Goal: Task Accomplishment & Management: Complete application form

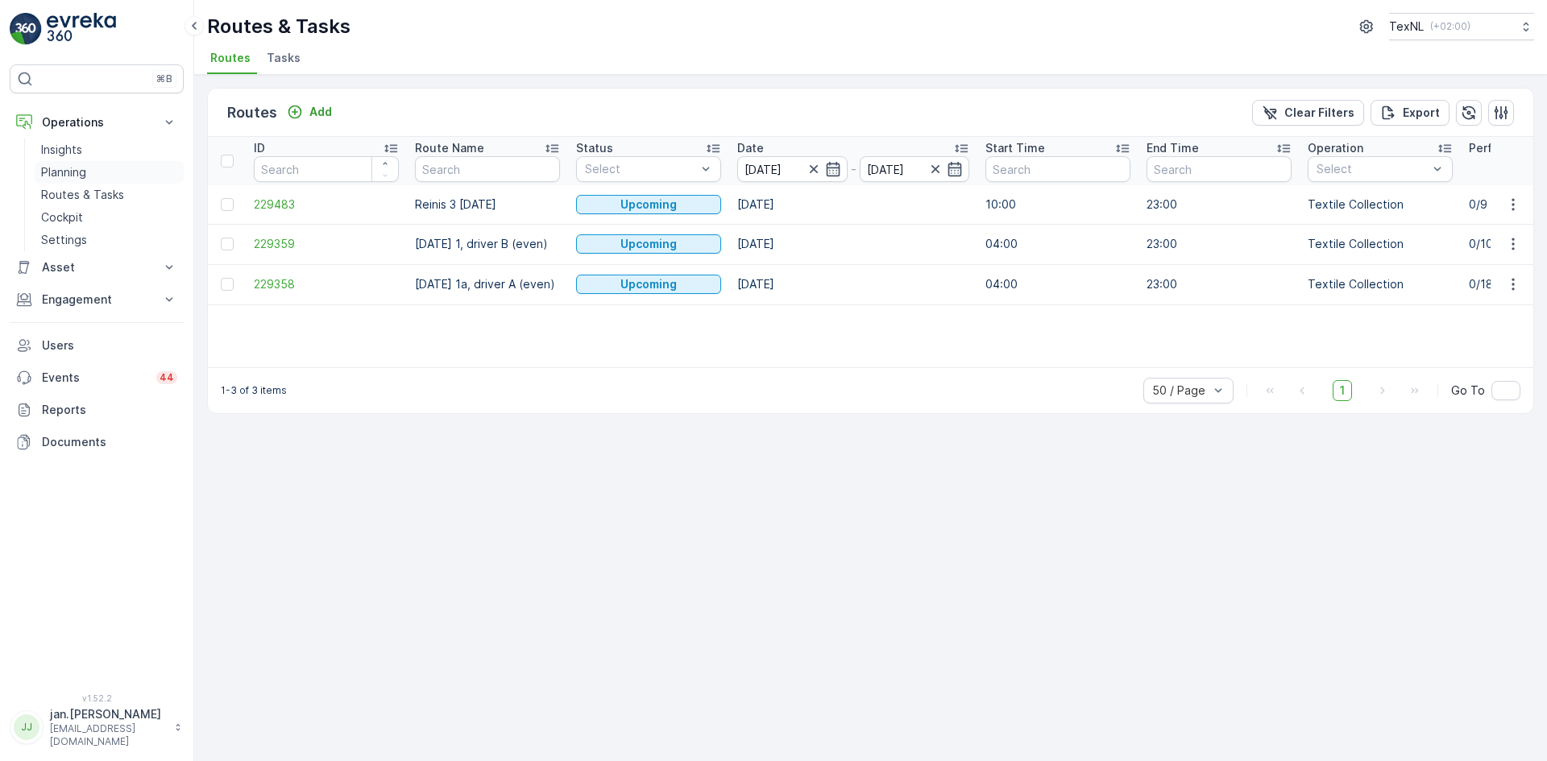
click at [69, 172] on p "Planning" at bounding box center [63, 172] width 45 height 16
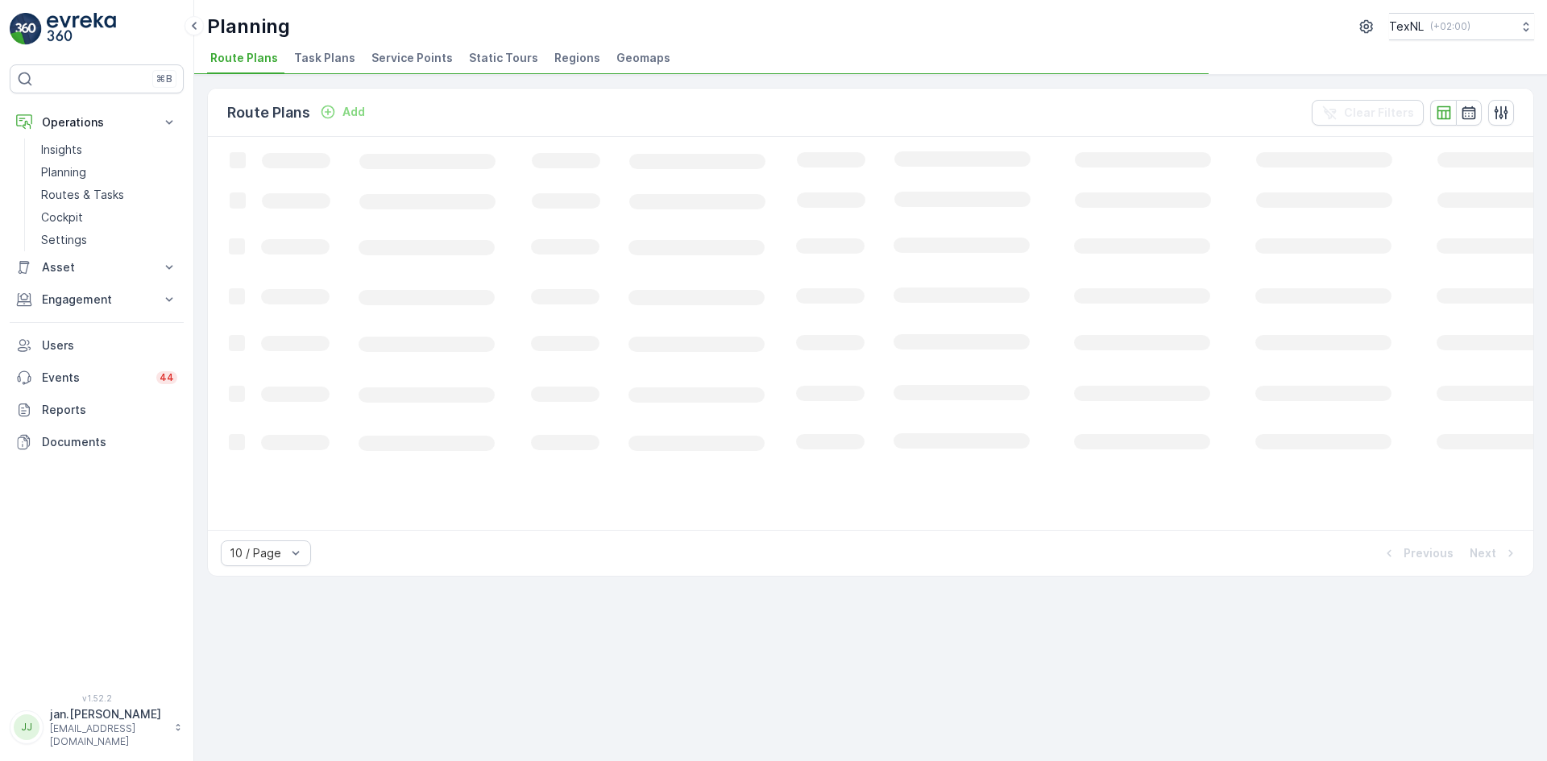
click at [419, 54] on span "Service Points" at bounding box center [411, 58] width 81 height 16
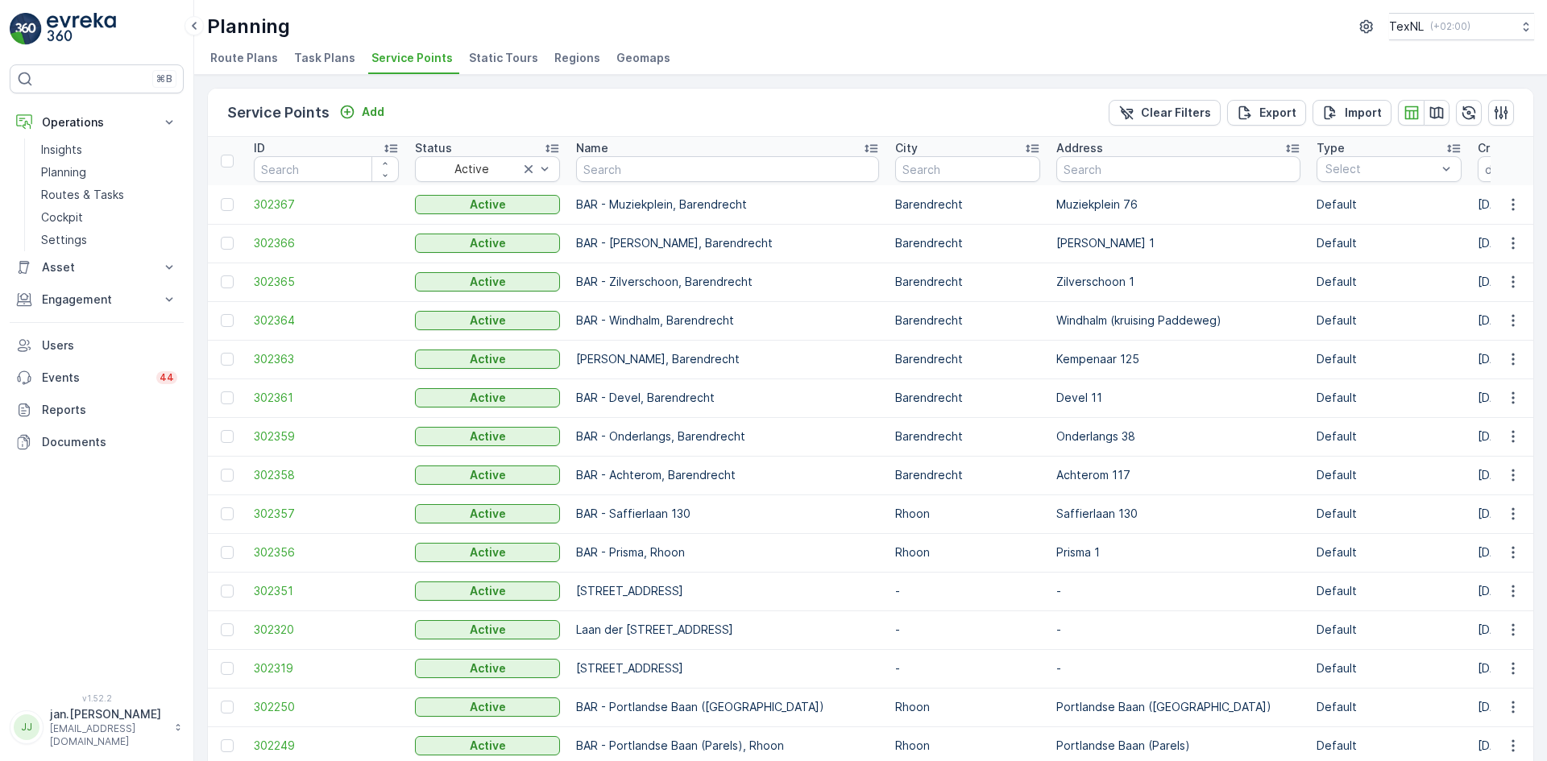
click at [936, 169] on input "text" at bounding box center [967, 169] width 145 height 26
type input "krimpen a"
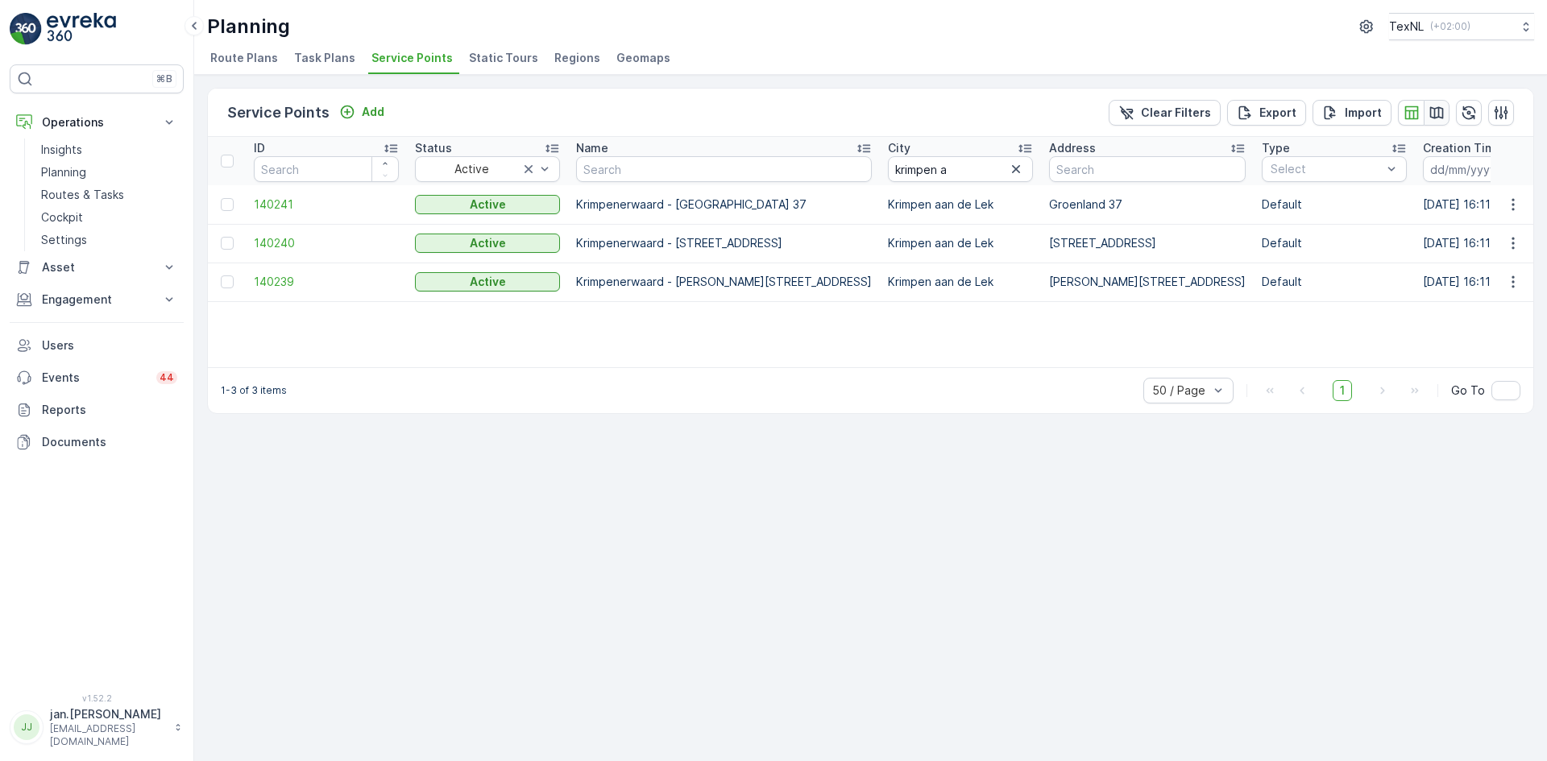
click at [1433, 110] on icon "button" at bounding box center [1436, 113] width 16 height 16
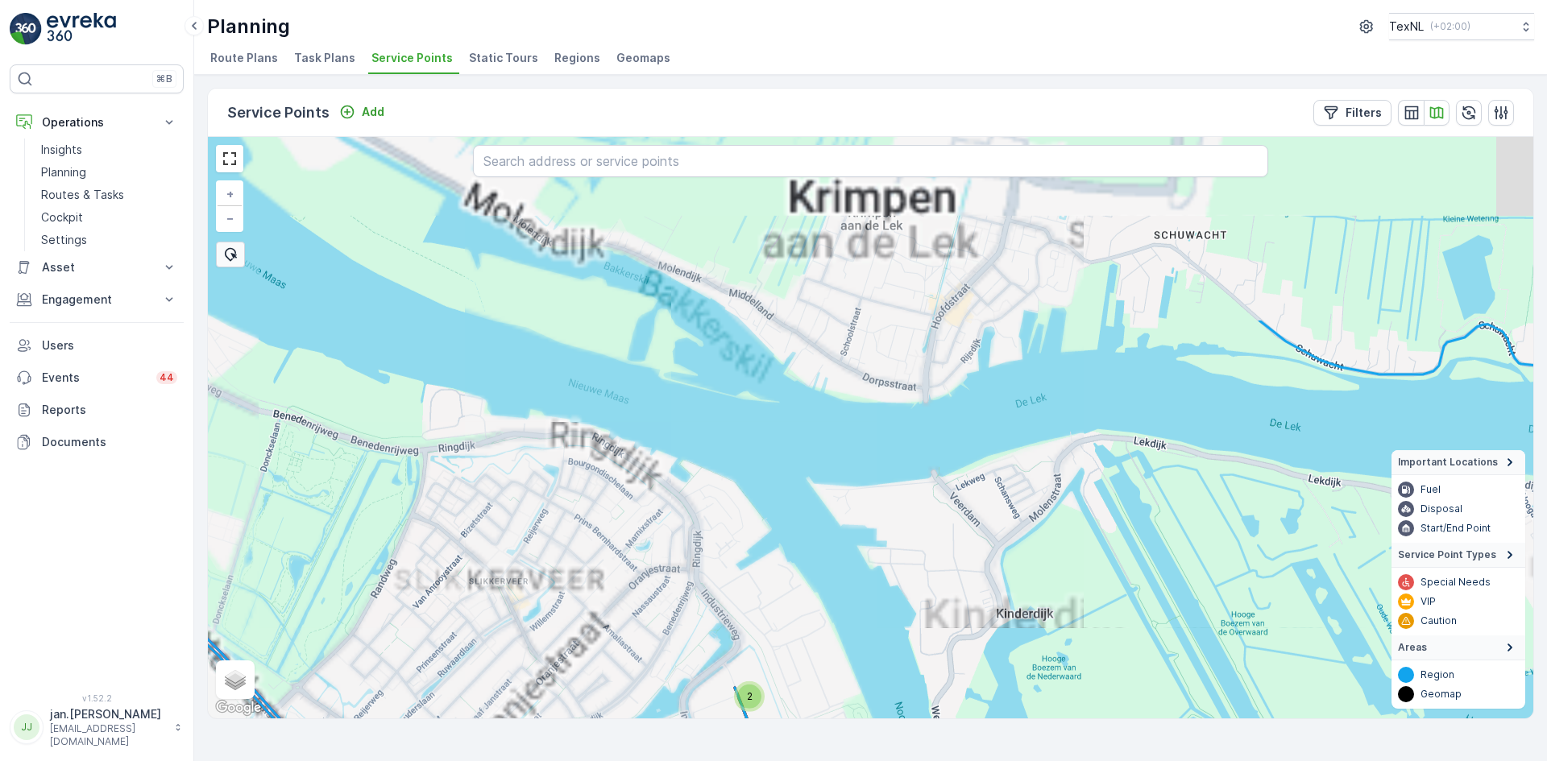
drag, startPoint x: 950, startPoint y: 367, endPoint x: 986, endPoint y: 628, distance: 263.5
click at [986, 628] on div "2 + − Satellite Roadmap Terrain Hybrid Leaflet Keyboard shortcuts Map Data Map …" at bounding box center [870, 428] width 1325 height 582
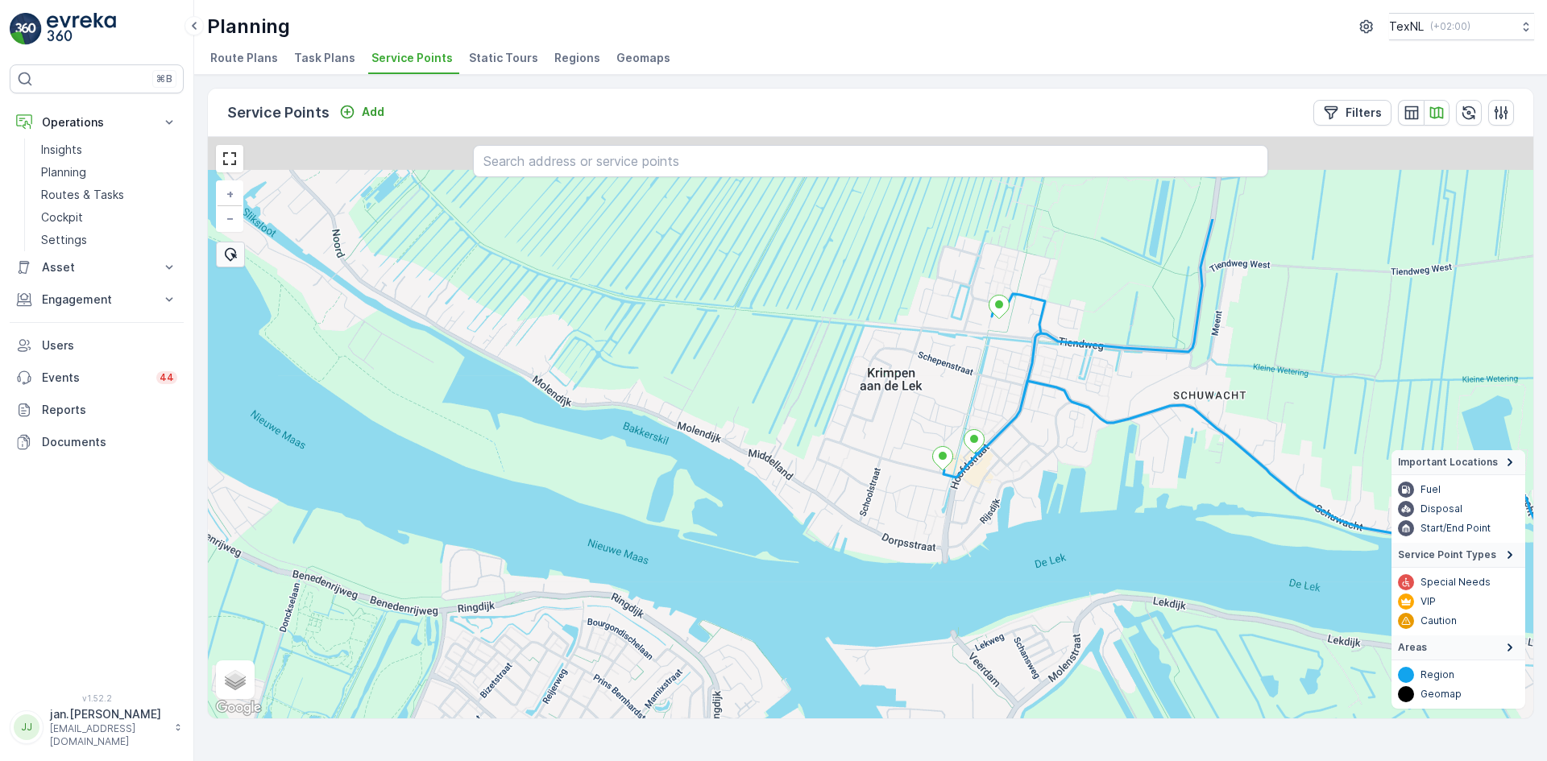
drag, startPoint x: 999, startPoint y: 380, endPoint x: 1010, endPoint y: 521, distance: 141.4
click at [1010, 521] on div "2 + − Satellite Roadmap Terrain Hybrid Leaflet Keyboard shortcuts Map Data Map …" at bounding box center [870, 428] width 1325 height 582
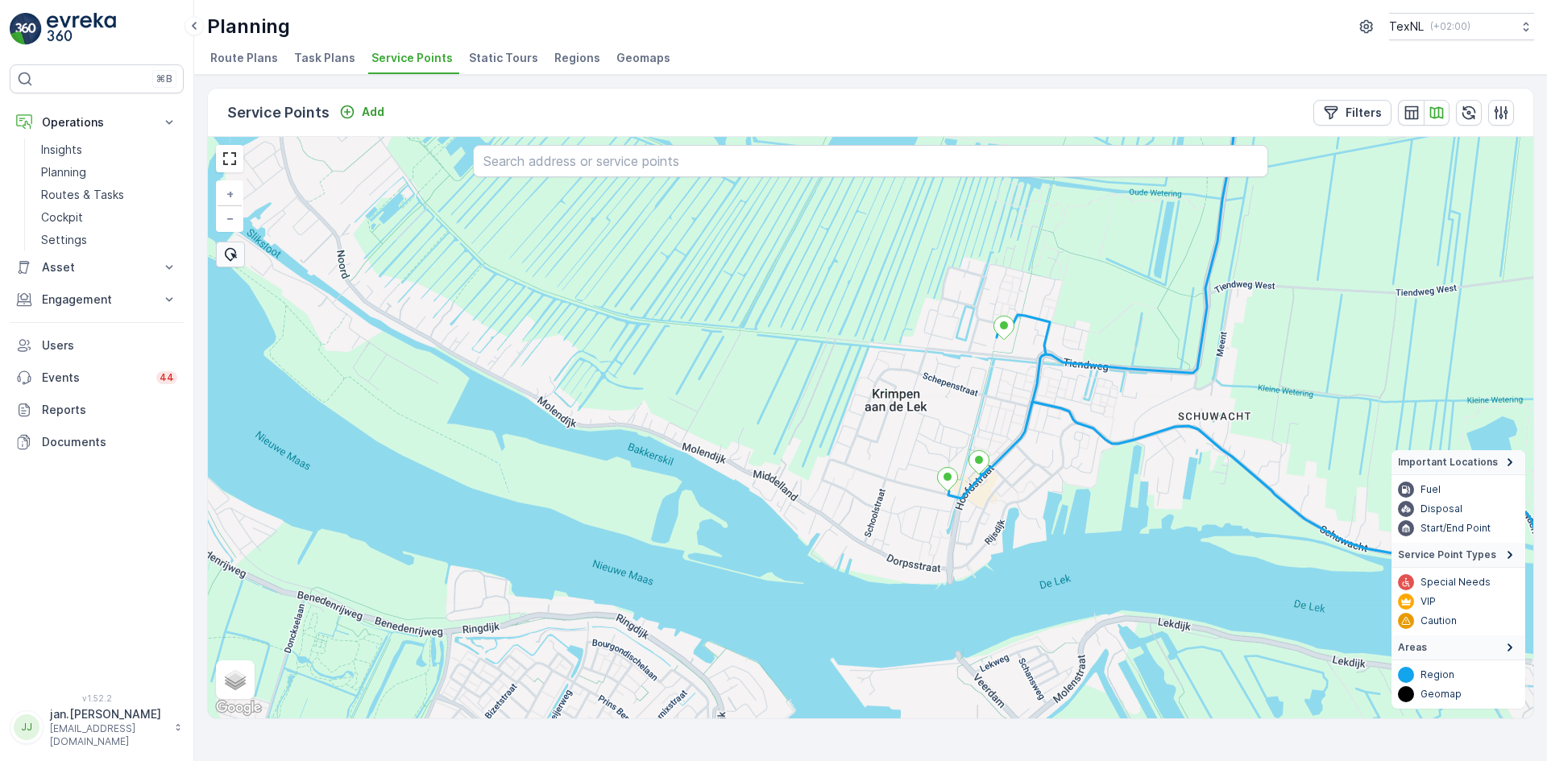
drag, startPoint x: 1029, startPoint y: 366, endPoint x: 1034, endPoint y: 386, distance: 20.7
click at [1034, 386] on div "Monday 2, driver A + − Satellite Roadmap Terrain Hybrid Leaflet Keyboard shortc…" at bounding box center [870, 428] width 1325 height 582
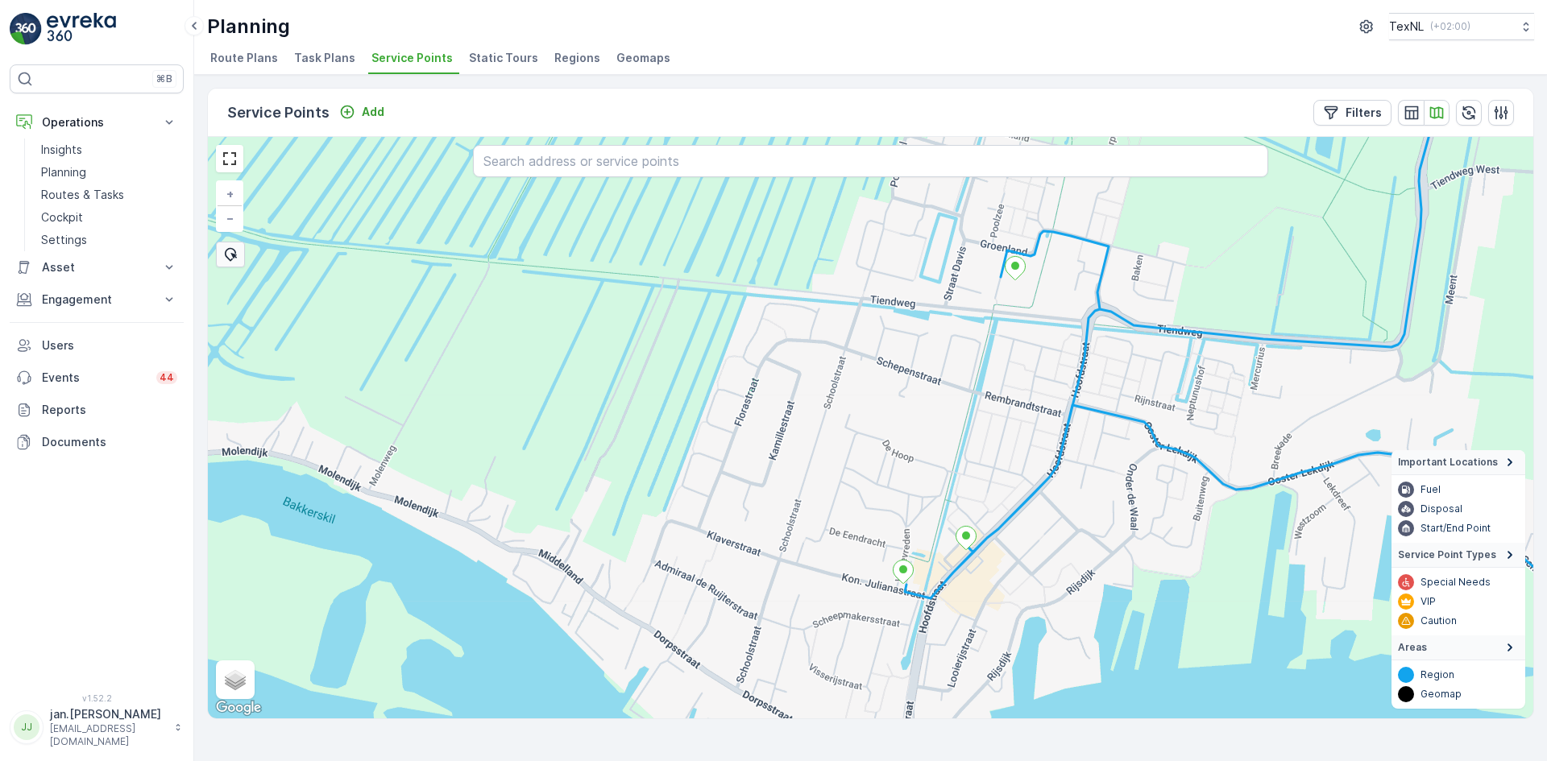
drag, startPoint x: 1001, startPoint y: 392, endPoint x: 1007, endPoint y: 433, distance: 41.5
click at [1007, 433] on div "Monday 2, driver A + − Satellite Roadmap Terrain Hybrid Leaflet Keyboard shortc…" at bounding box center [870, 428] width 1325 height 582
click at [1411, 122] on button "button" at bounding box center [1411, 113] width 26 height 26
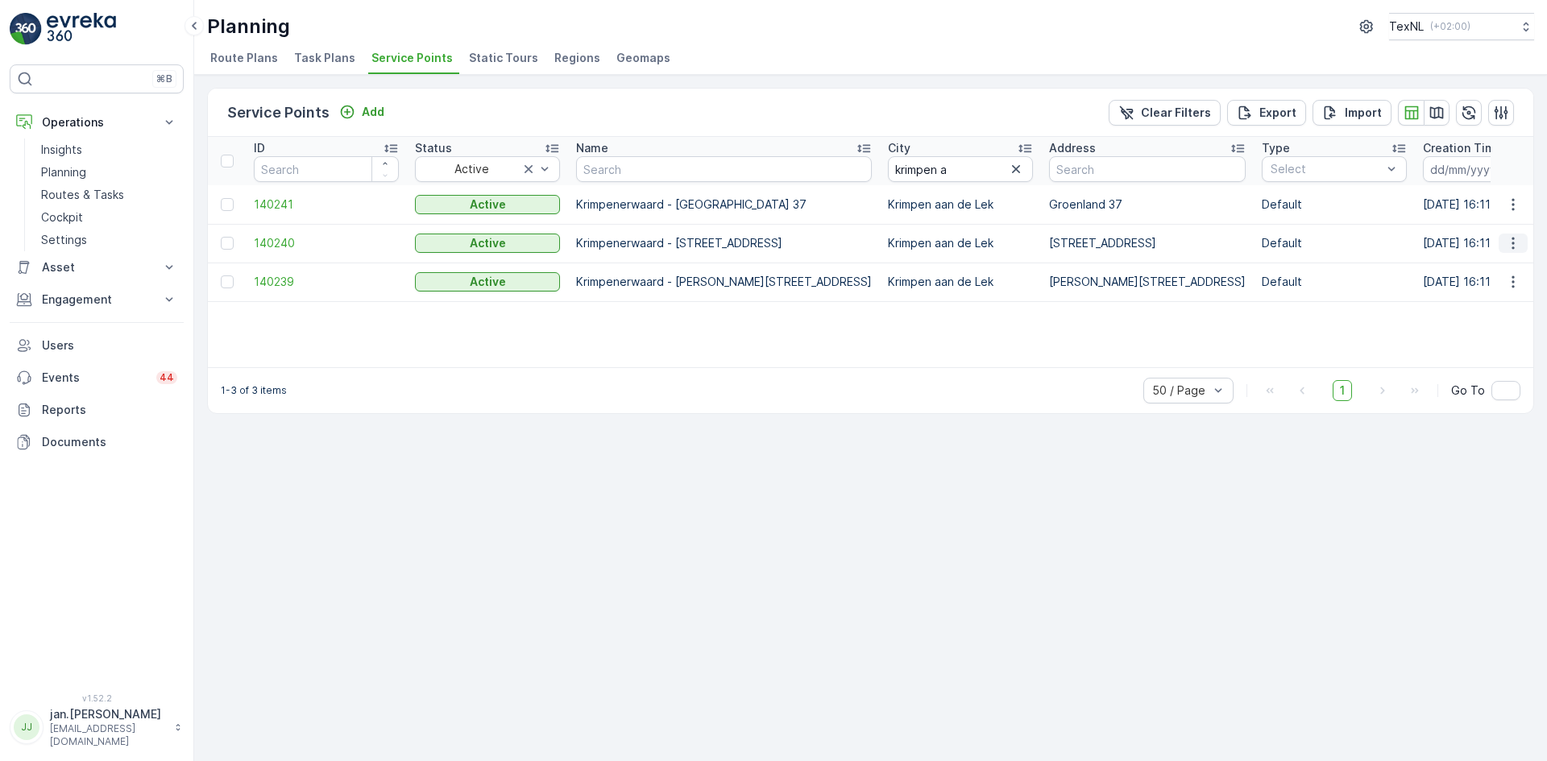
click at [1511, 247] on icon "button" at bounding box center [1513, 243] width 16 height 16
click at [278, 247] on span "140240" at bounding box center [326, 243] width 145 height 16
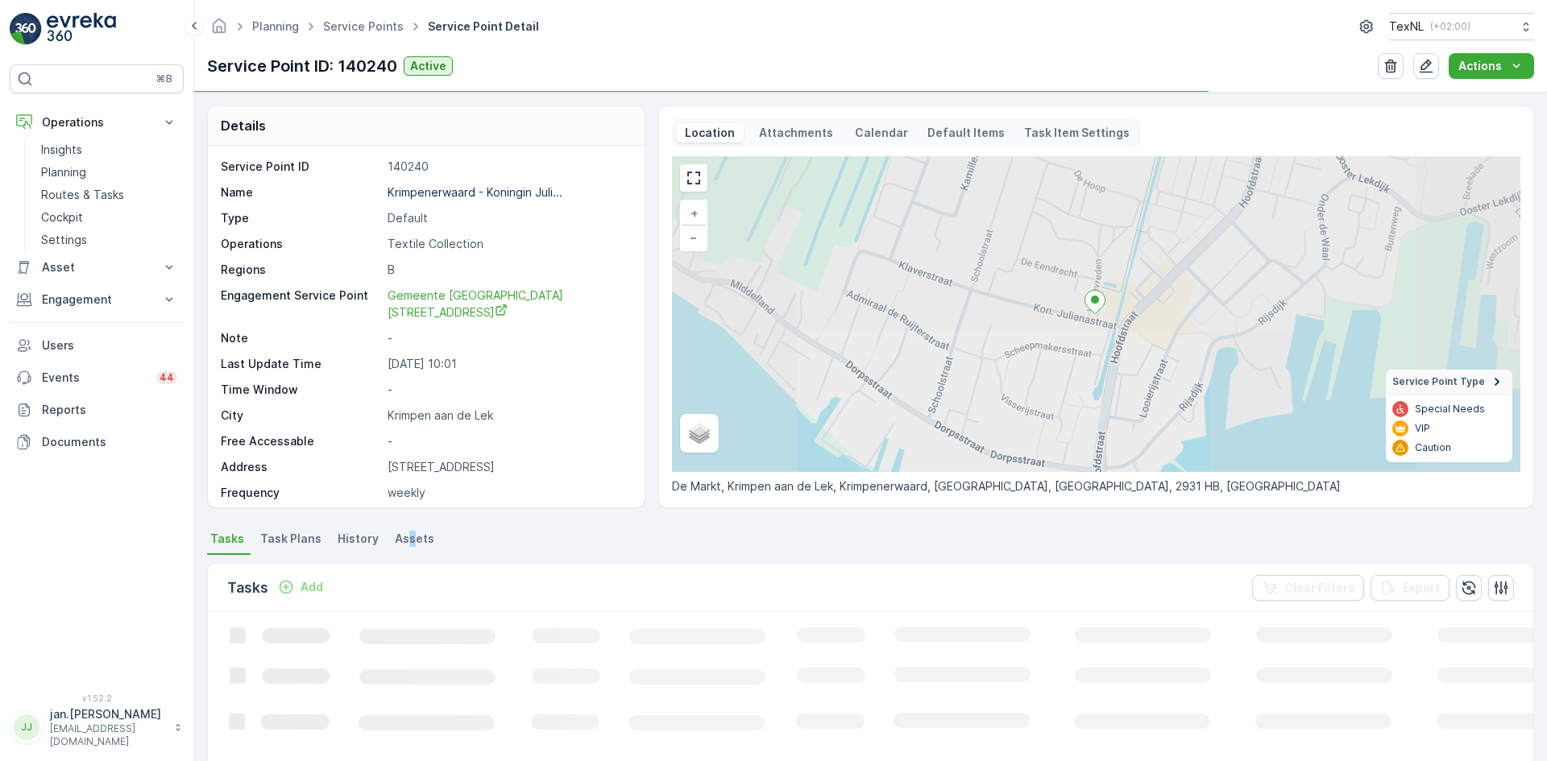
click at [405, 541] on span "Assets" at bounding box center [414, 539] width 39 height 16
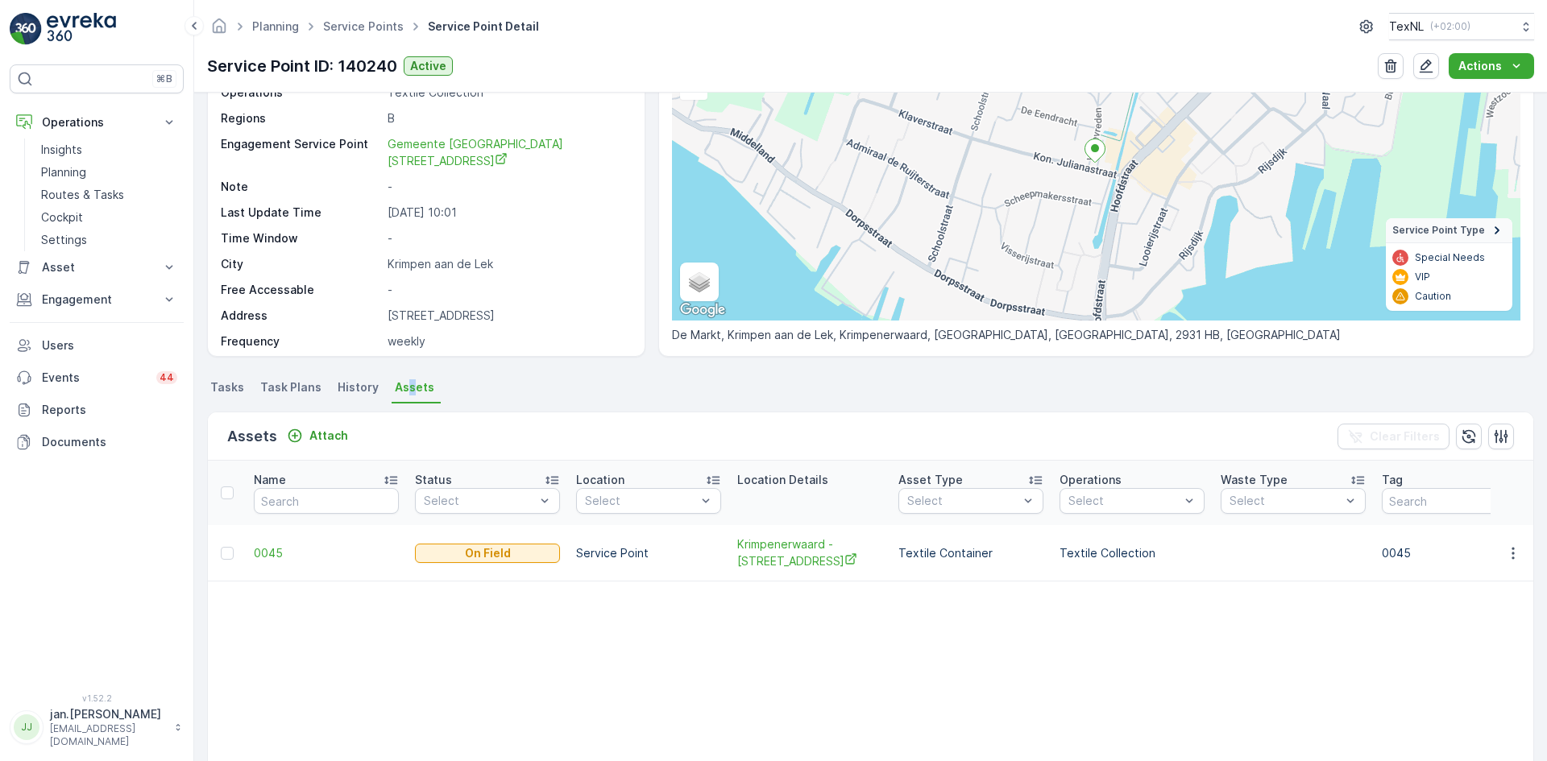
scroll to position [161, 0]
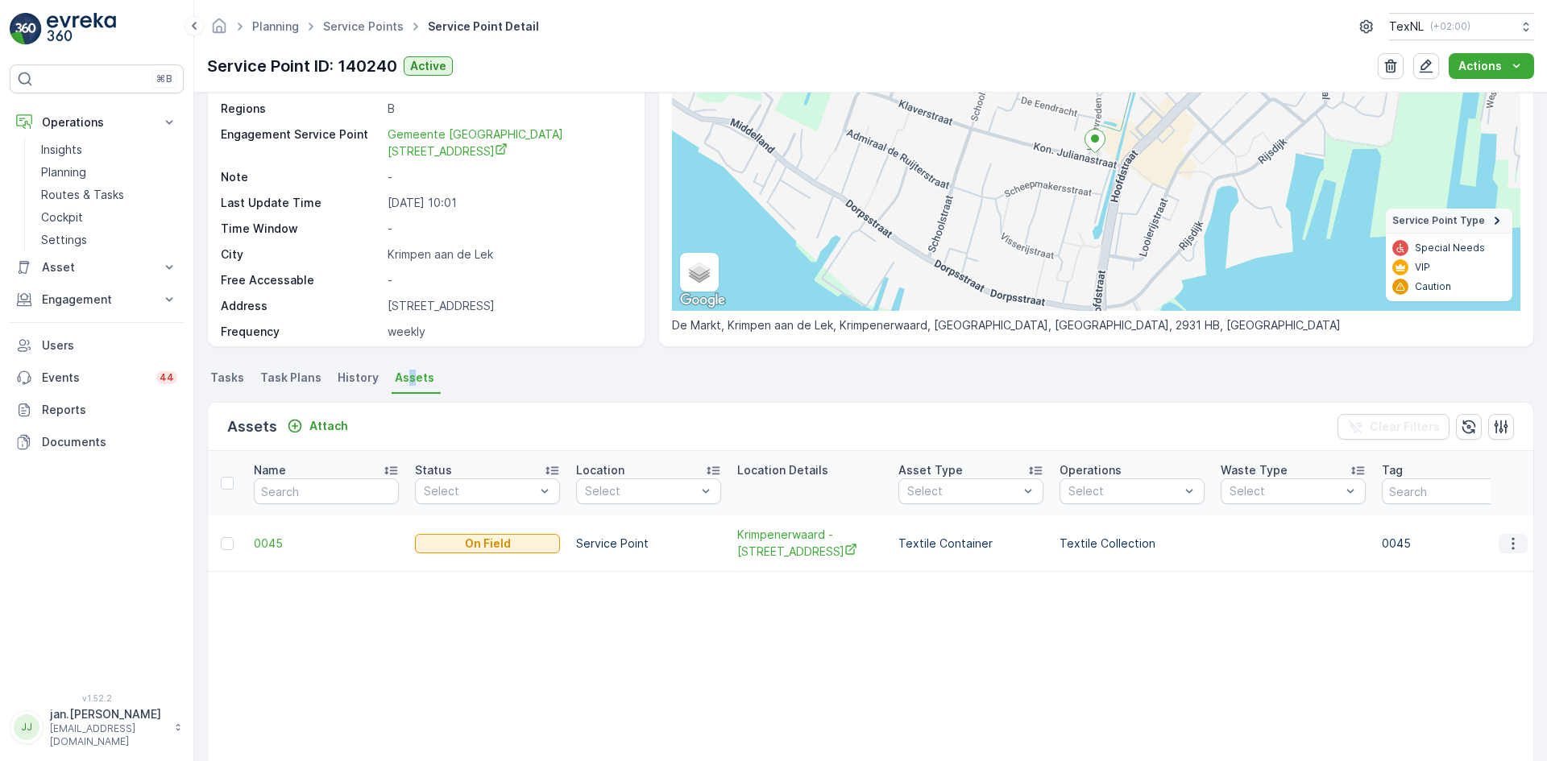
click at [1512, 540] on icon "button" at bounding box center [1513, 544] width 16 height 16
click at [1479, 566] on span "Detach Asset" at bounding box center [1502, 568] width 73 height 16
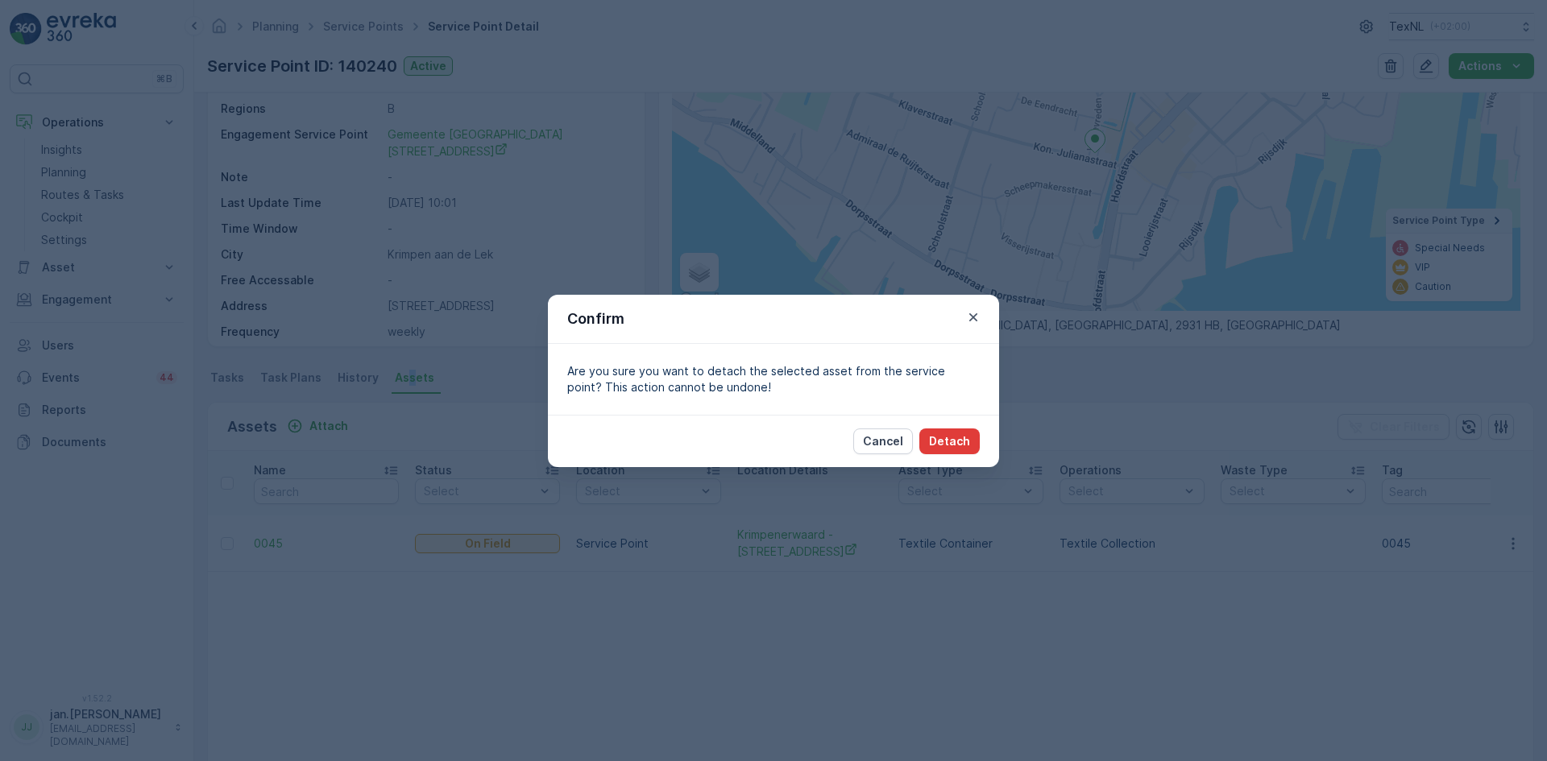
click at [933, 442] on p "Detach" at bounding box center [949, 441] width 41 height 16
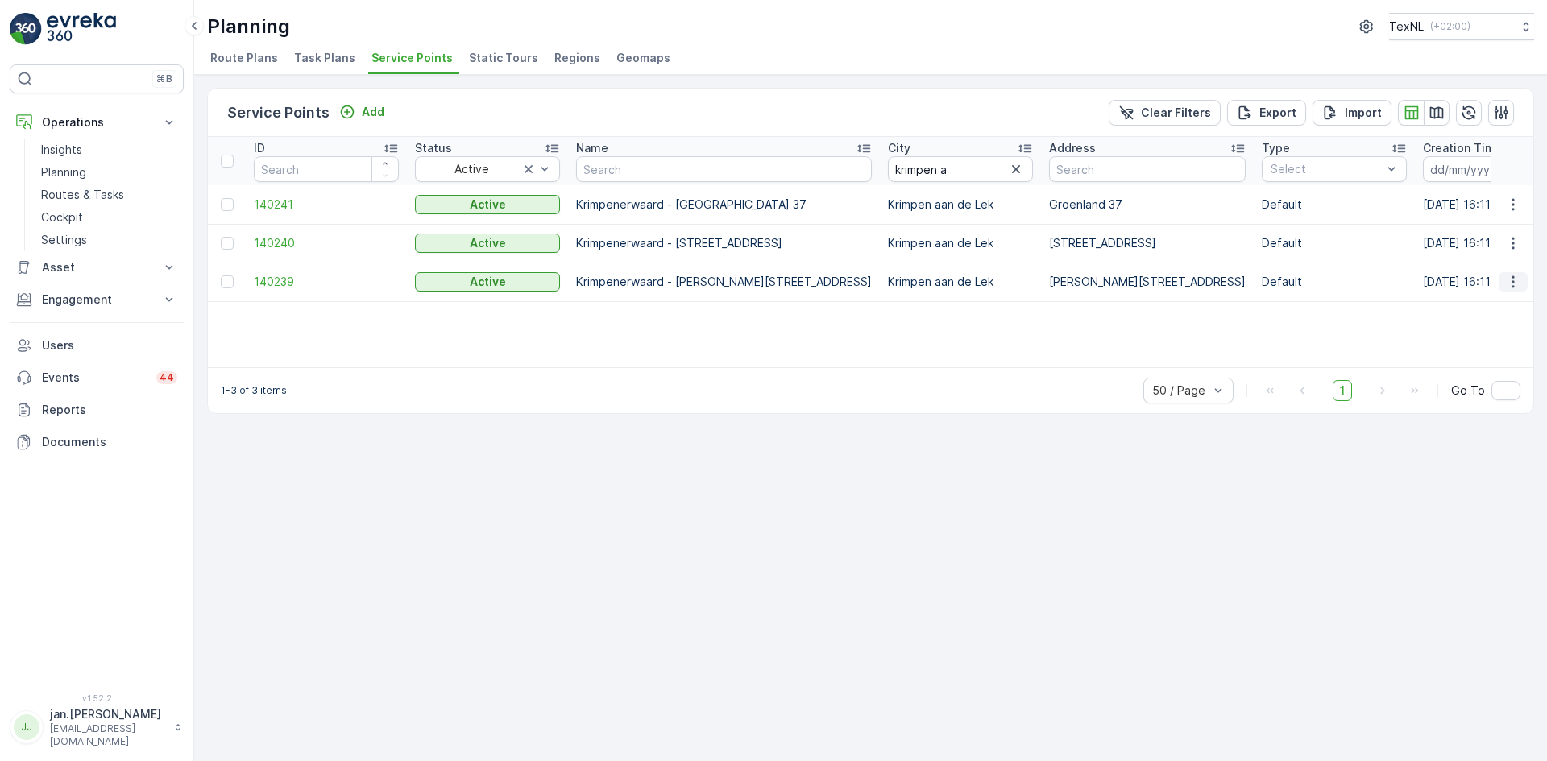
click at [1520, 281] on icon "button" at bounding box center [1513, 282] width 16 height 16
click at [1459, 330] on span "Edit Service Point" at bounding box center [1466, 329] width 97 height 16
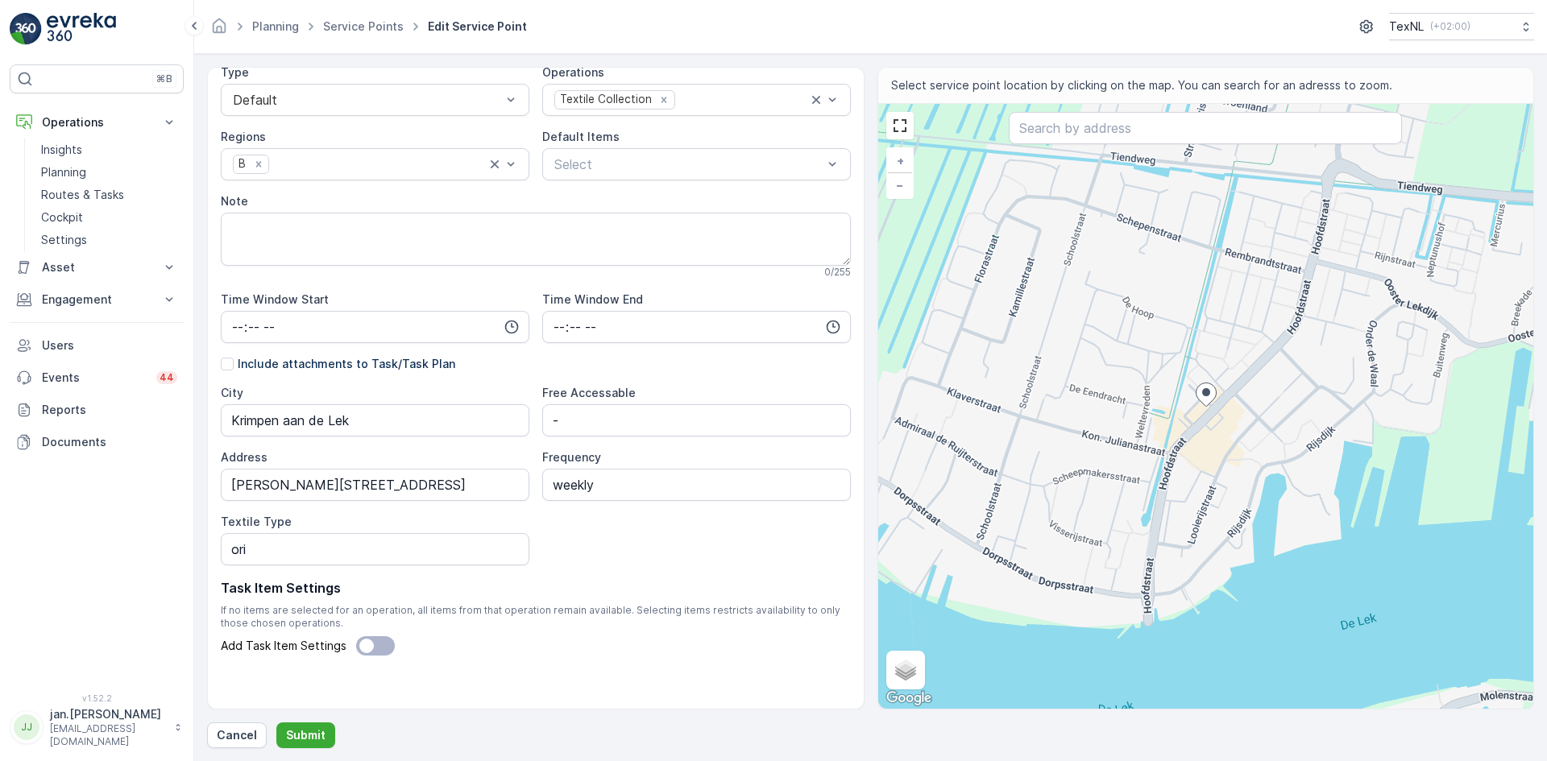
scroll to position [185, 0]
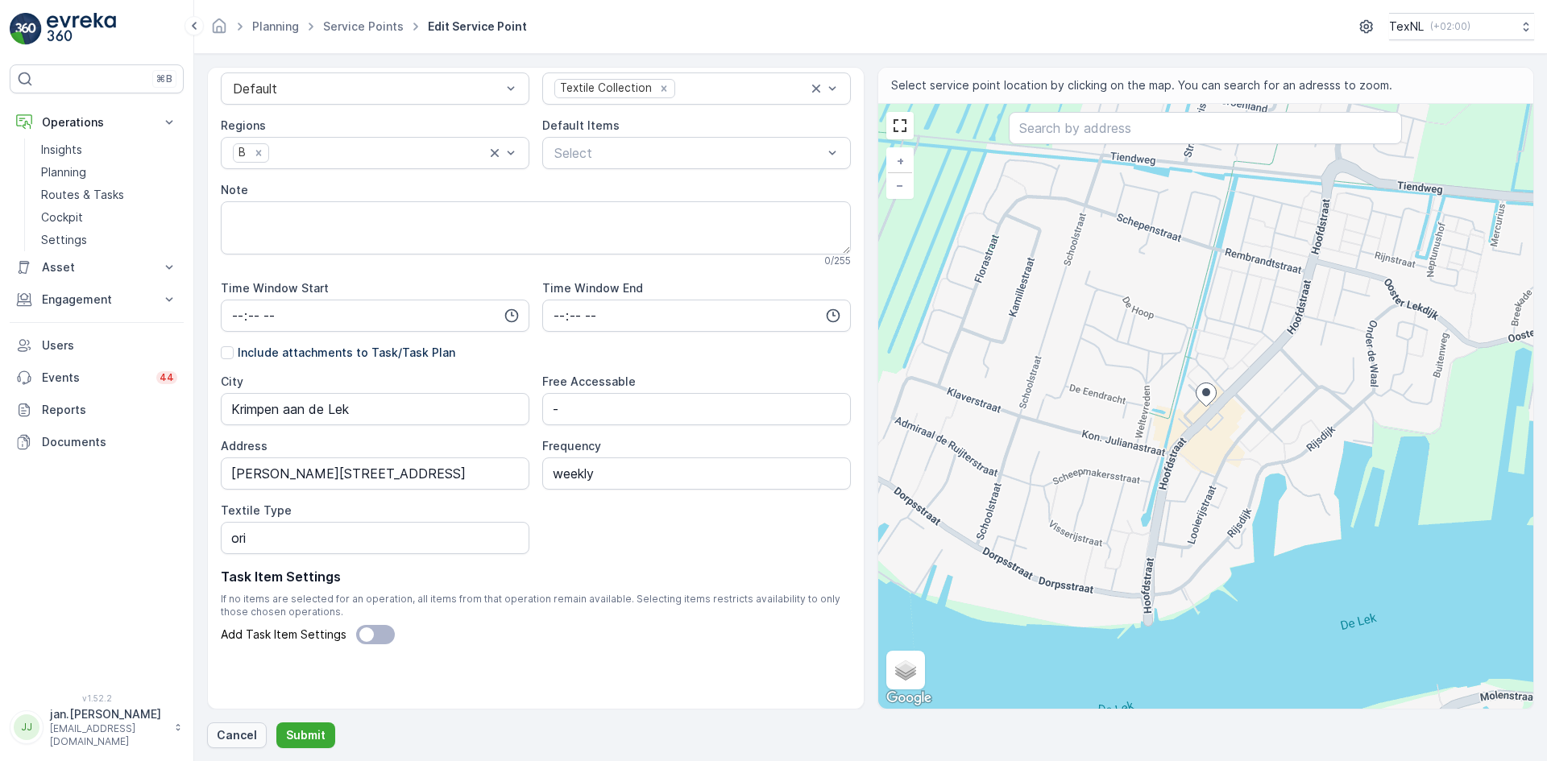
click at [234, 739] on p "Cancel" at bounding box center [237, 736] width 40 height 16
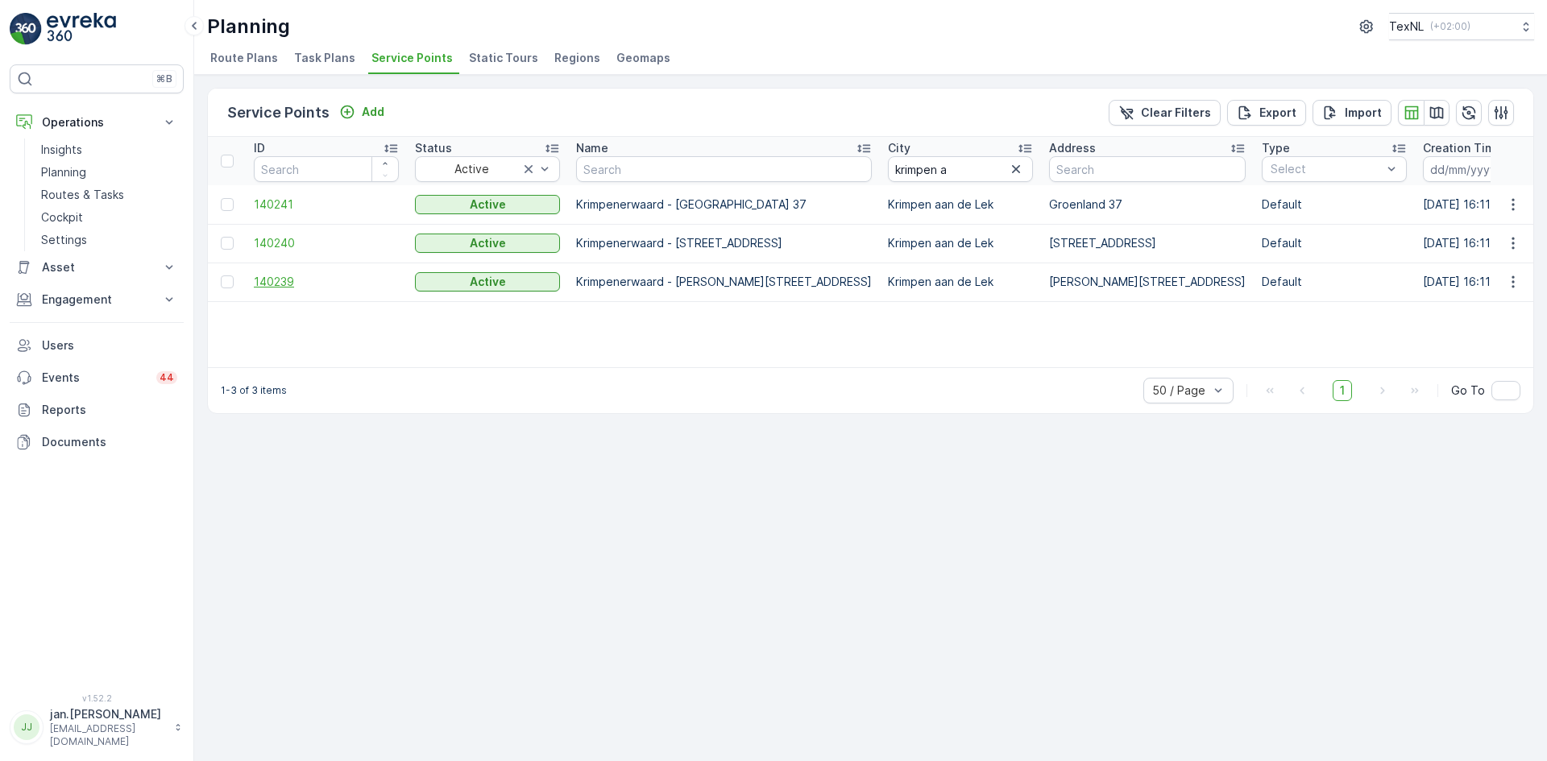
click at [296, 276] on span "140239" at bounding box center [326, 282] width 145 height 16
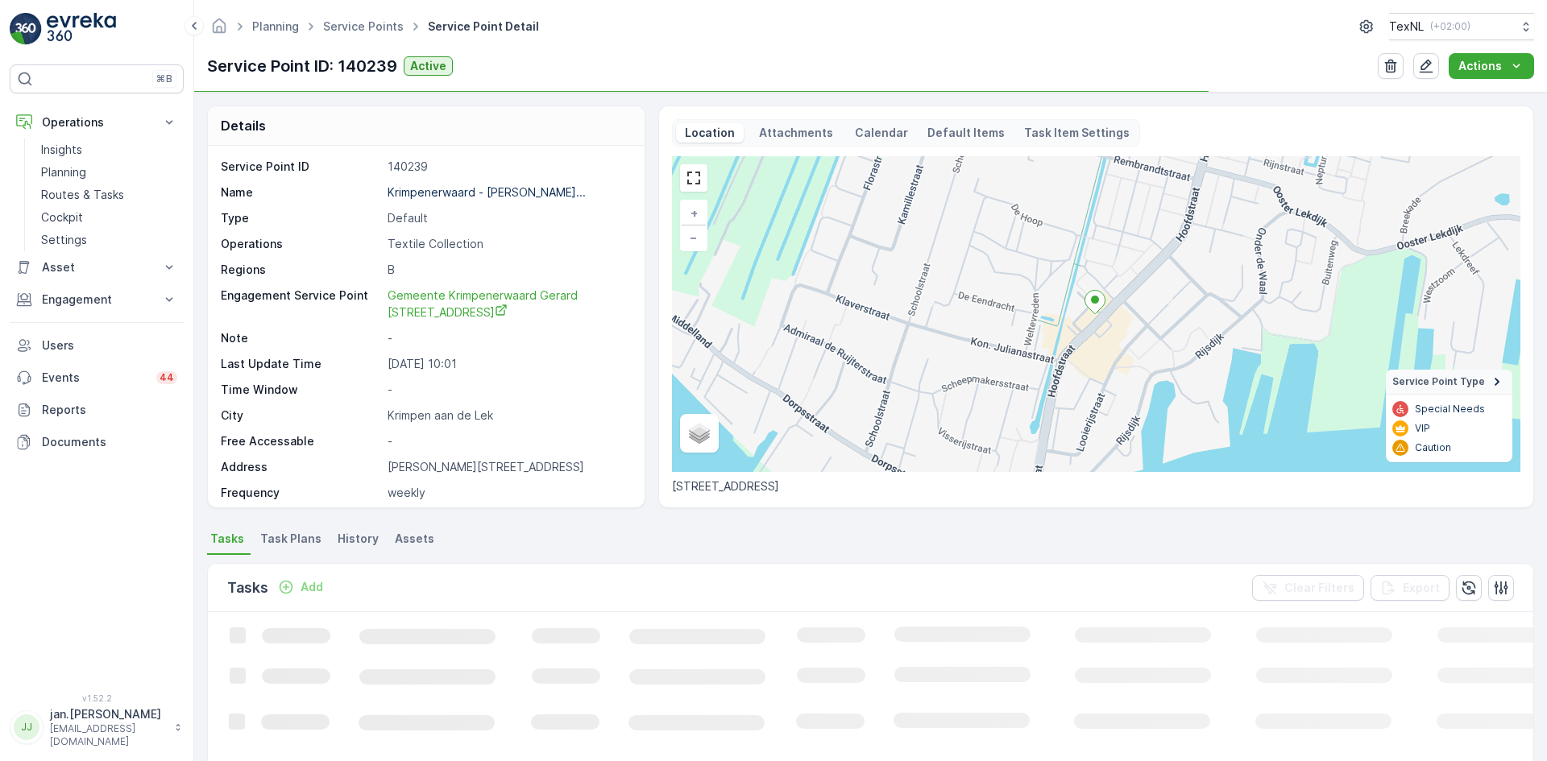
click at [406, 543] on span "Assets" at bounding box center [414, 539] width 39 height 16
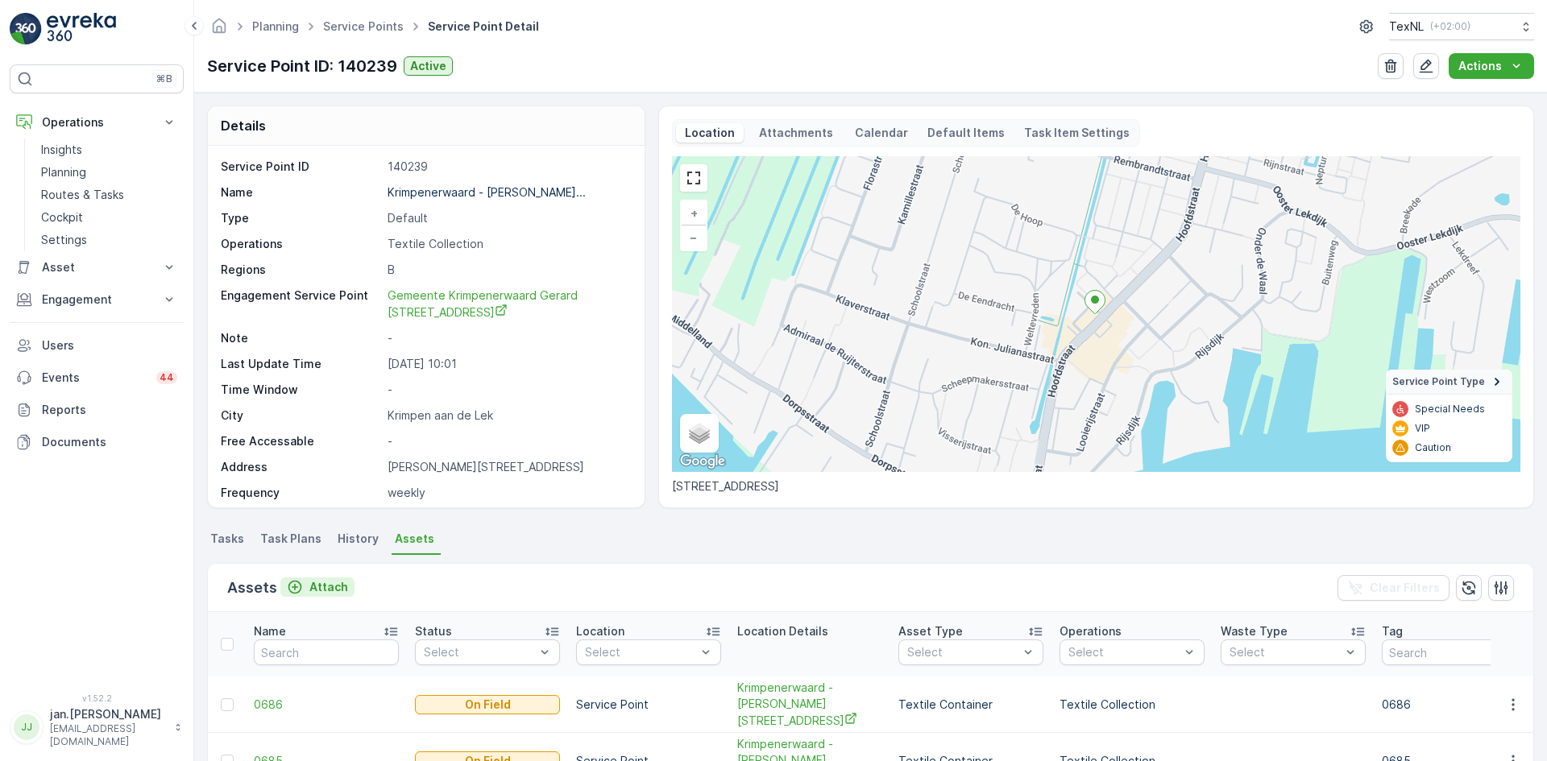
click at [323, 587] on p "Attach" at bounding box center [328, 587] width 39 height 16
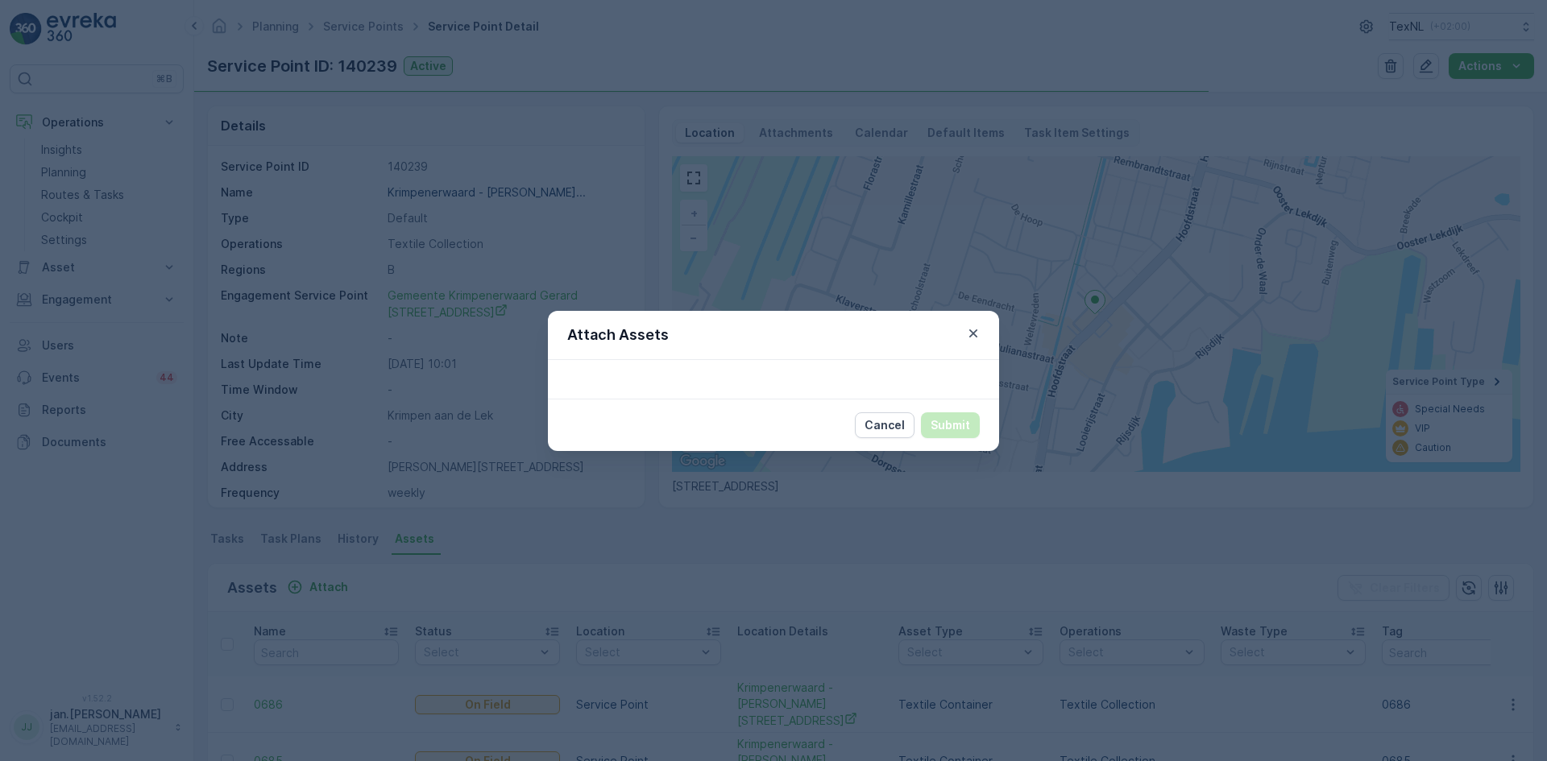
click at [712, 377] on div at bounding box center [773, 379] width 451 height 39
click at [723, 383] on div at bounding box center [773, 379] width 451 height 39
drag, startPoint x: 885, startPoint y: 421, endPoint x: 867, endPoint y: 423, distance: 18.7
click at [885, 421] on p "Cancel" at bounding box center [884, 425] width 40 height 16
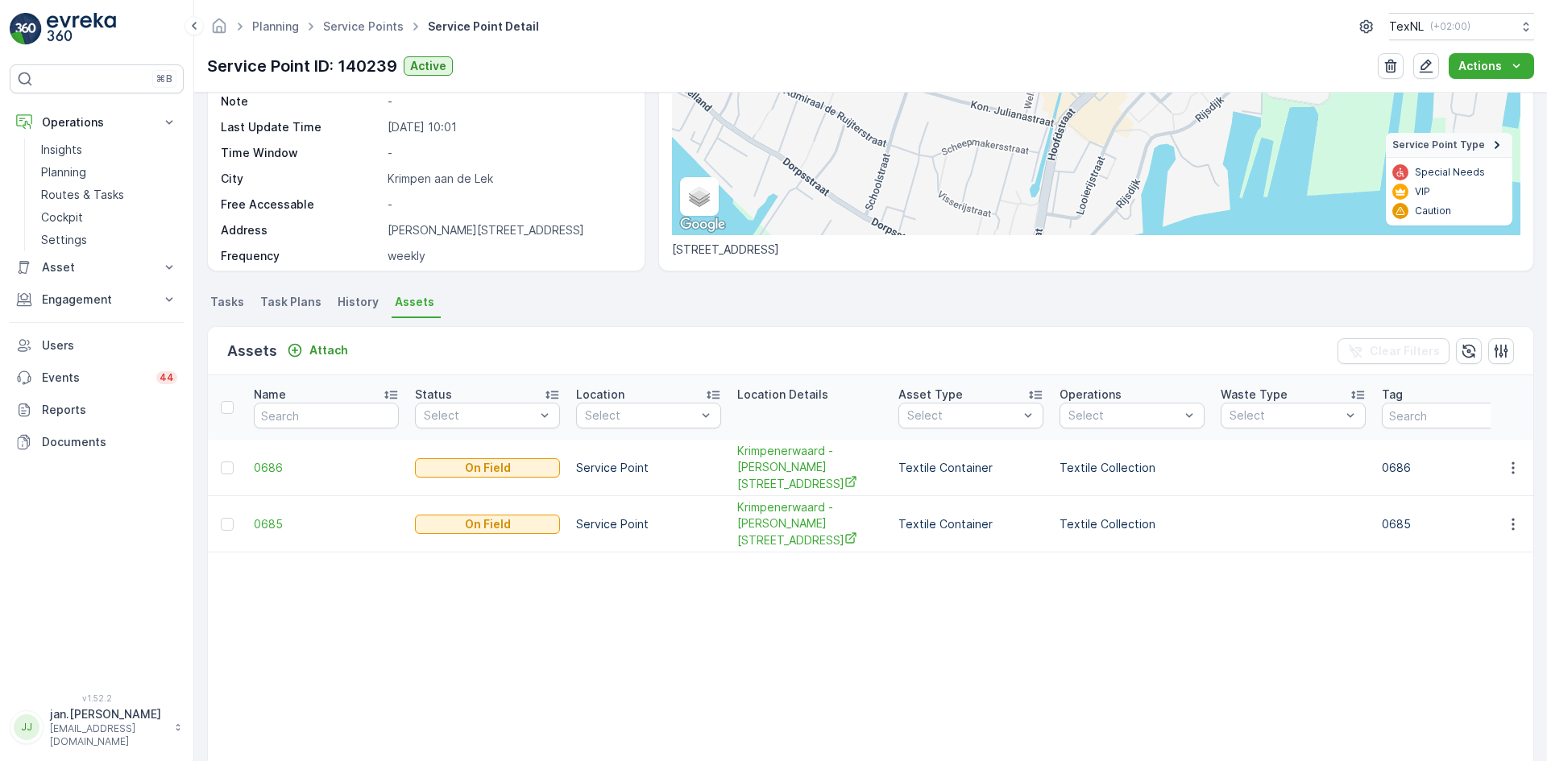
scroll to position [242, 0]
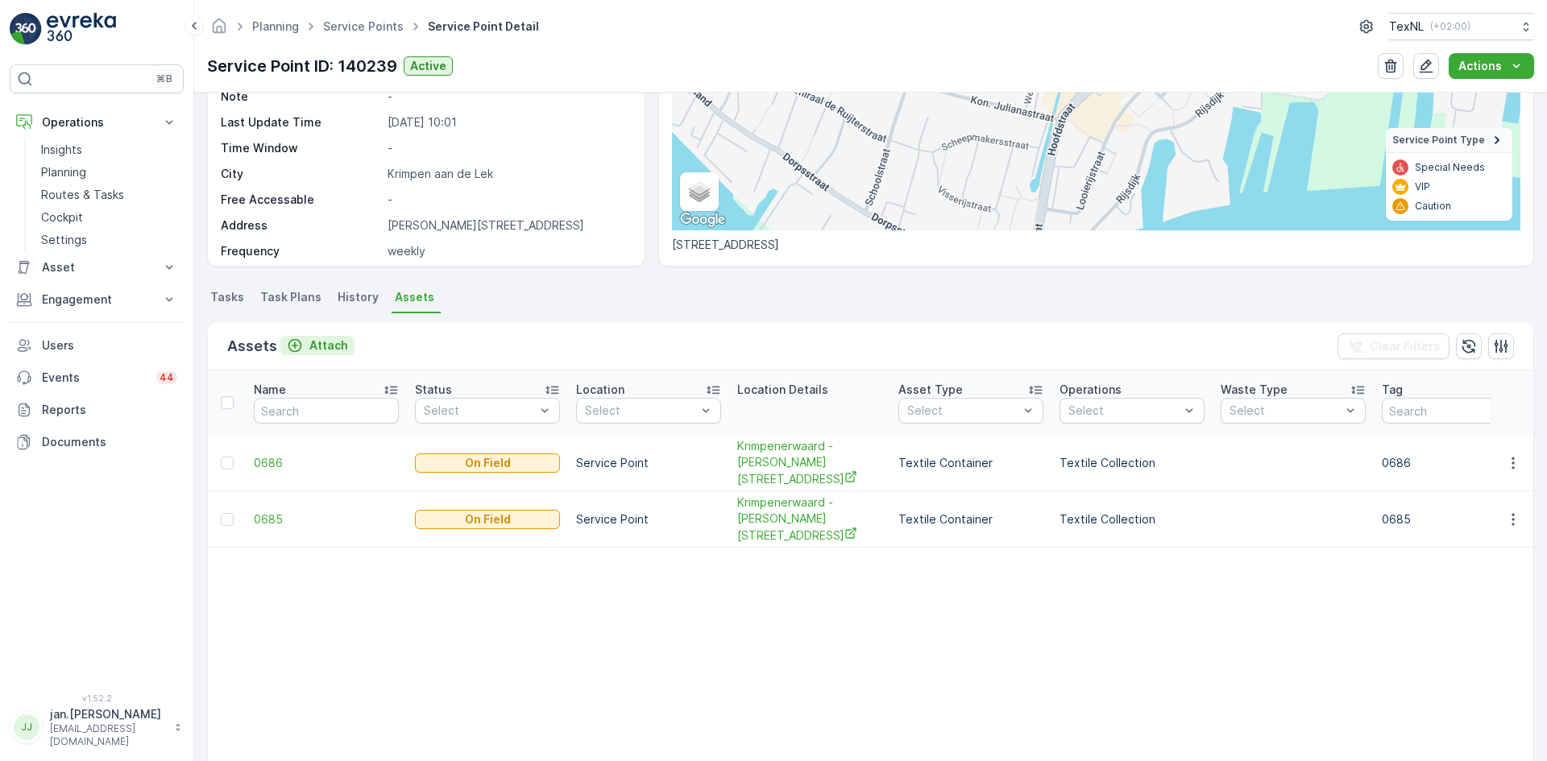
click at [313, 344] on p "Attach" at bounding box center [328, 346] width 39 height 16
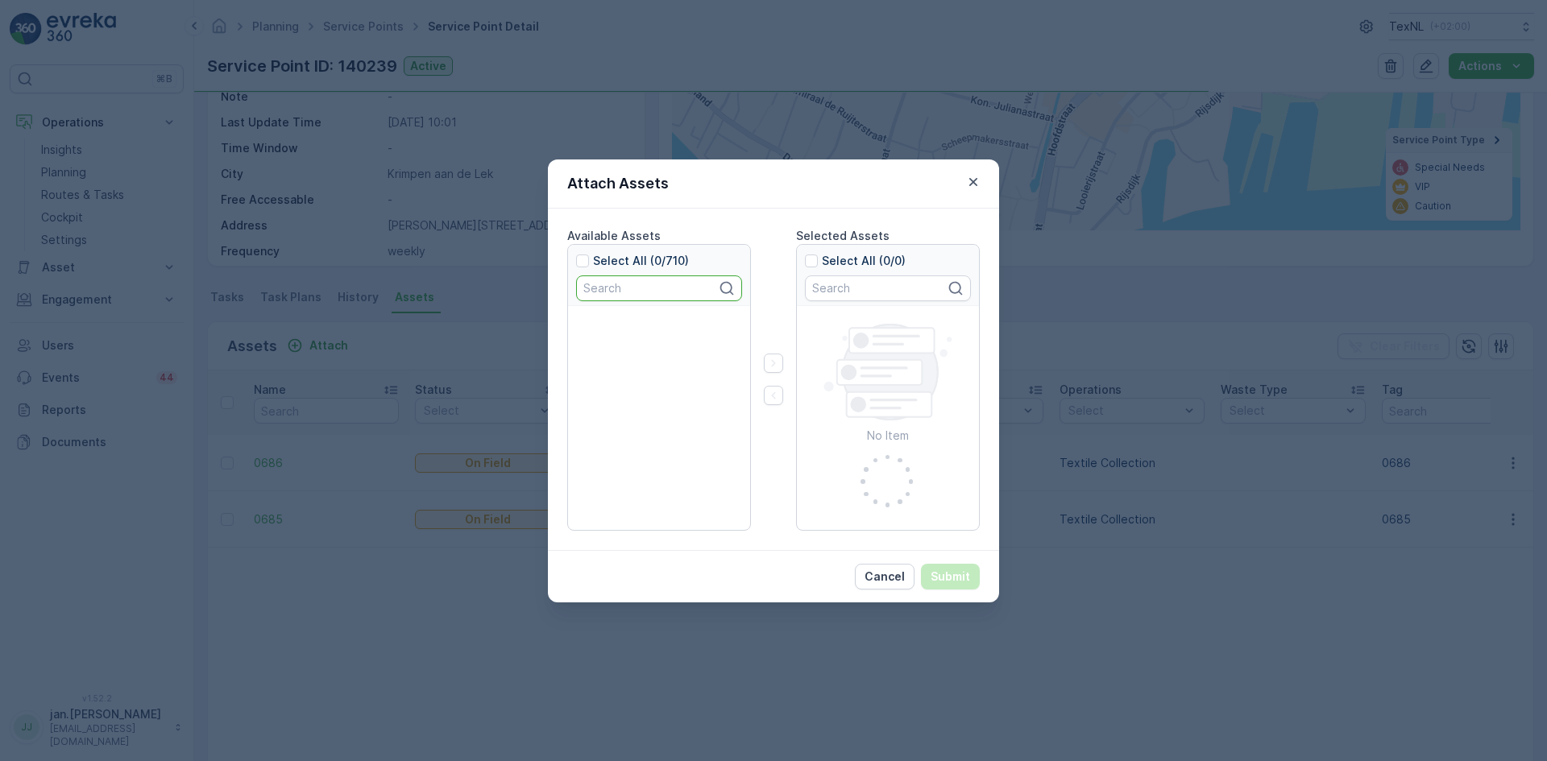
click at [611, 285] on input "text" at bounding box center [659, 289] width 166 height 26
type input "0045"
click at [582, 321] on div at bounding box center [584, 323] width 13 height 13
click at [578, 316] on input "0045" at bounding box center [578, 316] width 0 height 0
click at [773, 362] on icon "button" at bounding box center [773, 363] width 16 height 16
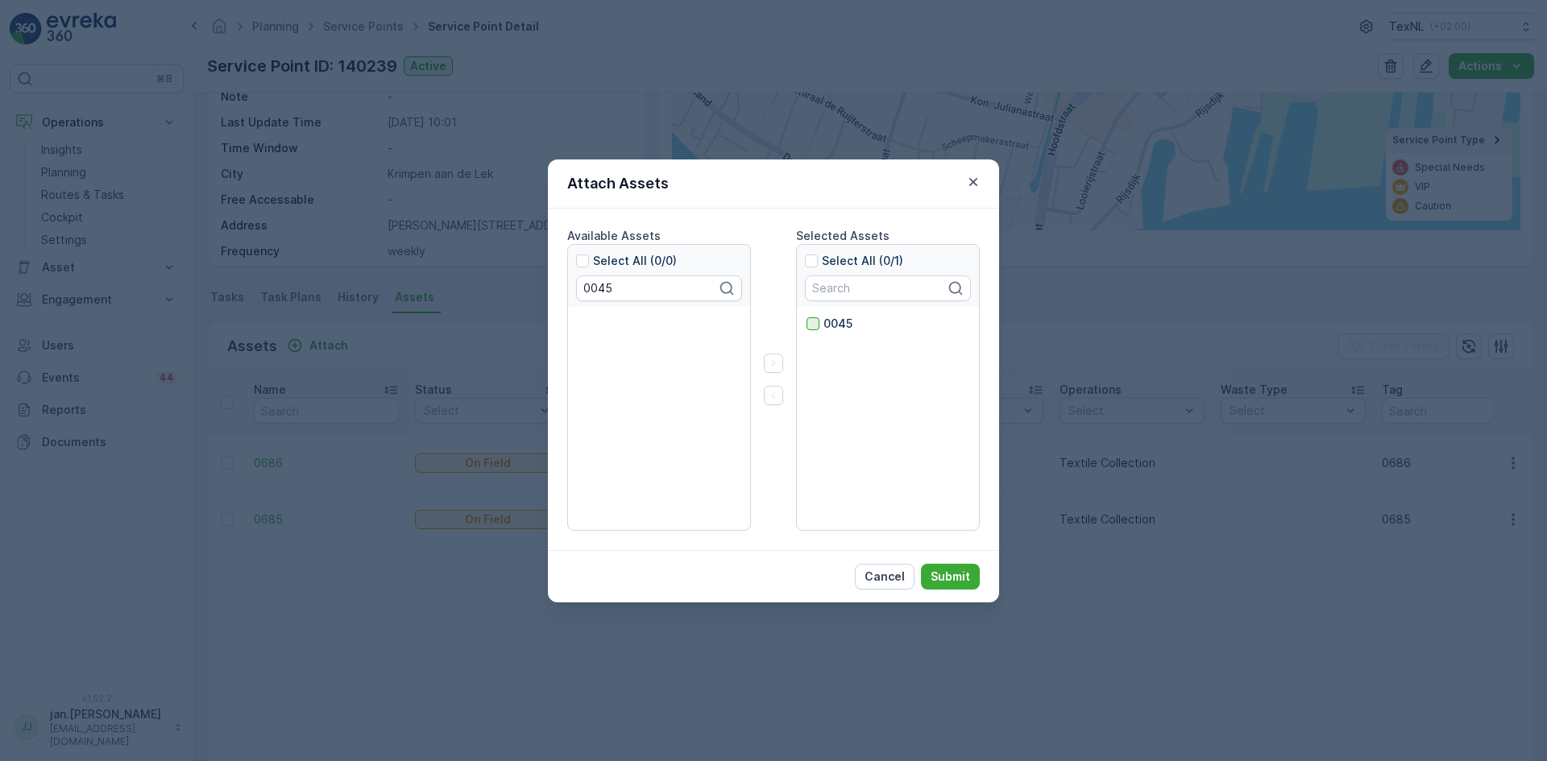
click at [815, 325] on div at bounding box center [812, 323] width 13 height 13
click at [806, 316] on input "0045" at bounding box center [806, 316] width 0 height 0
click at [948, 576] on p "Submit" at bounding box center [950, 577] width 39 height 16
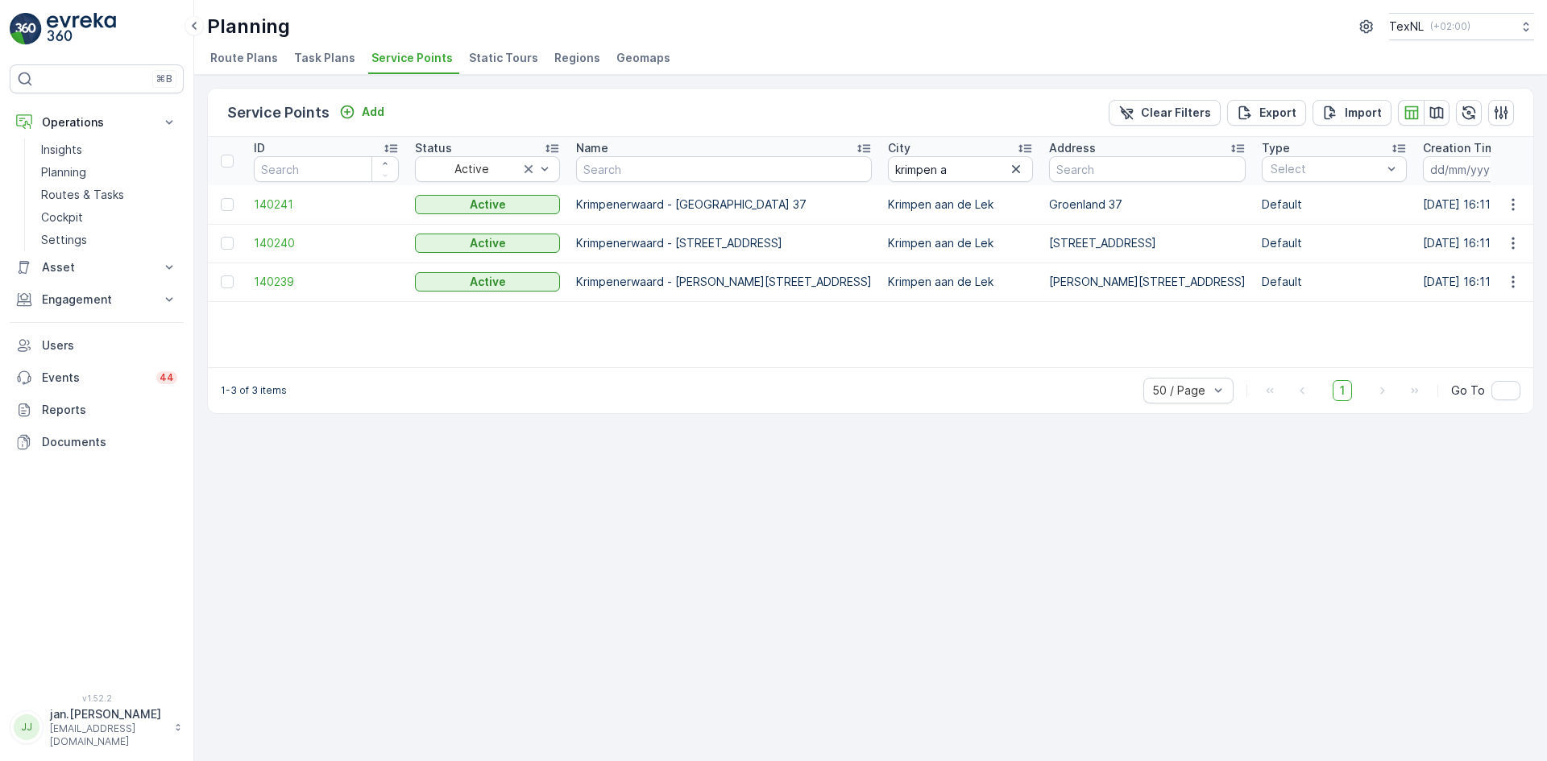
click at [1495, 246] on td at bounding box center [1513, 243] width 44 height 39
click at [1514, 245] on icon "button" at bounding box center [1513, 243] width 16 height 16
click at [1457, 387] on span "Delete Service Point" at bounding box center [1474, 387] width 113 height 16
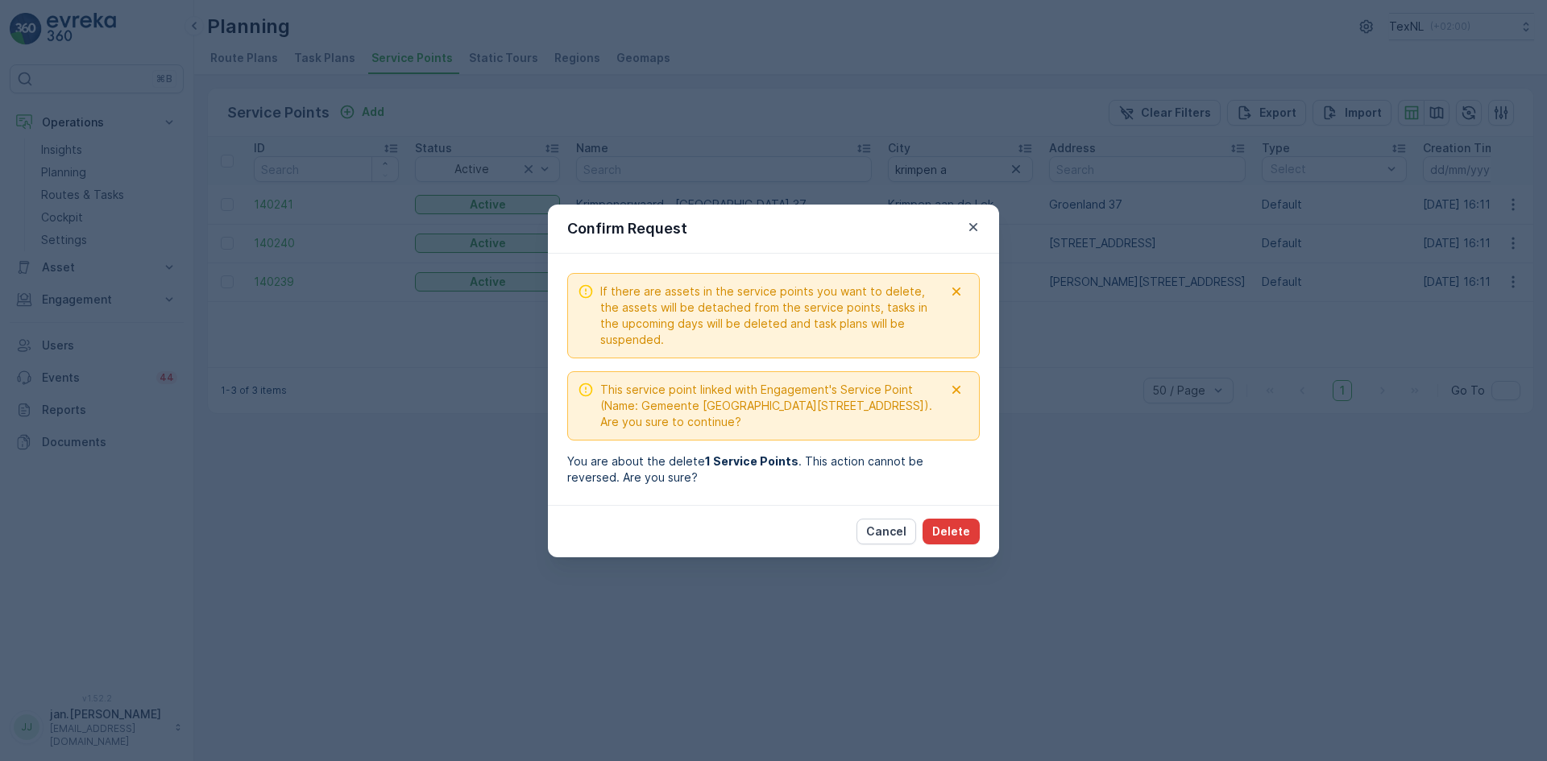
click at [949, 524] on p "Delete" at bounding box center [951, 532] width 38 height 16
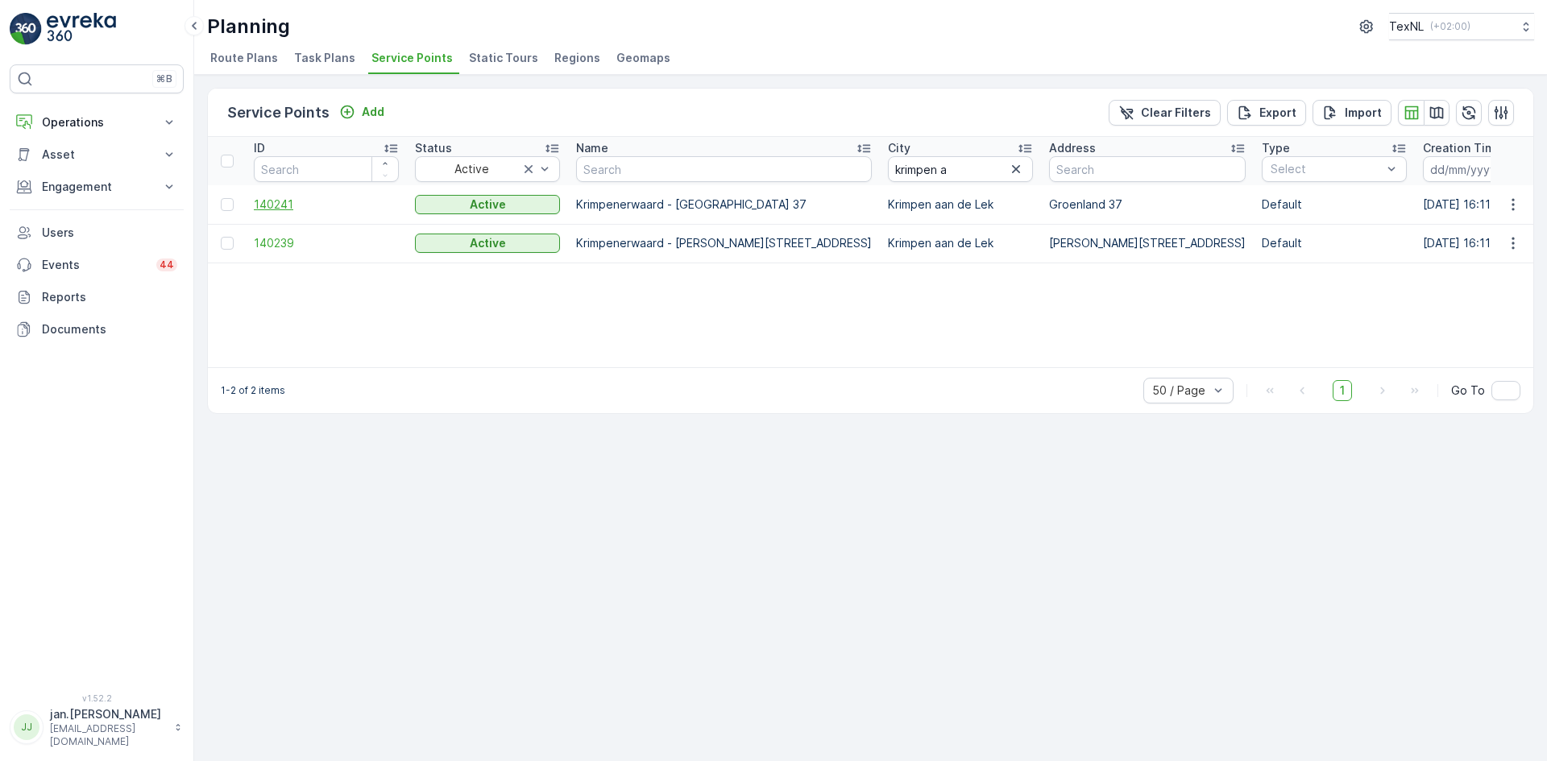
click at [285, 200] on span "140241" at bounding box center [326, 205] width 145 height 16
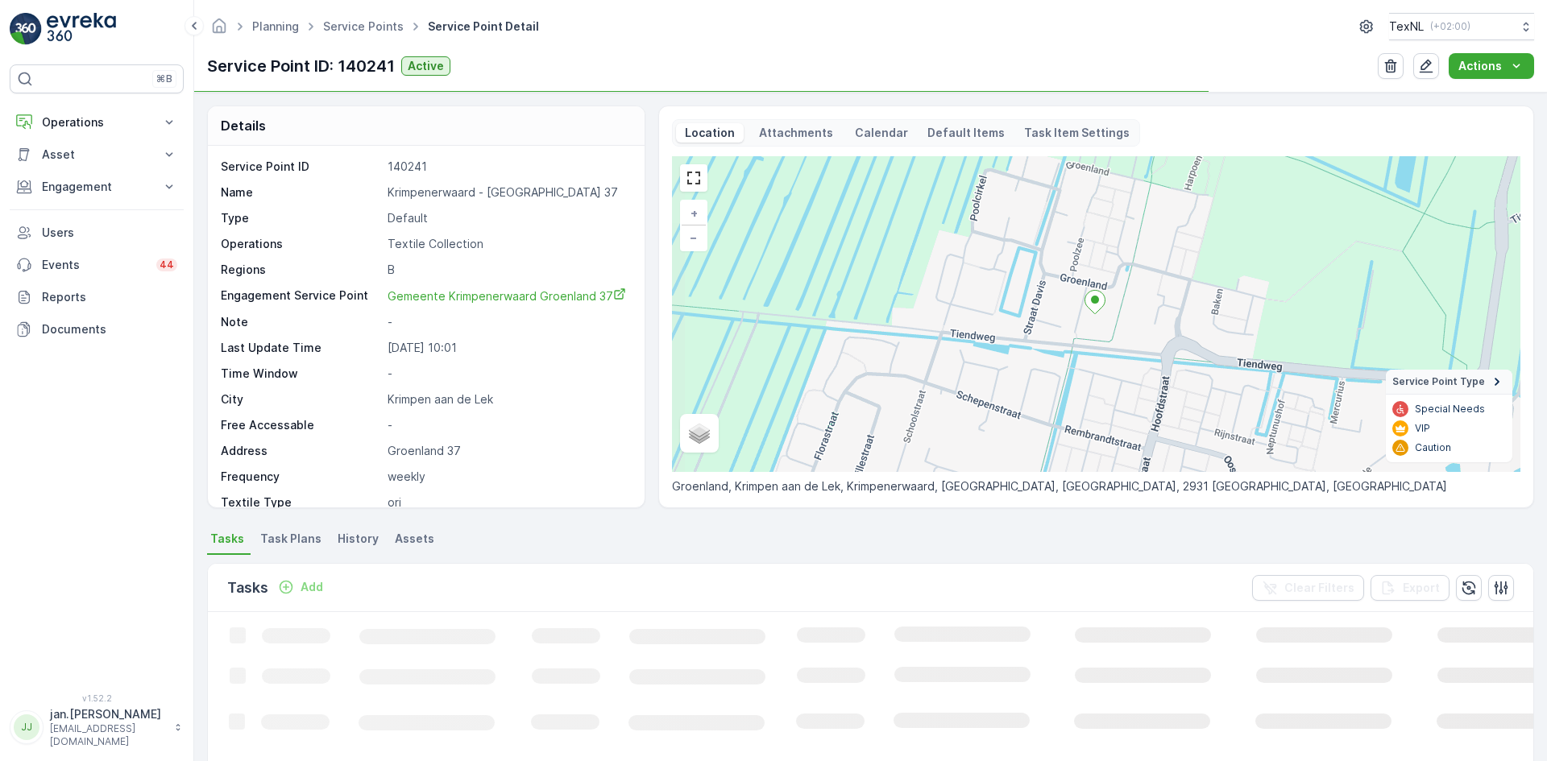
click at [405, 534] on span "Assets" at bounding box center [414, 539] width 39 height 16
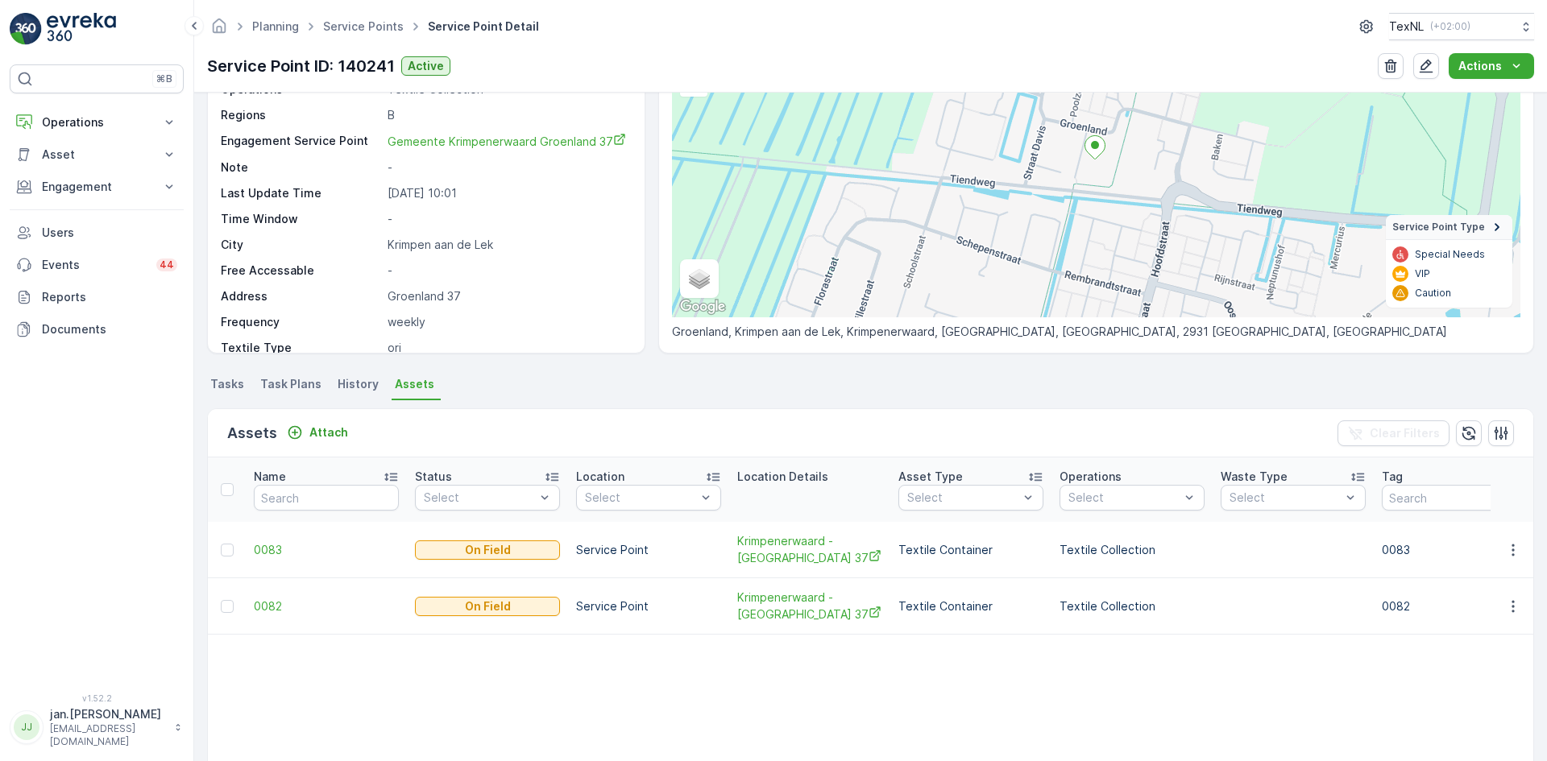
scroll to position [161, 0]
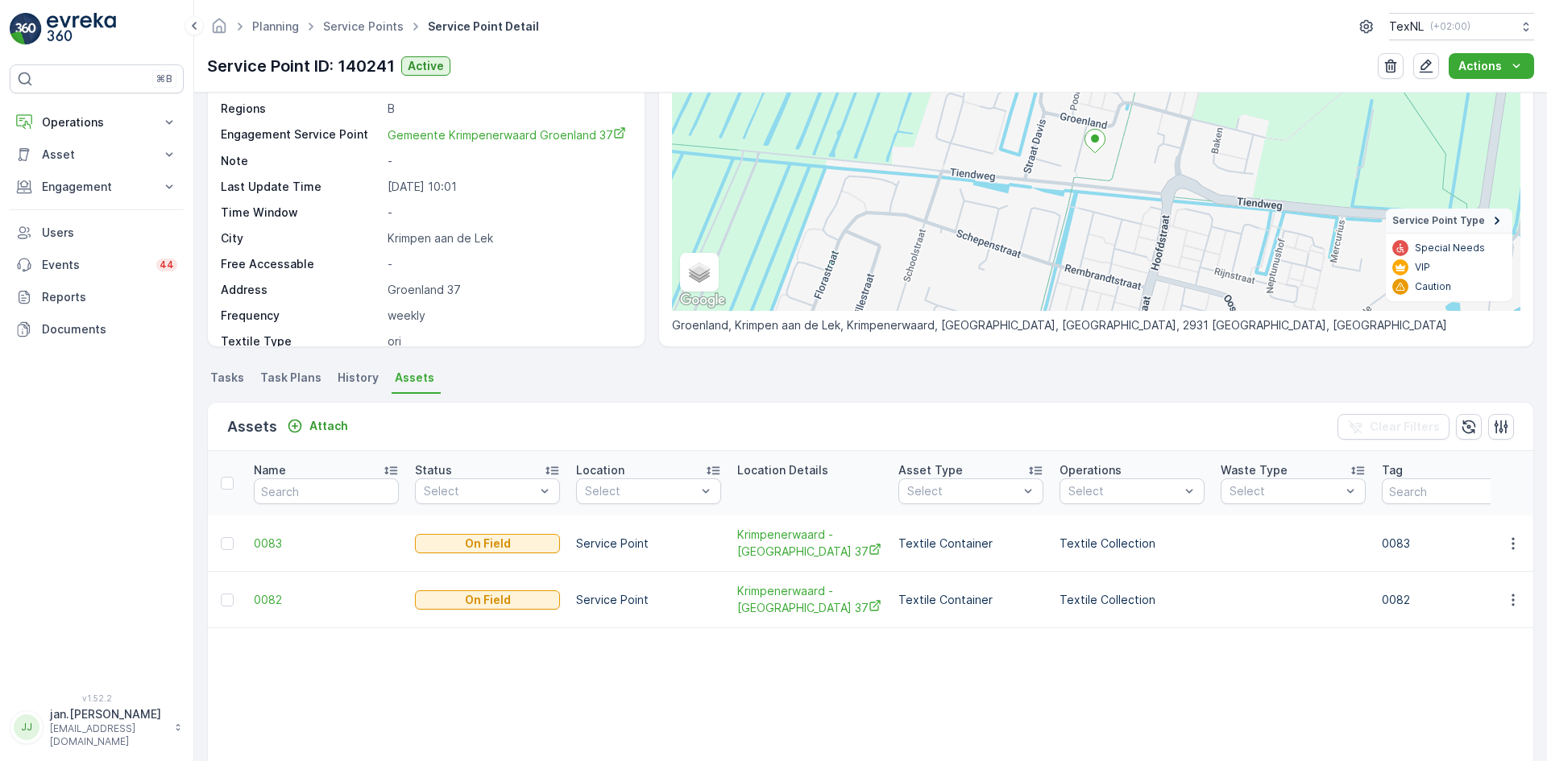
click at [223, 383] on span "Tasks" at bounding box center [227, 378] width 34 height 16
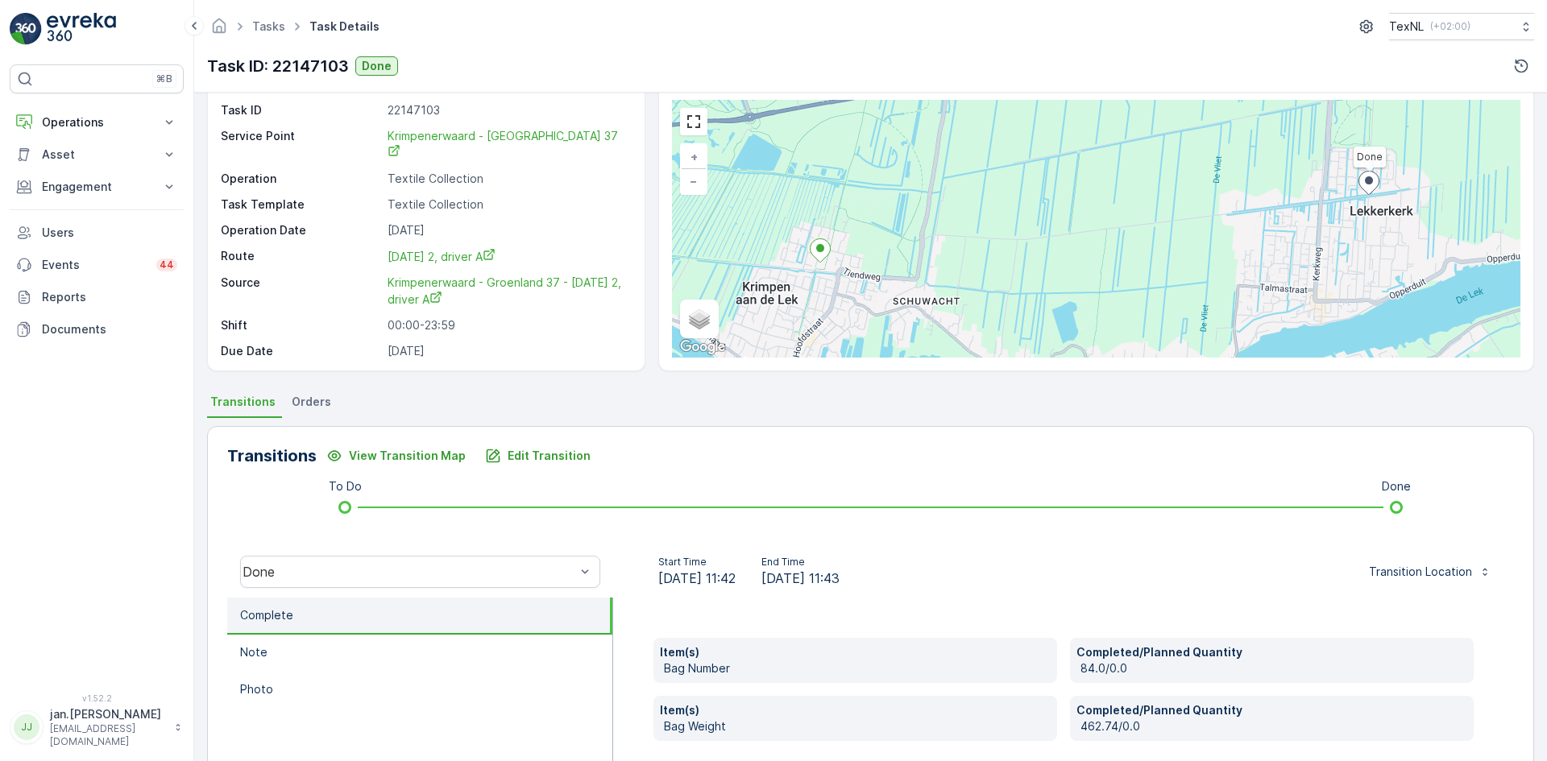
scroll to position [81, 0]
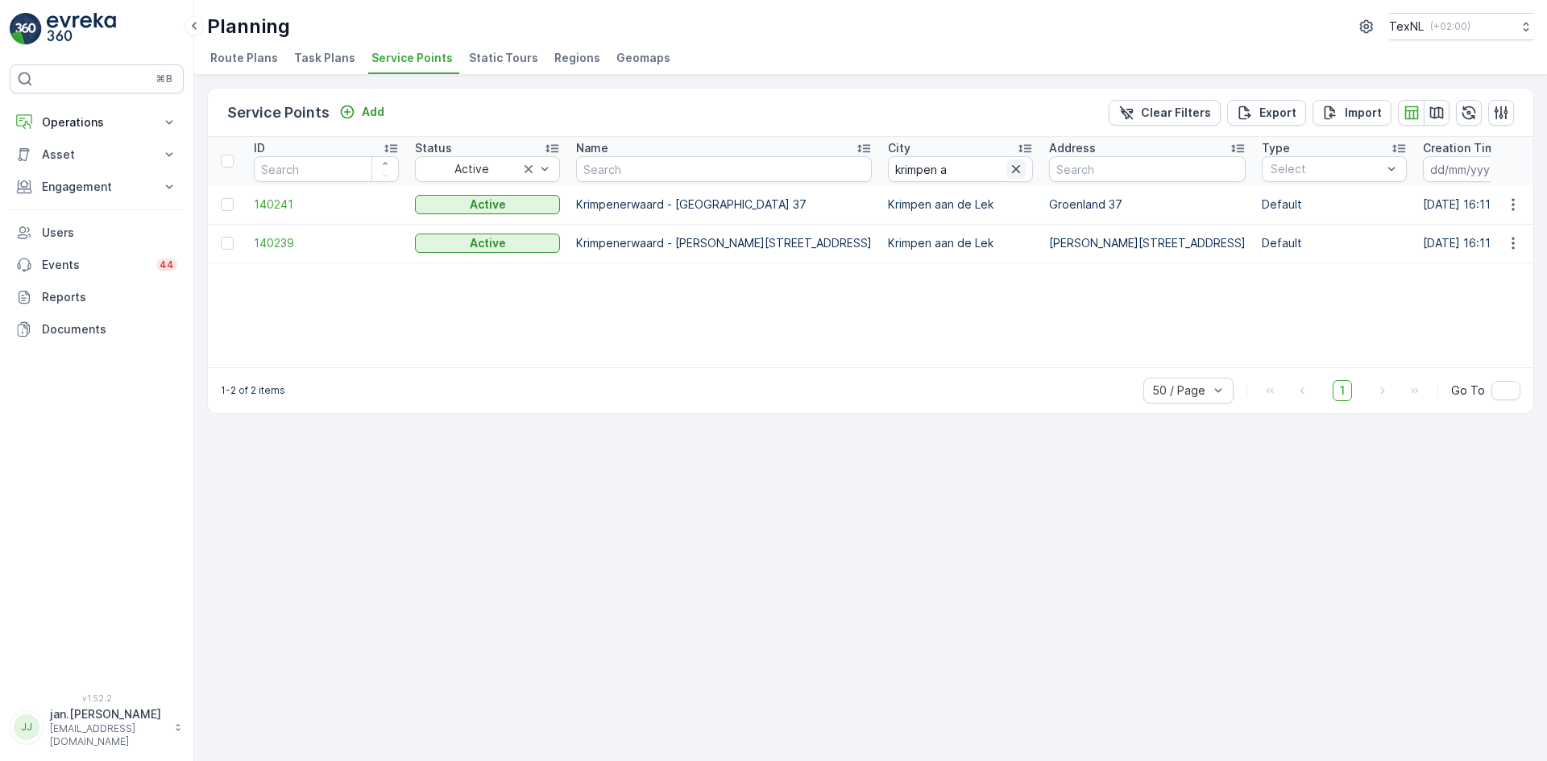
click at [1008, 169] on icon "button" at bounding box center [1016, 169] width 16 height 16
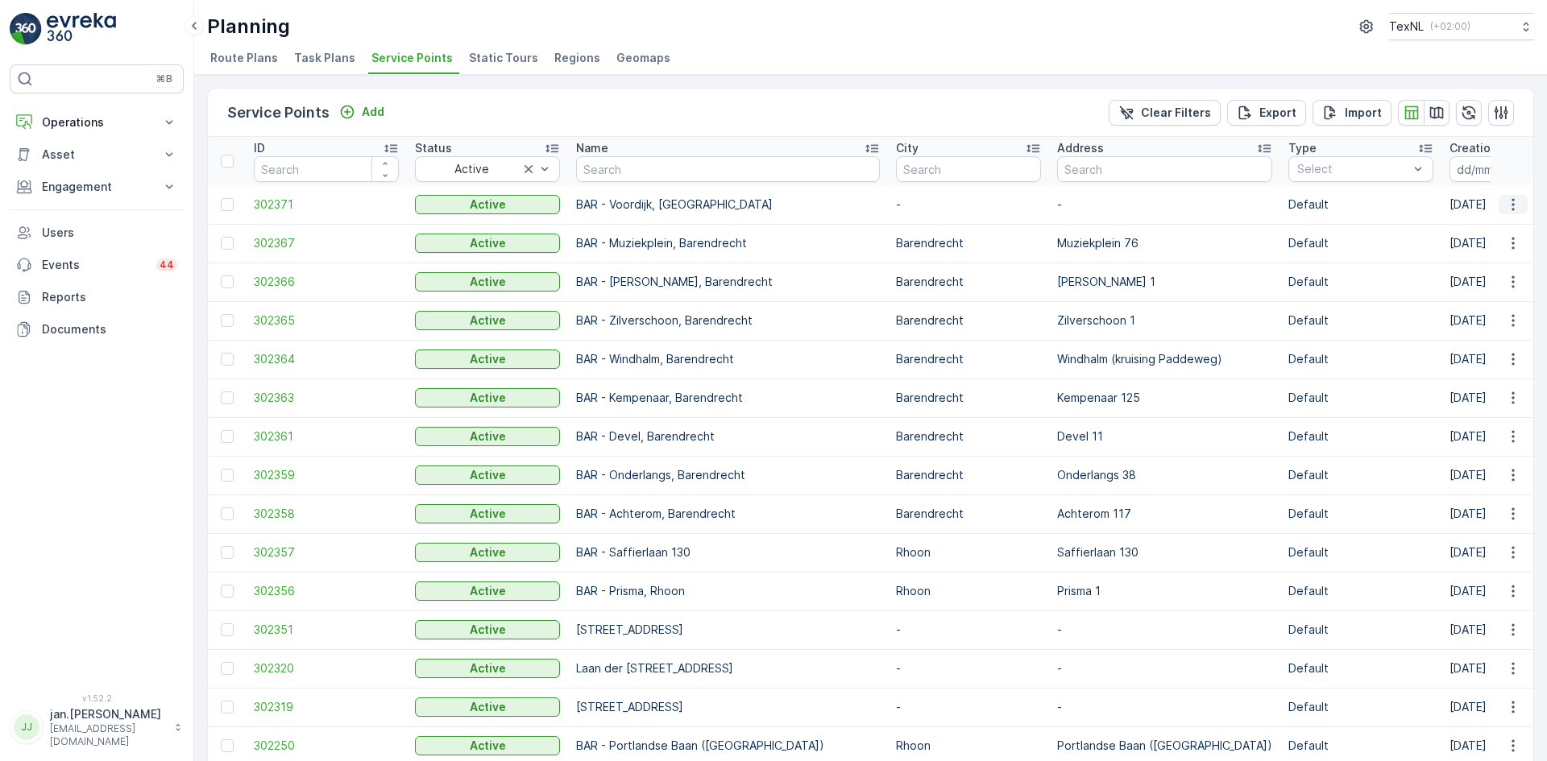
click at [1515, 205] on icon "button" at bounding box center [1513, 205] width 16 height 16
click at [1482, 243] on span "Edit Service Point" at bounding box center [1466, 251] width 97 height 16
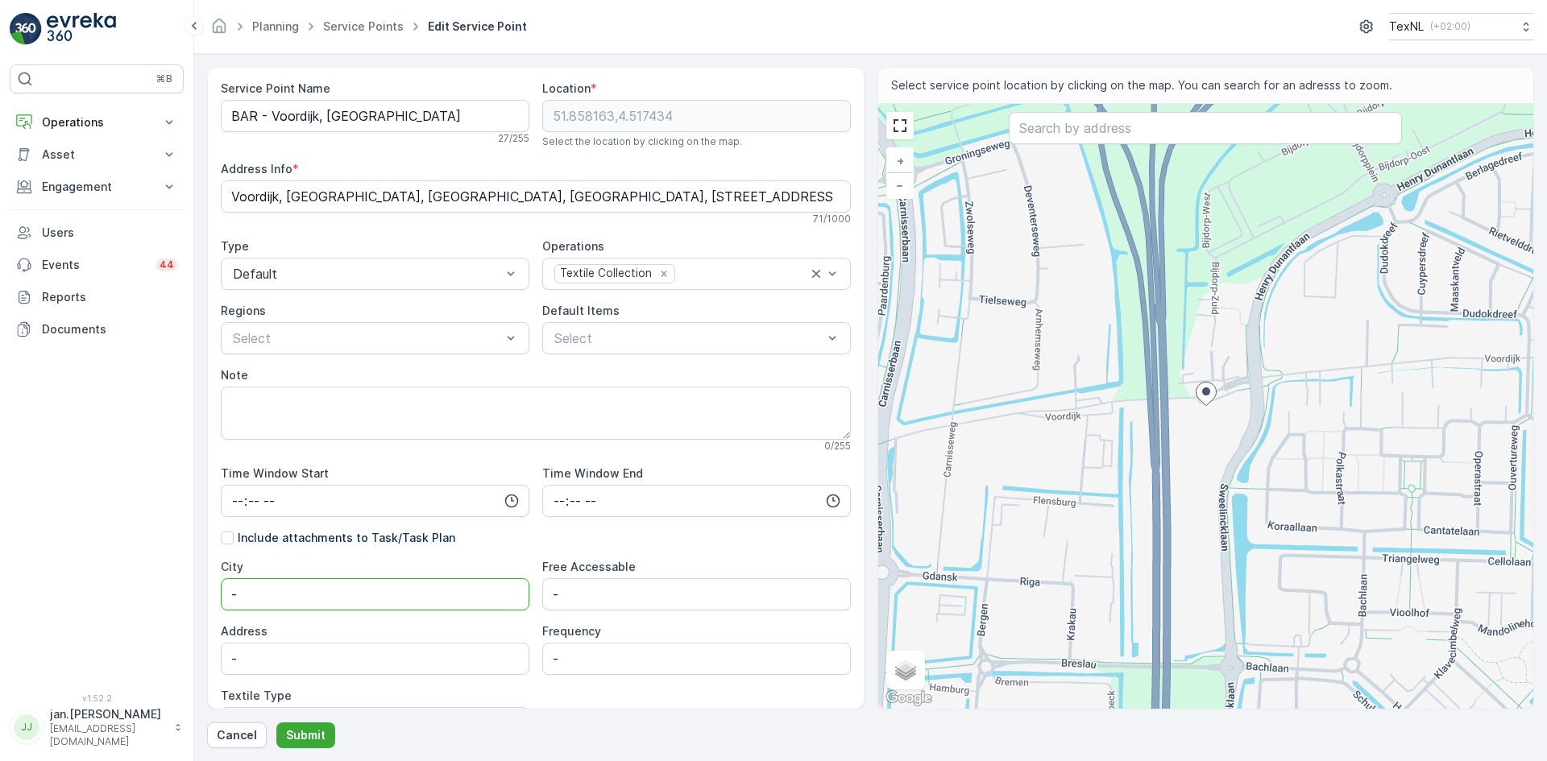
drag, startPoint x: 177, startPoint y: 599, endPoint x: 81, endPoint y: 607, distance: 96.3
click at [81, 607] on div "⌘B Operations Insights Planning Routes & Tasks Cockpit Settings Asset Assets En…" at bounding box center [773, 380] width 1547 height 761
type input "Barendrecht"
type input "[STREET_ADDRESS]"
click at [314, 732] on p "Submit" at bounding box center [305, 736] width 39 height 16
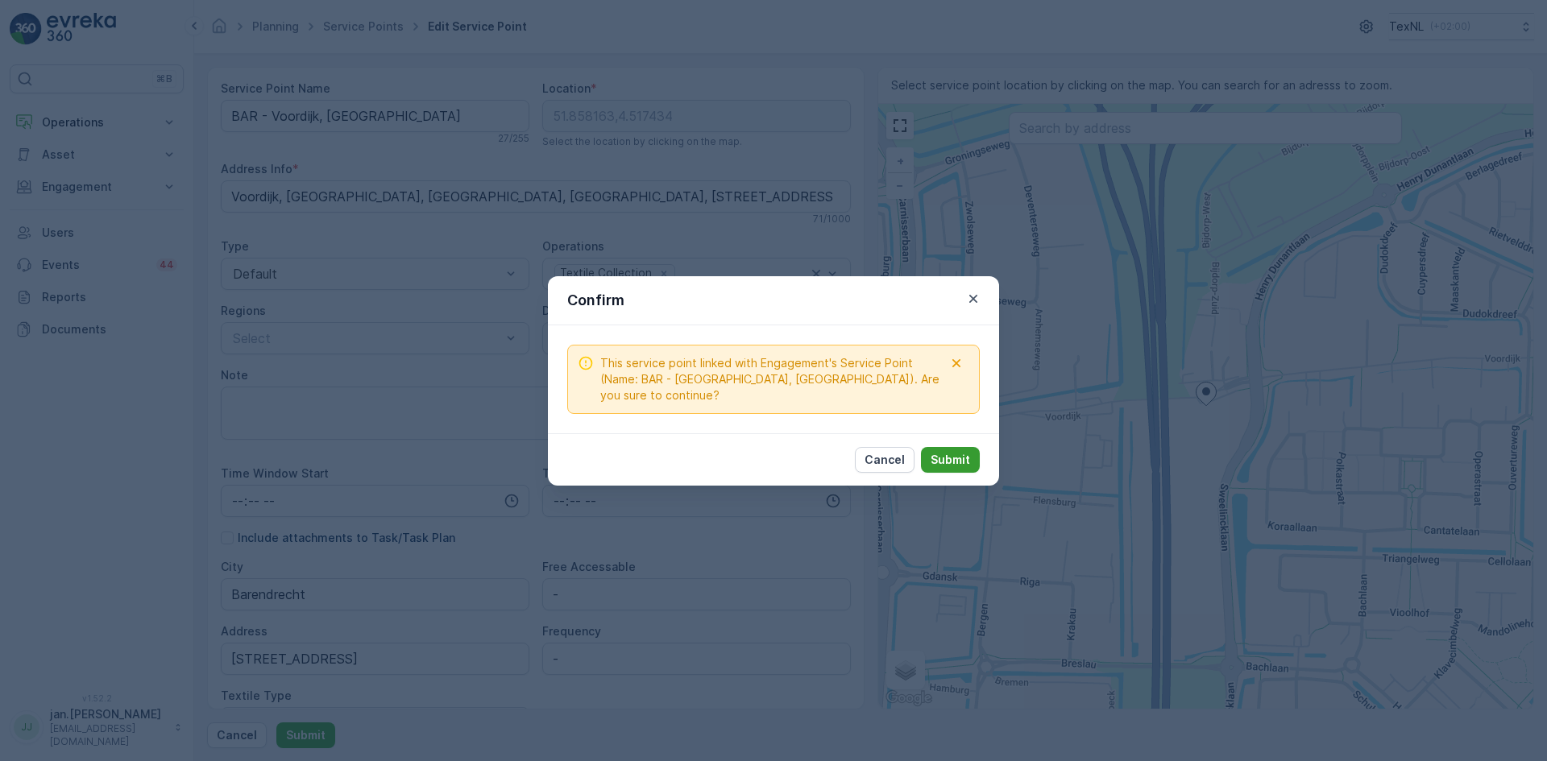
click at [963, 452] on p "Submit" at bounding box center [950, 460] width 39 height 16
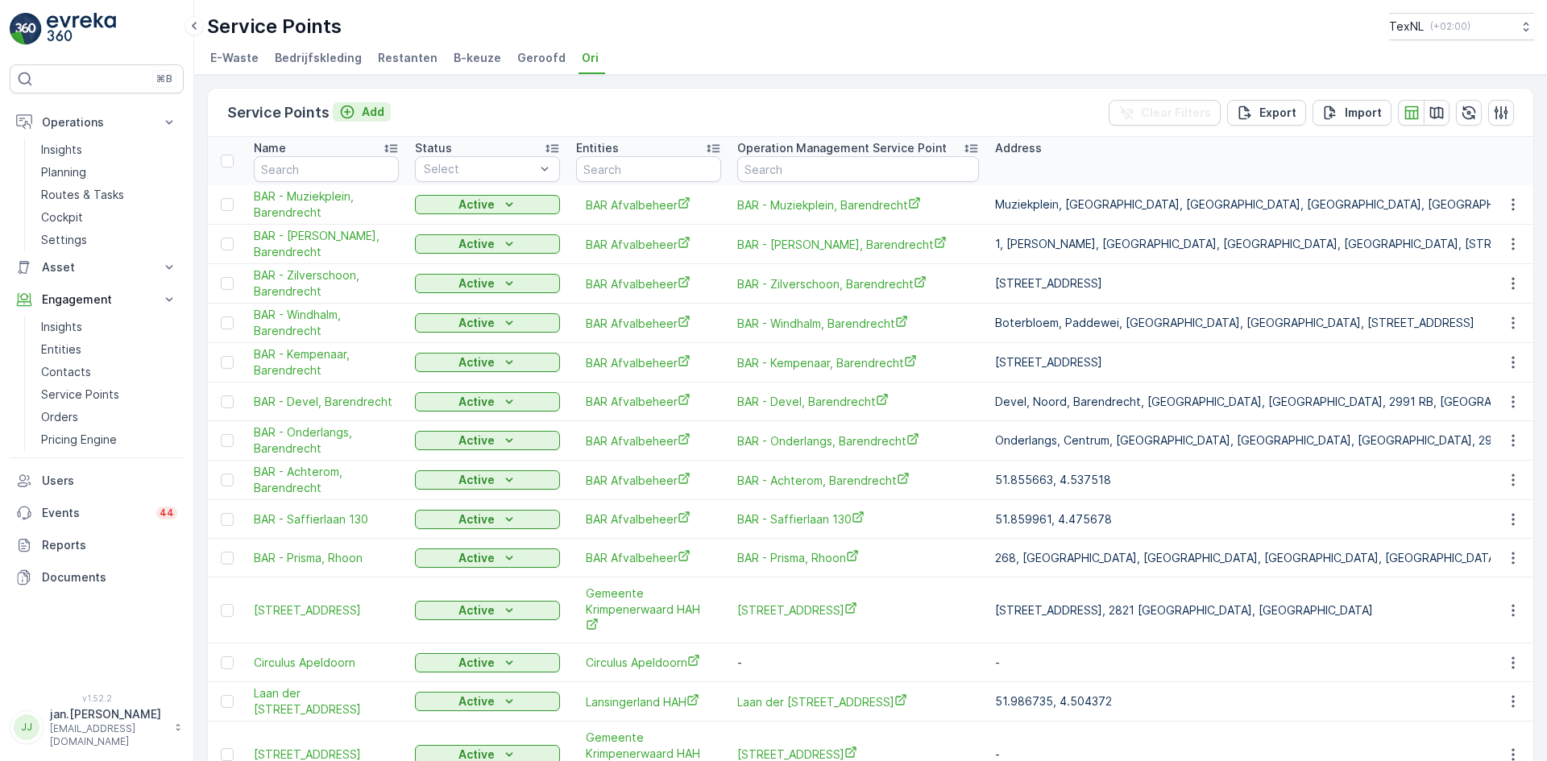
click at [374, 111] on p "Add" at bounding box center [373, 112] width 23 height 16
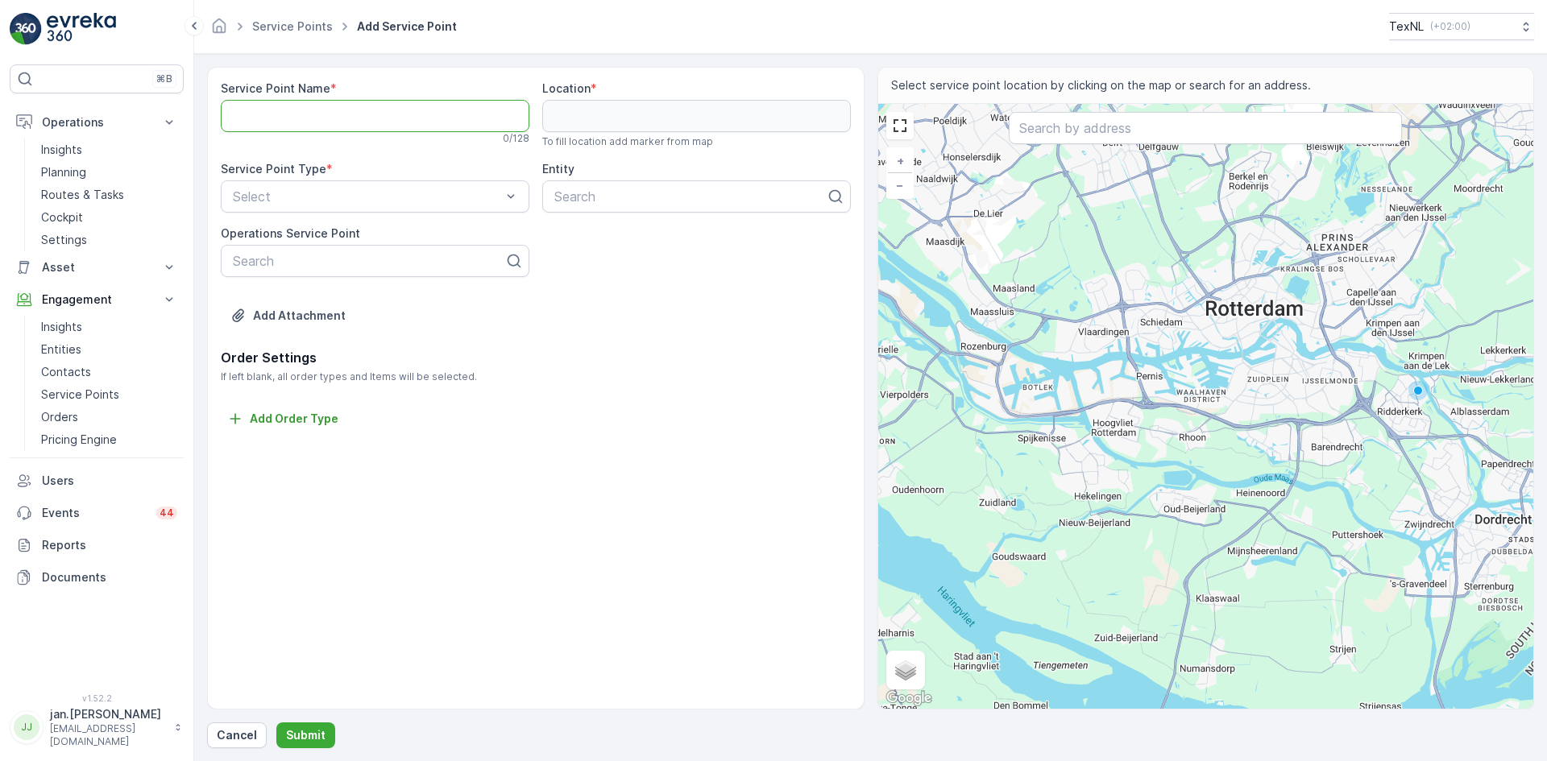
click at [267, 123] on Name "Service Point Name" at bounding box center [375, 116] width 309 height 32
type Name "BAR - Voordijk, [GEOGRAPHIC_DATA]"
click at [1111, 132] on input "text" at bounding box center [1205, 128] width 393 height 32
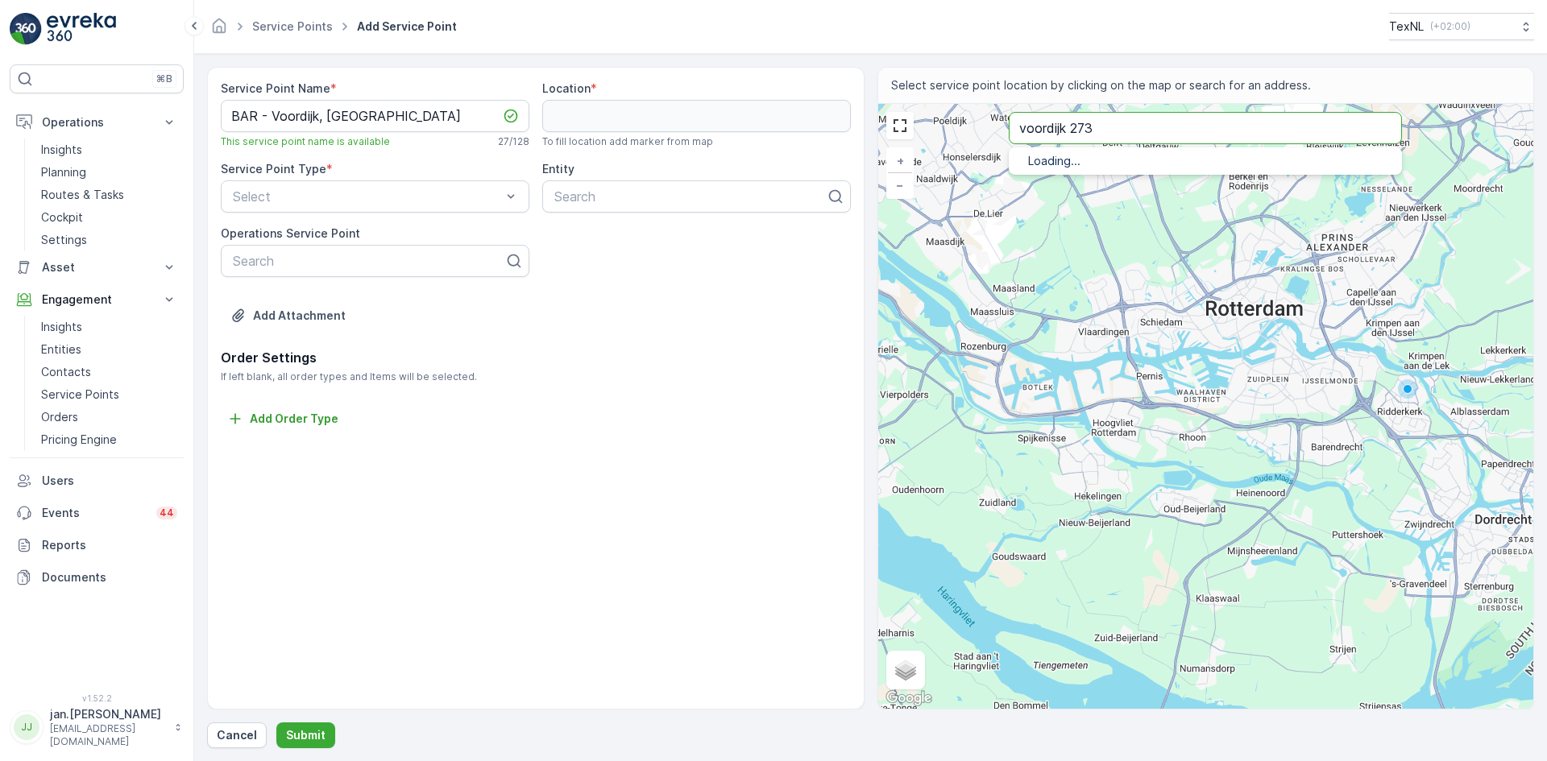
click at [1122, 129] on input "voordijk 273" at bounding box center [1205, 128] width 393 height 32
type input "voordijk 273 barendrecht"
drag, startPoint x: 1176, startPoint y: 128, endPoint x: 777, endPoint y: 176, distance: 402.4
click at [777, 176] on div "Service Point Name * BAR - Voordijk, Barendrecht This service point name is ava…" at bounding box center [870, 388] width 1327 height 643
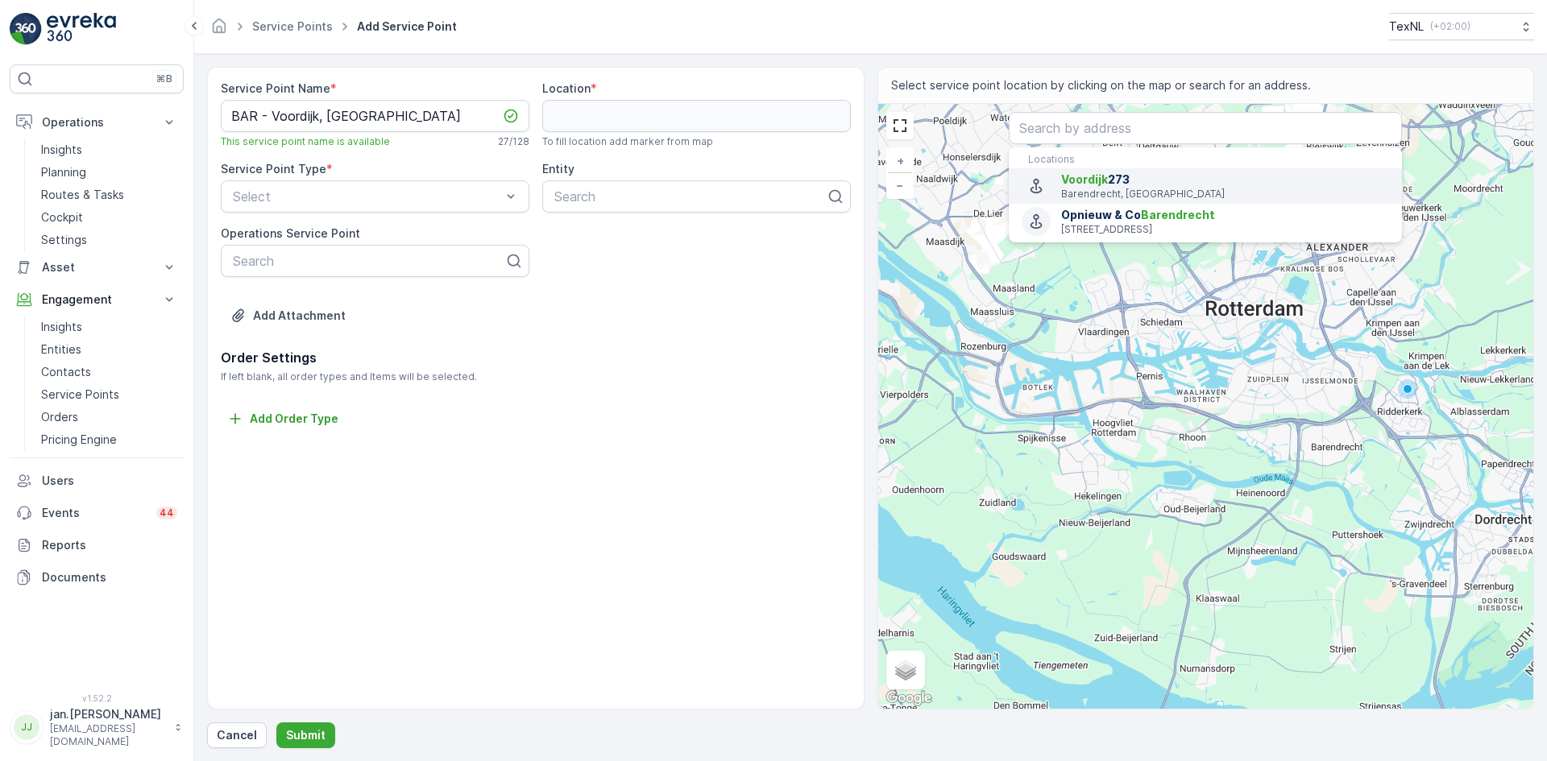
click at [1123, 186] on span "Voordijk 273" at bounding box center [1225, 180] width 328 height 16
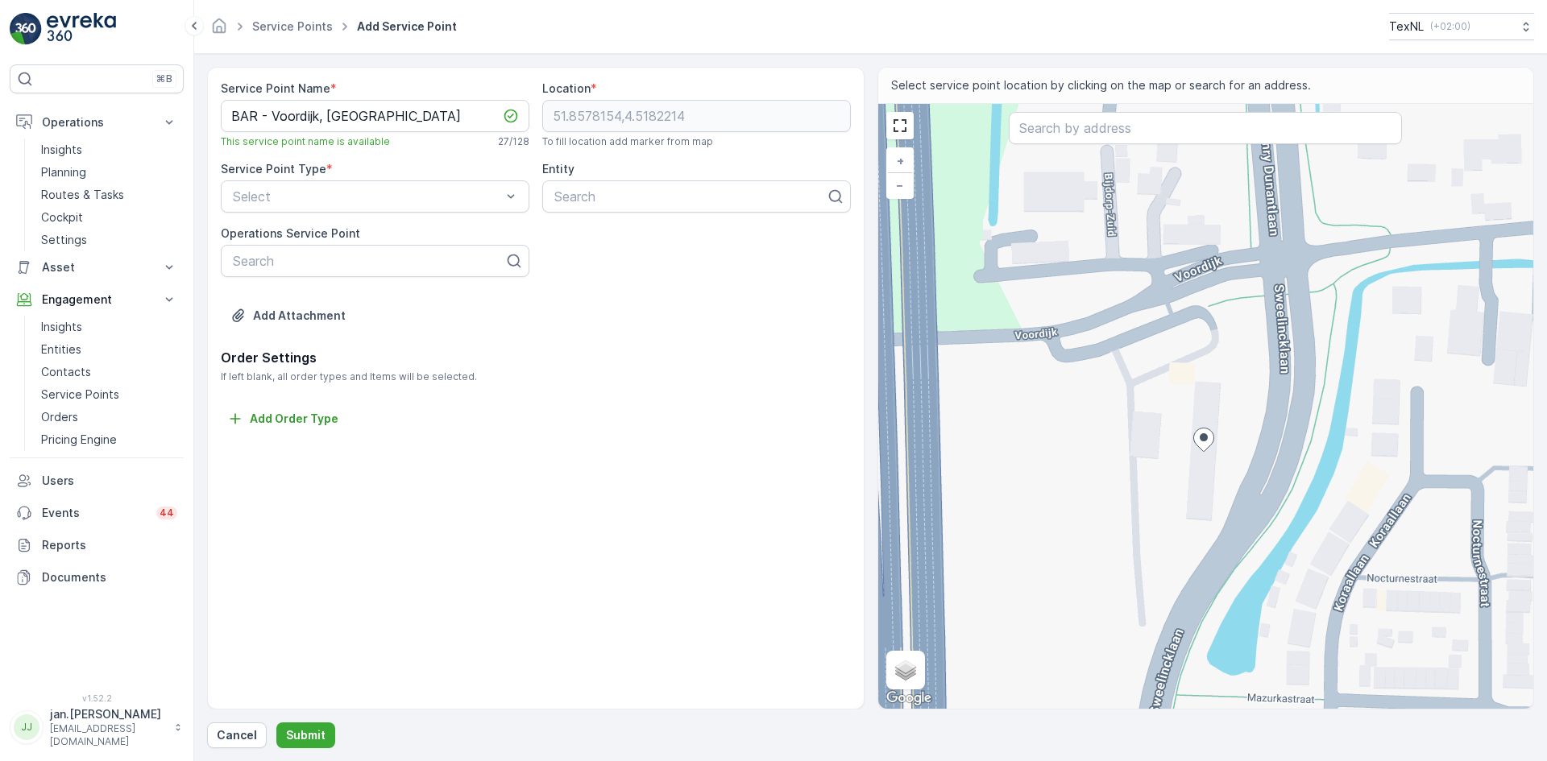
drag, startPoint x: 1254, startPoint y: 333, endPoint x: 1258, endPoint y: 381, distance: 48.6
click at [1258, 381] on div "+ − Satellite Roadmap Terrain Hybrid Leaflet Keyboard shortcuts Map Data Map da…" at bounding box center [1206, 406] width 656 height 605
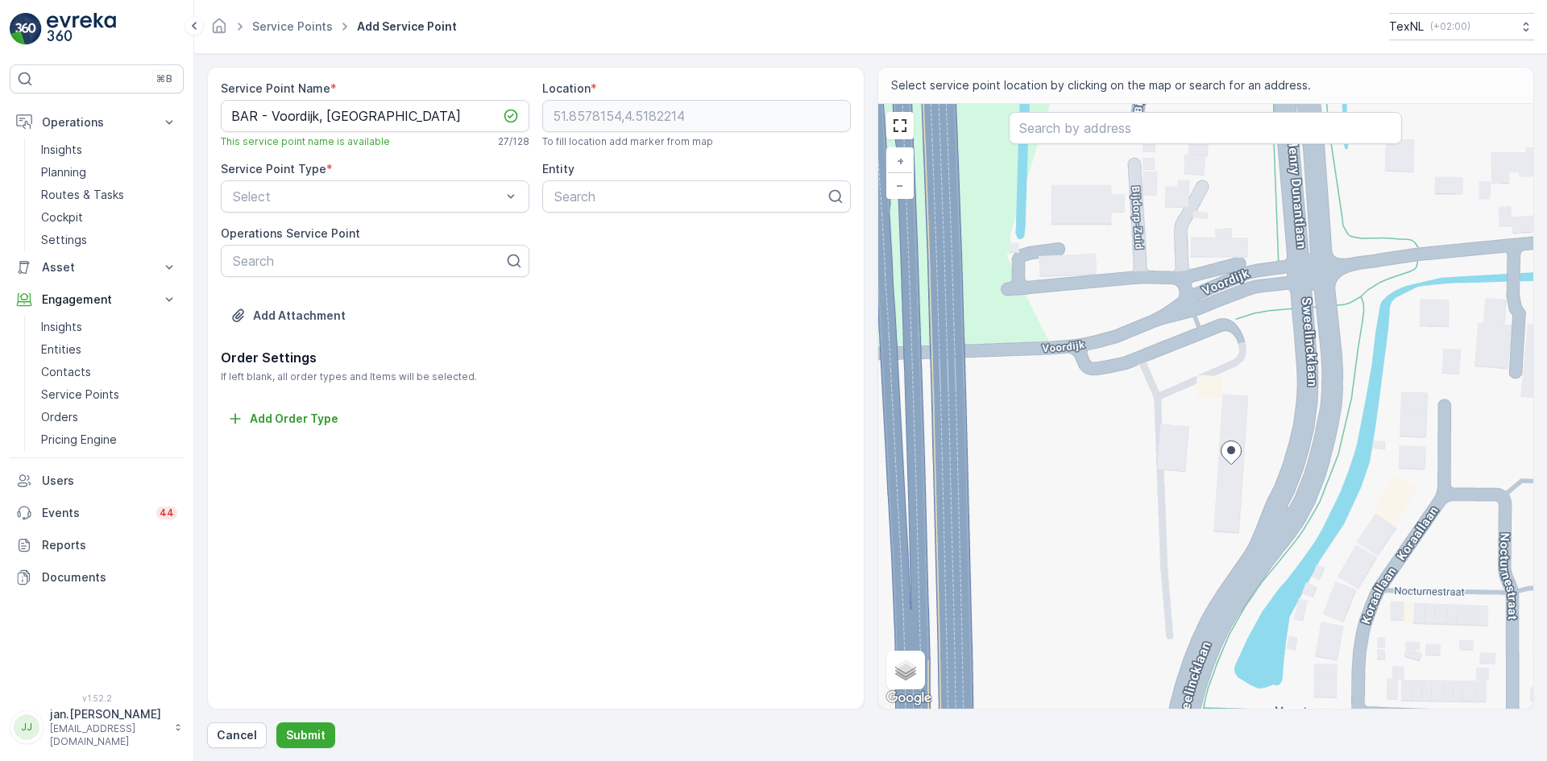
drag, startPoint x: 1072, startPoint y: 371, endPoint x: 1106, endPoint y: 390, distance: 39.7
click at [1106, 390] on div "+ − Satellite Roadmap Terrain Hybrid Leaflet Keyboard shortcuts Map Data Map da…" at bounding box center [1206, 406] width 656 height 605
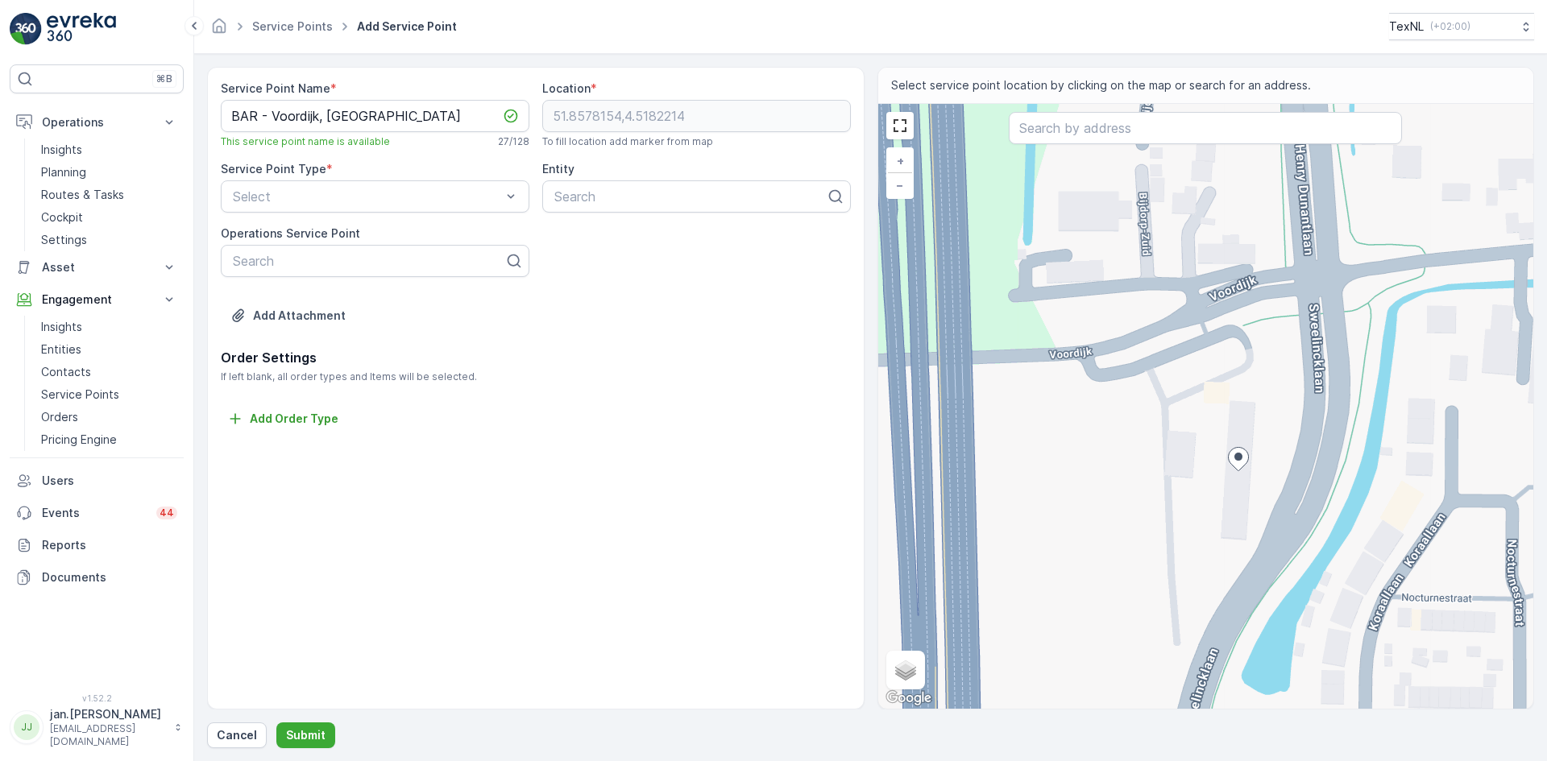
click at [1119, 387] on div "+ − Satellite Roadmap Terrain Hybrid Leaflet Keyboard shortcuts Map Data Map da…" at bounding box center [1206, 406] width 656 height 605
type input "51.8581632121221,4.517433575200519"
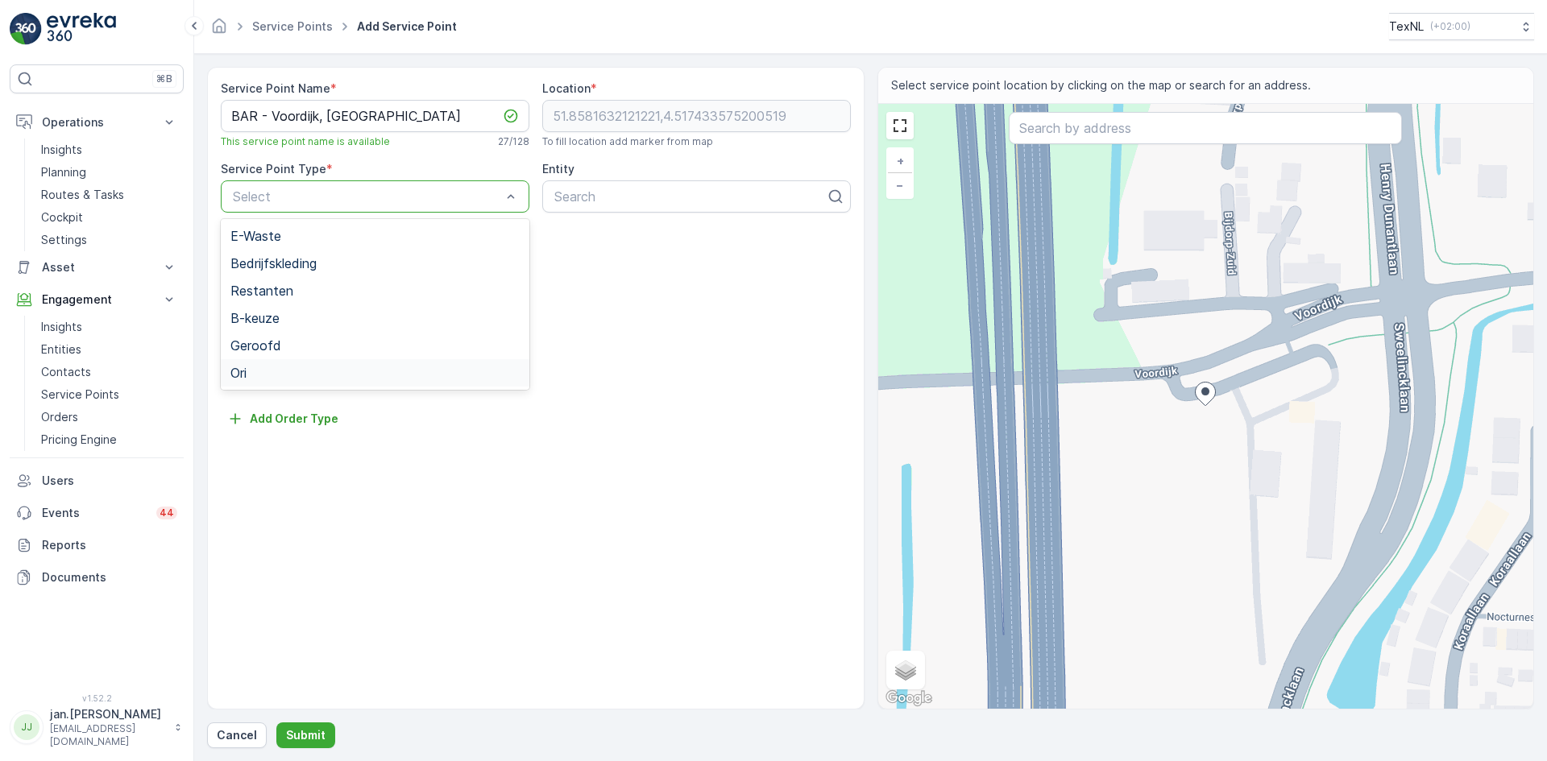
click at [247, 368] on span "Ori" at bounding box center [238, 373] width 16 height 15
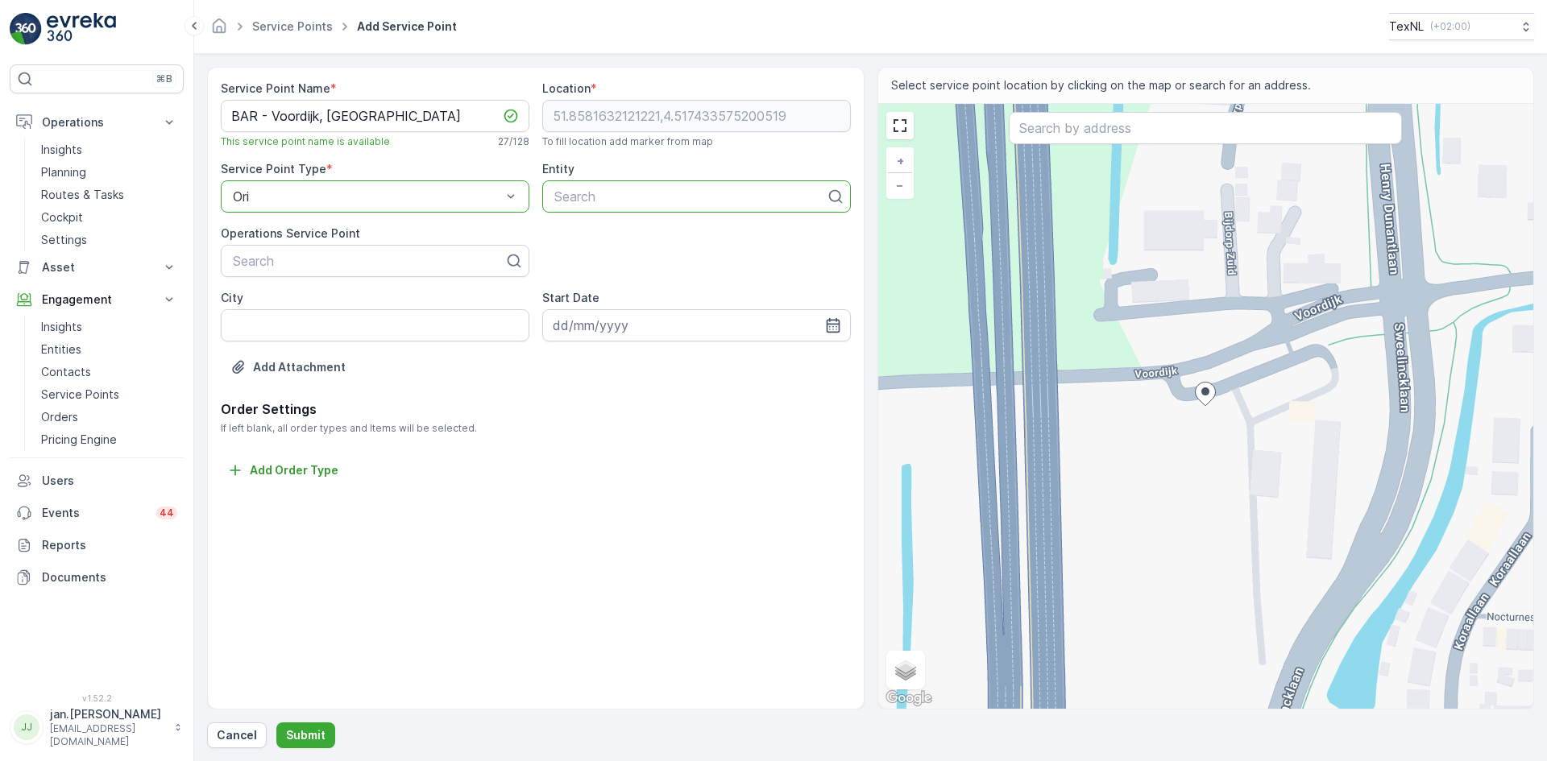
click at [620, 197] on div at bounding box center [690, 196] width 275 height 15
type input "bar"
click at [595, 239] on span "BAR Afvalbeheer" at bounding box center [603, 236] width 103 height 15
click at [305, 335] on input "City" at bounding box center [375, 325] width 309 height 32
type input "Barendrecht"
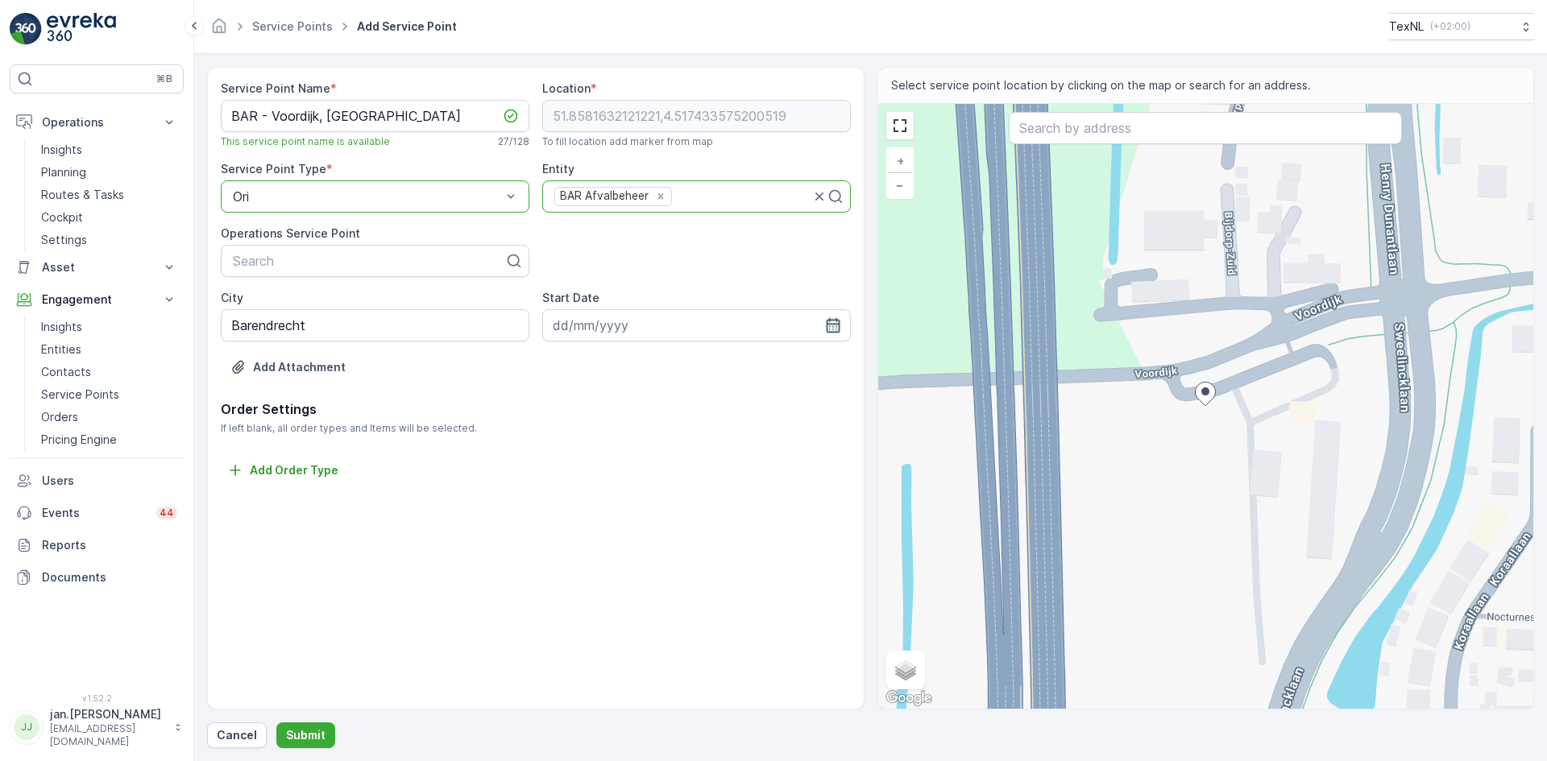
click at [827, 325] on icon "button" at bounding box center [833, 325] width 14 height 15
click at [743, 365] on icon "button" at bounding box center [745, 364] width 16 height 16
click at [749, 365] on icon "button" at bounding box center [757, 364] width 16 height 16
click at [681, 429] on div "1" at bounding box center [686, 428] width 26 height 26
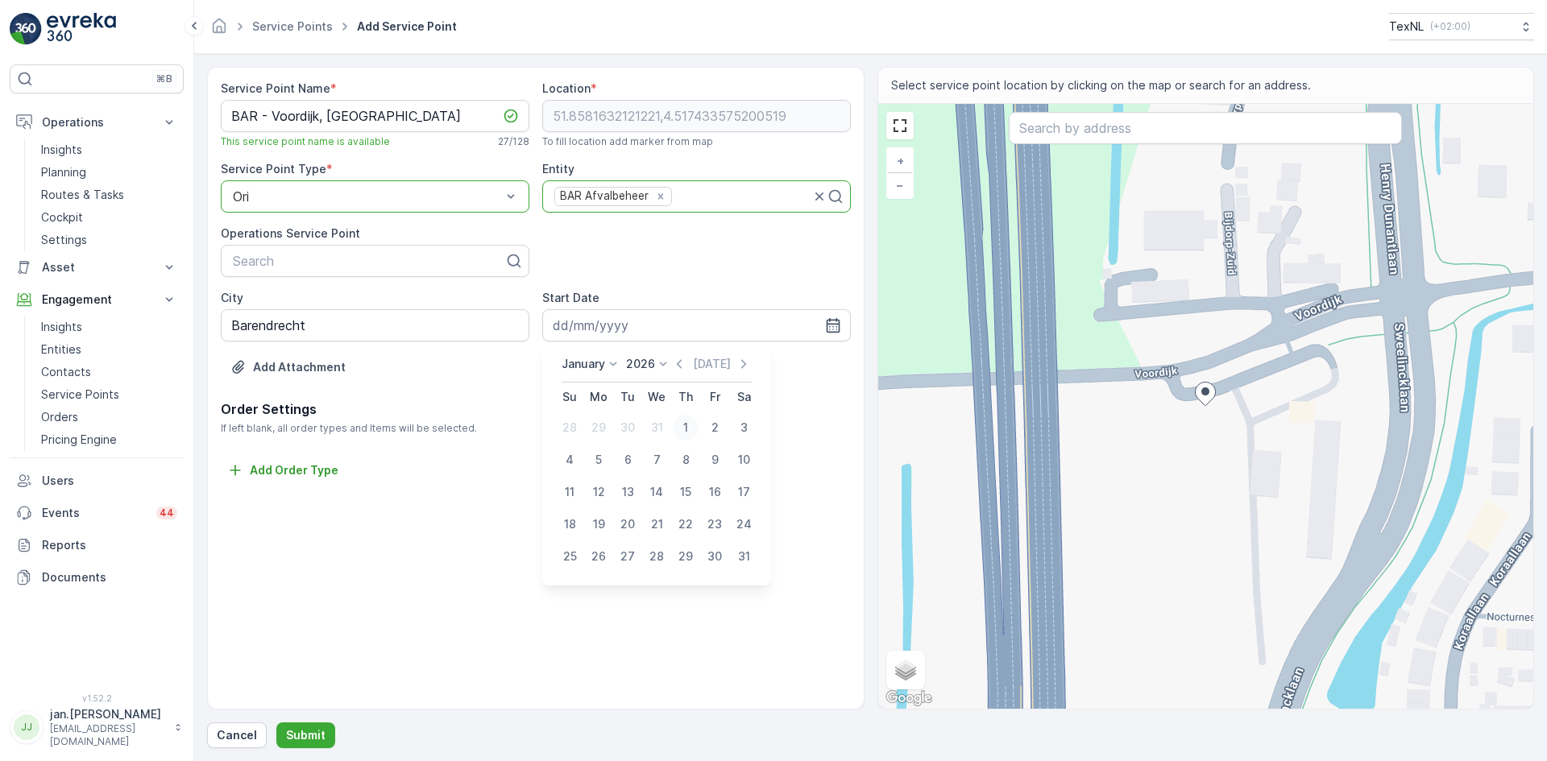
type input "01.01.2026"
click at [305, 736] on p "Submit" at bounding box center [305, 736] width 39 height 16
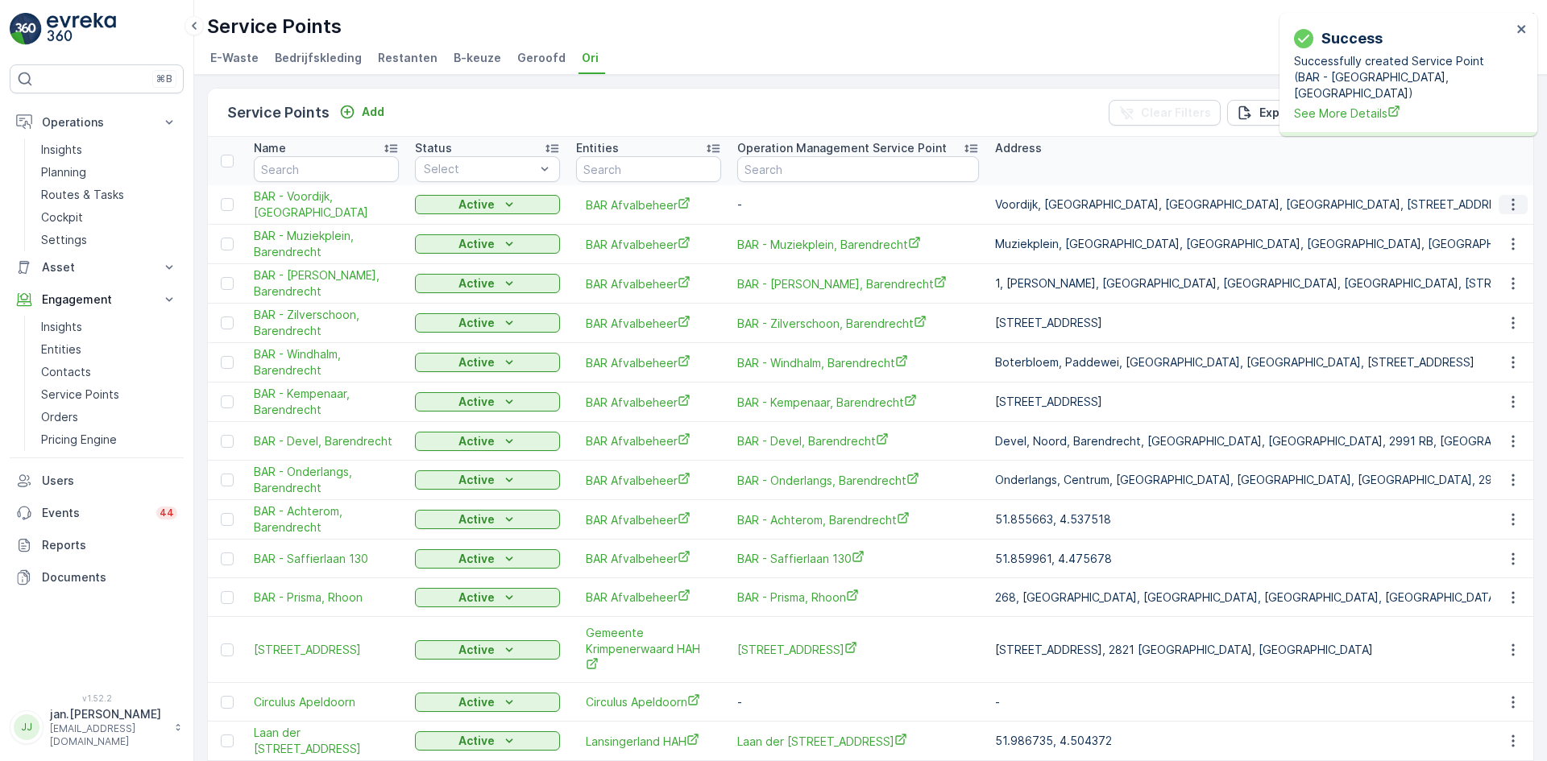
click at [1505, 204] on icon "button" at bounding box center [1513, 205] width 16 height 16
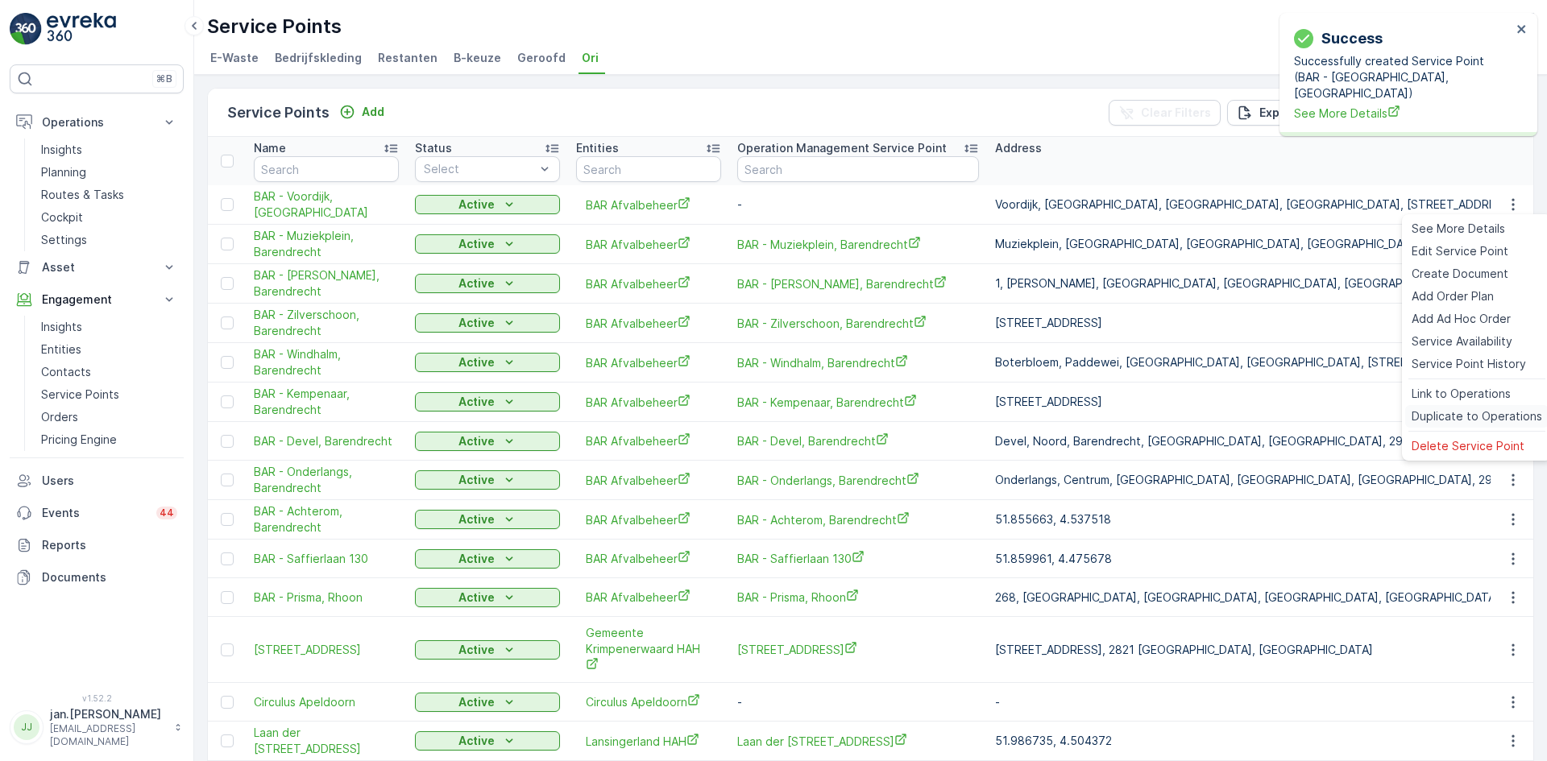
click at [1460, 413] on span "Duplicate to Operations" at bounding box center [1477, 416] width 131 height 16
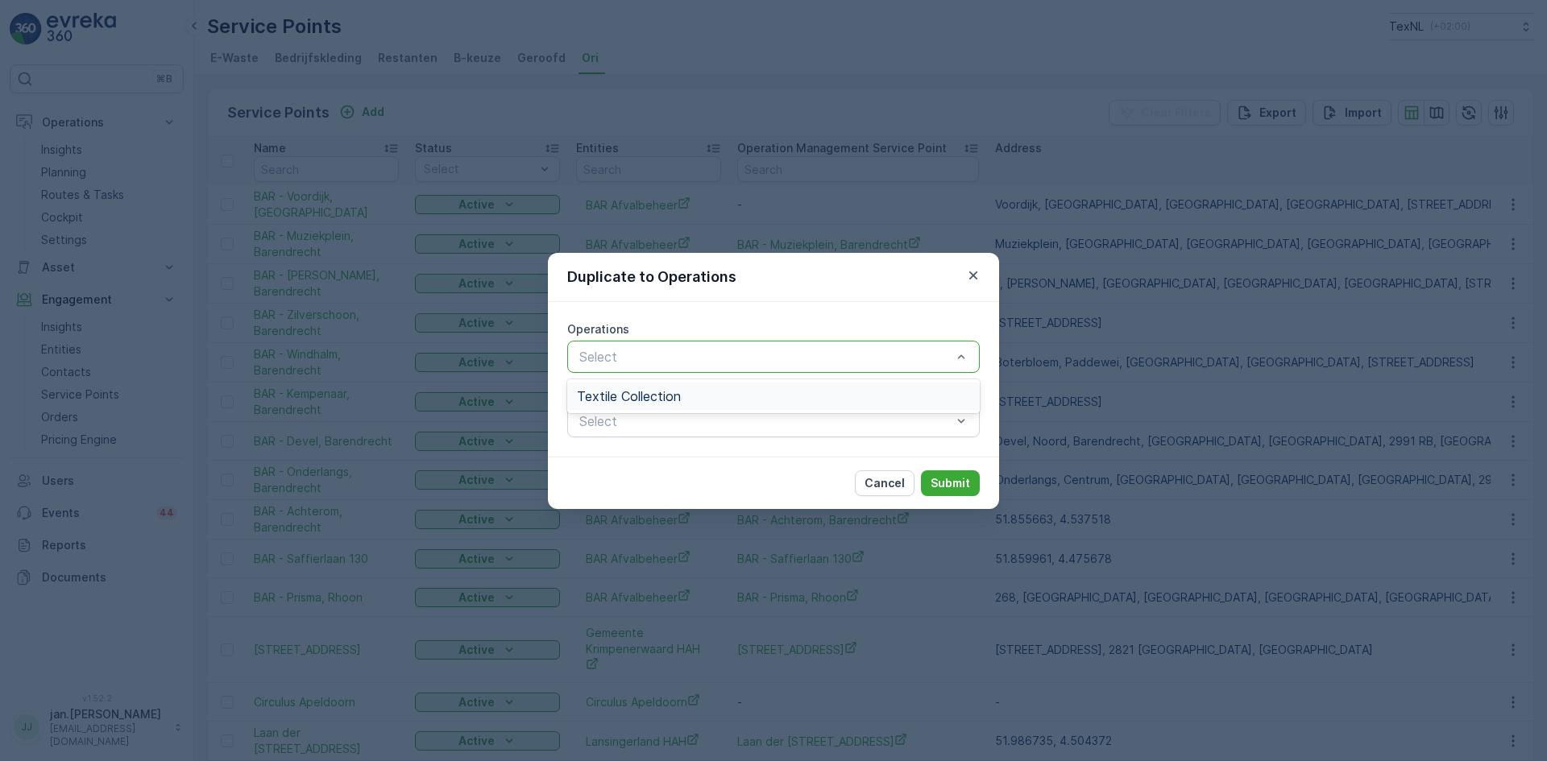
click at [690, 389] on div "Textile Collection" at bounding box center [773, 396] width 393 height 15
click at [948, 483] on p "Submit" at bounding box center [950, 483] width 39 height 16
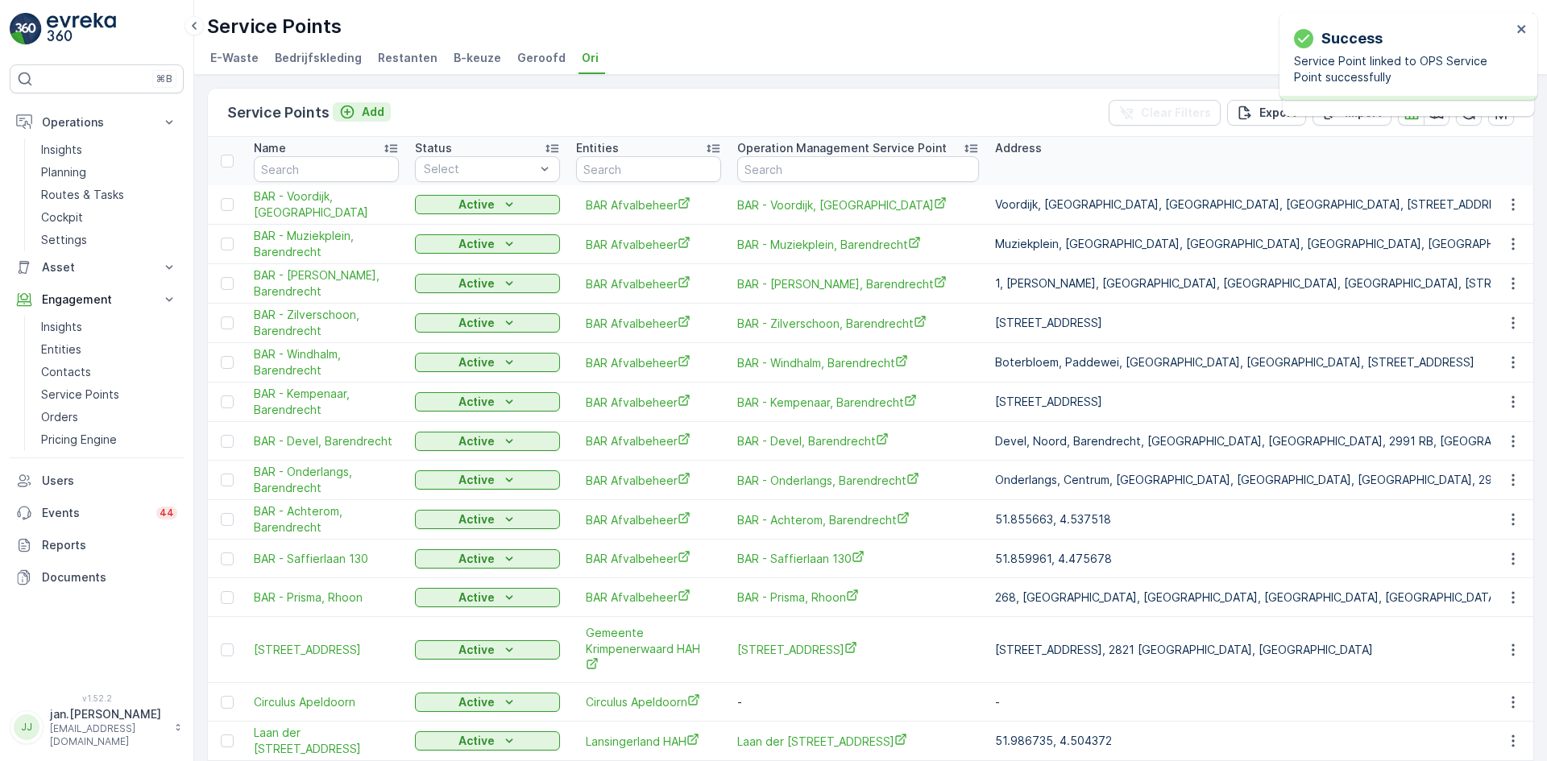
click at [359, 112] on div "Add" at bounding box center [361, 112] width 45 height 16
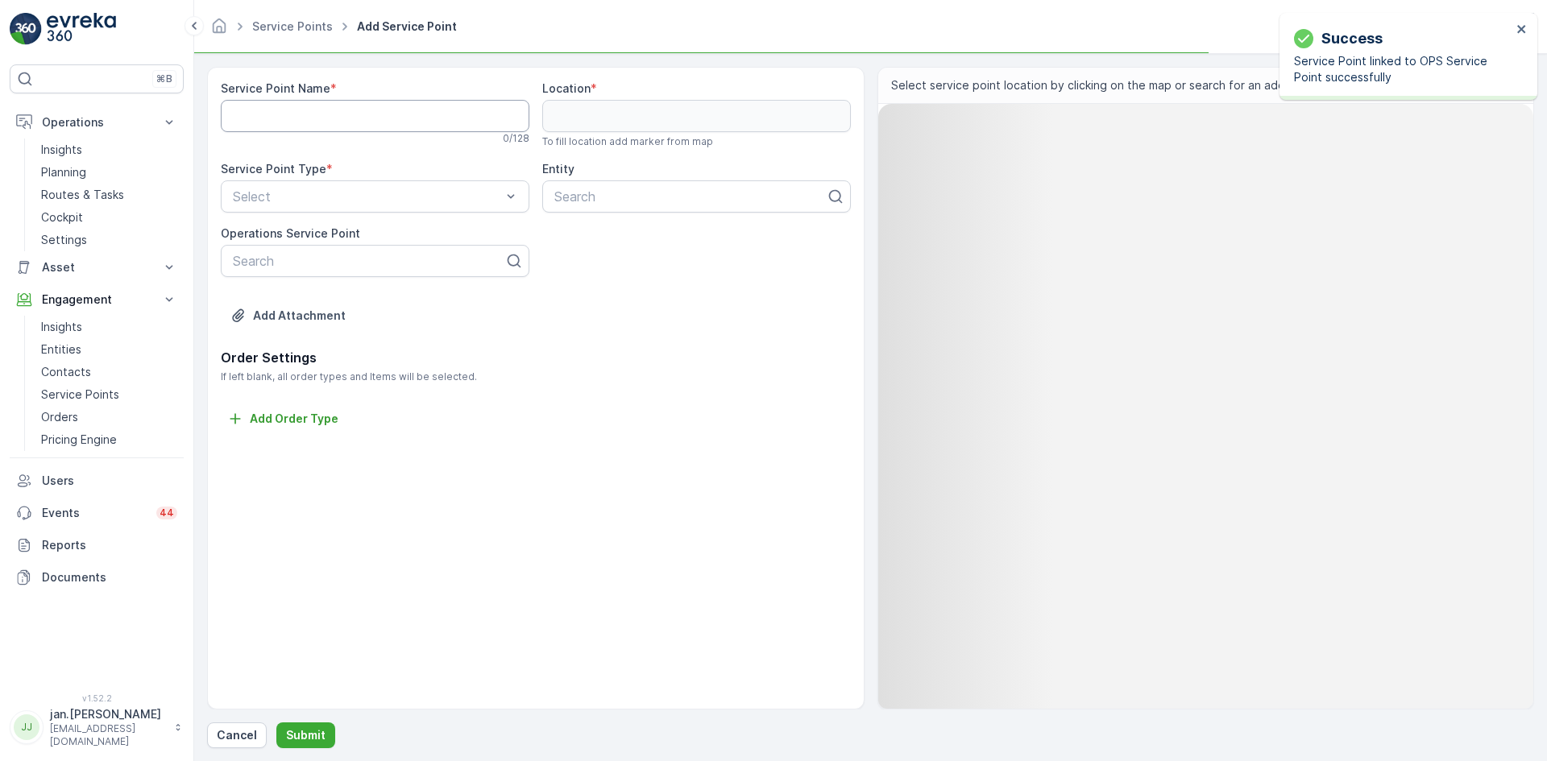
click at [348, 122] on Name "Service Point Name" at bounding box center [375, 116] width 309 height 32
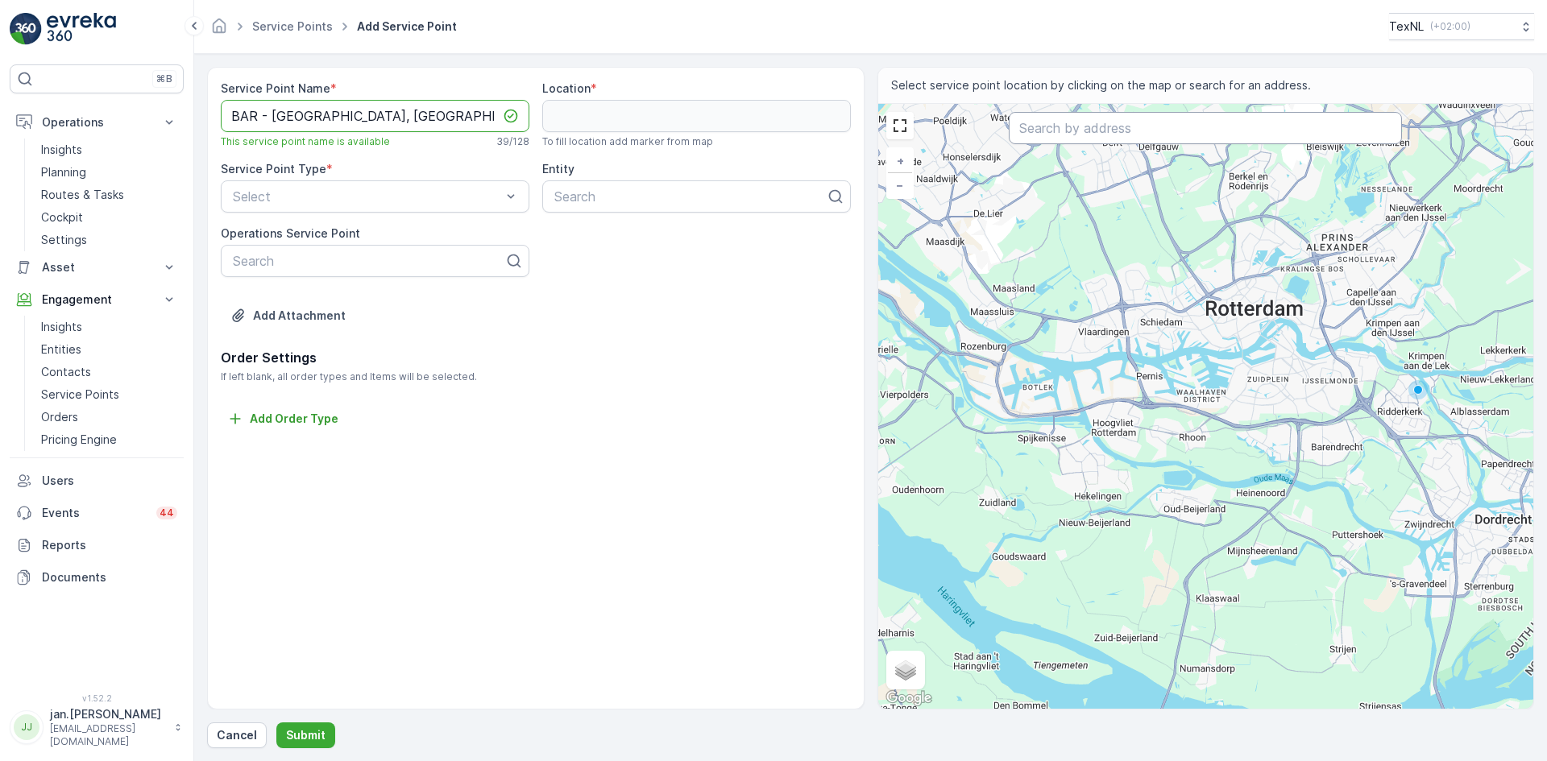
type Name "BAR - [GEOGRAPHIC_DATA], [GEOGRAPHIC_DATA]"
click at [1048, 133] on input "text" at bounding box center [1205, 128] width 393 height 32
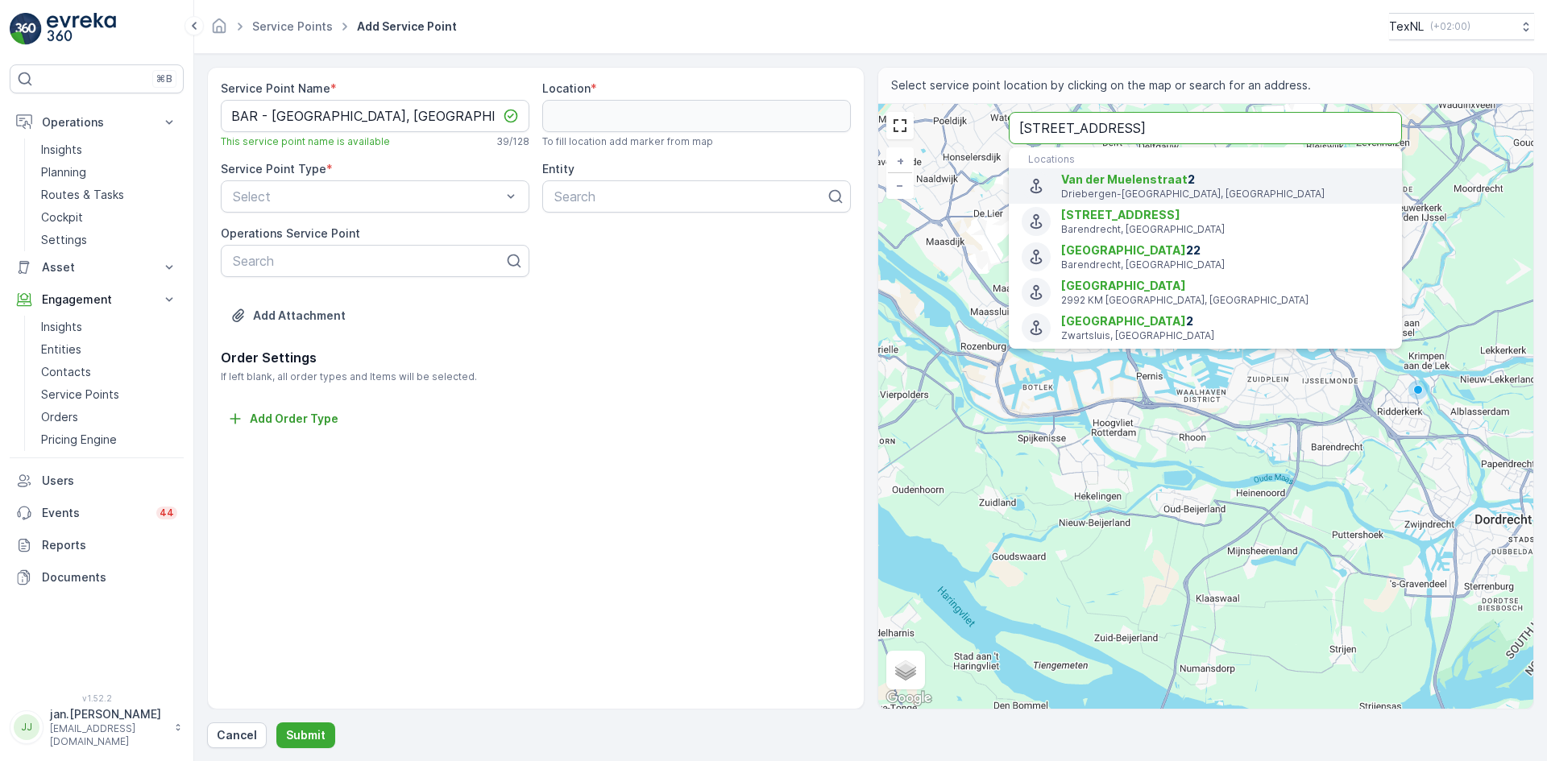
type input "van der meulenstraat 2"
click at [1122, 222] on span "Van der Meulenstraat 2" at bounding box center [1120, 215] width 119 height 14
type input "51.8622352,4.533563099999999"
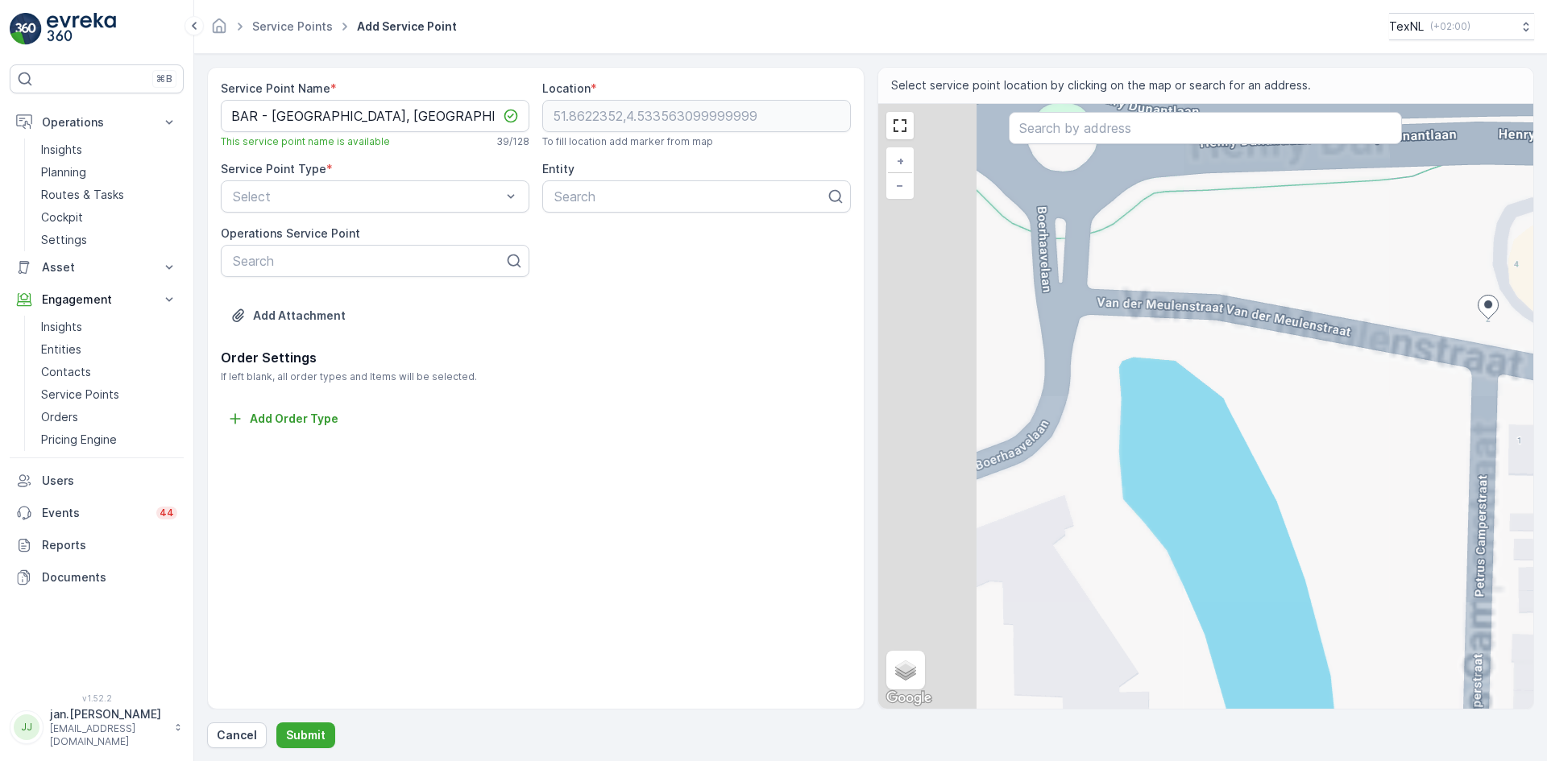
drag, startPoint x: 1221, startPoint y: 398, endPoint x: 1242, endPoint y: 413, distance: 25.9
click at [1242, 413] on div "+ − Satellite Roadmap Terrain Hybrid Leaflet Keyboard shortcuts Map Data Map da…" at bounding box center [1206, 406] width 656 height 605
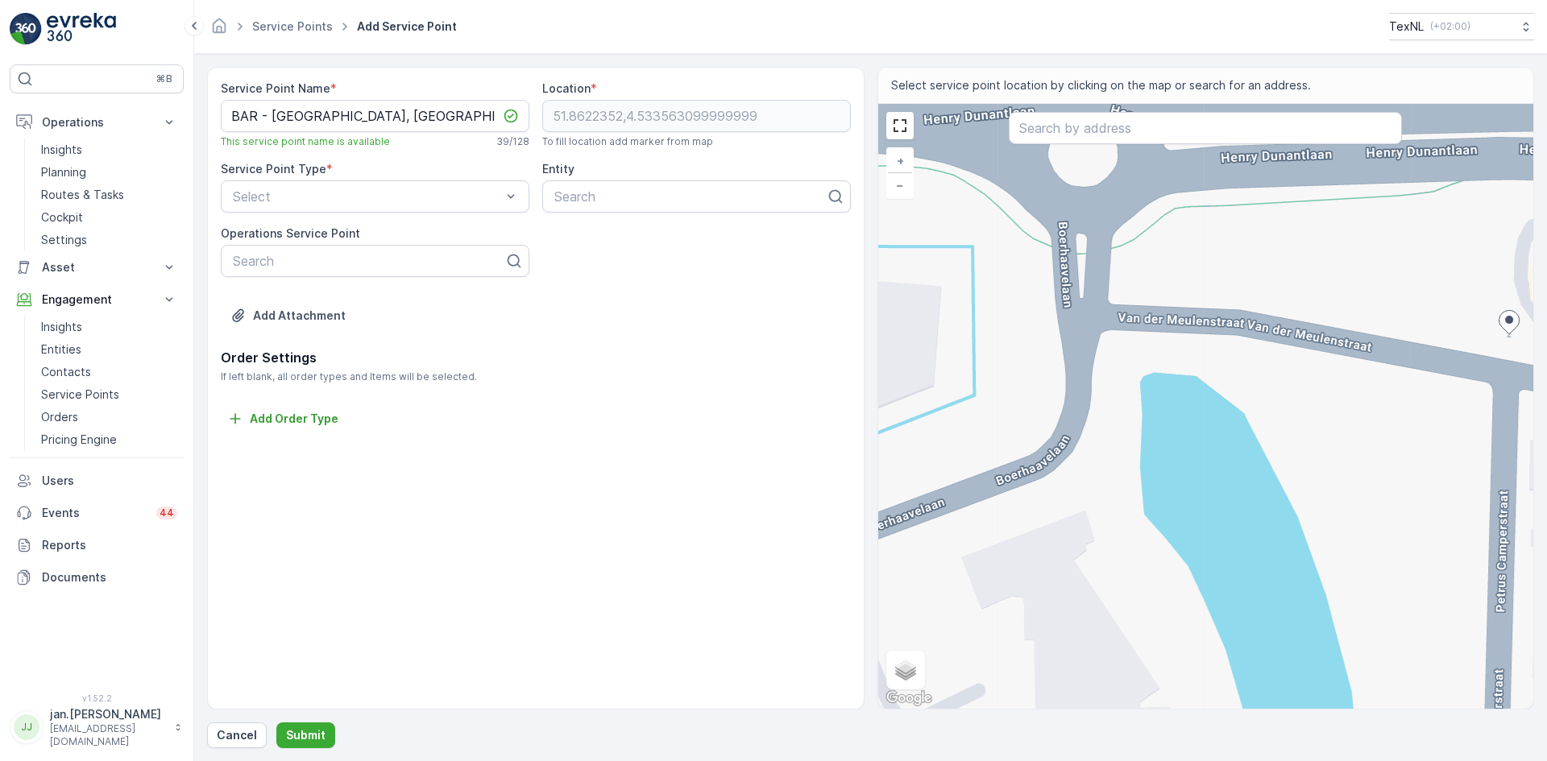
click at [1168, 341] on div "+ − Satellite Roadmap Terrain Hybrid Leaflet Keyboard shortcuts Map Data Map da…" at bounding box center [1206, 406] width 656 height 605
type input "51.862221601011996,4.532430626786264"
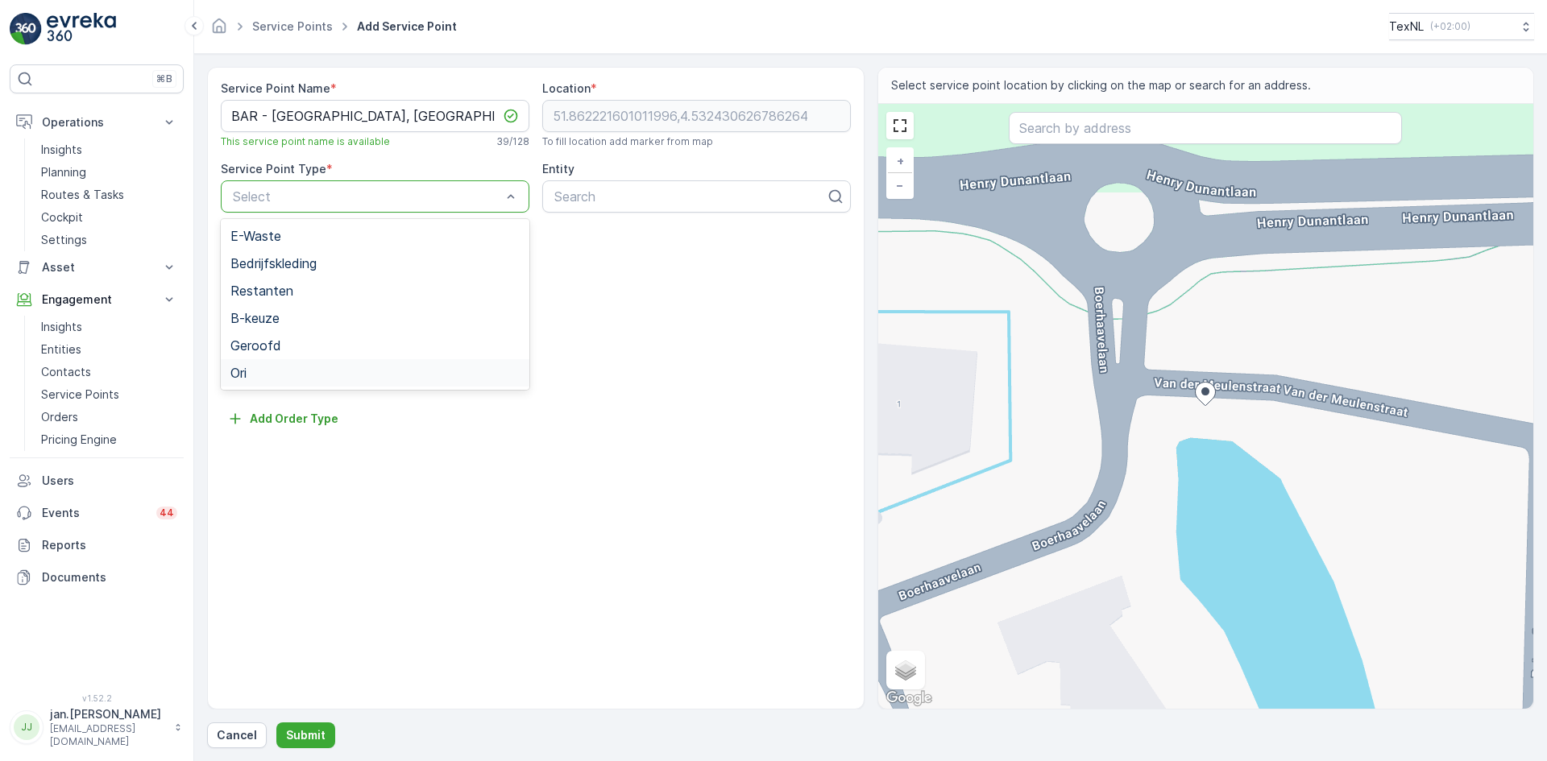
click at [253, 362] on div "Ori" at bounding box center [375, 372] width 309 height 27
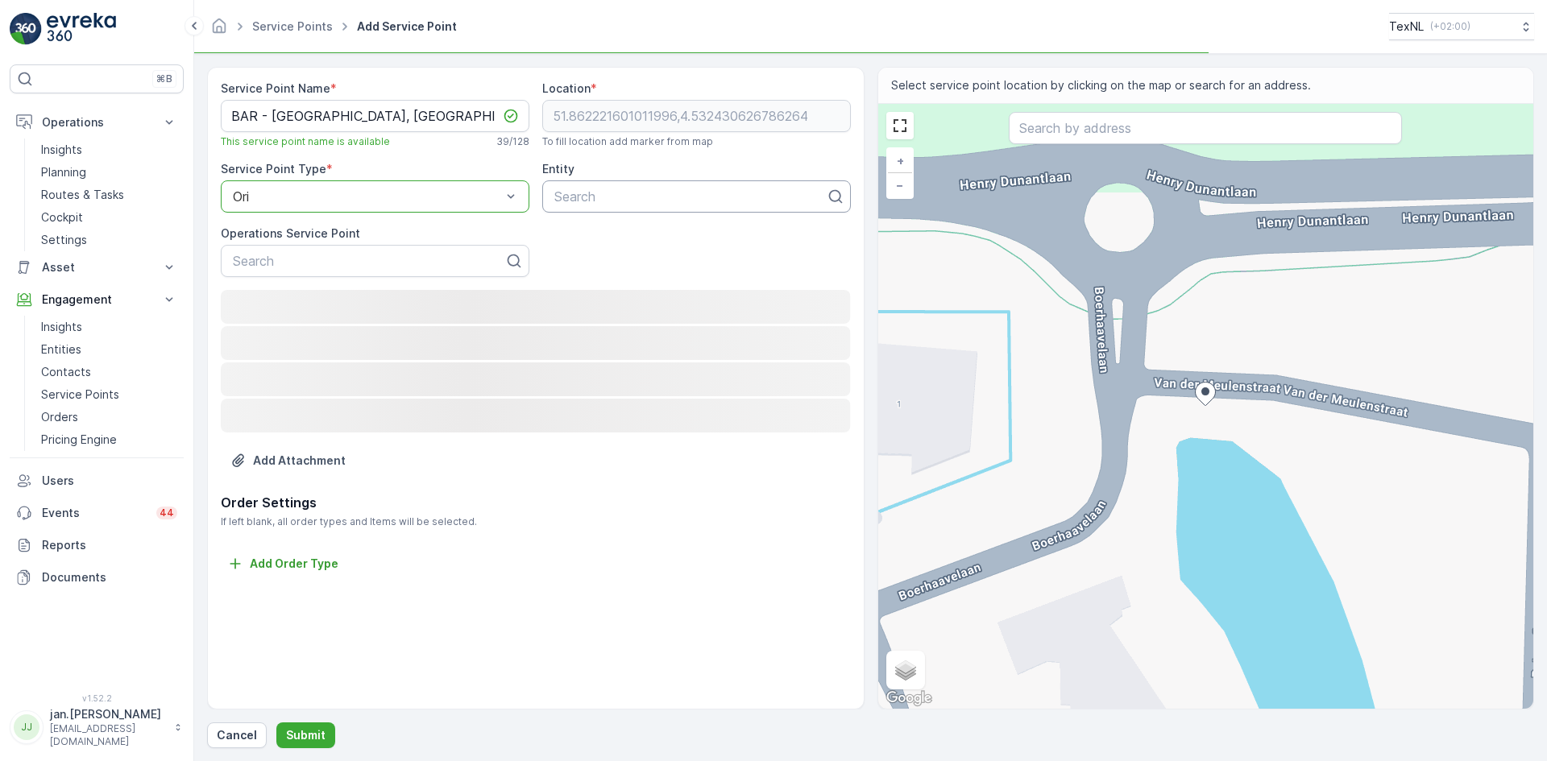
click at [612, 202] on div at bounding box center [690, 196] width 275 height 15
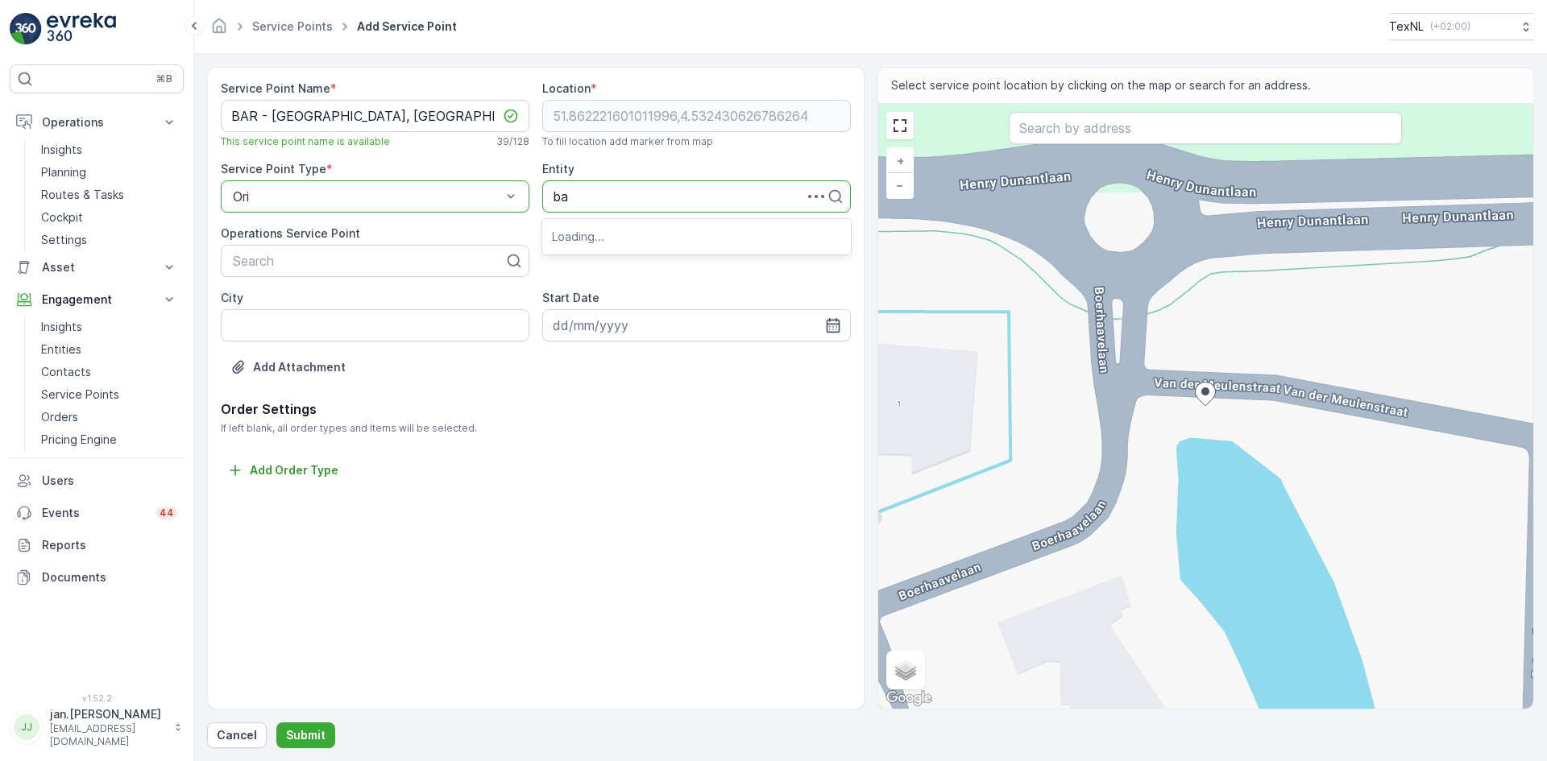
type input "bar"
click at [599, 235] on span "BAR Afvalbeheer" at bounding box center [603, 236] width 103 height 15
click at [342, 336] on input "City" at bounding box center [375, 325] width 309 height 32
type input "Barendrecht"
click at [823, 325] on input at bounding box center [696, 325] width 309 height 32
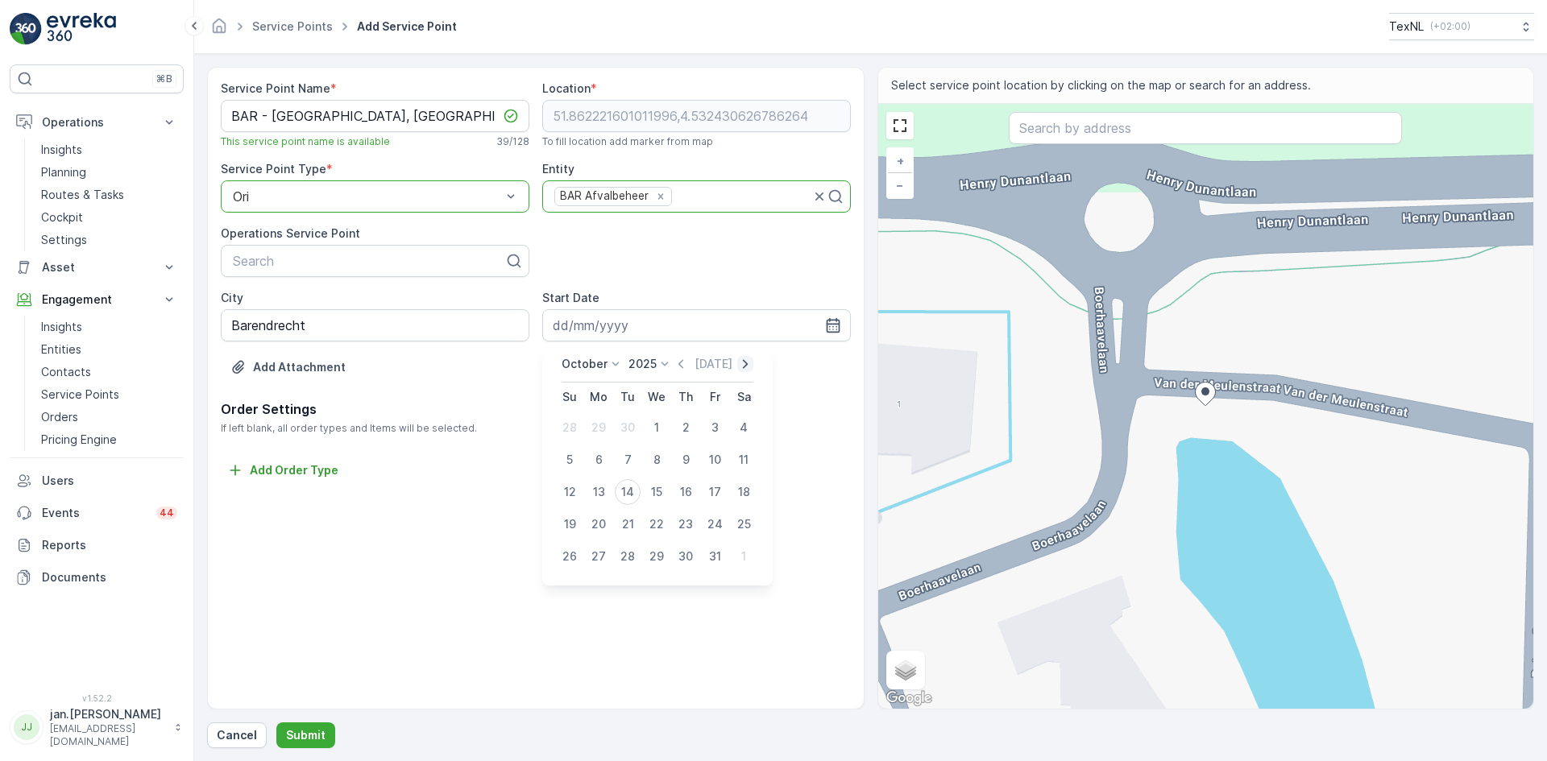
click at [745, 366] on icon "button" at bounding box center [745, 364] width 16 height 16
click at [749, 366] on icon "button" at bounding box center [757, 364] width 16 height 16
click at [688, 426] on div "1" at bounding box center [686, 428] width 26 height 26
type input "01.01.2026"
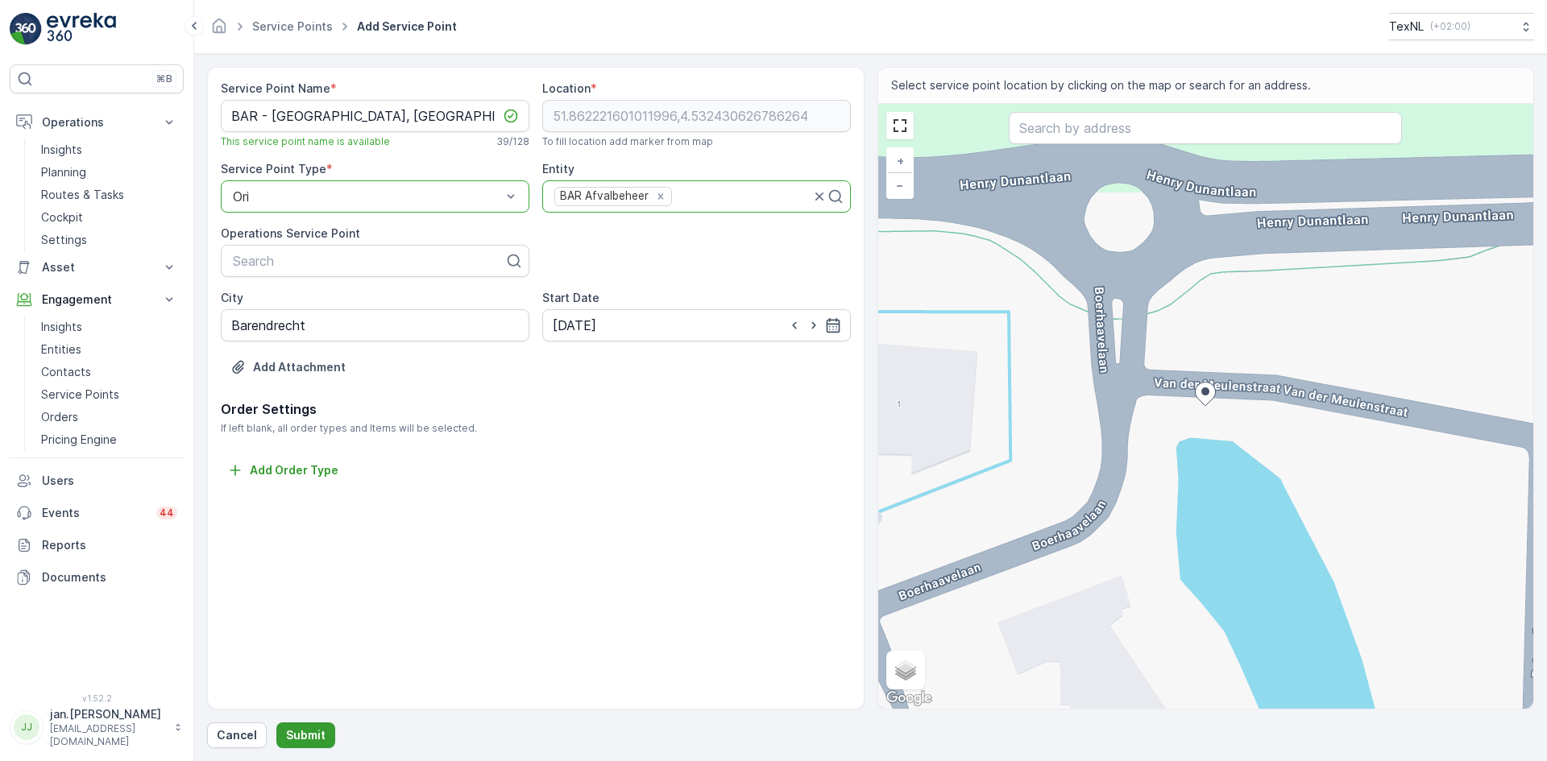
click at [313, 732] on p "Submit" at bounding box center [305, 736] width 39 height 16
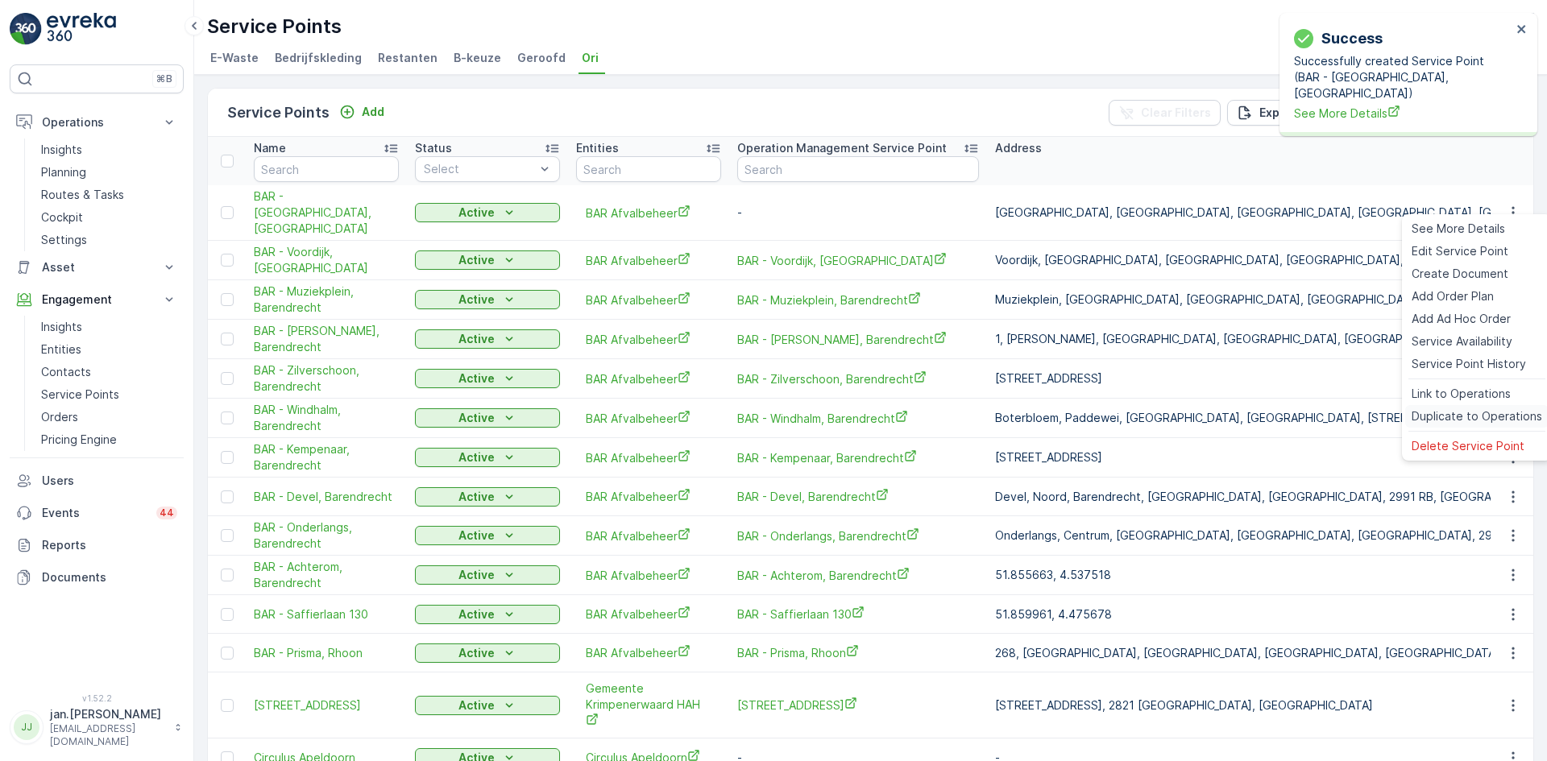
click at [1446, 414] on span "Duplicate to Operations" at bounding box center [1477, 416] width 131 height 16
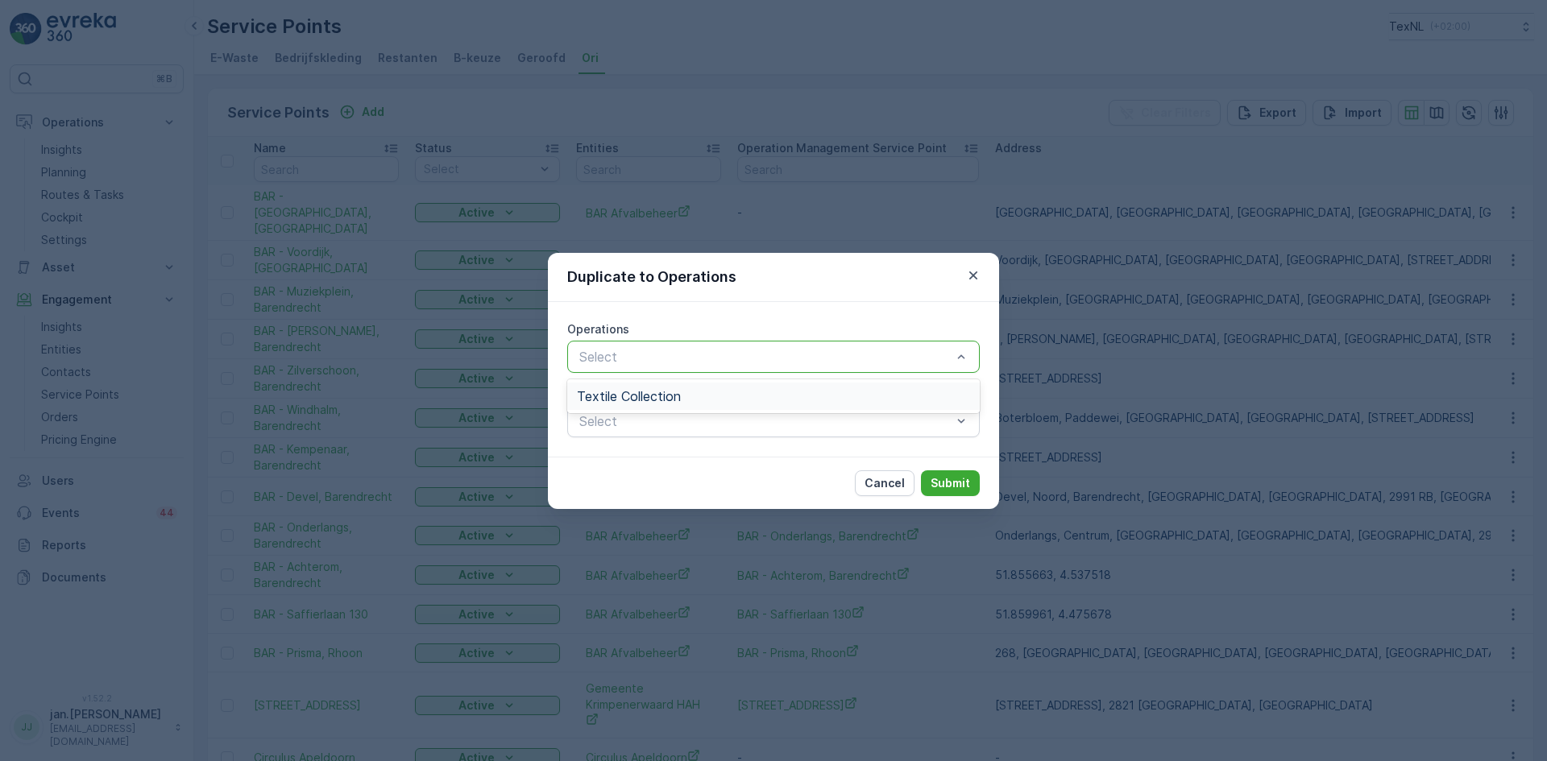
click at [691, 396] on div "Textile Collection" at bounding box center [773, 396] width 393 height 15
click at [949, 481] on p "Submit" at bounding box center [950, 483] width 39 height 16
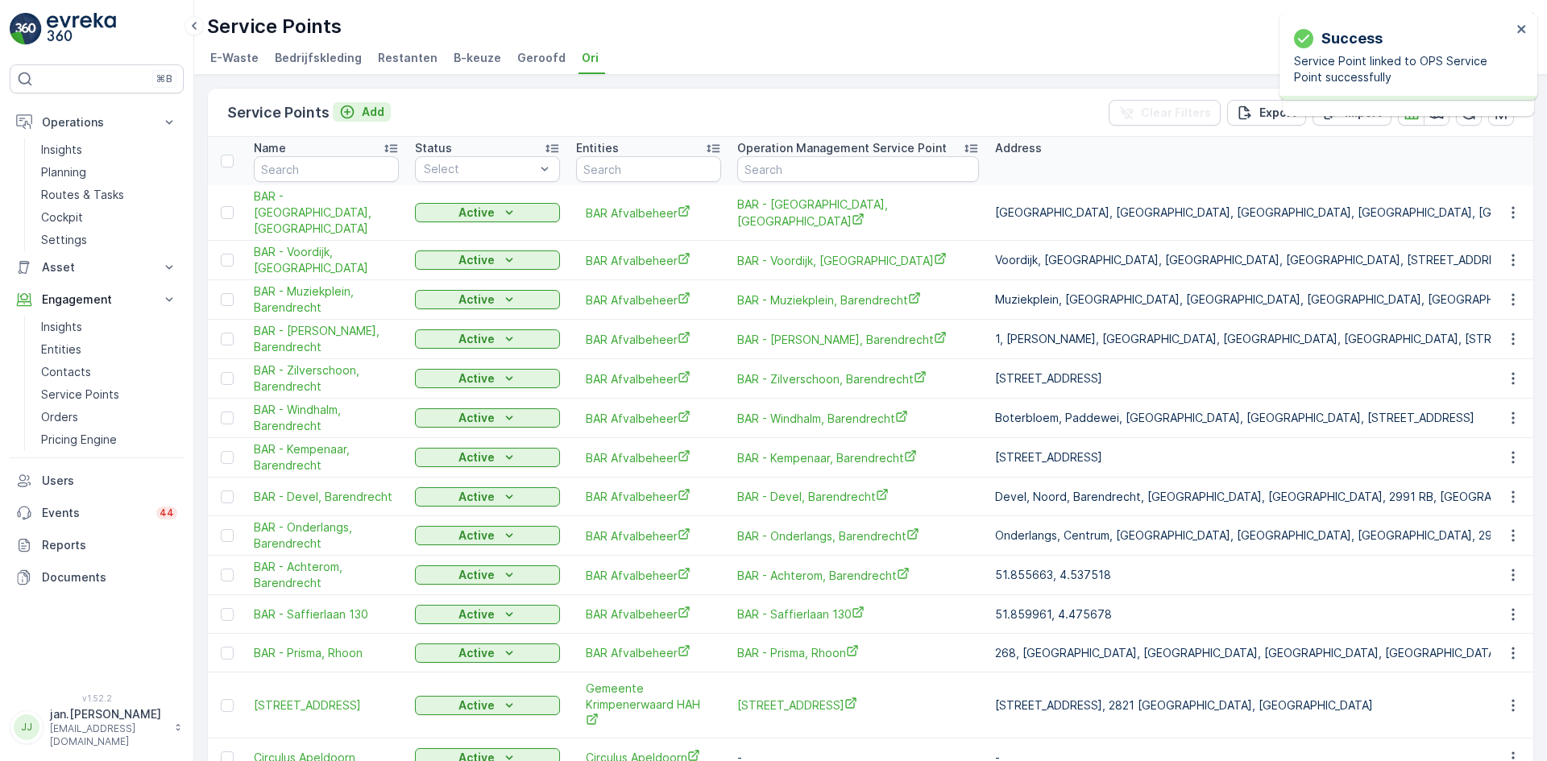
click at [379, 106] on p "Add" at bounding box center [373, 112] width 23 height 16
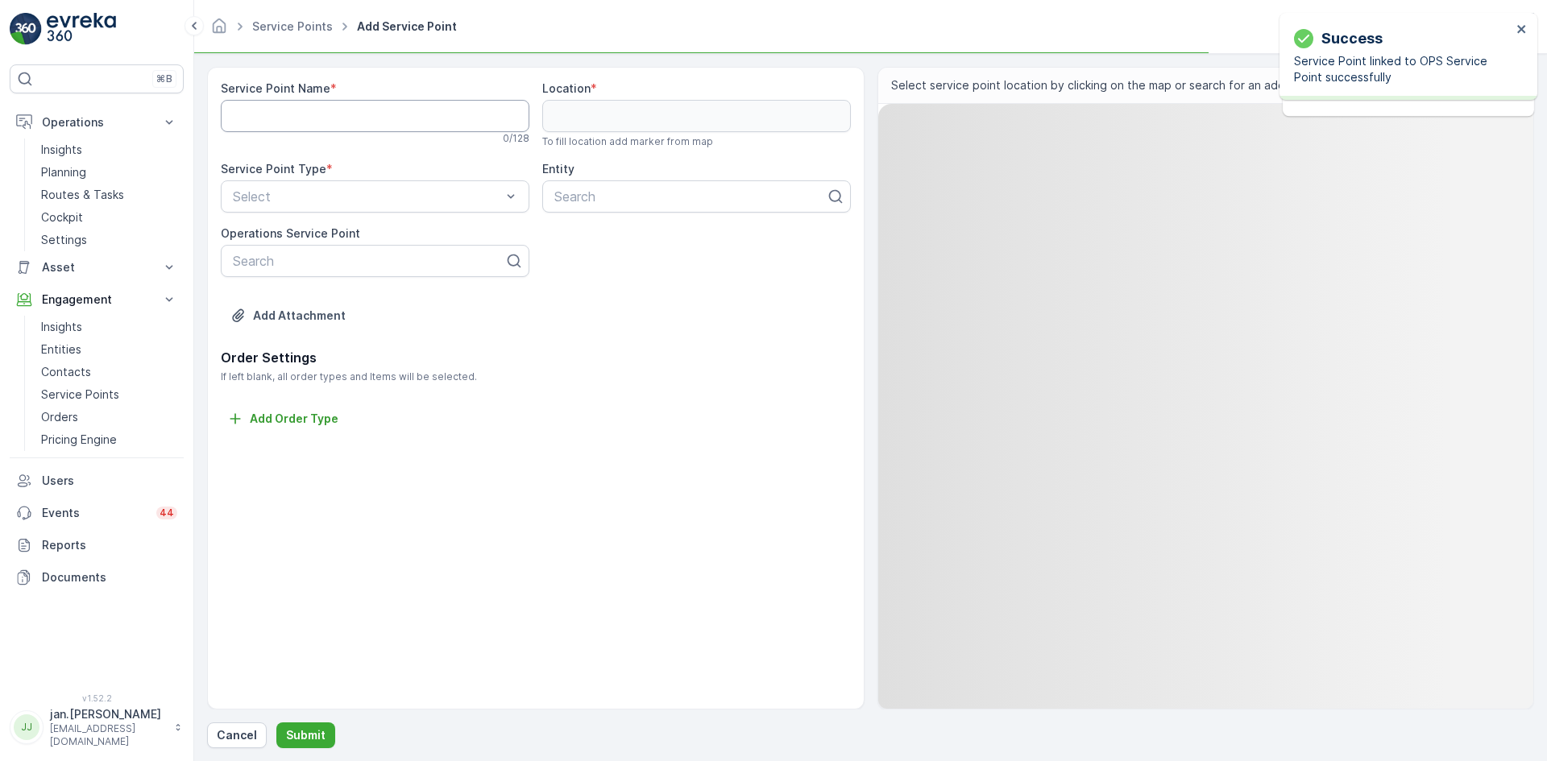
click at [347, 106] on Name "Service Point Name" at bounding box center [375, 116] width 309 height 32
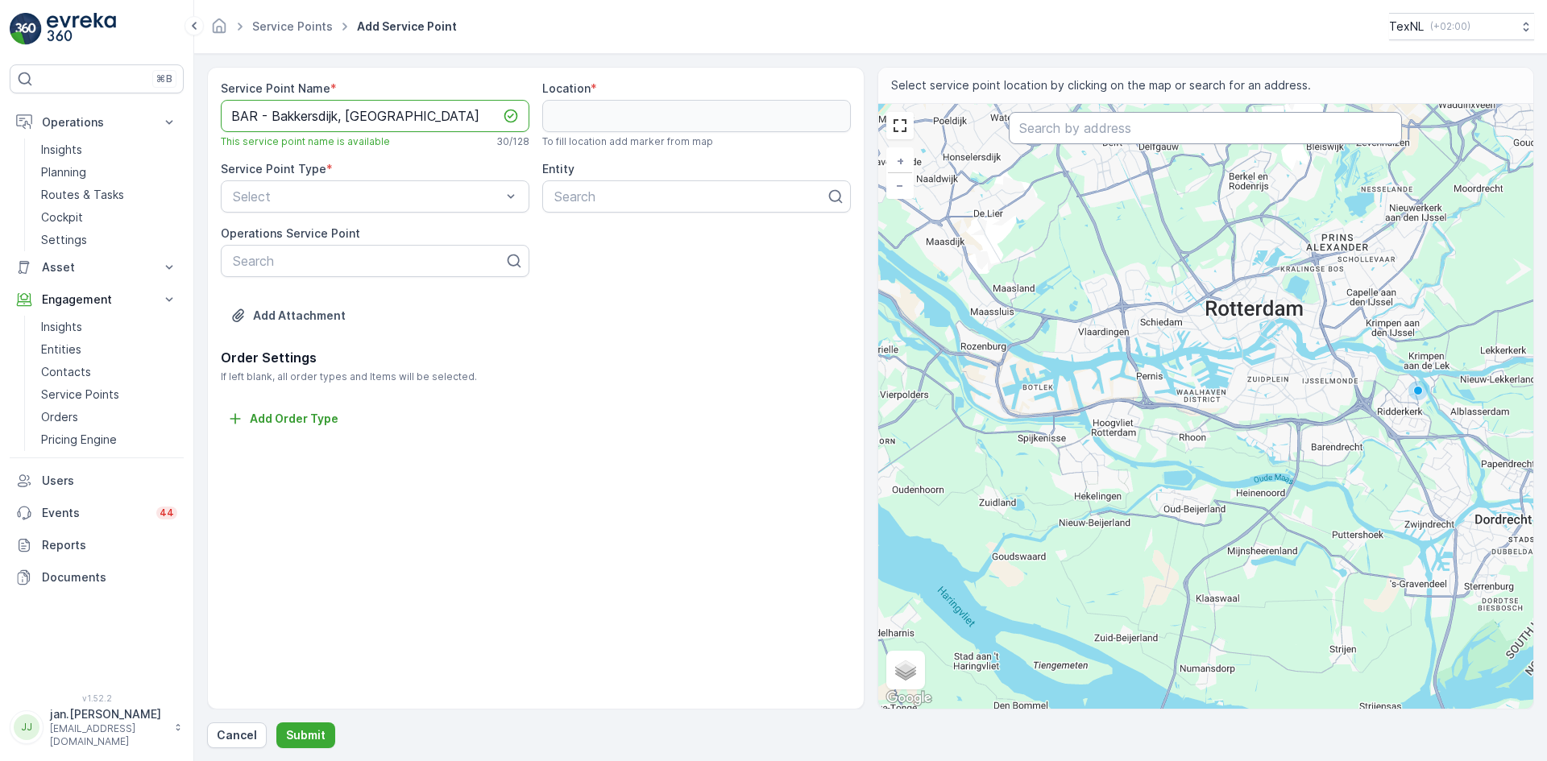
type Name "BAR - Bakkersdijk, [GEOGRAPHIC_DATA]"
click at [1094, 133] on input "text" at bounding box center [1205, 128] width 393 height 32
type input "bakkersdijk 1"
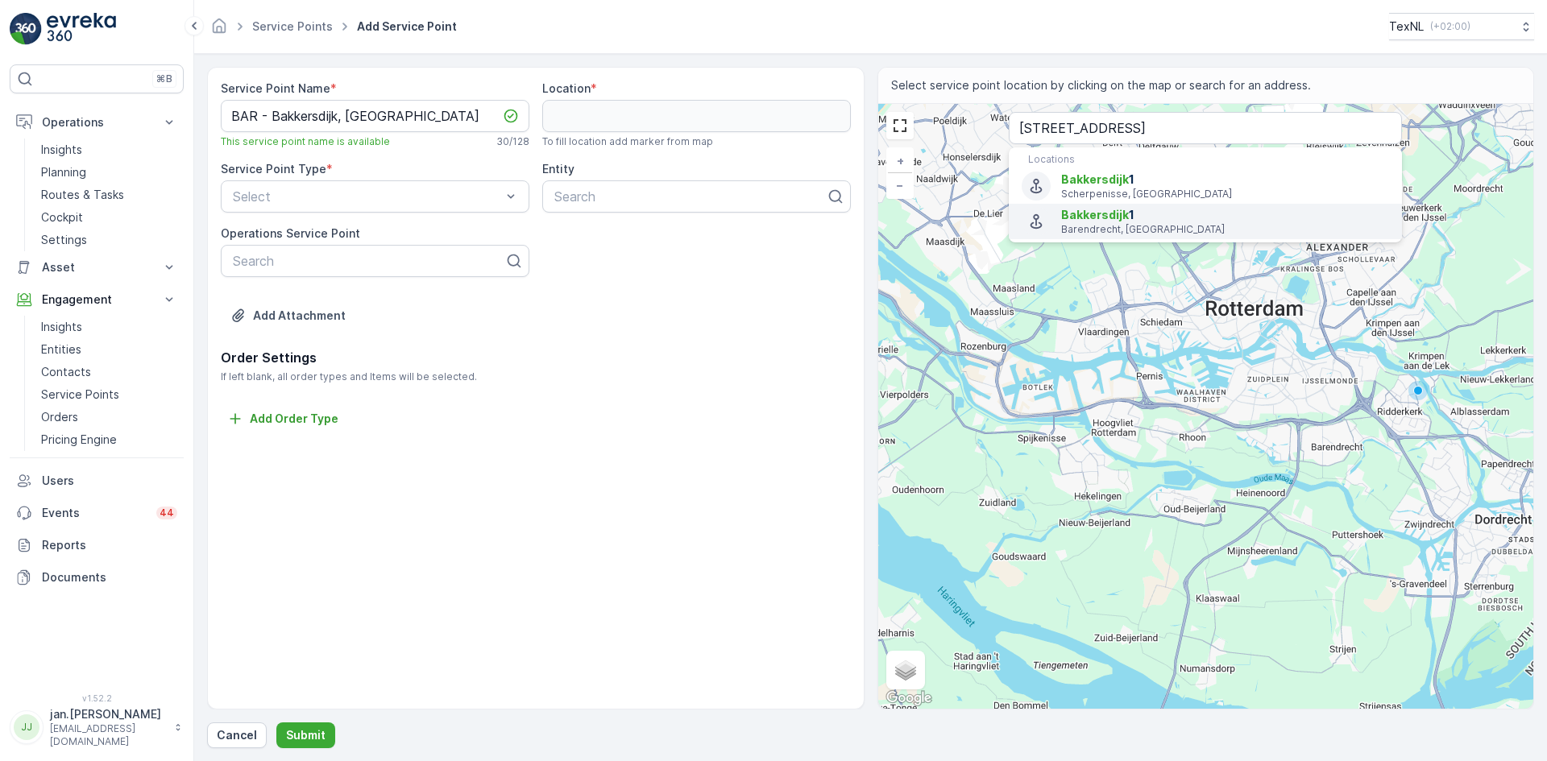
click at [1100, 222] on span "Bakkersdijk 1" at bounding box center [1225, 215] width 328 height 16
type input "51.8588473,4.4823356"
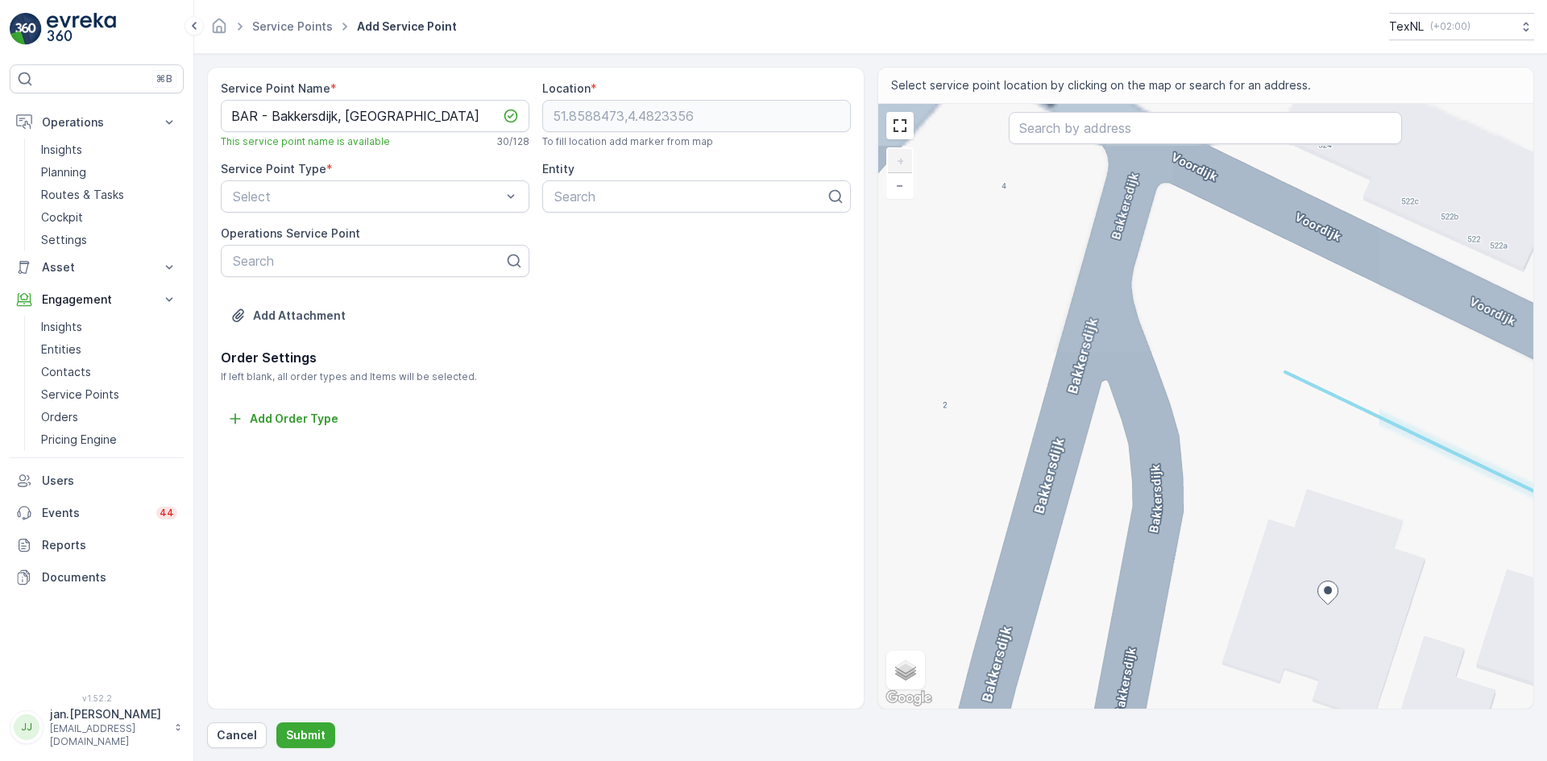
drag, startPoint x: 1146, startPoint y: 289, endPoint x: 1230, endPoint y: 491, distance: 218.9
click at [1230, 491] on div "+ − Satellite Roadmap Terrain Hybrid Leaflet Keyboard shortcuts Map Data Map da…" at bounding box center [1206, 406] width 656 height 605
click at [1157, 327] on div "+ − Satellite Roadmap Terrain Hybrid Leaflet Keyboard shortcuts Map Data Map da…" at bounding box center [1206, 406] width 656 height 605
type input "51.859132289270875,4.482052600596226"
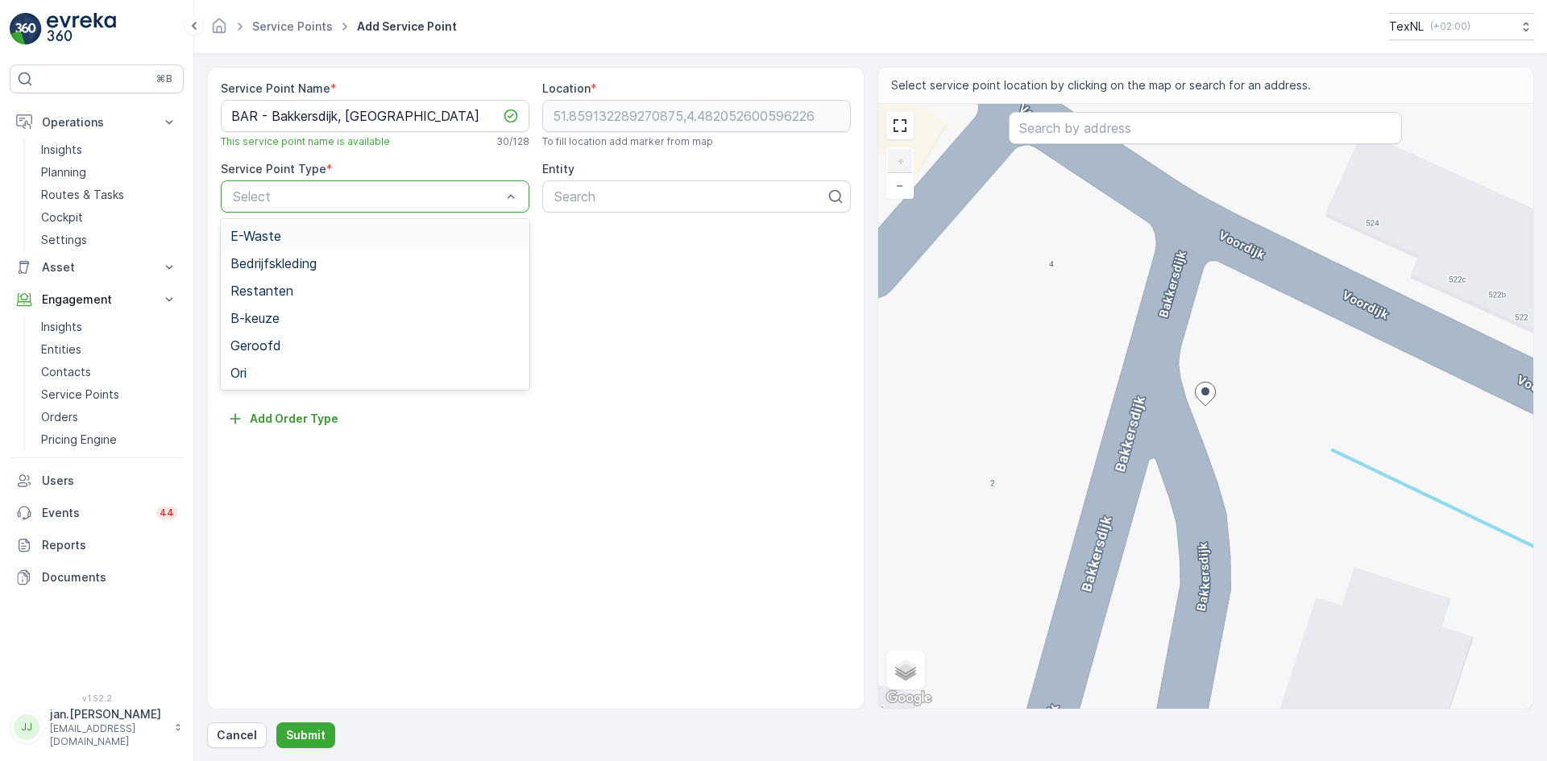
click at [328, 185] on div "Select" at bounding box center [375, 196] width 309 height 32
click at [230, 384] on div "Ori" at bounding box center [375, 372] width 309 height 27
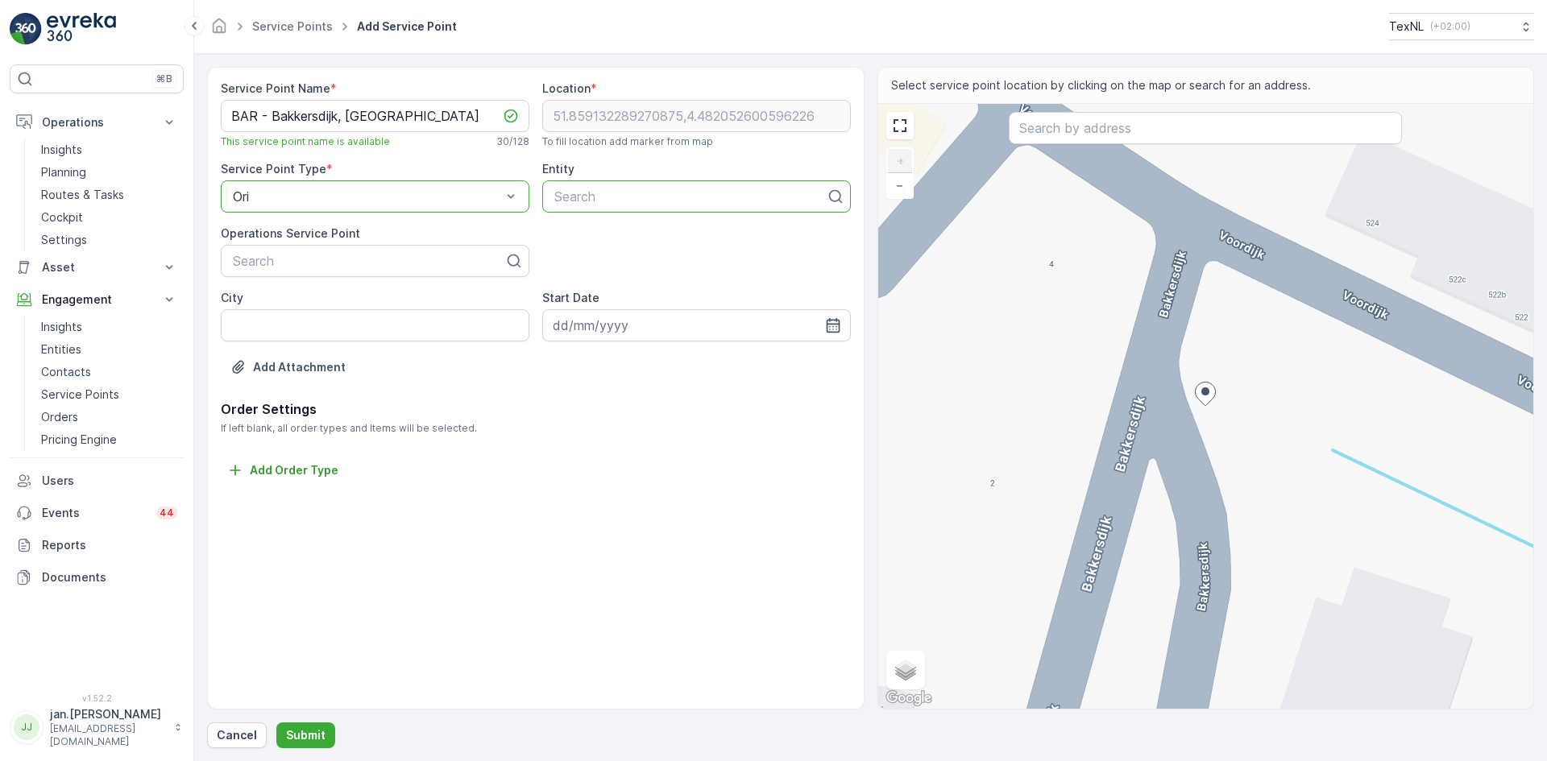
click at [623, 197] on div at bounding box center [690, 196] width 275 height 15
type input "bar"
click at [596, 237] on span "BAR Afvalbeheer" at bounding box center [603, 236] width 103 height 15
click at [275, 334] on input "City" at bounding box center [375, 325] width 309 height 32
type input "Barendrecht"
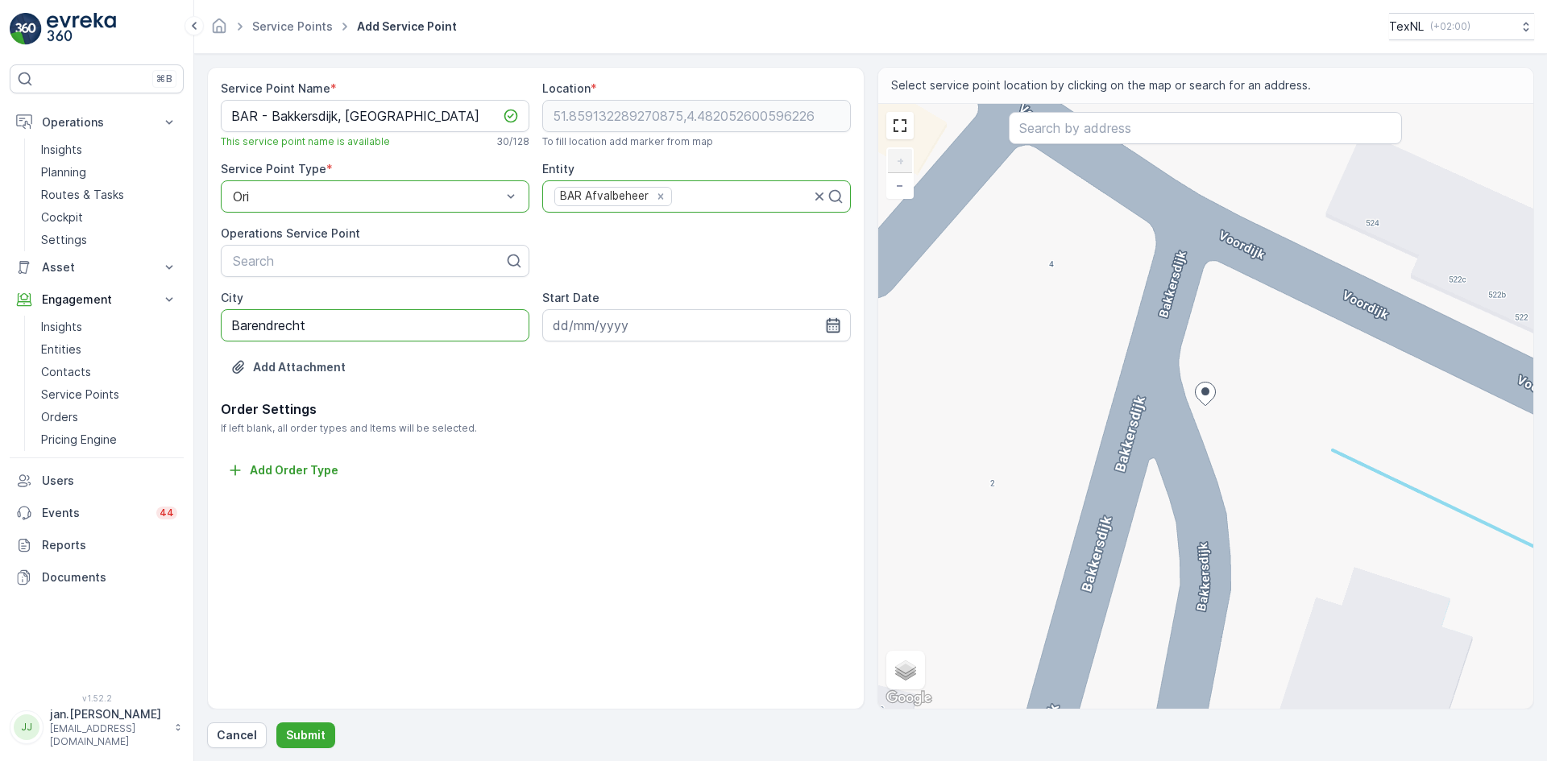
click at [838, 327] on icon "button" at bounding box center [833, 325] width 16 height 16
click at [743, 367] on icon "button" at bounding box center [745, 363] width 5 height 9
click at [743, 367] on icon "button" at bounding box center [745, 364] width 16 height 16
click at [749, 367] on icon "button" at bounding box center [757, 364] width 16 height 16
click at [684, 425] on div "1" at bounding box center [686, 428] width 26 height 26
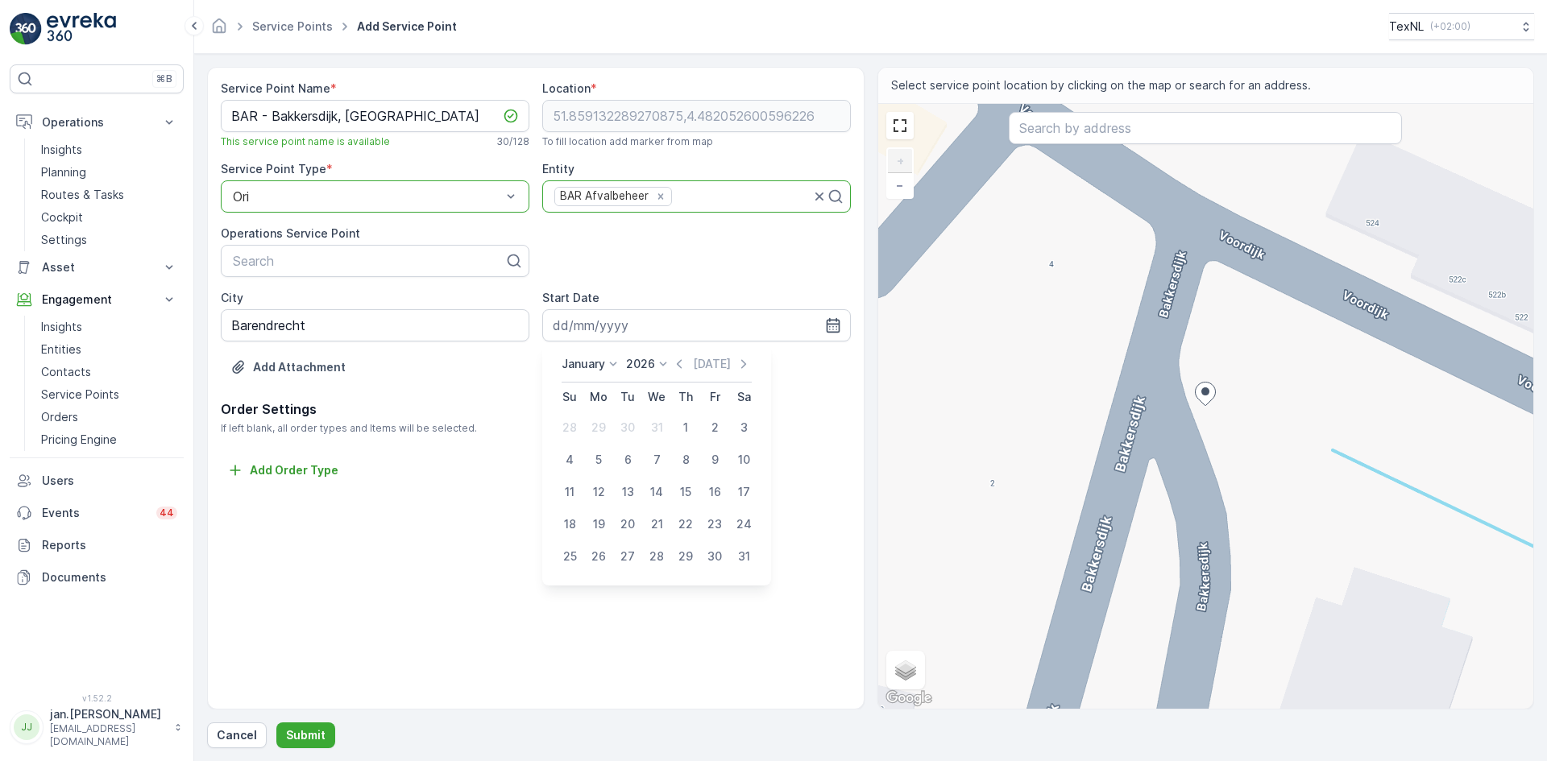
type input "01.01.2026"
click at [305, 732] on p "Submit" at bounding box center [305, 736] width 39 height 16
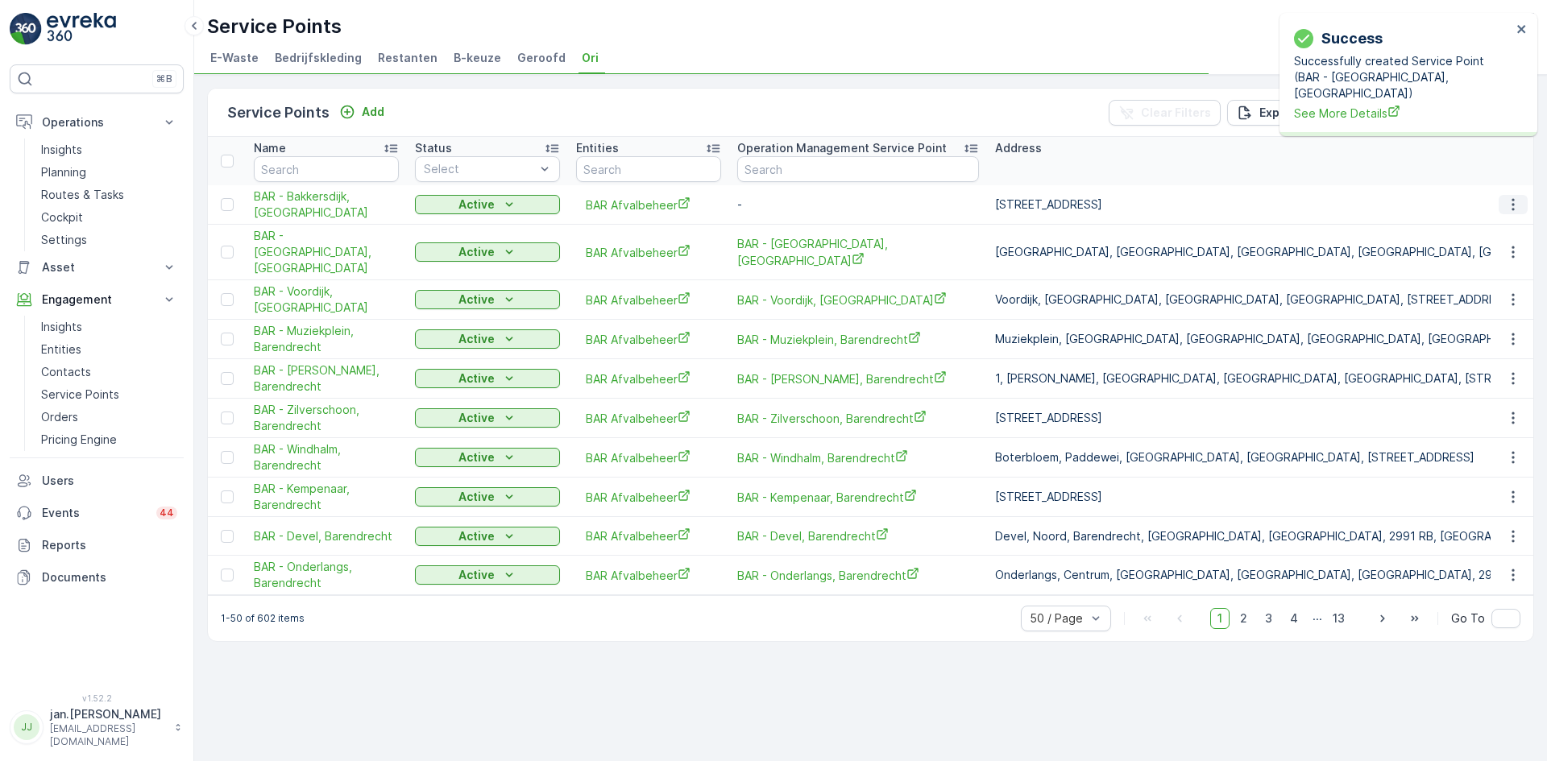
click at [1515, 204] on icon "button" at bounding box center [1513, 205] width 16 height 16
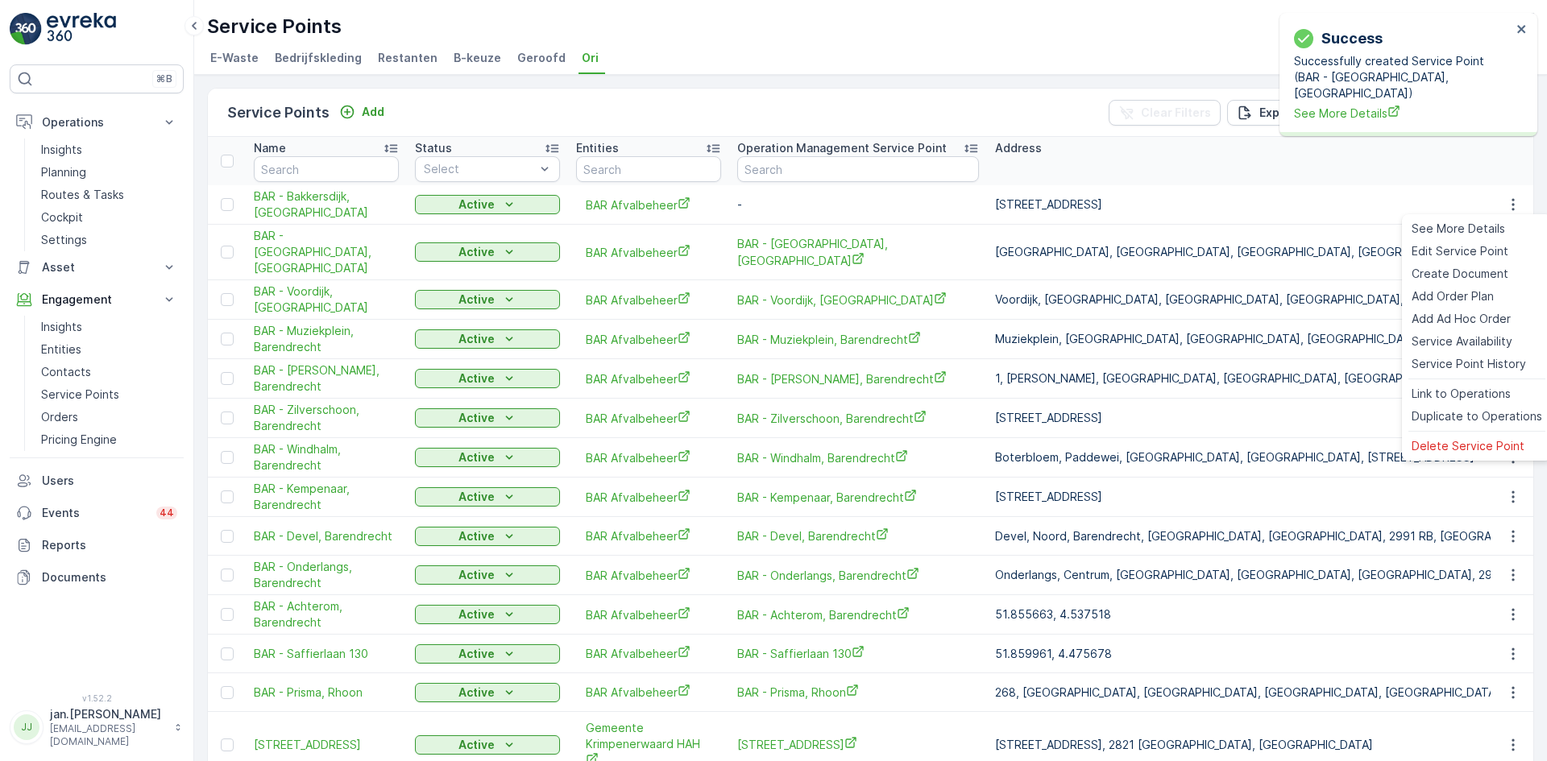
click at [1455, 410] on td "[STREET_ADDRESS]" at bounding box center [1549, 418] width 1125 height 39
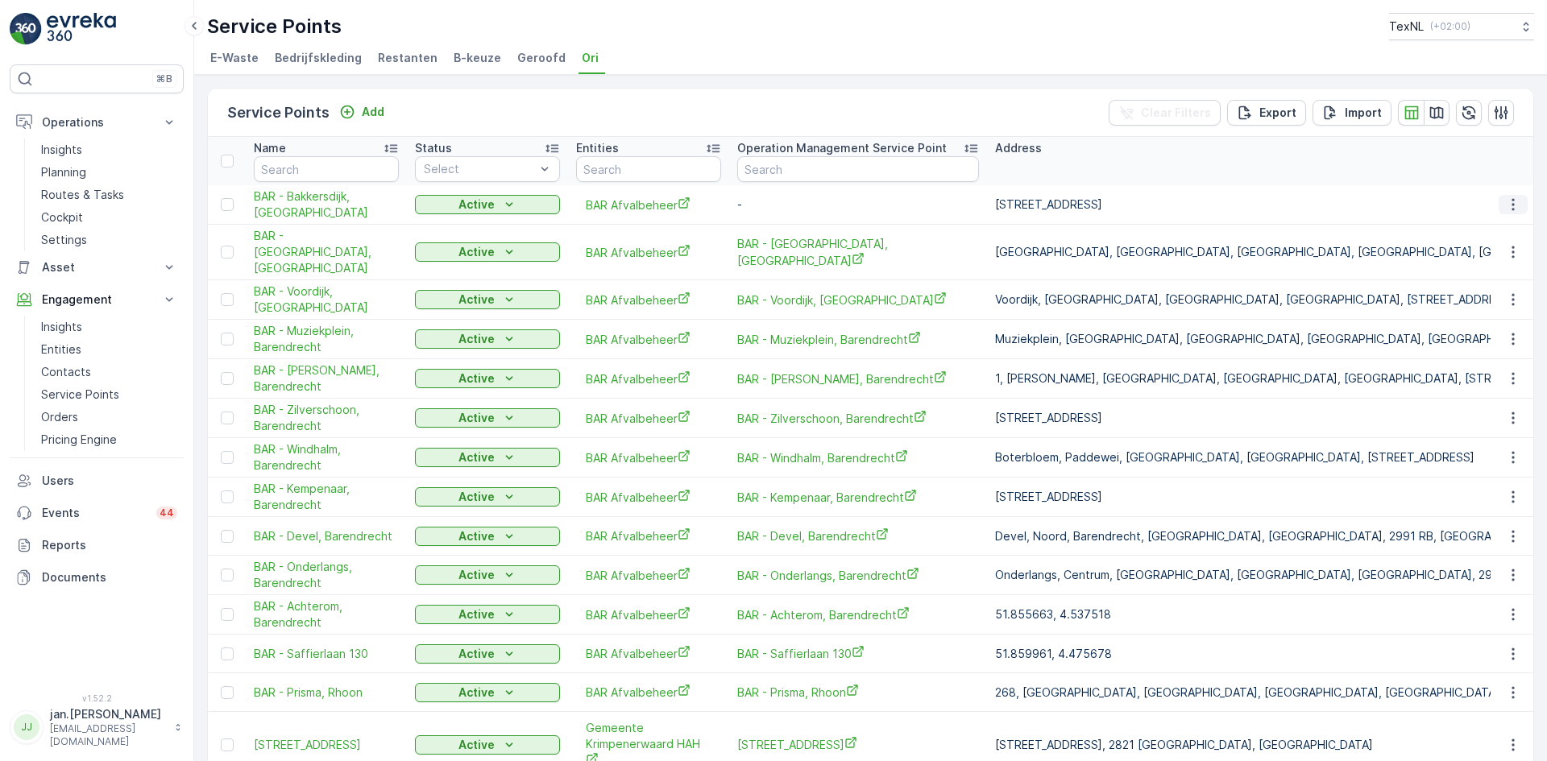
click at [1511, 204] on icon "button" at bounding box center [1512, 205] width 2 height 12
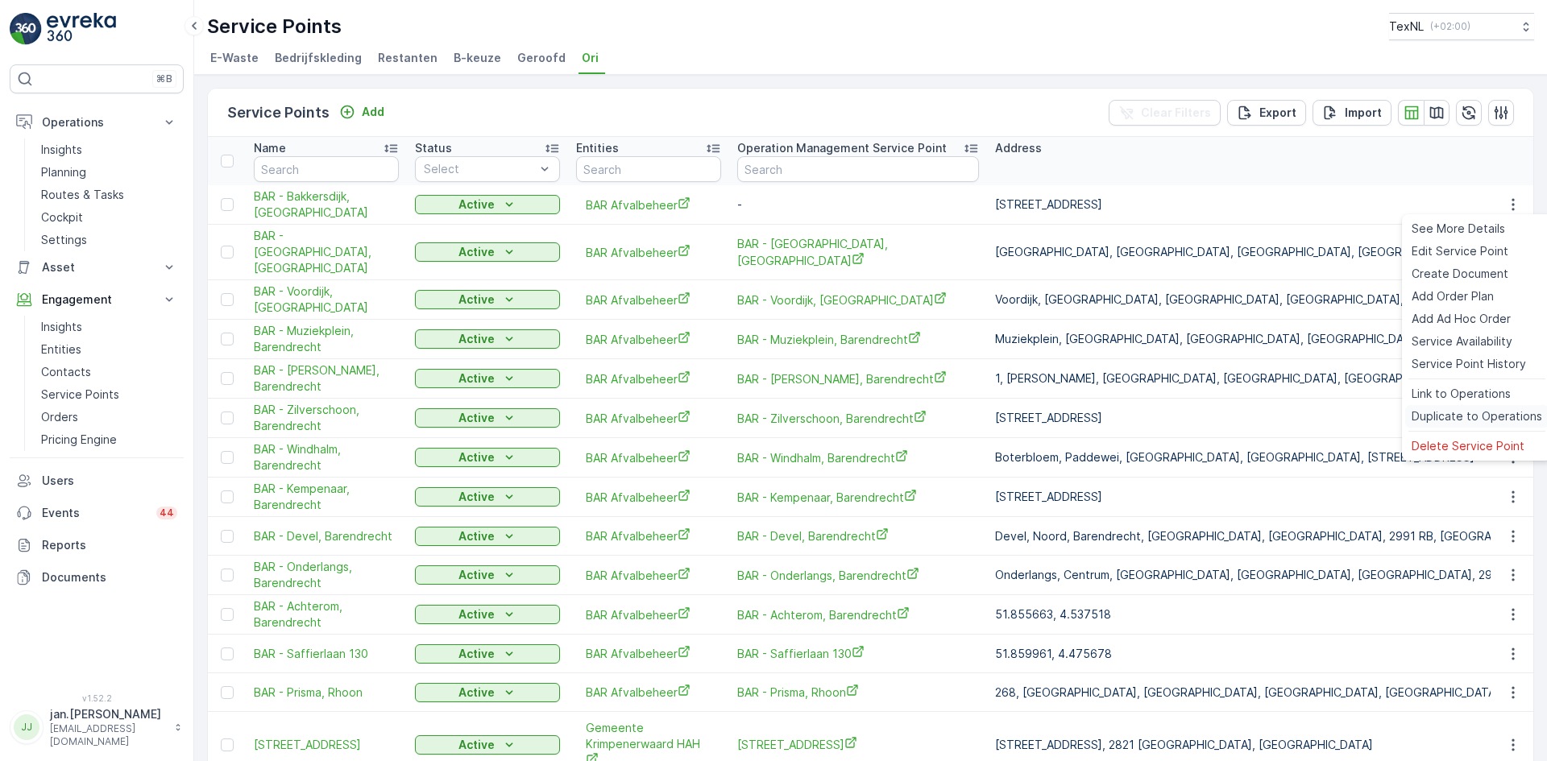
click at [1463, 413] on span "Duplicate to Operations" at bounding box center [1477, 416] width 131 height 16
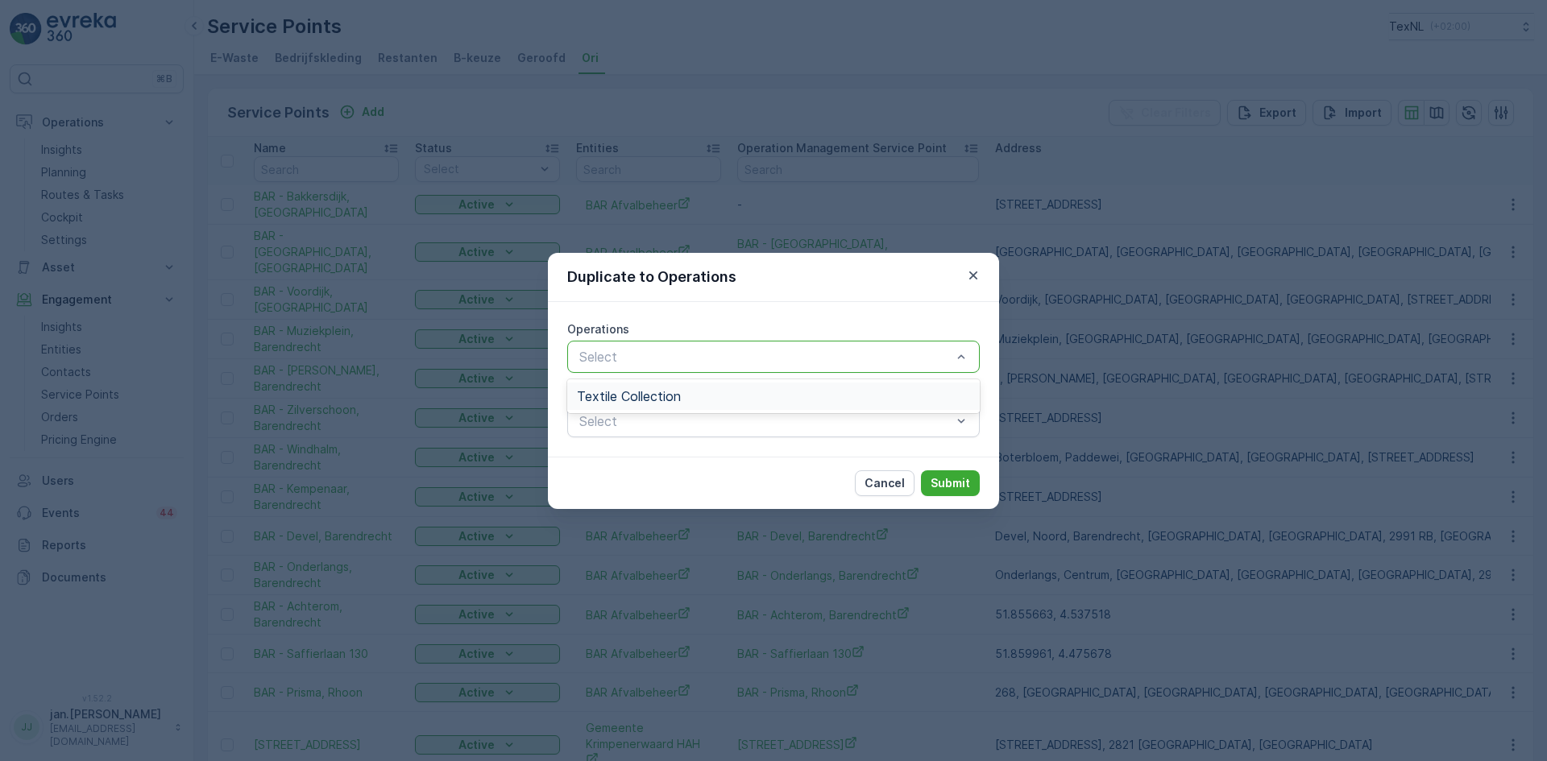
click at [665, 393] on span "Textile Collection" at bounding box center [629, 396] width 104 height 15
click at [949, 482] on p "Submit" at bounding box center [950, 483] width 39 height 16
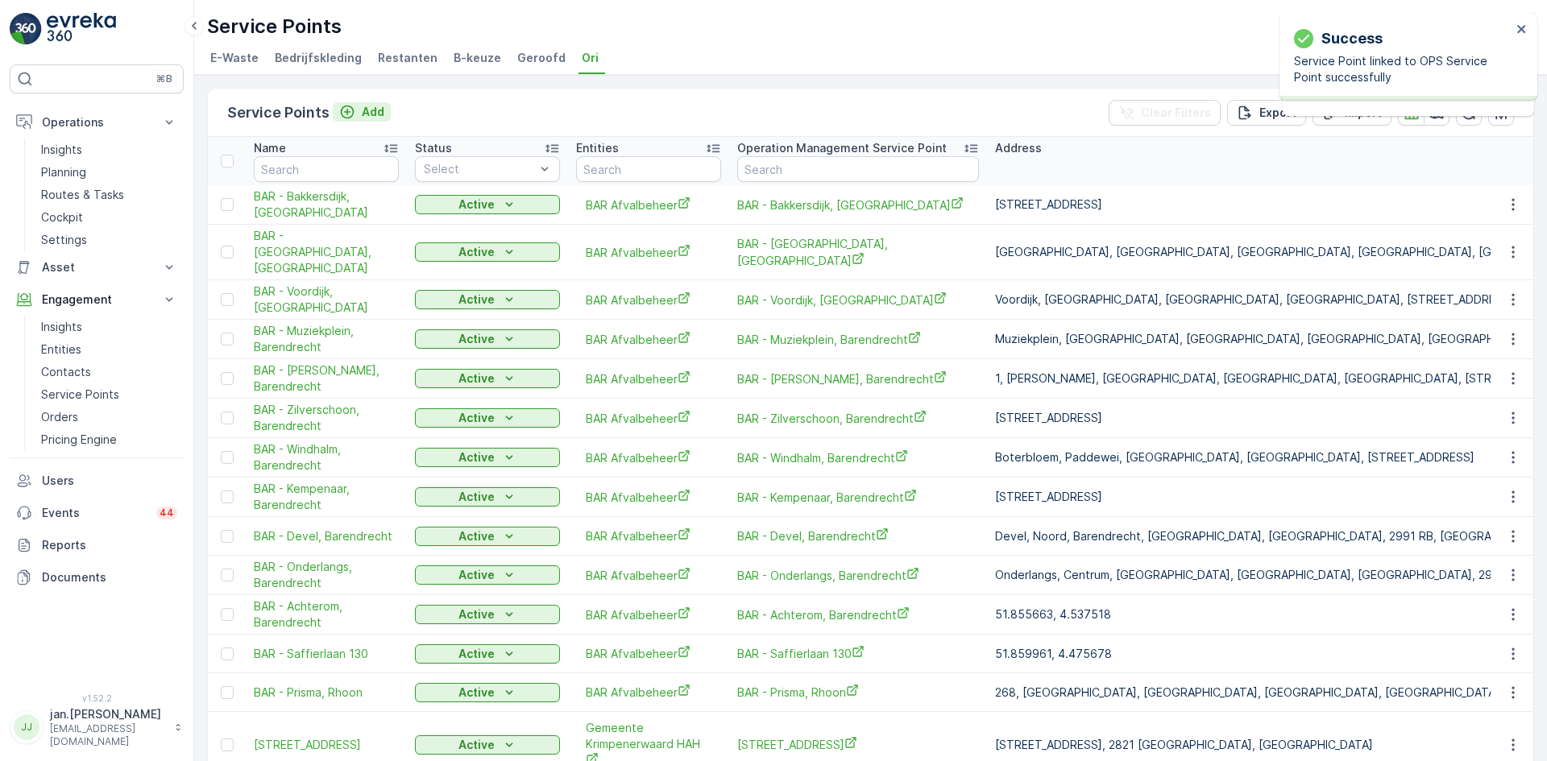
click at [370, 114] on p "Add" at bounding box center [373, 112] width 23 height 16
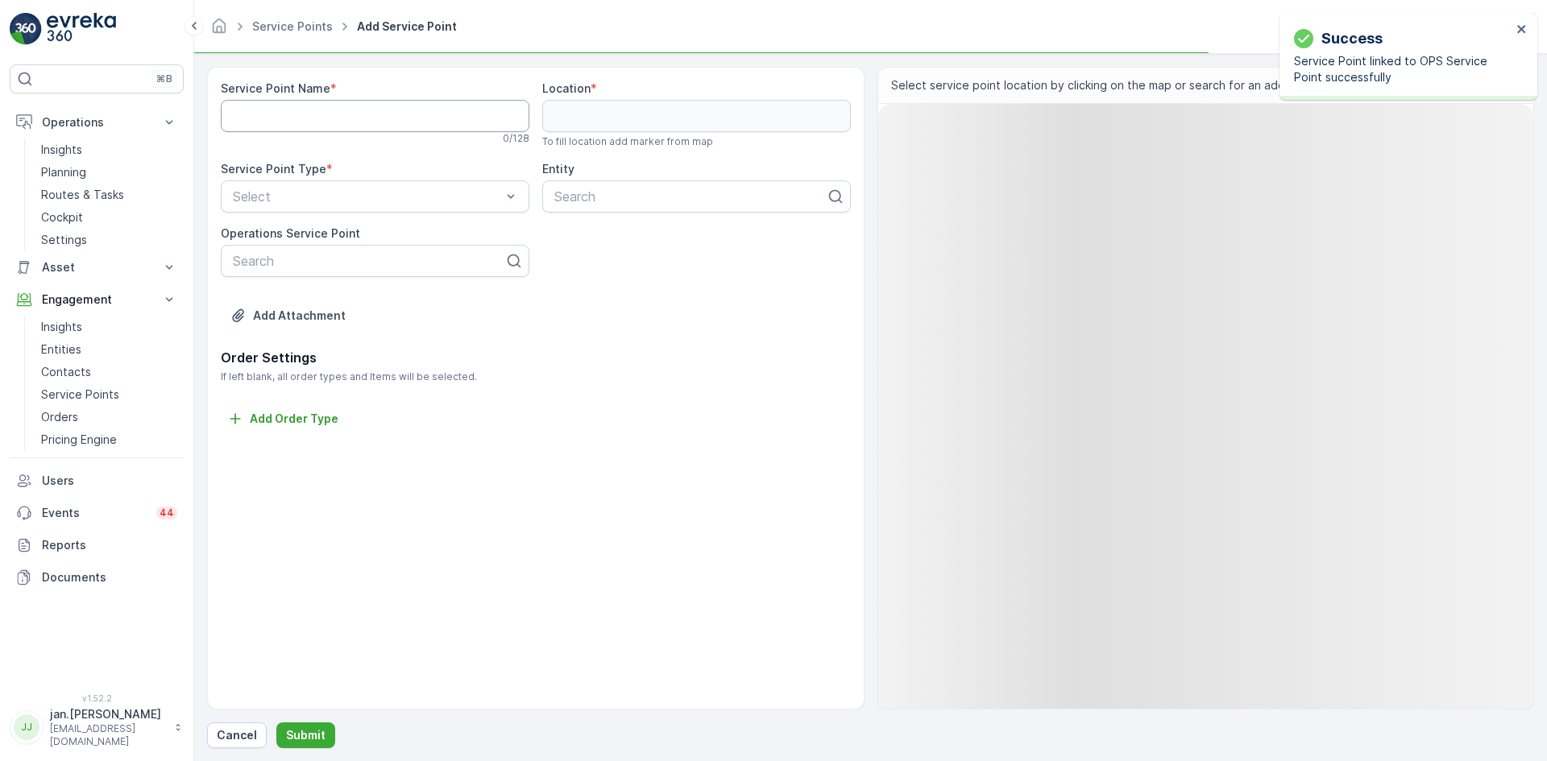
click at [344, 123] on Name "Service Point Name" at bounding box center [375, 116] width 309 height 32
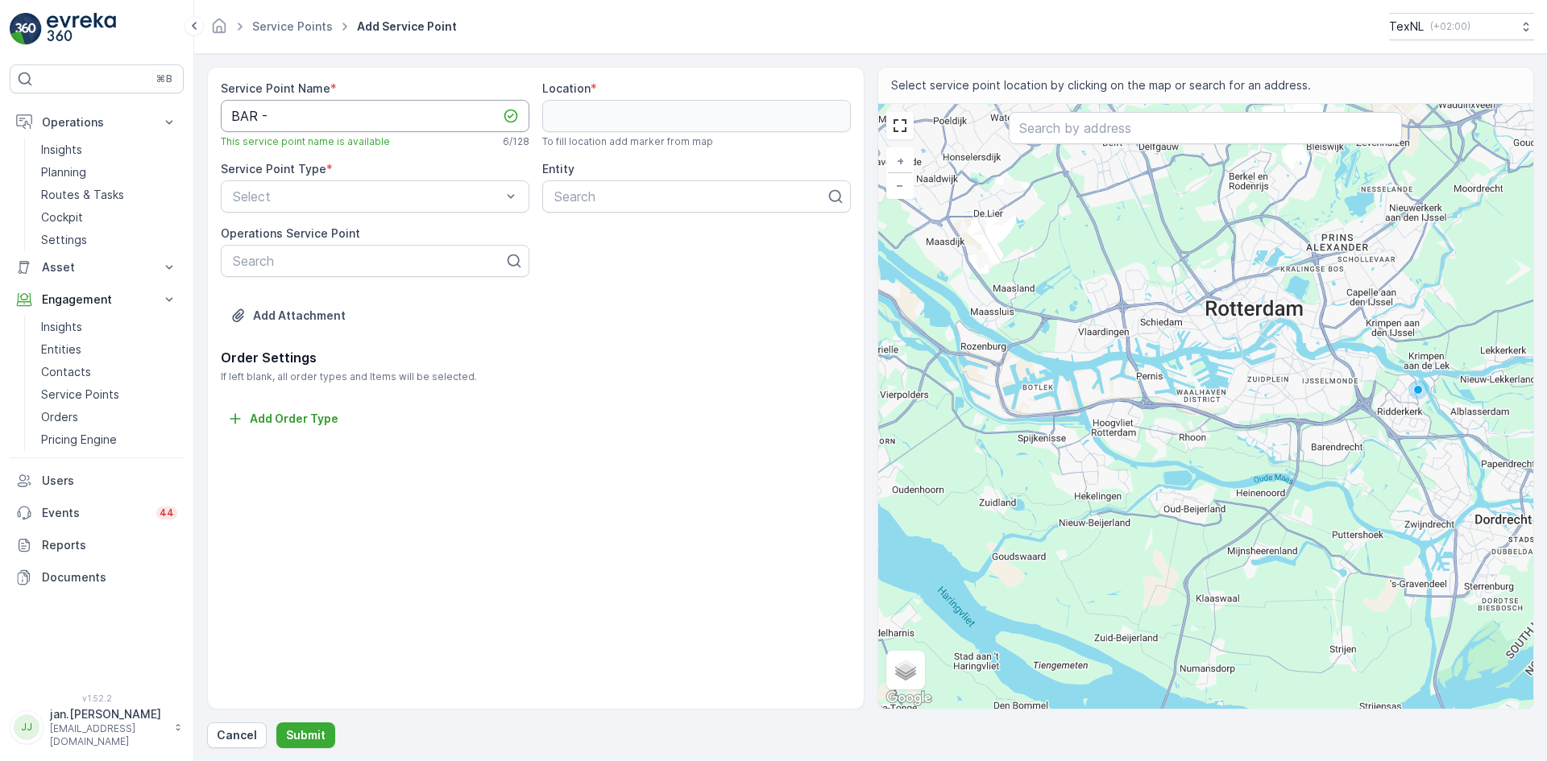
click at [313, 125] on Name "BAR -" at bounding box center [375, 116] width 309 height 32
type Name "BAR - Rietdekkerij, Barendrecht"
click at [1084, 133] on input "text" at bounding box center [1205, 128] width 393 height 32
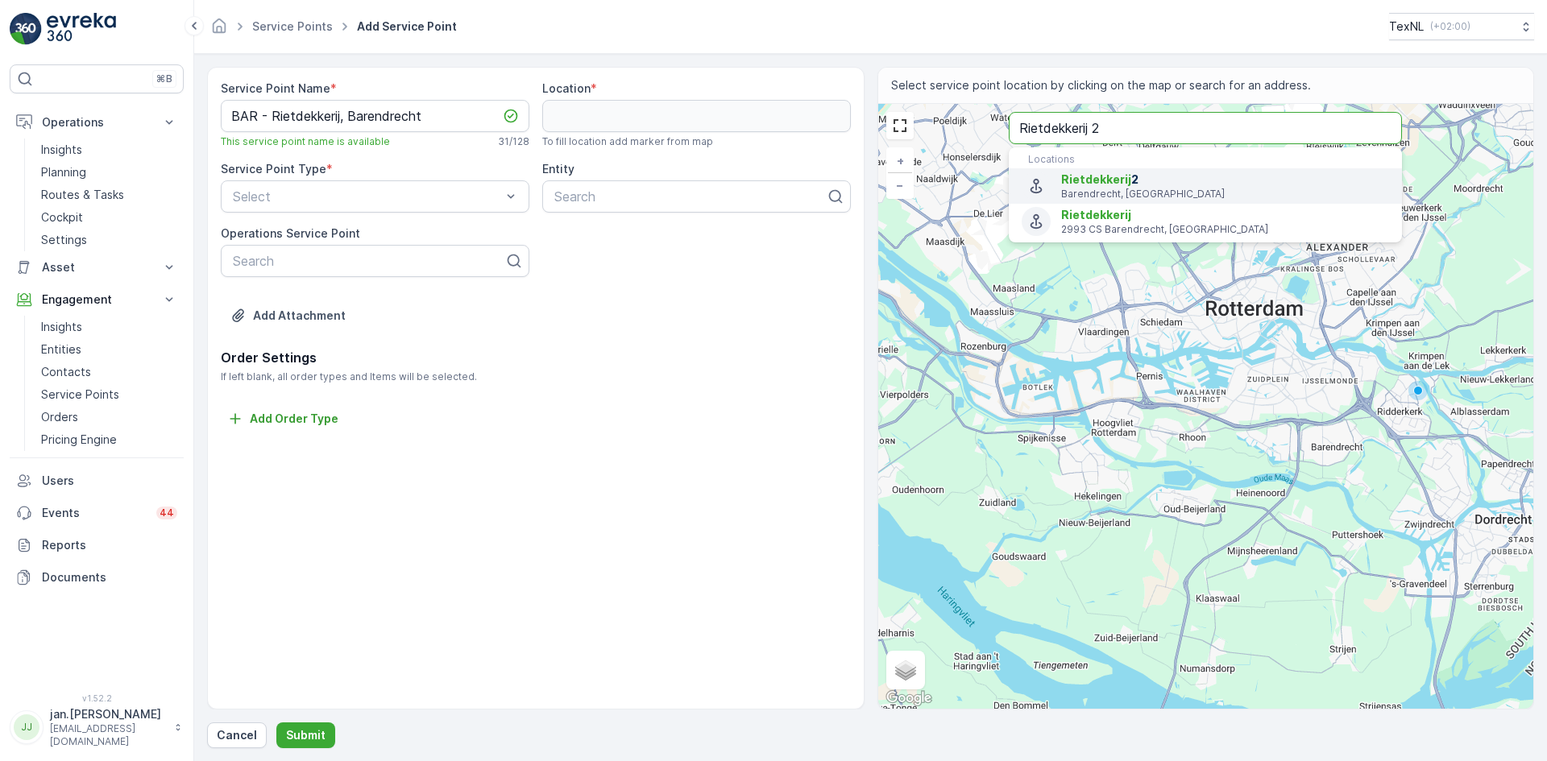
type input "Rietdekkerij 2"
click at [1116, 181] on span "Rietdekkerij" at bounding box center [1096, 179] width 70 height 14
type input "51.8557366,4.4872735"
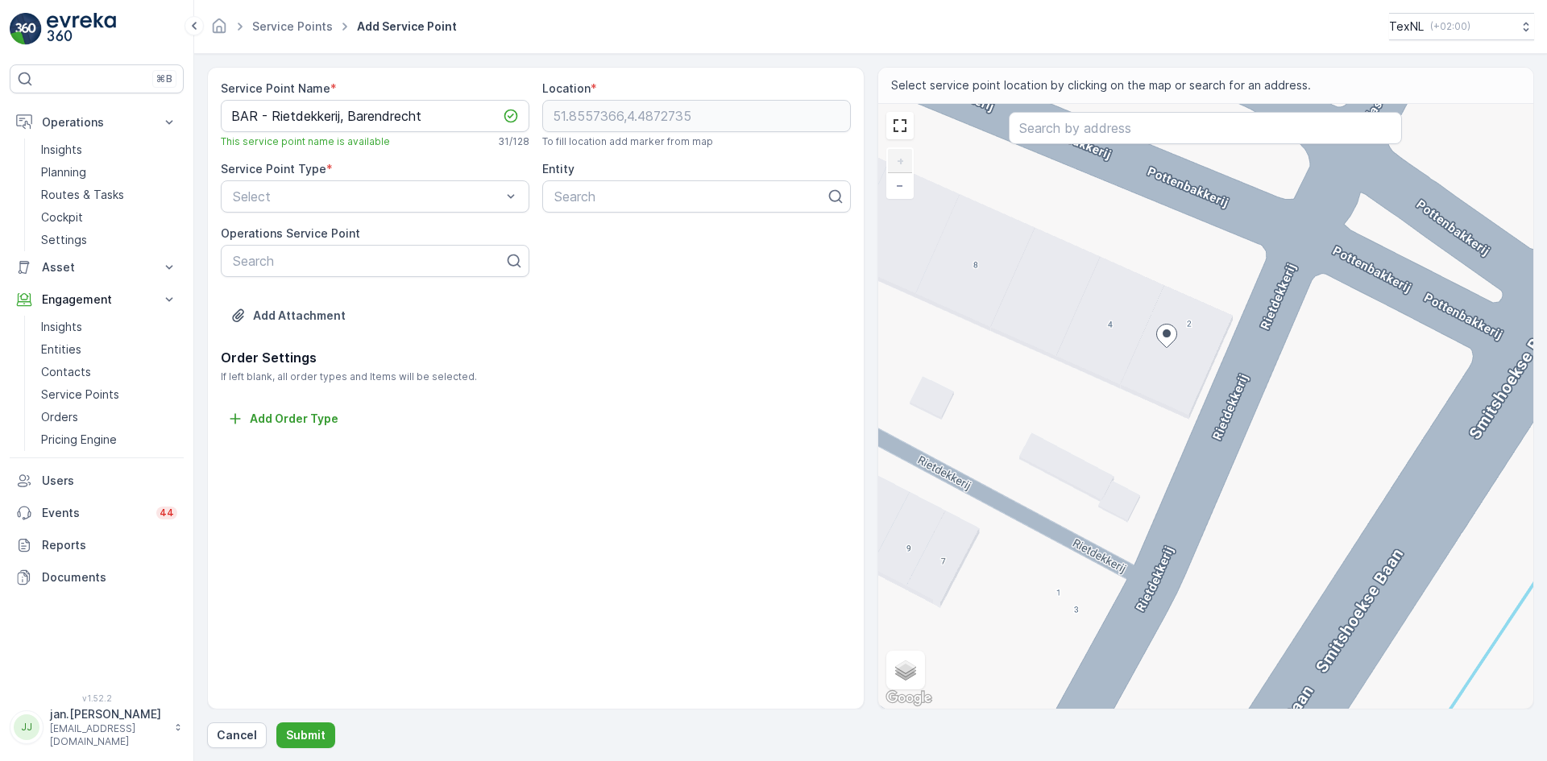
click at [1295, 342] on div "+ − Satellite Roadmap Terrain Hybrid Leaflet Keyboard shortcuts Map Data Map da…" at bounding box center [1206, 406] width 656 height 605
type input "51.855742912905335,4.487488323842062"
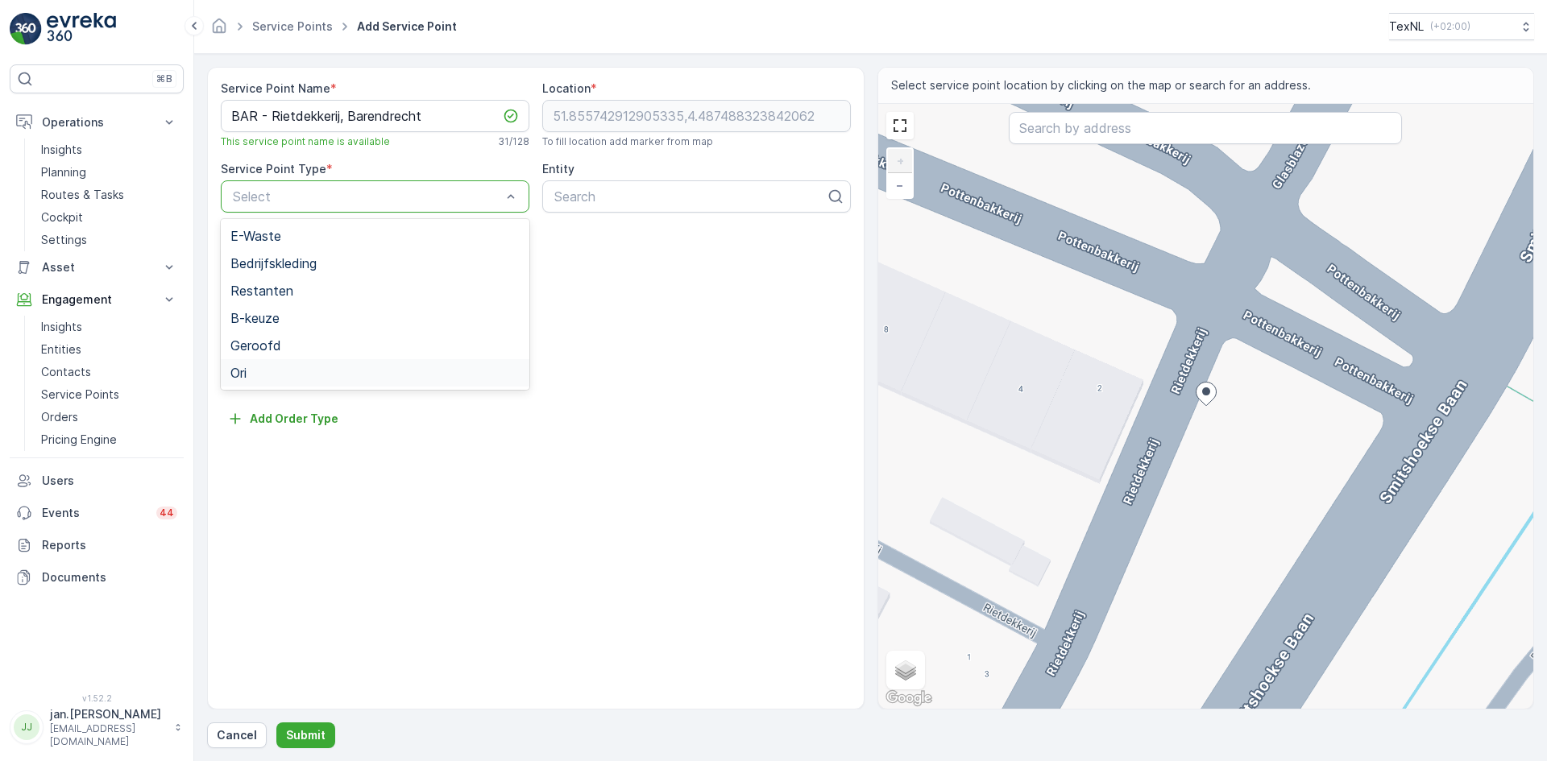
click at [254, 361] on div "Ori" at bounding box center [375, 372] width 309 height 27
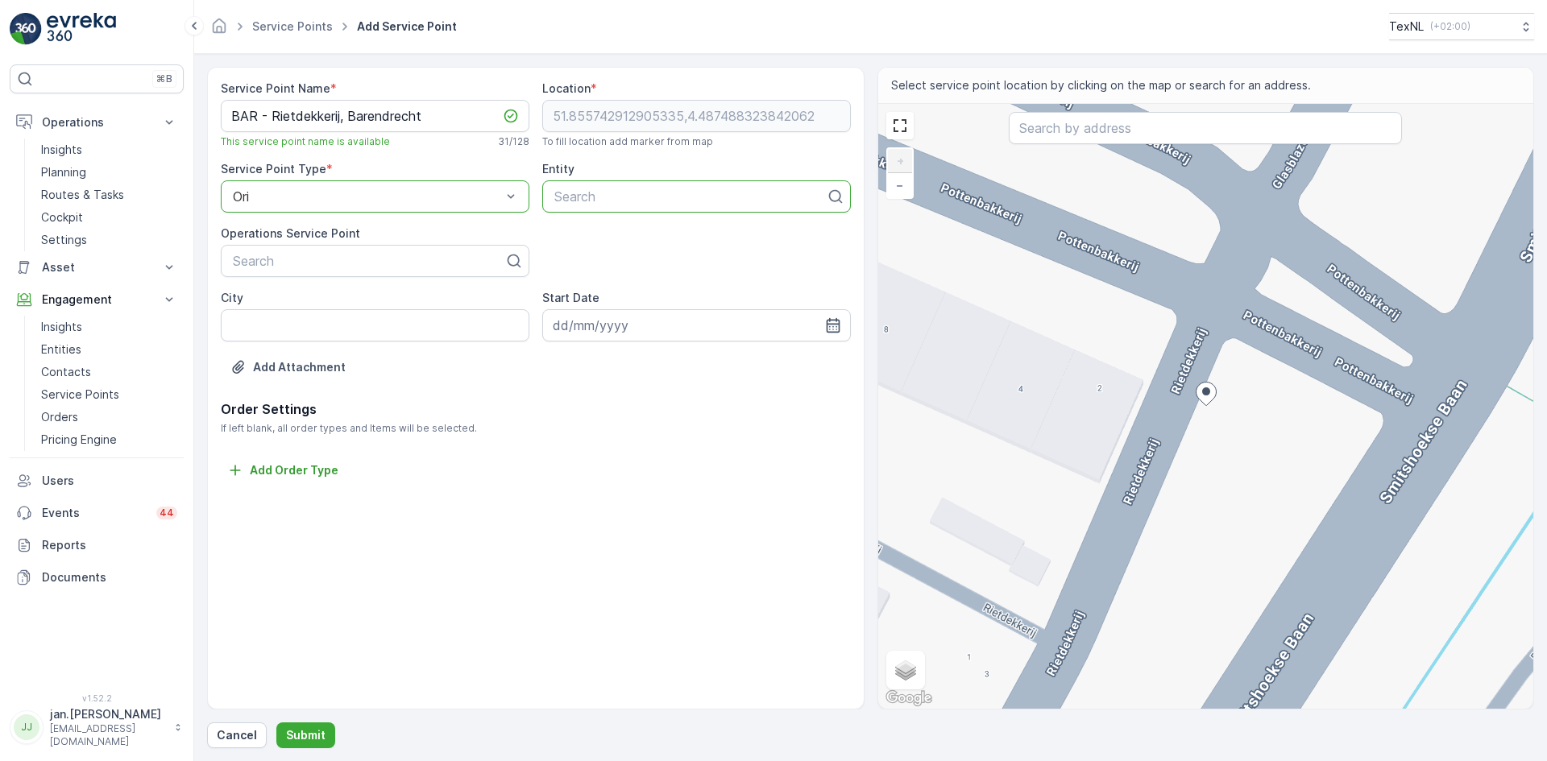
click at [611, 202] on div at bounding box center [690, 196] width 275 height 15
type input "bar"
click at [611, 230] on span "BAR Afvalbeheer" at bounding box center [603, 236] width 103 height 15
click at [330, 320] on input "City" at bounding box center [375, 325] width 309 height 32
type input "Barendrecht"
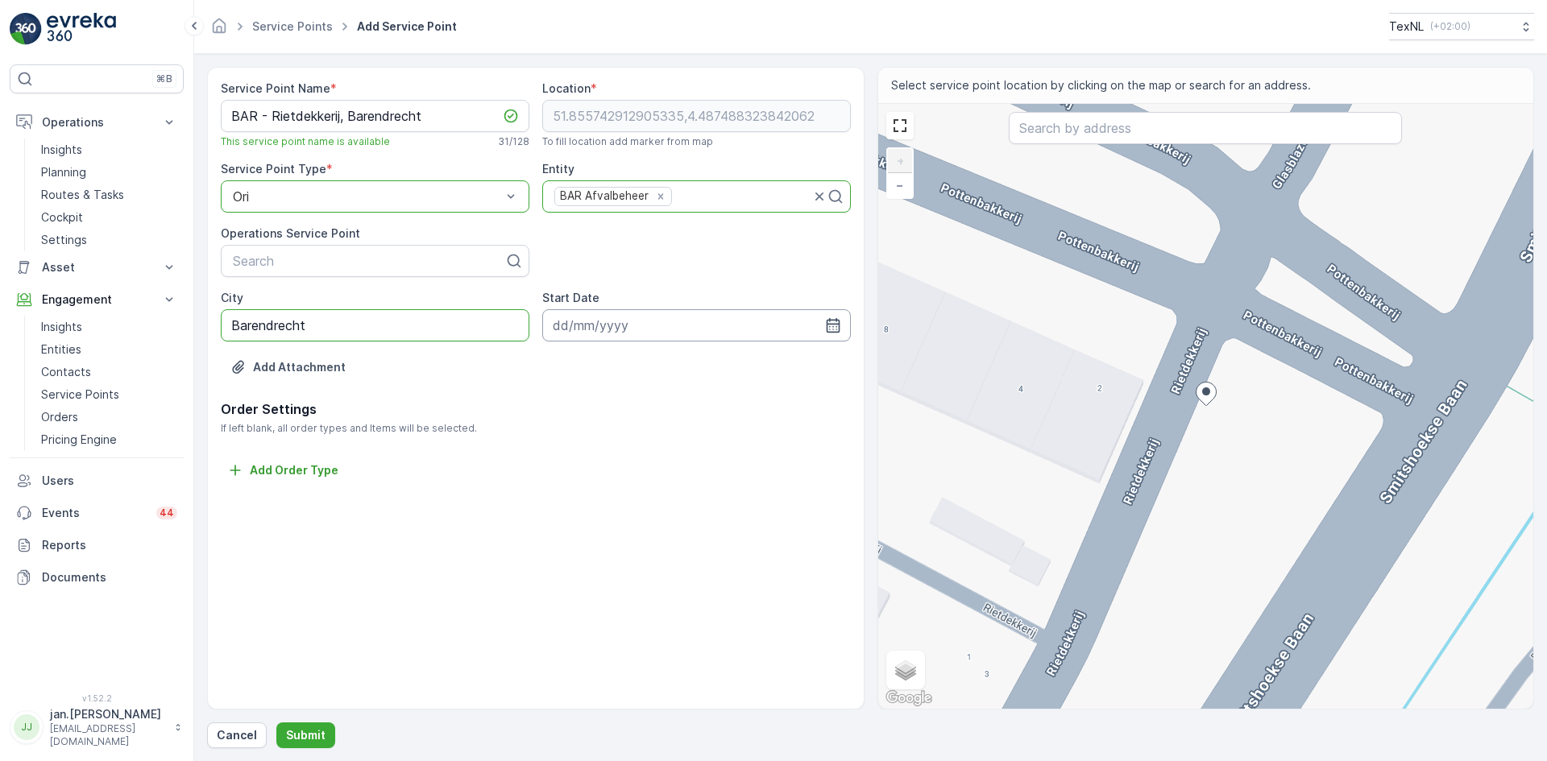
click at [626, 323] on input at bounding box center [696, 325] width 309 height 32
click at [744, 363] on icon "button" at bounding box center [745, 363] width 5 height 9
click at [749, 363] on icon "button" at bounding box center [757, 364] width 16 height 16
click at [684, 430] on div "1" at bounding box center [686, 428] width 26 height 26
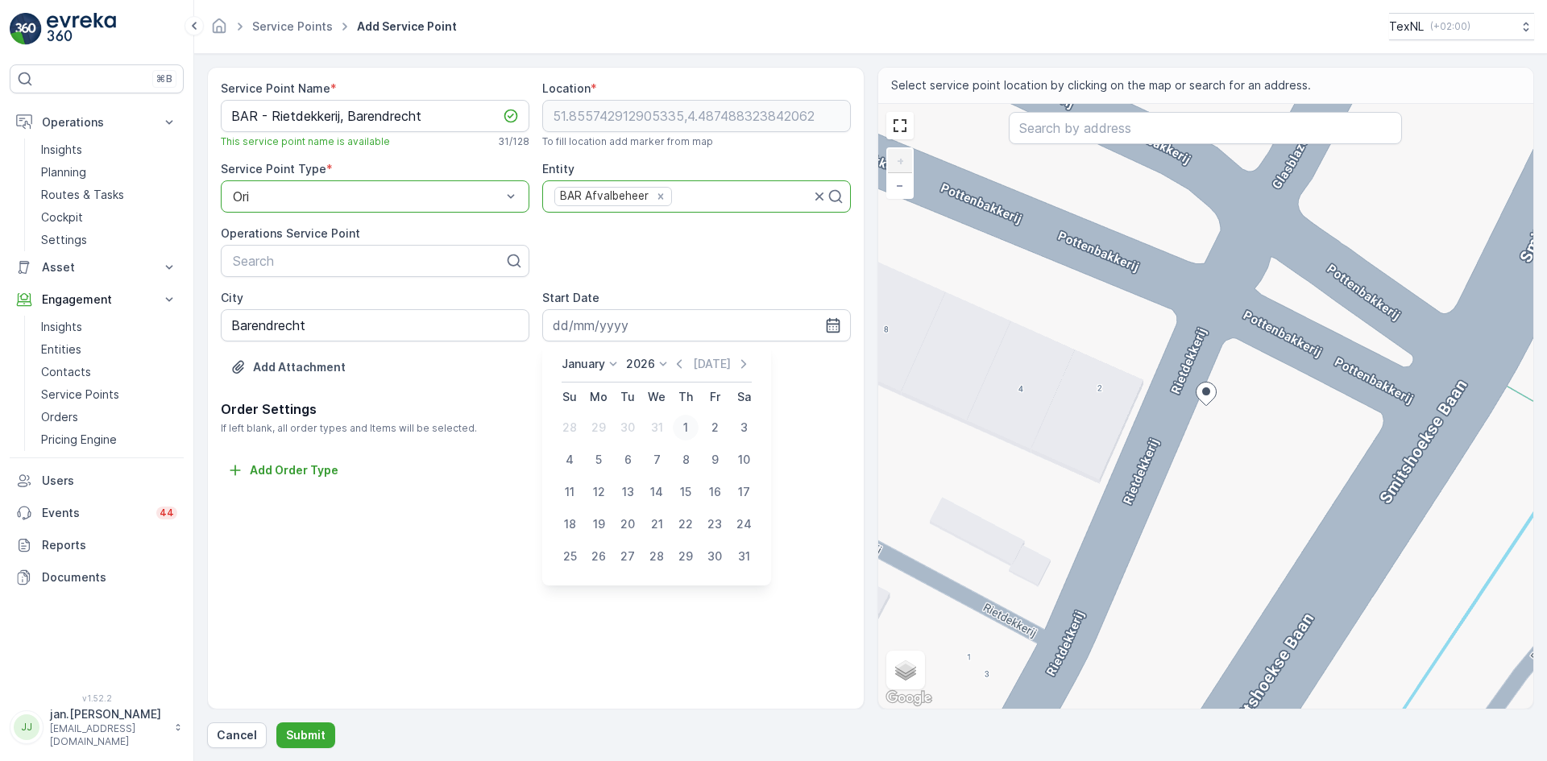
type input "01.01.2026"
click at [305, 732] on p "Submit" at bounding box center [305, 736] width 39 height 16
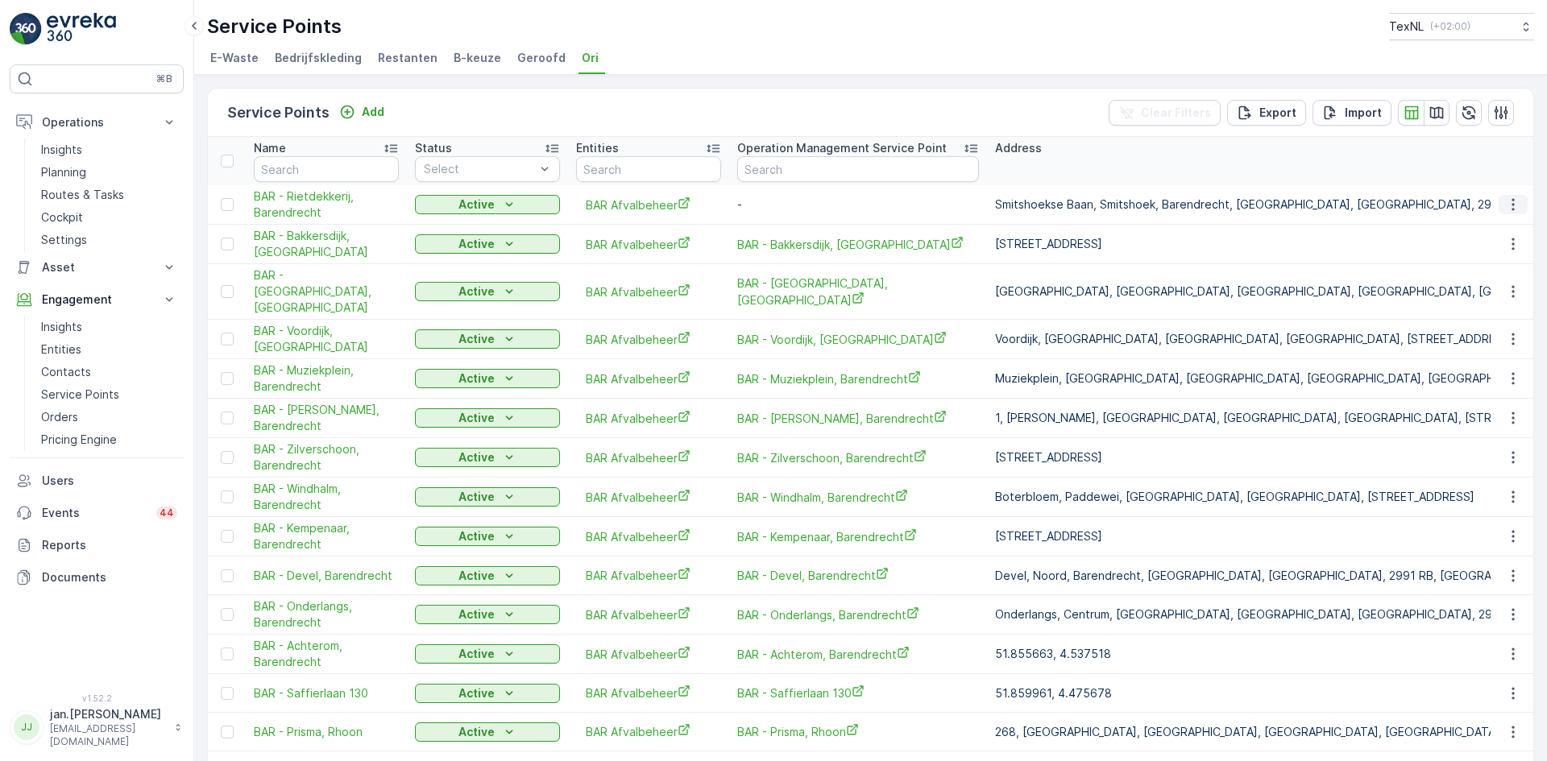
click at [1511, 210] on icon "button" at bounding box center [1513, 205] width 16 height 16
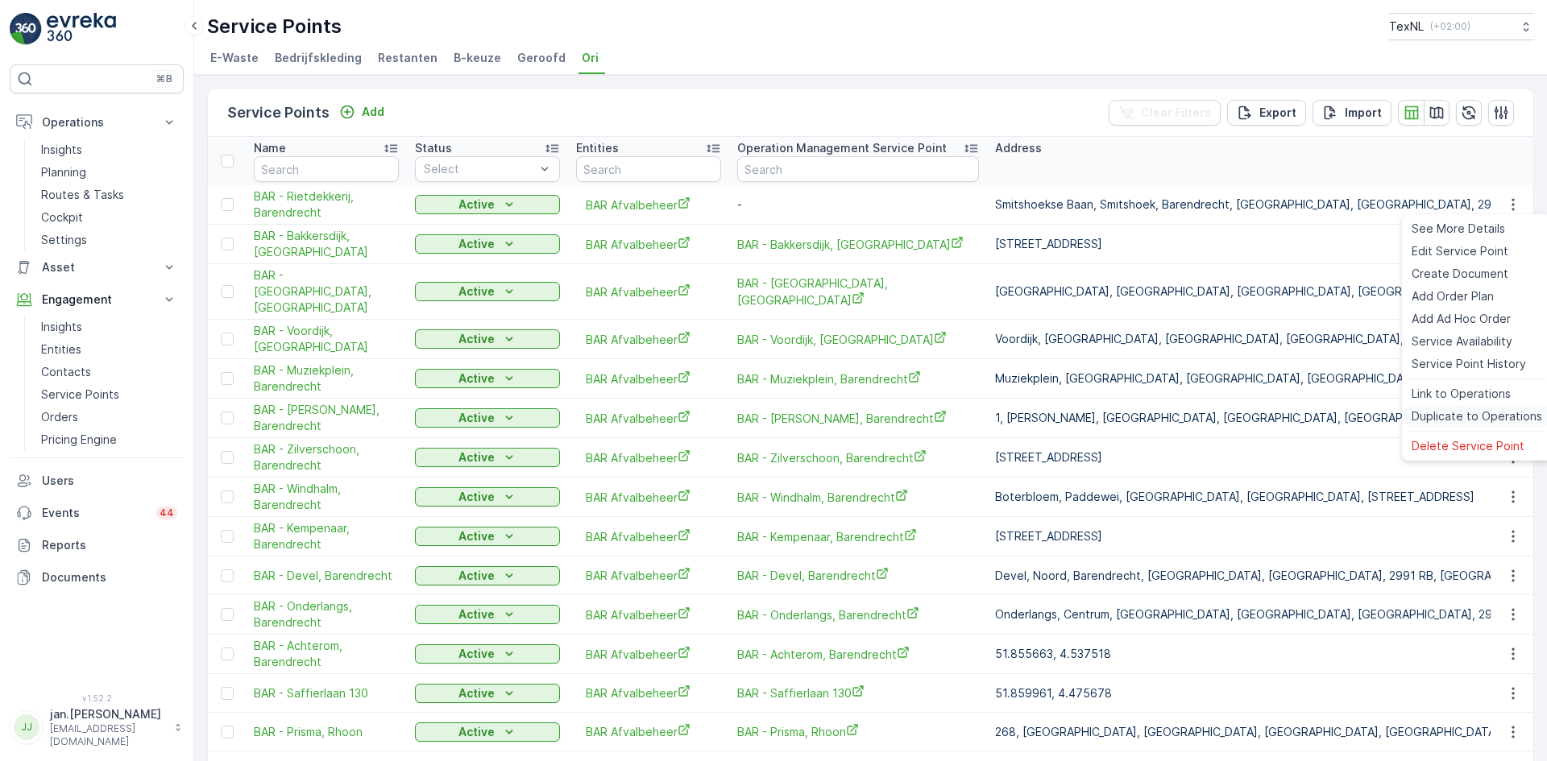
click at [1455, 411] on span "Duplicate to Operations" at bounding box center [1477, 416] width 131 height 16
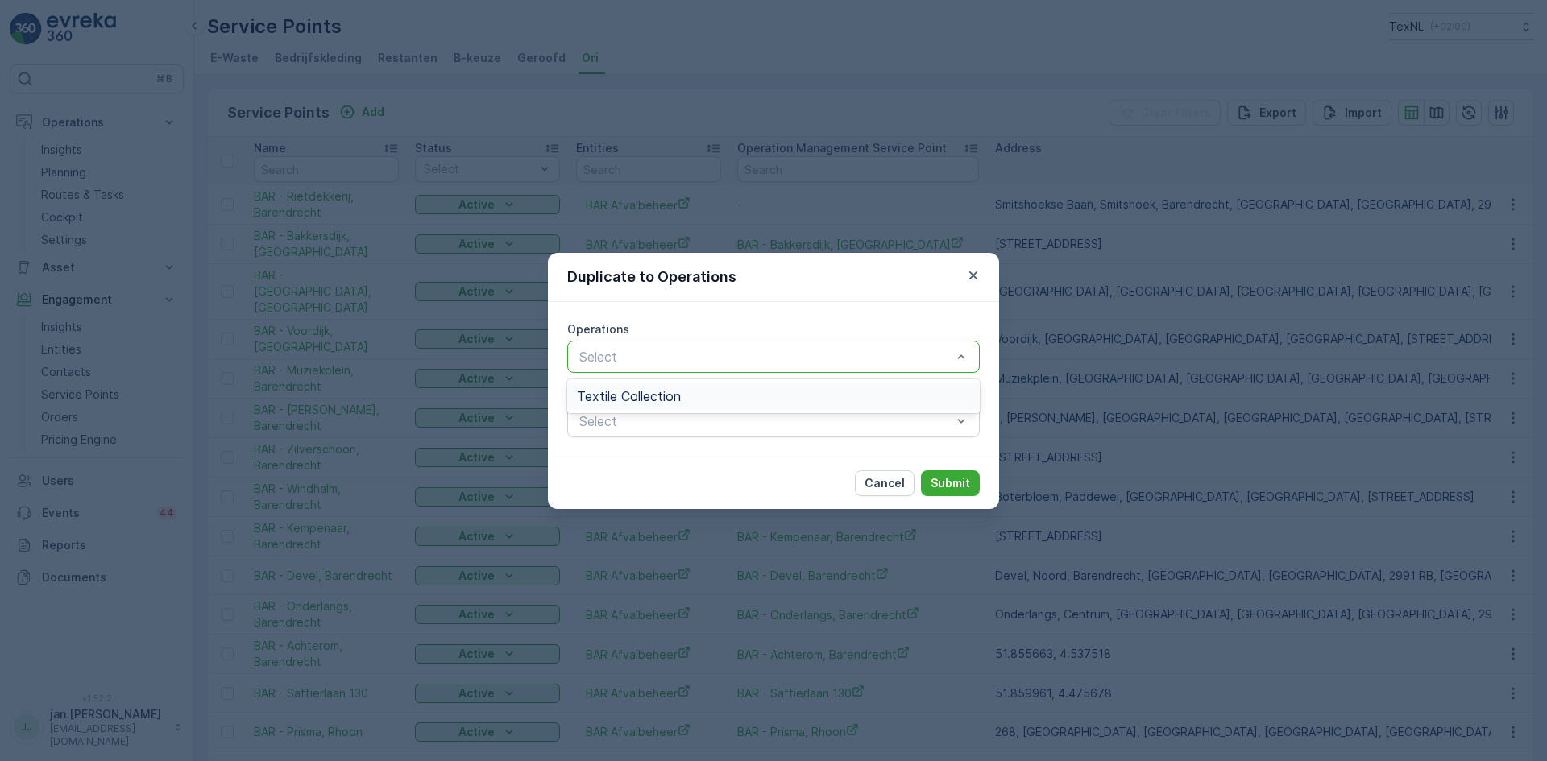
click at [678, 401] on span "Textile Collection" at bounding box center [629, 396] width 104 height 15
click at [941, 479] on p "Submit" at bounding box center [950, 483] width 39 height 16
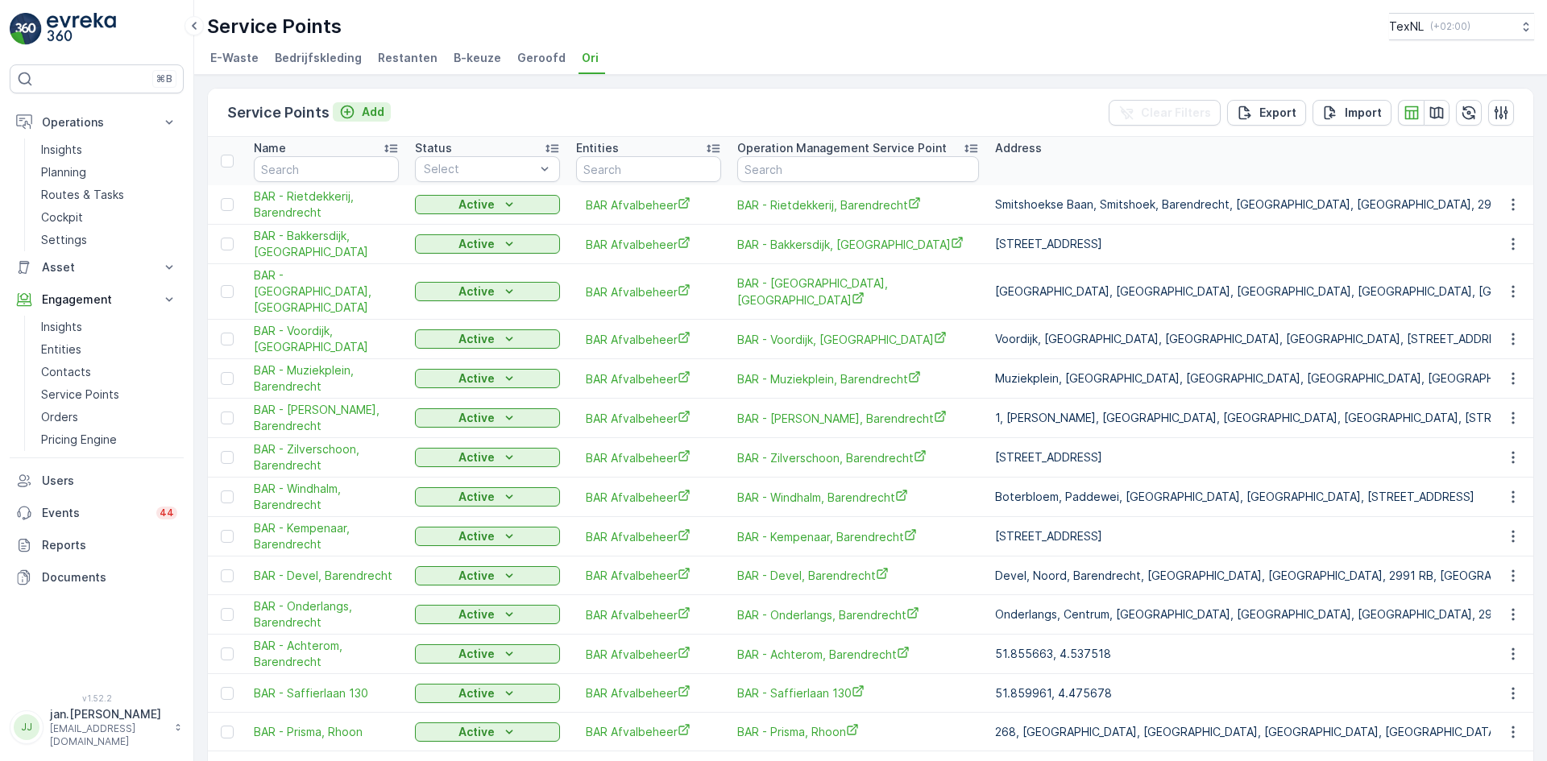
click at [375, 110] on p "Add" at bounding box center [373, 112] width 23 height 16
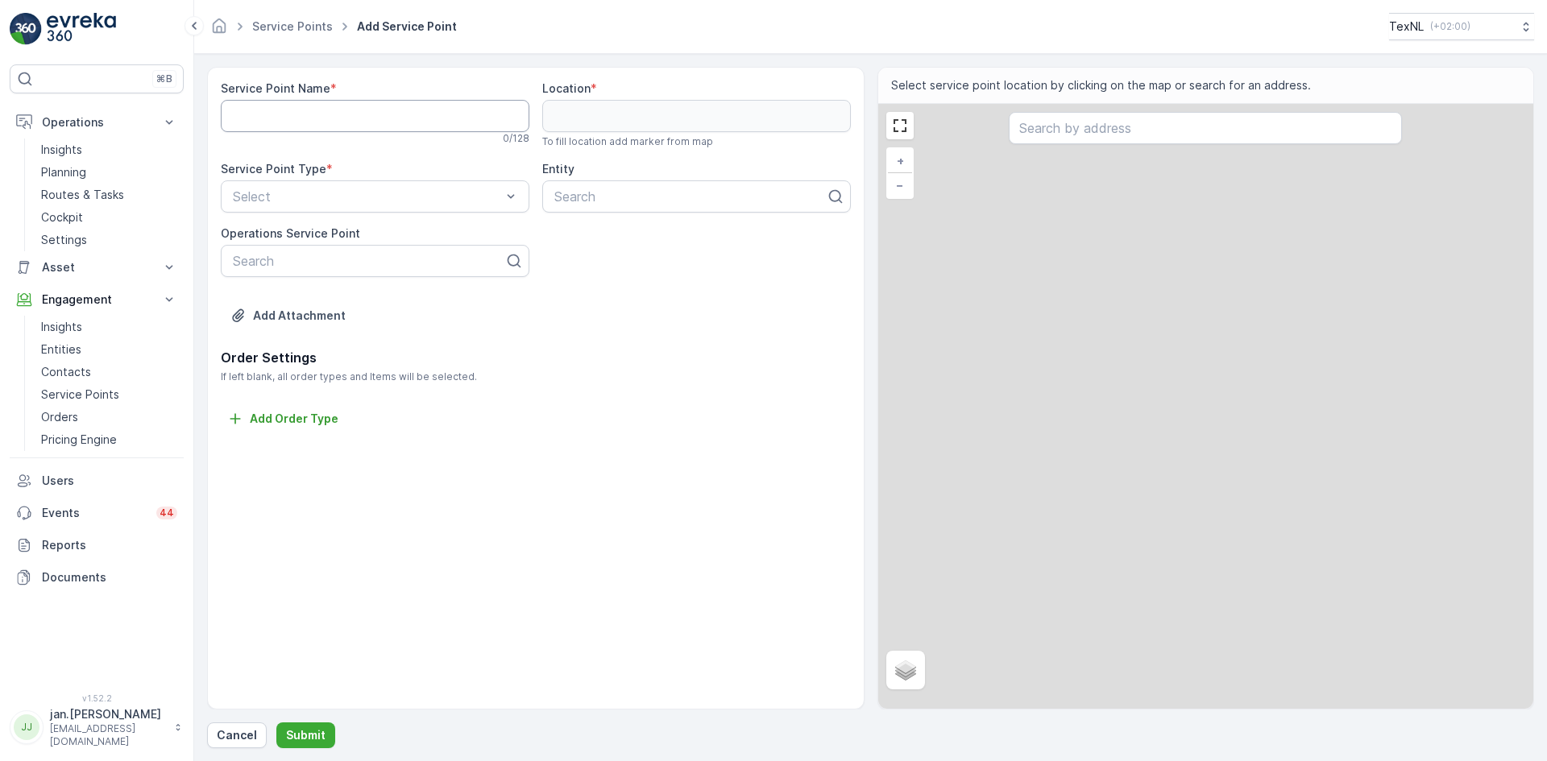
click at [341, 120] on Name "Service Point Name" at bounding box center [375, 116] width 309 height 32
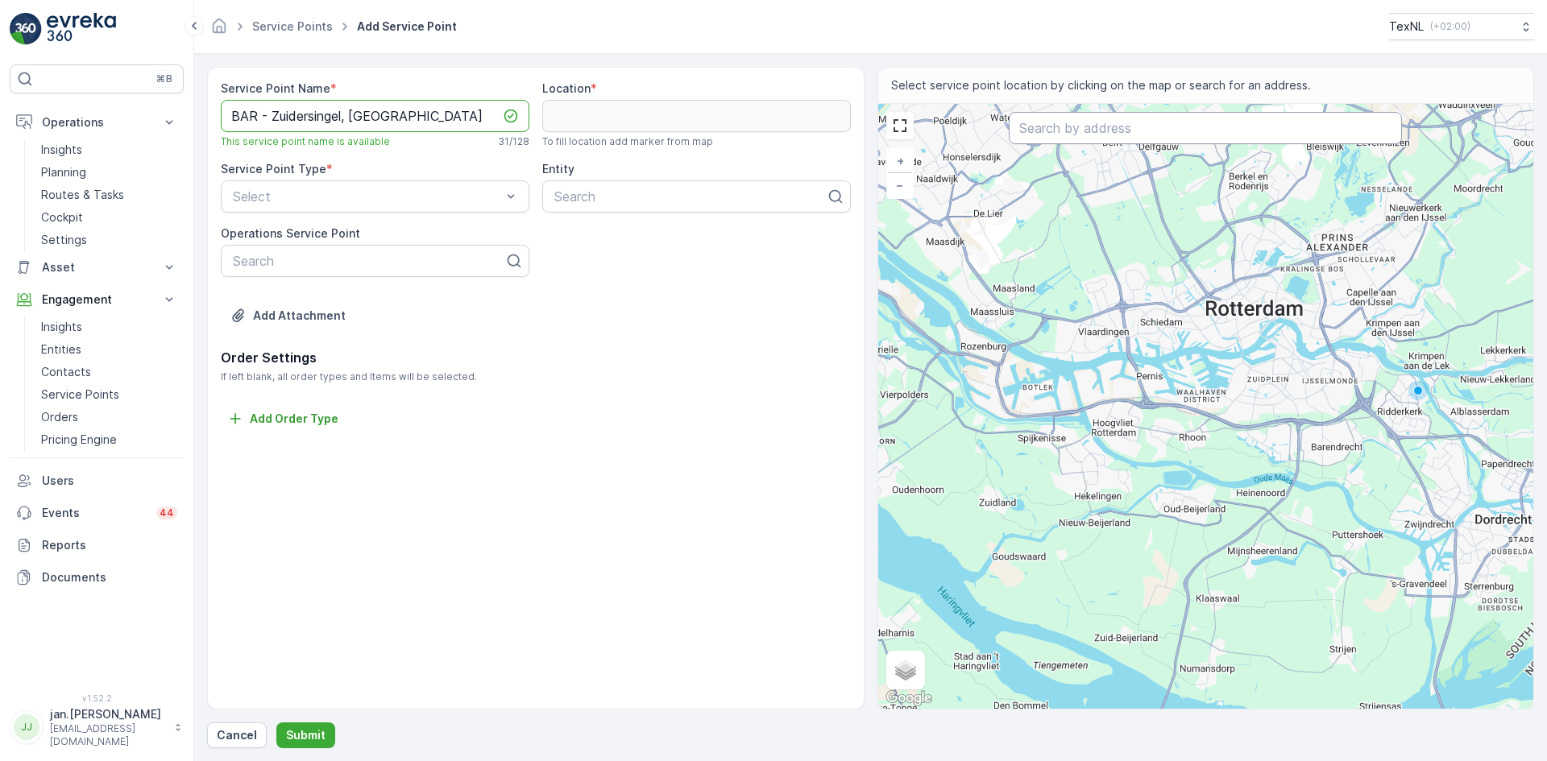
type Name "BAR - Zuidersingel, [GEOGRAPHIC_DATA]"
click at [1062, 135] on input "text" at bounding box center [1205, 128] width 393 height 32
type input "zuidersingel"
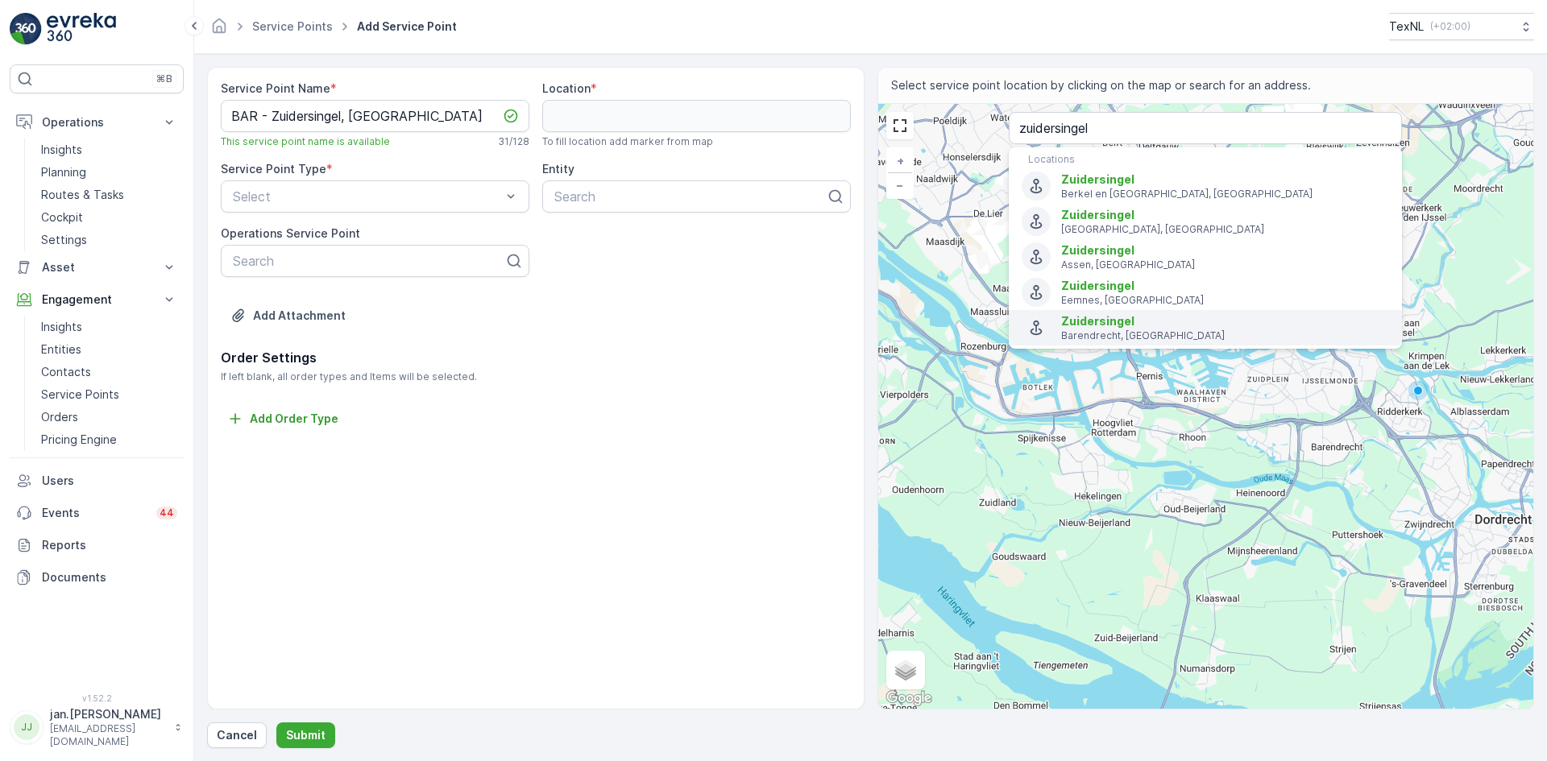
click at [1095, 327] on span "Zuidersingel" at bounding box center [1097, 321] width 73 height 14
type input "51.8501084,4.501404099999999"
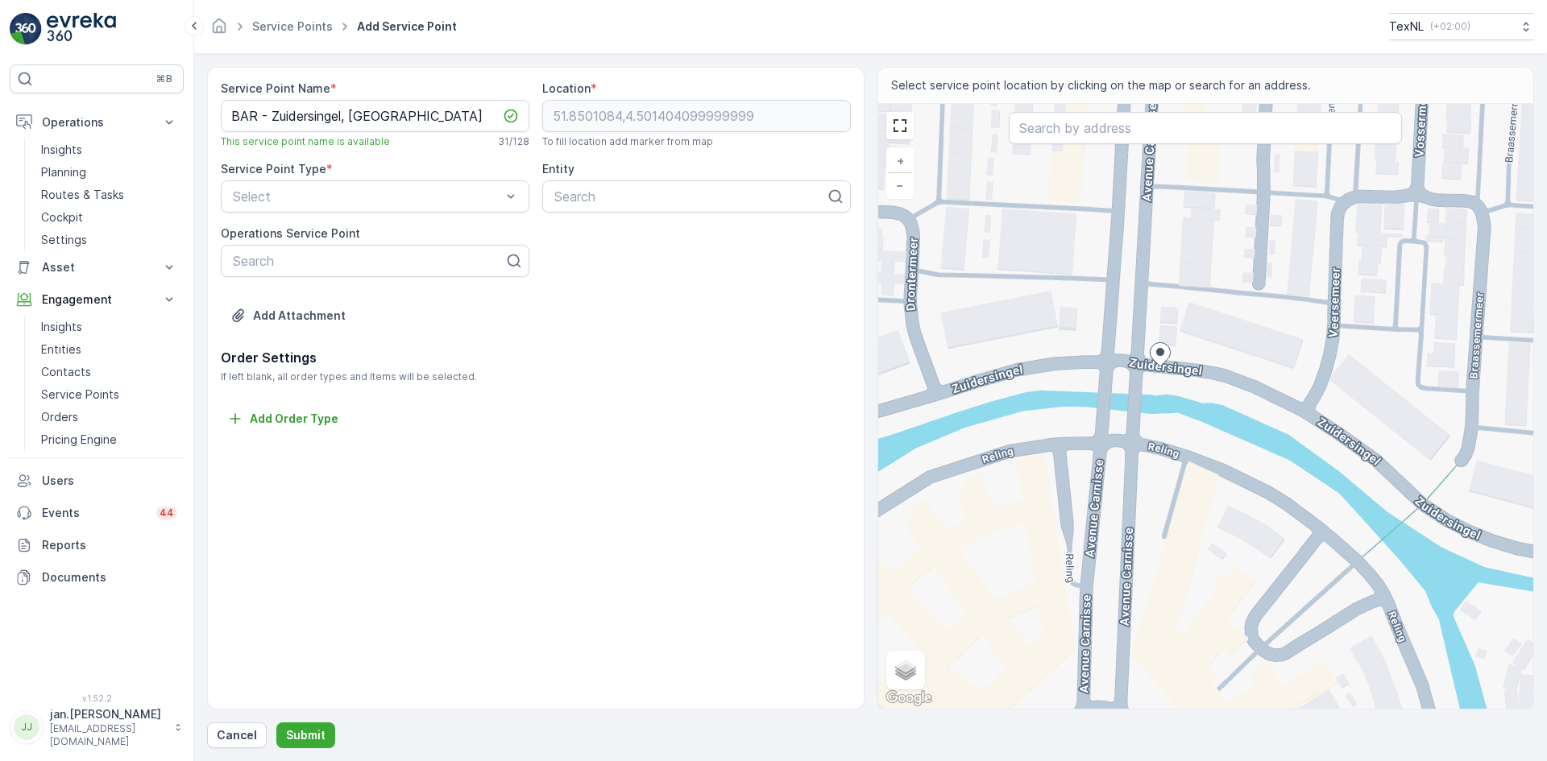
drag, startPoint x: 1247, startPoint y: 392, endPoint x: 991, endPoint y: 290, distance: 275.6
click at [991, 290] on div "+ − Satellite Roadmap Terrain Hybrid Leaflet Keyboard shortcuts Map Data Map da…" at bounding box center [1206, 406] width 656 height 605
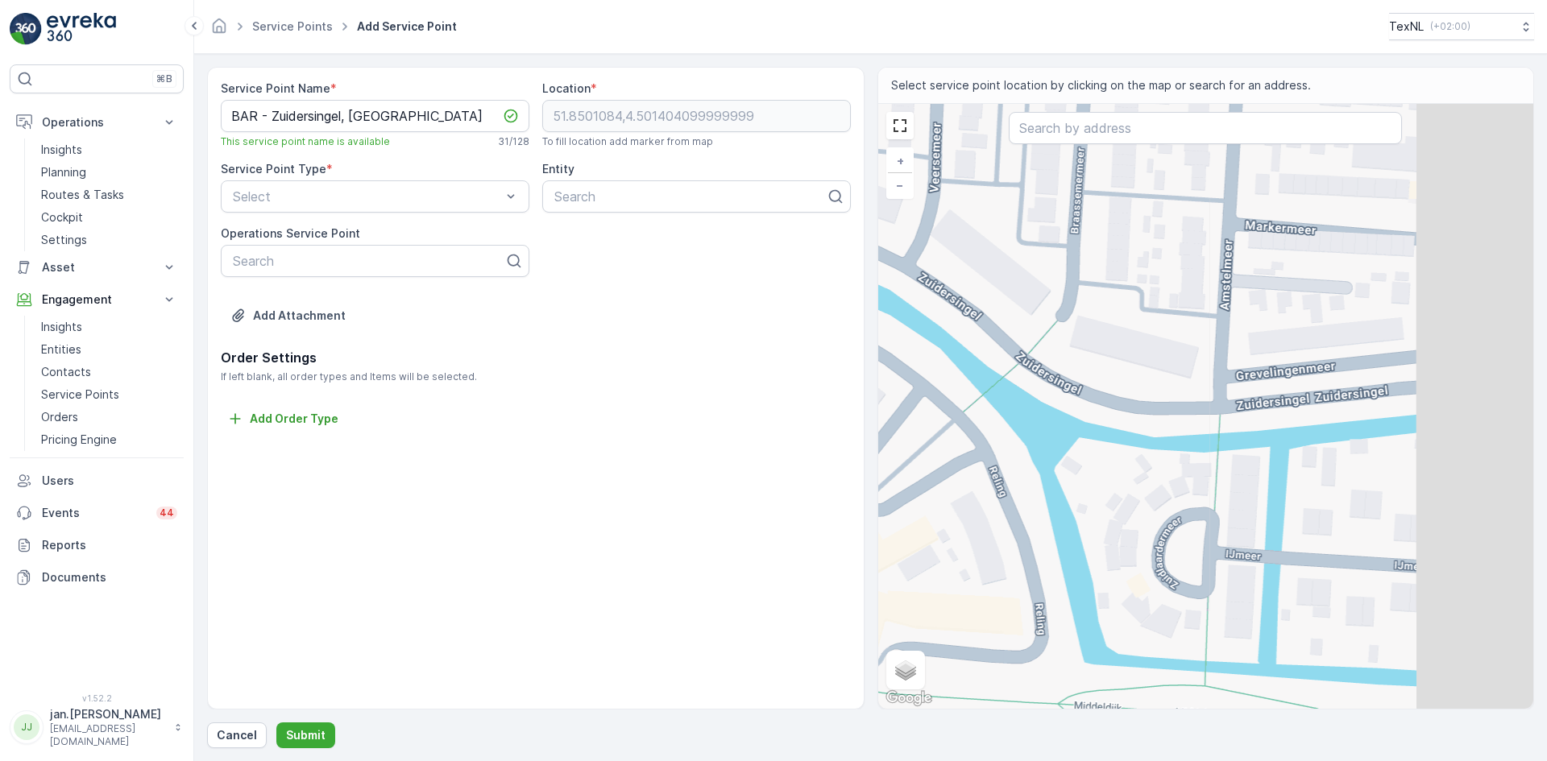
drag, startPoint x: 1254, startPoint y: 403, endPoint x: 1074, endPoint y: 343, distance: 189.3
click at [1074, 343] on div "+ − Satellite Roadmap Terrain Hybrid Leaflet Keyboard shortcuts Map Data Map da…" at bounding box center [1206, 406] width 656 height 605
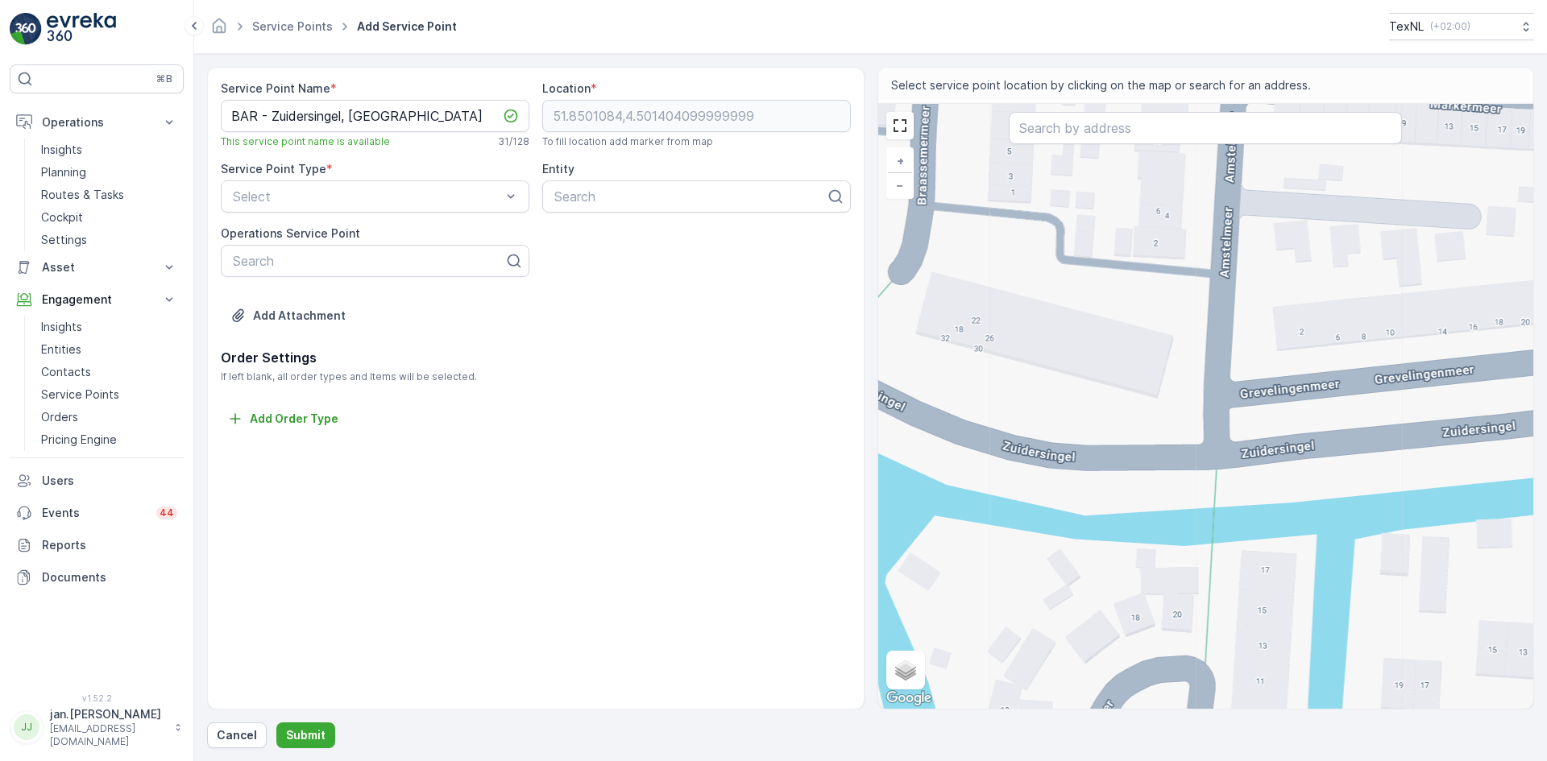
click at [1253, 477] on div "+ − Satellite Roadmap Terrain Hybrid Leaflet Keyboard shortcuts Map Data Map da…" at bounding box center [1206, 406] width 656 height 605
type input "51.849299743376015,4.504585286262346"
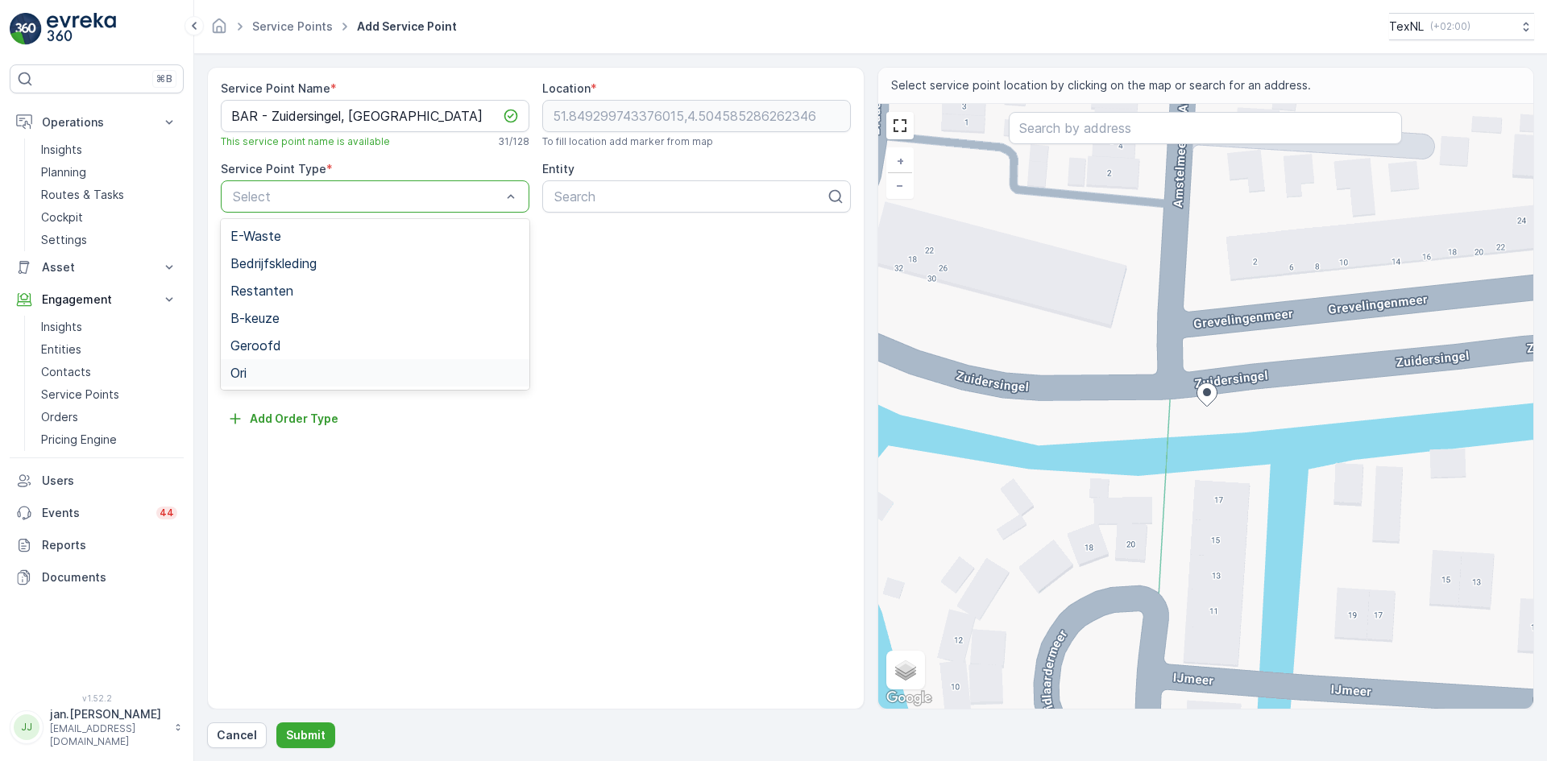
click at [243, 374] on span "Ori" at bounding box center [238, 373] width 16 height 15
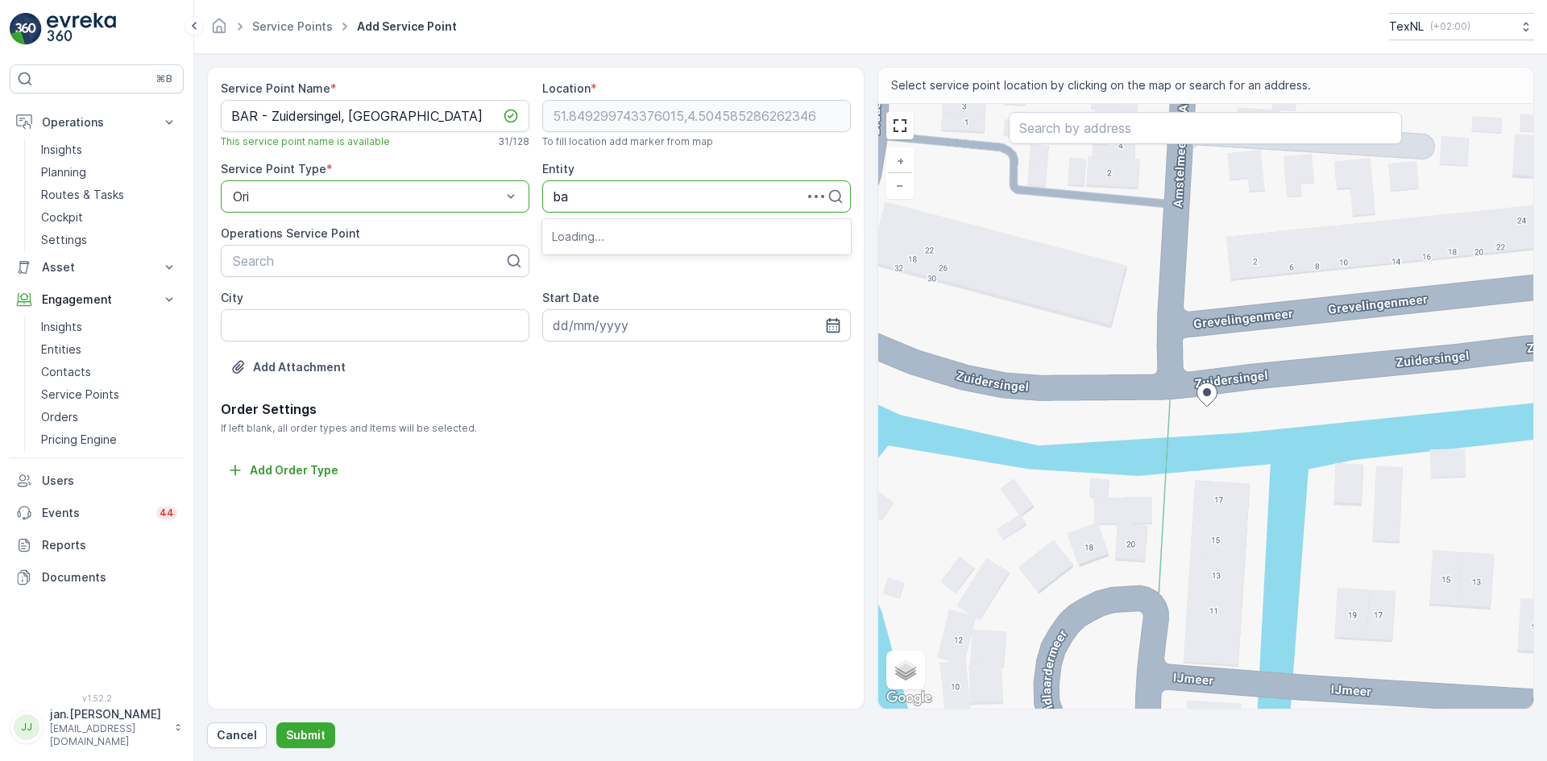
type input "bar"
click at [609, 236] on span "BAR Afvalbeheer" at bounding box center [603, 236] width 103 height 15
click at [367, 334] on input "City" at bounding box center [375, 325] width 309 height 32
type input "Barendrecht"
click at [827, 326] on icon "button" at bounding box center [833, 325] width 16 height 16
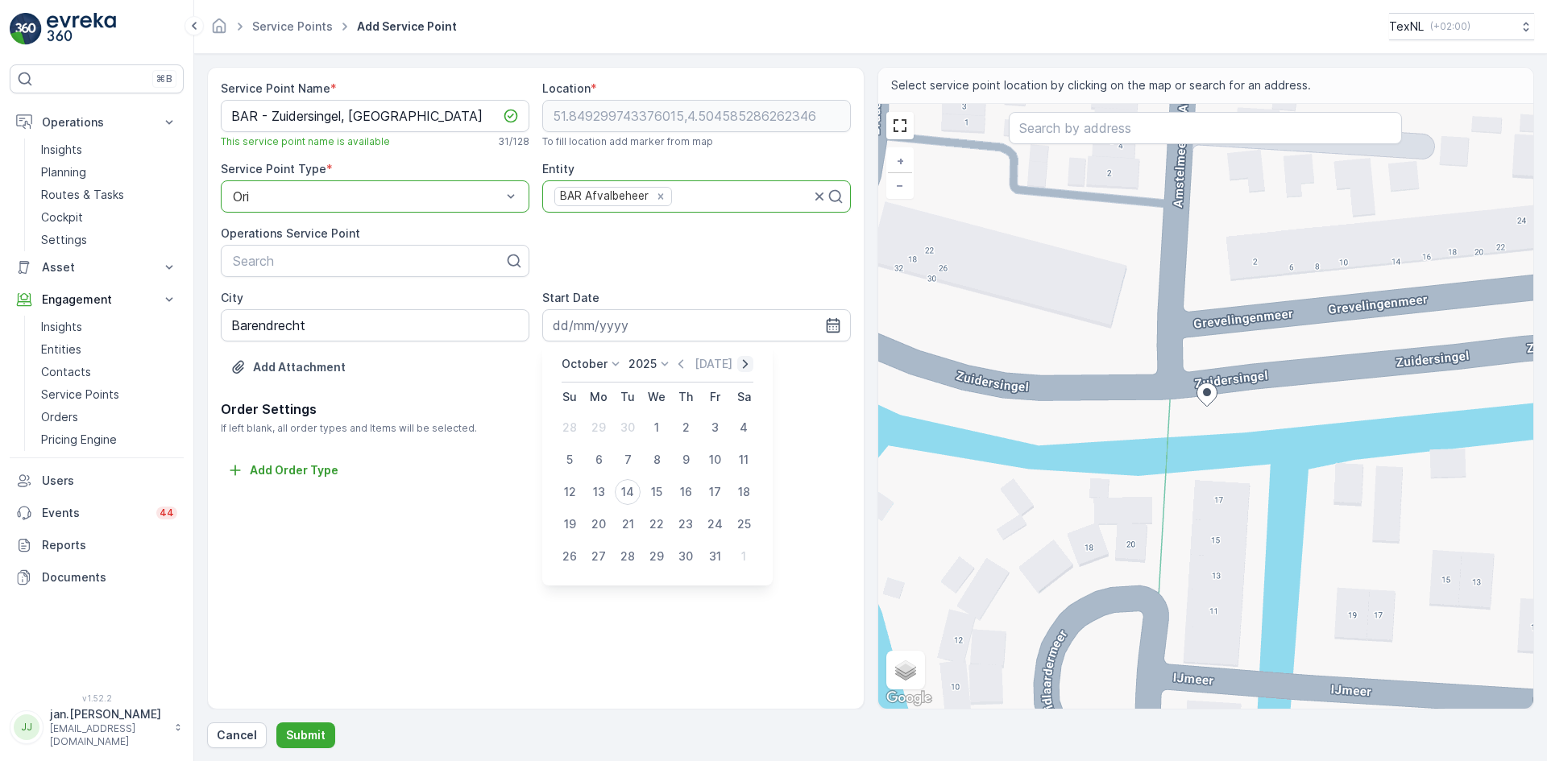
click at [747, 364] on icon "button" at bounding box center [745, 364] width 16 height 16
click at [749, 364] on icon "button" at bounding box center [757, 364] width 16 height 16
click at [681, 430] on div "1" at bounding box center [686, 428] width 26 height 26
type input "01.01.2026"
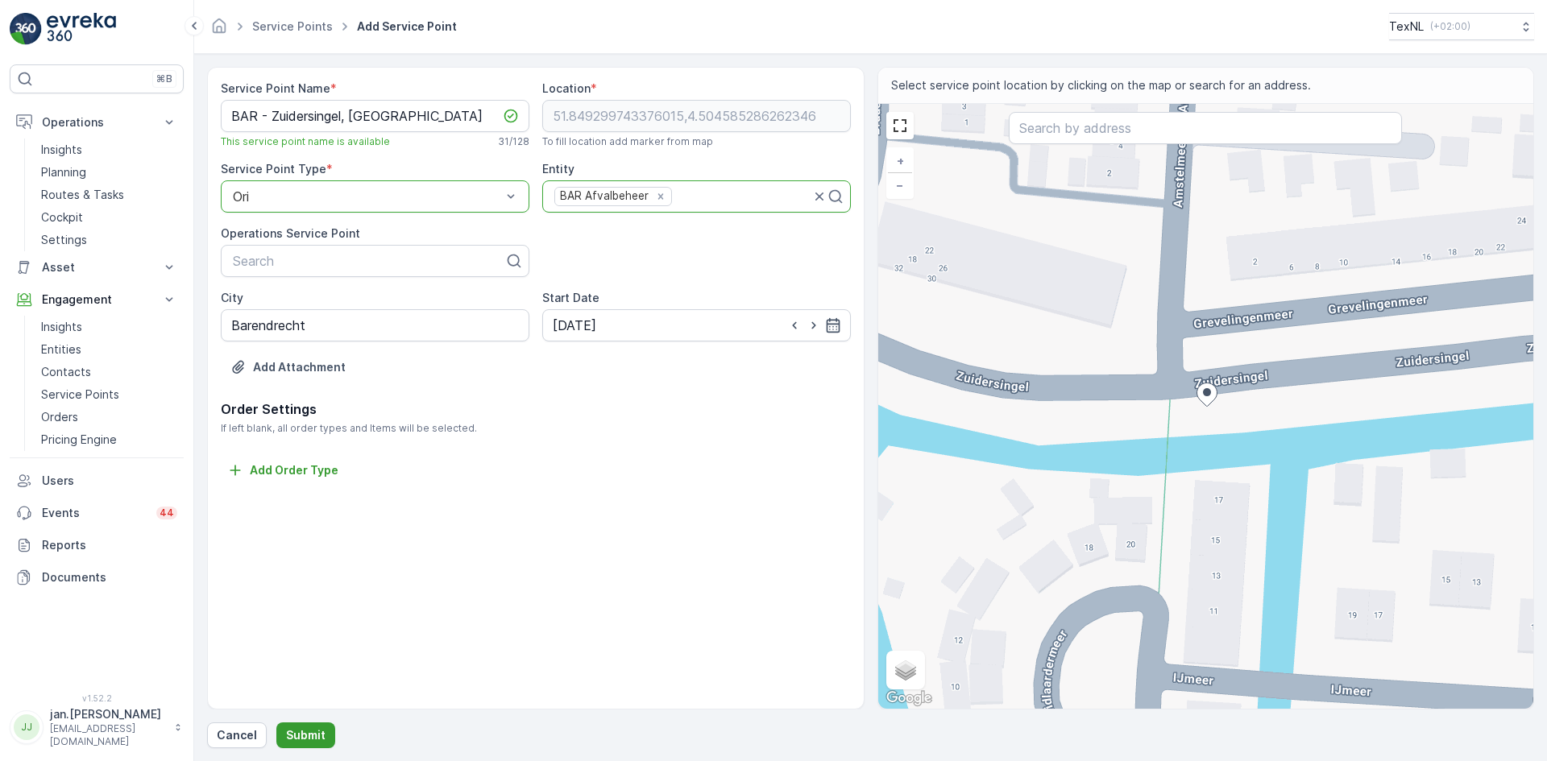
click at [302, 732] on p "Submit" at bounding box center [305, 736] width 39 height 16
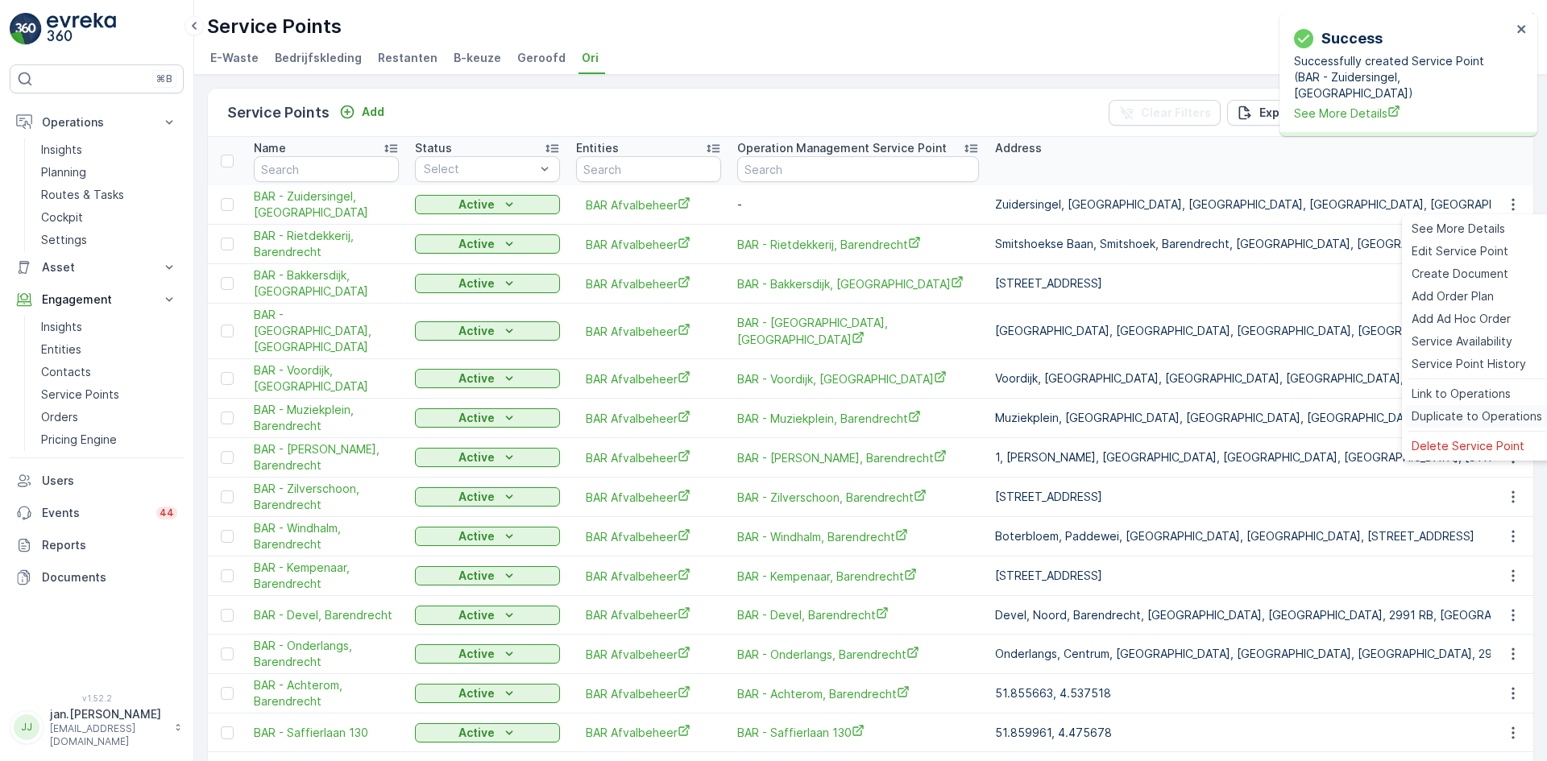
click at [1455, 414] on span "Duplicate to Operations" at bounding box center [1477, 416] width 131 height 16
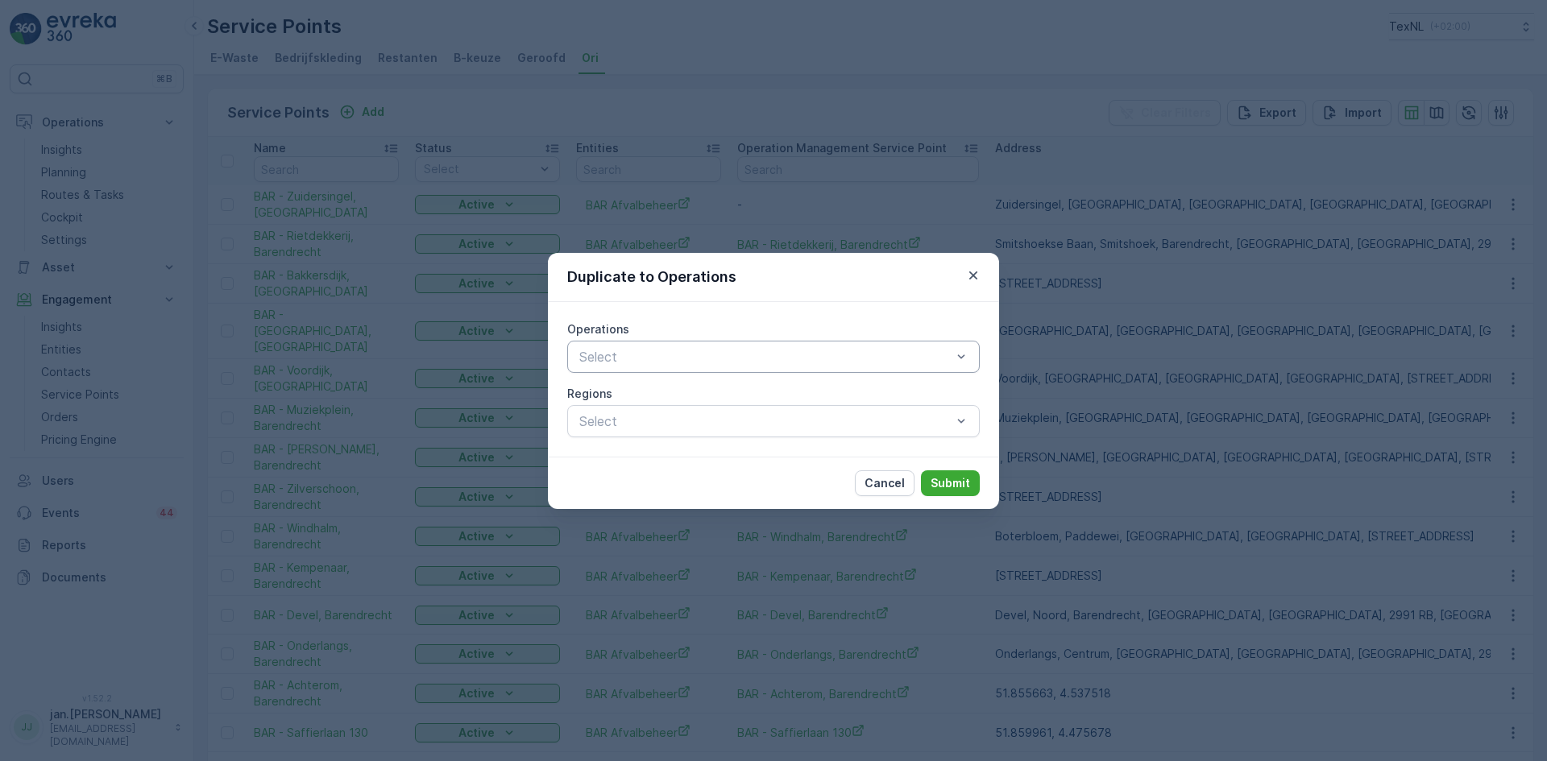
click at [726, 367] on div "Select" at bounding box center [773, 357] width 413 height 32
click at [678, 389] on span "Textile Collection" at bounding box center [629, 396] width 104 height 15
click at [961, 483] on p "Submit" at bounding box center [950, 483] width 39 height 16
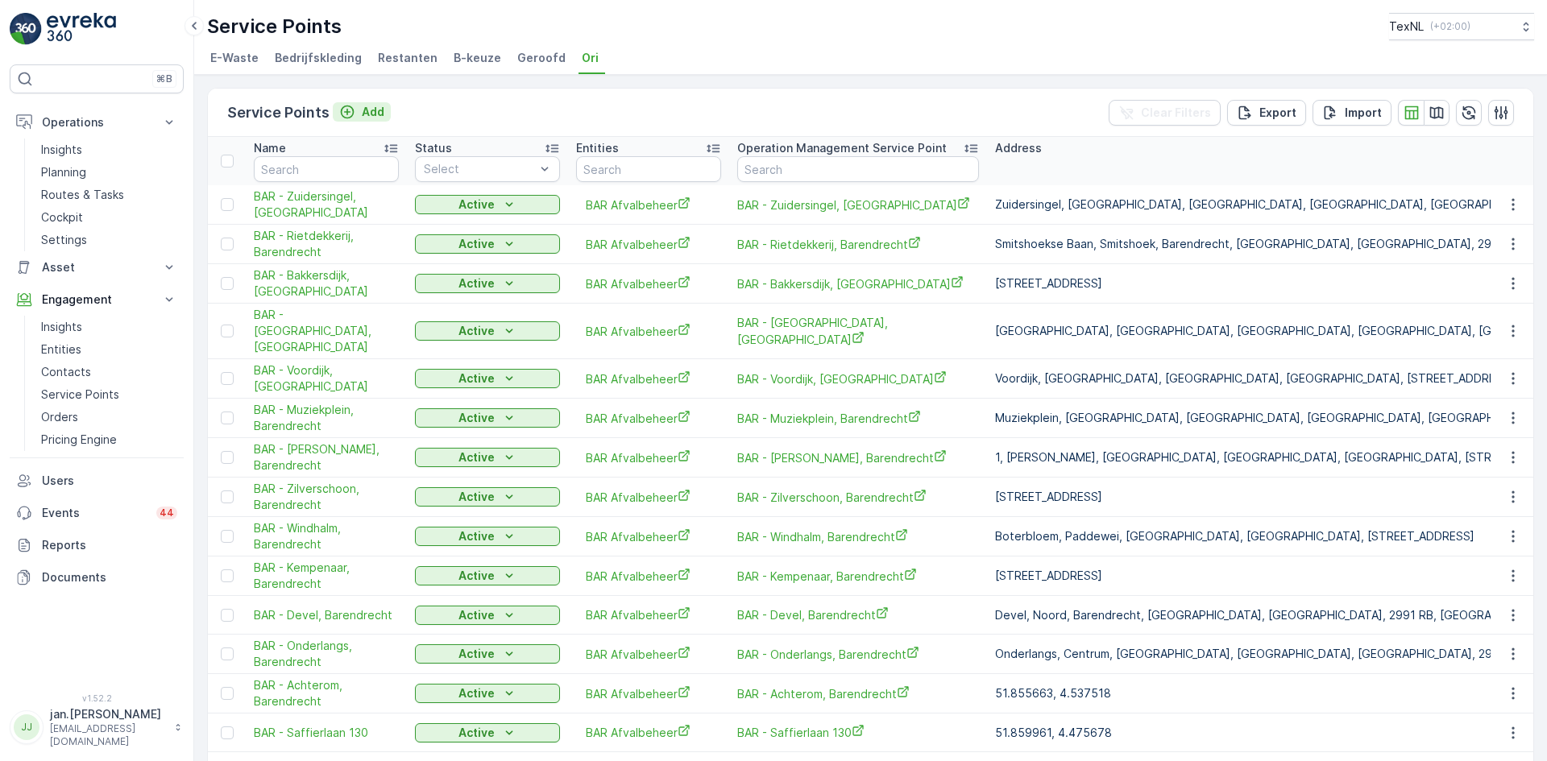
click at [369, 115] on p "Add" at bounding box center [373, 112] width 23 height 16
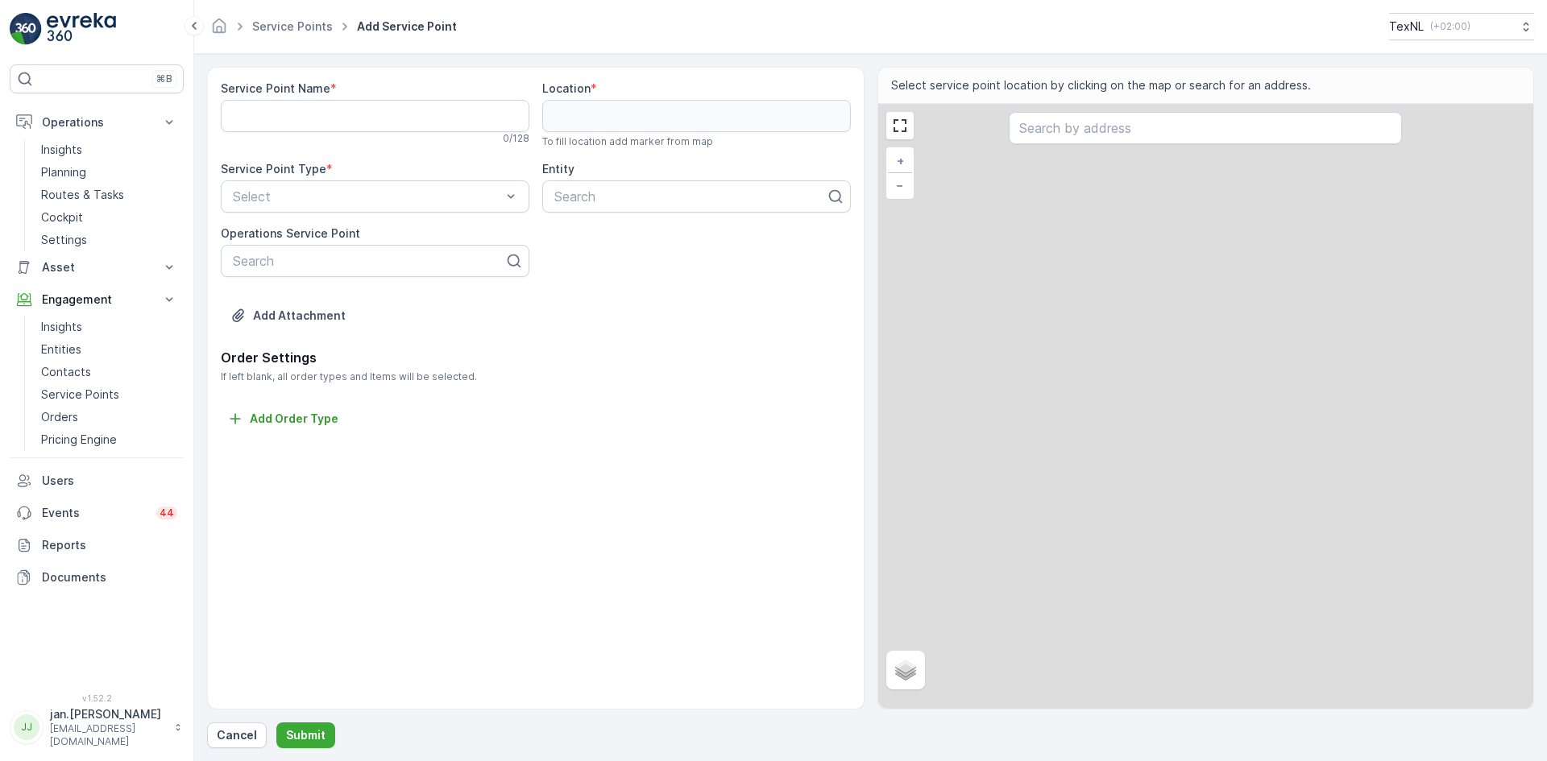
click at [357, 131] on Name "Service Point Name" at bounding box center [375, 116] width 309 height 32
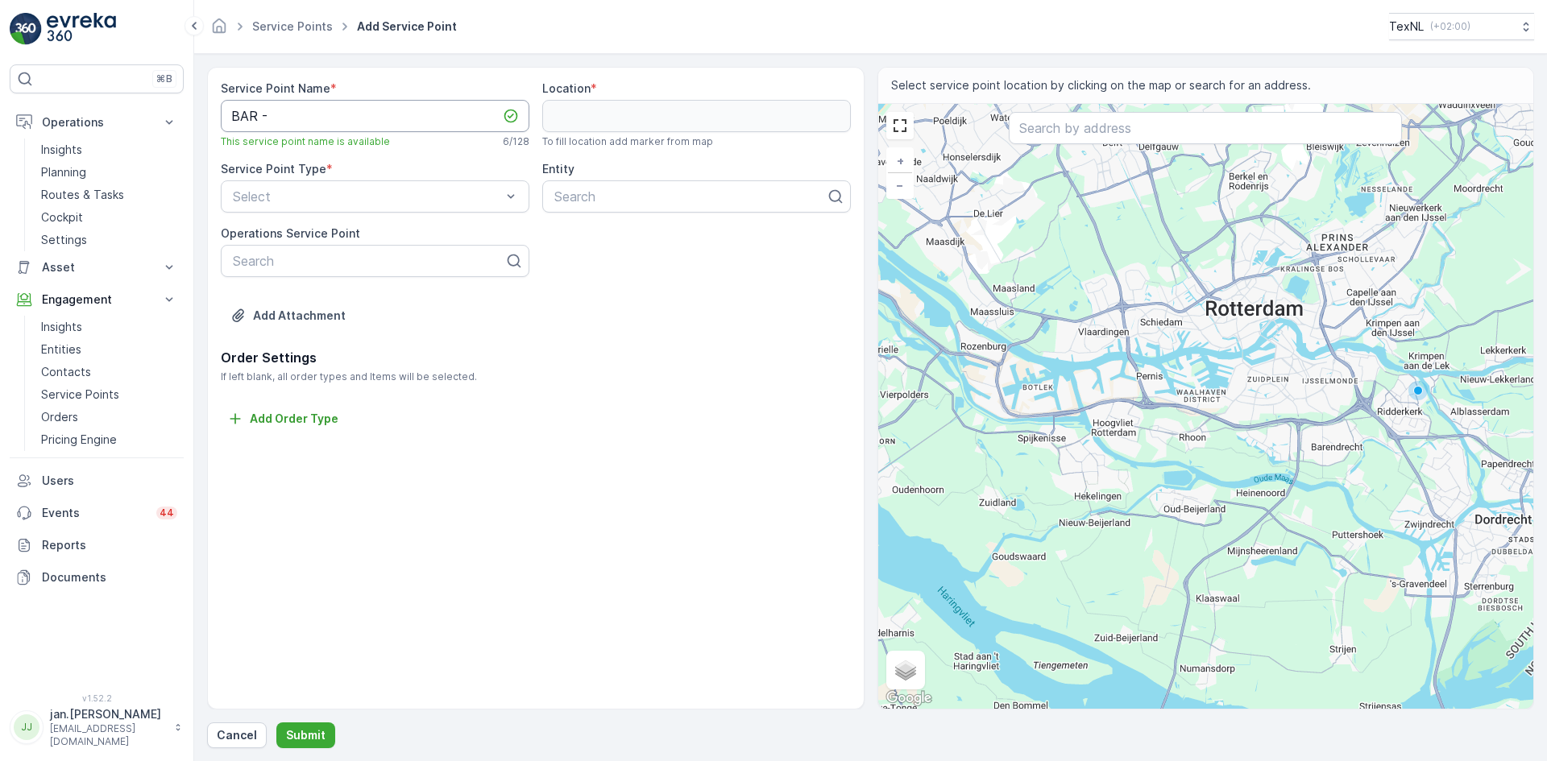
click at [355, 118] on Name "BAR -" at bounding box center [375, 116] width 309 height 32
paste Name "Van Ommerenhaven 1"
type Name "BAR - Van Ommerenhaven, [GEOGRAPHIC_DATA]"
click at [1057, 132] on input "text" at bounding box center [1205, 128] width 393 height 32
paste input "Van Ommerenhaven 1"
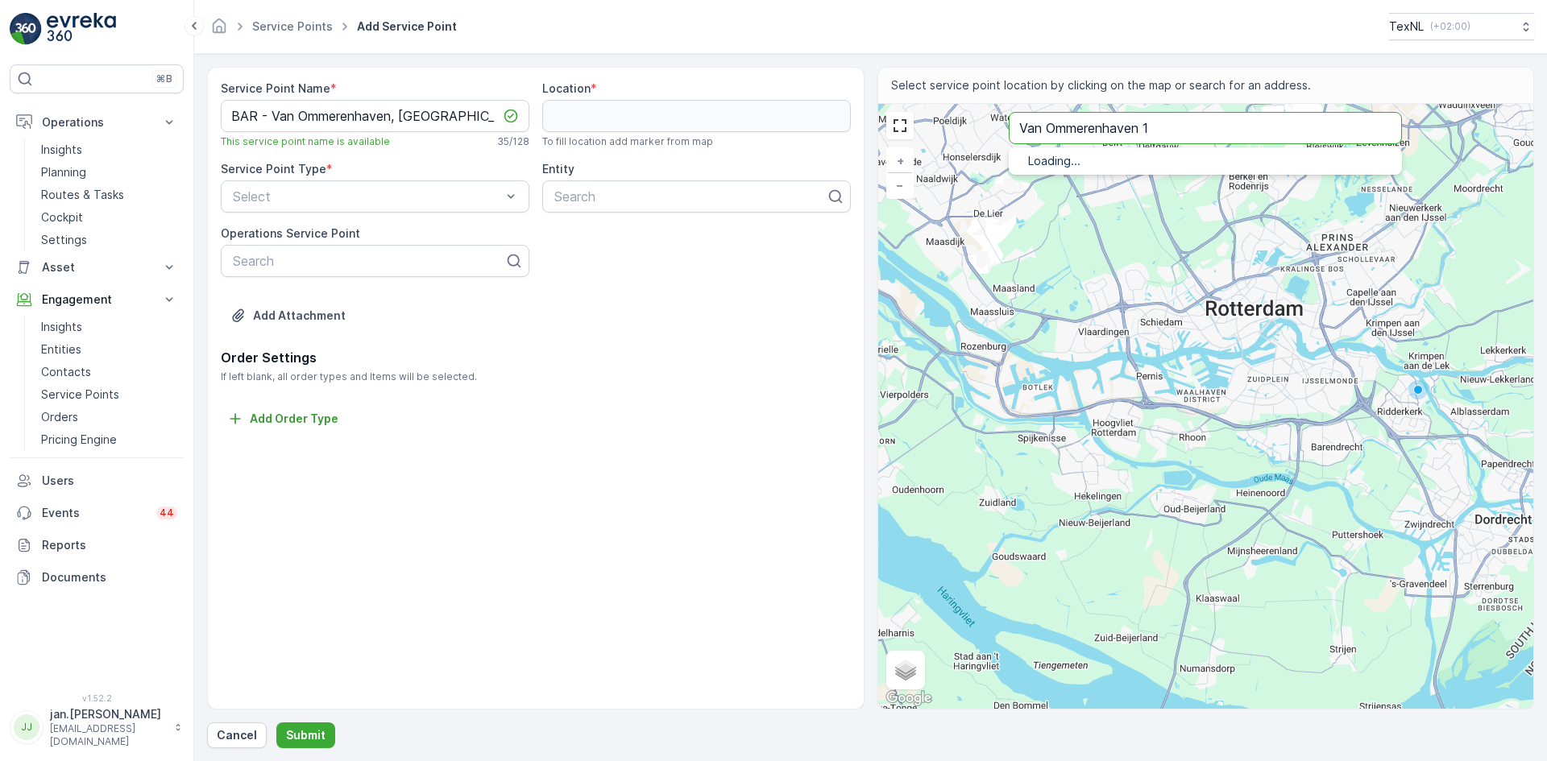
type input "Van Ommerenhaven 1"
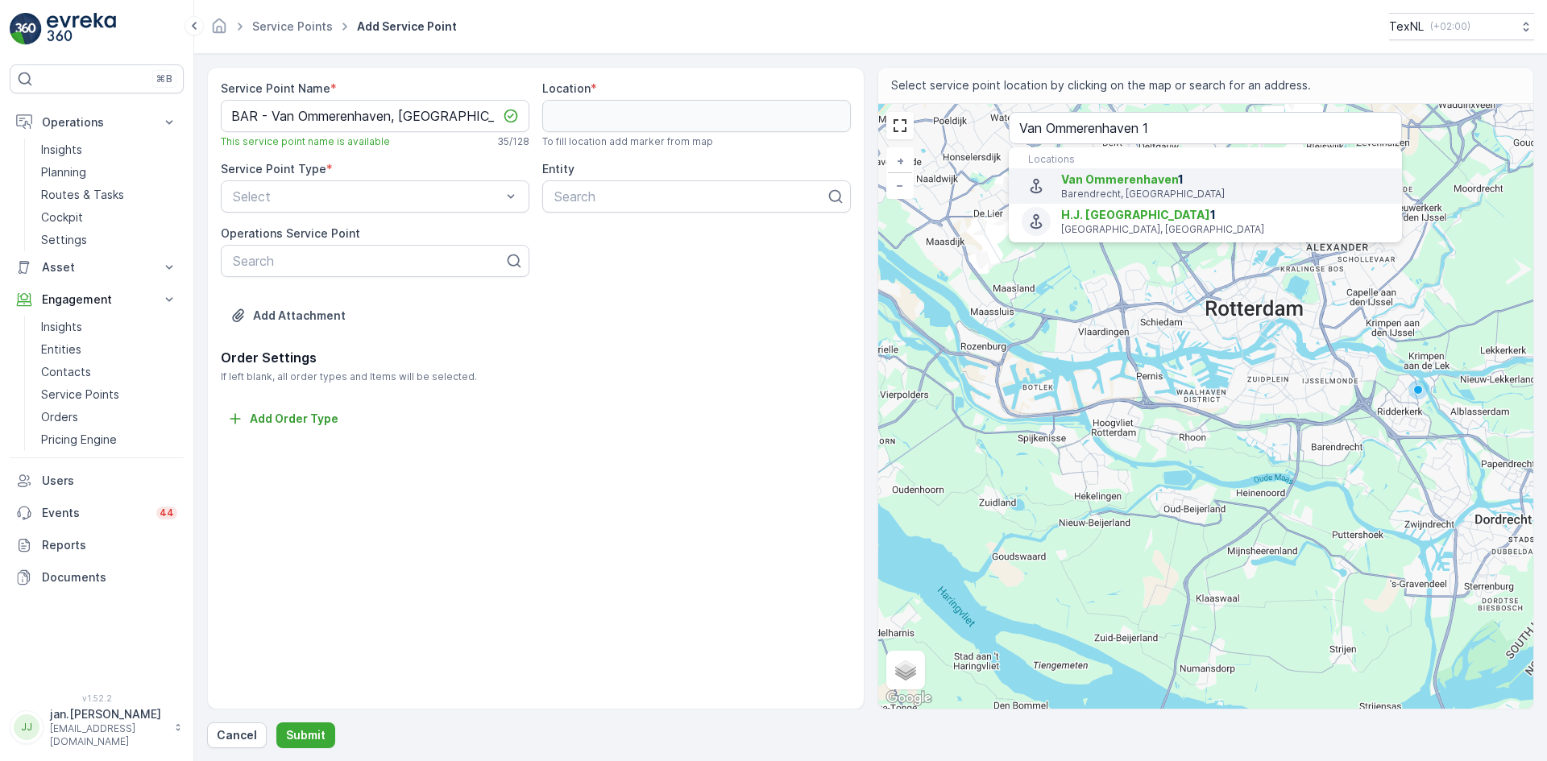
click at [1122, 176] on span "Van Ommerenhaven" at bounding box center [1119, 179] width 117 height 14
type input "51.8460246,4.5000503"
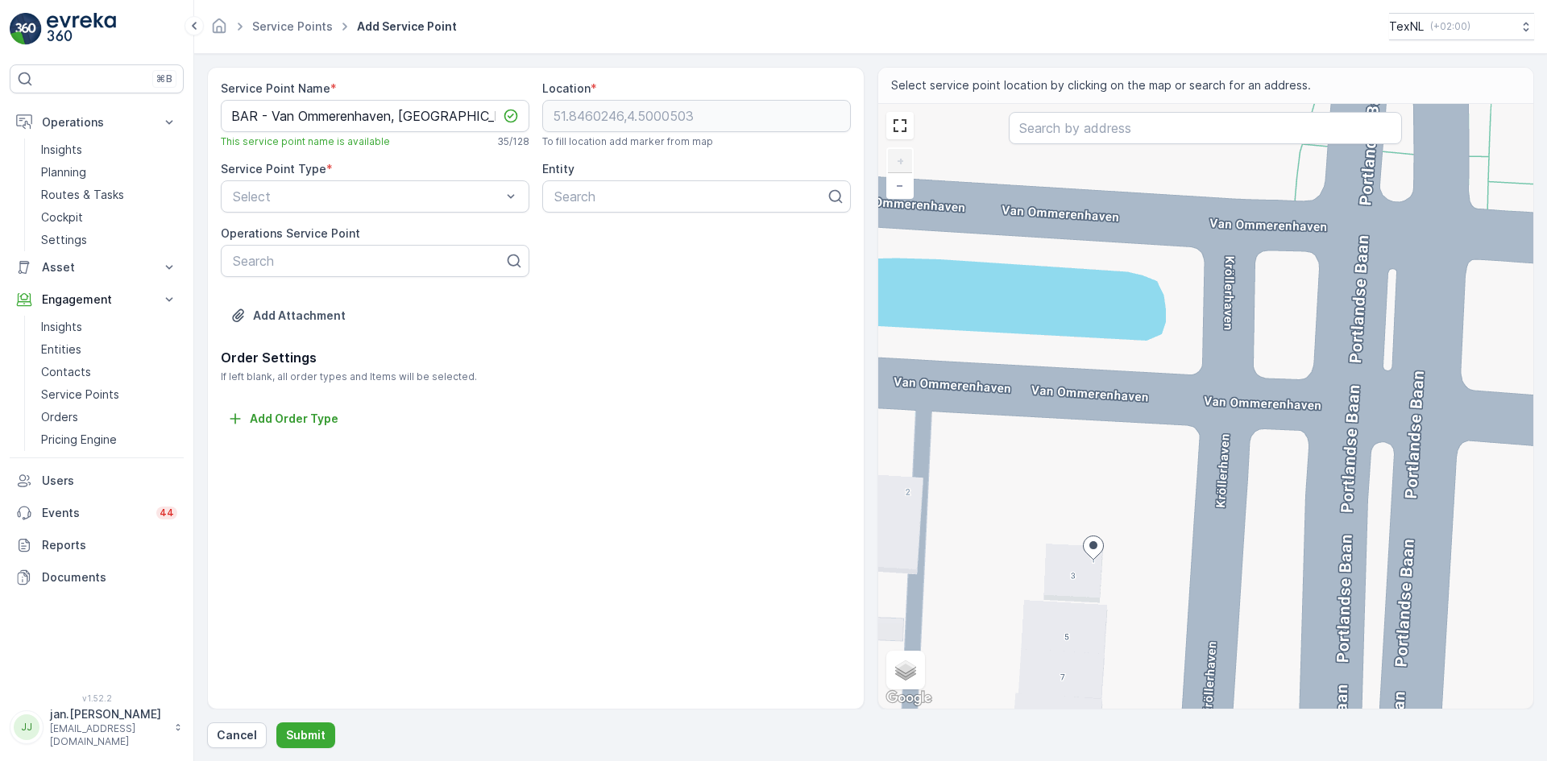
click at [1265, 316] on div "+ − Satellite Roadmap Terrain Hybrid Leaflet Keyboard shortcuts Map Data Map da…" at bounding box center [1206, 406] width 656 height 605
type input "51.84627582431923,4.5003374156295415"
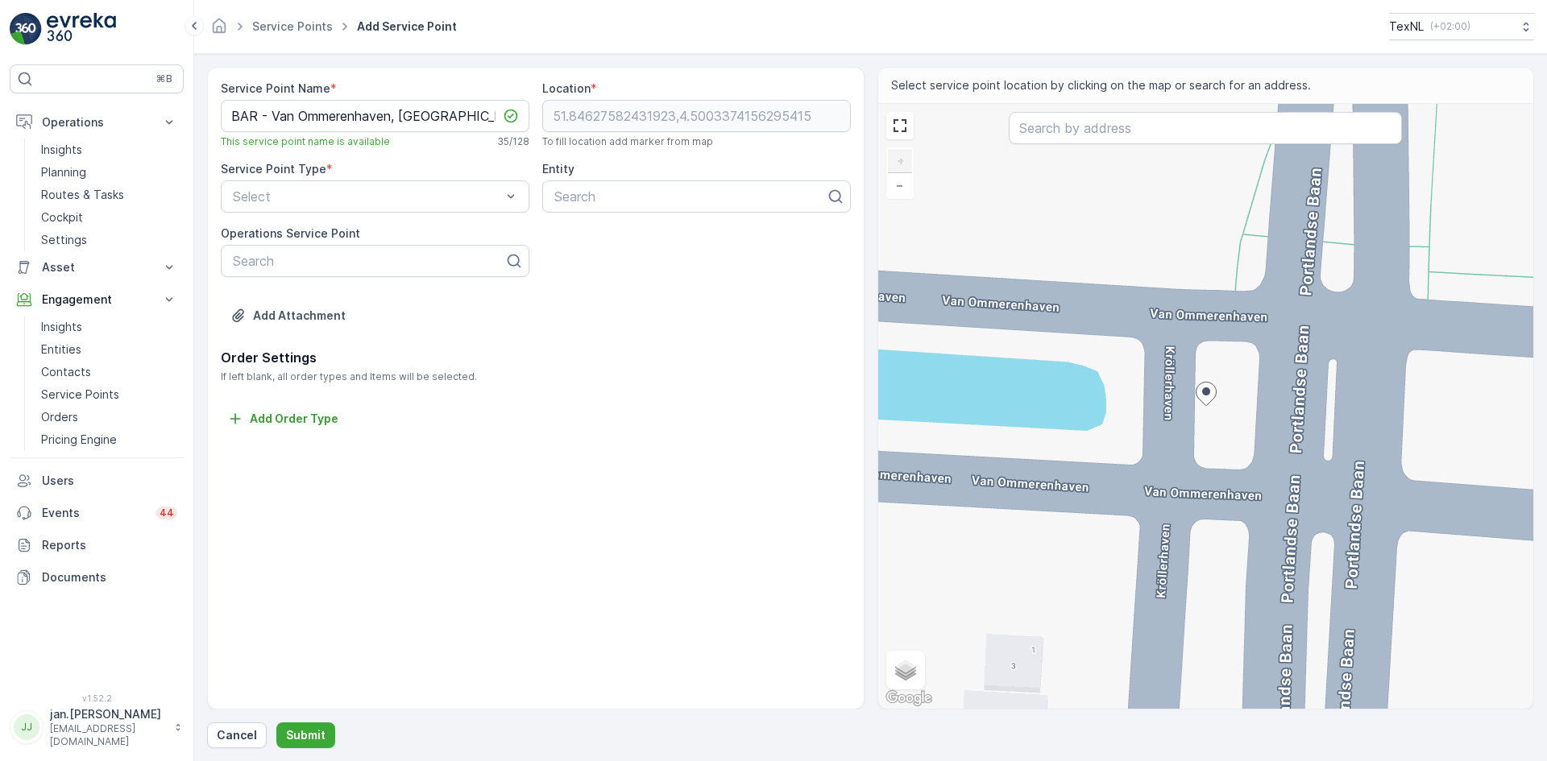
click at [341, 177] on div "Service Point Type * Select" at bounding box center [375, 187] width 309 height 52
click at [243, 371] on span "Ori" at bounding box center [238, 373] width 16 height 15
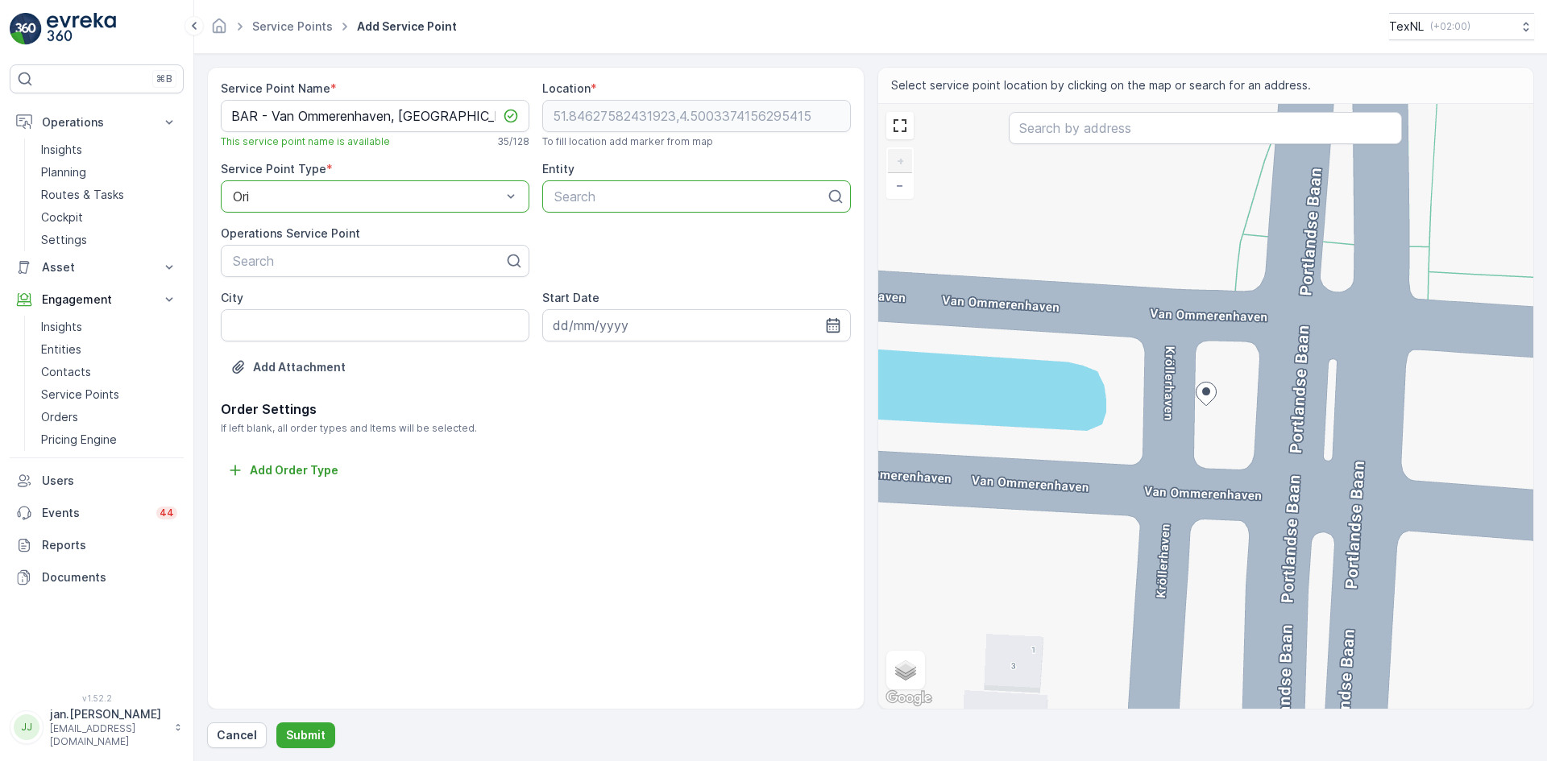
click at [654, 187] on div "Search" at bounding box center [696, 196] width 309 height 32
type input "bar"
click at [589, 233] on span "BAR Afvalbeheer" at bounding box center [603, 236] width 103 height 15
click at [340, 326] on input "City" at bounding box center [375, 325] width 309 height 32
type input "Barendrecht"
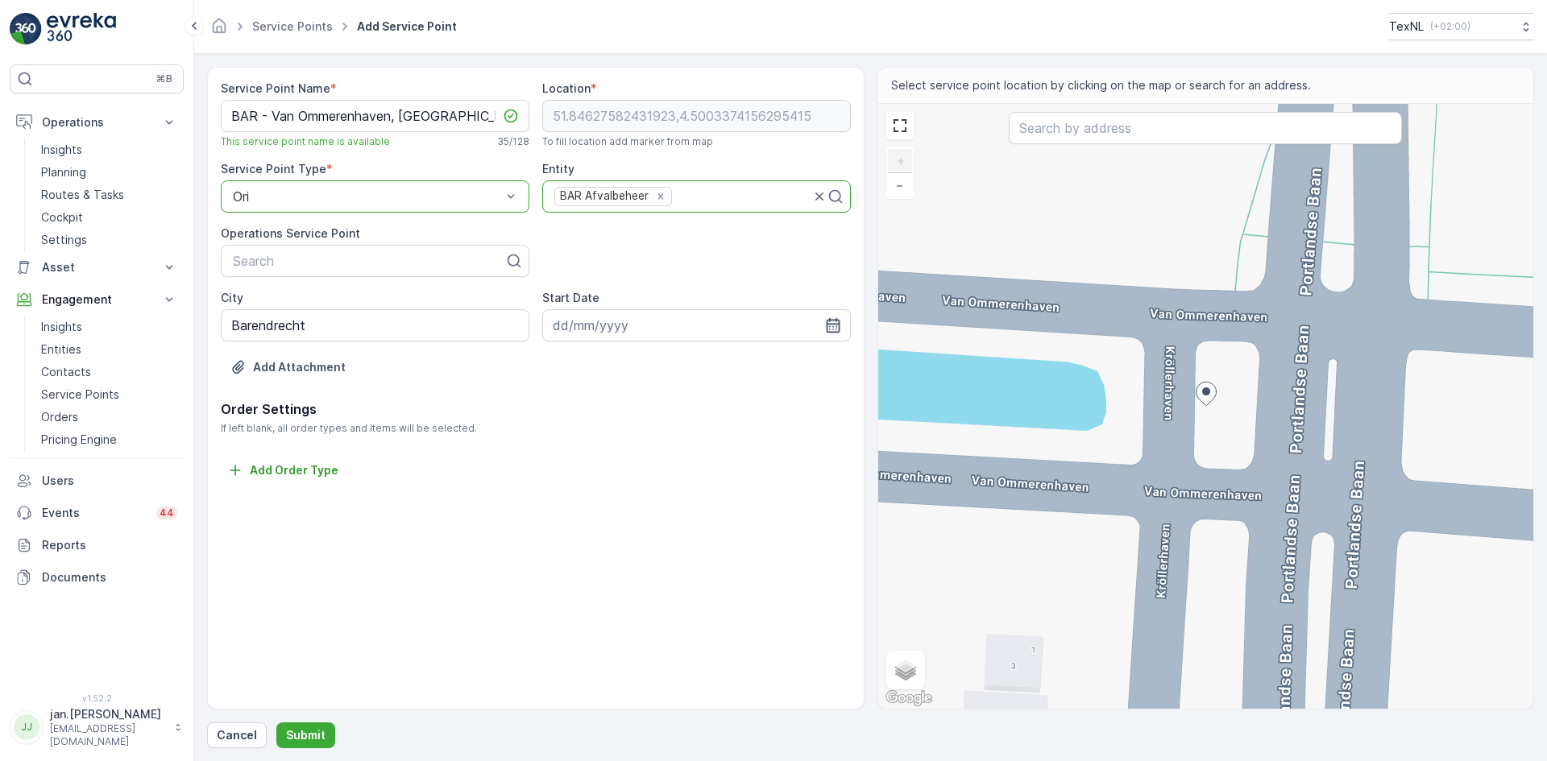
click at [829, 324] on icon "button" at bounding box center [833, 325] width 14 height 15
click at [737, 369] on icon "button" at bounding box center [745, 364] width 16 height 16
click at [749, 368] on icon "button" at bounding box center [757, 364] width 16 height 16
click at [686, 424] on div "1" at bounding box center [686, 428] width 26 height 26
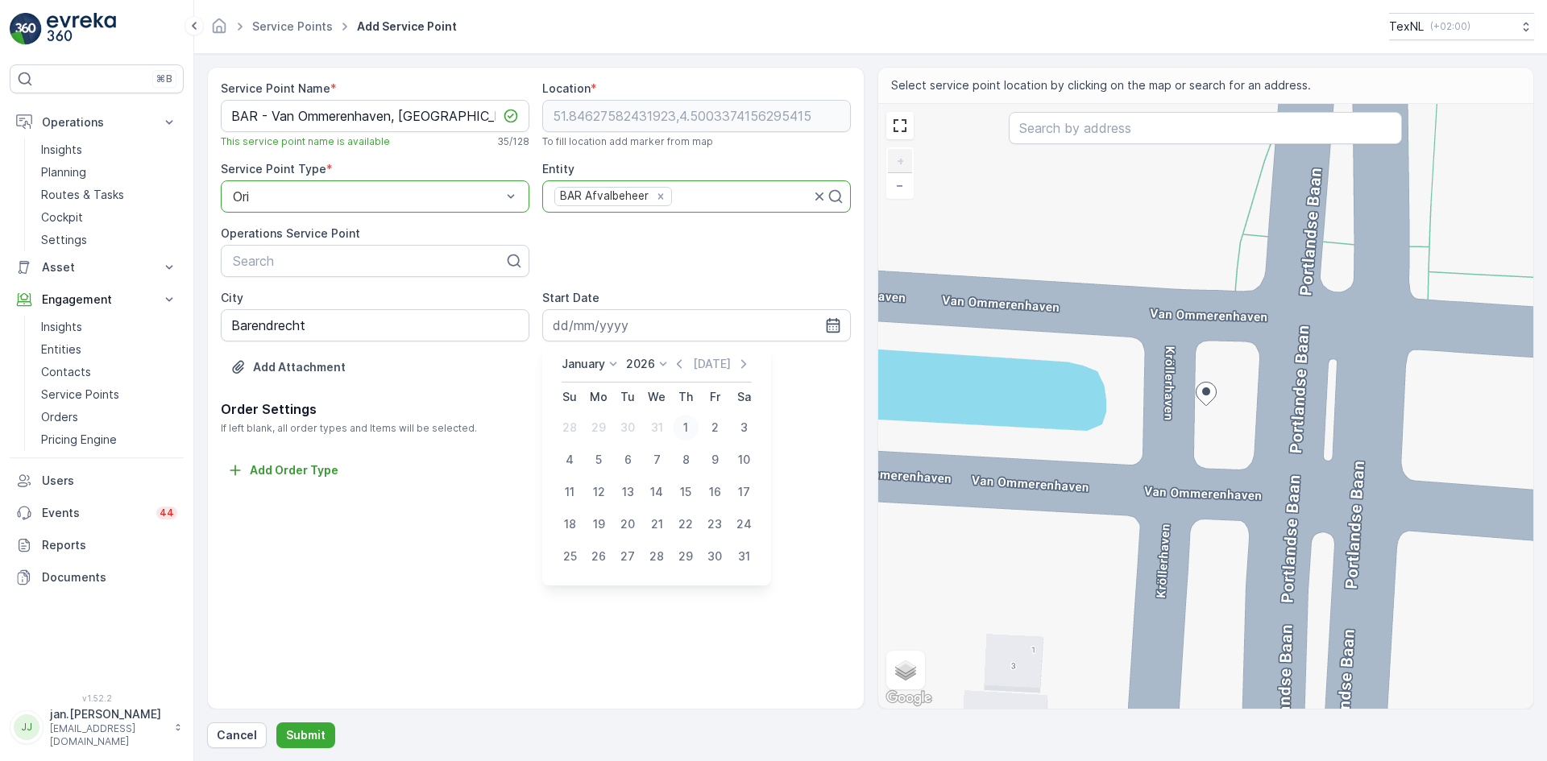
type input "01.01.2026"
click at [309, 728] on p "Submit" at bounding box center [305, 736] width 39 height 16
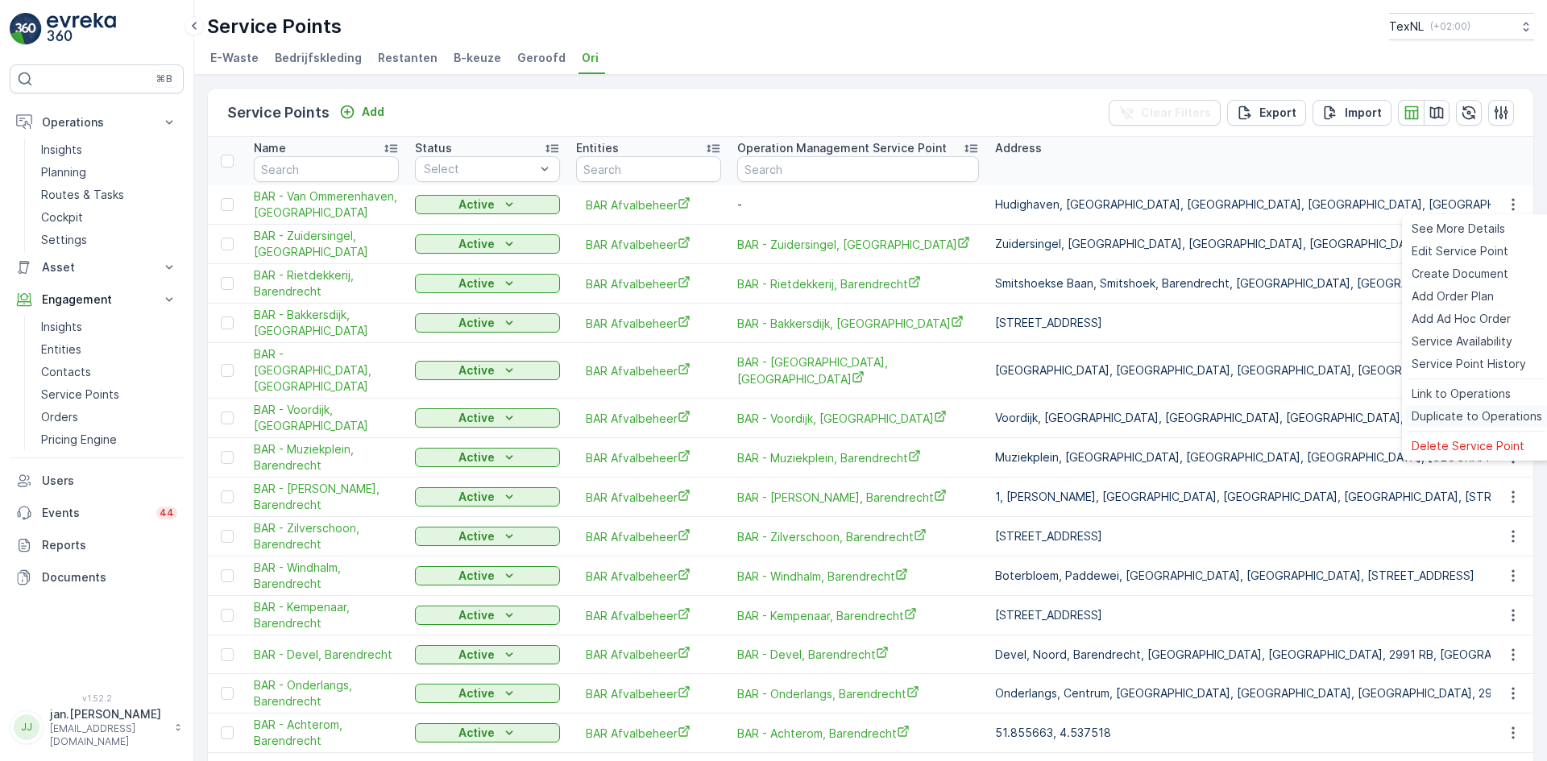
click at [1443, 413] on span "Duplicate to Operations" at bounding box center [1477, 416] width 131 height 16
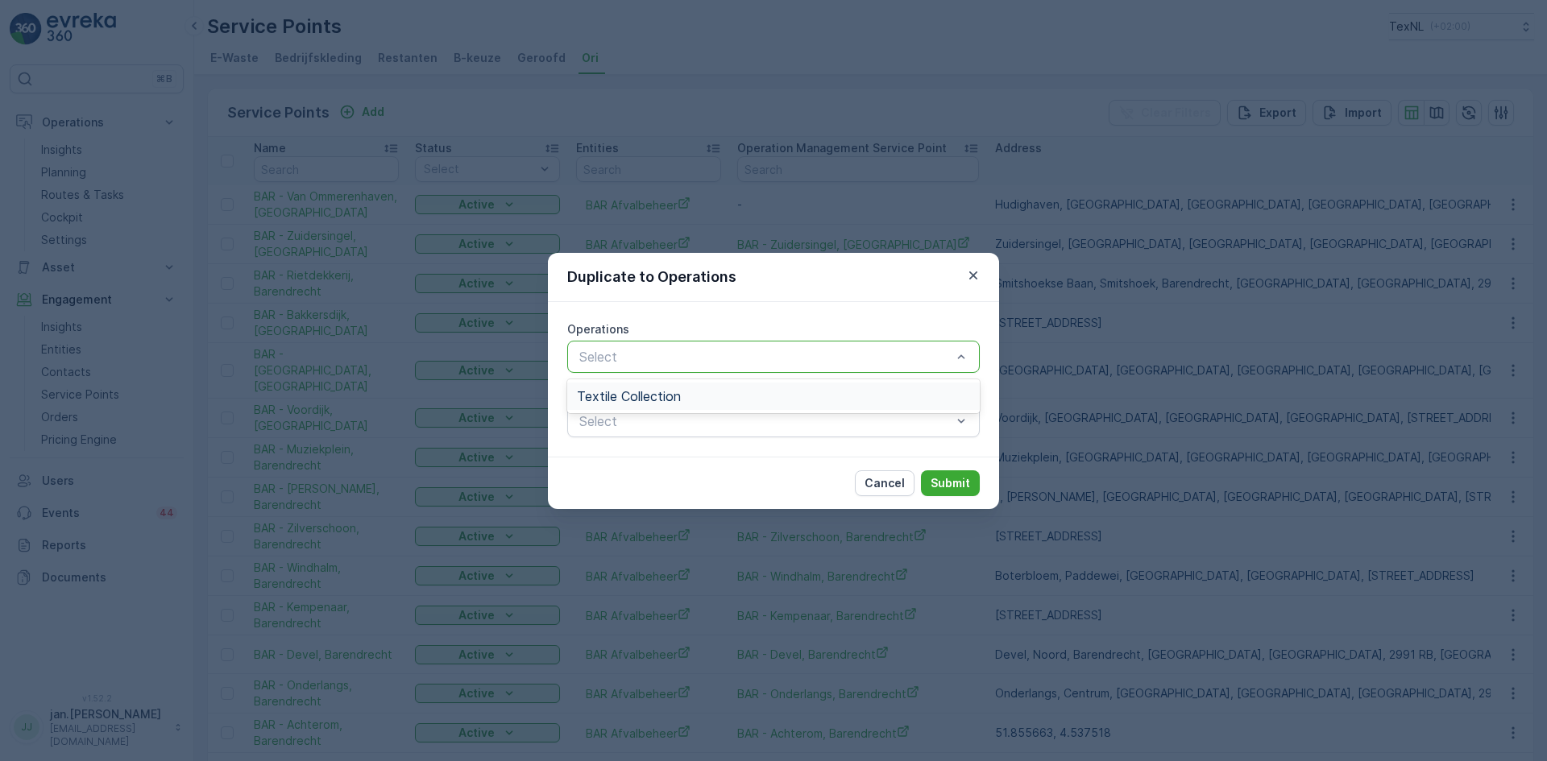
click at [653, 392] on span "Textile Collection" at bounding box center [629, 396] width 104 height 15
click at [943, 484] on p "Submit" at bounding box center [950, 483] width 39 height 16
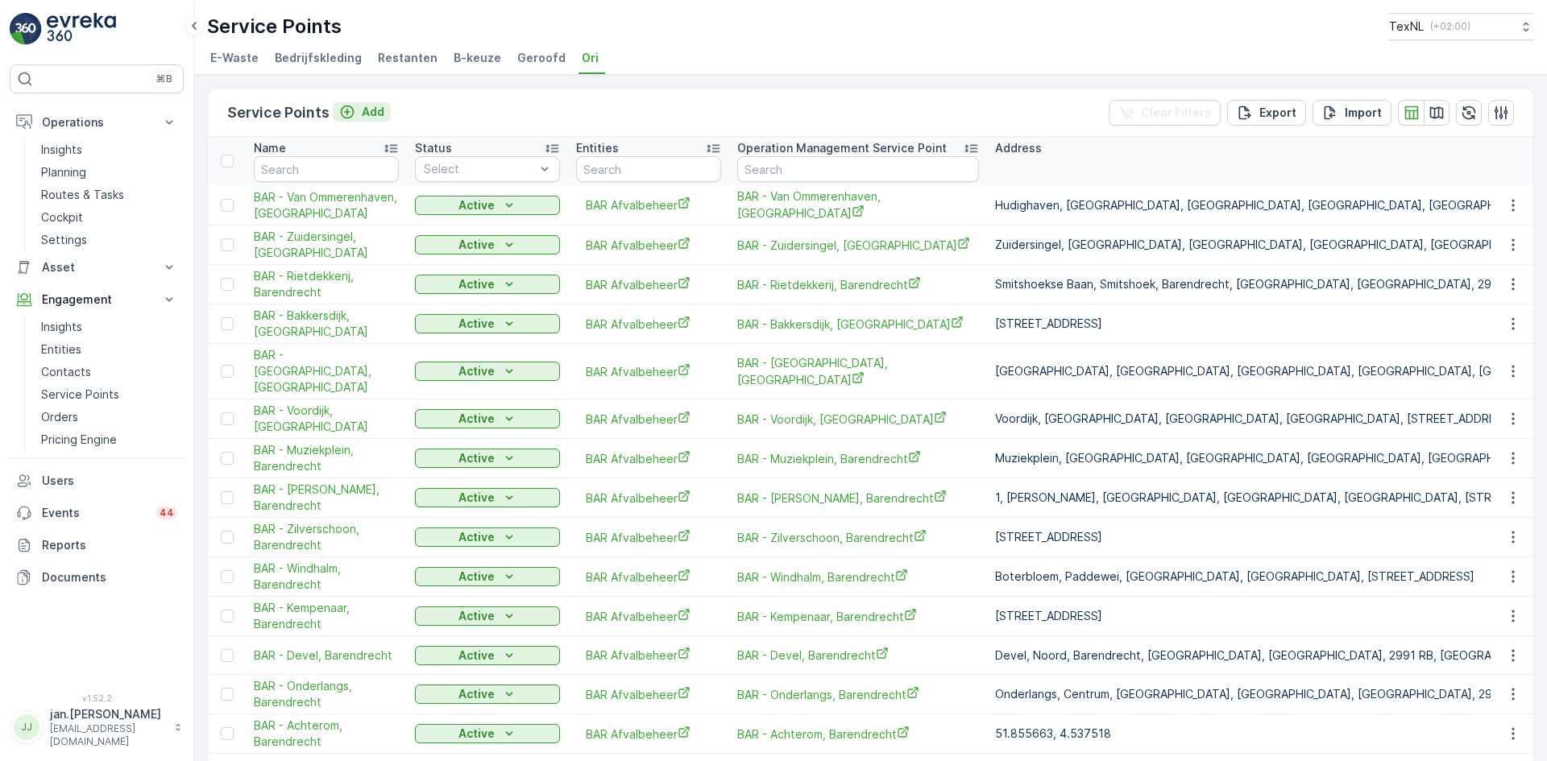
click at [379, 106] on p "Add" at bounding box center [373, 112] width 23 height 16
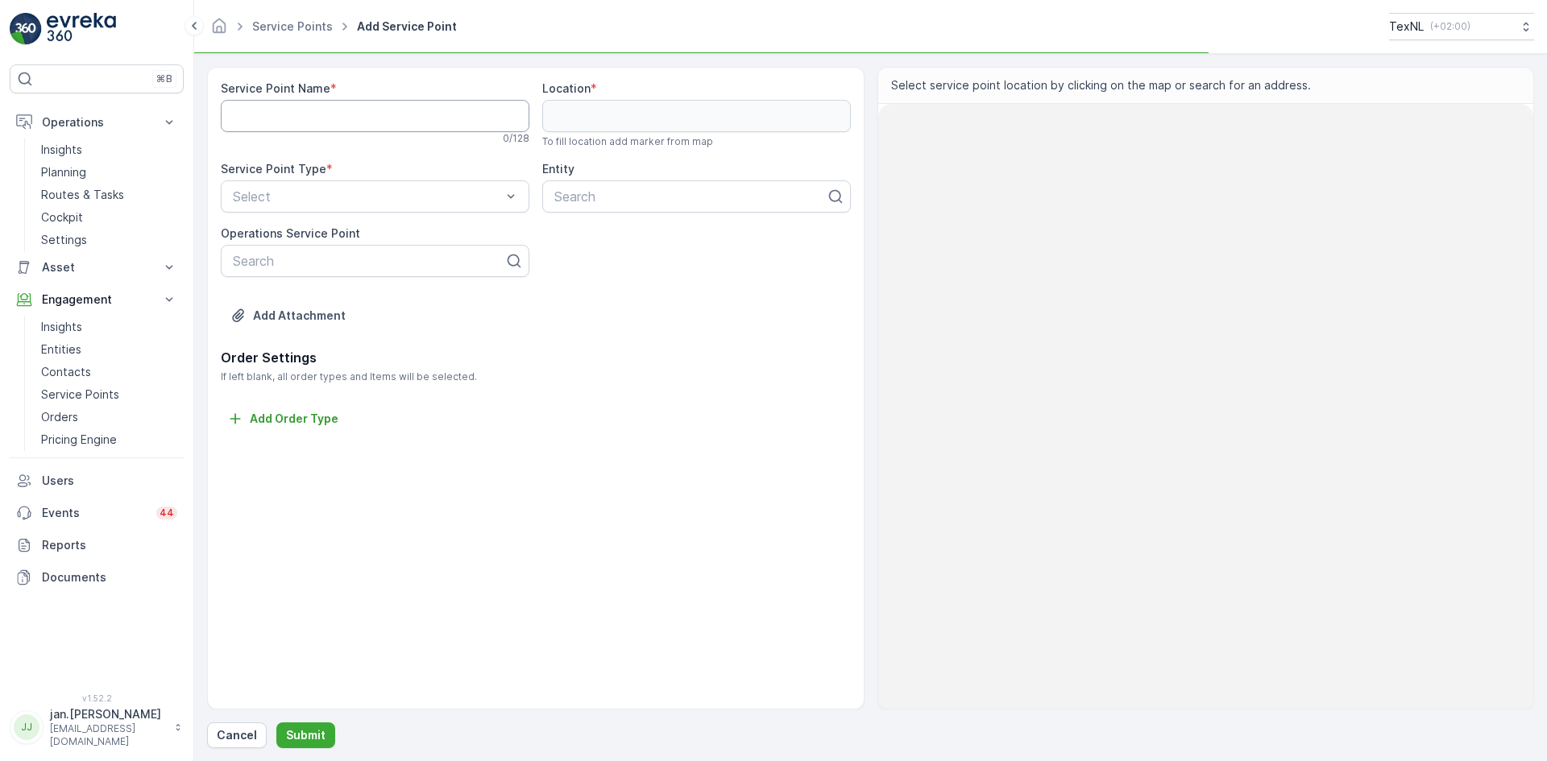
click at [296, 121] on Name "Service Point Name" at bounding box center [375, 116] width 309 height 32
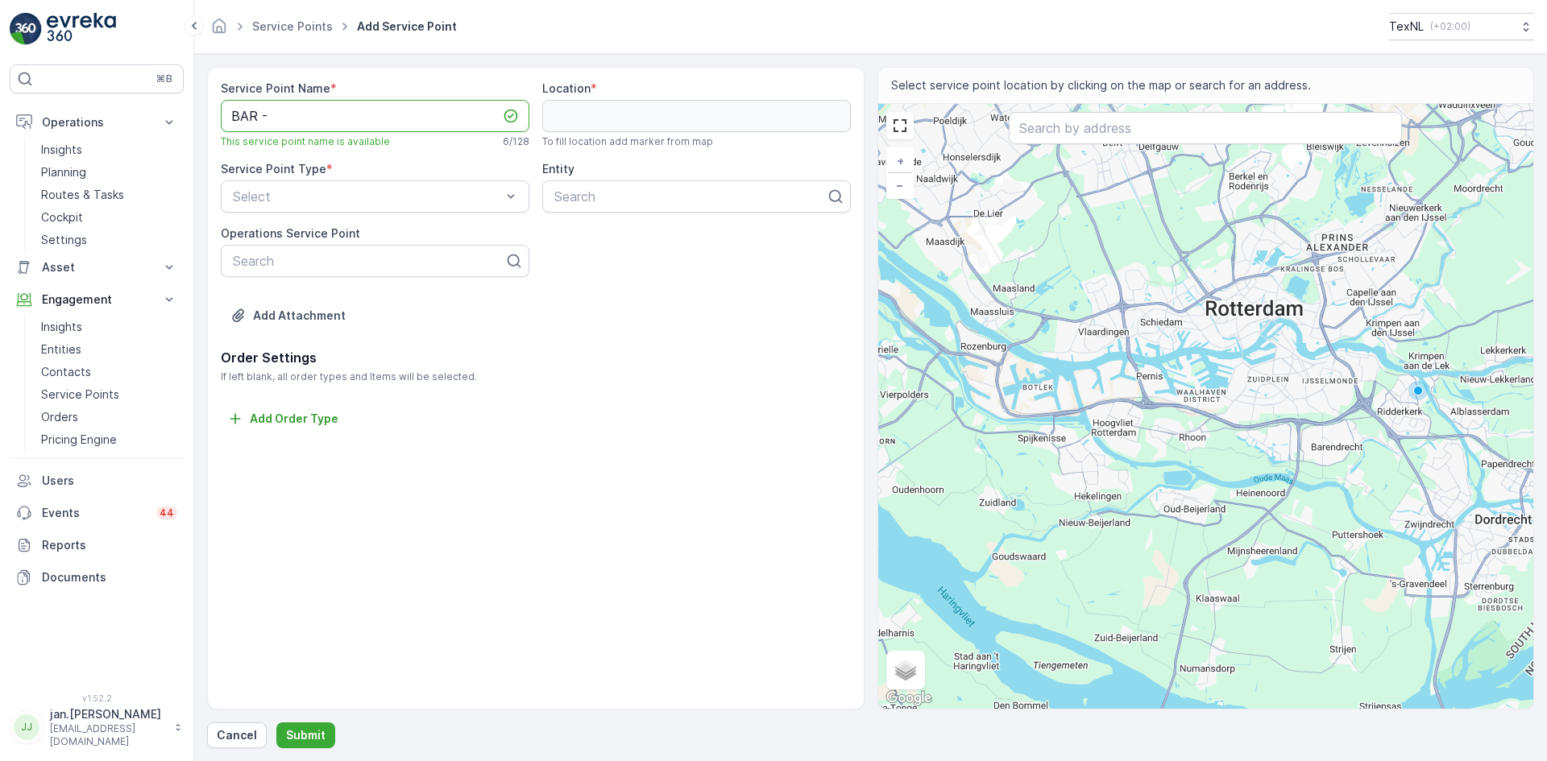
paste Name "Riedermorgen 25"
type Name "BAR - Riedermorgen, Barendrecht"
click at [1063, 132] on input "text" at bounding box center [1205, 128] width 393 height 32
paste input "Riedermorgen 25"
type input "Riedermorgen 25"
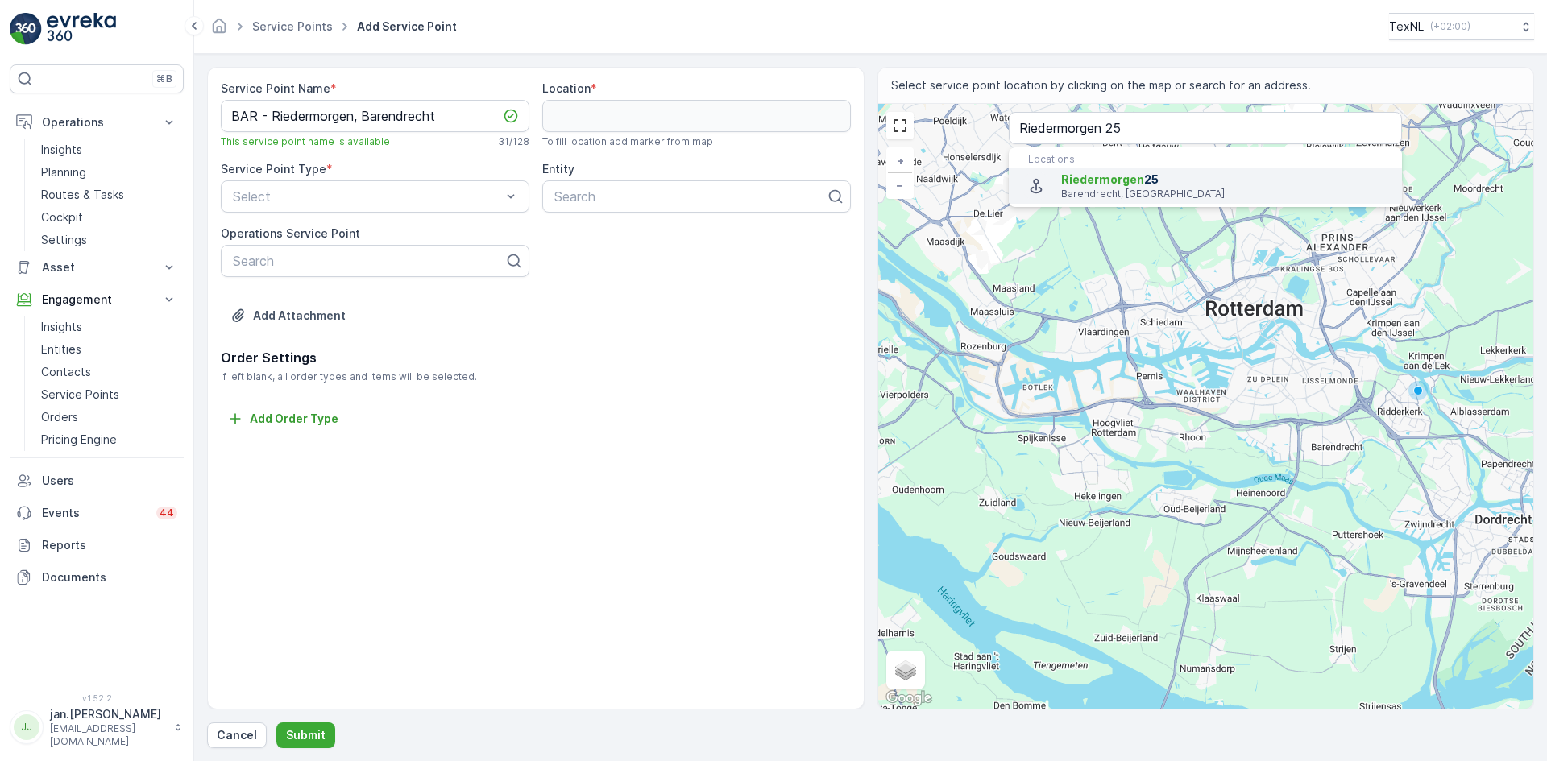
click at [1087, 177] on span "Riedermorgen" at bounding box center [1102, 179] width 83 height 14
type input "51.8561102,4.490595600000001"
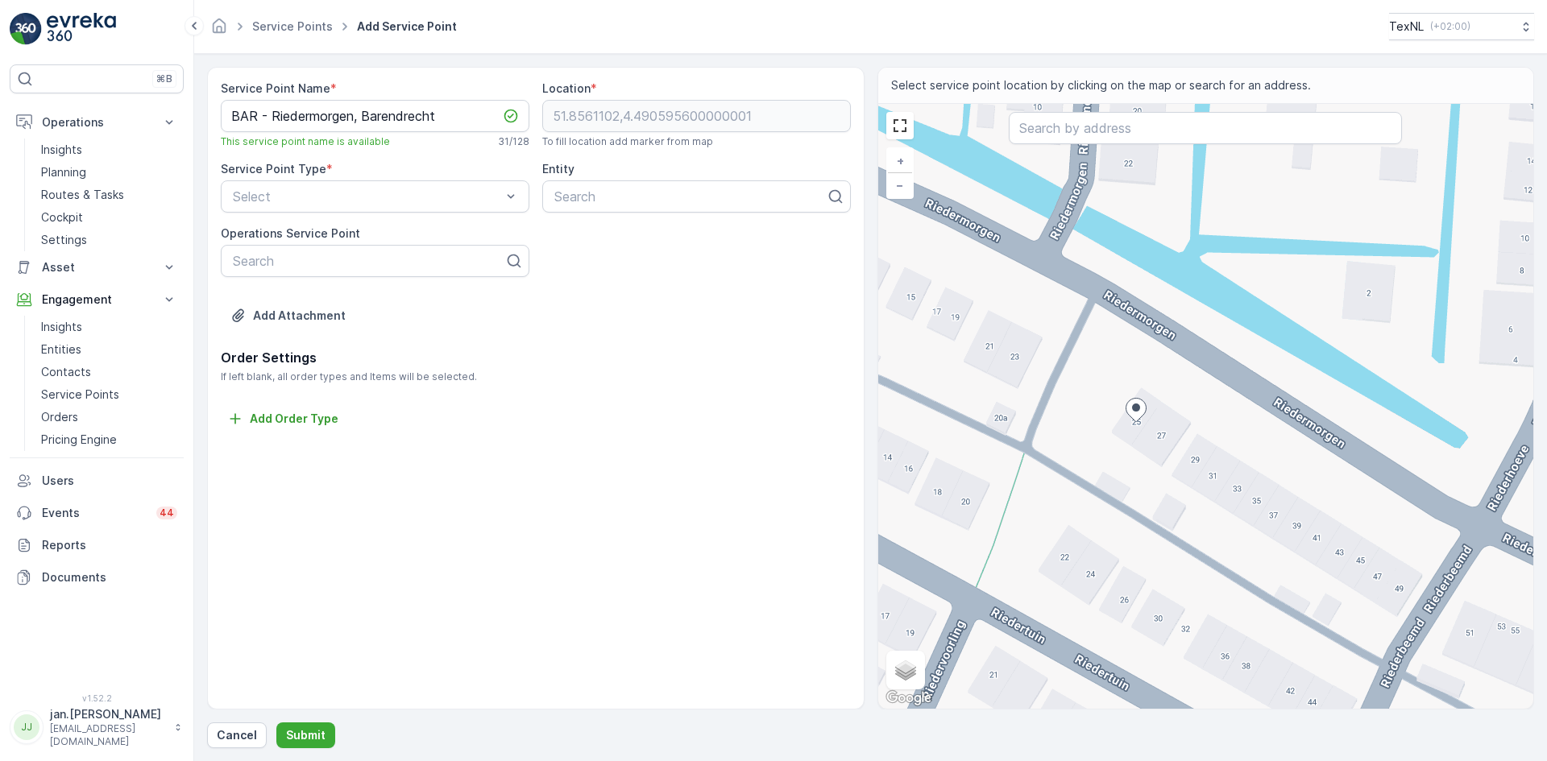
click at [1170, 313] on div "+ − Satellite Roadmap Terrain Hybrid Leaflet Keyboard shortcuts Map Data Map da…" at bounding box center [1206, 406] width 656 height 605
type input "51.85633598936875,4.490709157354918"
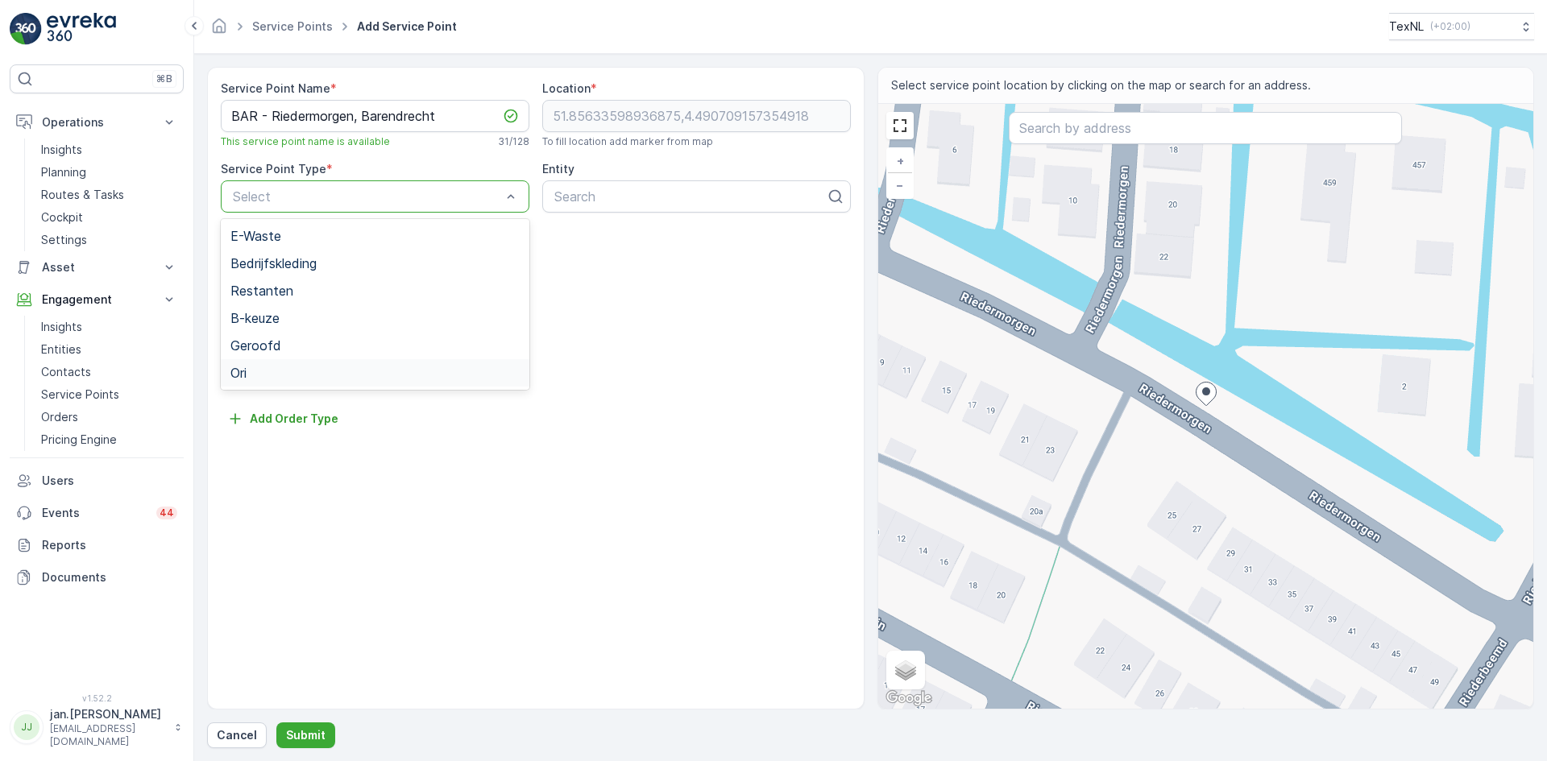
click at [246, 379] on span "Ori" at bounding box center [238, 373] width 16 height 15
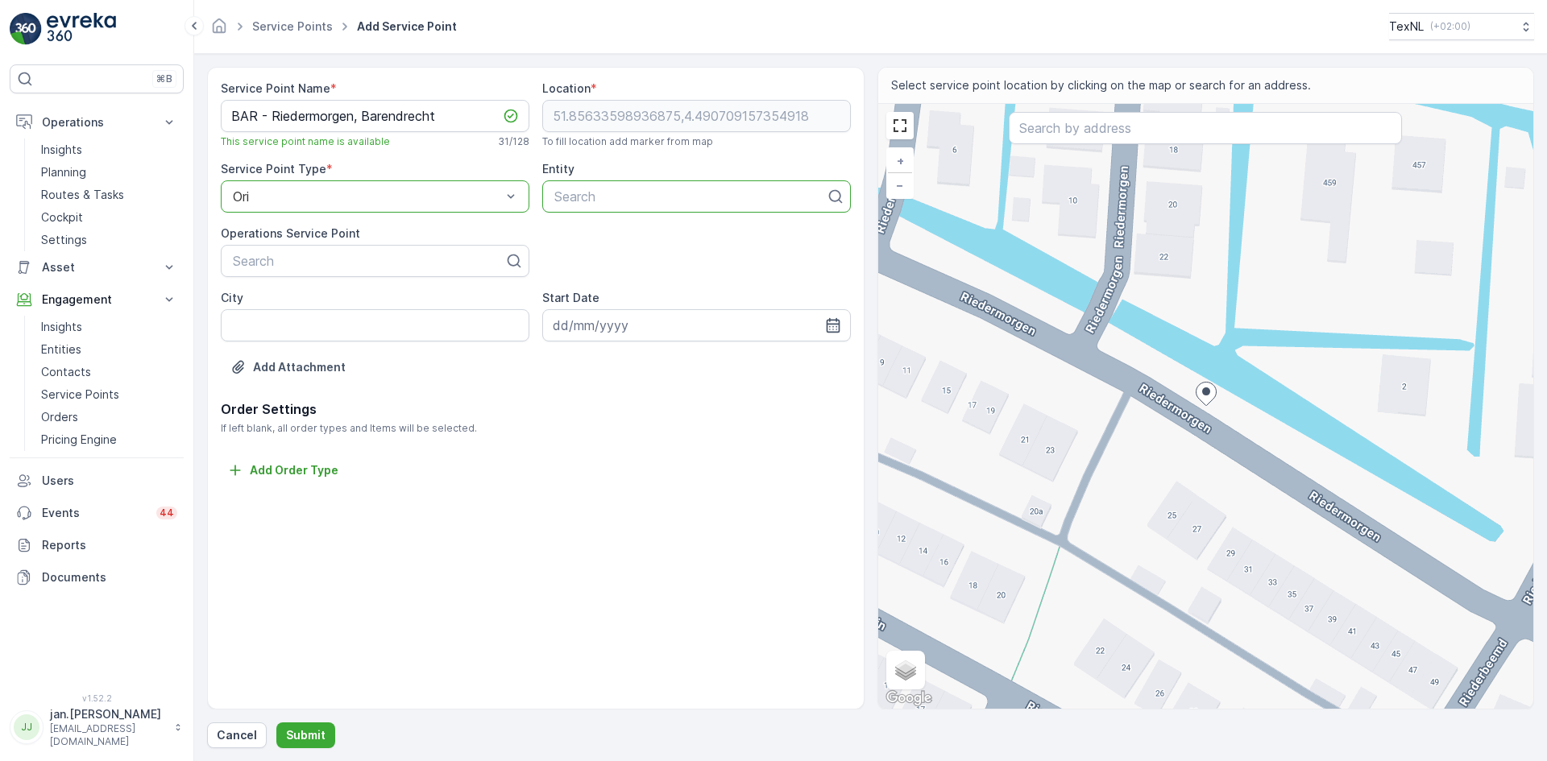
click at [601, 199] on div at bounding box center [690, 196] width 275 height 15
type input "bar"
click at [589, 237] on span "BAR Afvalbeheer" at bounding box center [603, 236] width 103 height 15
click at [284, 340] on input "City" at bounding box center [375, 325] width 309 height 32
type input "Barendrecht"
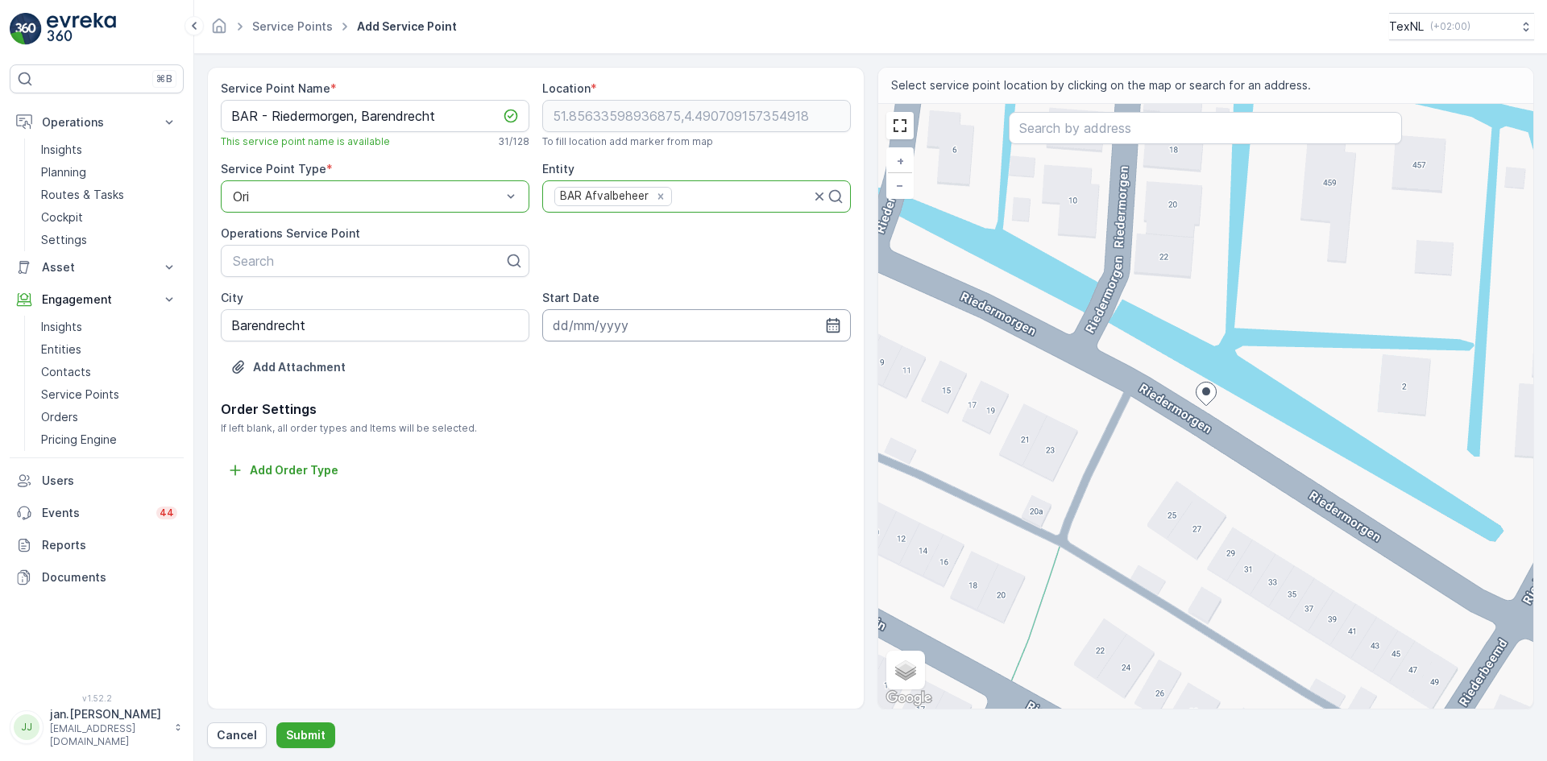
click at [625, 331] on input at bounding box center [696, 325] width 309 height 32
click at [742, 364] on icon "button" at bounding box center [745, 364] width 16 height 16
click at [749, 364] on icon "button" at bounding box center [757, 364] width 16 height 16
click at [682, 433] on div "1" at bounding box center [686, 428] width 26 height 26
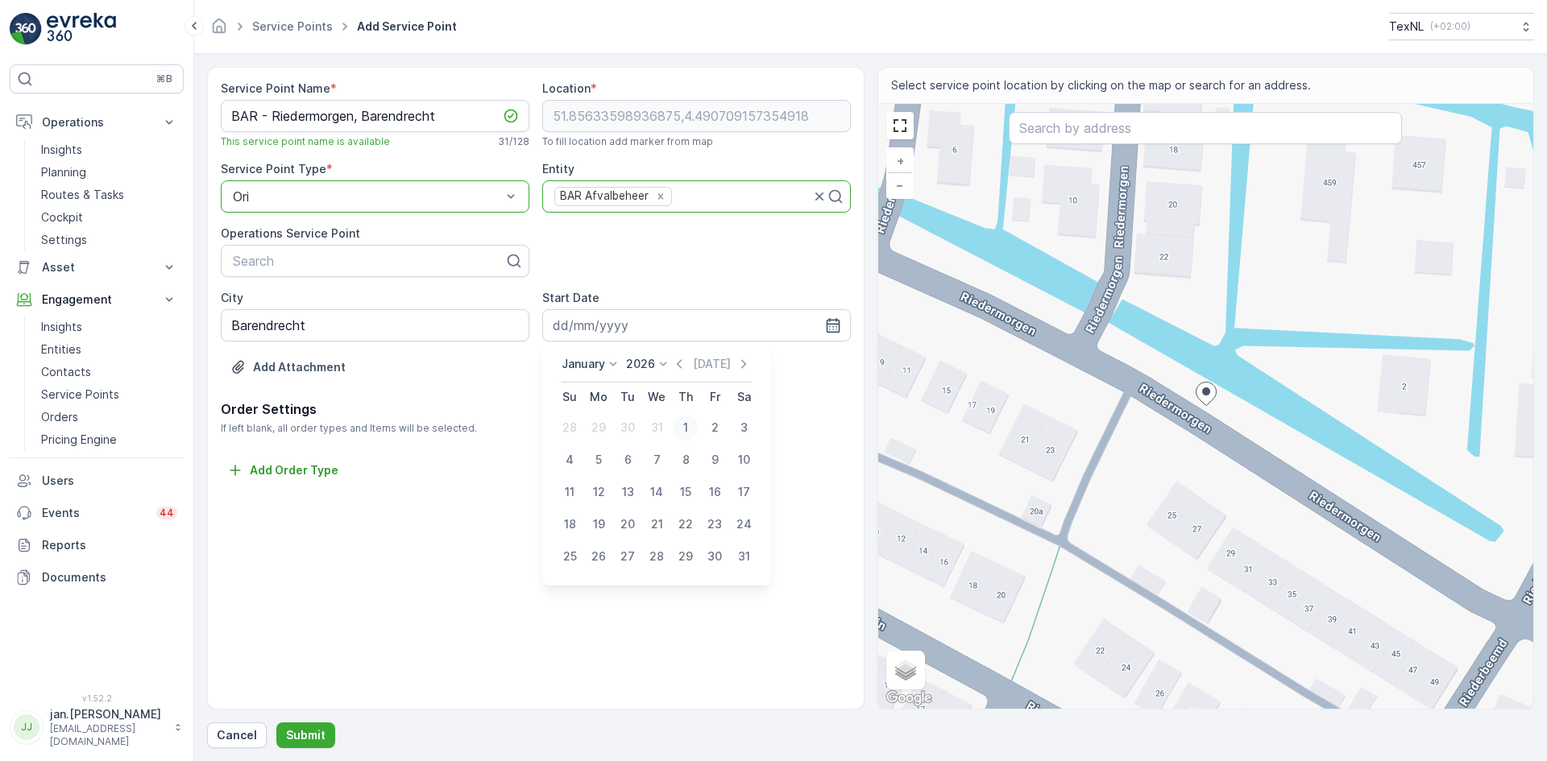
type input "01.01.2026"
click at [301, 736] on p "Submit" at bounding box center [305, 736] width 39 height 16
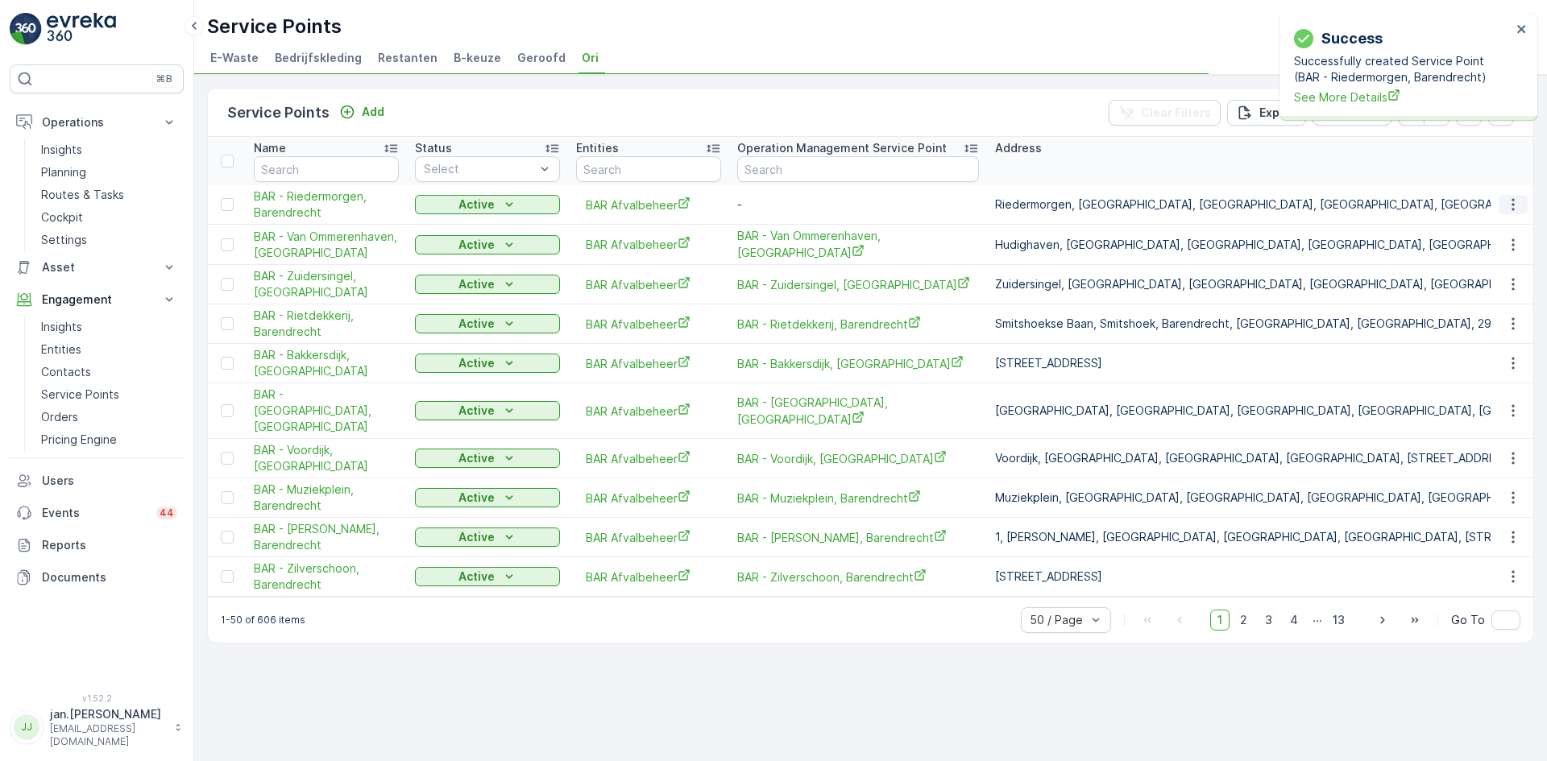
click at [1512, 201] on icon "button" at bounding box center [1513, 205] width 16 height 16
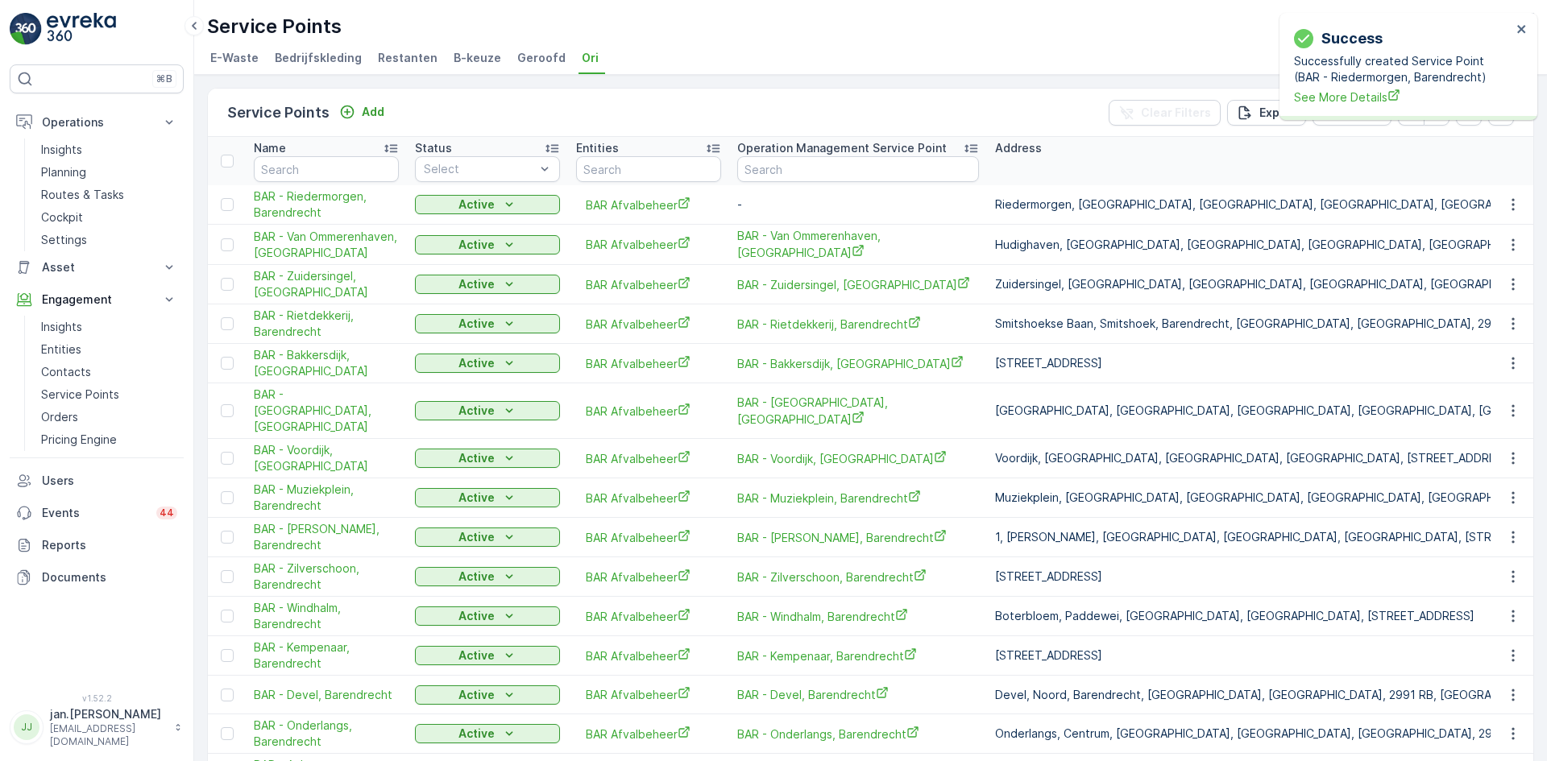
click at [1452, 409] on p "[GEOGRAPHIC_DATA], [GEOGRAPHIC_DATA], [GEOGRAPHIC_DATA], [GEOGRAPHIC_DATA], [GE…" at bounding box center [1549, 411] width 1109 height 16
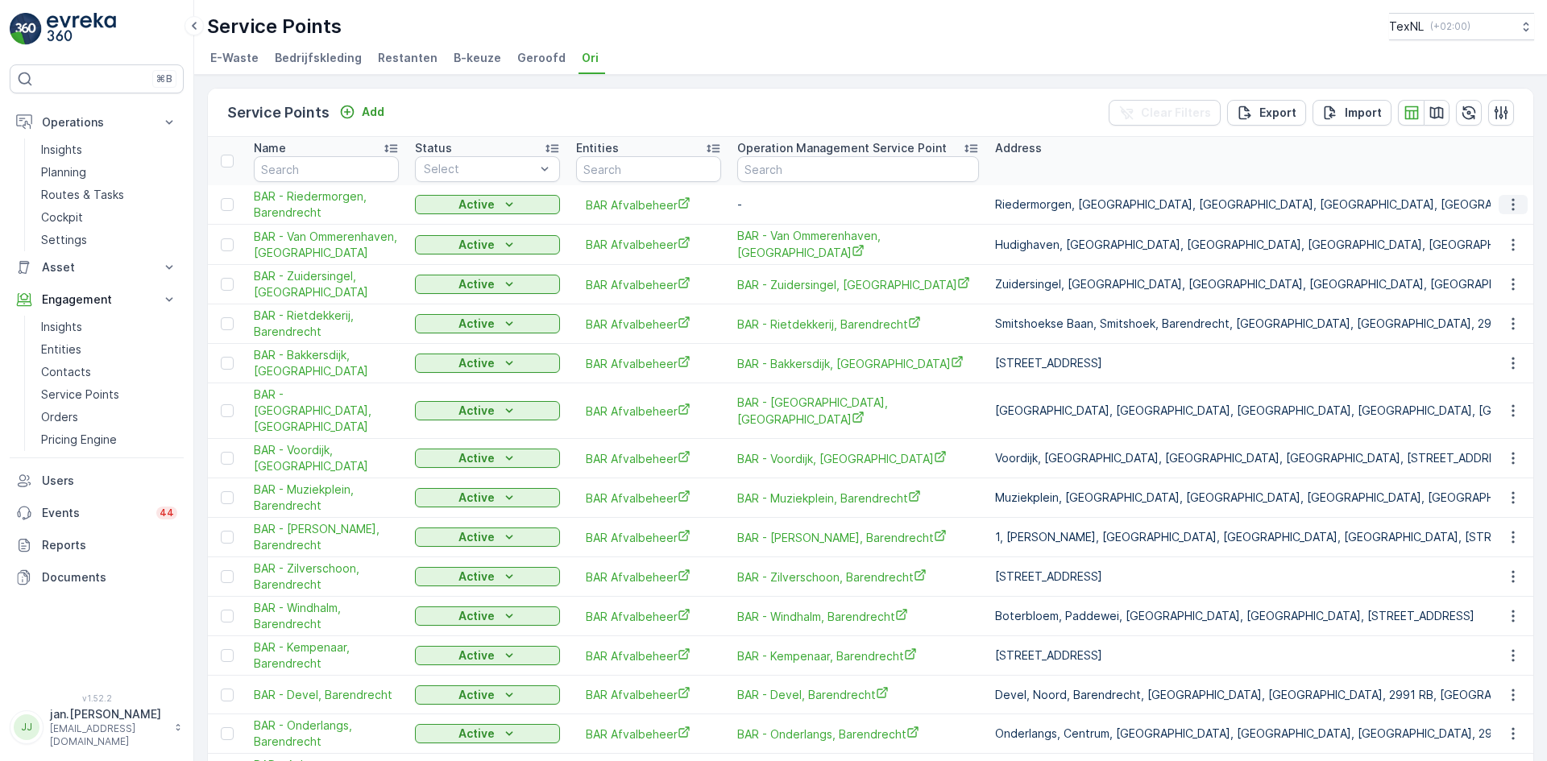
click at [1512, 203] on icon "button" at bounding box center [1513, 205] width 16 height 16
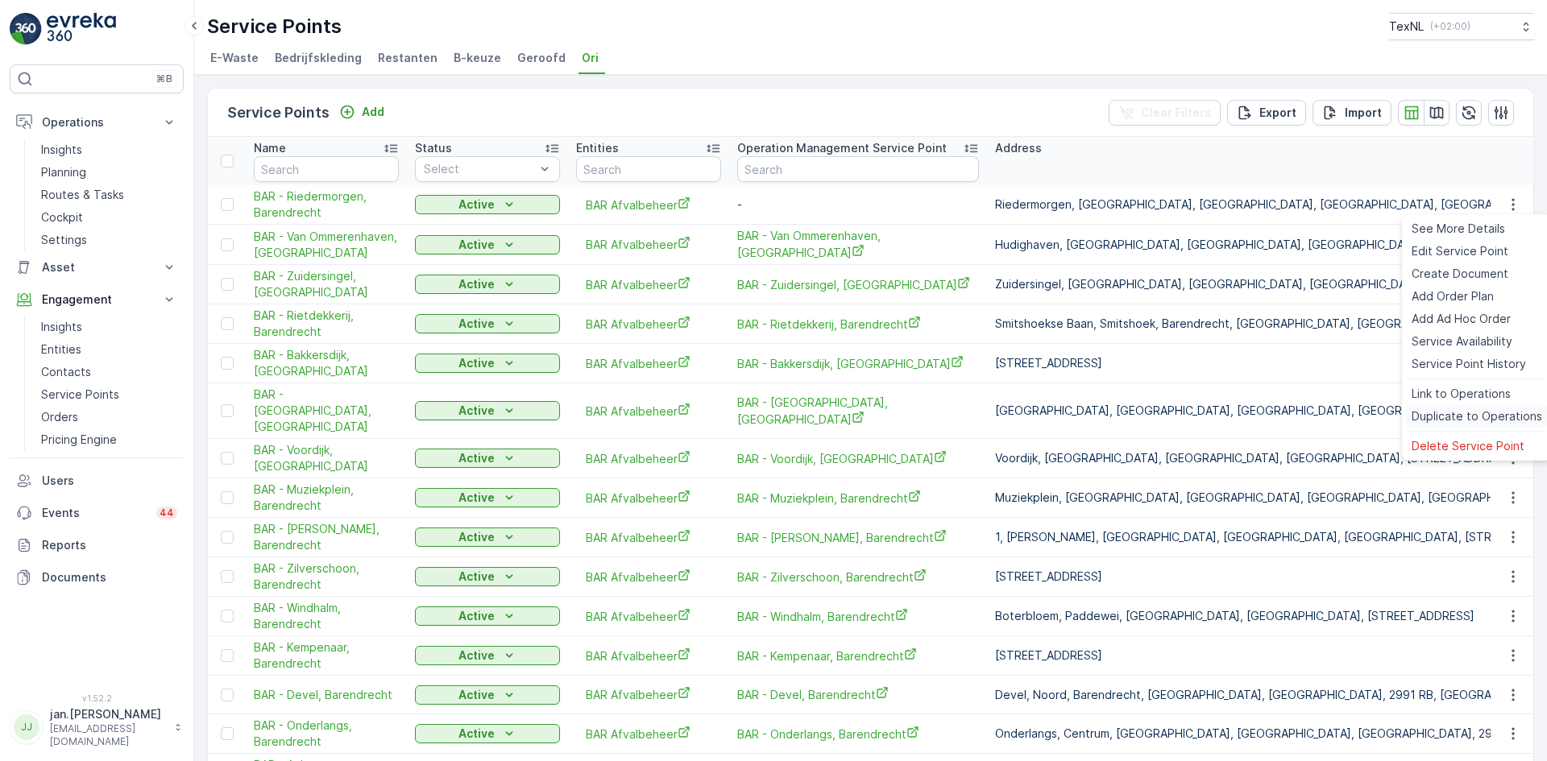
click at [1463, 415] on span "Duplicate to Operations" at bounding box center [1477, 416] width 131 height 16
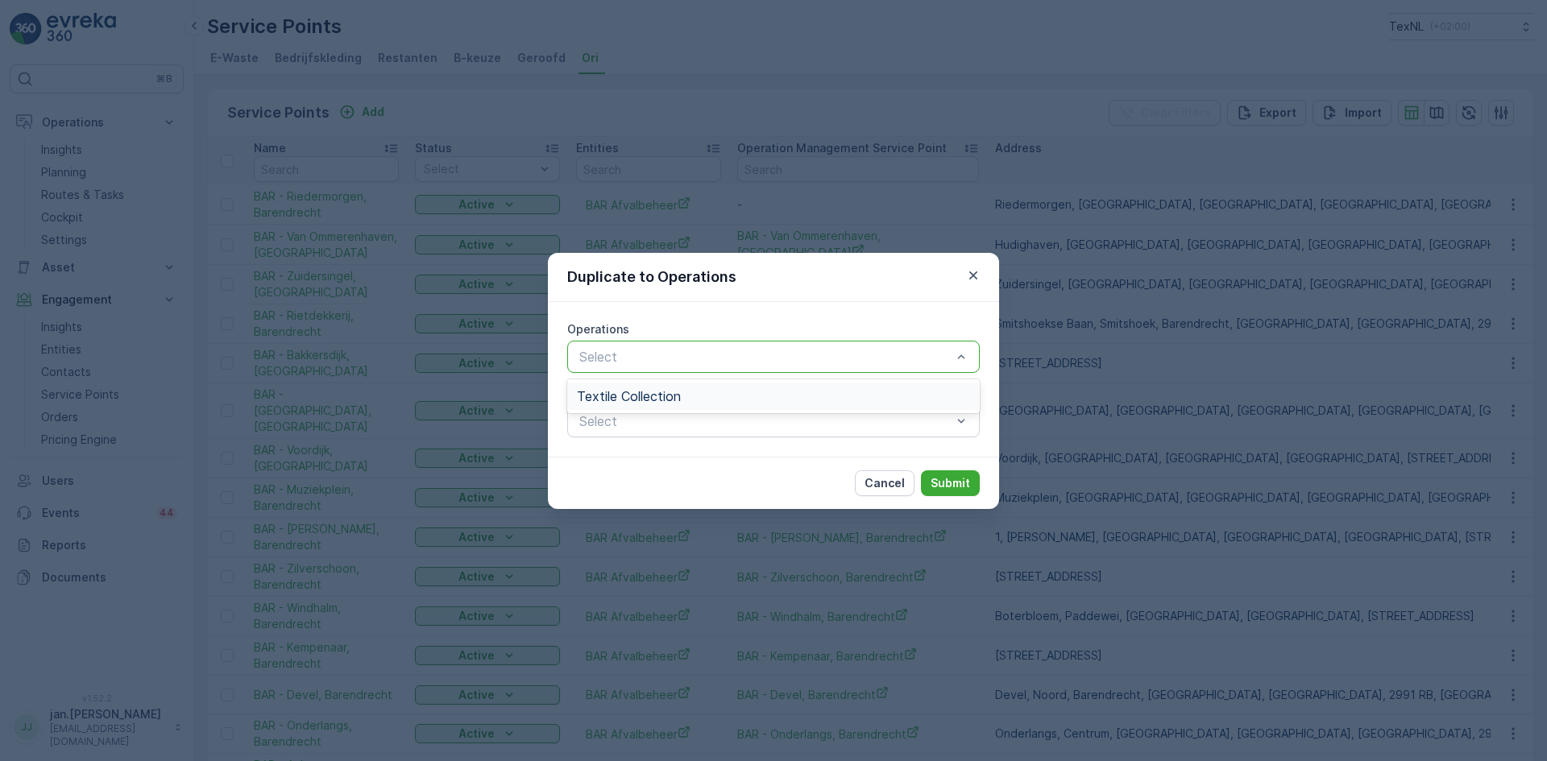
click at [636, 393] on span "Textile Collection" at bounding box center [629, 396] width 104 height 15
click at [957, 485] on p "Submit" at bounding box center [950, 483] width 39 height 16
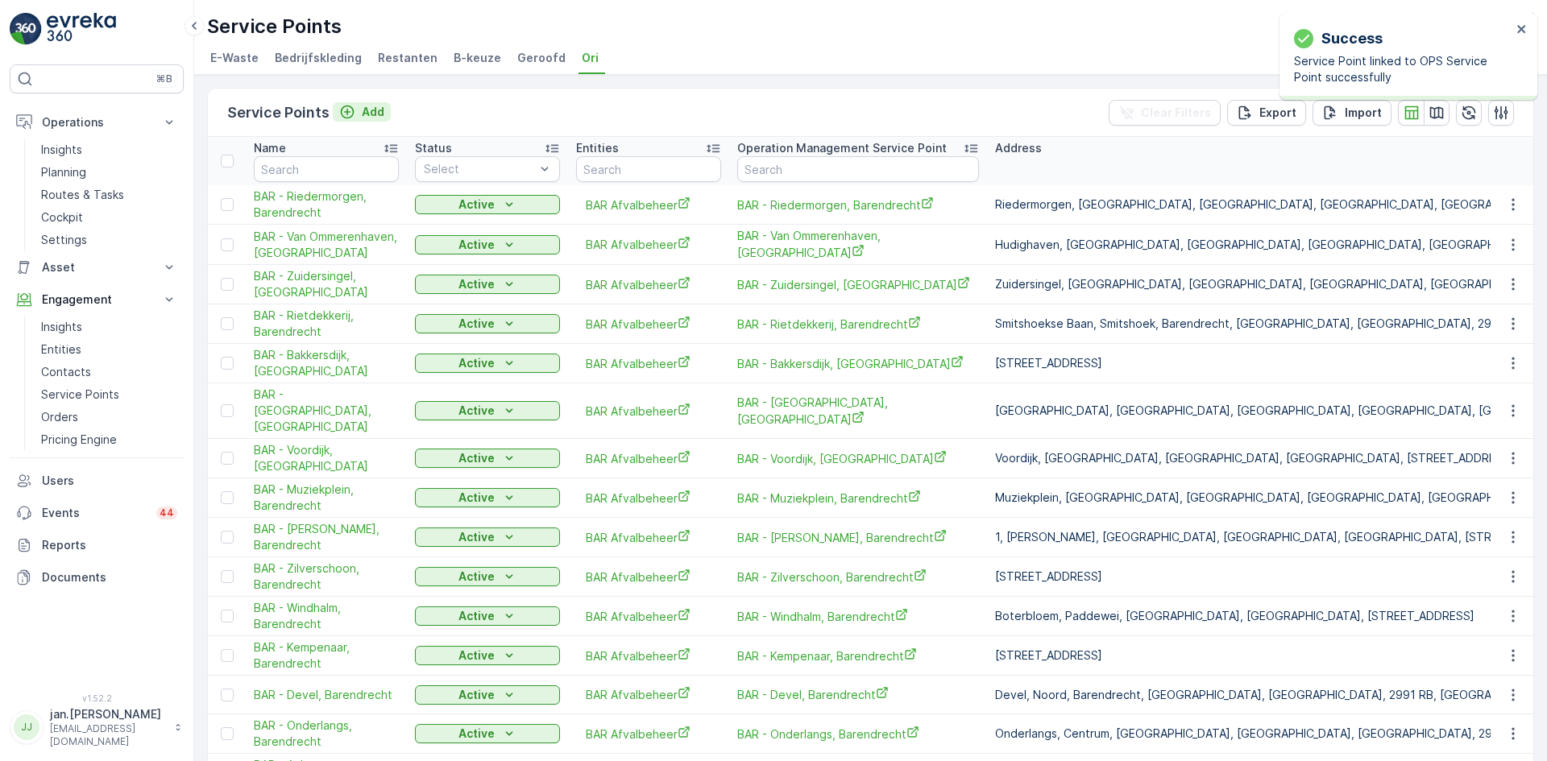
click at [373, 106] on p "Add" at bounding box center [373, 112] width 23 height 16
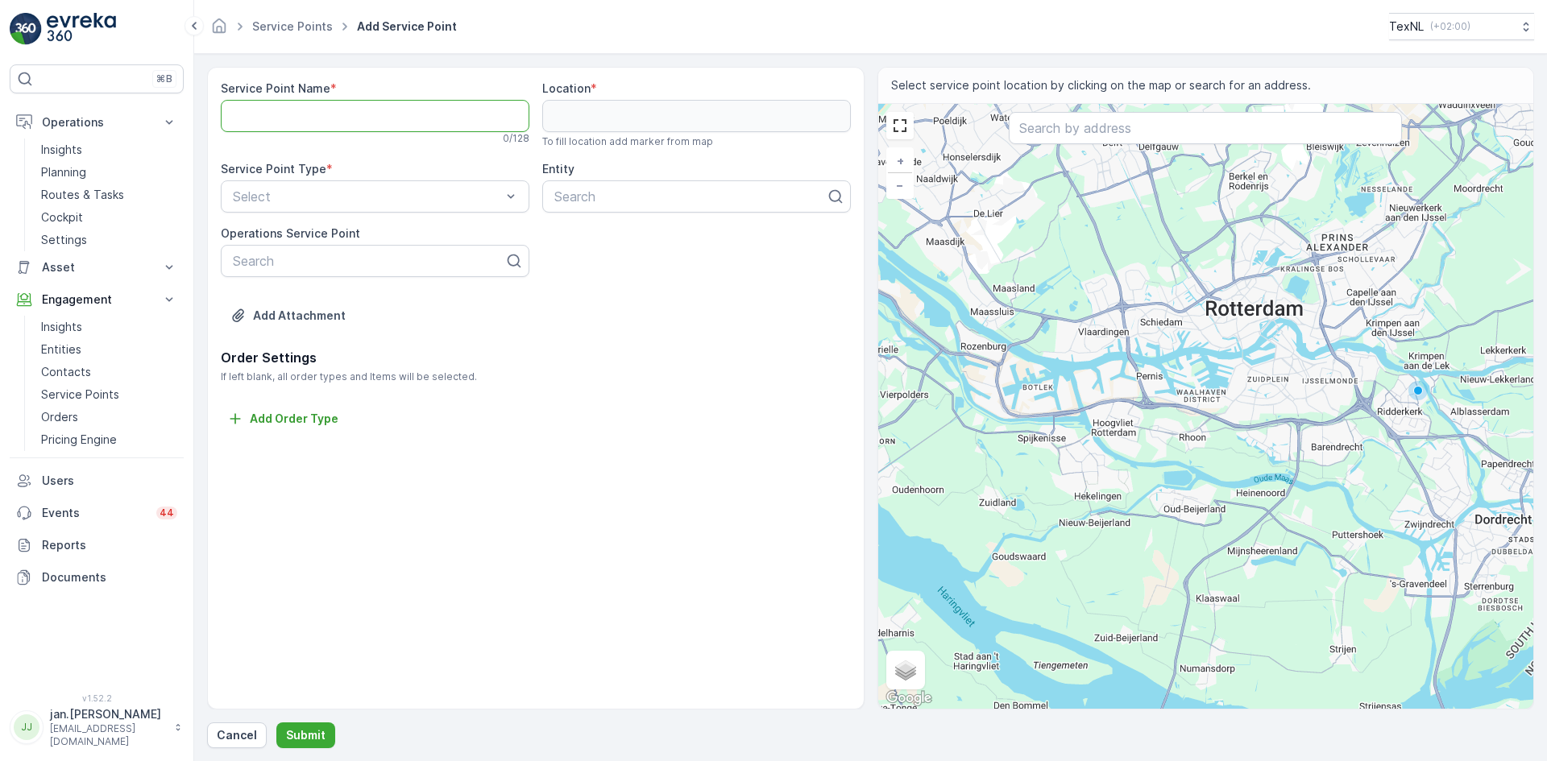
click at [274, 119] on Name "Service Point Name" at bounding box center [375, 116] width 309 height 32
paste Name "Gouman-akker 11"
type Name "BAR - [PERSON_NAME], Barendrecht"
click at [1059, 127] on input "text" at bounding box center [1205, 128] width 393 height 32
paste input "Gouman-akker 11"
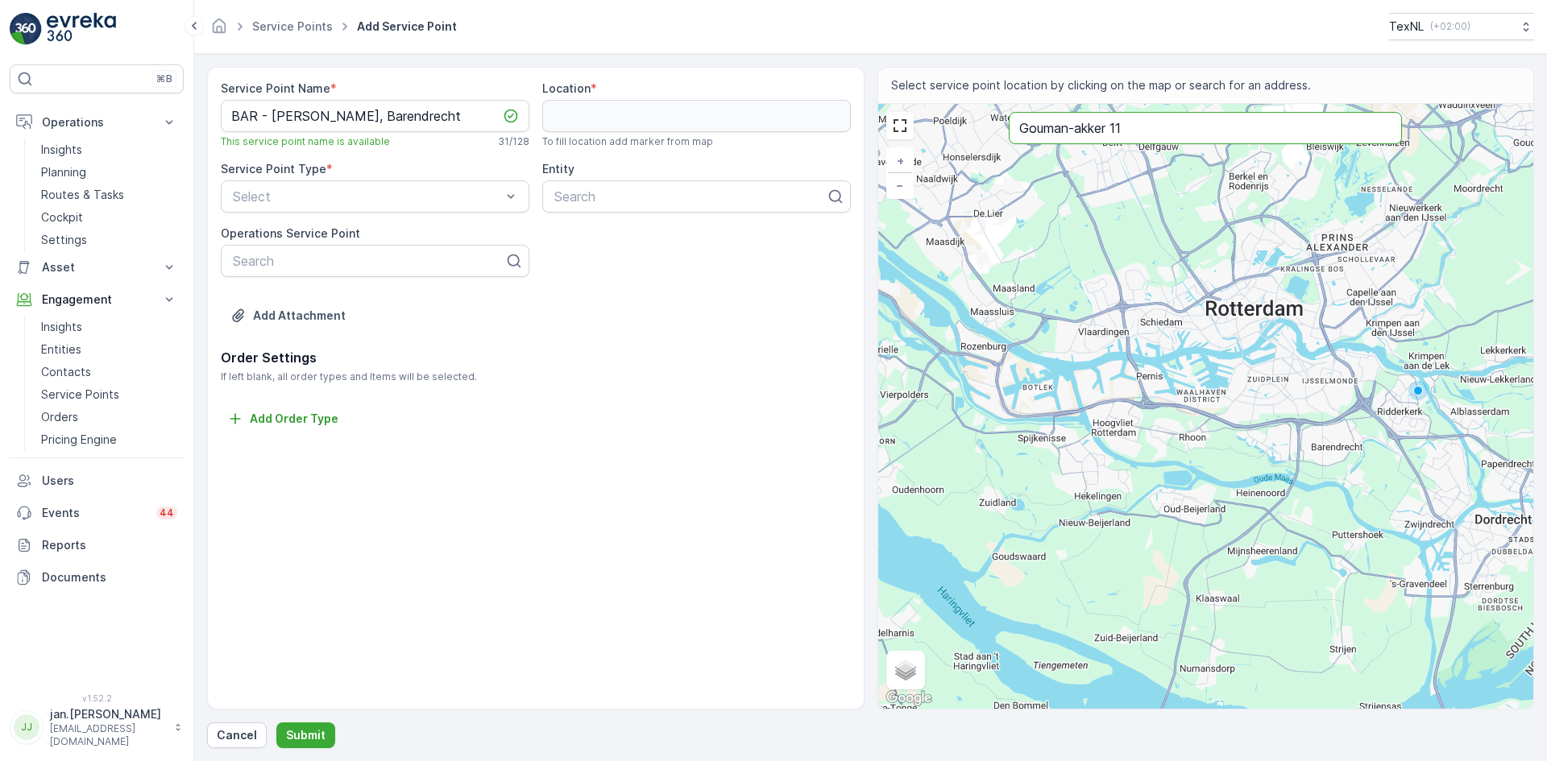
type input "Gouman-akker 11"
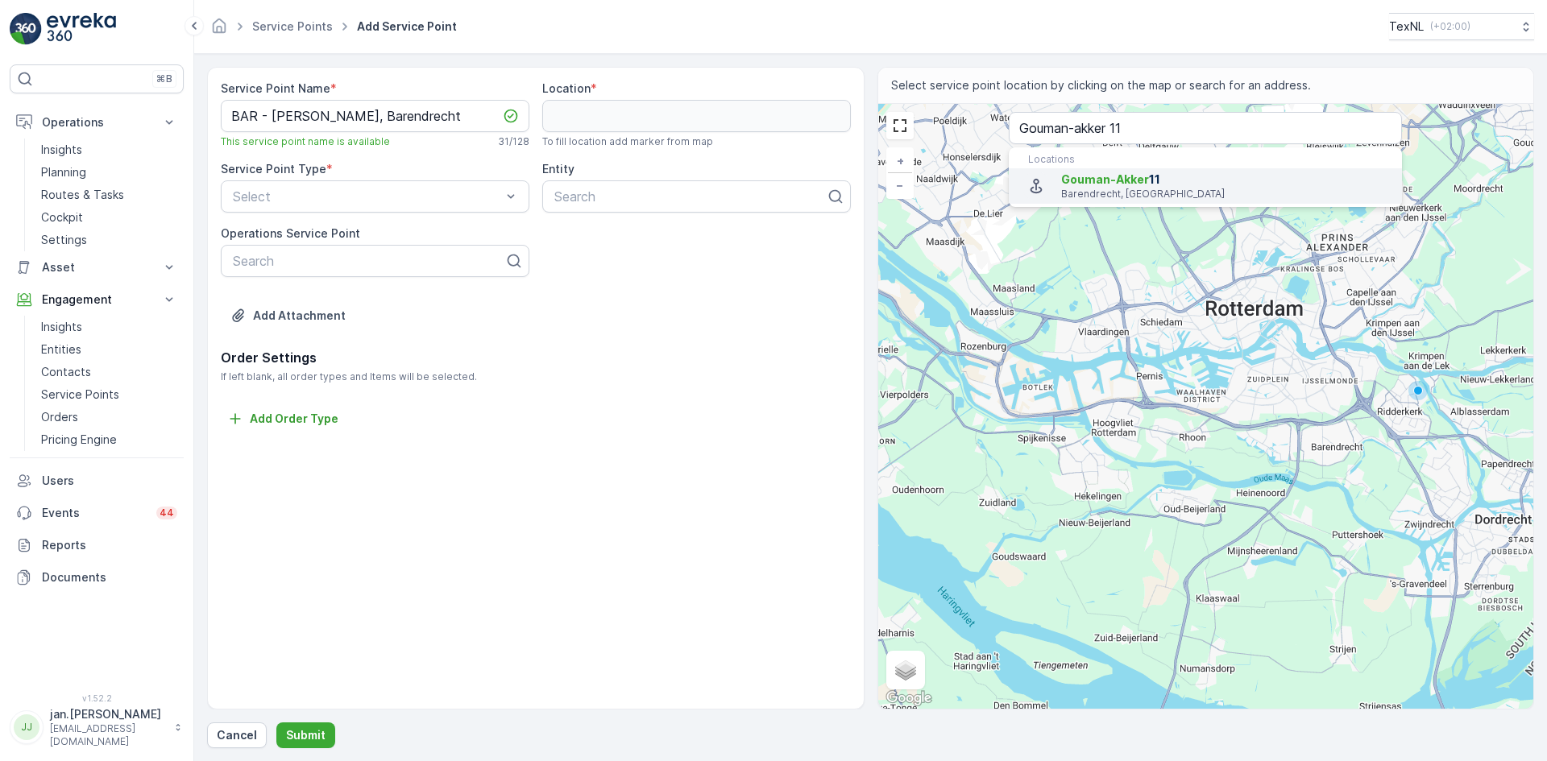
click at [1095, 190] on p "Barendrecht, Netherlands" at bounding box center [1225, 194] width 328 height 13
type input "51.8612968,4.4905272"
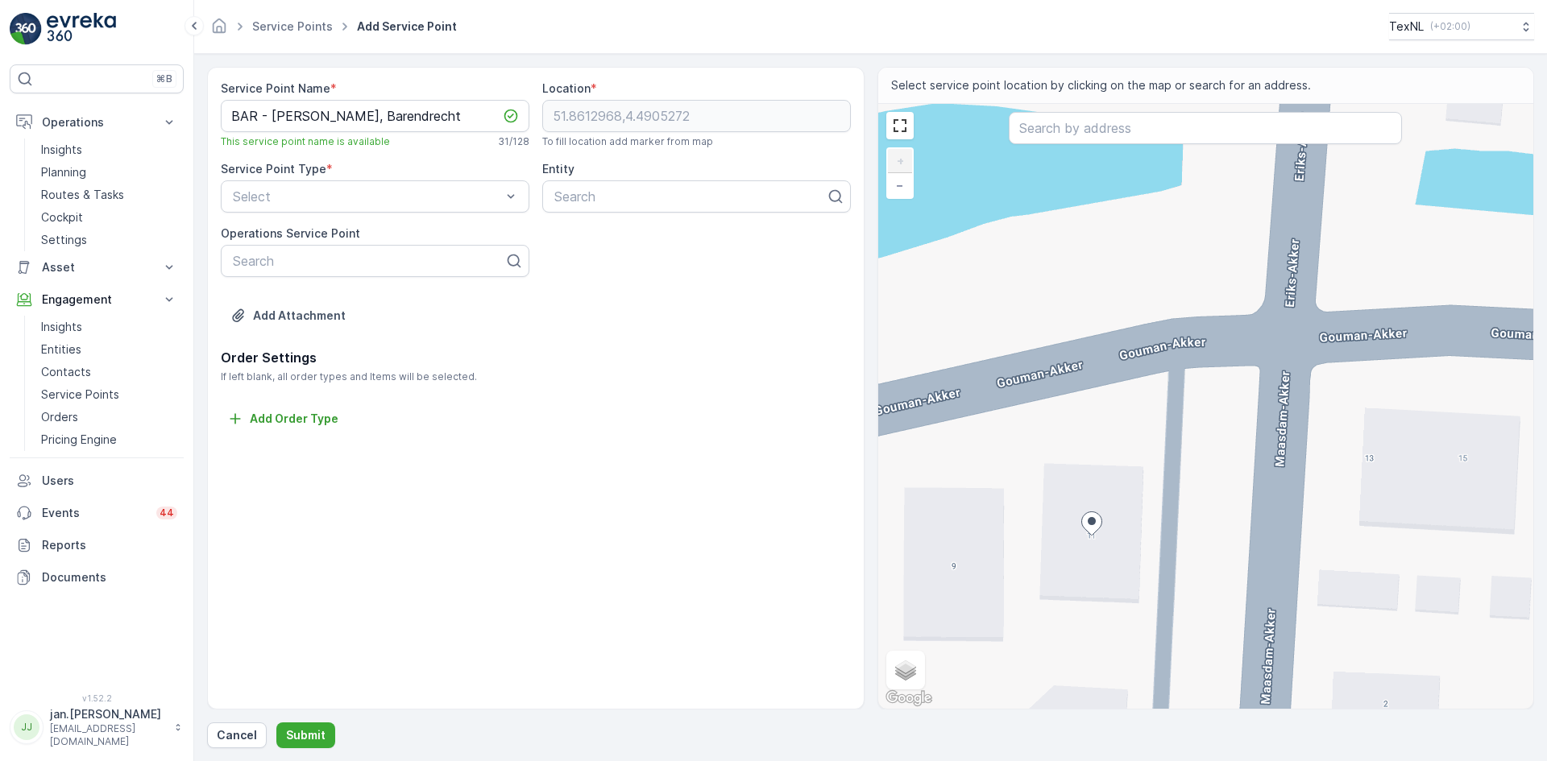
click at [1079, 334] on div "+ − Satellite Roadmap Terrain Hybrid Leaflet Keyboard shortcuts Map Data Map da…" at bounding box center [1206, 406] width 656 height 605
type input "51.86150436952699,4.490506929181151"
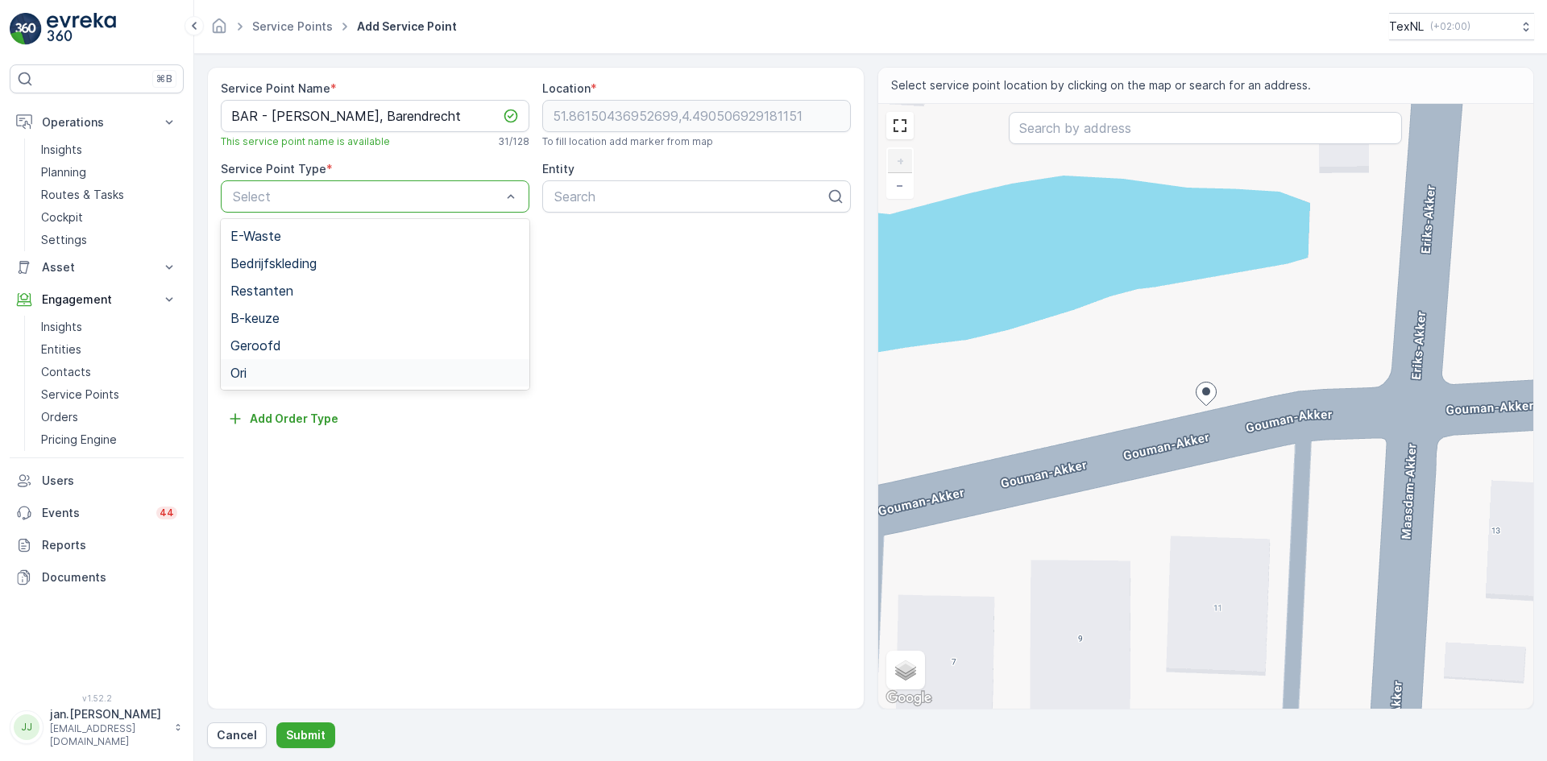
click at [237, 374] on span "Ori" at bounding box center [238, 373] width 16 height 15
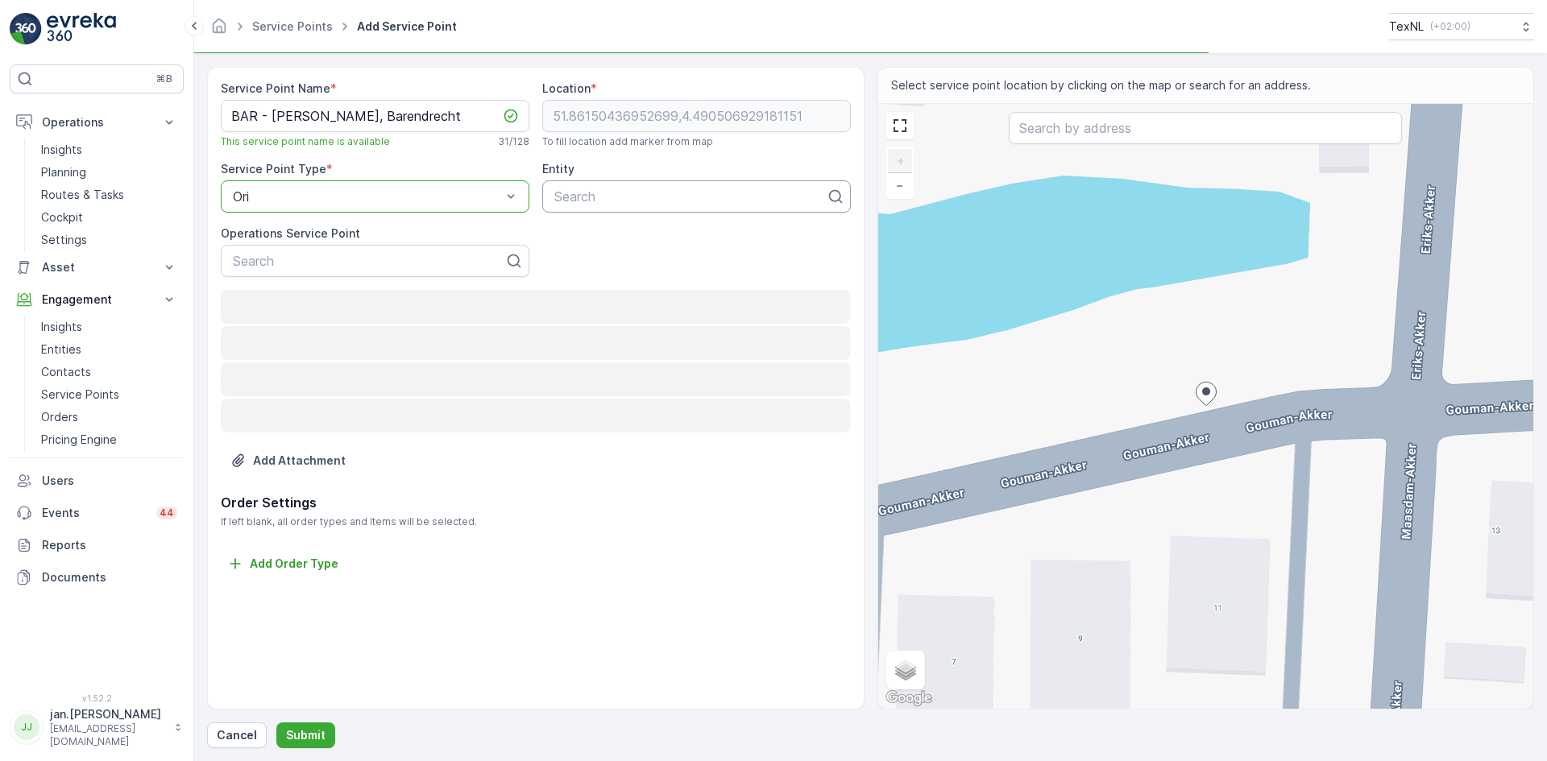
click at [568, 203] on div at bounding box center [690, 196] width 275 height 15
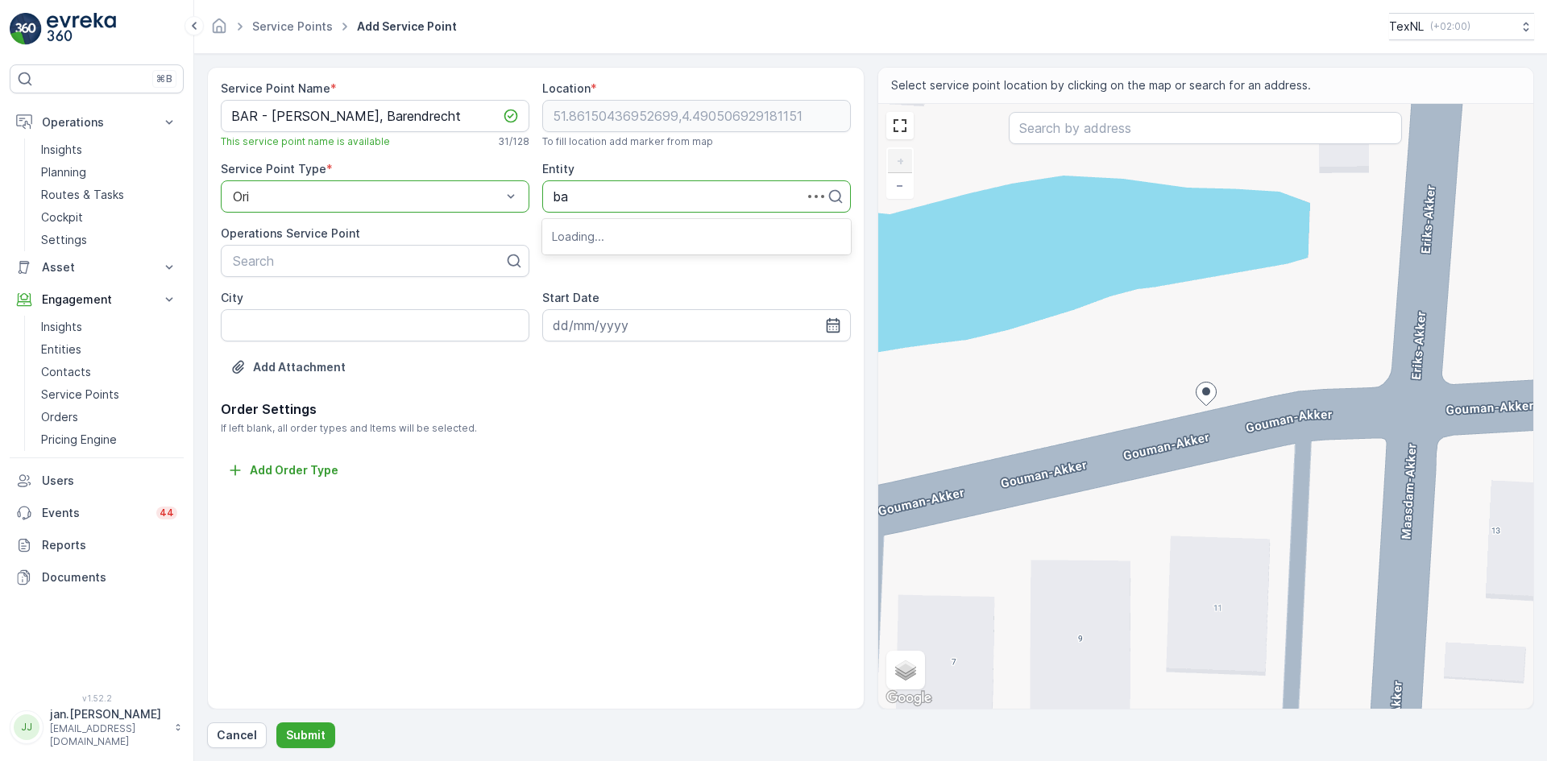
type input "bar"
click at [578, 240] on span "BAR Afvalbeheer" at bounding box center [603, 236] width 103 height 15
click at [305, 325] on input "City" at bounding box center [375, 325] width 309 height 32
type input "Barendrecht"
click at [827, 325] on icon "button" at bounding box center [833, 325] width 14 height 15
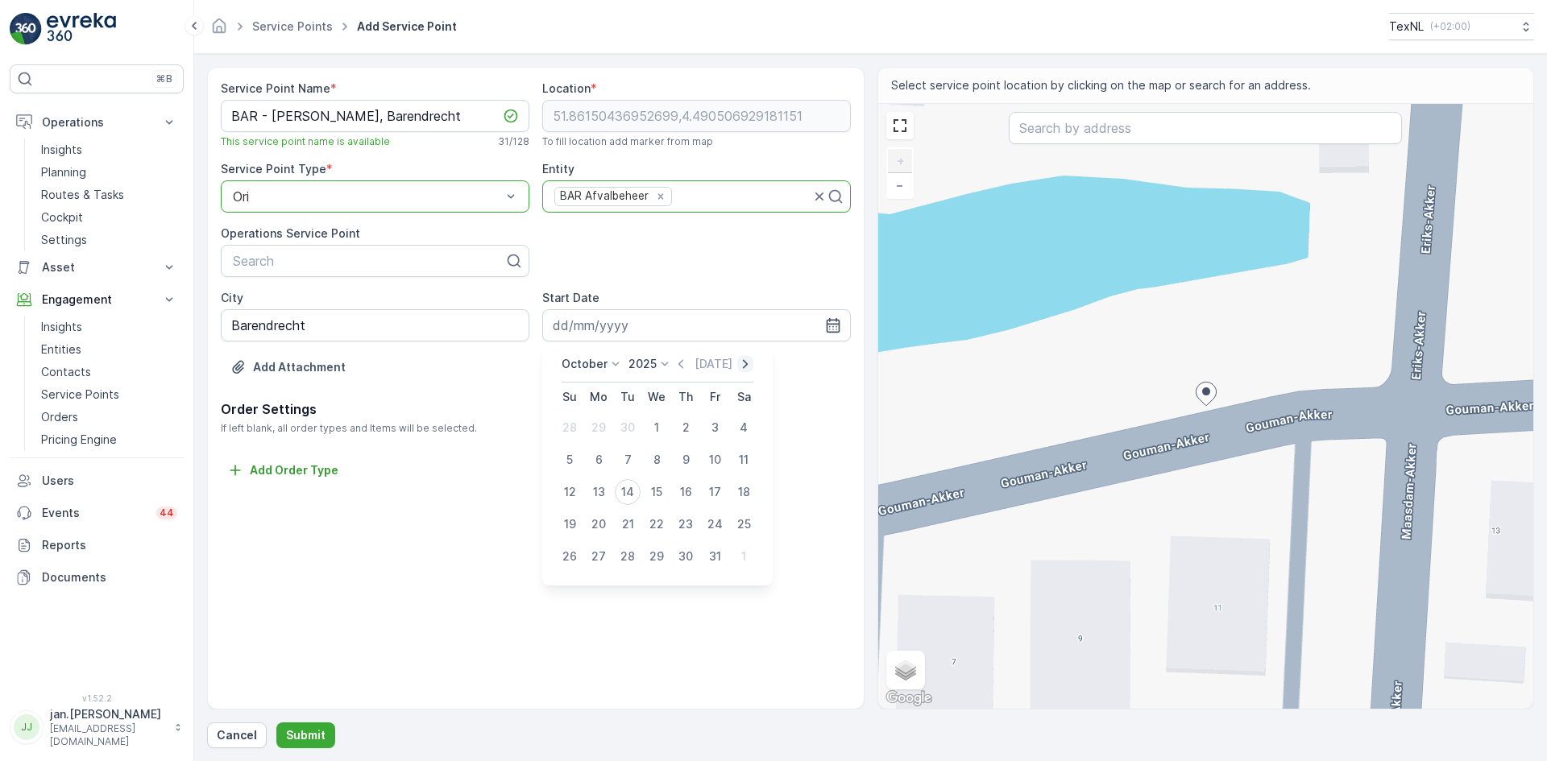
click at [737, 367] on icon "button" at bounding box center [745, 364] width 16 height 16
click at [740, 367] on div "Today" at bounding box center [725, 364] width 81 height 16
click at [749, 364] on icon "button" at bounding box center [757, 364] width 16 height 16
click at [682, 426] on div "1" at bounding box center [686, 428] width 26 height 26
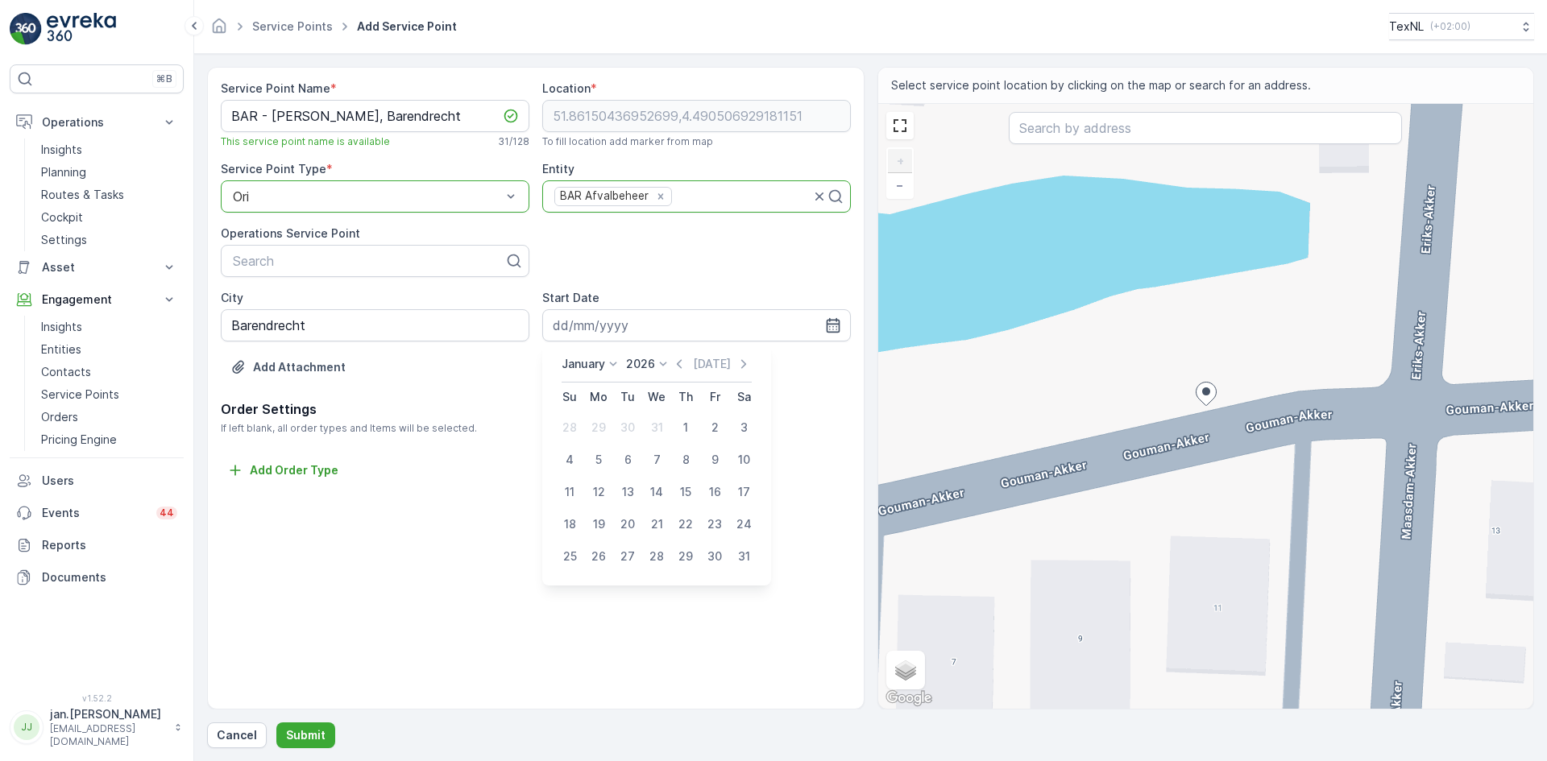
type input "01.01.2026"
click at [313, 731] on p "Submit" at bounding box center [305, 736] width 39 height 16
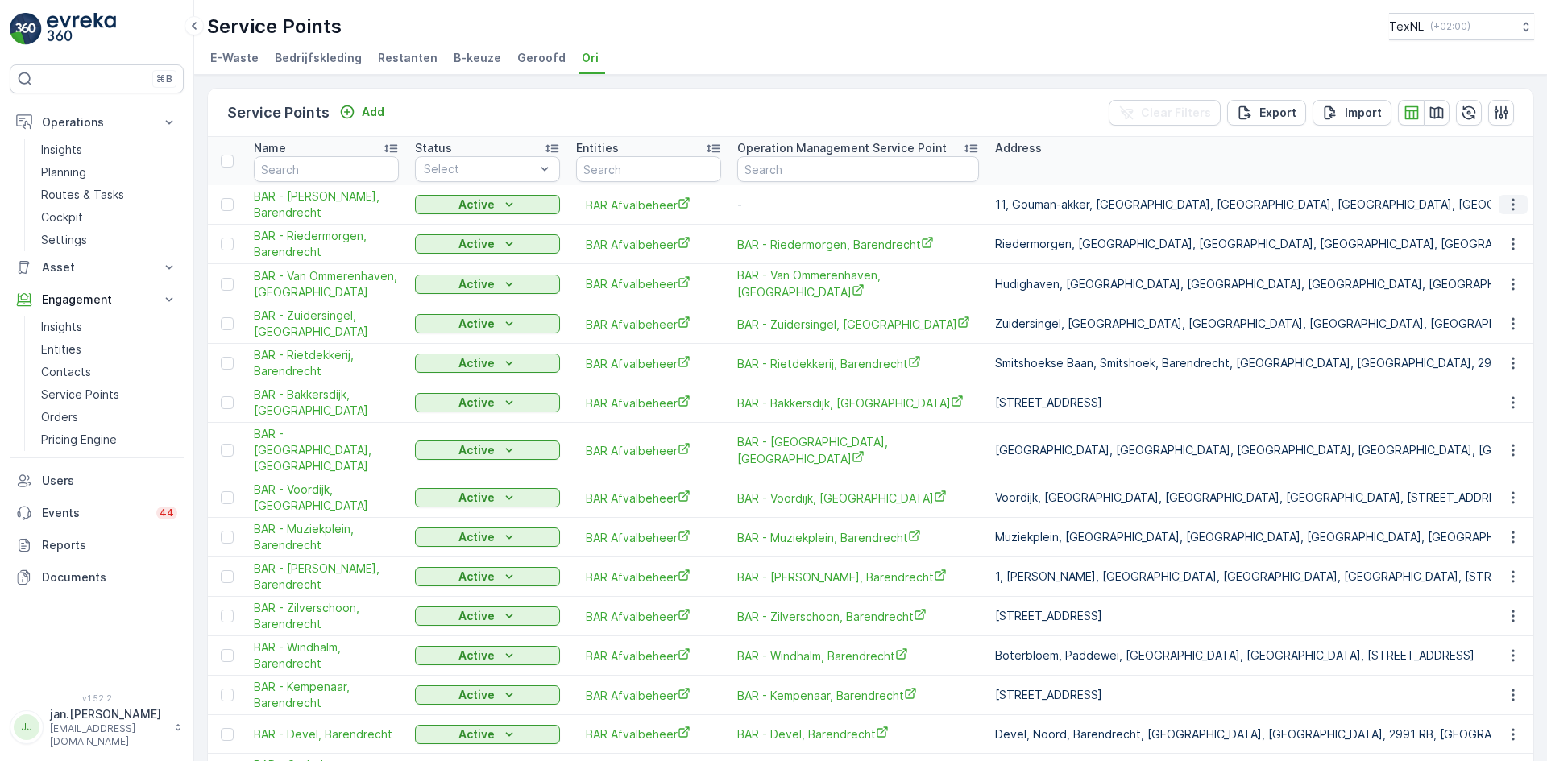
click at [1507, 205] on icon "button" at bounding box center [1513, 205] width 16 height 16
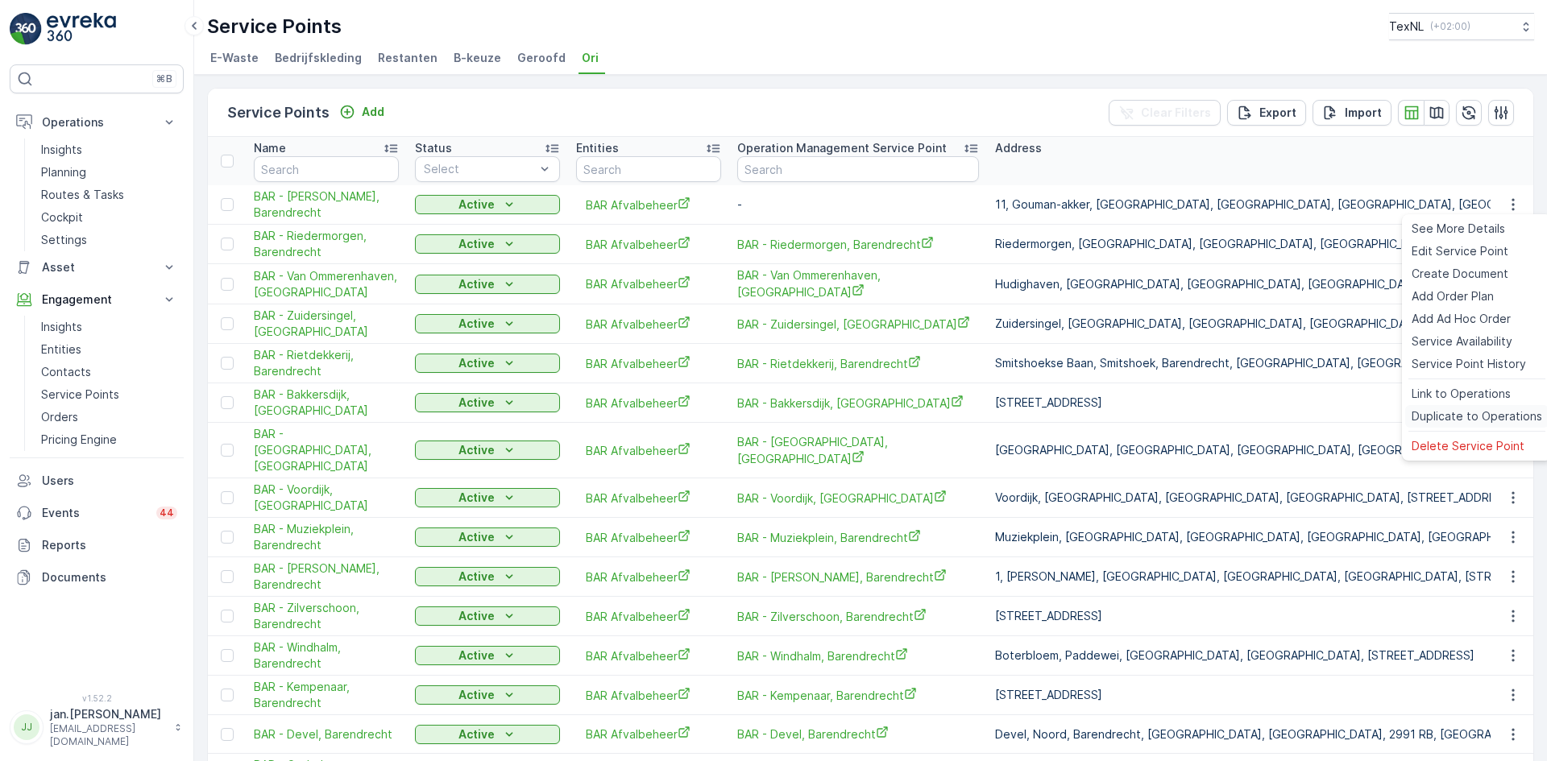
click at [1456, 410] on span "Duplicate to Operations" at bounding box center [1477, 416] width 131 height 16
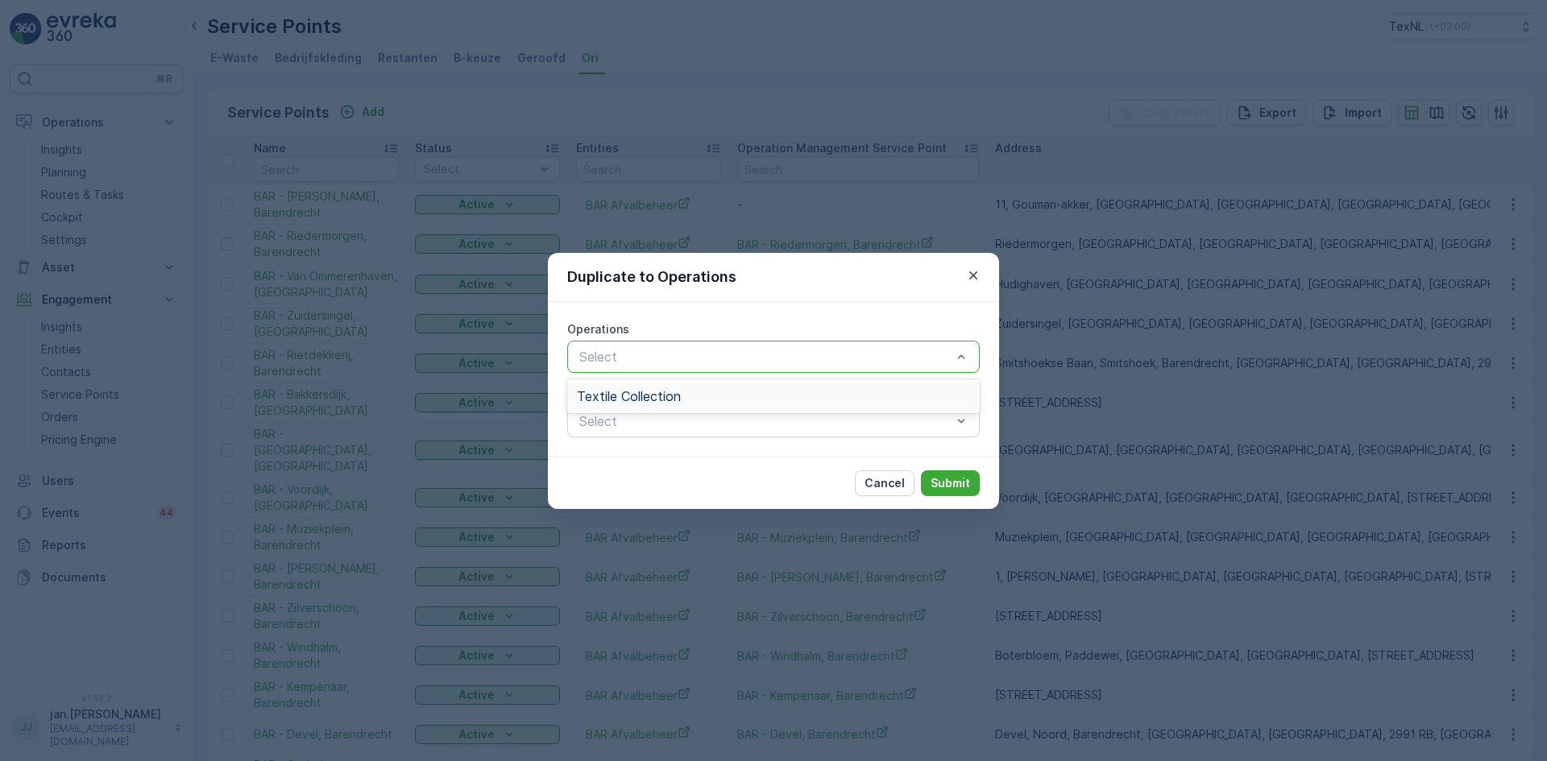
click at [645, 396] on span "Textile Collection" at bounding box center [629, 396] width 104 height 15
click at [952, 482] on p "Submit" at bounding box center [950, 483] width 39 height 16
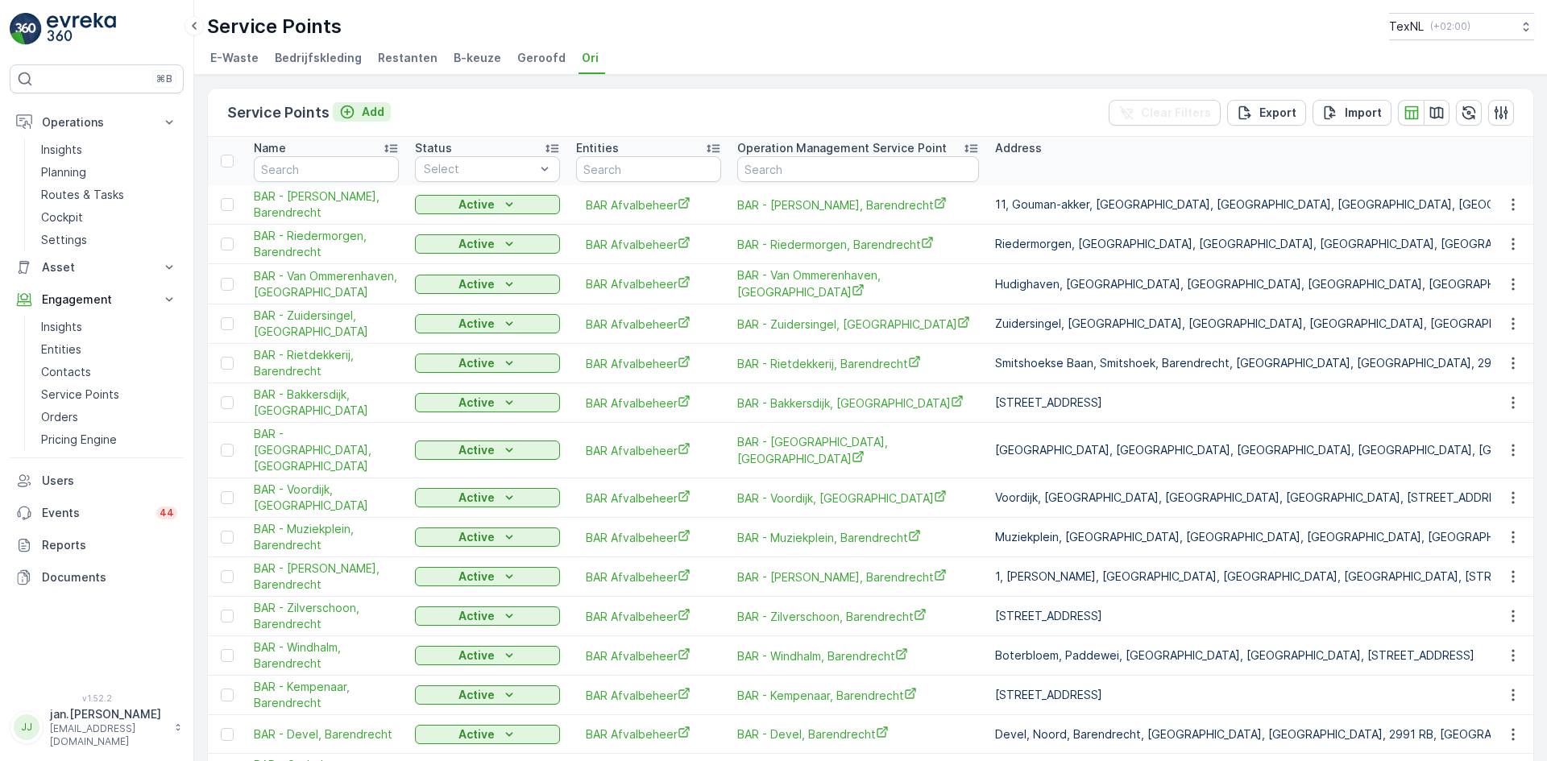
click at [367, 113] on p "Add" at bounding box center [373, 112] width 23 height 16
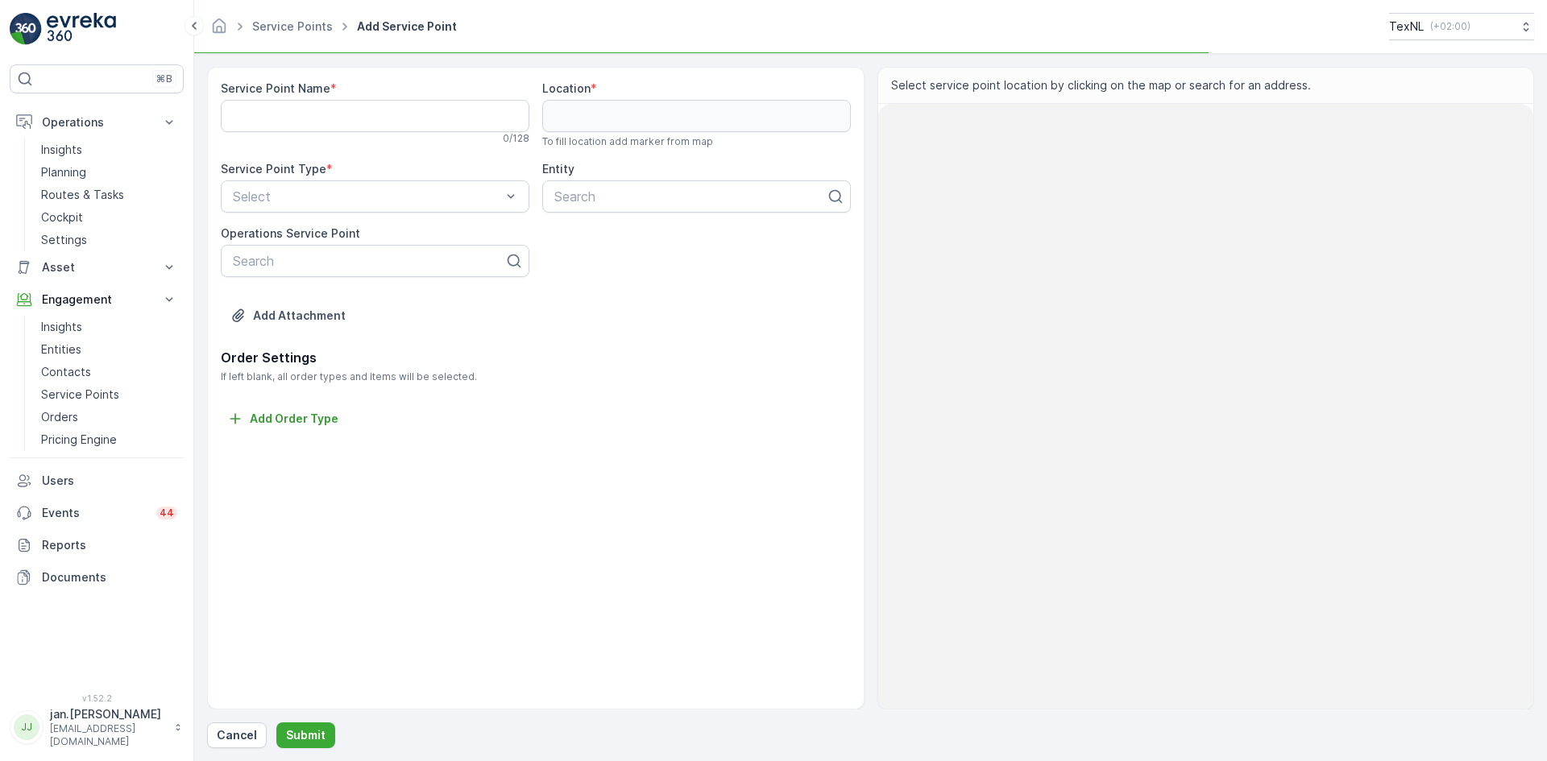
click at [345, 121] on Name "Service Point Name" at bounding box center [375, 116] width 309 height 32
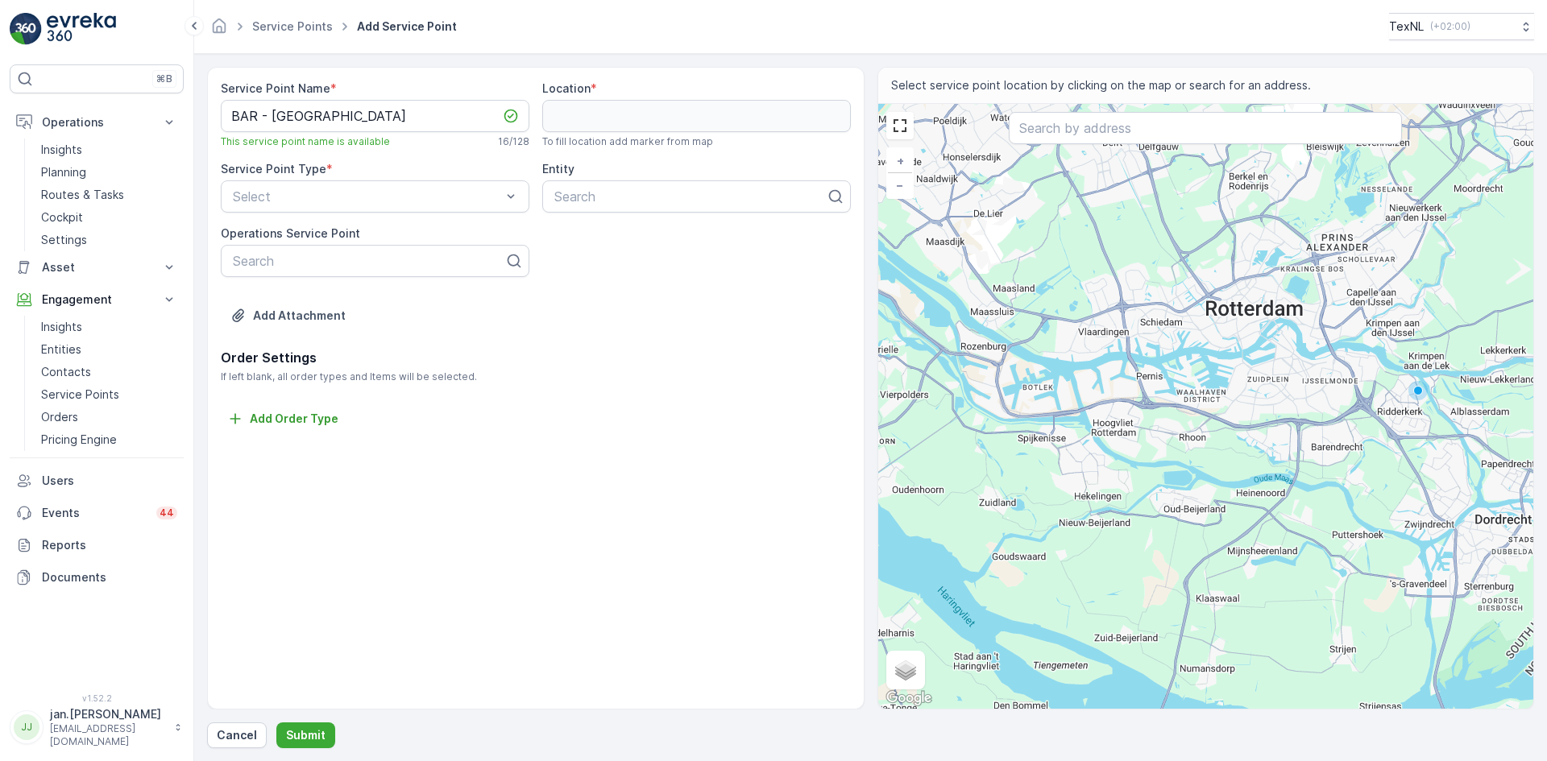
click at [734, 405] on div "Order Settings If left blank, all order types and Items will be selected. Add O…" at bounding box center [536, 388] width 630 height 81
click at [359, 122] on Name "BAR - Vrijenburg" at bounding box center [375, 116] width 309 height 32
type Name "BAR - Vrijenburg, Barendrecht"
click at [1071, 128] on input "text" at bounding box center [1205, 128] width 393 height 32
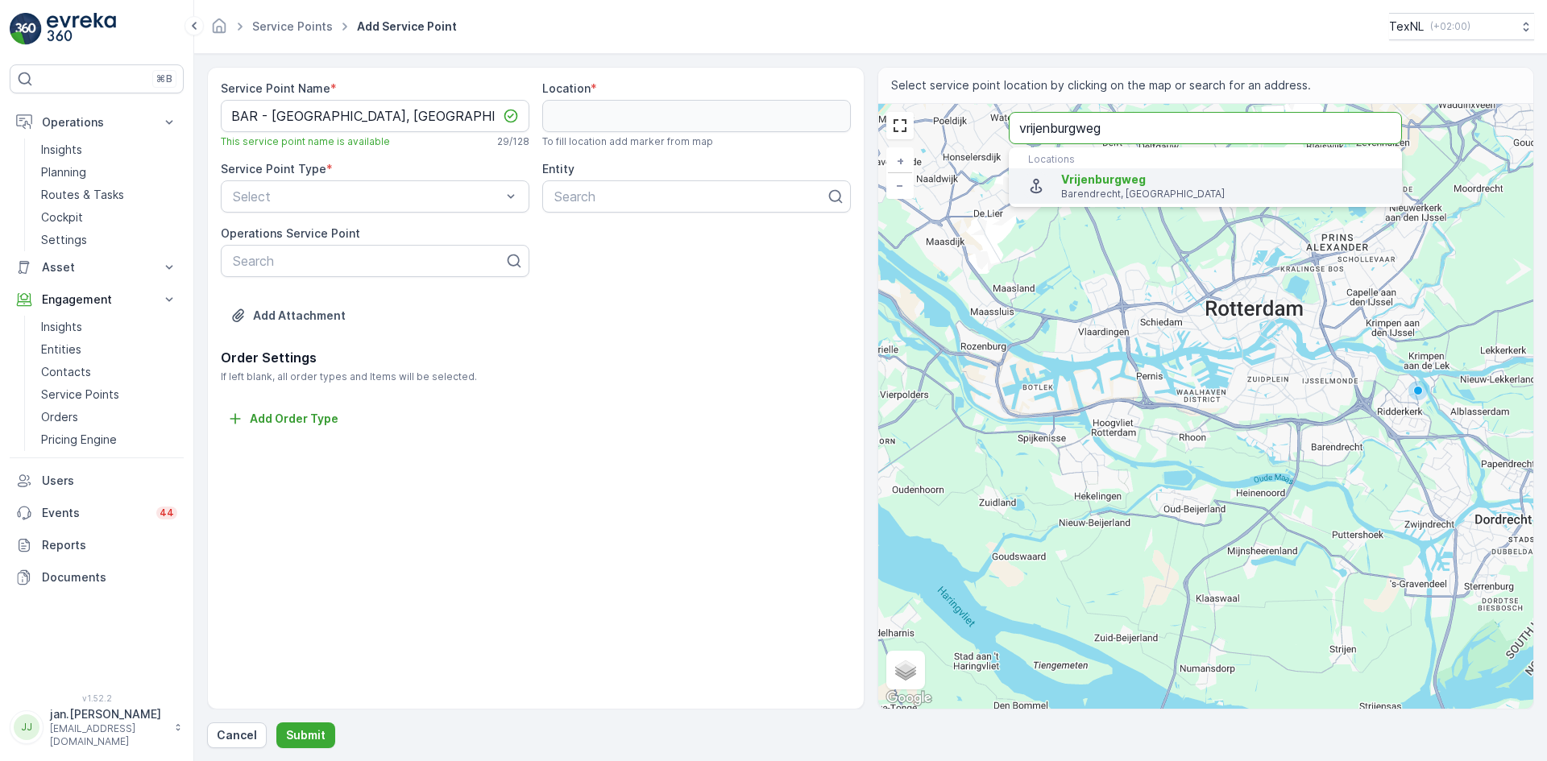
type input "vrijenburgweg"
click at [1096, 188] on p "Barendrecht, Netherlands" at bounding box center [1225, 194] width 328 height 13
type input "51.8651705,4.4973569"
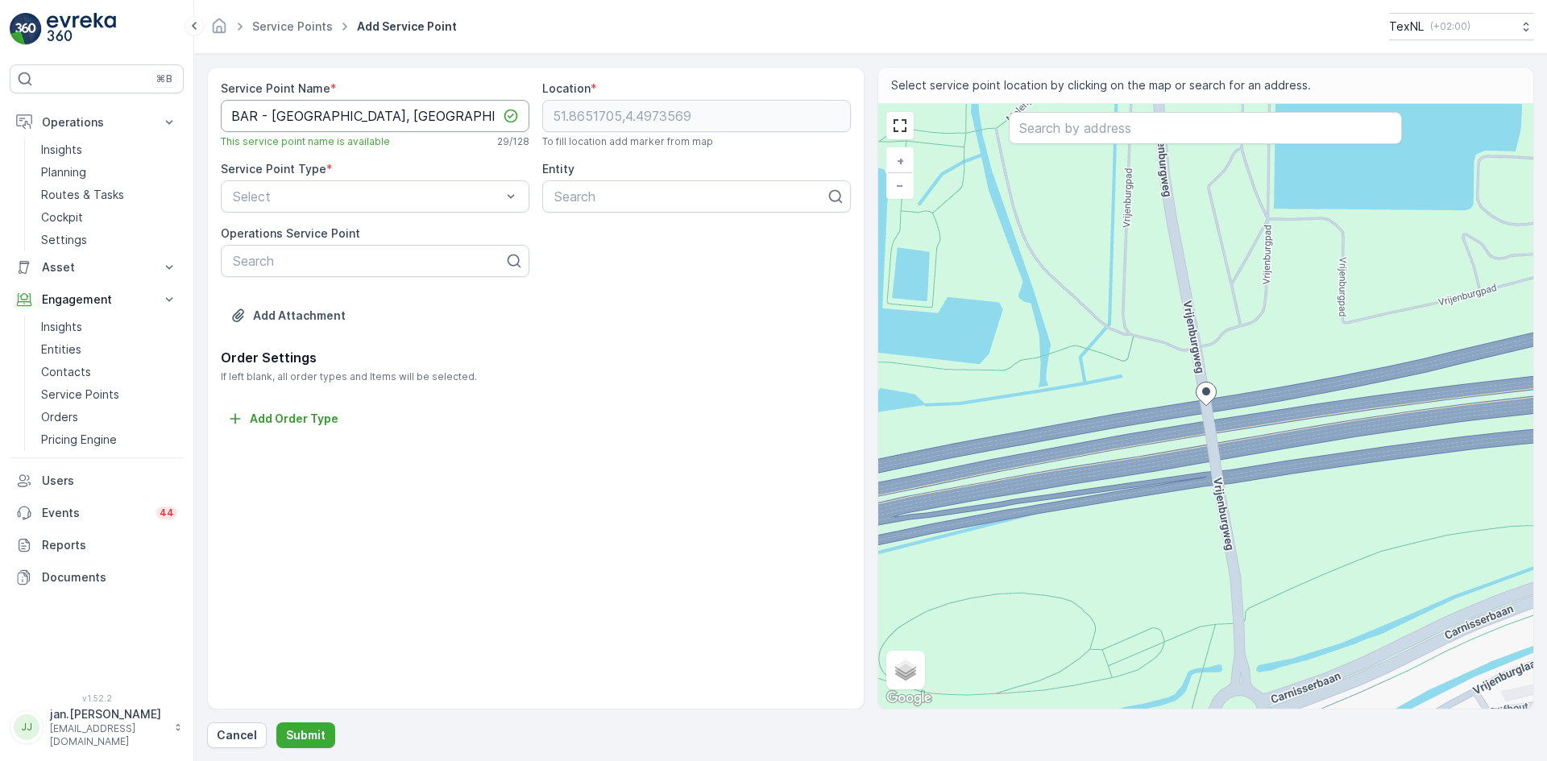
click at [333, 121] on Name "BAR - Vrijenburg, Barendrecht" at bounding box center [375, 116] width 309 height 32
type Name "BAR - Vrijenburgweg , [GEOGRAPHIC_DATA]"
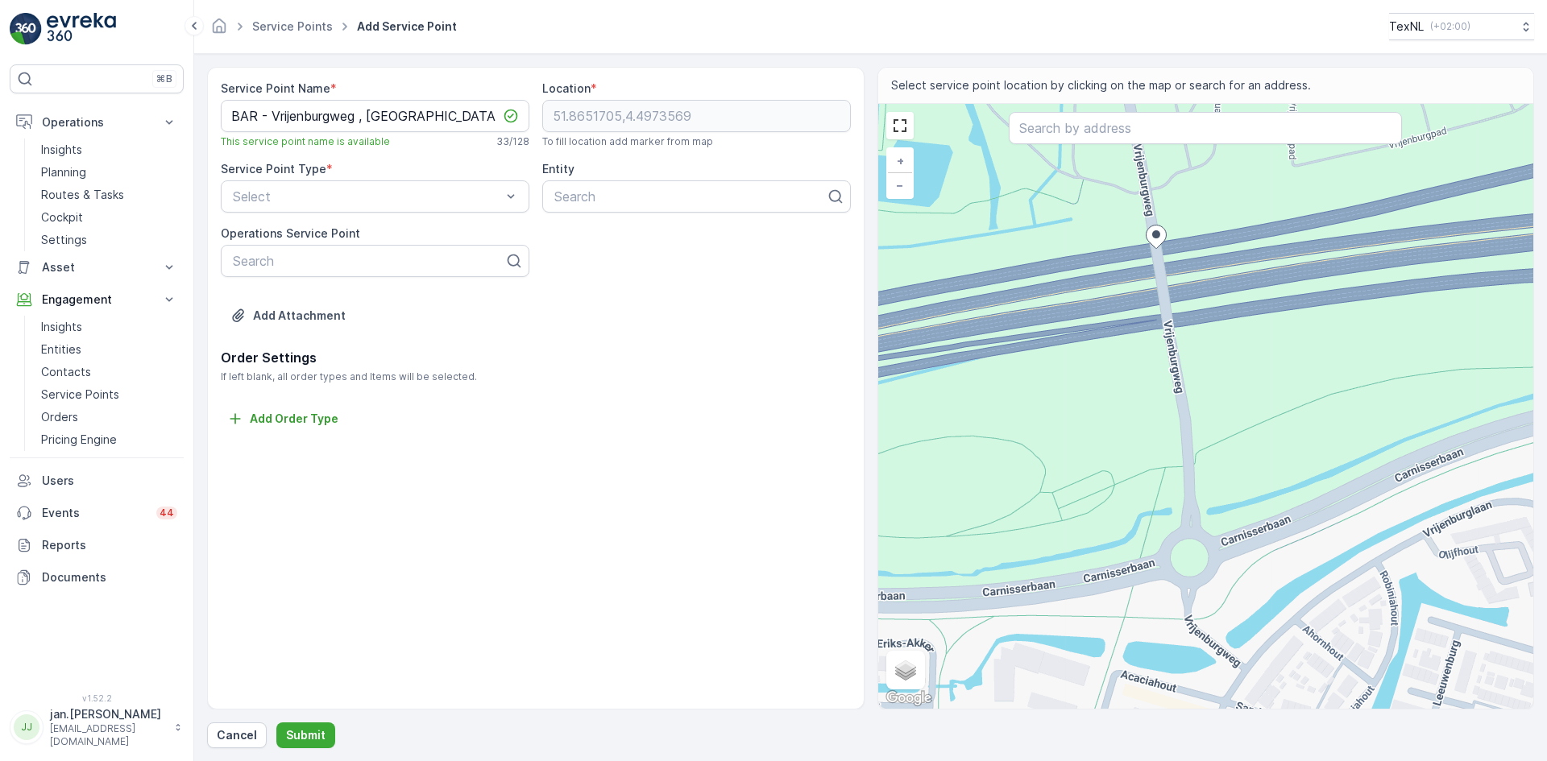
drag, startPoint x: 1143, startPoint y: 566, endPoint x: 1082, endPoint y: 375, distance: 201.3
click at [1082, 375] on div "+ − Satellite Roadmap Terrain Hybrid Leaflet Keyboard shortcuts Map Data Map da…" at bounding box center [1206, 406] width 656 height 605
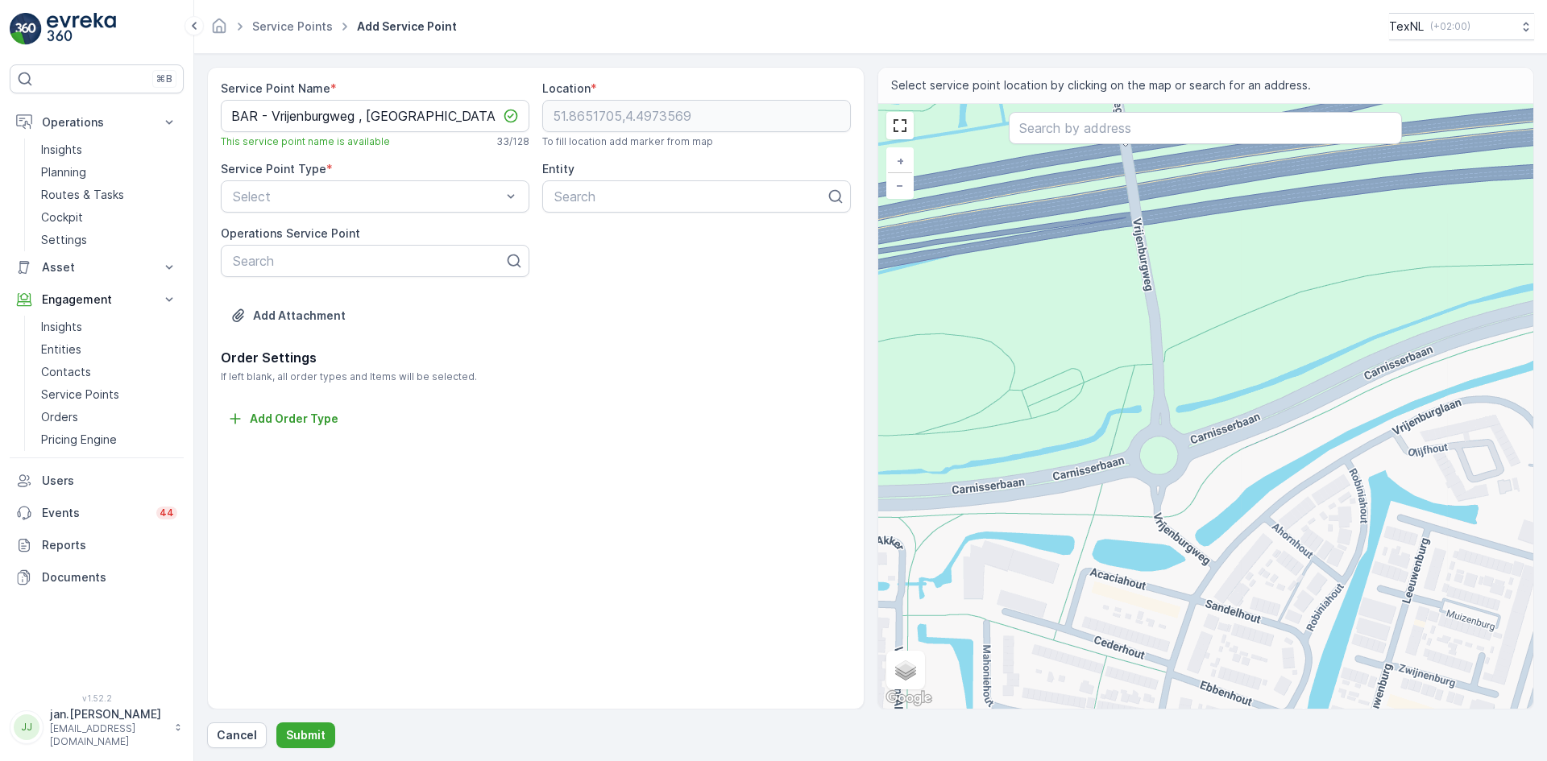
drag, startPoint x: 1126, startPoint y: 513, endPoint x: 1106, endPoint y: 446, distance: 70.4
click at [1106, 446] on div "+ − Satellite Roadmap Terrain Hybrid Leaflet Keyboard shortcuts Map Data Map da…" at bounding box center [1206, 406] width 656 height 605
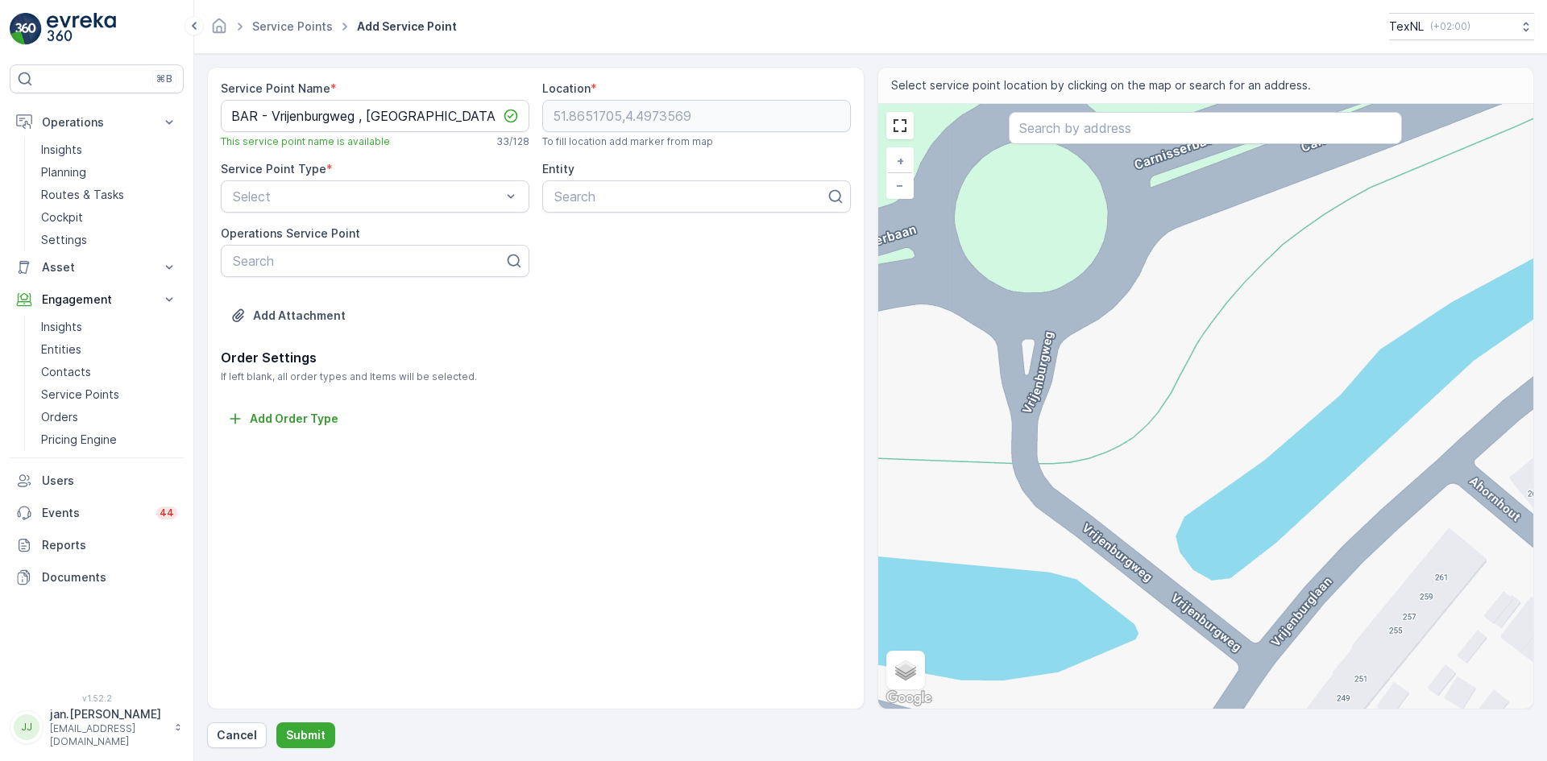
drag, startPoint x: 1145, startPoint y: 513, endPoint x: 1134, endPoint y: 476, distance: 38.5
click at [1134, 476] on div "+ − Satellite Roadmap Terrain Hybrid Leaflet Keyboard shortcuts Map Data Map da…" at bounding box center [1206, 406] width 656 height 605
click at [1107, 516] on div "+ − Satellite Roadmap Terrain Hybrid Leaflet Keyboard shortcuts Map Data Map da…" at bounding box center [1206, 406] width 656 height 605
type input "51.86201289279872,4.498053103337339"
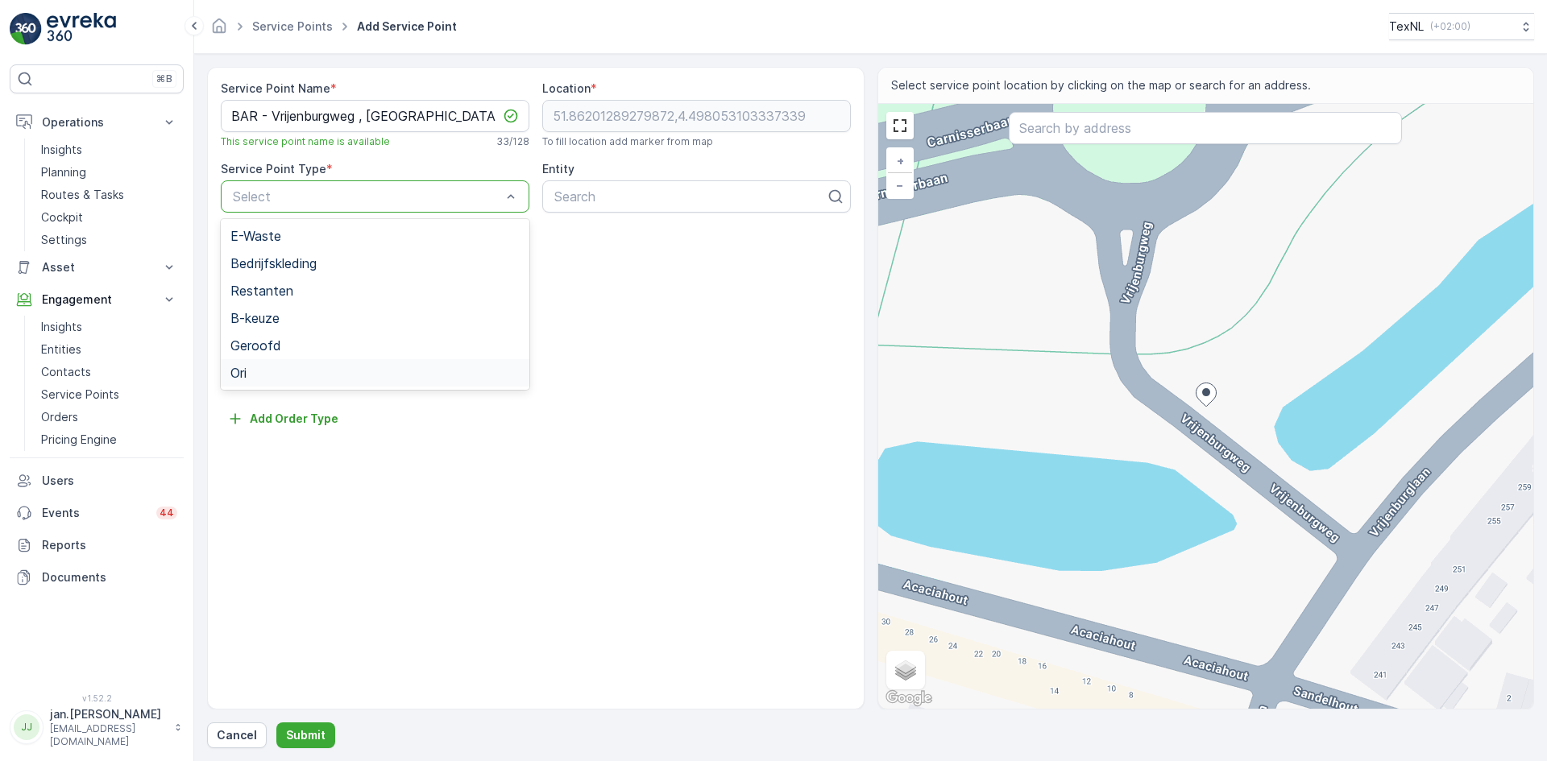
click at [269, 365] on div "Ori" at bounding box center [375, 372] width 309 height 27
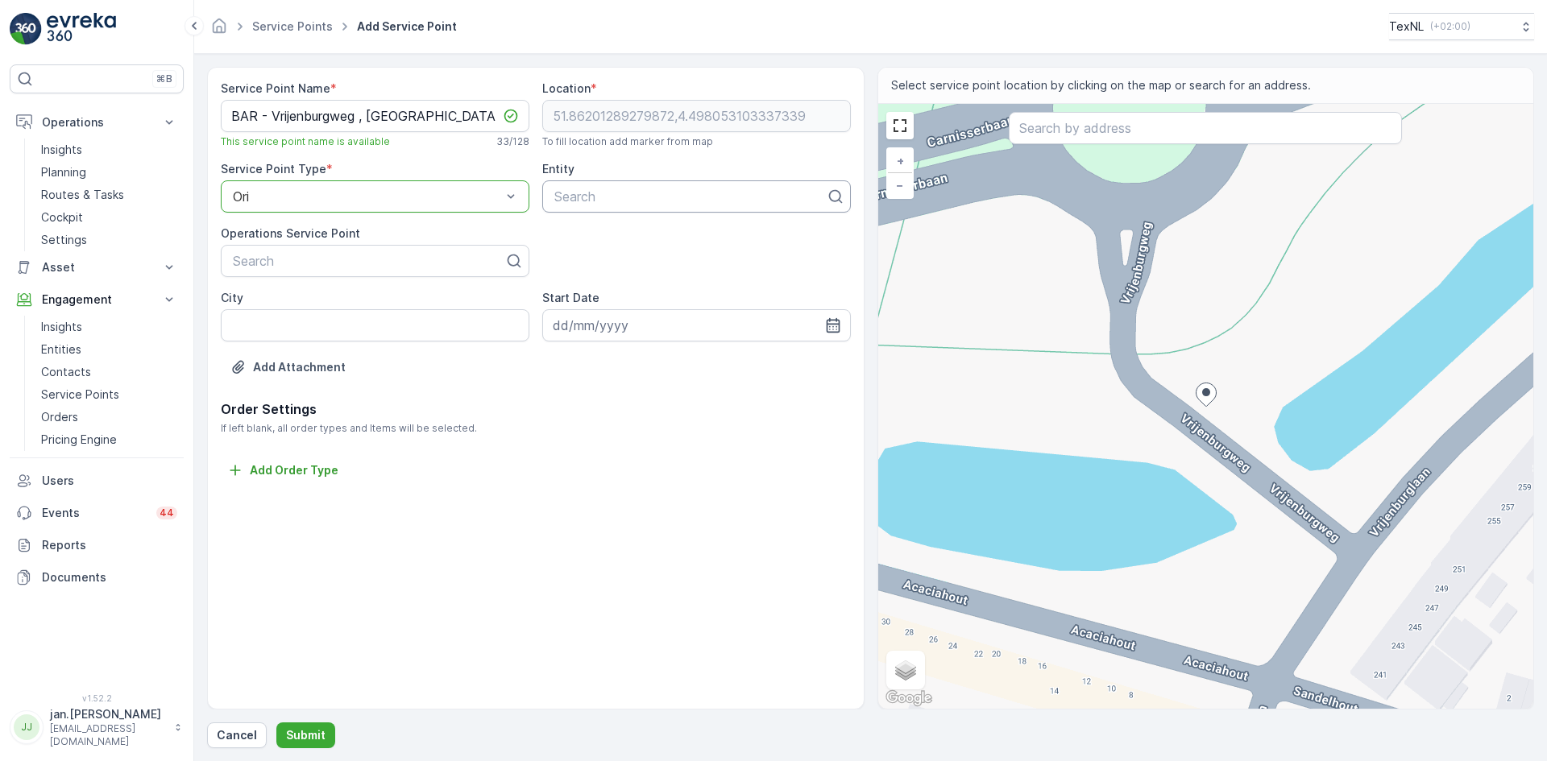
click at [595, 197] on div at bounding box center [690, 196] width 275 height 15
type input "bar"
click at [576, 241] on span "BAR Afvalbeheer" at bounding box center [603, 236] width 103 height 15
click at [283, 327] on input "City" at bounding box center [375, 325] width 309 height 32
type input "Barendrecht"
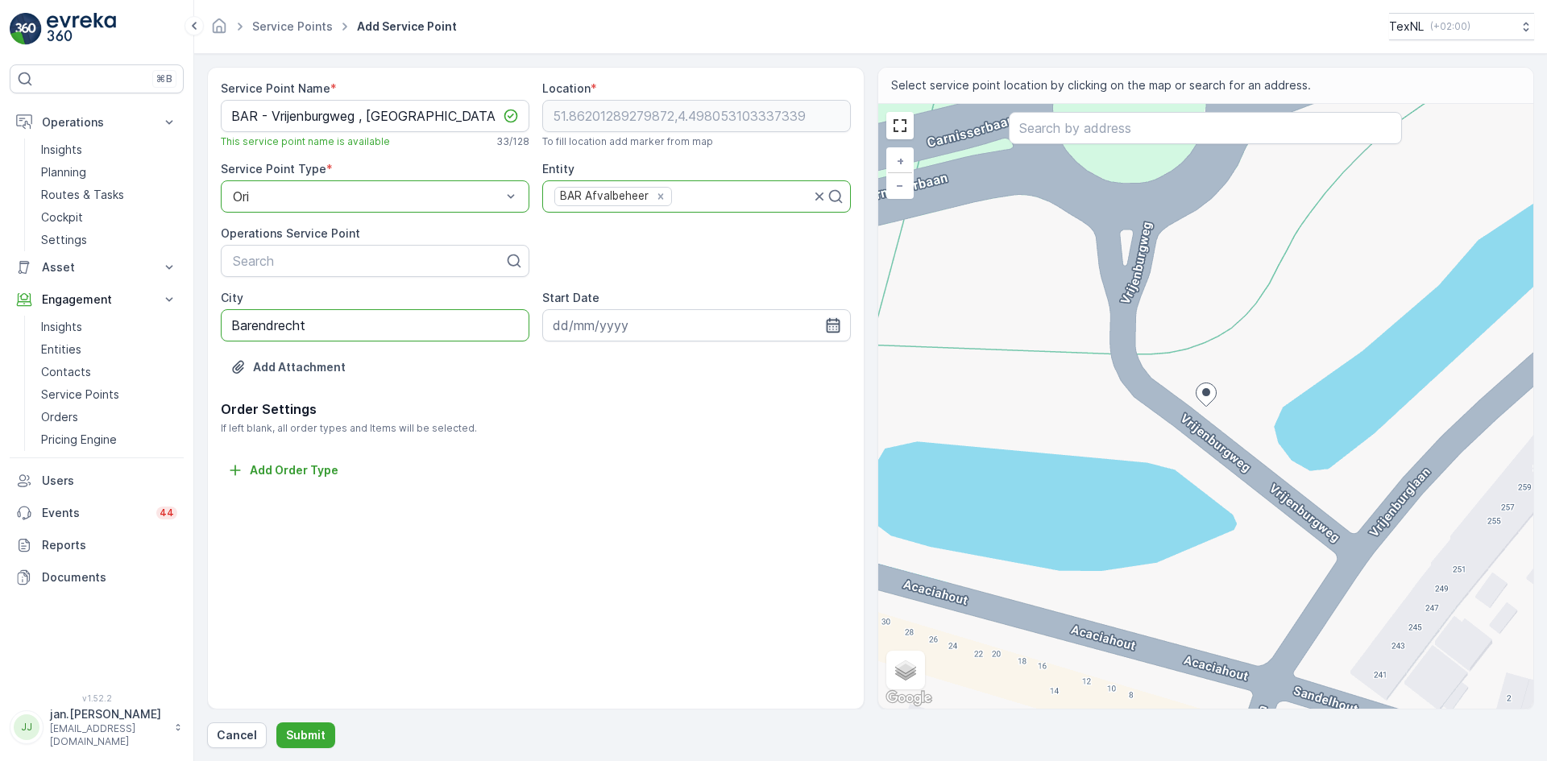
click at [835, 320] on icon "button" at bounding box center [833, 325] width 14 height 15
click at [744, 366] on icon "button" at bounding box center [745, 363] width 5 height 9
click at [749, 366] on icon "button" at bounding box center [757, 364] width 16 height 16
click at [683, 429] on div "1" at bounding box center [686, 428] width 26 height 26
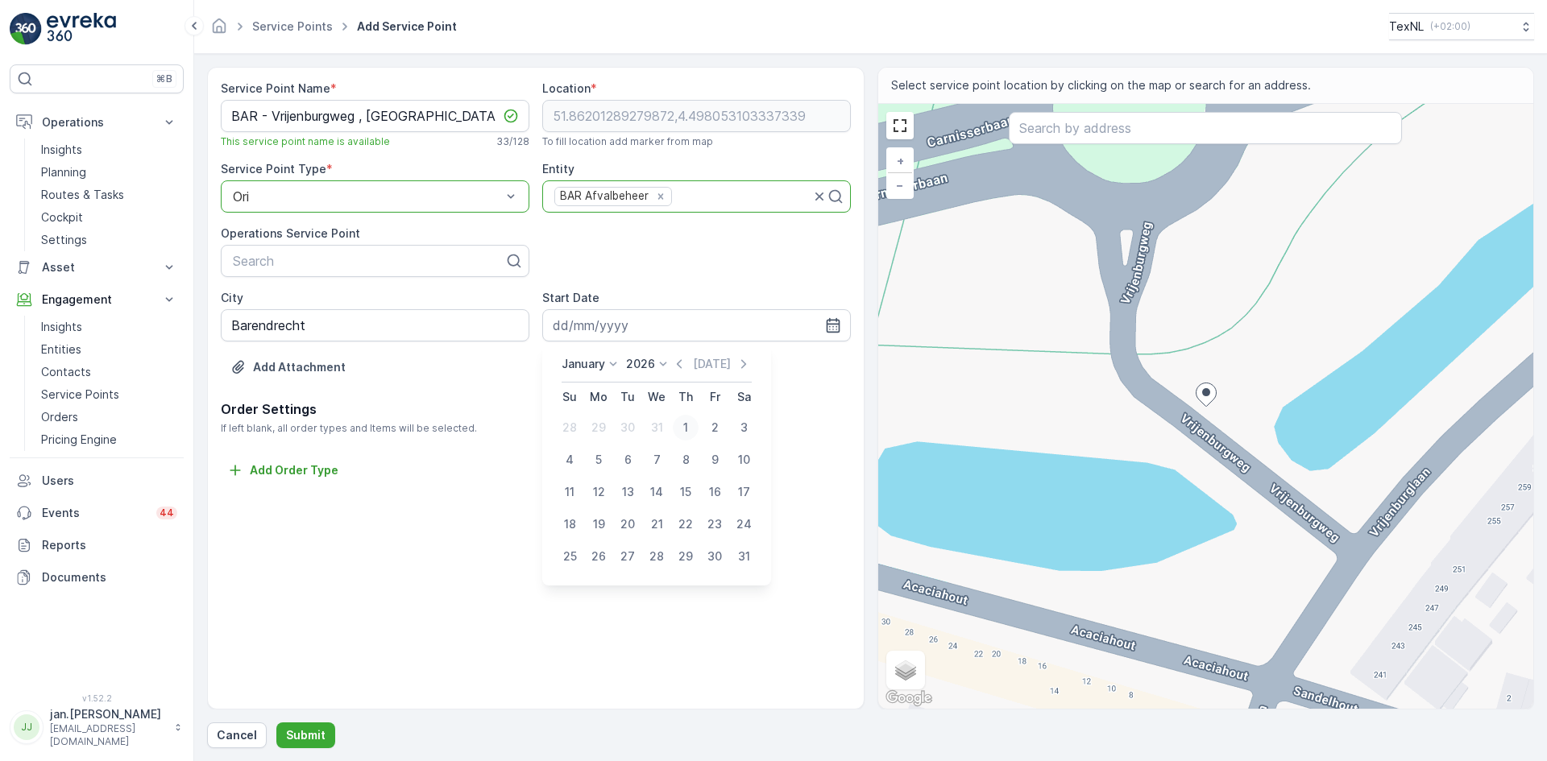
type input "01.01.2026"
click at [309, 726] on button "Submit" at bounding box center [305, 736] width 59 height 26
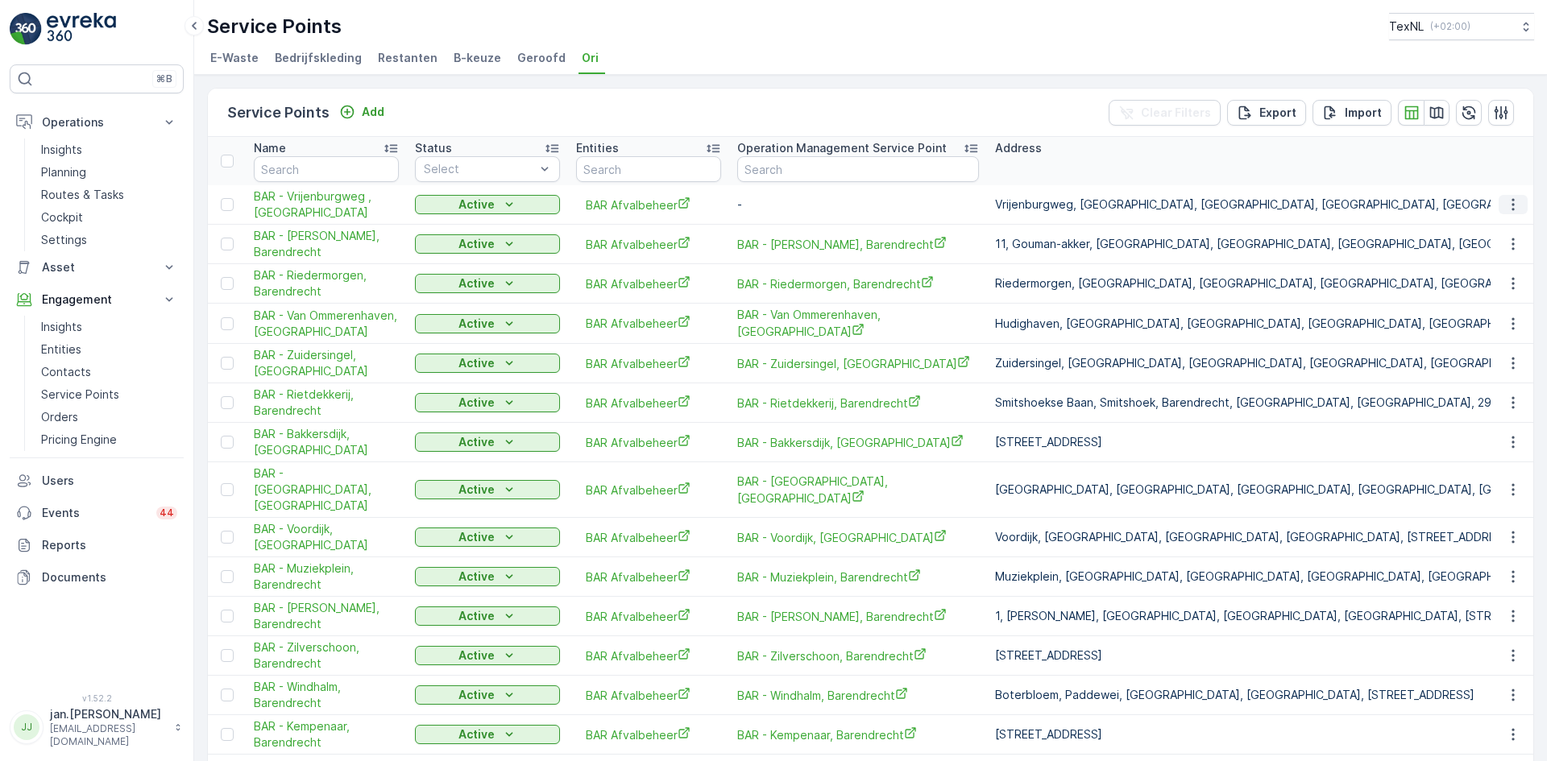
click at [1507, 209] on icon "button" at bounding box center [1513, 205] width 16 height 16
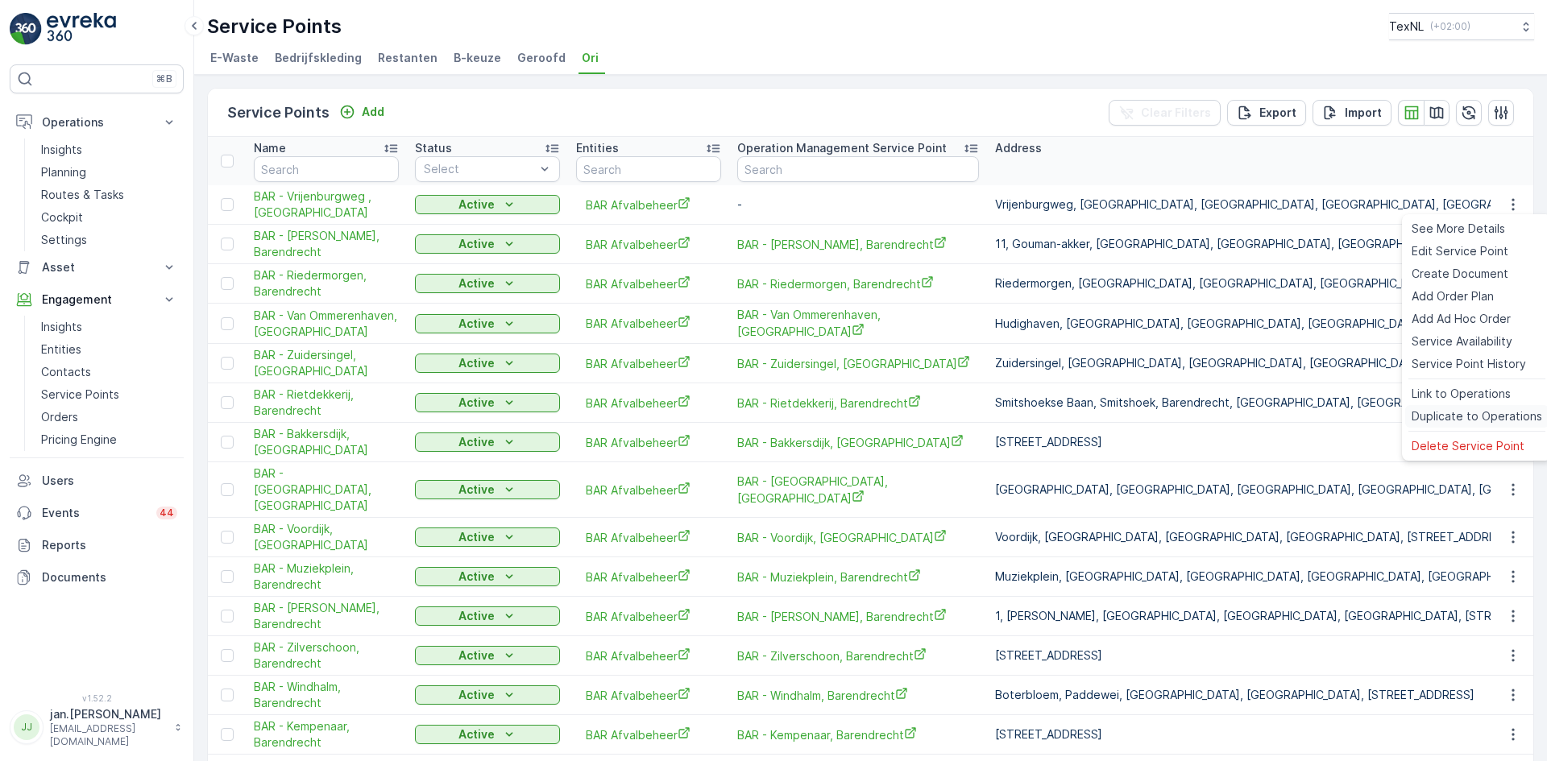
click at [1475, 414] on span "Duplicate to Operations" at bounding box center [1477, 416] width 131 height 16
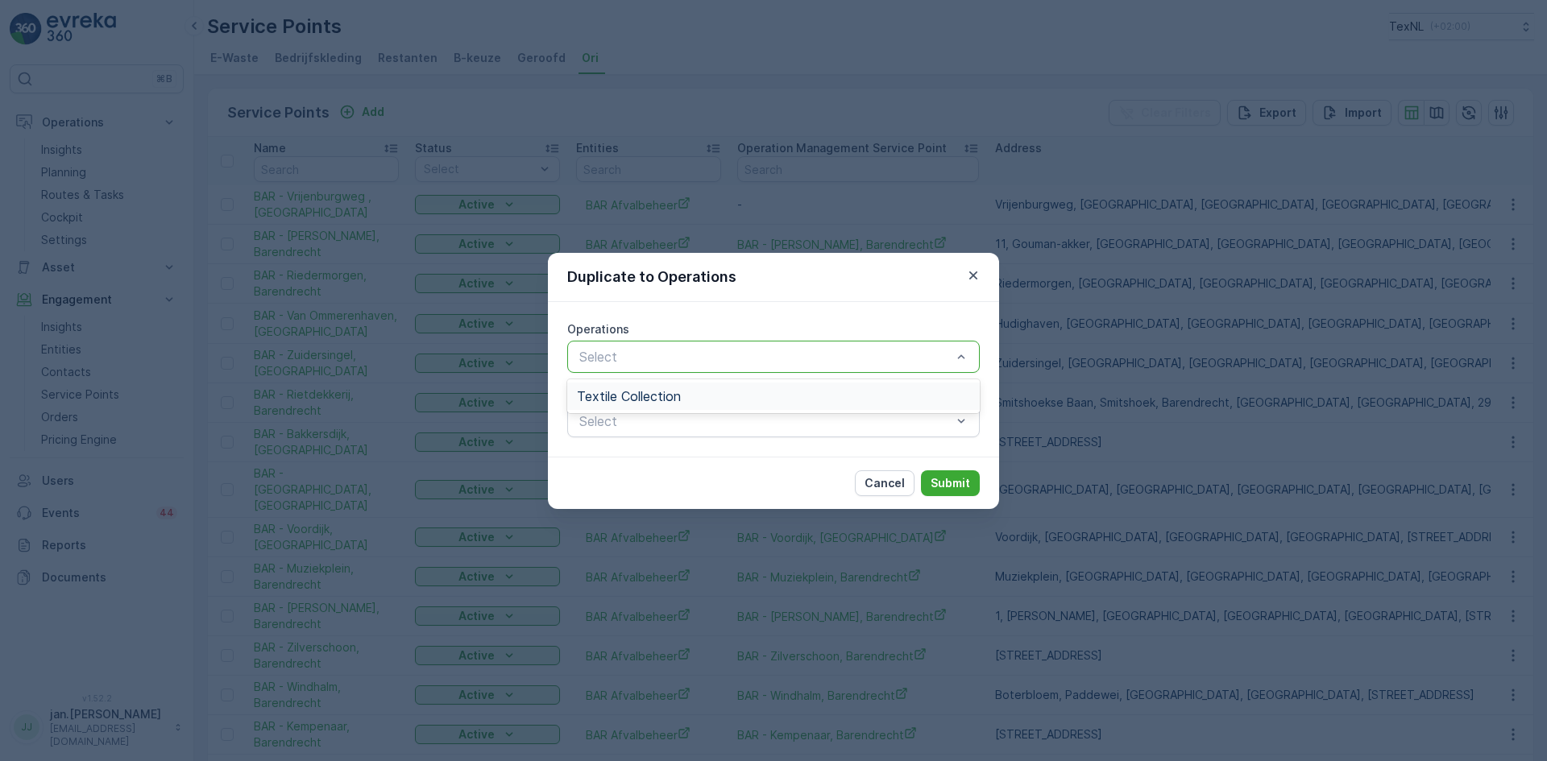
click at [677, 406] on div "Textile Collection" at bounding box center [773, 396] width 413 height 27
click at [958, 487] on p "Submit" at bounding box center [950, 483] width 39 height 16
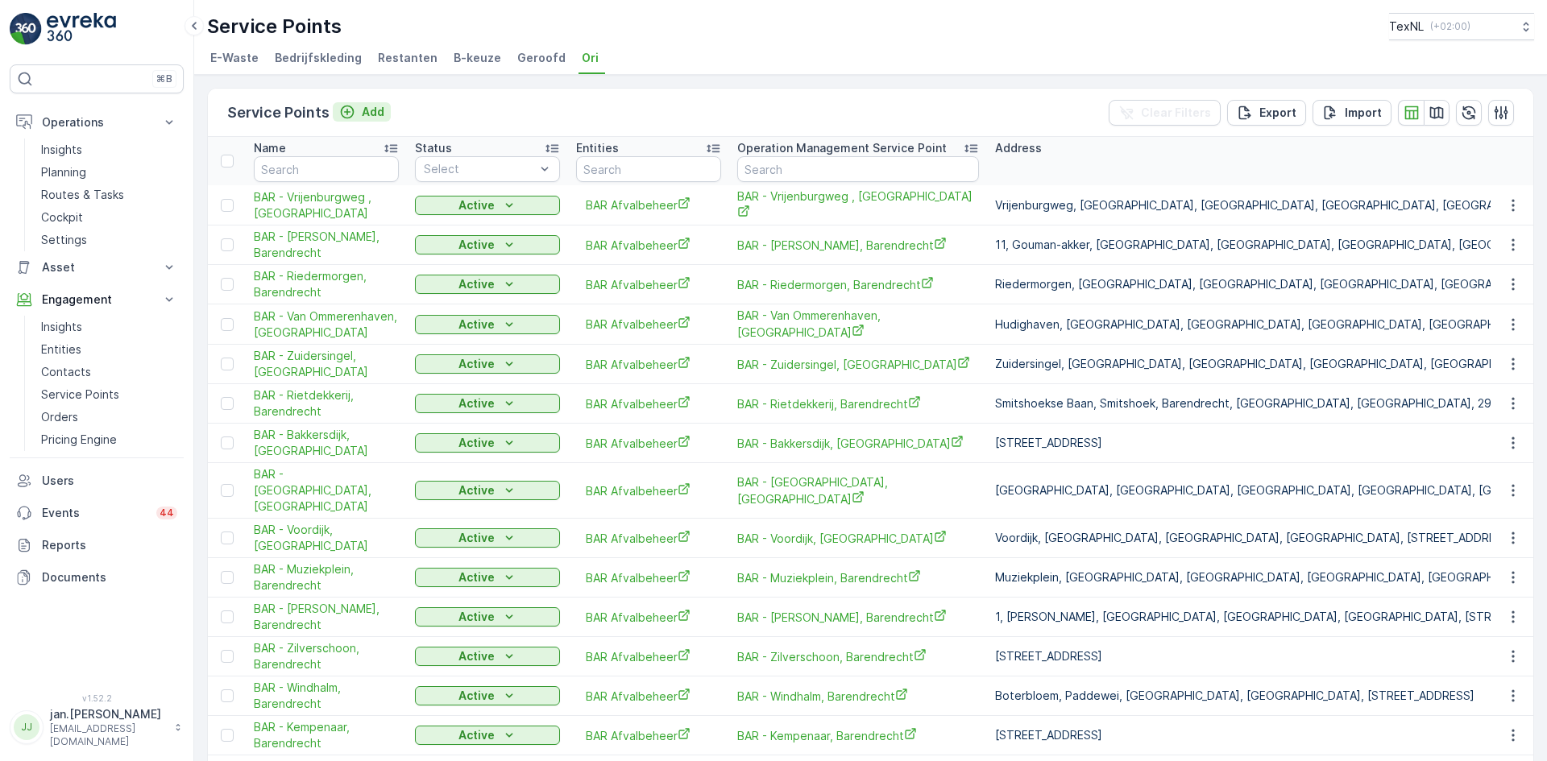
click at [373, 111] on p "Add" at bounding box center [373, 112] width 23 height 16
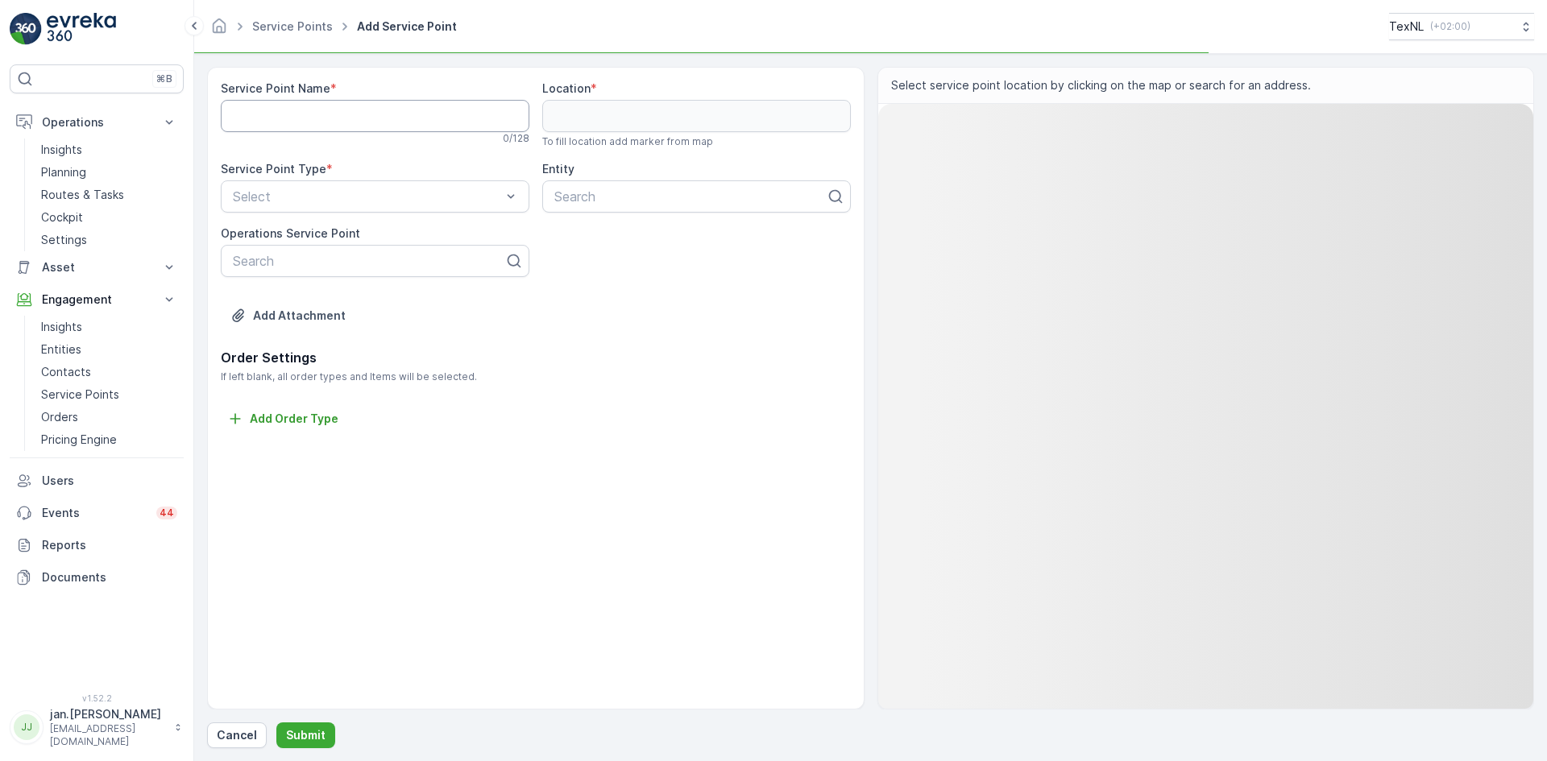
click at [343, 119] on Name "Service Point Name" at bounding box center [375, 116] width 309 height 32
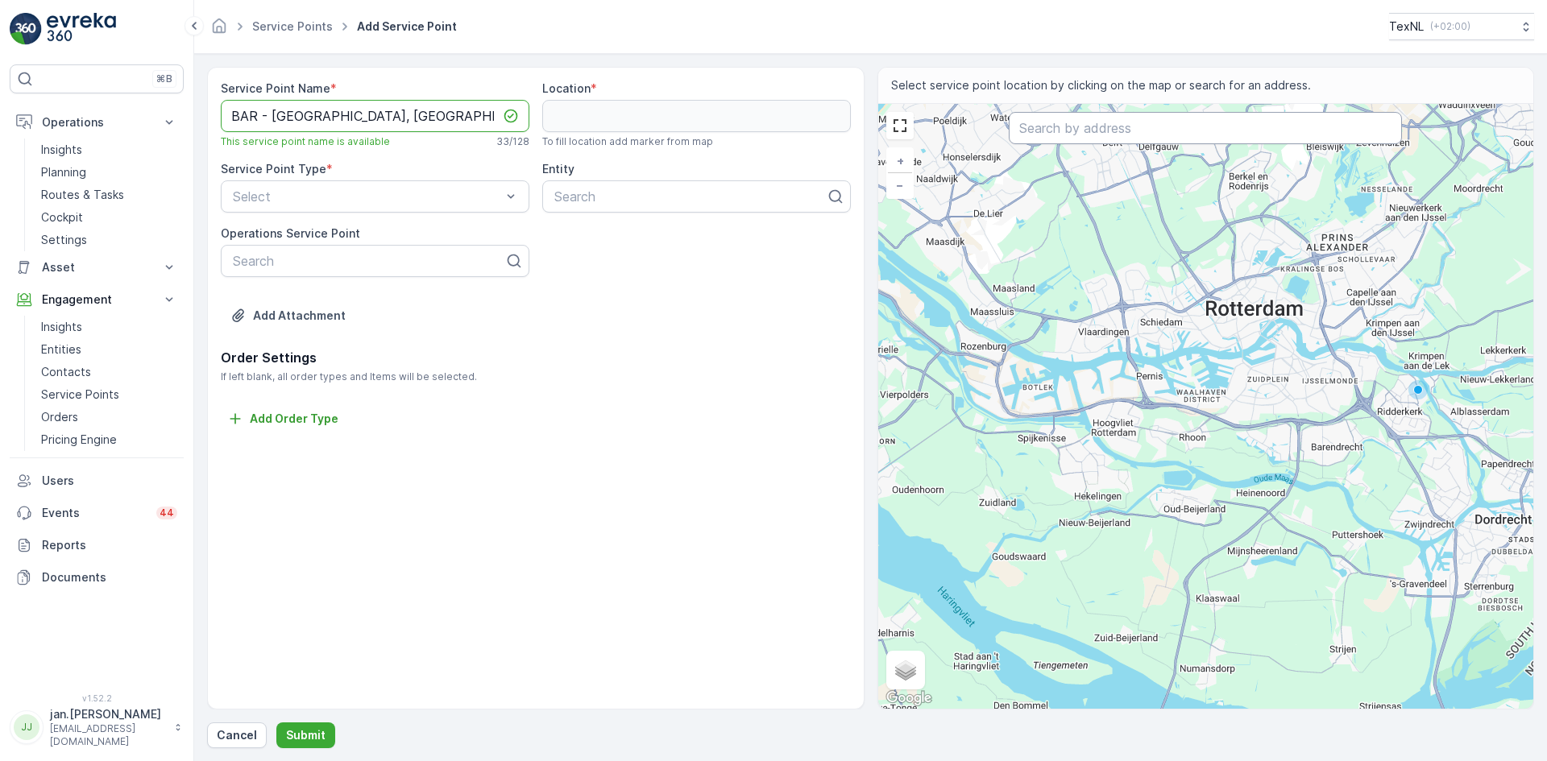
type Name "BAR - [GEOGRAPHIC_DATA], [GEOGRAPHIC_DATA]"
click at [1063, 129] on input "text" at bounding box center [1205, 128] width 393 height 32
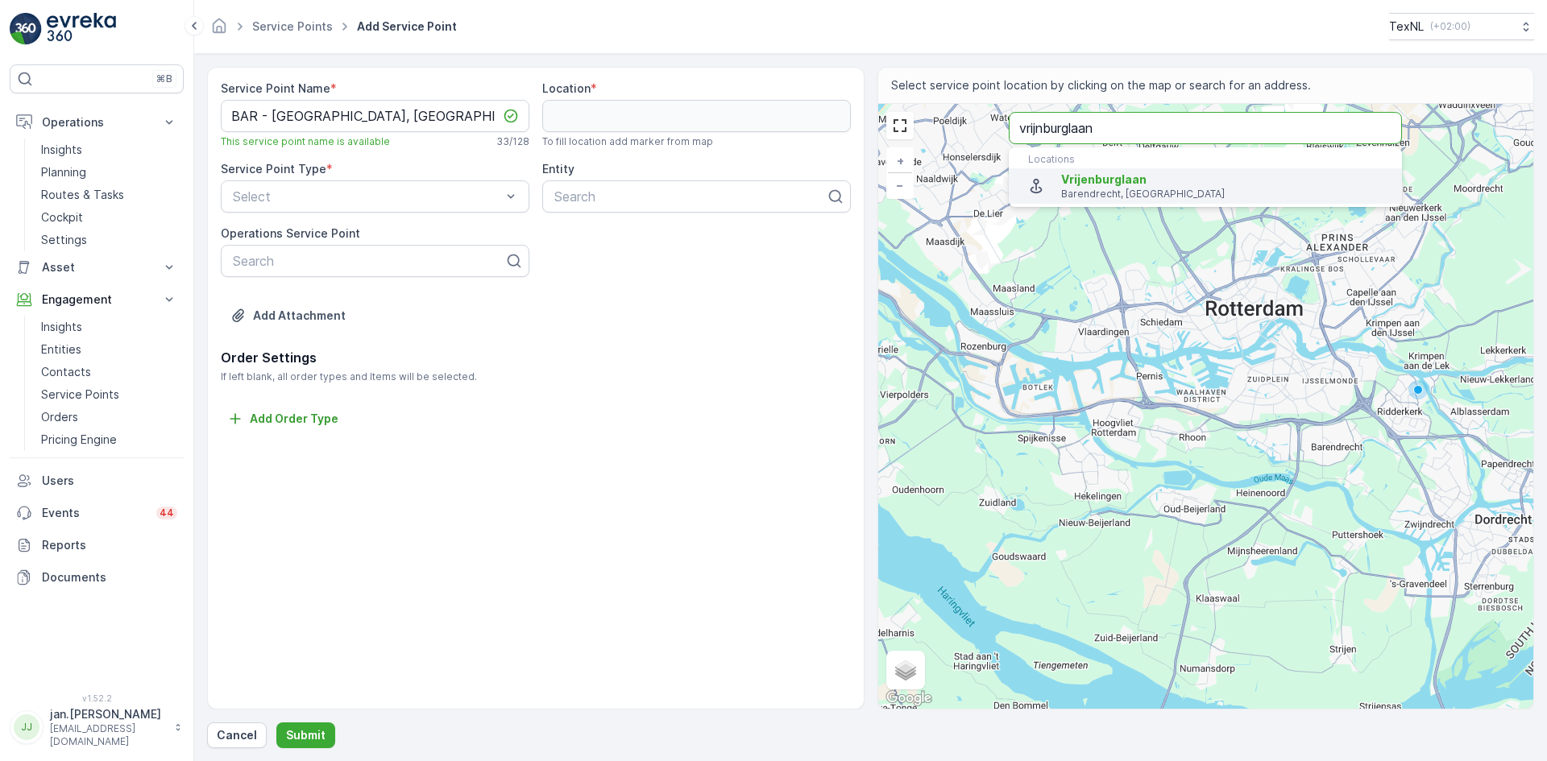
type input "vrijnburglaan"
click at [1123, 177] on span "Vrijenburglaan" at bounding box center [1103, 179] width 85 height 14
type input "51.8623498,4.5037595"
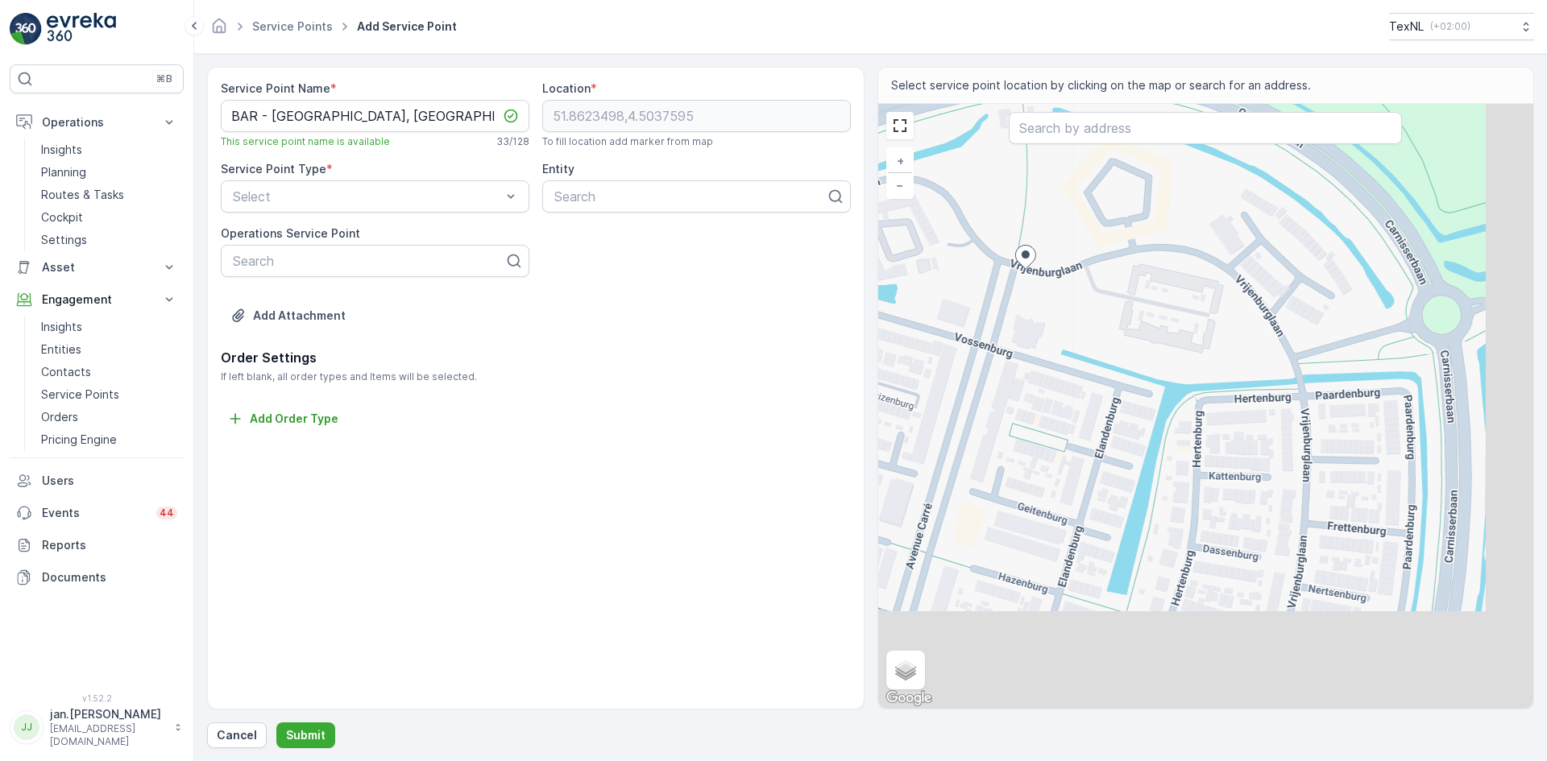
drag, startPoint x: 1201, startPoint y: 340, endPoint x: 1068, endPoint y: 251, distance: 159.8
click at [1068, 251] on div "+ − Satellite Roadmap Terrain Hybrid Leaflet Keyboard shortcuts Map Data Map da…" at bounding box center [1206, 406] width 656 height 605
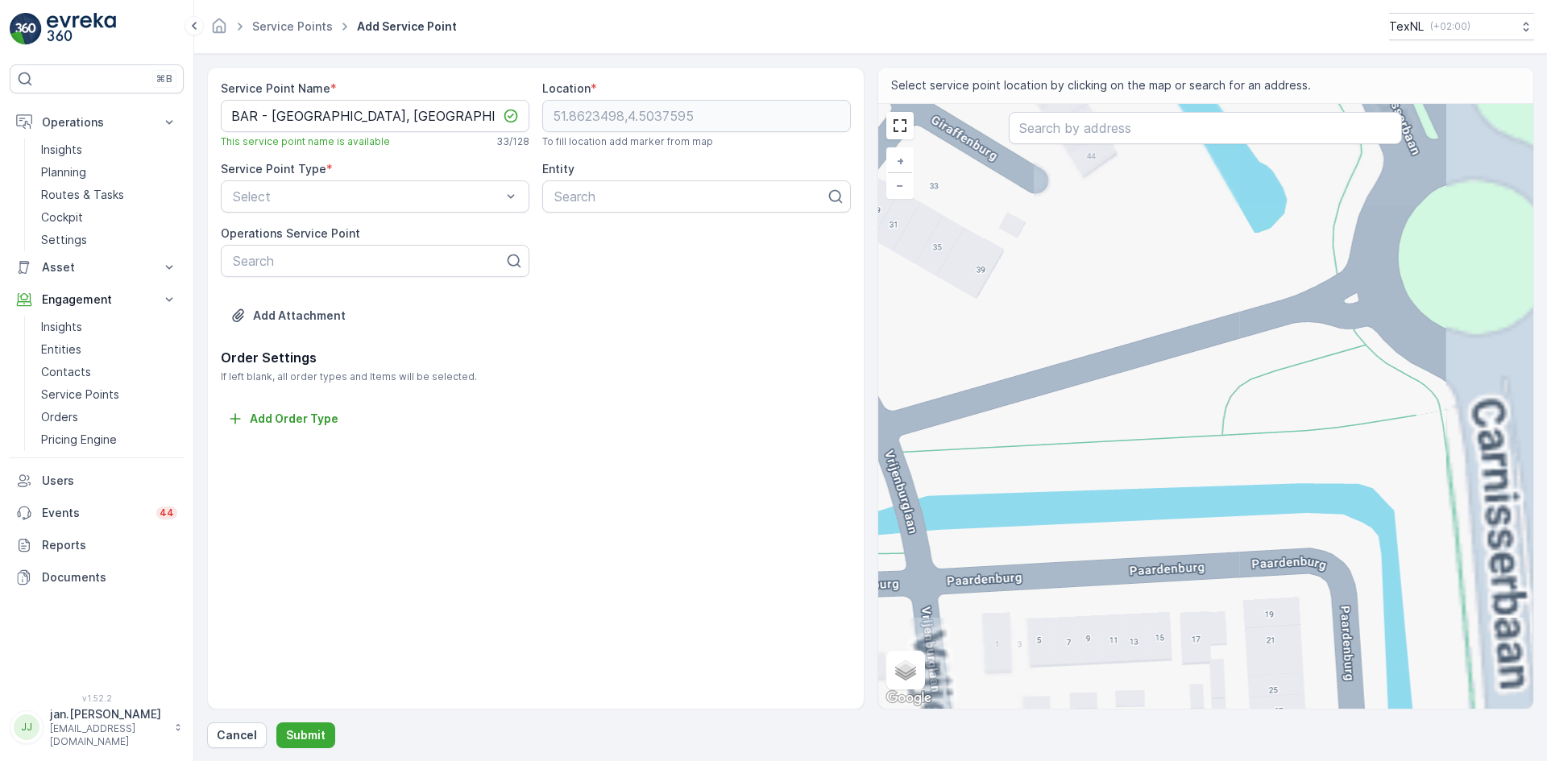
drag, startPoint x: 1404, startPoint y: 342, endPoint x: 1185, endPoint y: 388, distance: 223.7
click at [1185, 388] on div "+ − Satellite Roadmap Terrain Hybrid Leaflet Keyboard shortcuts Map Data Map da…" at bounding box center [1206, 406] width 656 height 605
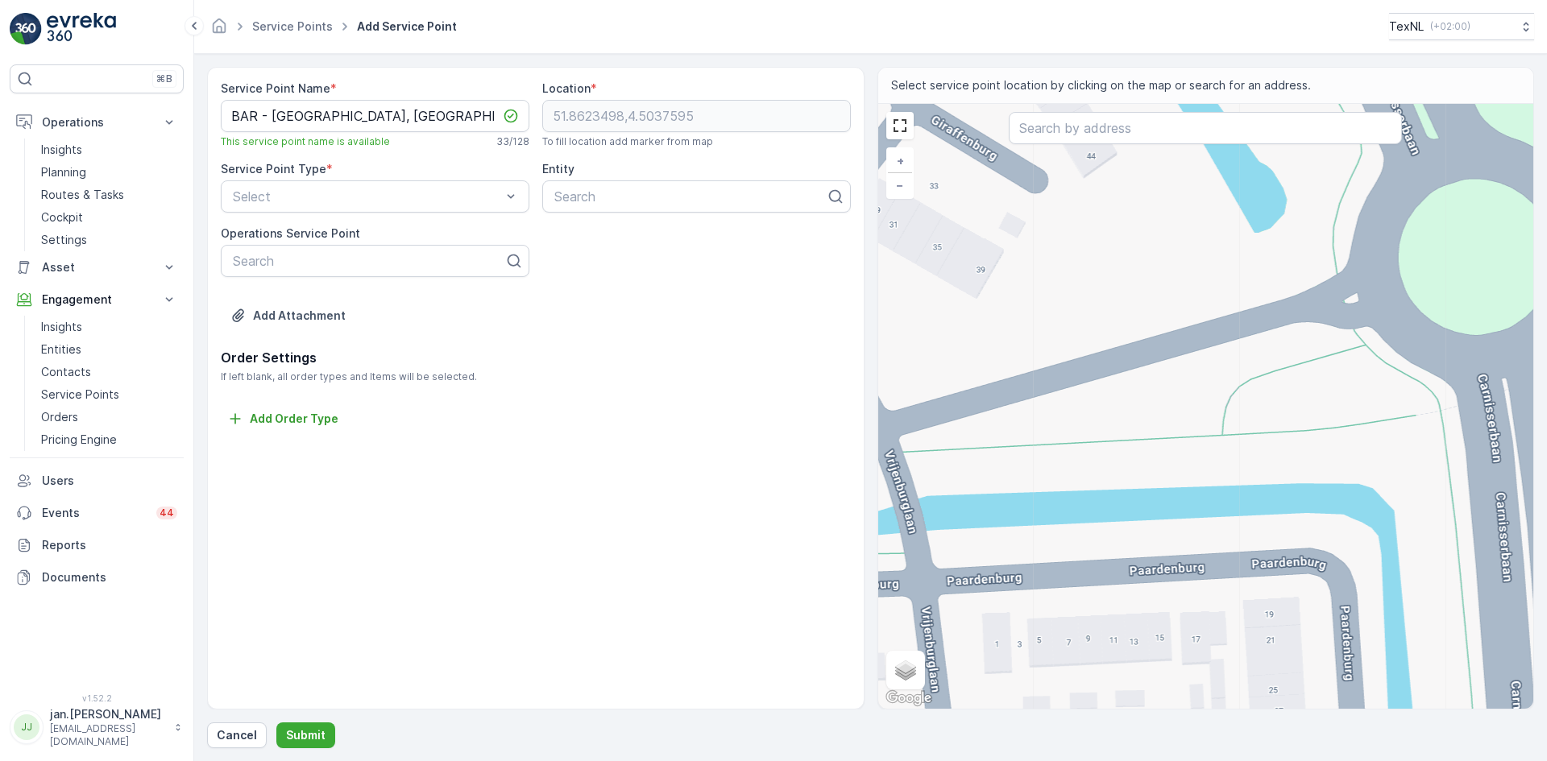
click at [1148, 375] on div "+ − Satellite Roadmap Terrain Hybrid Leaflet Keyboard shortcuts Map Data Map da…" at bounding box center [1206, 406] width 656 height 605
type input "51.86172633153169,4.508211395457656"
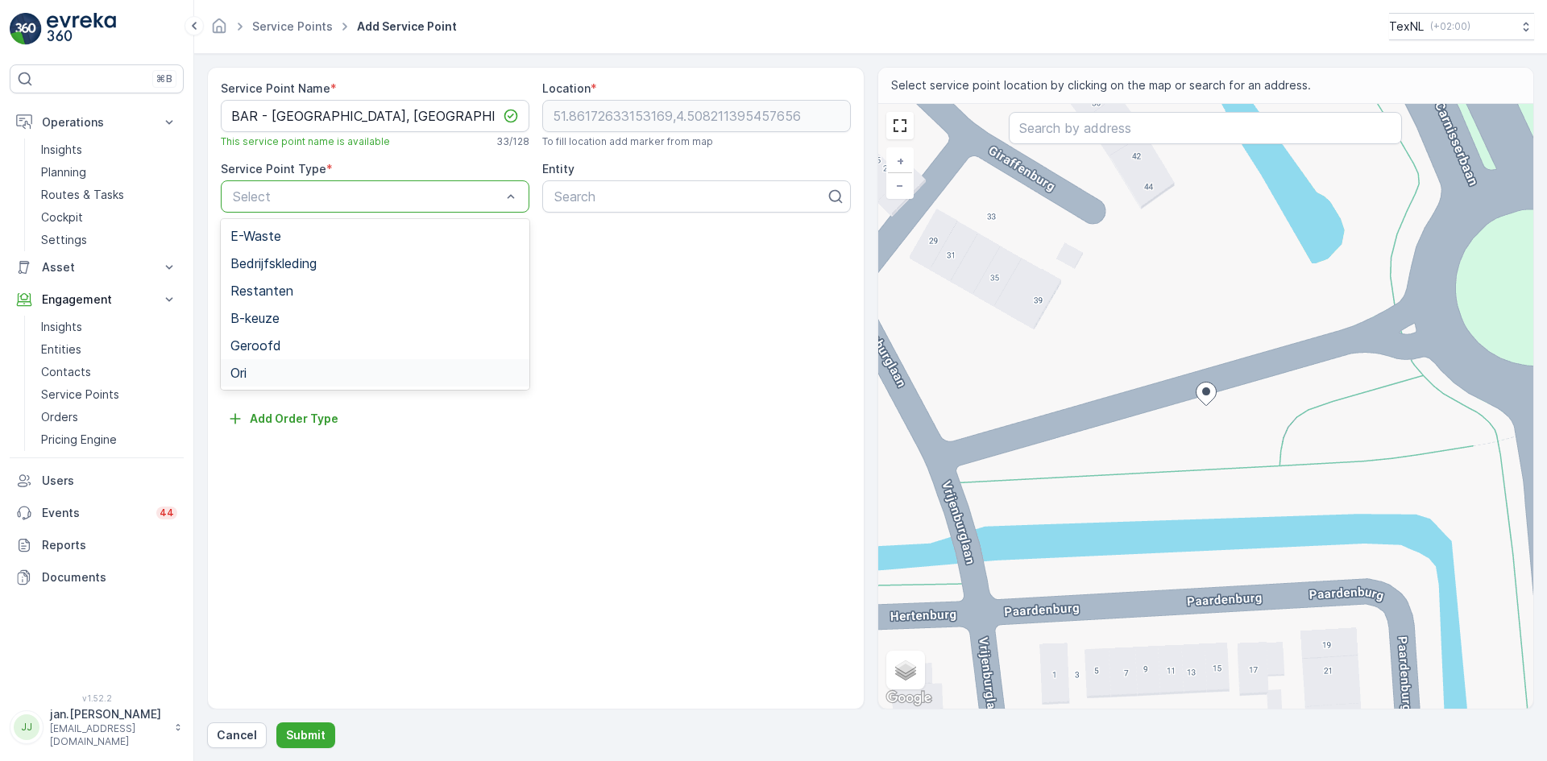
click at [254, 367] on div "Ori" at bounding box center [374, 373] width 289 height 15
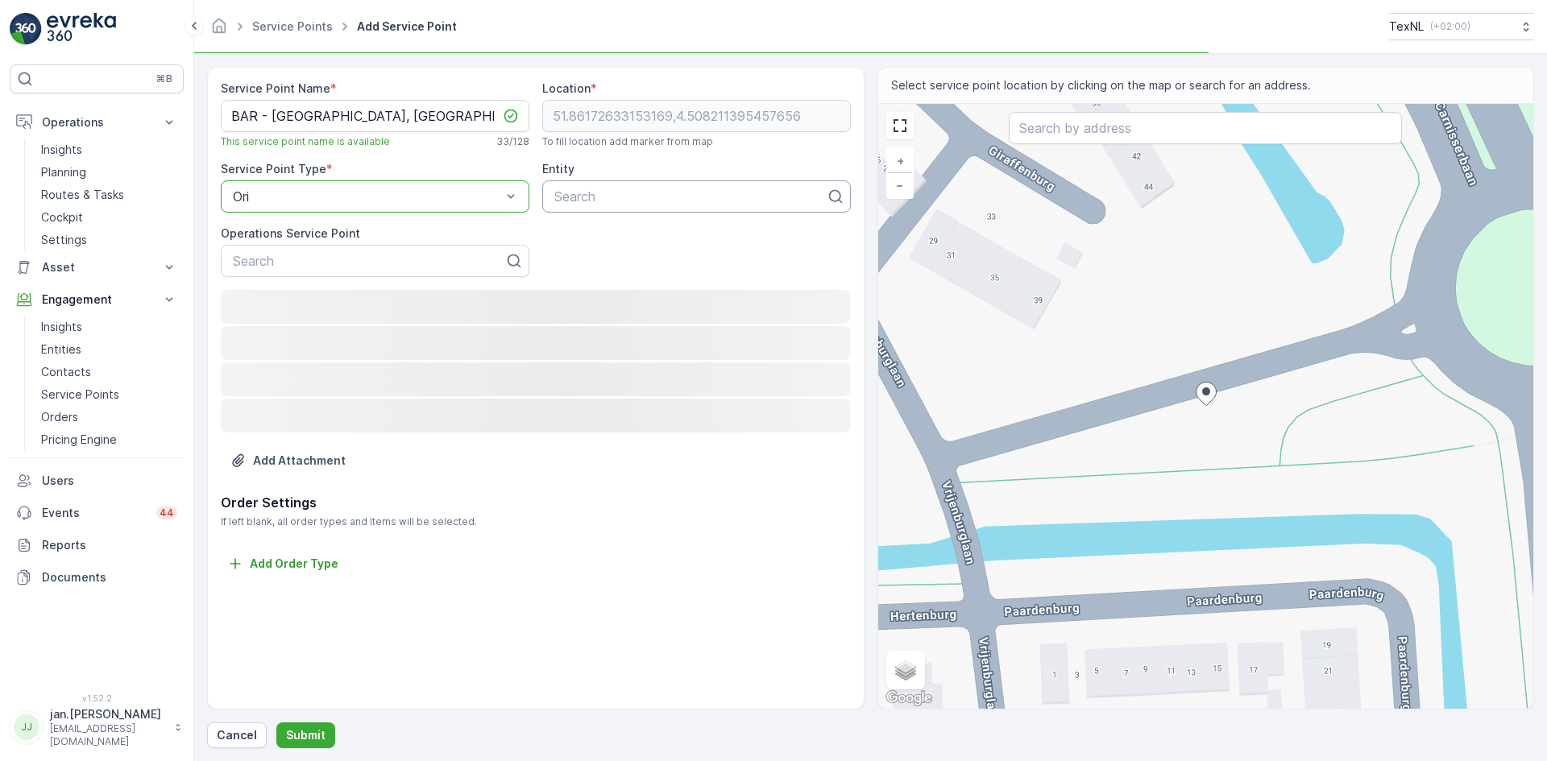
click at [613, 192] on div at bounding box center [690, 196] width 275 height 15
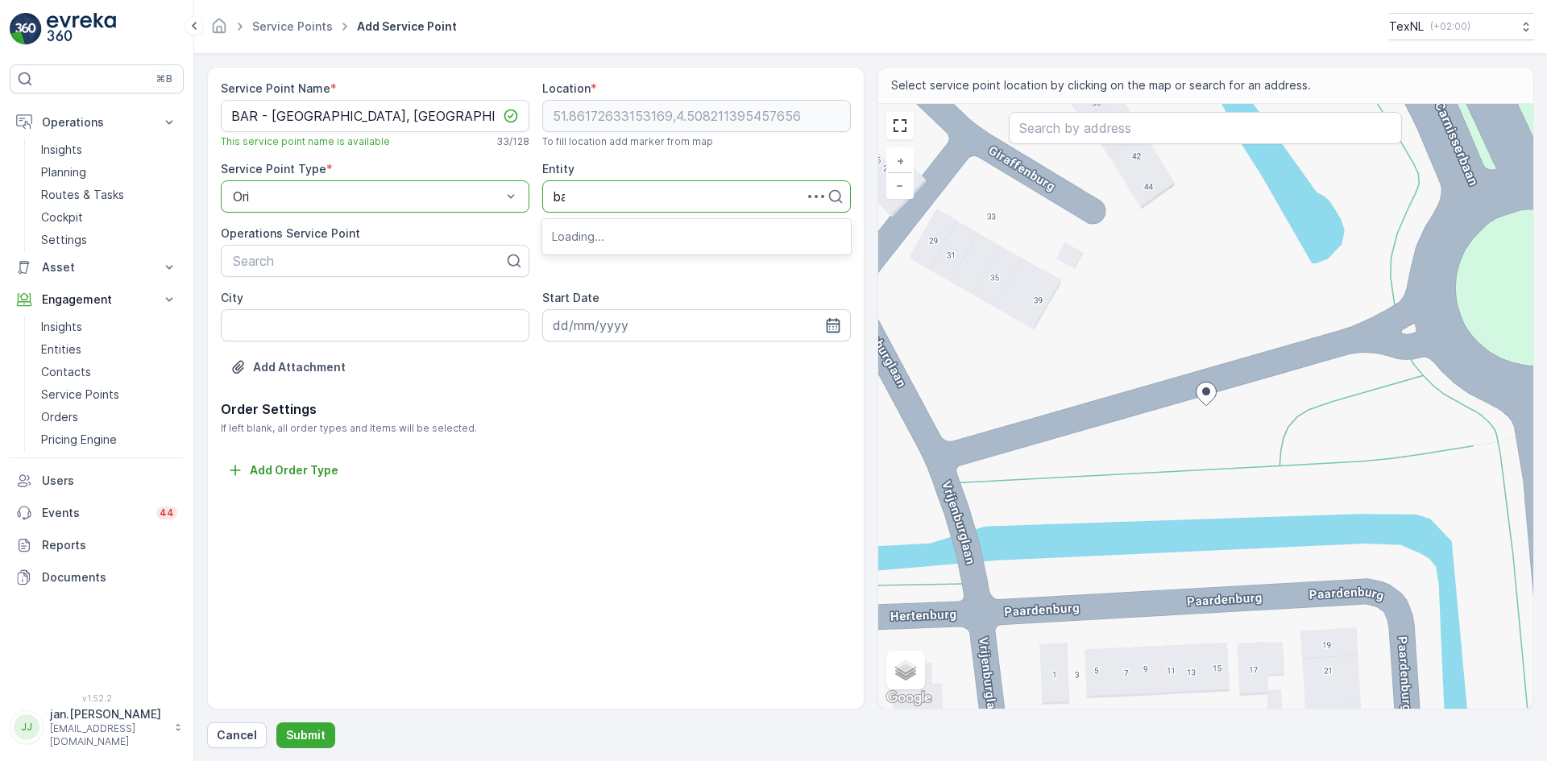
type input "bar"
click at [603, 238] on span "BAR Afvalbeheer" at bounding box center [603, 236] width 103 height 15
click at [303, 329] on input "City" at bounding box center [375, 325] width 309 height 32
type input "Barendrecht"
click at [834, 325] on icon "button" at bounding box center [833, 325] width 16 height 16
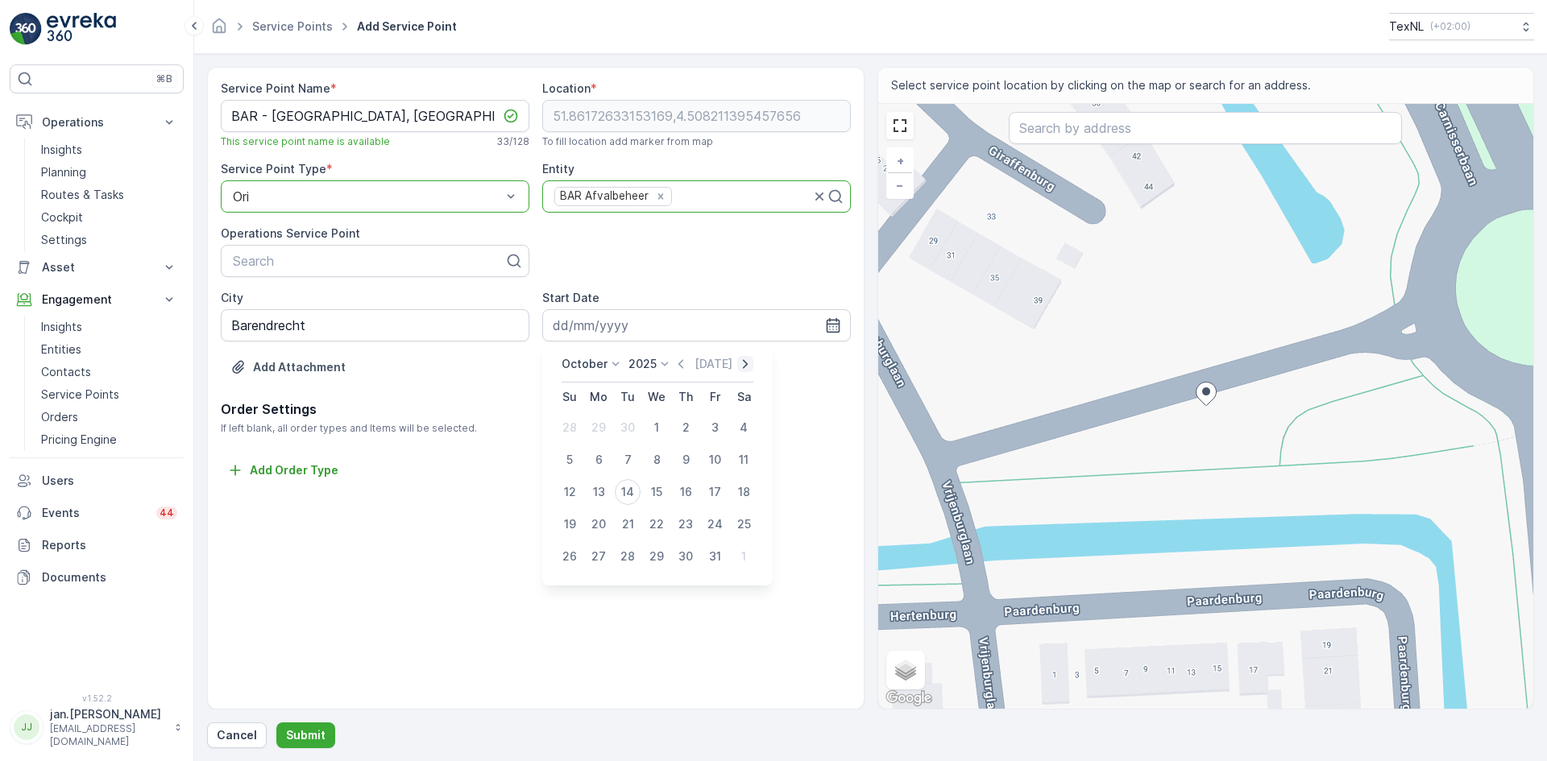
click at [747, 365] on icon "button" at bounding box center [745, 364] width 16 height 16
click at [749, 365] on icon "button" at bounding box center [757, 364] width 16 height 16
click at [687, 425] on div "1" at bounding box center [686, 428] width 26 height 26
type input "01.01.2026"
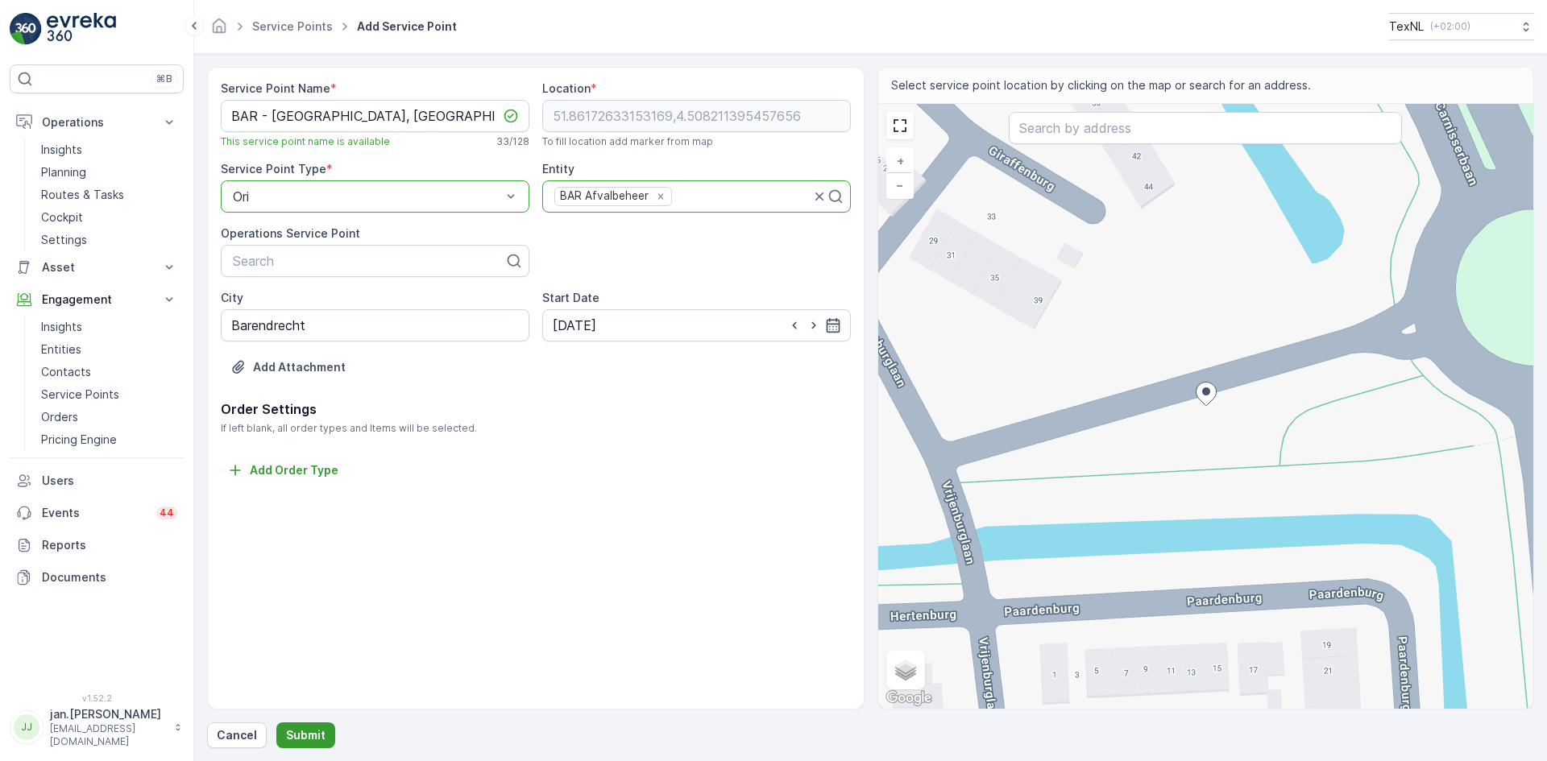
click at [308, 732] on p "Submit" at bounding box center [305, 736] width 39 height 16
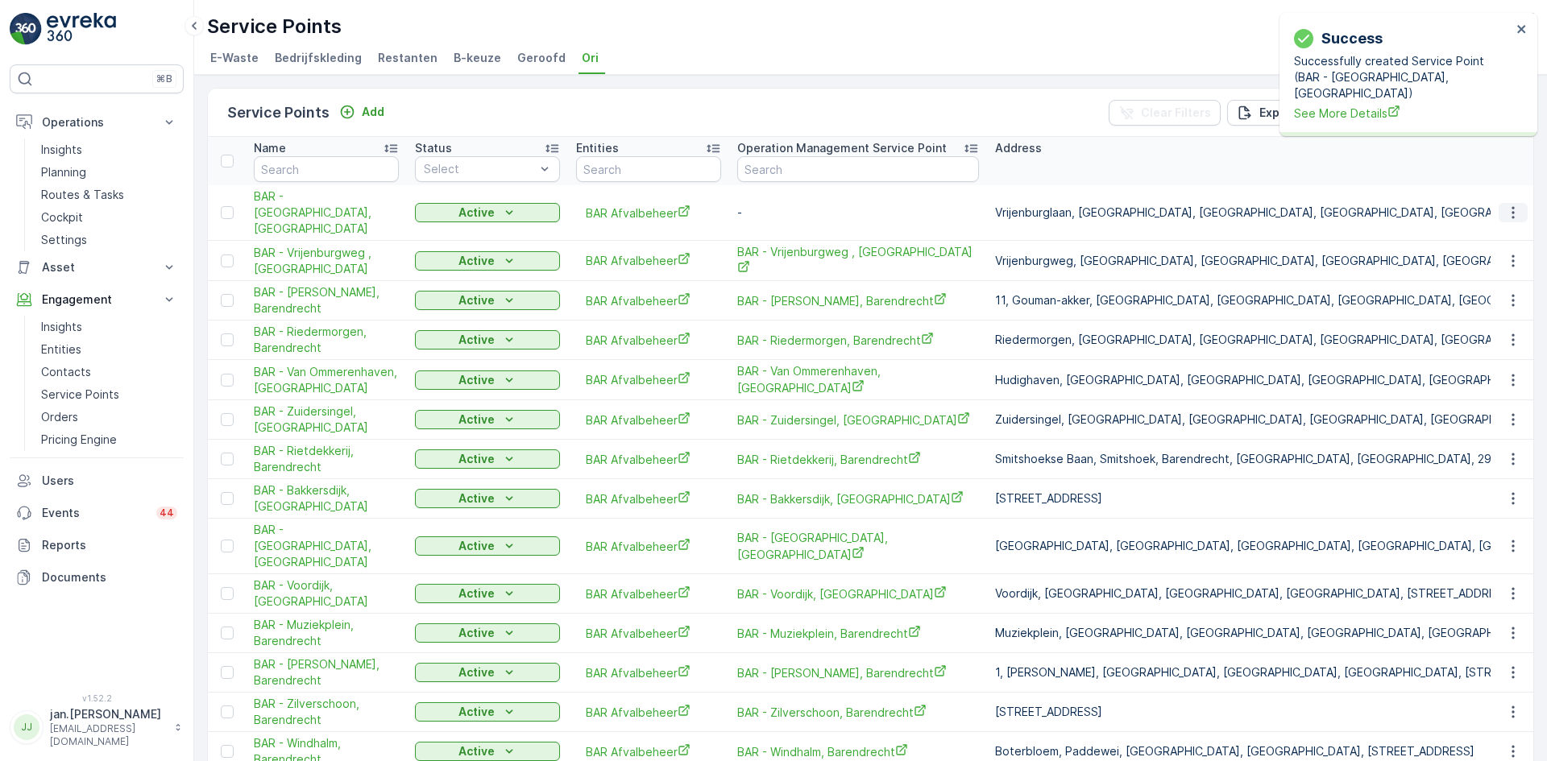
click at [1511, 205] on icon "button" at bounding box center [1513, 213] width 16 height 16
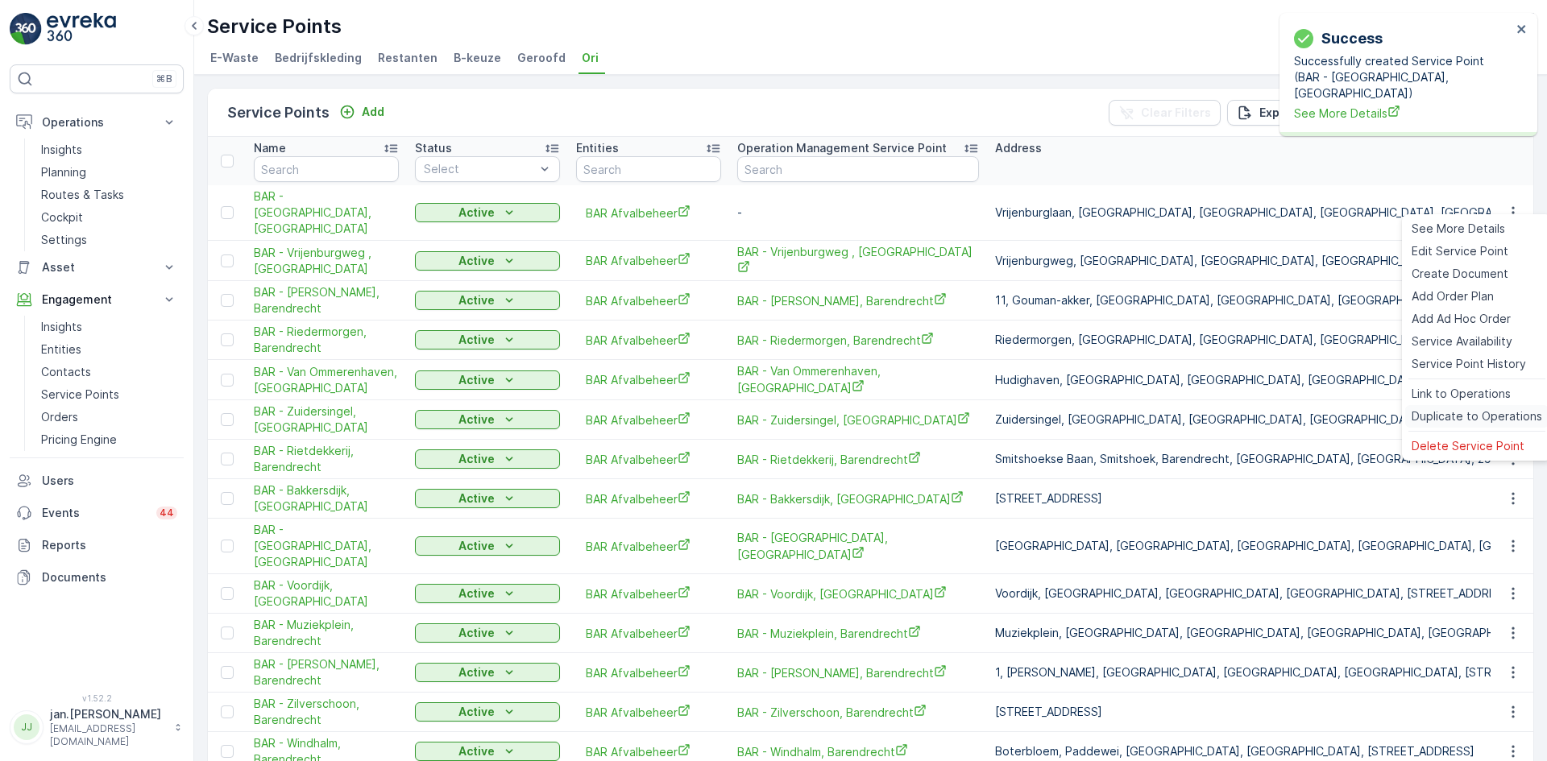
click at [1467, 417] on span "Duplicate to Operations" at bounding box center [1477, 416] width 131 height 16
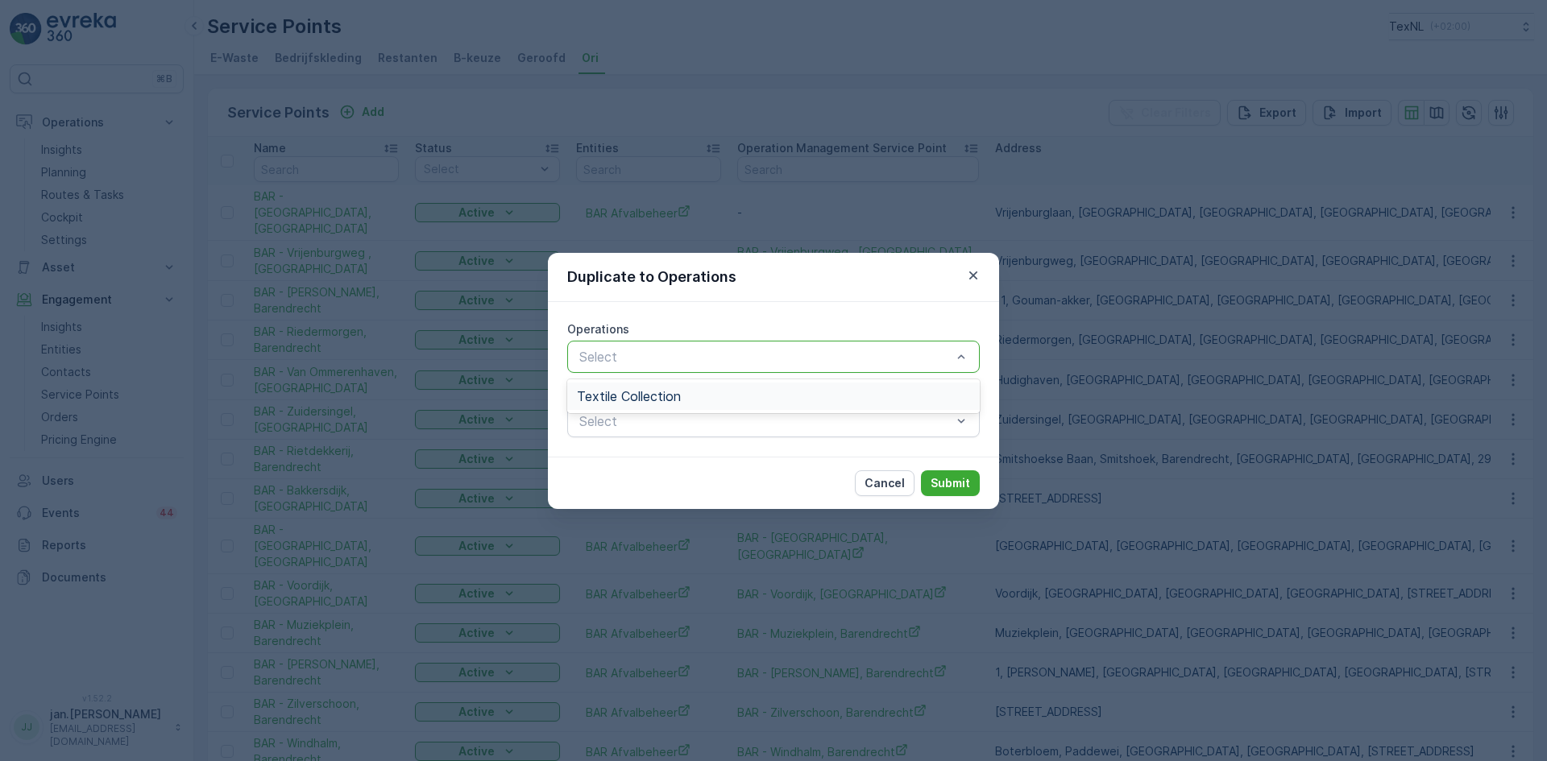
click at [634, 393] on span "Textile Collection" at bounding box center [629, 396] width 104 height 15
click at [937, 476] on p "Submit" at bounding box center [950, 483] width 39 height 16
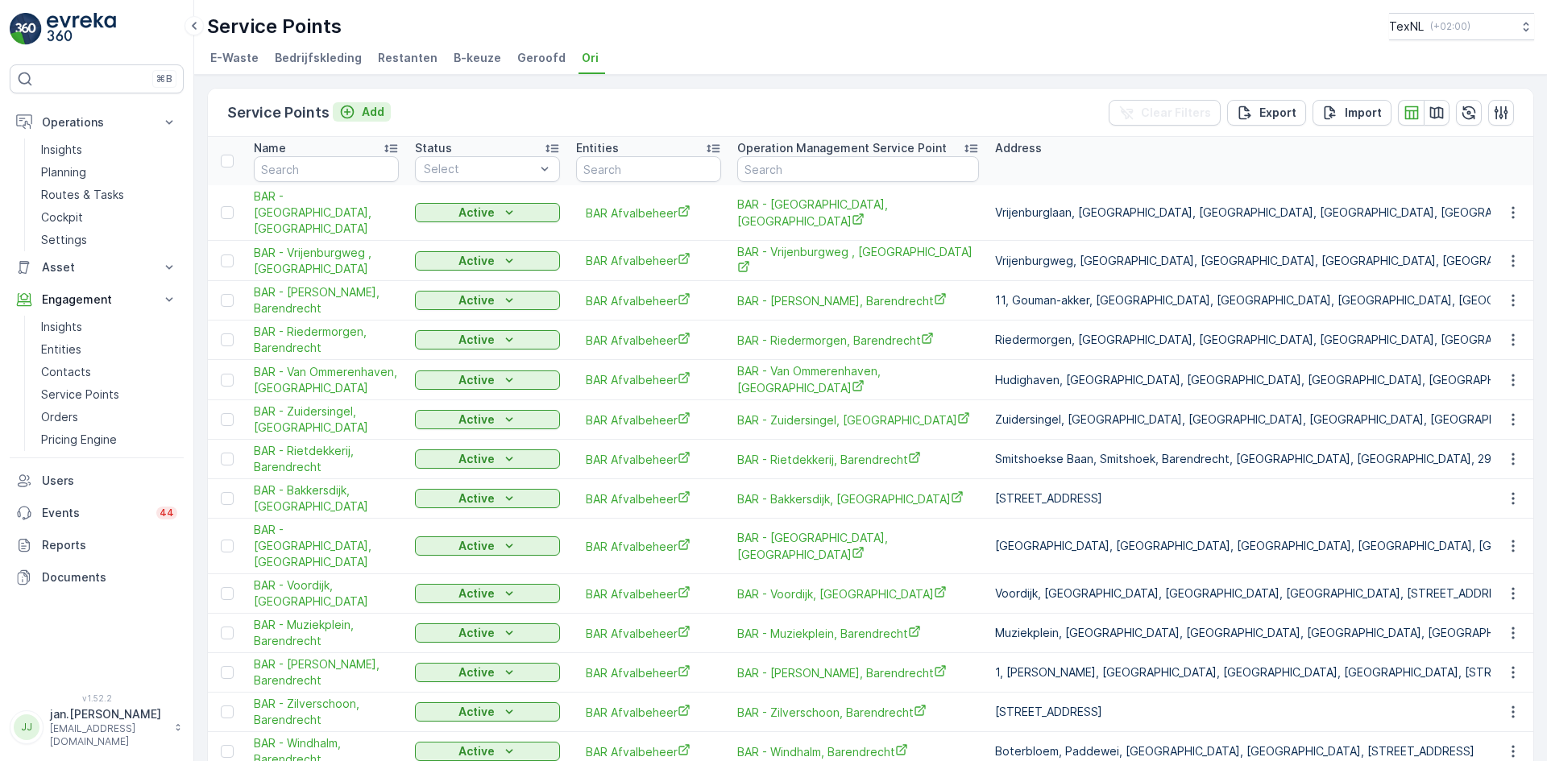
click at [373, 111] on p "Add" at bounding box center [373, 112] width 23 height 16
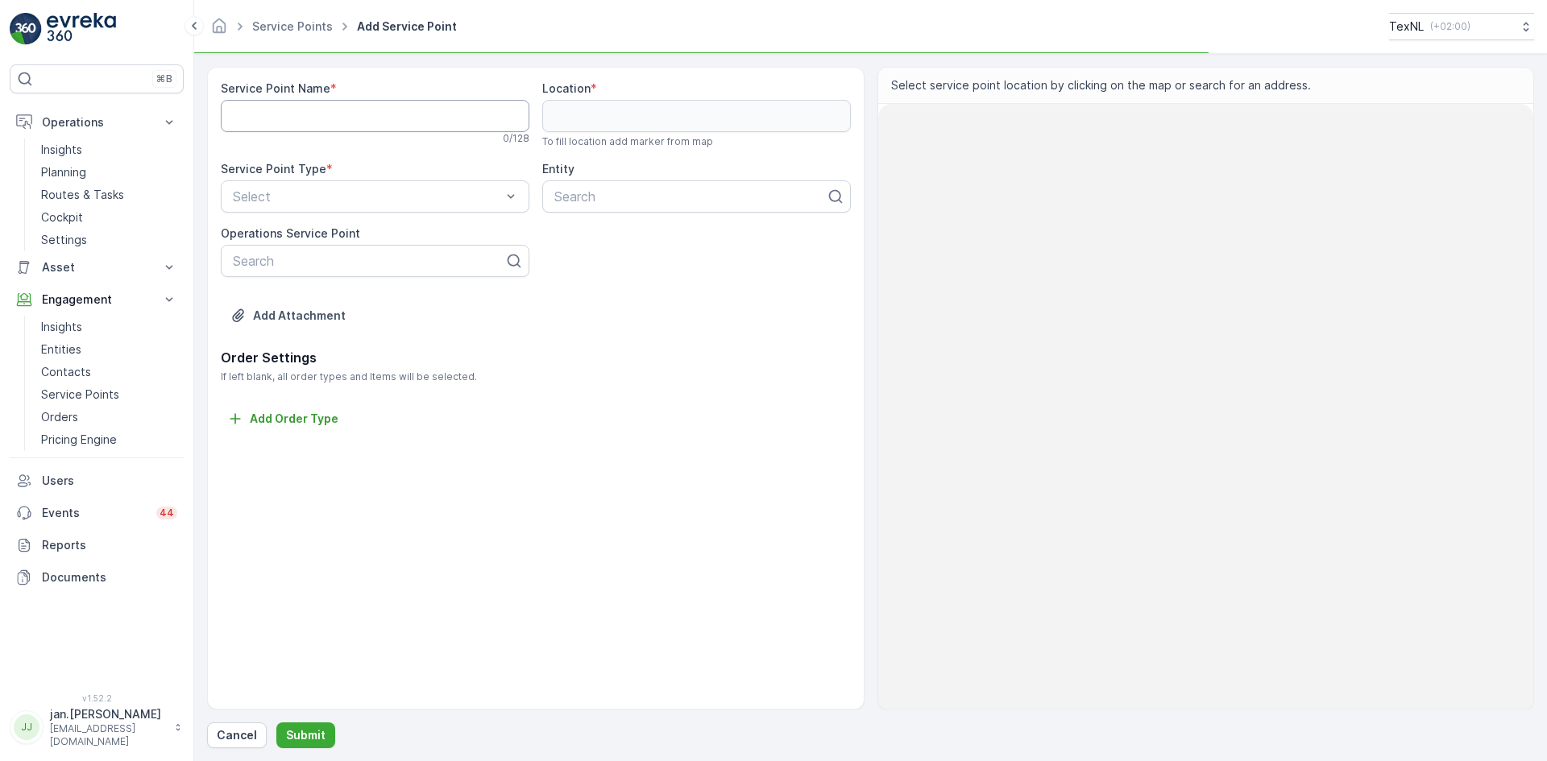
click at [352, 112] on Name "Service Point Name" at bounding box center [375, 116] width 309 height 32
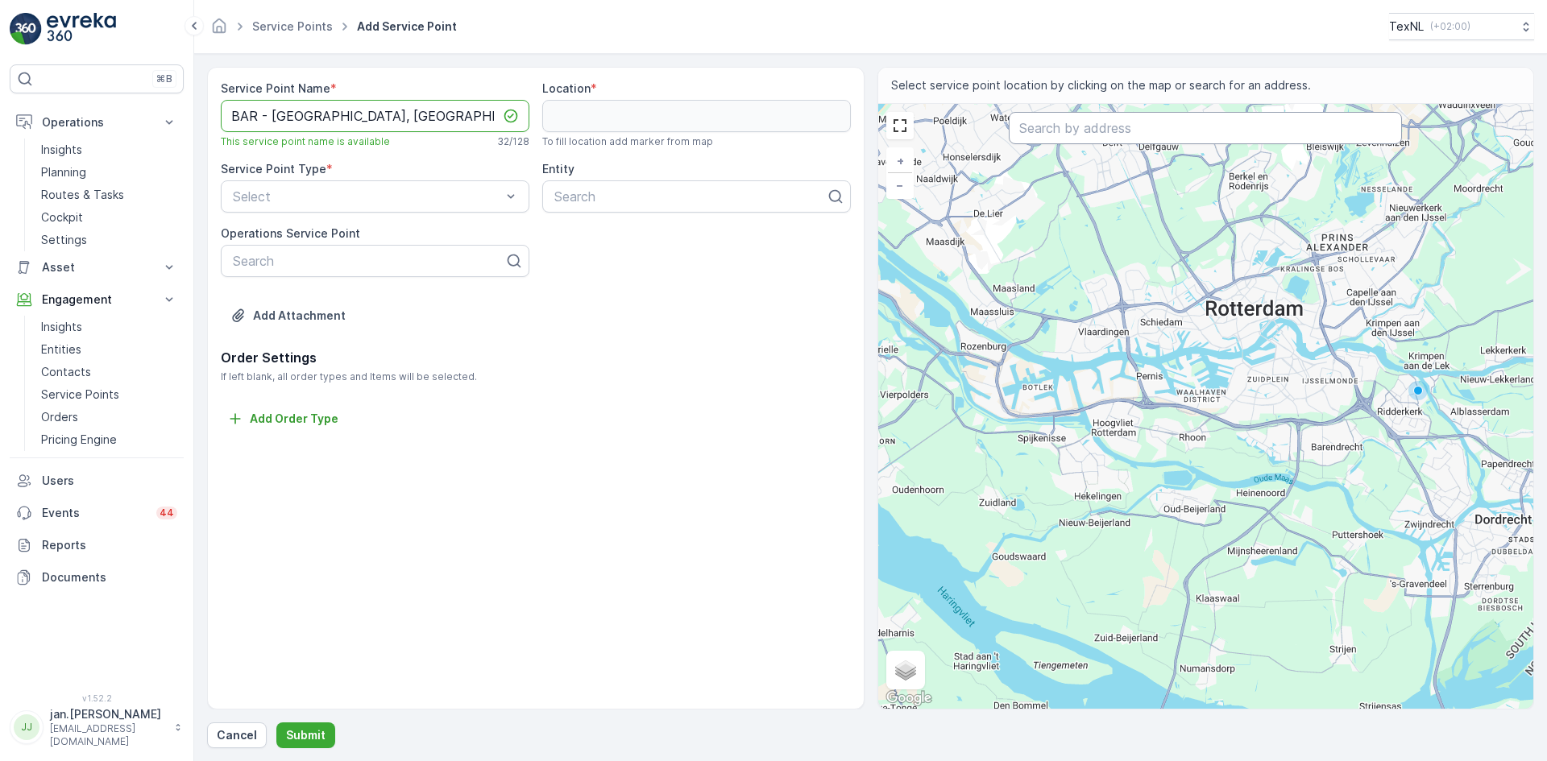
type Name "BAR - [GEOGRAPHIC_DATA], [GEOGRAPHIC_DATA]"
click at [1069, 126] on input "text" at bounding box center [1205, 128] width 393 height 32
type input "oude trambaan"
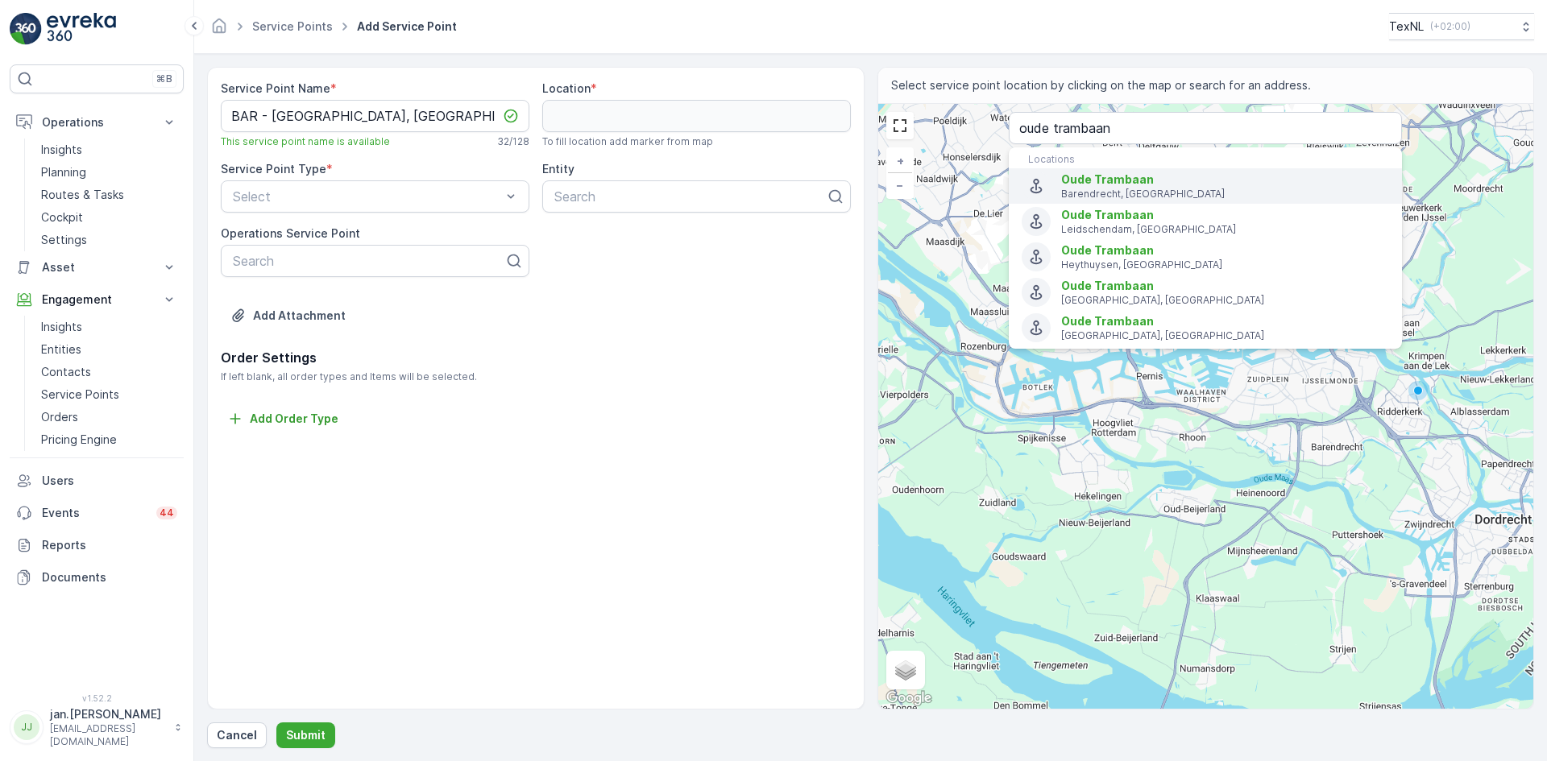
click at [1134, 181] on span "Oude Trambaan" at bounding box center [1107, 179] width 93 height 14
type input "51.84417939999999,4.5277159"
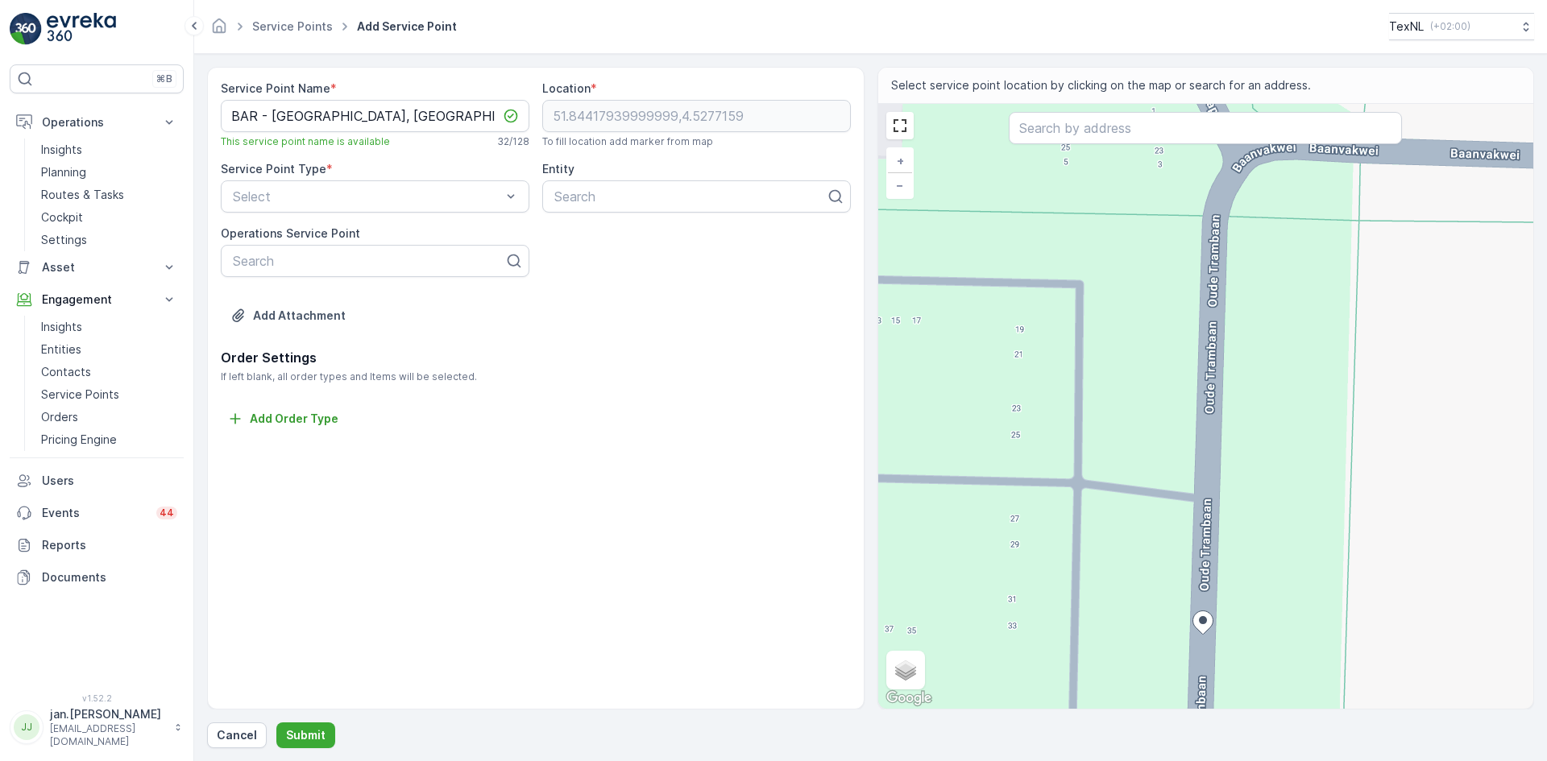
click at [1195, 310] on div "+ − Satellite Roadmap Terrain Hybrid Leaflet Keyboard shortcuts Map Data Map da…" at bounding box center [1206, 406] width 656 height 605
type input "51.84484746971868,4.527691506357657"
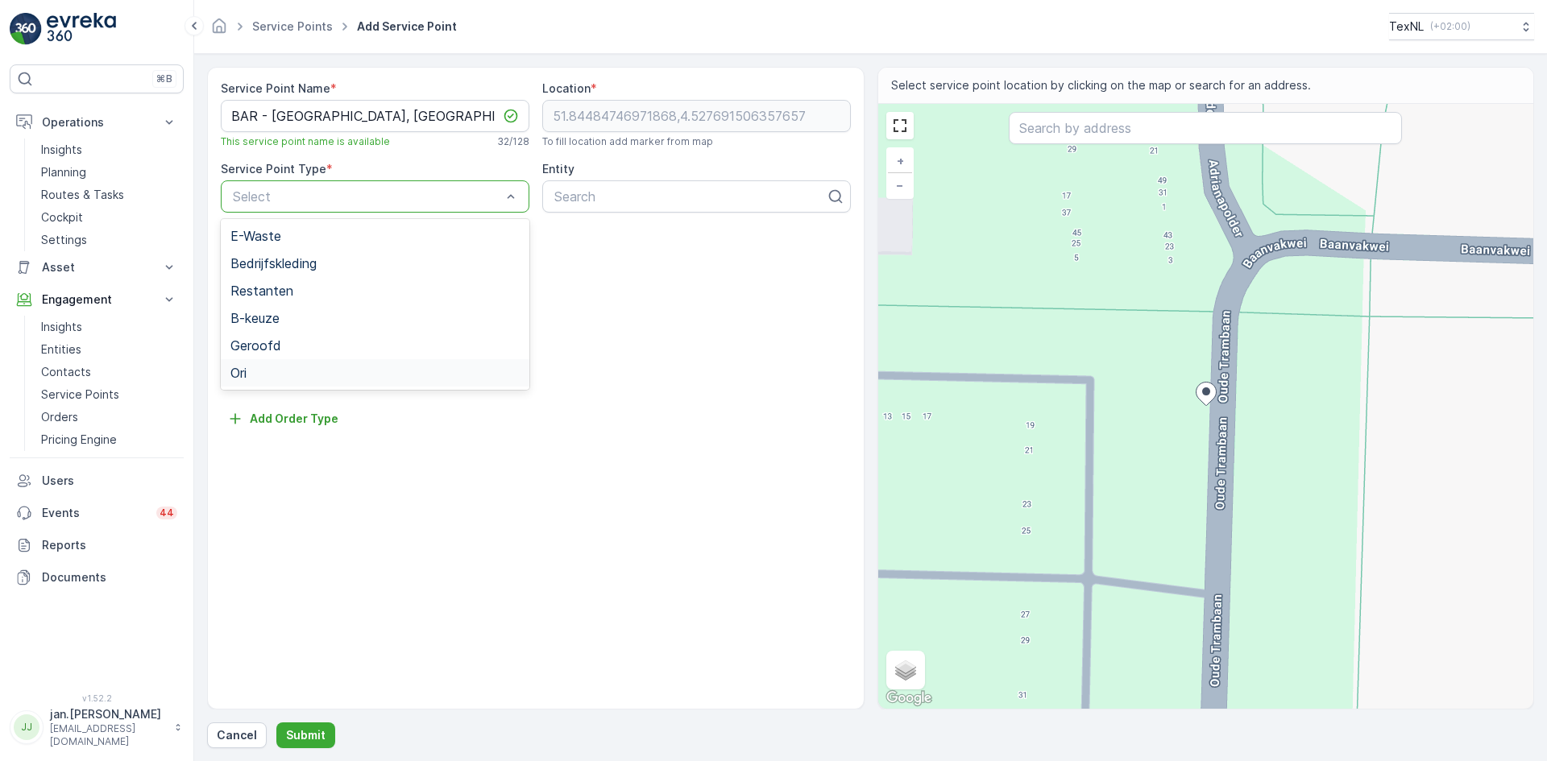
click at [247, 375] on span "Ori" at bounding box center [238, 373] width 16 height 15
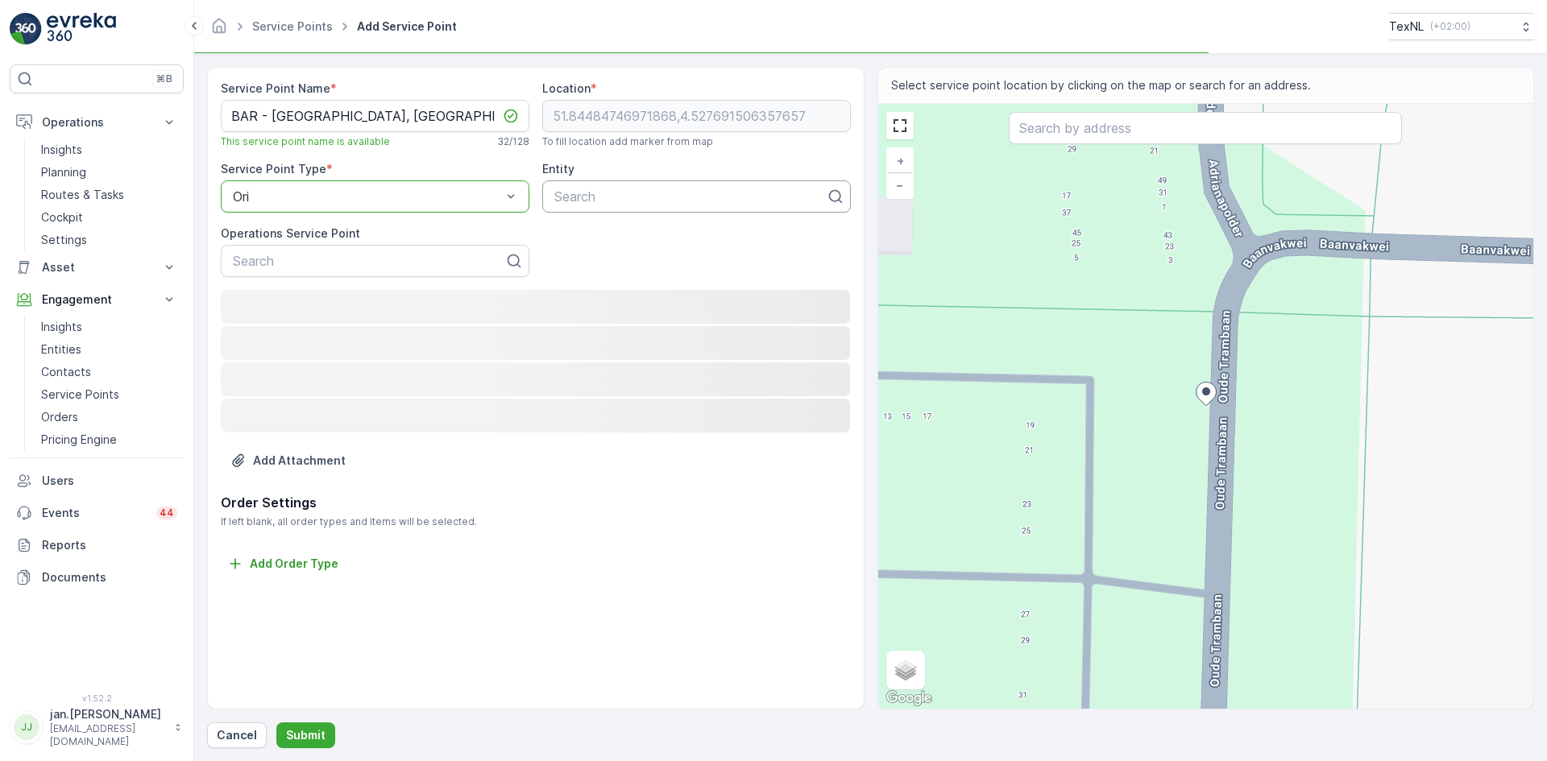
click at [594, 196] on div at bounding box center [690, 196] width 275 height 15
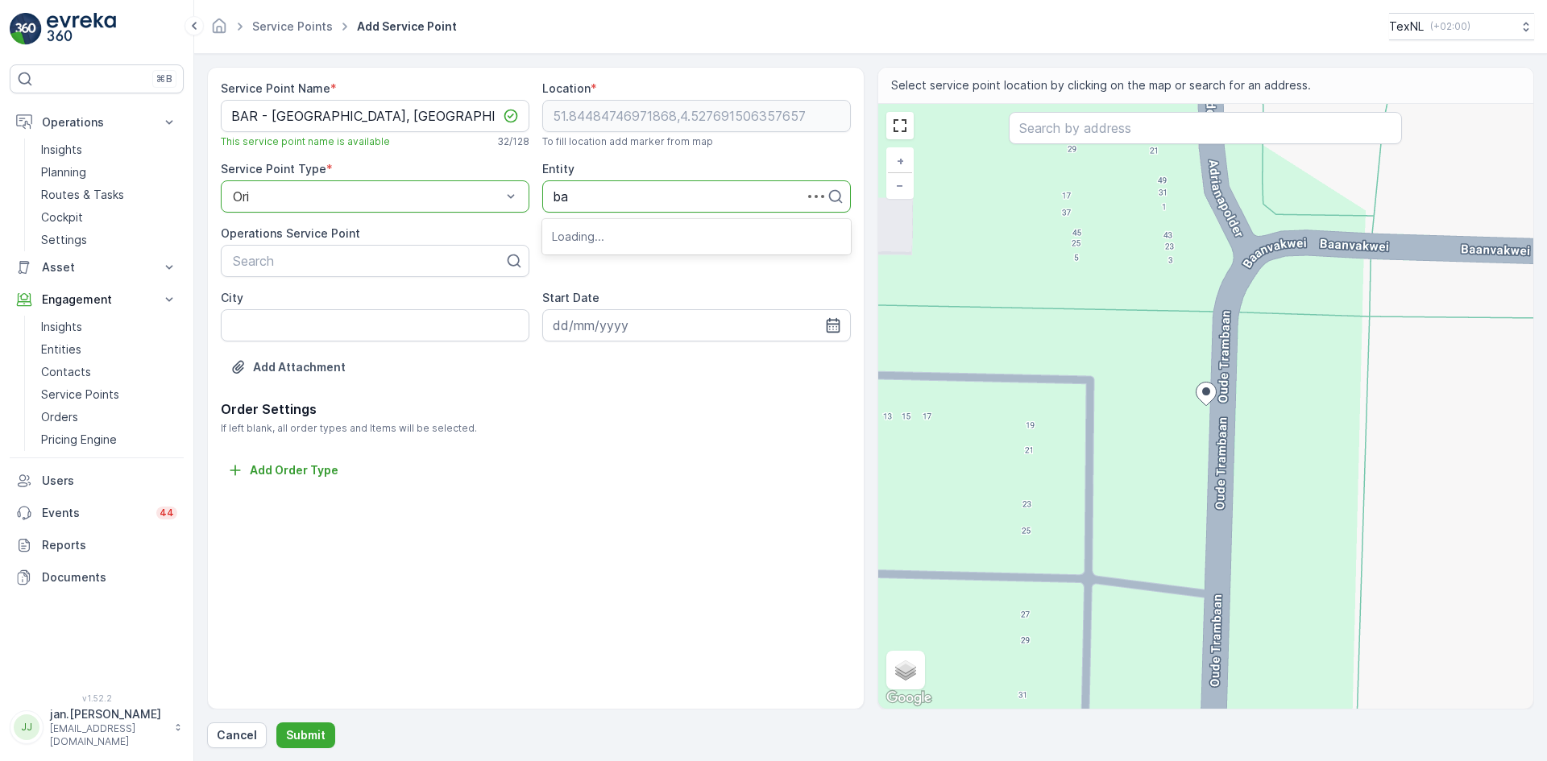
type input "bar"
click at [589, 234] on span "BAR Afvalbeheer" at bounding box center [603, 236] width 103 height 15
click at [325, 329] on input "City" at bounding box center [375, 325] width 309 height 32
type input "Barendrecht"
click at [828, 322] on icon "button" at bounding box center [833, 325] width 16 height 16
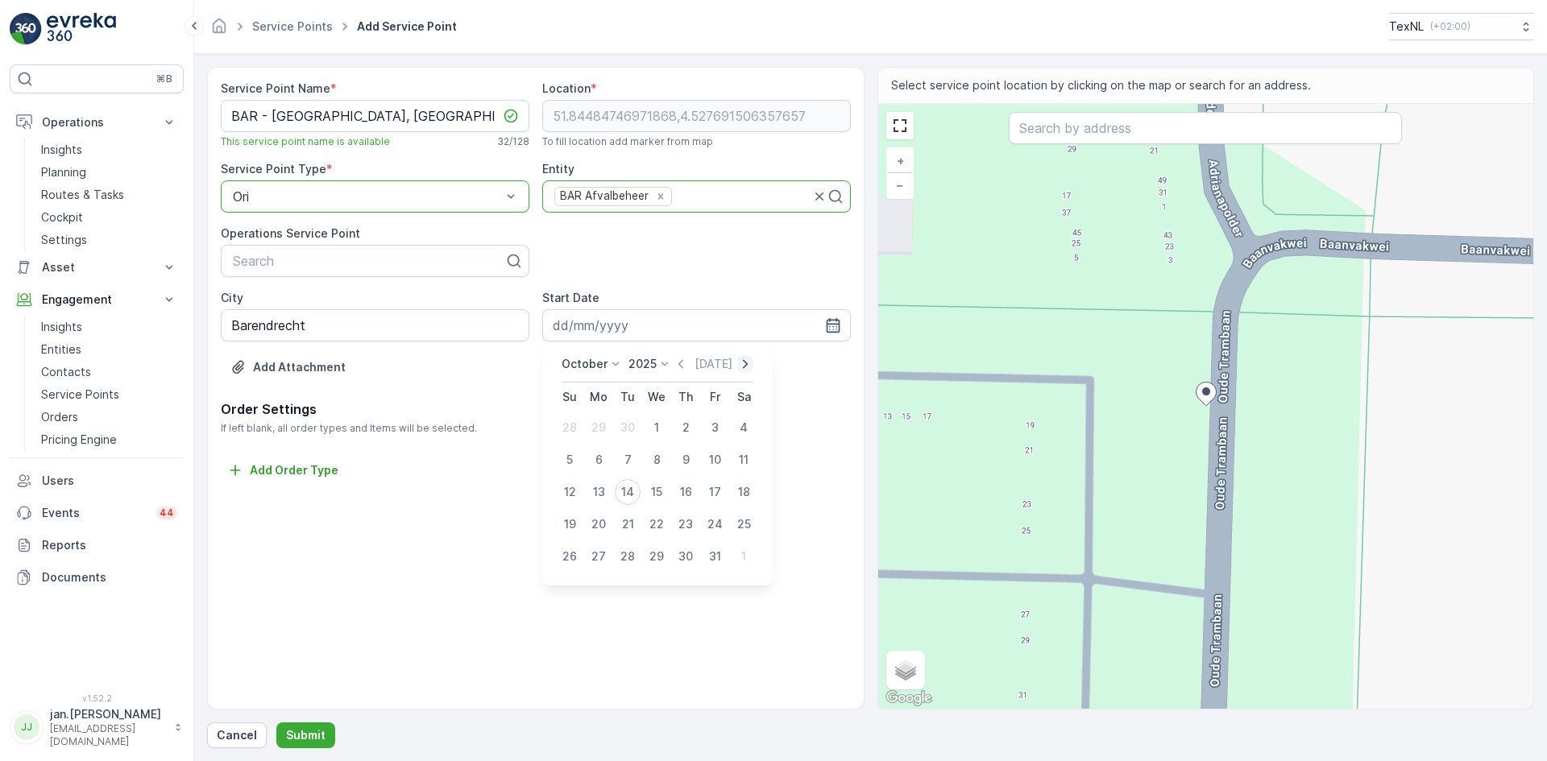
click at [744, 364] on icon "button" at bounding box center [745, 364] width 16 height 16
click at [749, 364] on icon "button" at bounding box center [757, 364] width 16 height 16
click at [682, 429] on div "1" at bounding box center [686, 428] width 26 height 26
type input "01.01.2026"
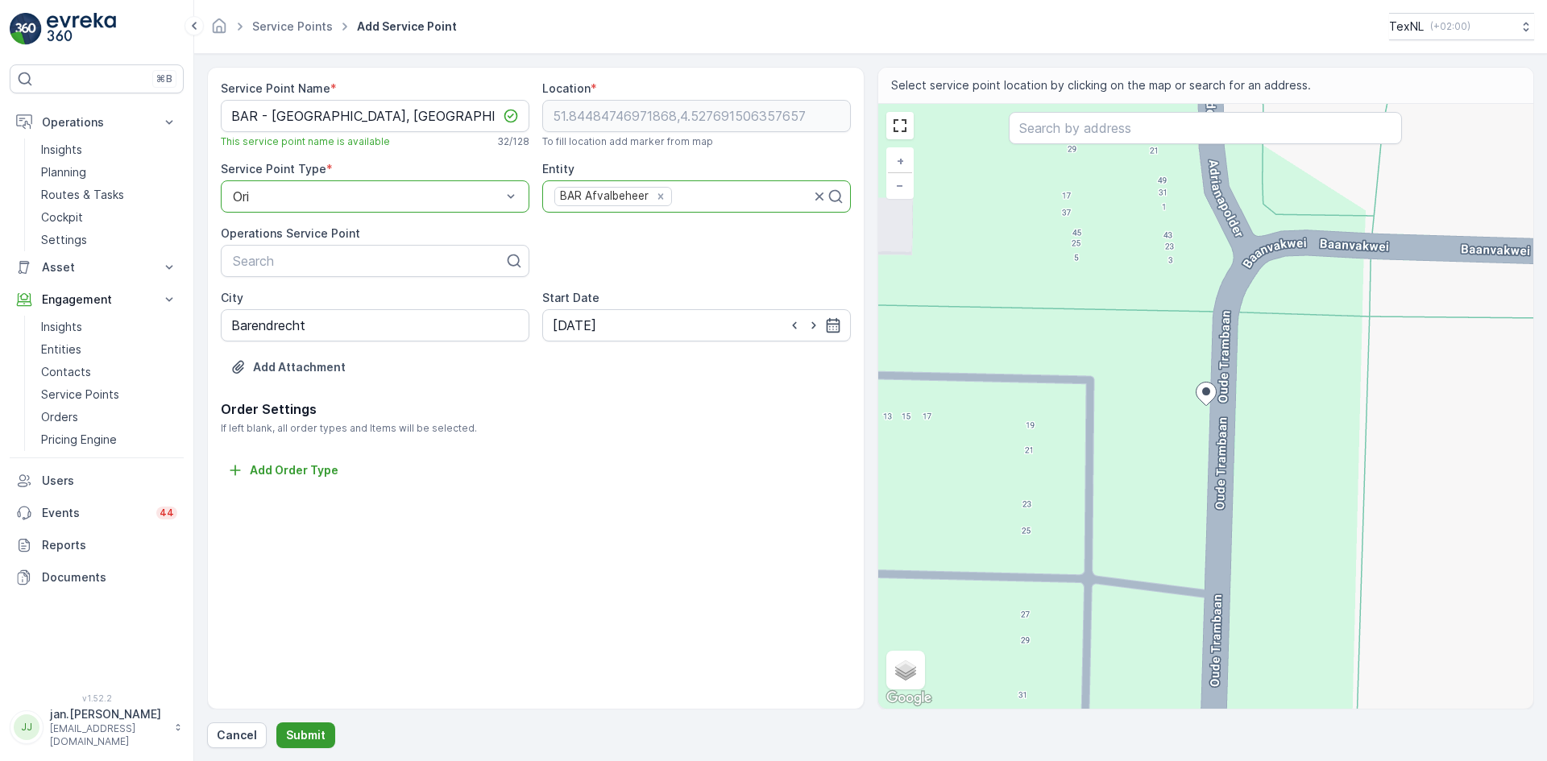
click at [311, 740] on p "Submit" at bounding box center [305, 736] width 39 height 16
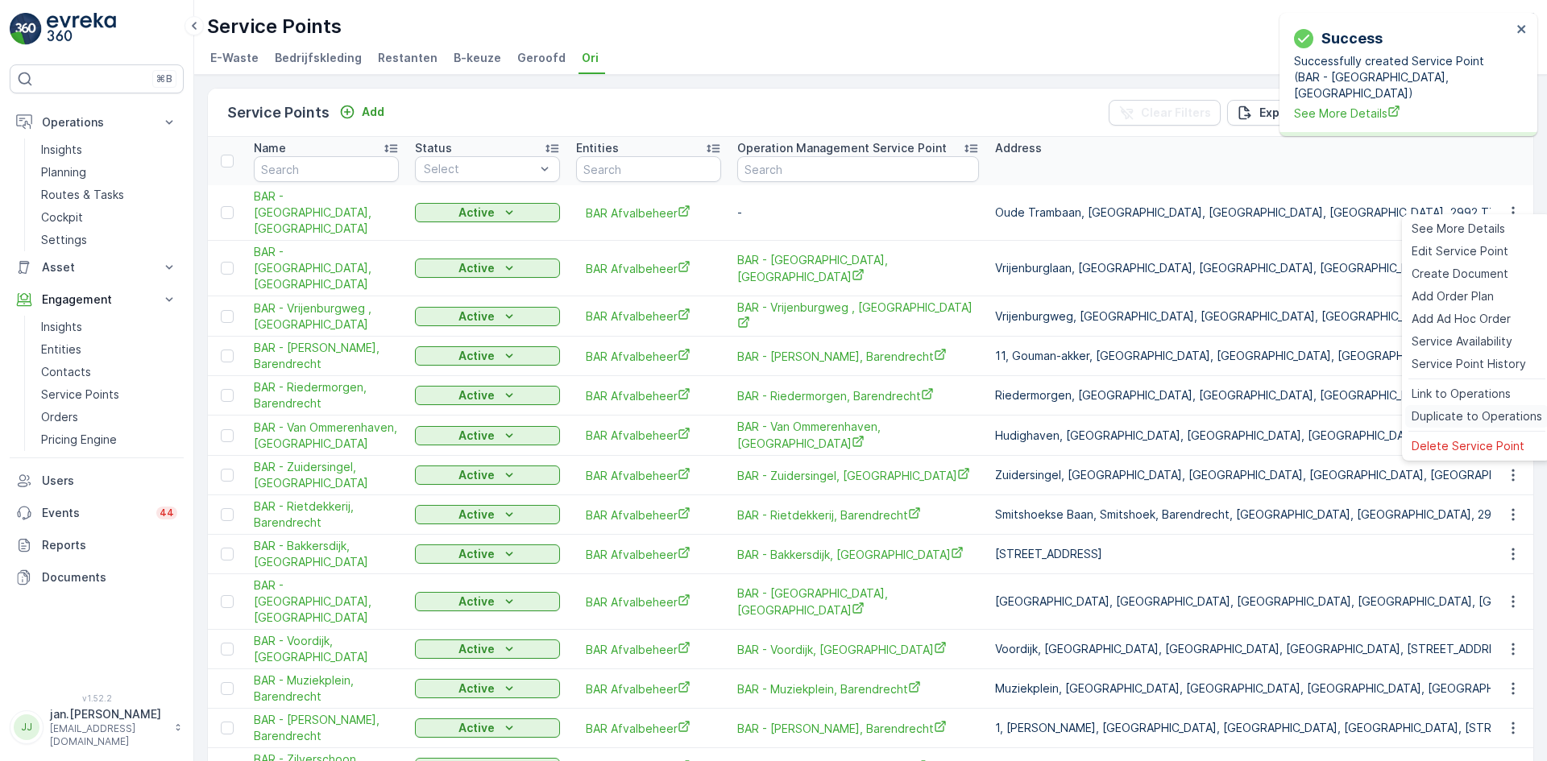
click at [1462, 408] on div "Duplicate to Operations" at bounding box center [1476, 416] width 143 height 23
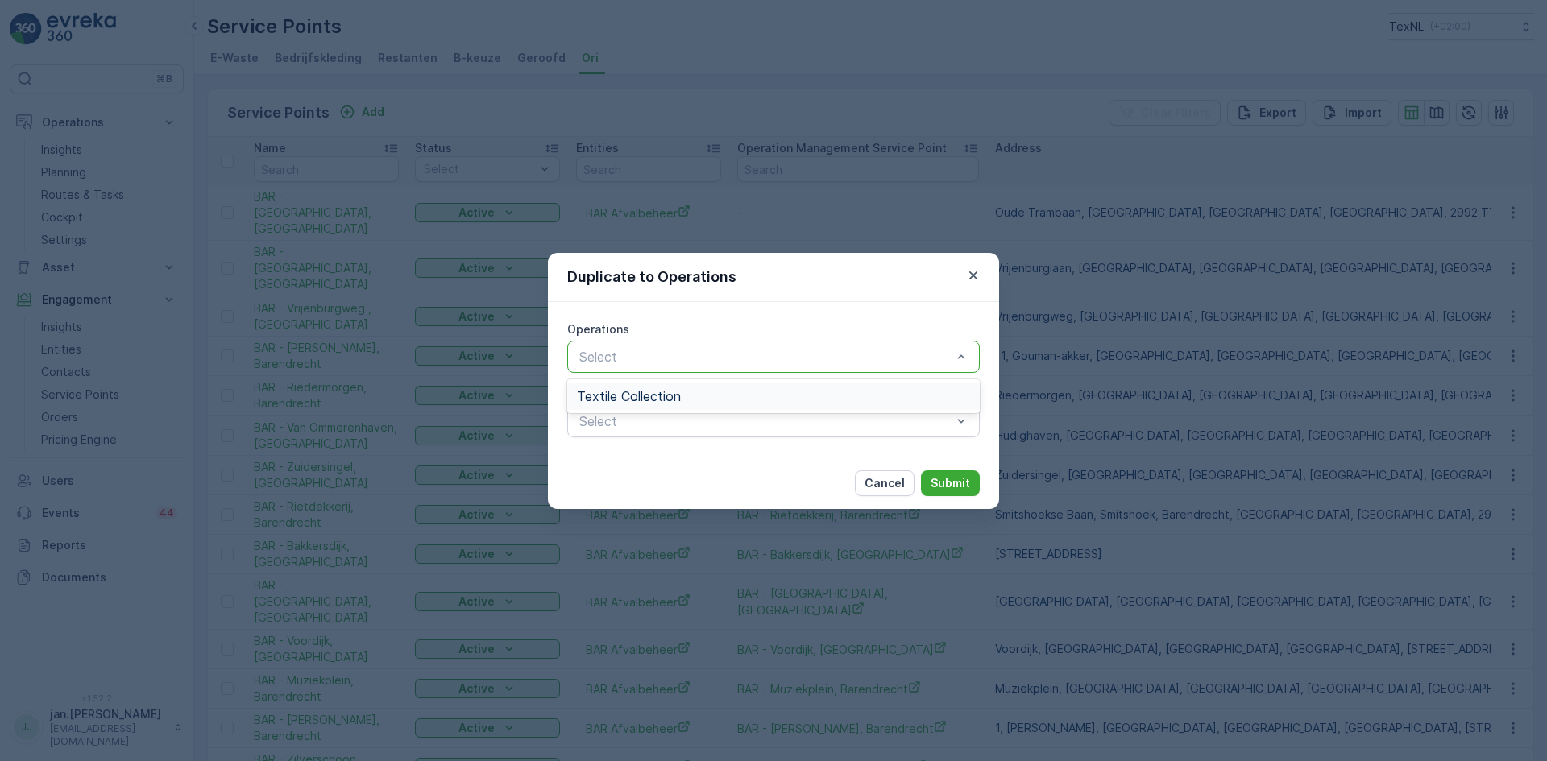
click at [706, 384] on div "Textile Collection" at bounding box center [773, 396] width 413 height 27
click at [948, 483] on p "Submit" at bounding box center [950, 483] width 39 height 16
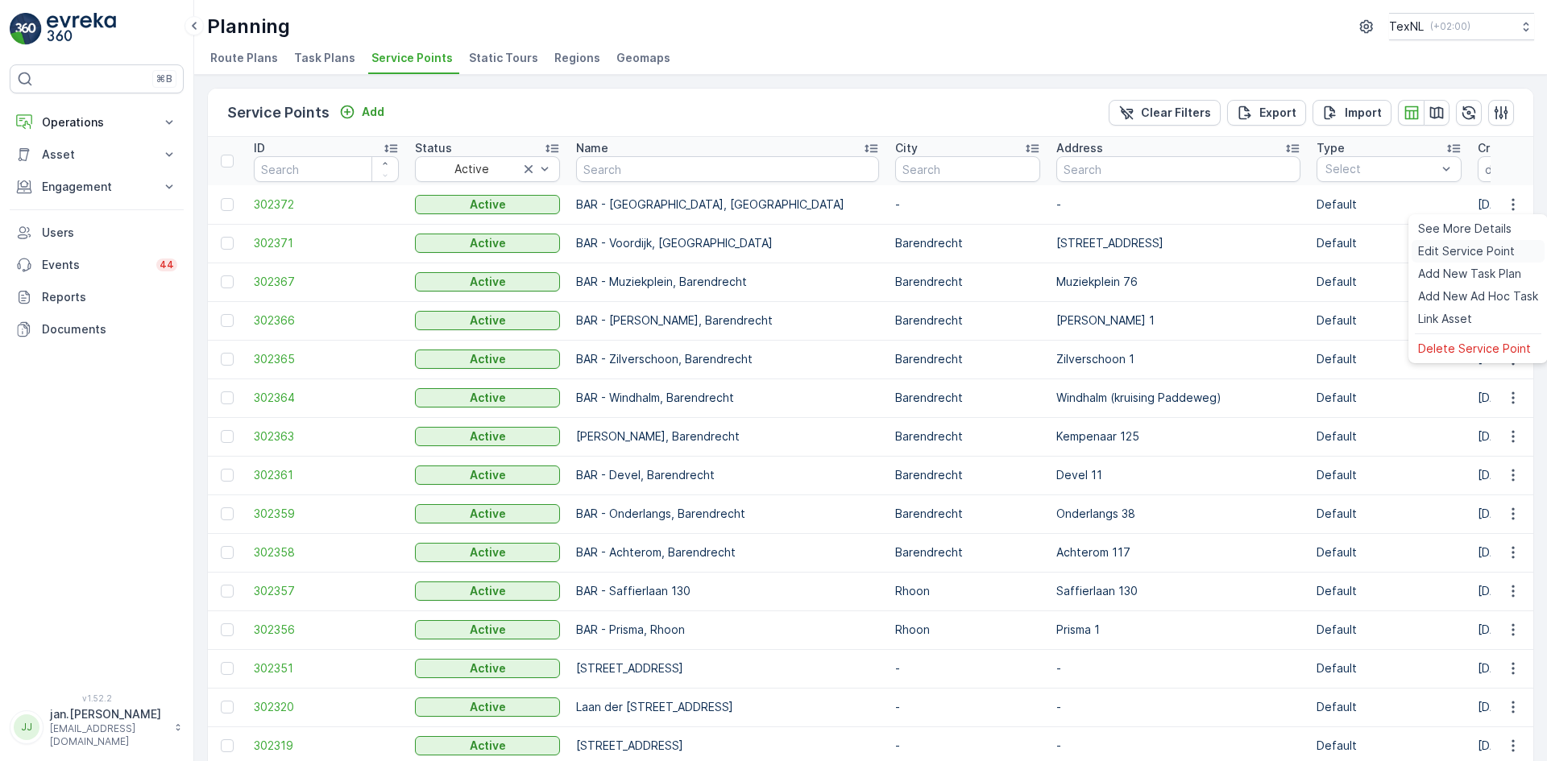
click at [1466, 251] on span "Edit Service Point" at bounding box center [1466, 251] width 97 height 16
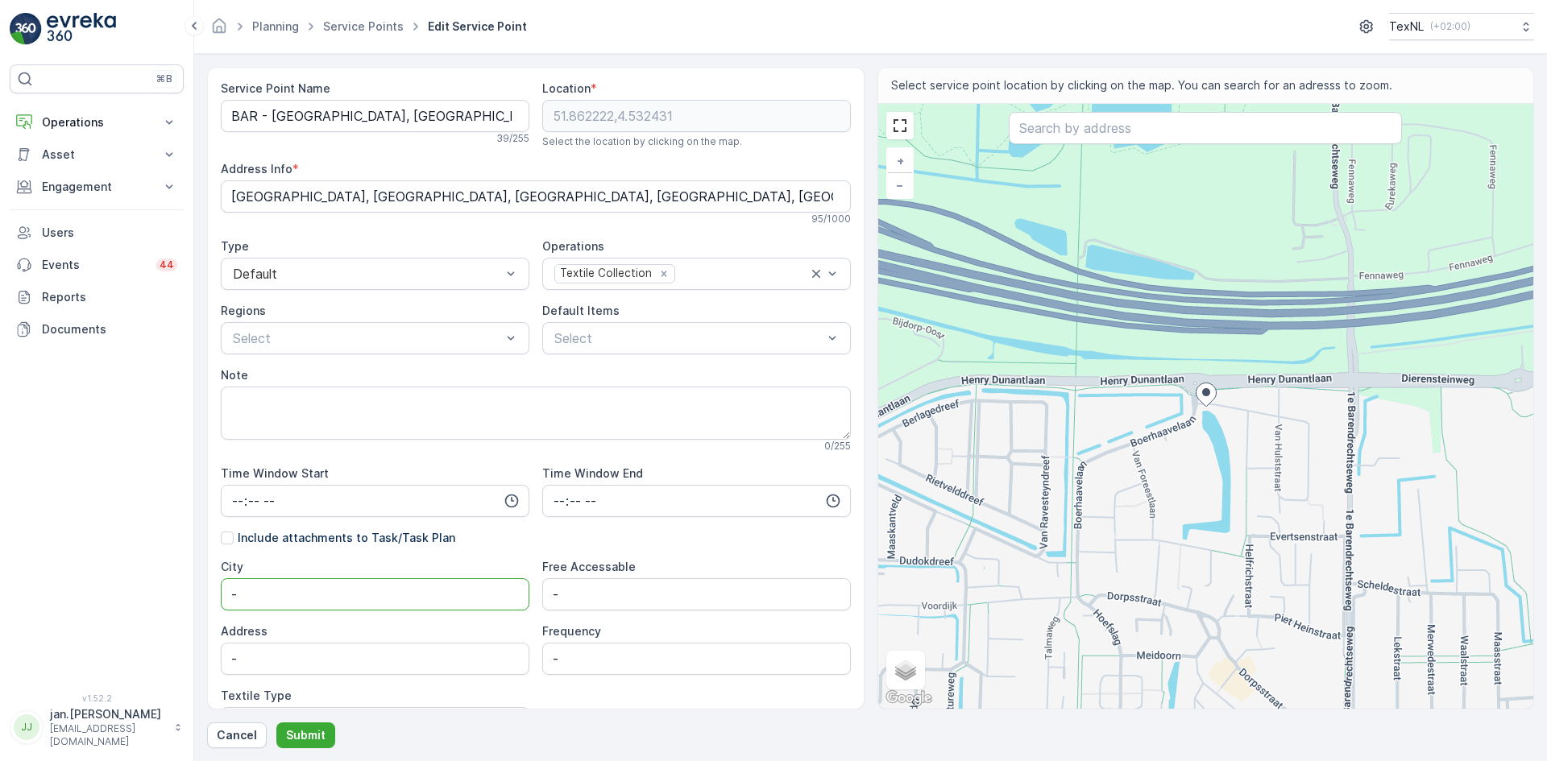
drag, startPoint x: 321, startPoint y: 599, endPoint x: 208, endPoint y: 590, distance: 113.1
click at [208, 590] on div "Service Point Name BAR - Van der Meulenstraat, Barendrecht 39 / 255 Location * …" at bounding box center [535, 388] width 657 height 643
type input "Barendrecht"
drag, startPoint x: 209, startPoint y: 665, endPoint x: 174, endPoint y: 669, distance: 34.8
click at [184, 665] on div "⌘B Operations Insights Planning Routes & Tasks Cockpit Settings Asset Assets En…" at bounding box center [773, 380] width 1547 height 761
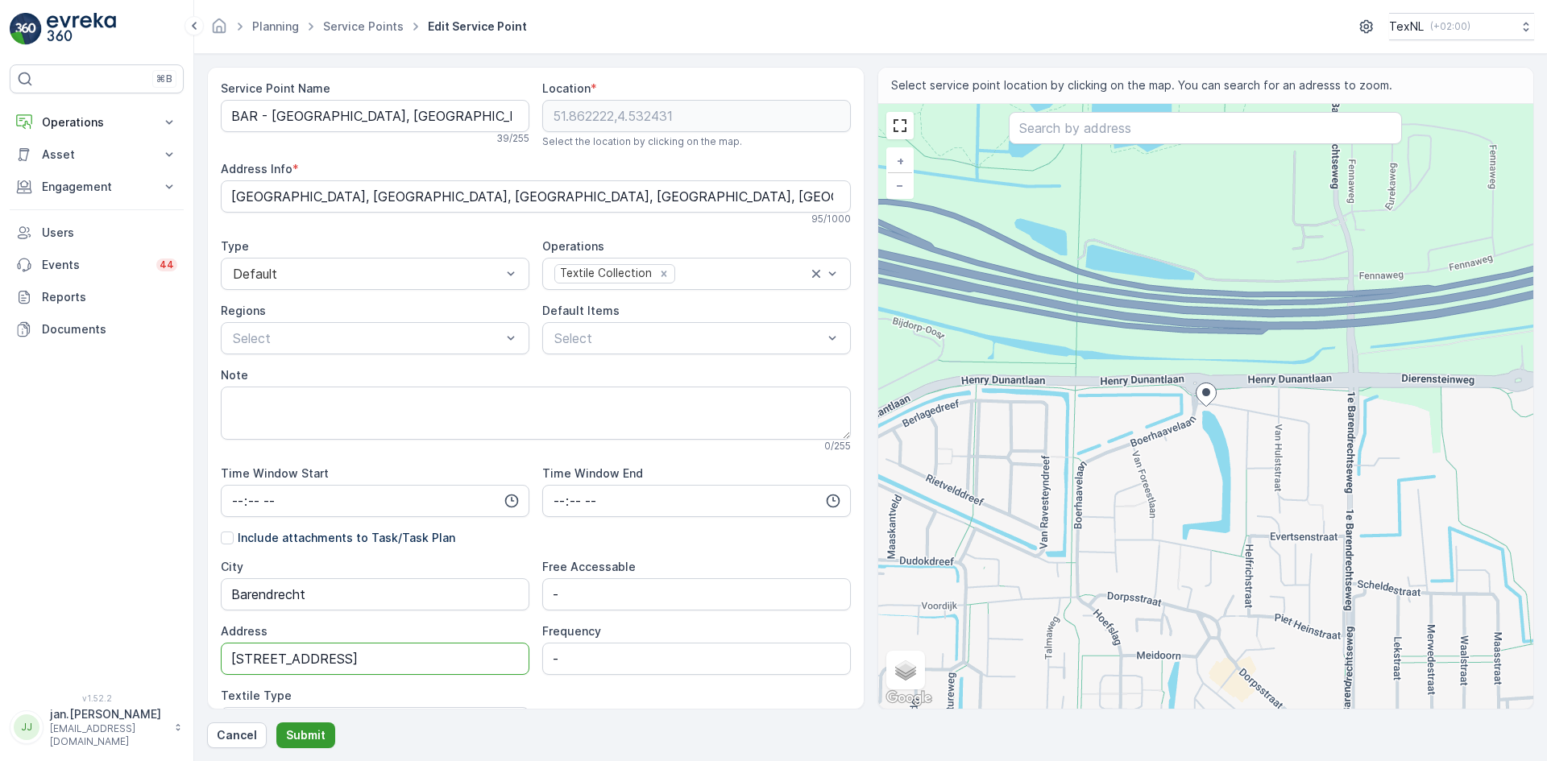
type input "Van der Meulenstraat 2"
click at [309, 739] on p "Submit" at bounding box center [305, 736] width 39 height 16
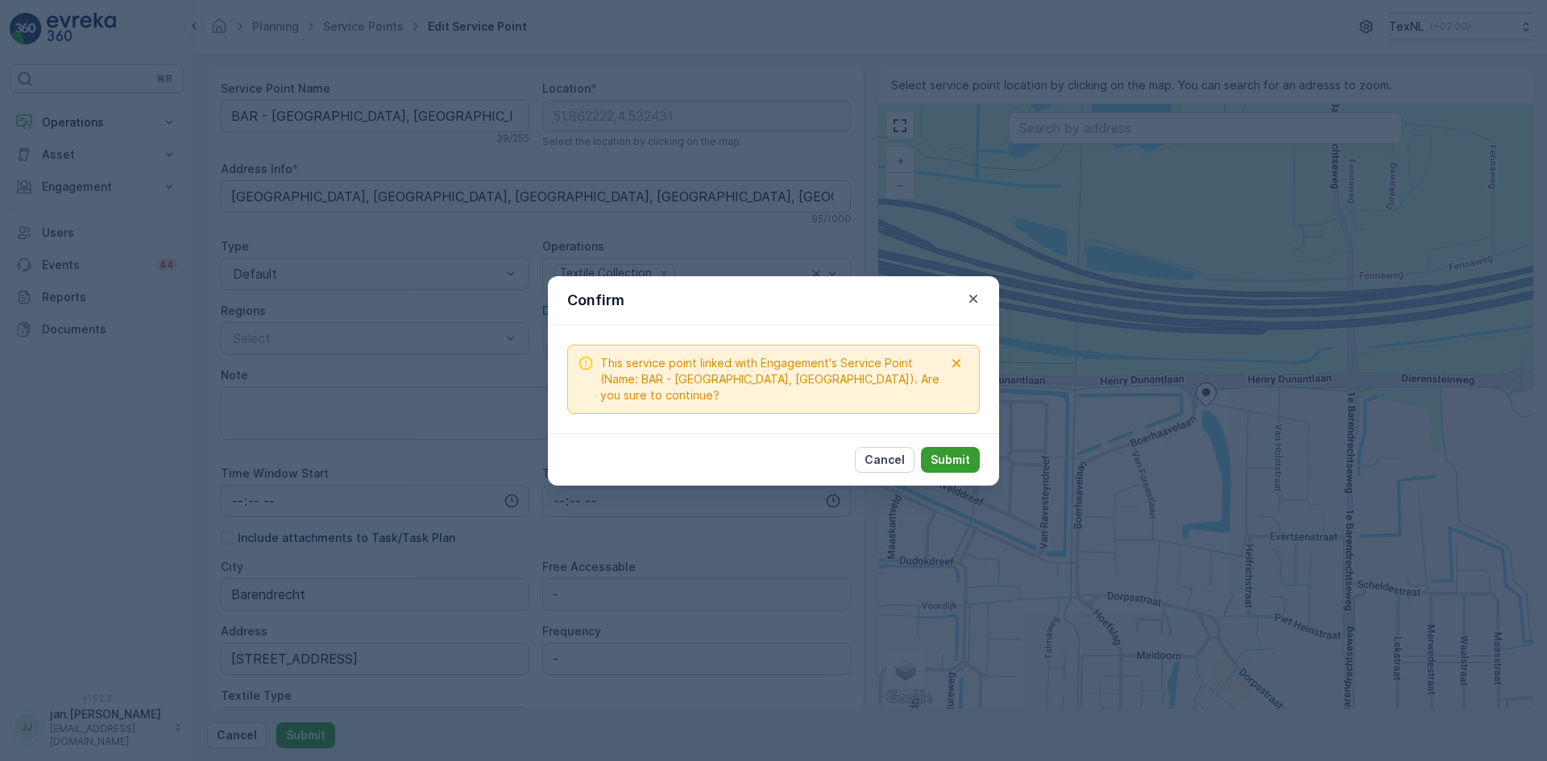
click at [964, 462] on p "Submit" at bounding box center [950, 460] width 39 height 16
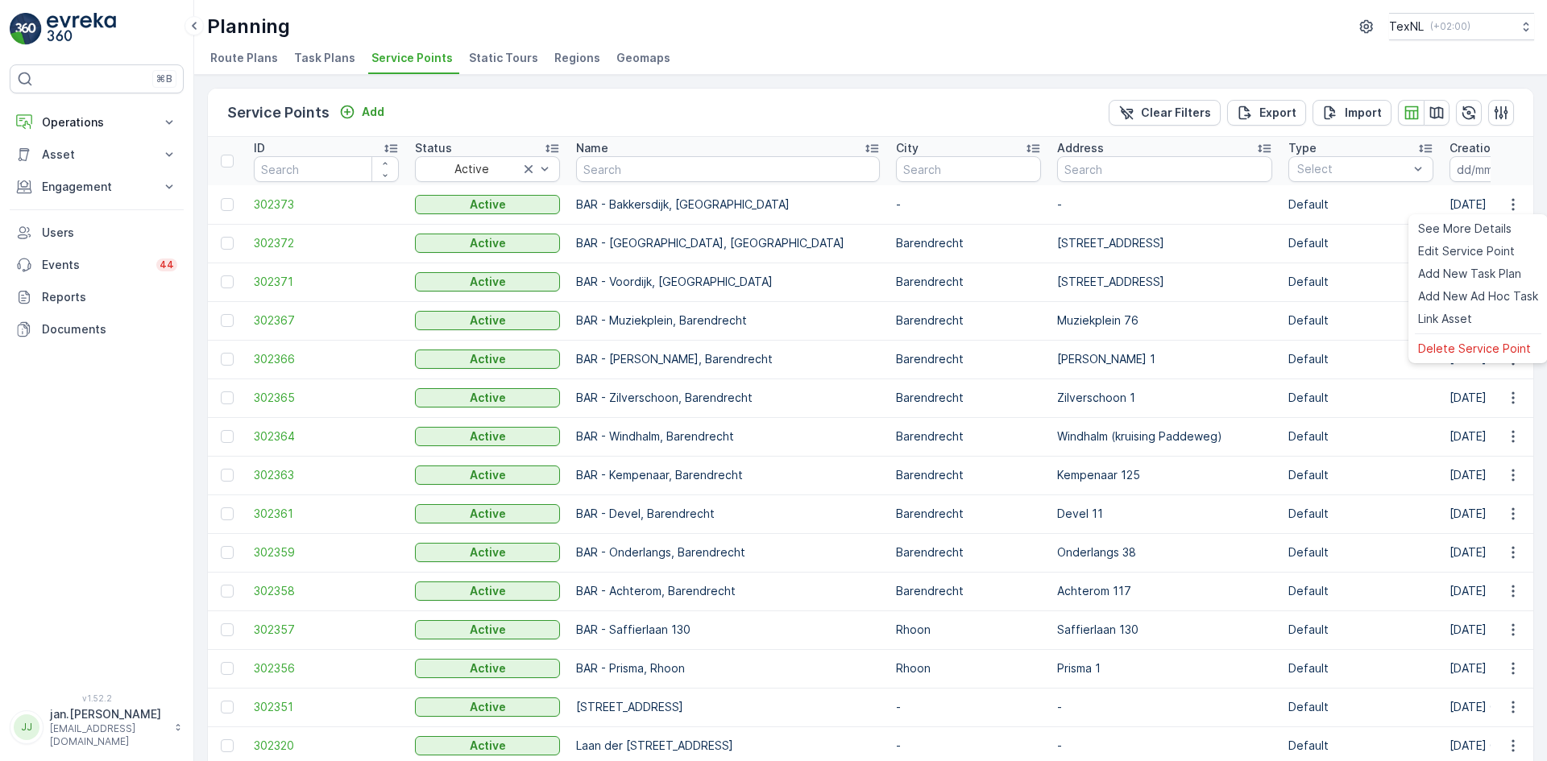
click at [1505, 206] on icon "button" at bounding box center [1513, 205] width 16 height 16
click at [1453, 253] on span "Edit Service Point" at bounding box center [1466, 251] width 97 height 16
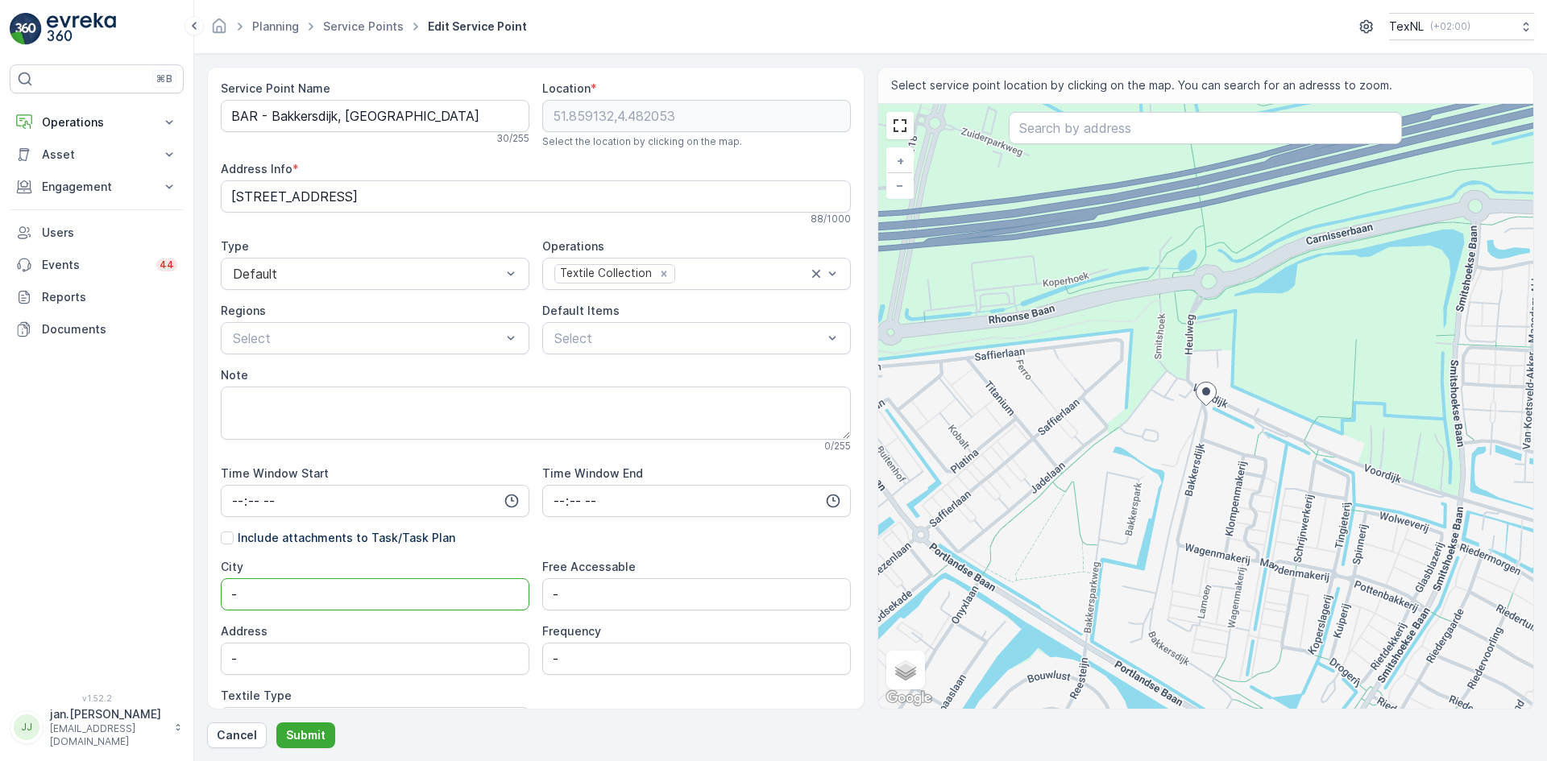
drag, startPoint x: 267, startPoint y: 604, endPoint x: 133, endPoint y: 613, distance: 134.0
click at [133, 613] on div "⌘B Operations Insights Planning Routes & Tasks Cockpit Settings Asset Assets En…" at bounding box center [773, 380] width 1547 height 761
type input "Barendrecht"
type input "[STREET_ADDRESS]"
click at [317, 737] on p "Submit" at bounding box center [305, 736] width 39 height 16
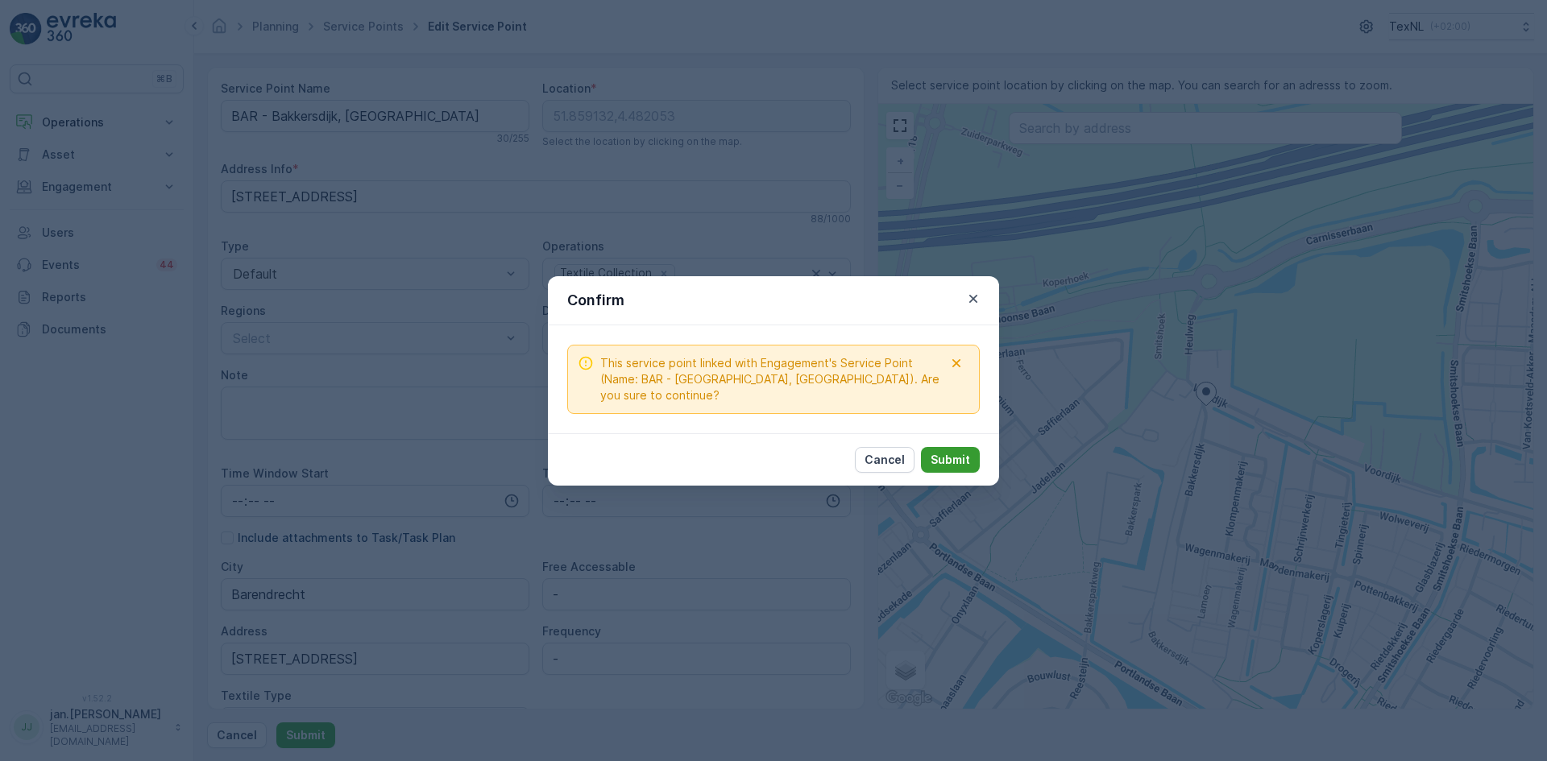
click at [959, 454] on p "Submit" at bounding box center [950, 460] width 39 height 16
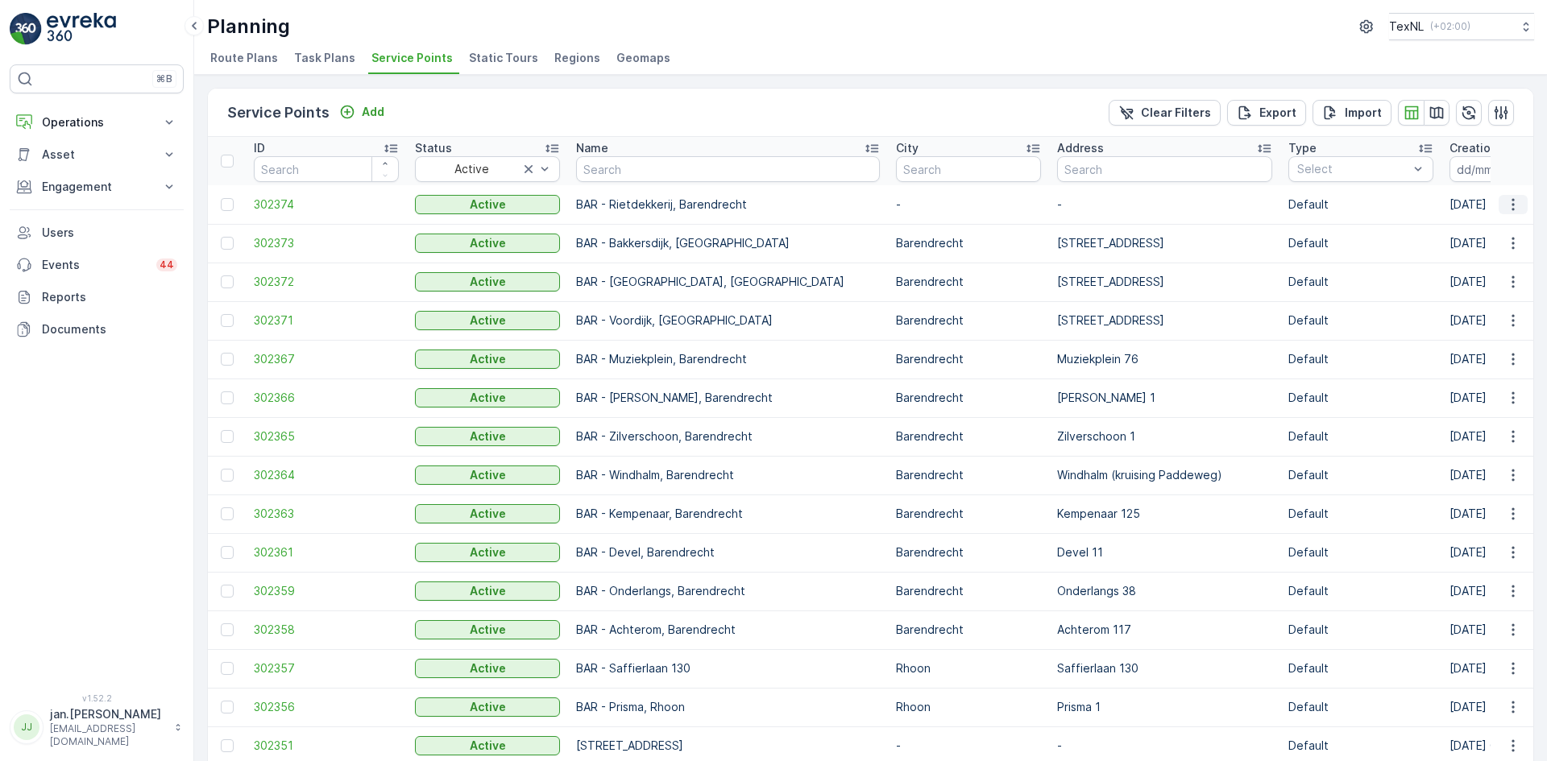
click at [1511, 205] on icon "button" at bounding box center [1513, 205] width 16 height 16
click at [1478, 243] on span "Edit Service Point" at bounding box center [1466, 251] width 97 height 16
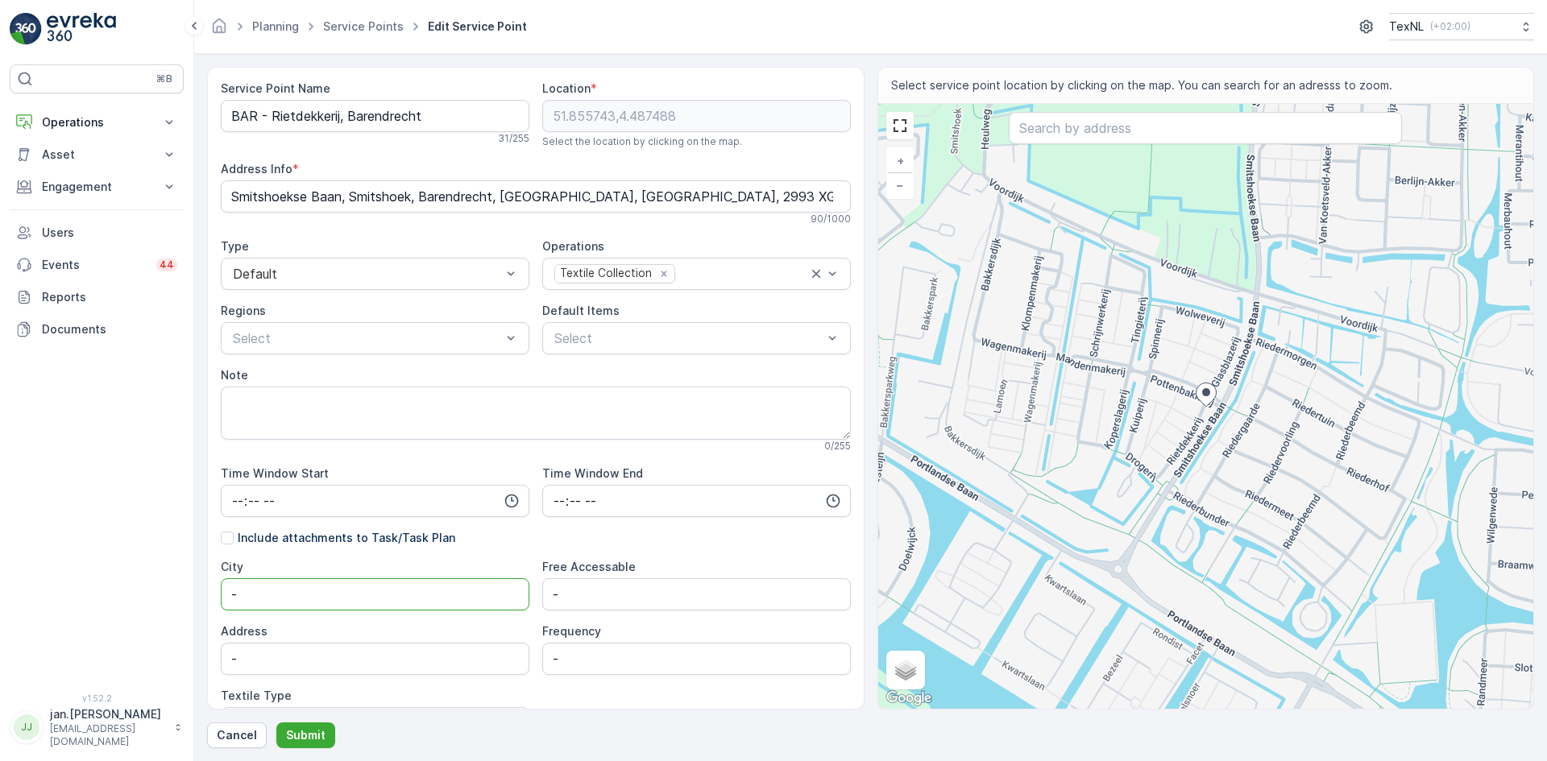
drag, startPoint x: 280, startPoint y: 592, endPoint x: 69, endPoint y: 612, distance: 211.2
click at [69, 612] on div "⌘B Operations Insights Planning Routes & Tasks Cockpit Settings Asset Assets En…" at bounding box center [773, 380] width 1547 height 761
type input "Barendrecht"
drag, startPoint x: 272, startPoint y: 645, endPoint x: 207, endPoint y: 649, distance: 64.6
click at [213, 649] on div "Service Point Name BAR - Rietdekkerij, Barendrecht 31 / 255 Location * 51.85574…" at bounding box center [535, 388] width 657 height 643
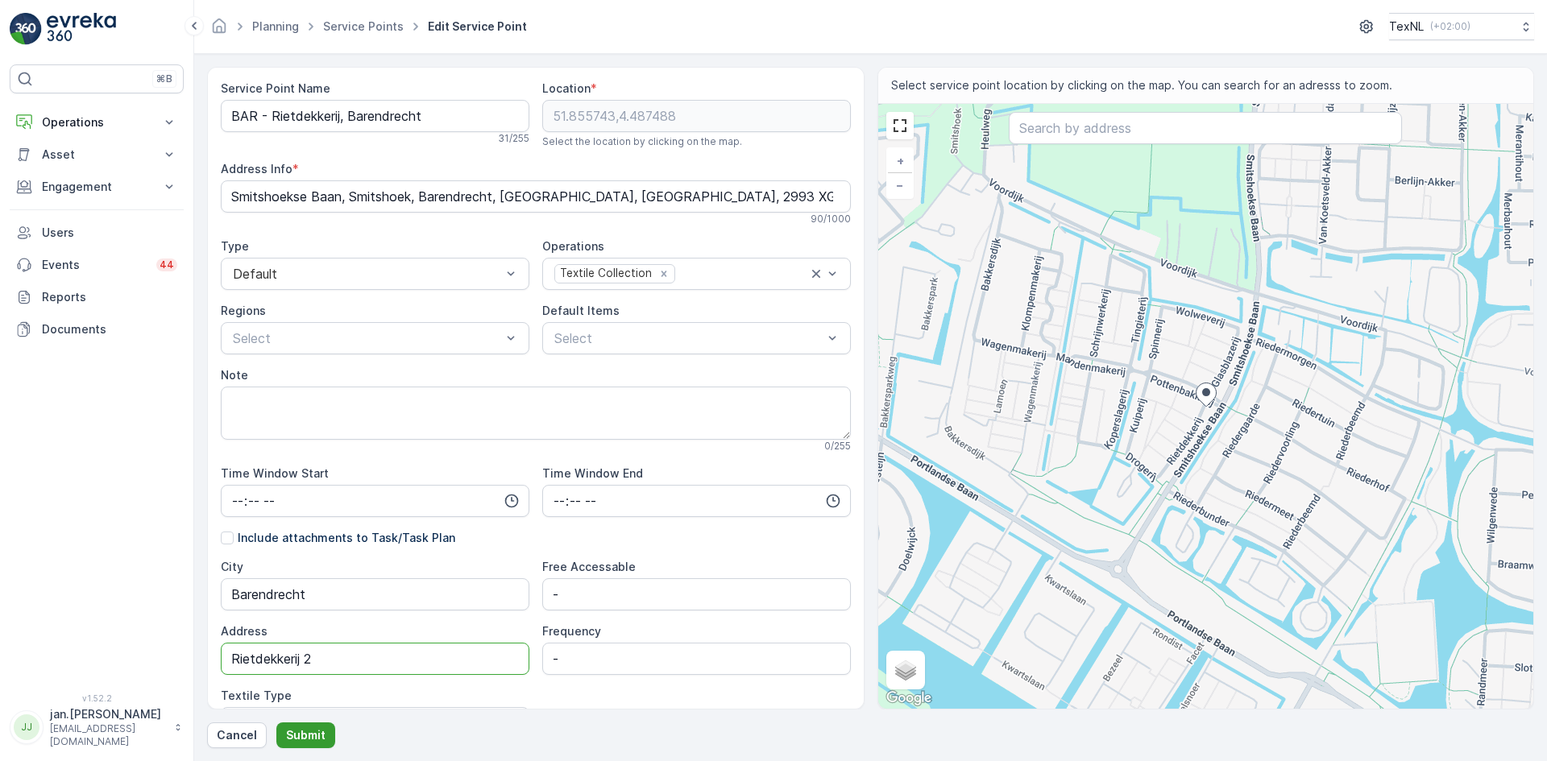
type input "Rietdekkerij 2"
click at [308, 732] on p "Submit" at bounding box center [305, 736] width 39 height 16
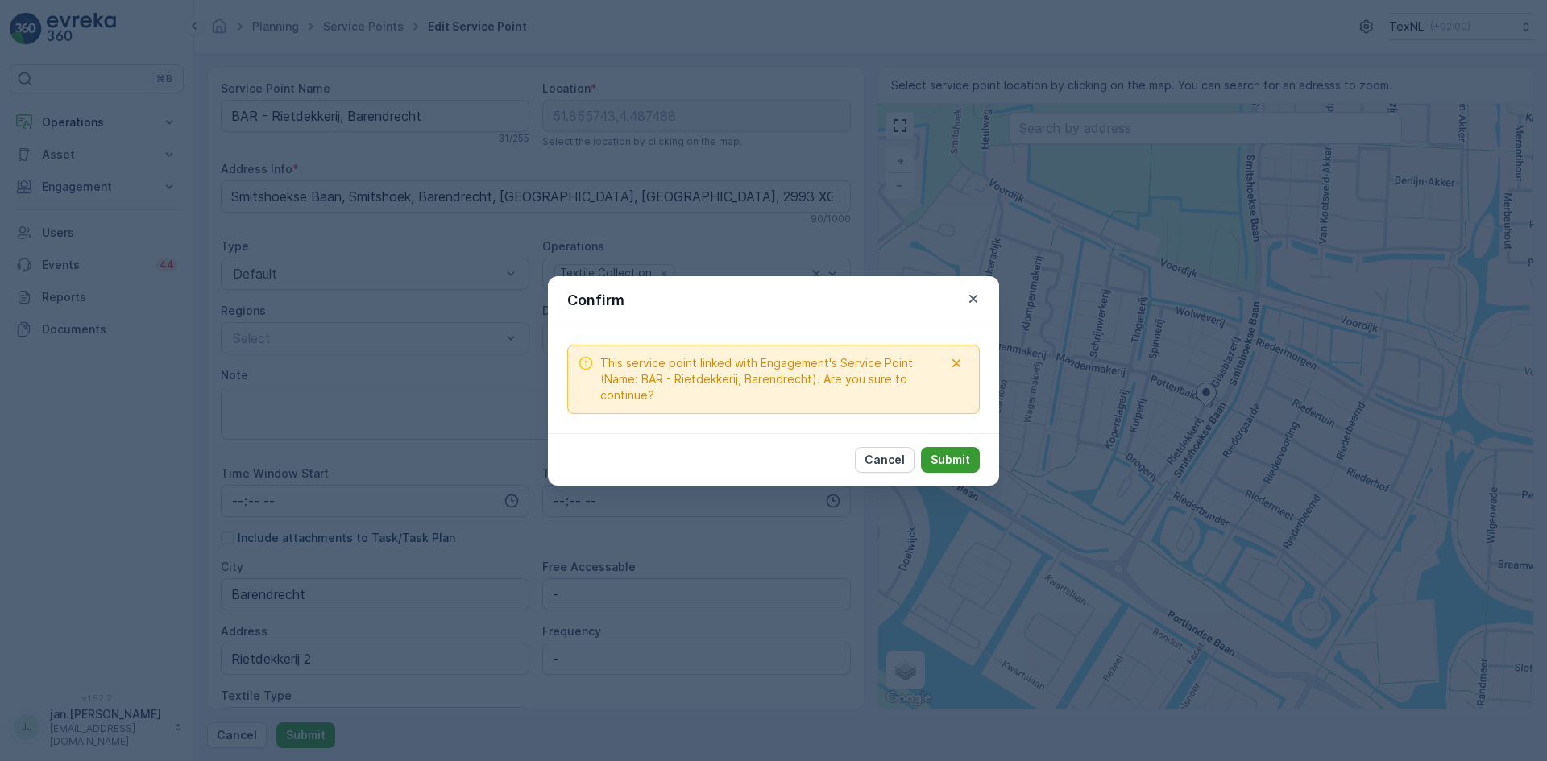
click at [952, 452] on p "Submit" at bounding box center [950, 460] width 39 height 16
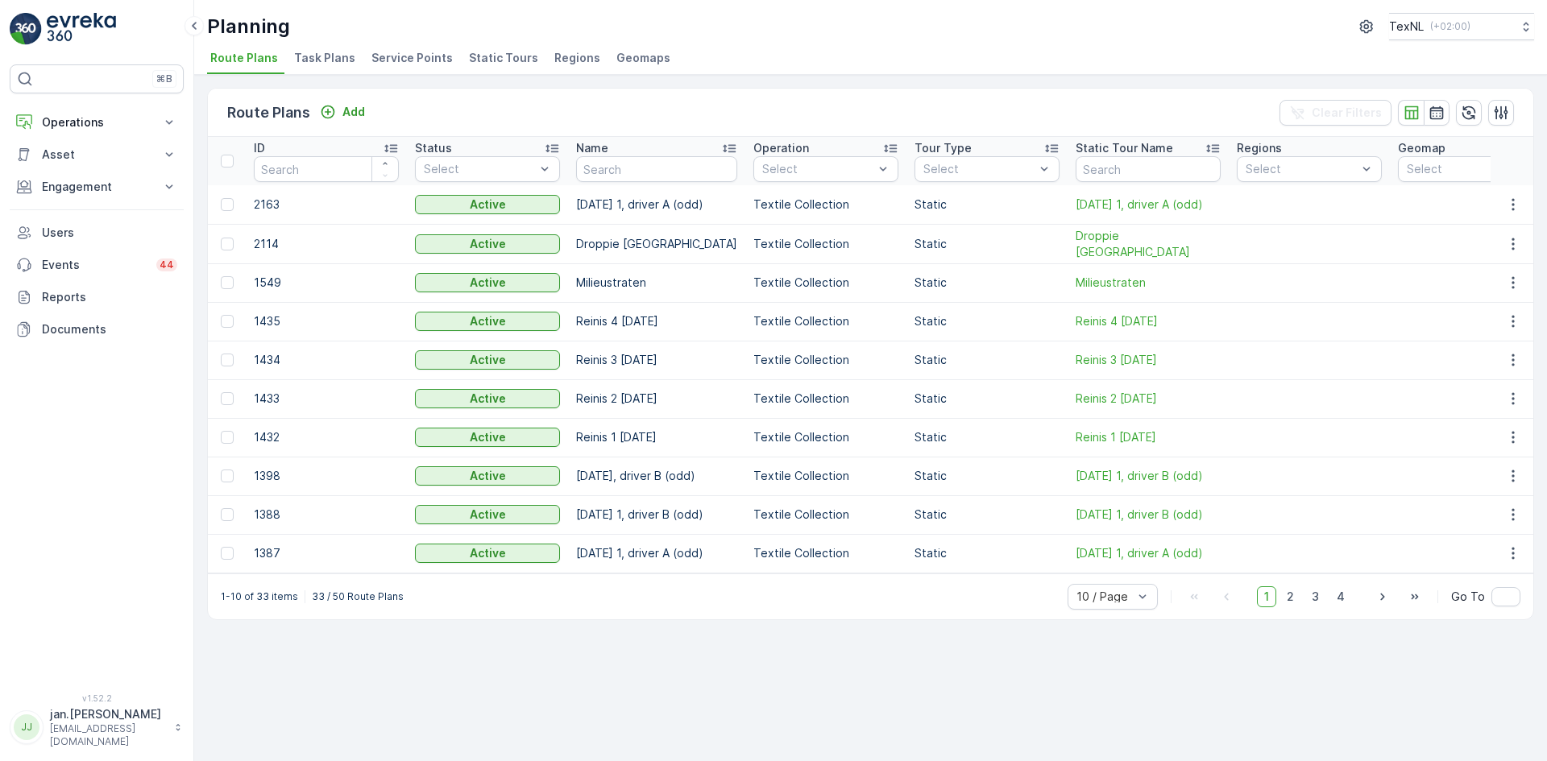
click at [417, 56] on span "Service Points" at bounding box center [411, 58] width 81 height 16
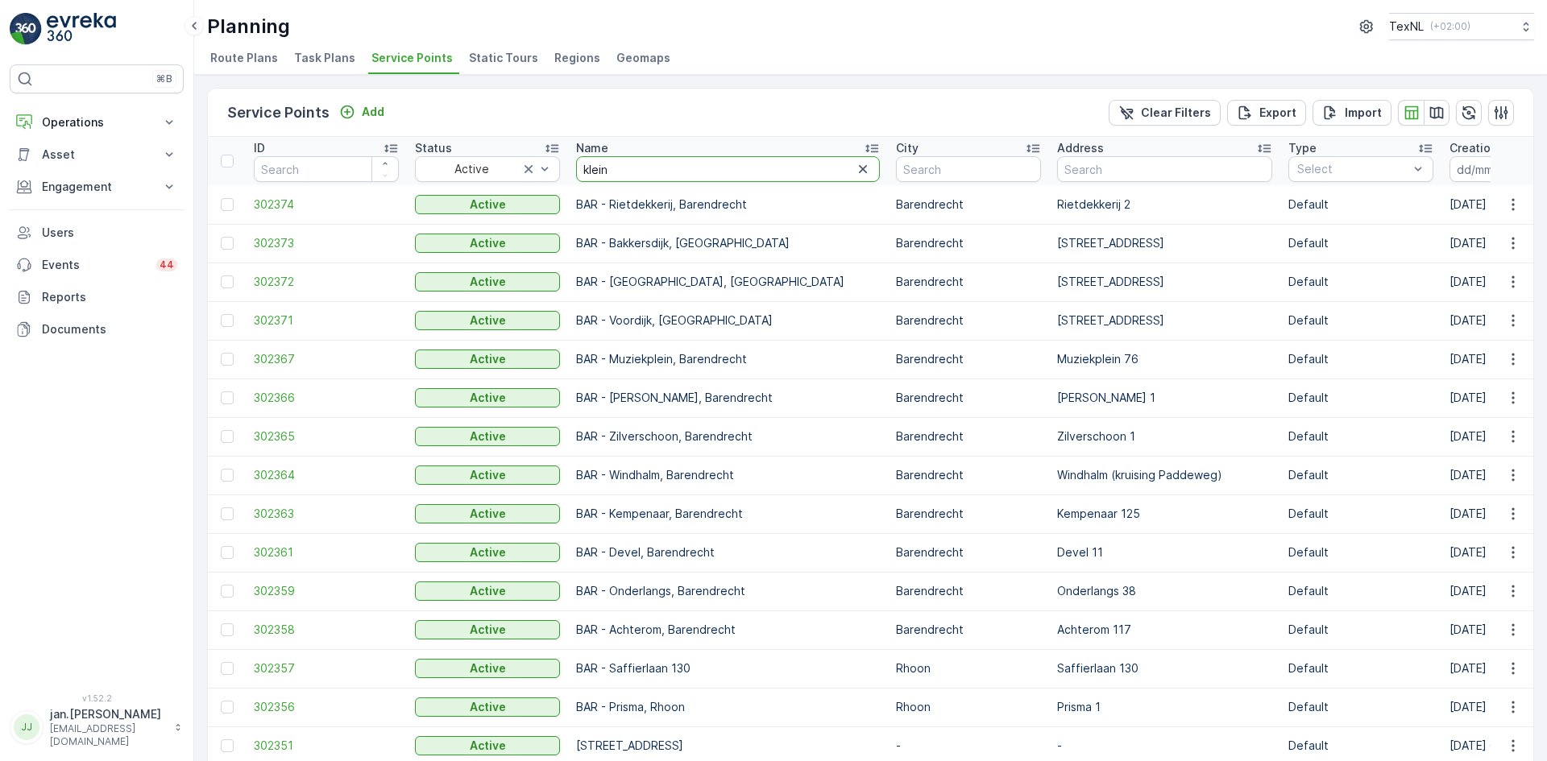
type input "kleine"
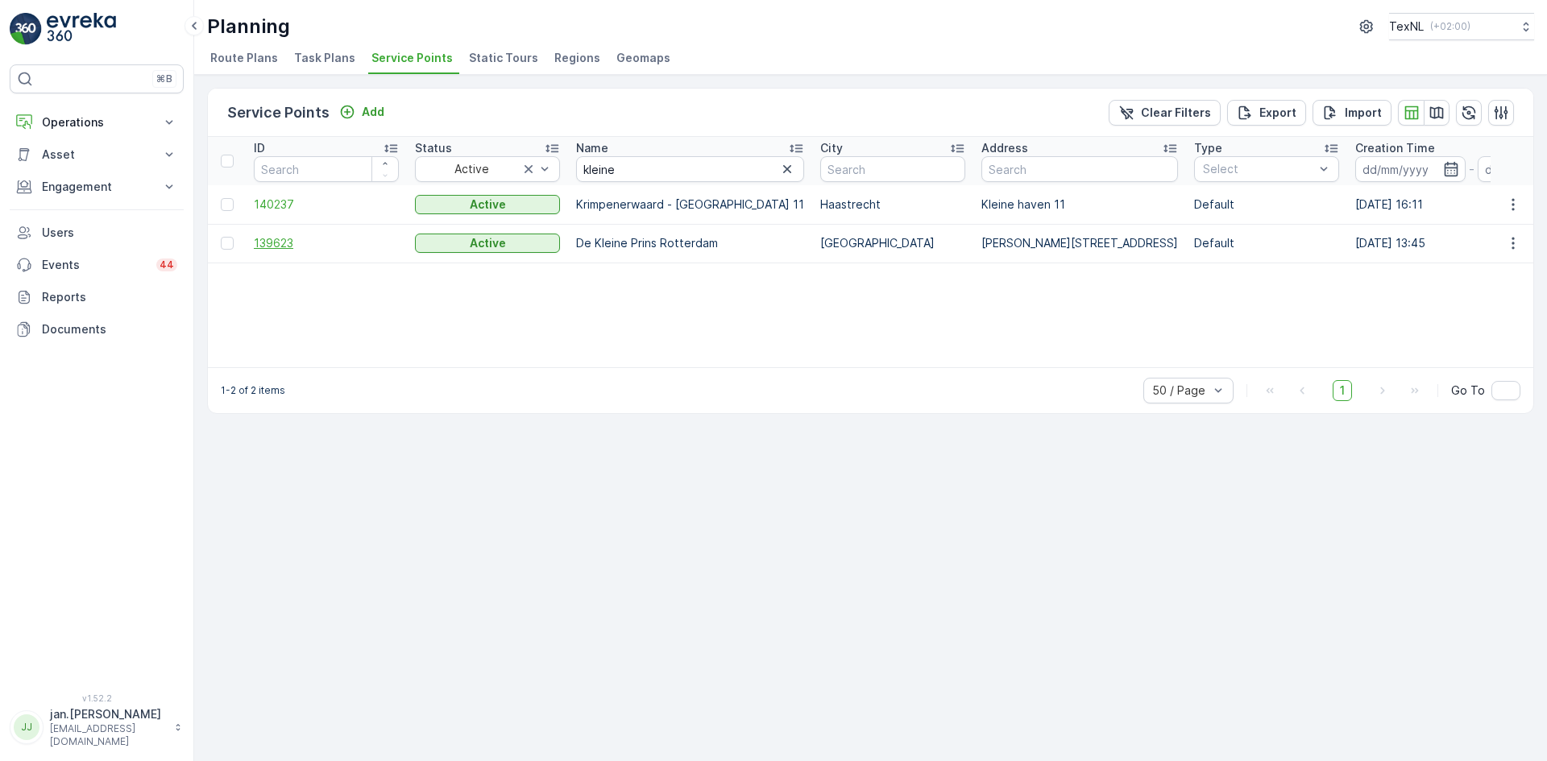
click at [265, 243] on span "139623" at bounding box center [326, 243] width 145 height 16
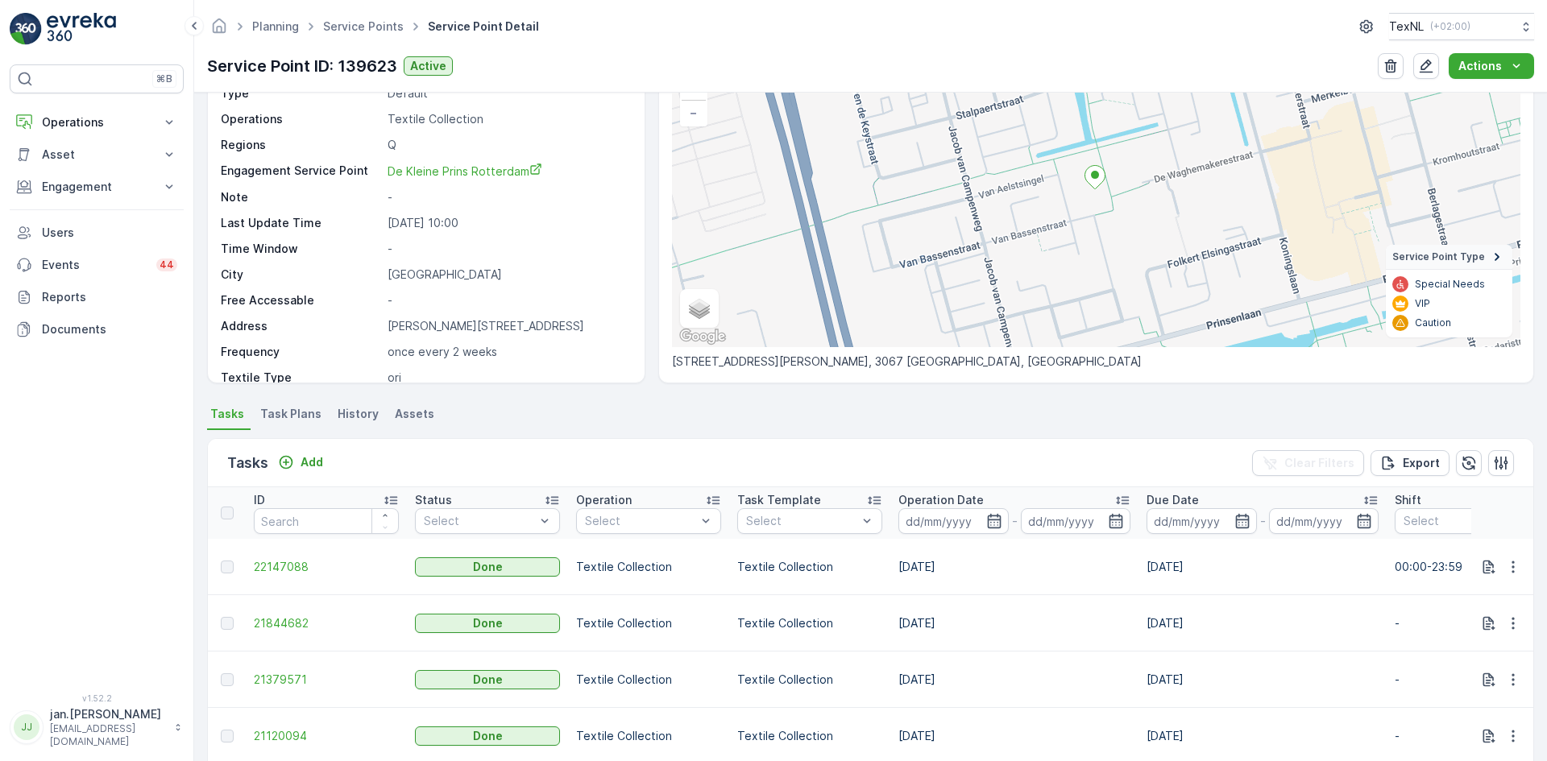
scroll to position [161, 0]
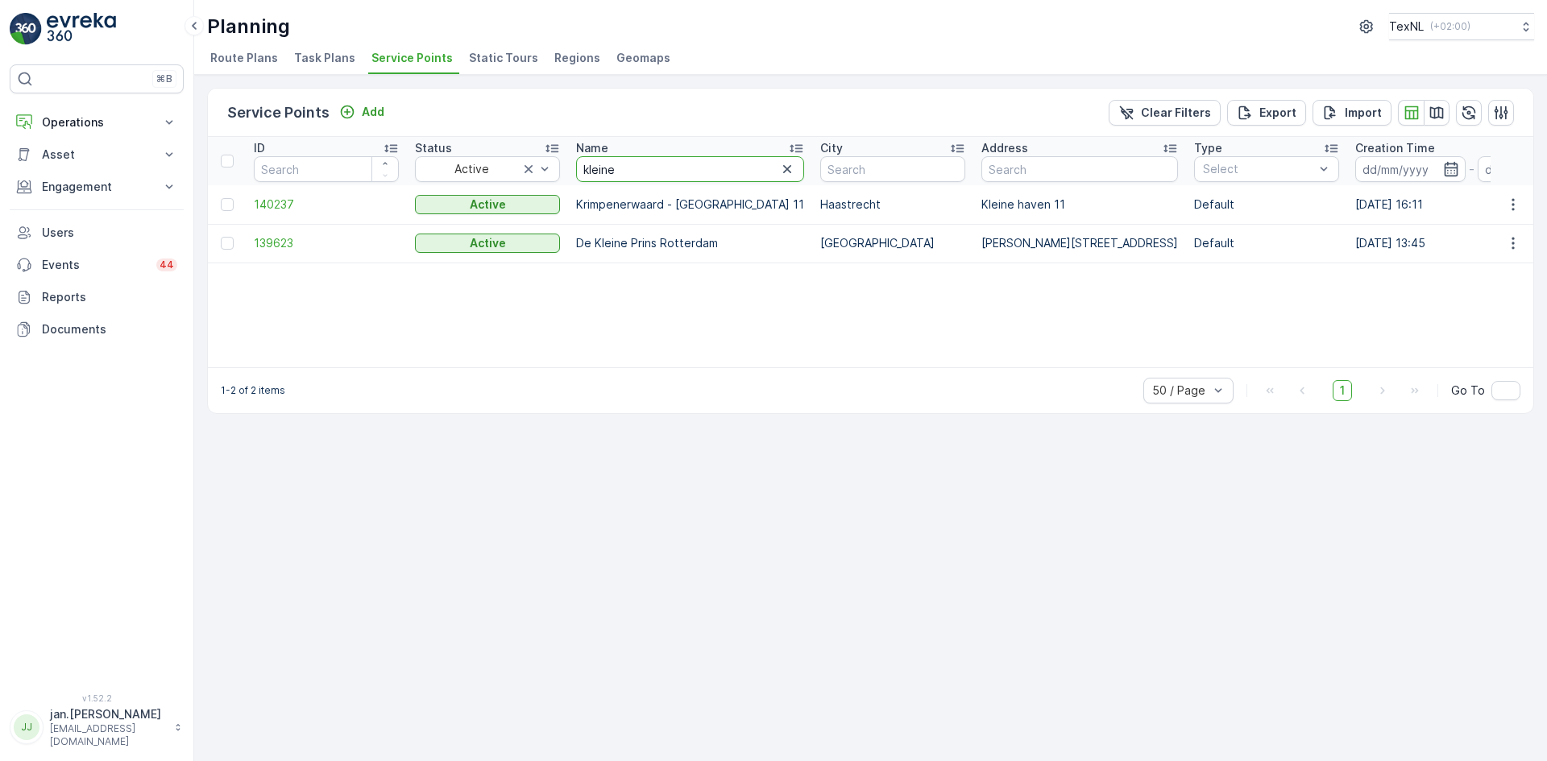
drag, startPoint x: 671, startPoint y: 174, endPoint x: 504, endPoint y: 188, distance: 167.3
type input "bar"
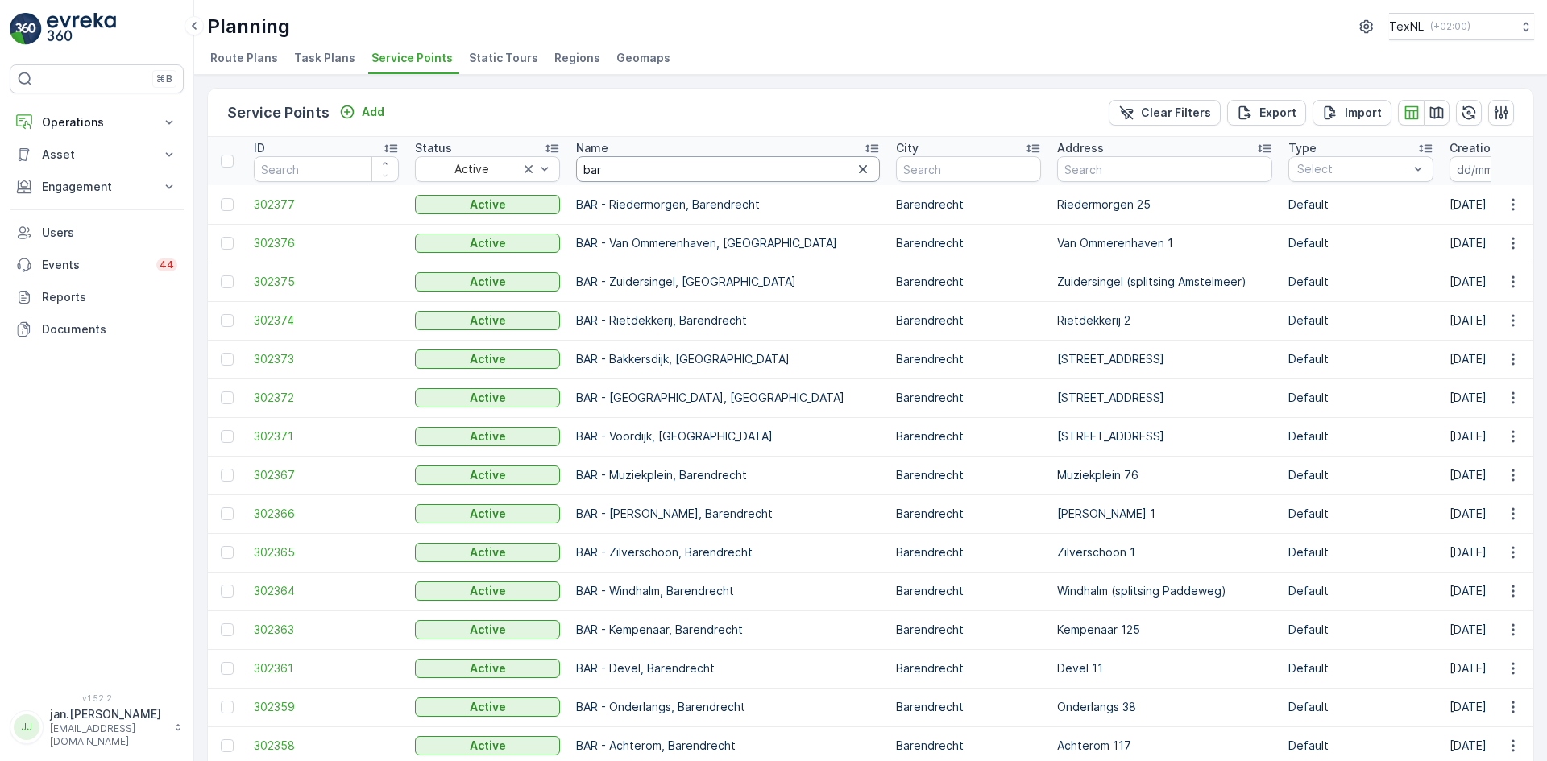
click at [609, 170] on input "bar" at bounding box center [728, 169] width 304 height 26
type input "bar -"
click at [1438, 110] on icon "button" at bounding box center [1437, 112] width 14 height 12
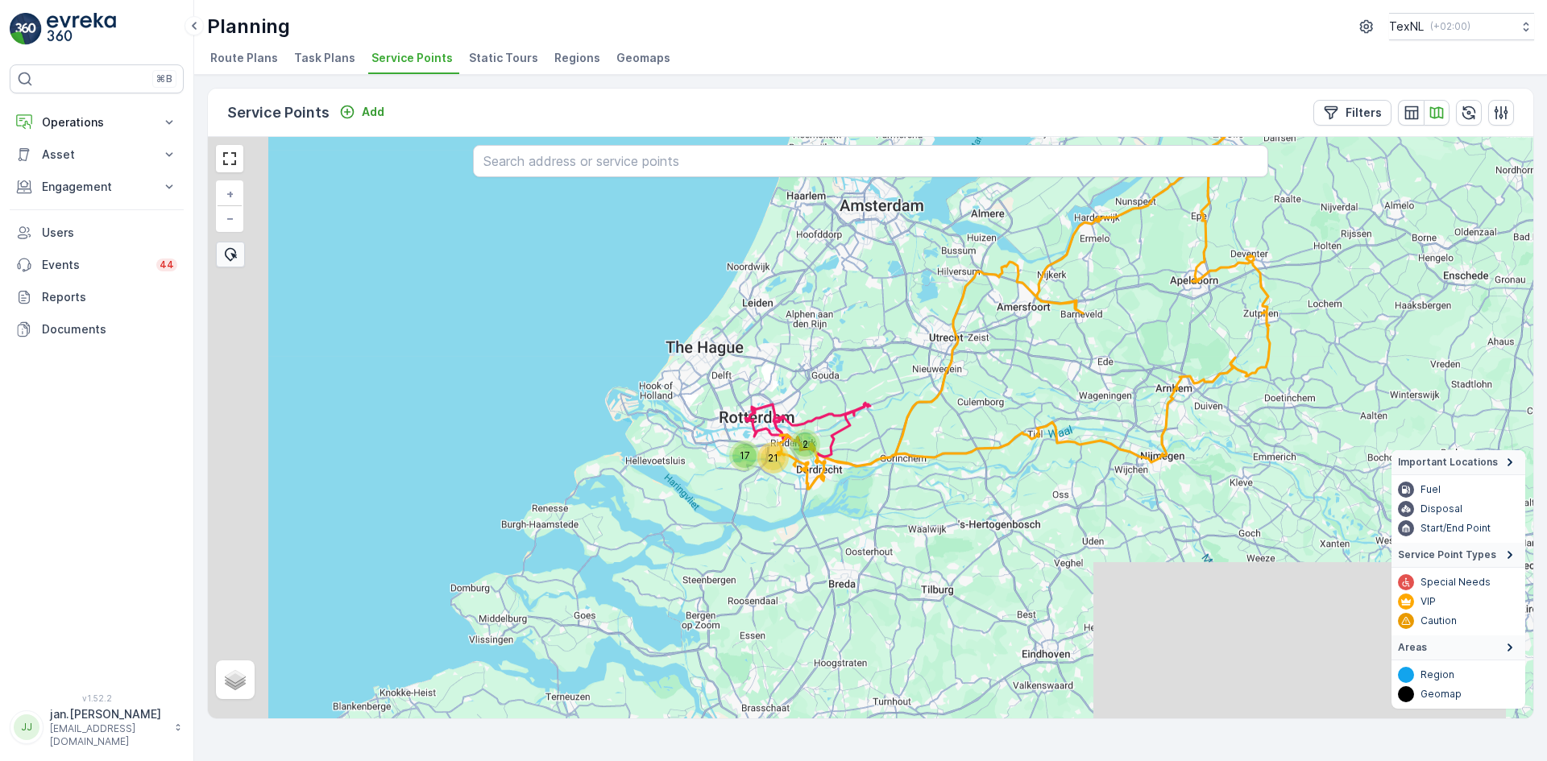
drag, startPoint x: 719, startPoint y: 535, endPoint x: 852, endPoint y: 413, distance: 180.8
click at [852, 413] on div "2 21 17 Tuesday 2, driver A (even) + − Satellite Roadmap Terrain Hybrid Leaflet…" at bounding box center [870, 428] width 1325 height 582
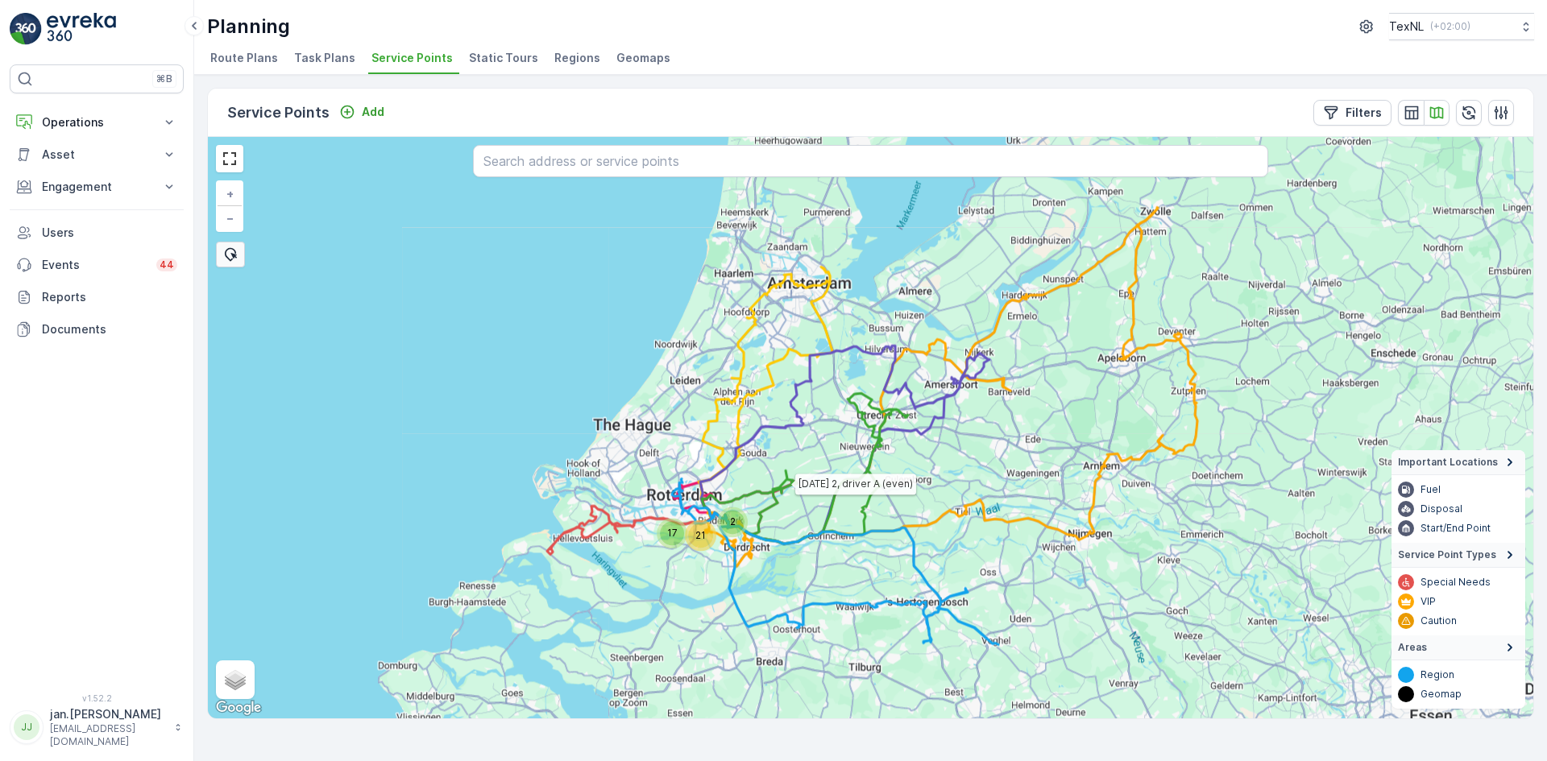
drag, startPoint x: 792, startPoint y: 443, endPoint x: 840, endPoint y: 375, distance: 83.2
click at [840, 375] on div "2 21 17 Tuesday 2, driver A (even) Tuesday 1, driver A (odd) + − Satellite Road…" at bounding box center [870, 428] width 1325 height 582
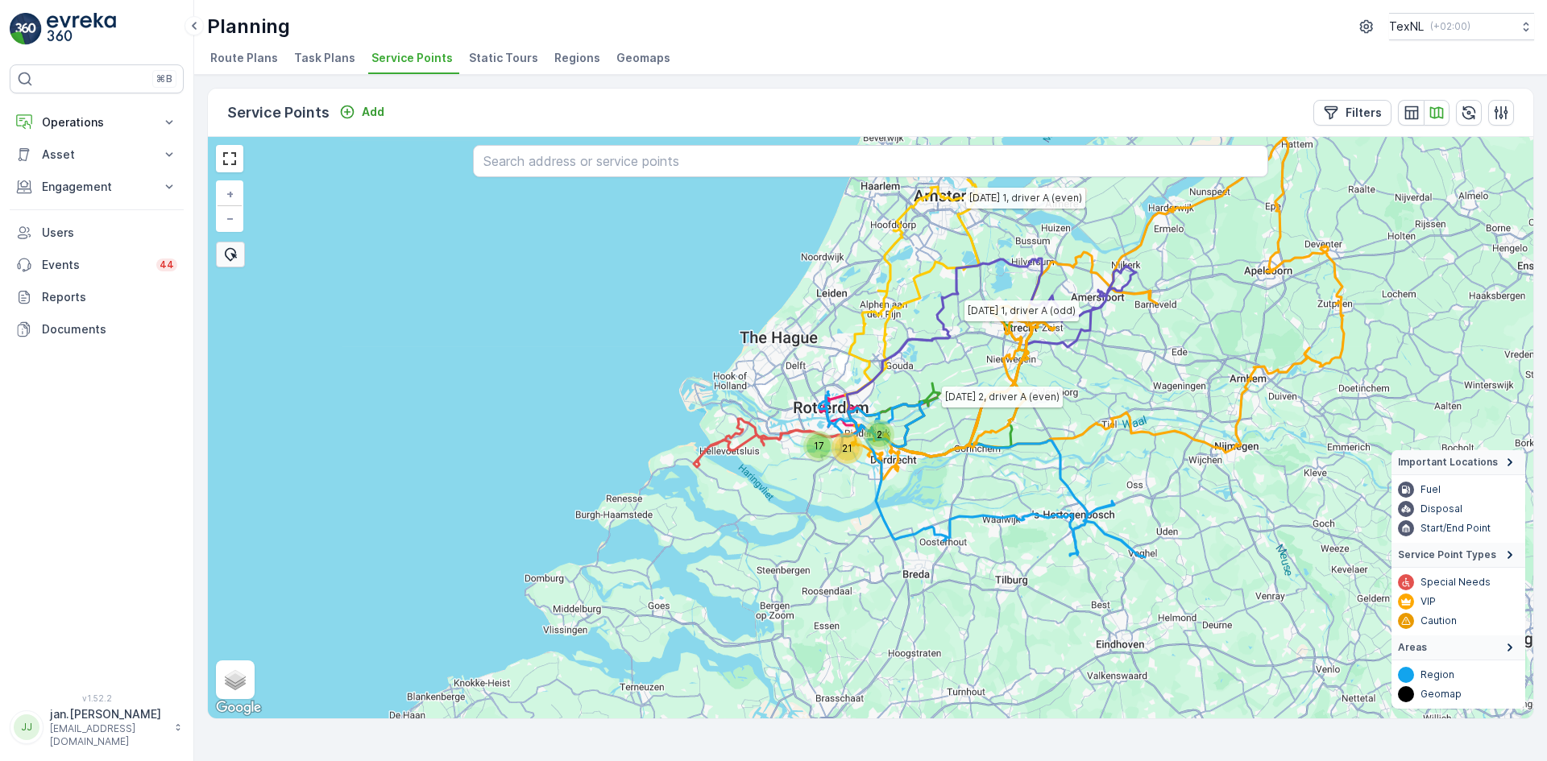
drag, startPoint x: 844, startPoint y: 570, endPoint x: 940, endPoint y: 537, distance: 102.2
click at [940, 537] on div "2 21 17 Tuesday 2, driver A (even) Thursday 1, driver A (even) Tuesday 1, drive…" at bounding box center [870, 428] width 1325 height 582
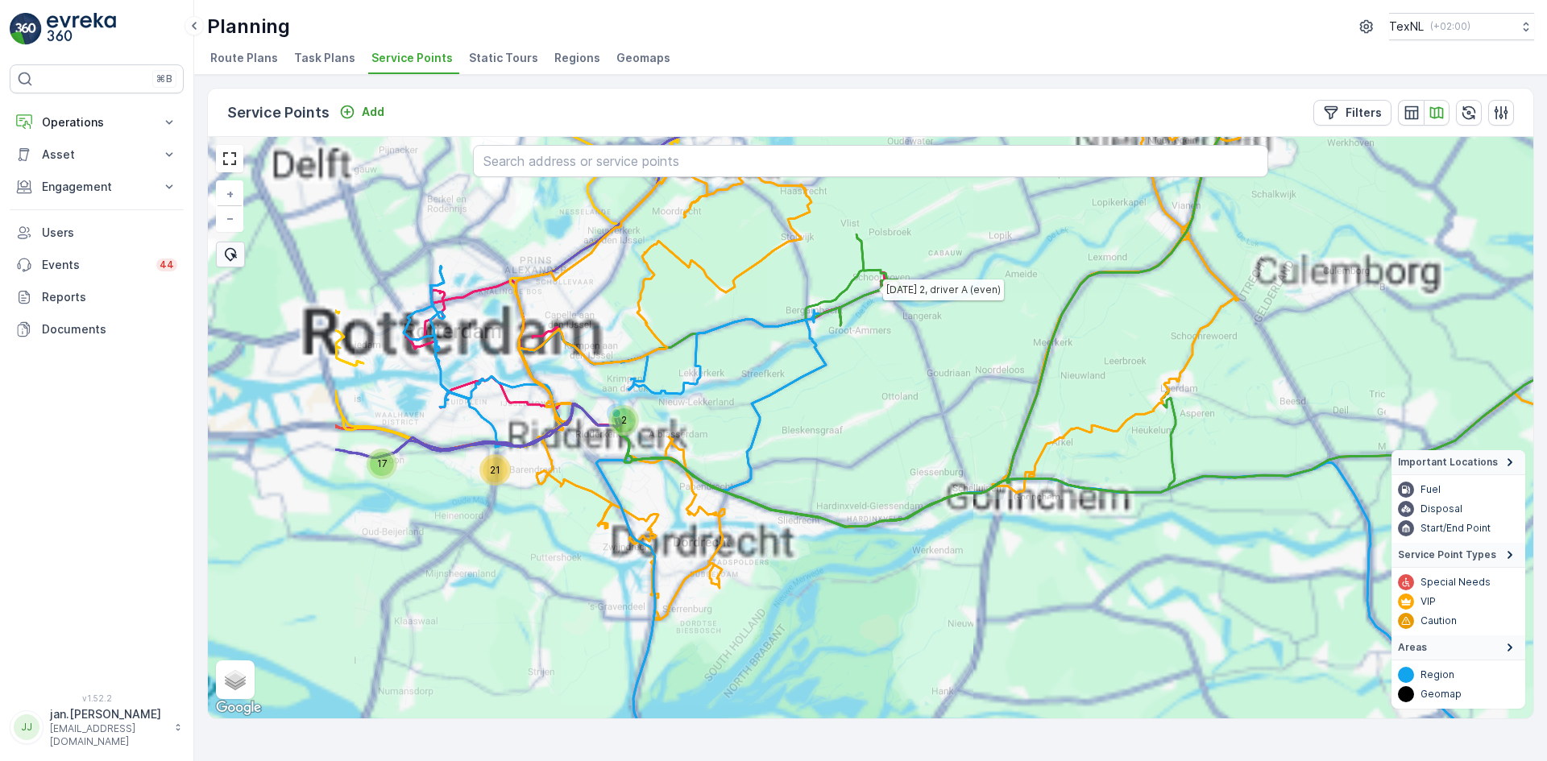
drag, startPoint x: 993, startPoint y: 548, endPoint x: 1398, endPoint y: 471, distance: 412.6
click at [1398, 472] on div "2 21 17 Tuesday 2, driver A (even) Thursday 1, driver A (even) Tuesday 1, drive…" at bounding box center [870, 428] width 1325 height 582
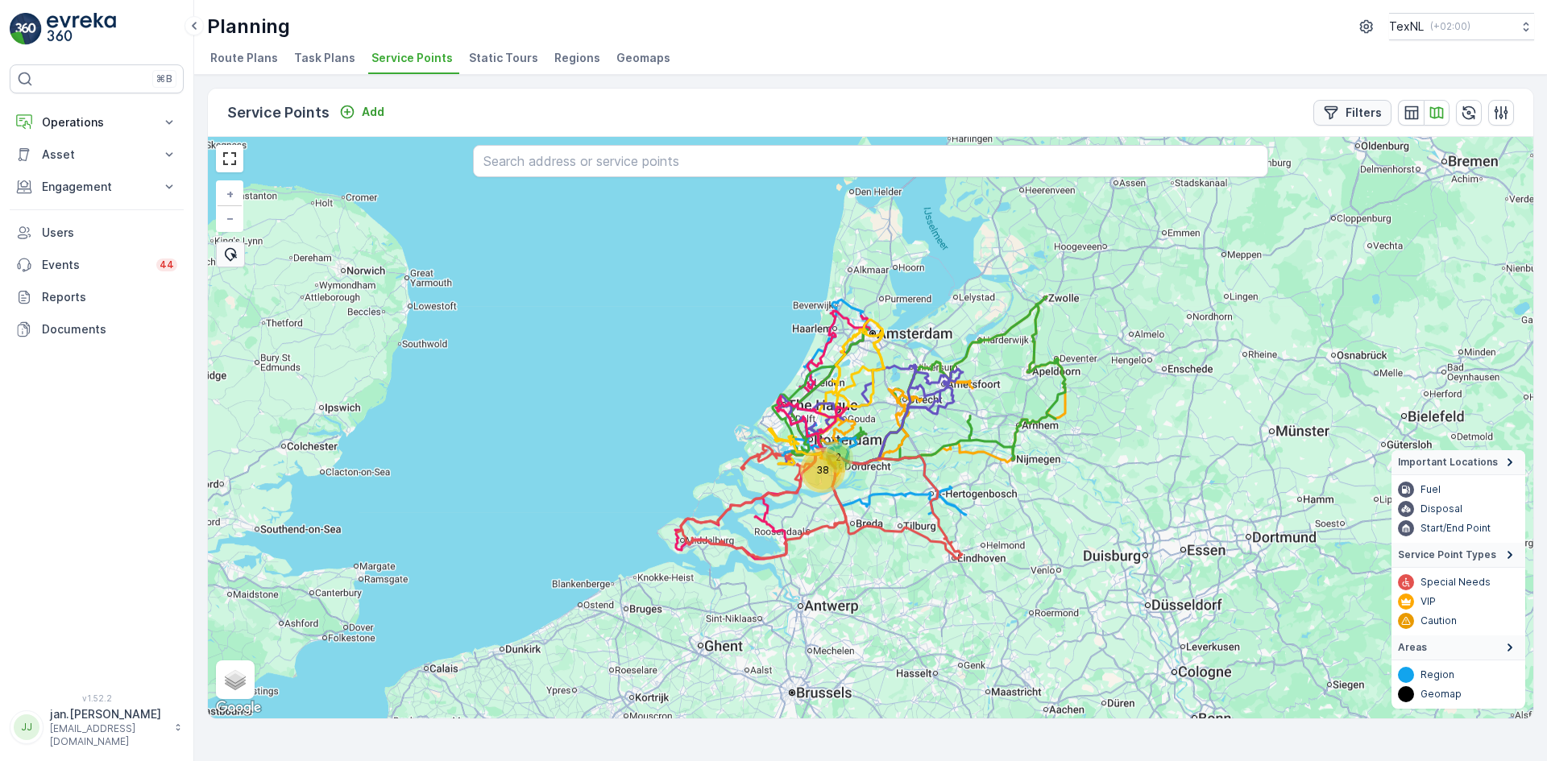
click at [1351, 113] on p "Filters" at bounding box center [1363, 113] width 36 height 16
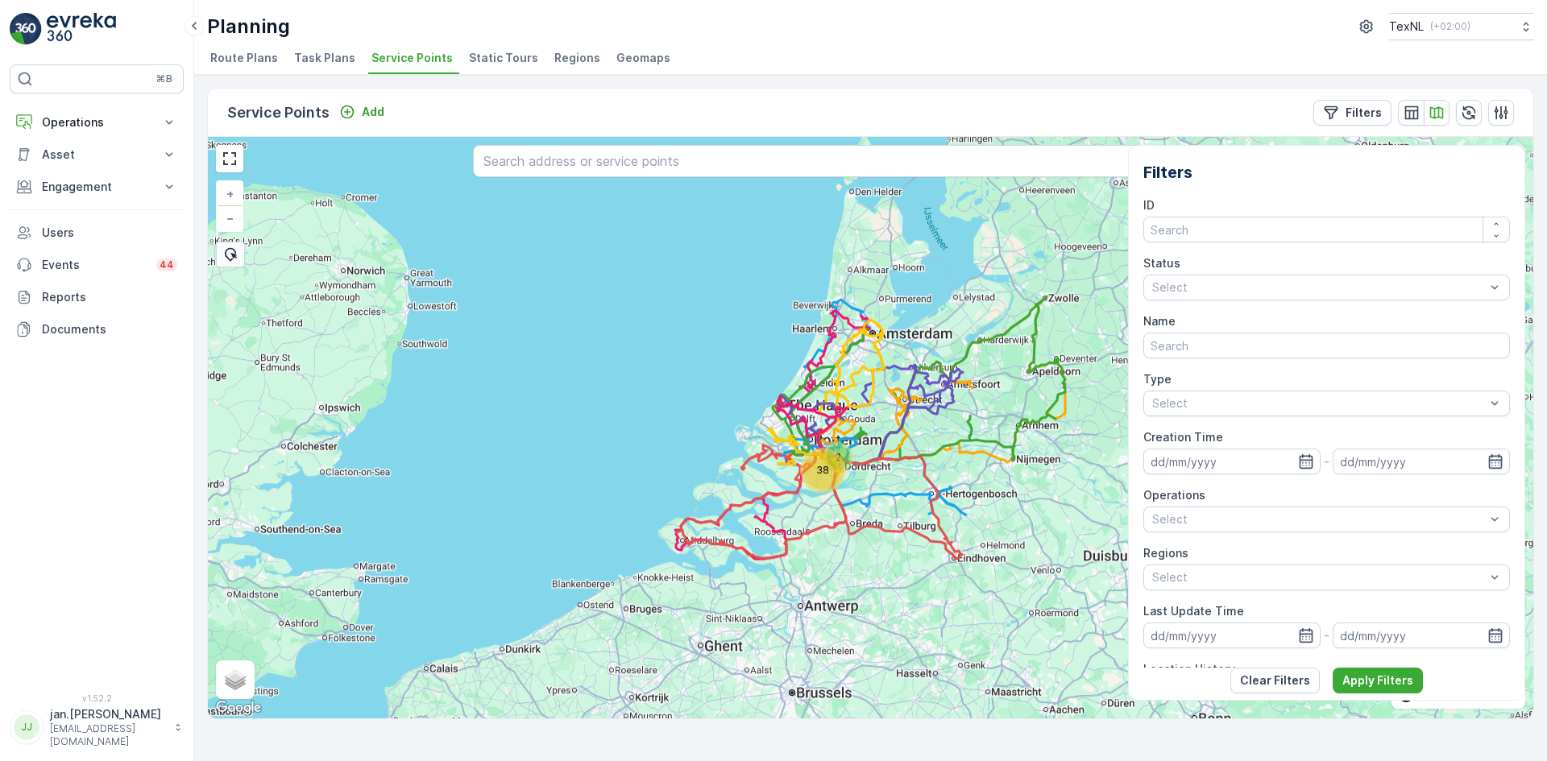
click at [1258, 106] on div "Service Points Add Filters" at bounding box center [870, 113] width 1325 height 48
click at [1403, 188] on div "Filters ID Status Select Name Type Select Creation Time - Operations Select Reg…" at bounding box center [1326, 623] width 367 height 927
click at [1210, 117] on div "Service Points Add Filters" at bounding box center [870, 113] width 1325 height 48
click at [1417, 110] on icon "button" at bounding box center [1411, 113] width 14 height 14
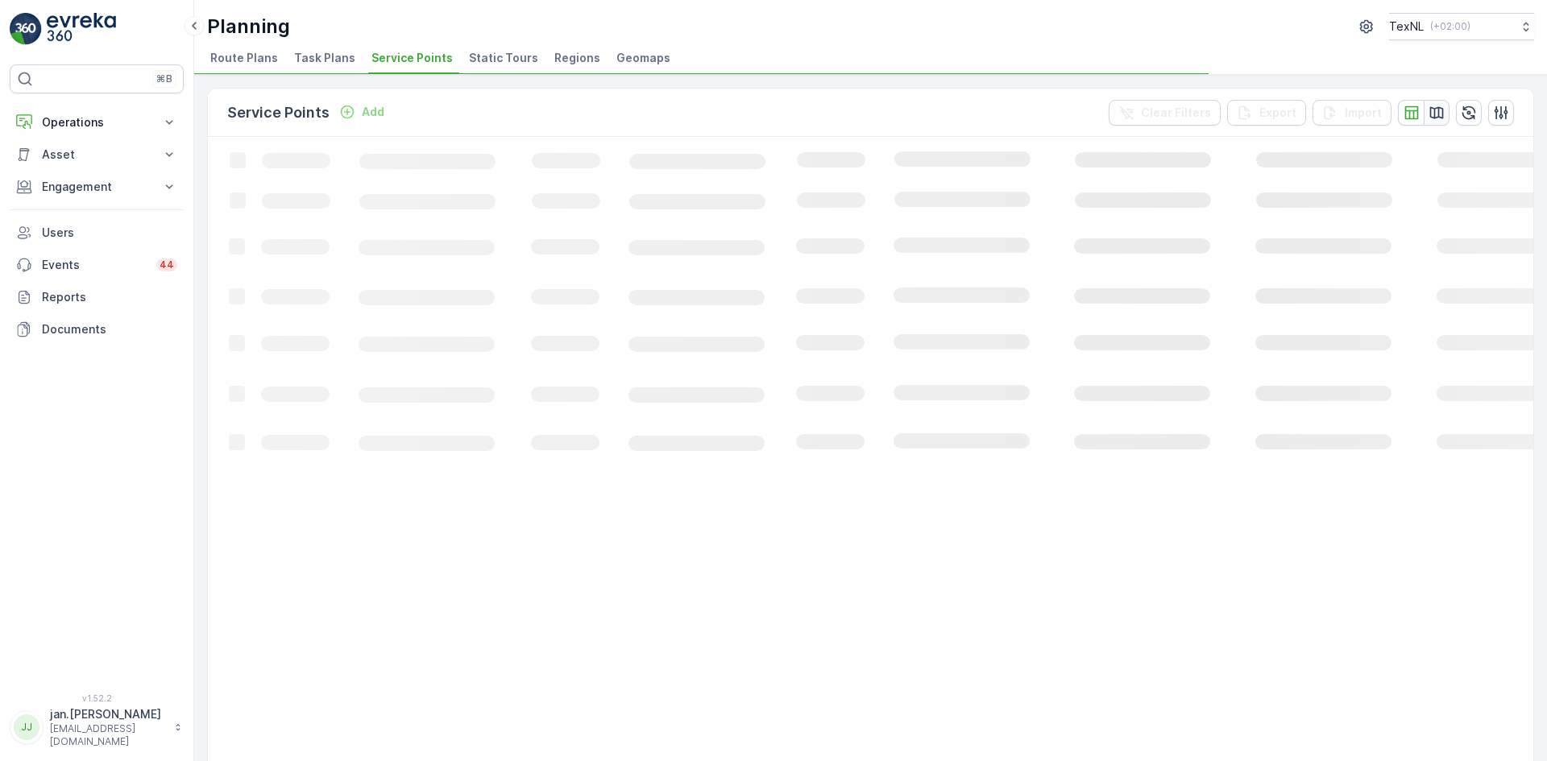
click at [1432, 110] on icon "button" at bounding box center [1436, 113] width 16 height 16
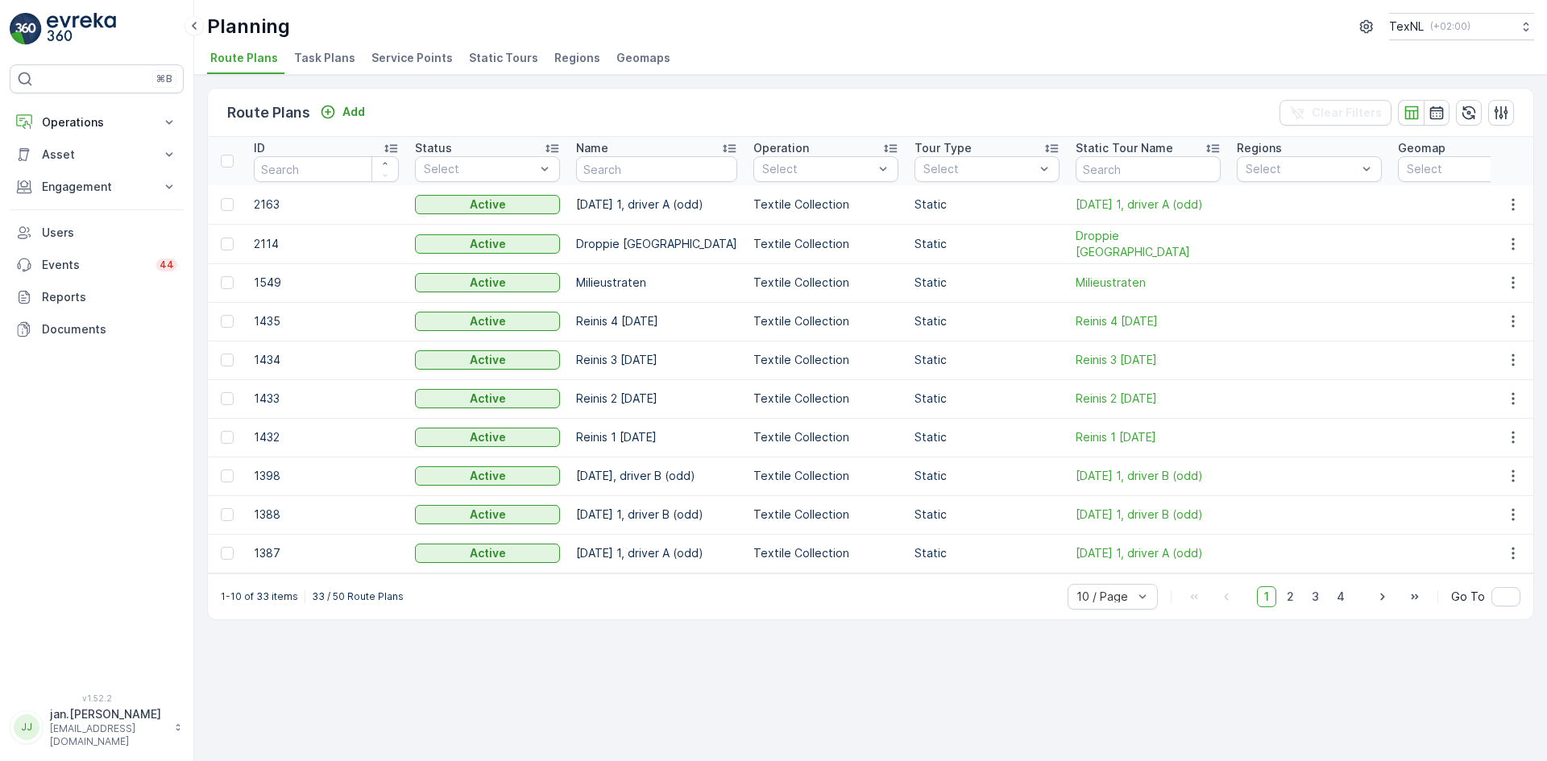
click at [448, 59] on li "Service Points" at bounding box center [413, 60] width 91 height 27
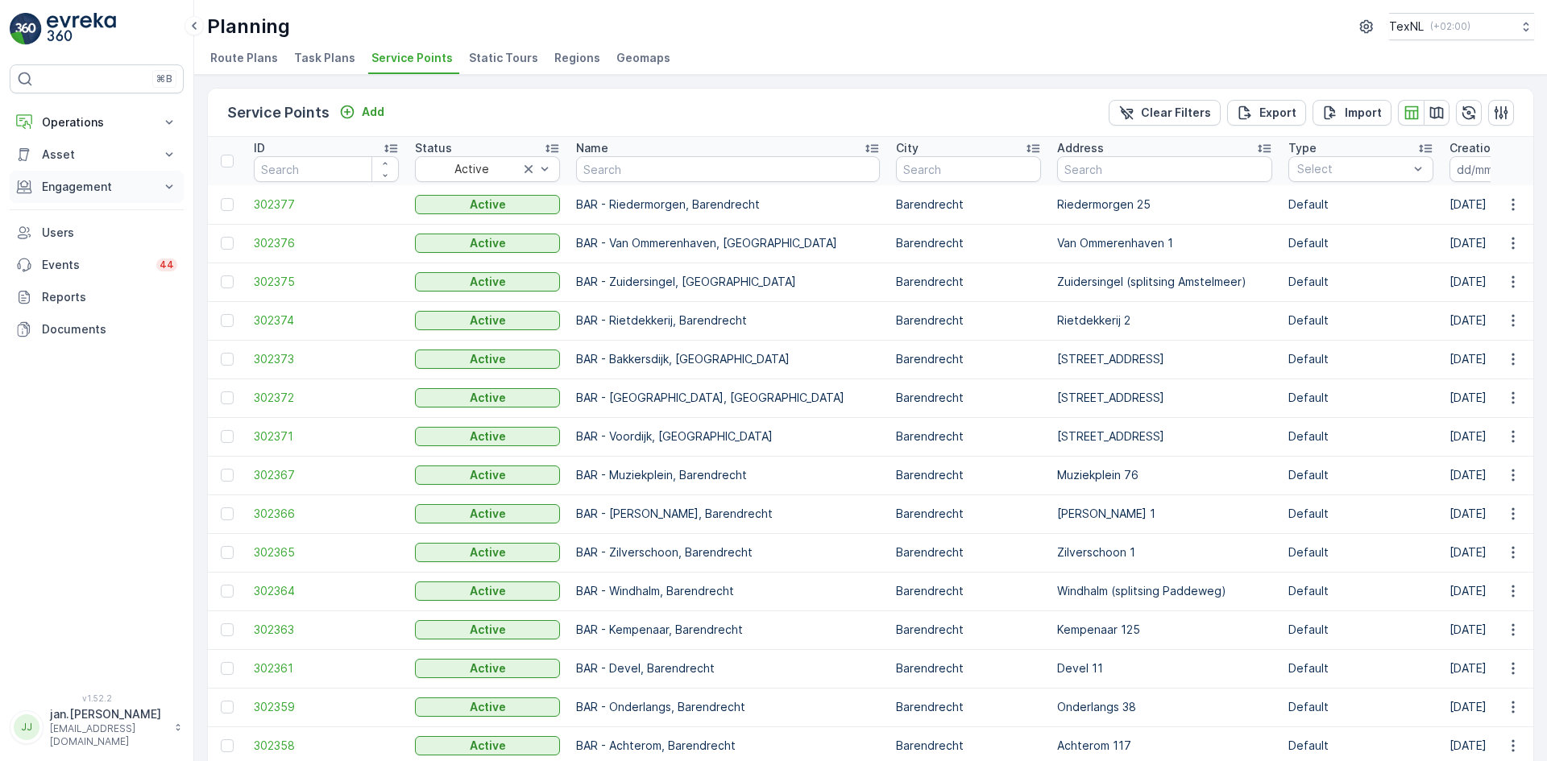
click at [77, 187] on p "Engagement" at bounding box center [97, 187] width 110 height 16
click at [94, 189] on p "Engagement" at bounding box center [97, 187] width 110 height 16
click at [89, 189] on p "Engagement" at bounding box center [97, 187] width 110 height 16
click at [68, 233] on p "Entities" at bounding box center [61, 237] width 40 height 16
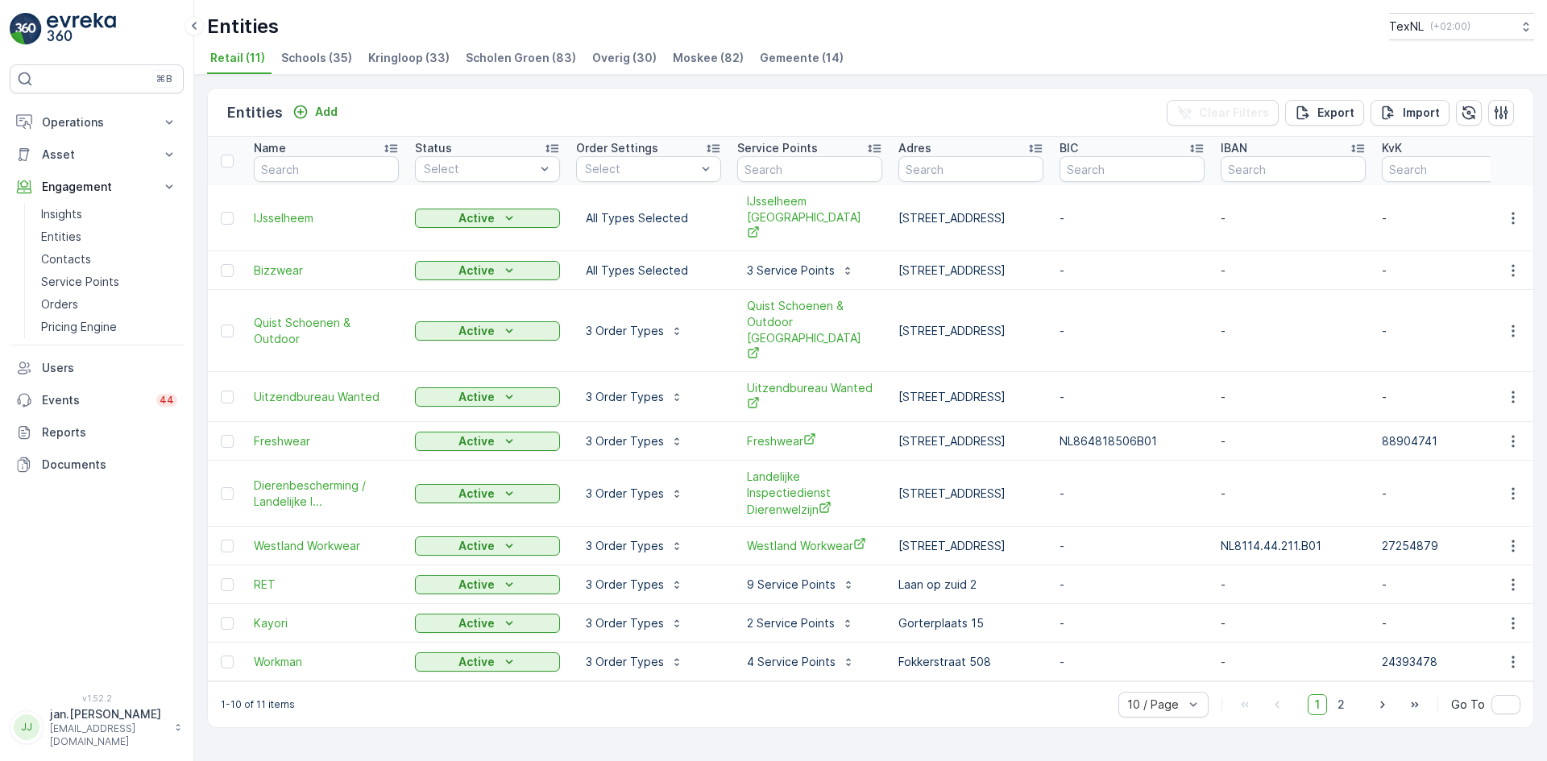
click at [760, 58] on span "Gemeente (14)" at bounding box center [802, 58] width 84 height 16
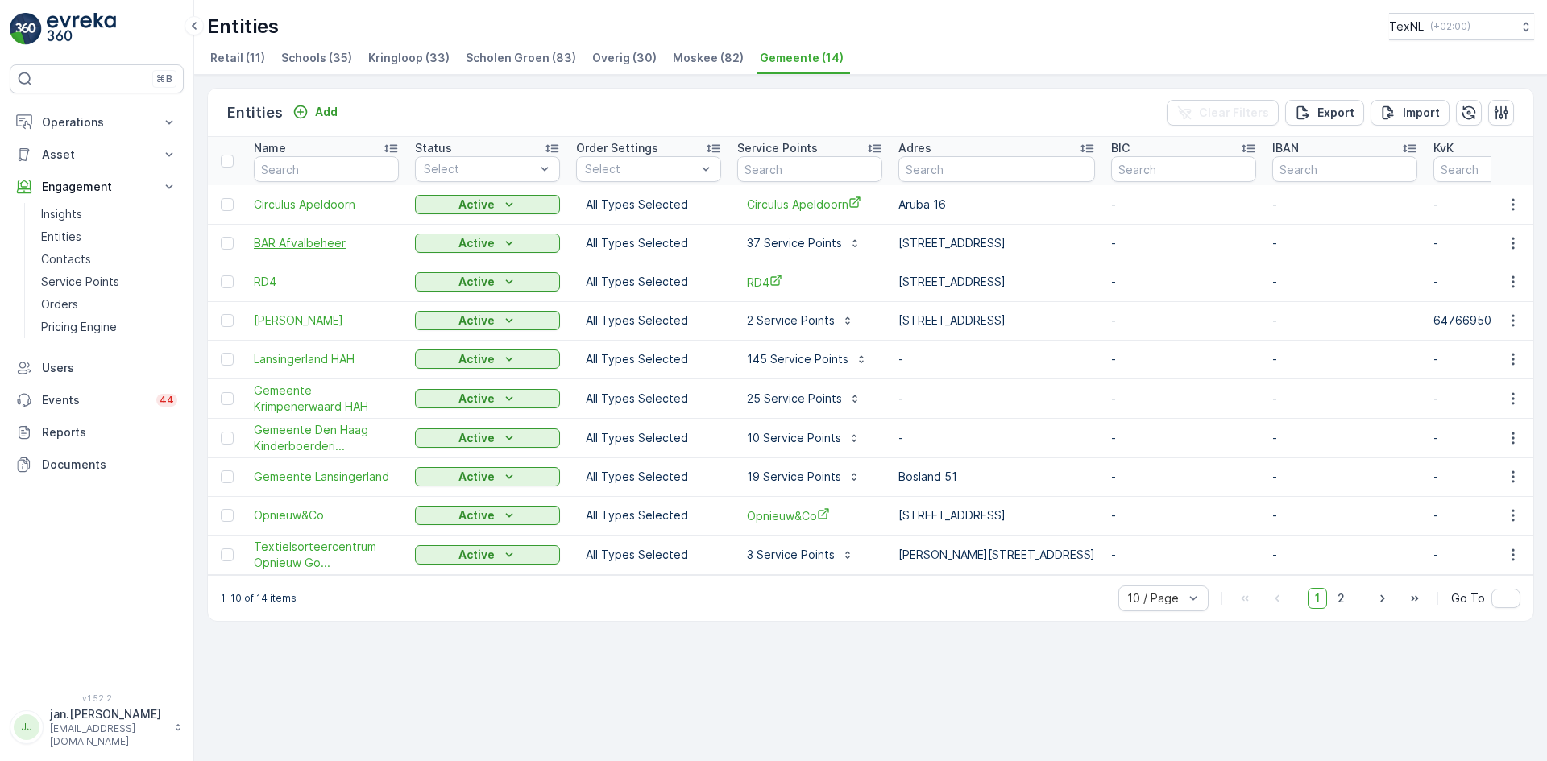
click at [310, 241] on span "BAR Afvalbeheer" at bounding box center [326, 243] width 145 height 16
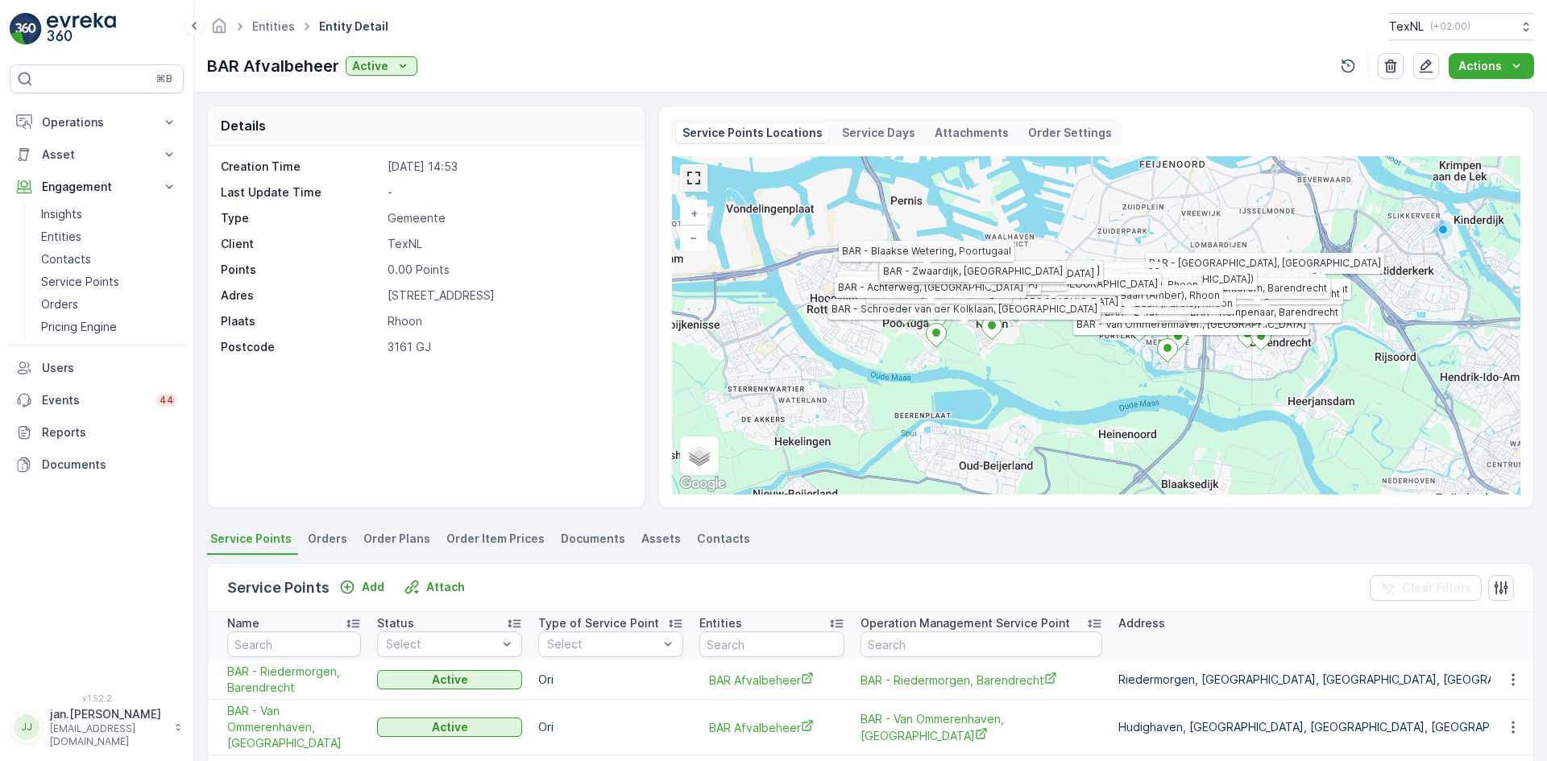
click at [694, 173] on link at bounding box center [694, 178] width 24 height 24
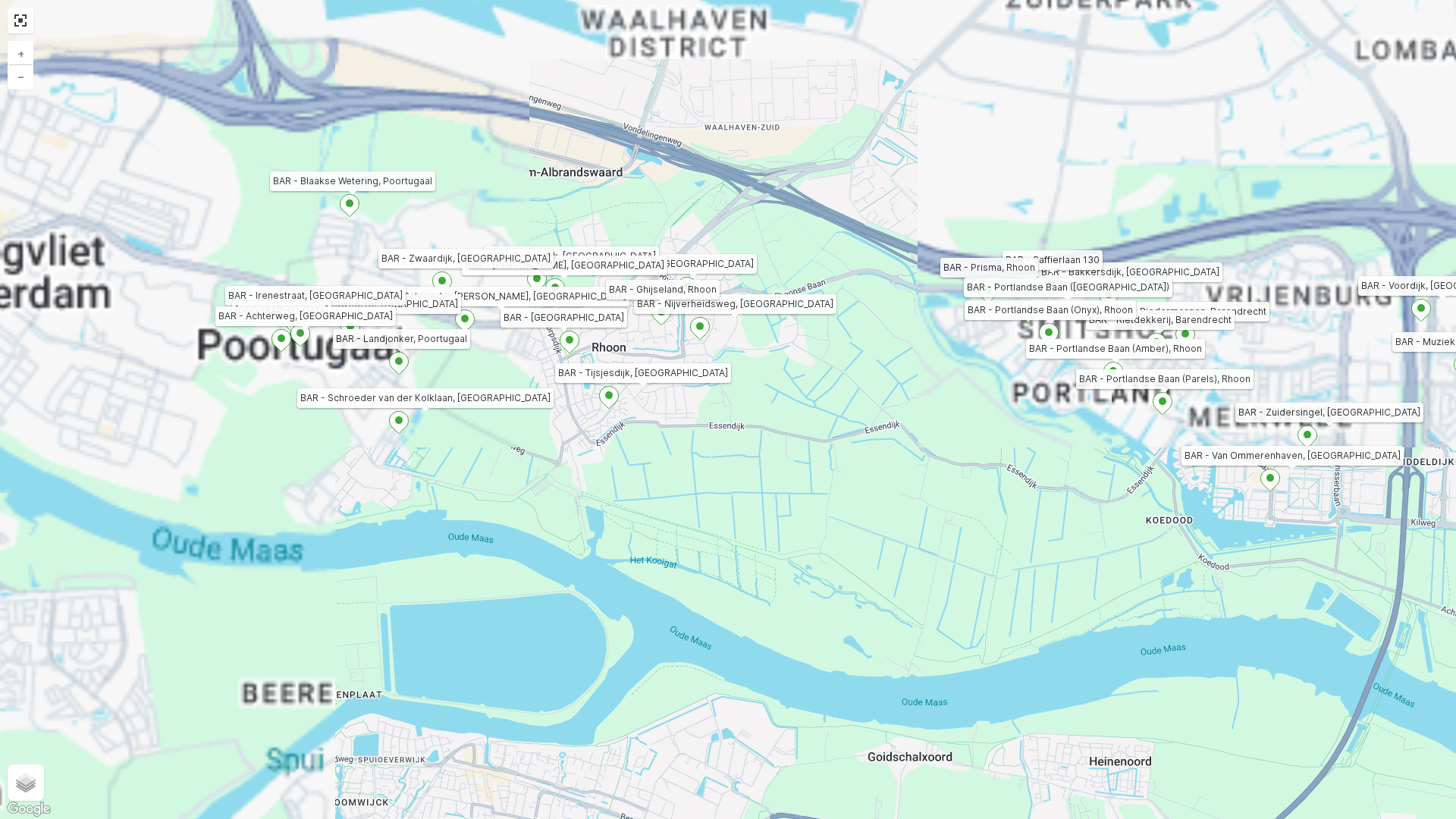
drag, startPoint x: 639, startPoint y: 408, endPoint x: 785, endPoint y: 482, distance: 163.7
click at [785, 482] on div "BAR - Riedermorgen, Barendrecht BAR - Van Ommerenhaven, Barendrecht BAR - Zuide…" at bounding box center [728, 410] width 1456 height 819
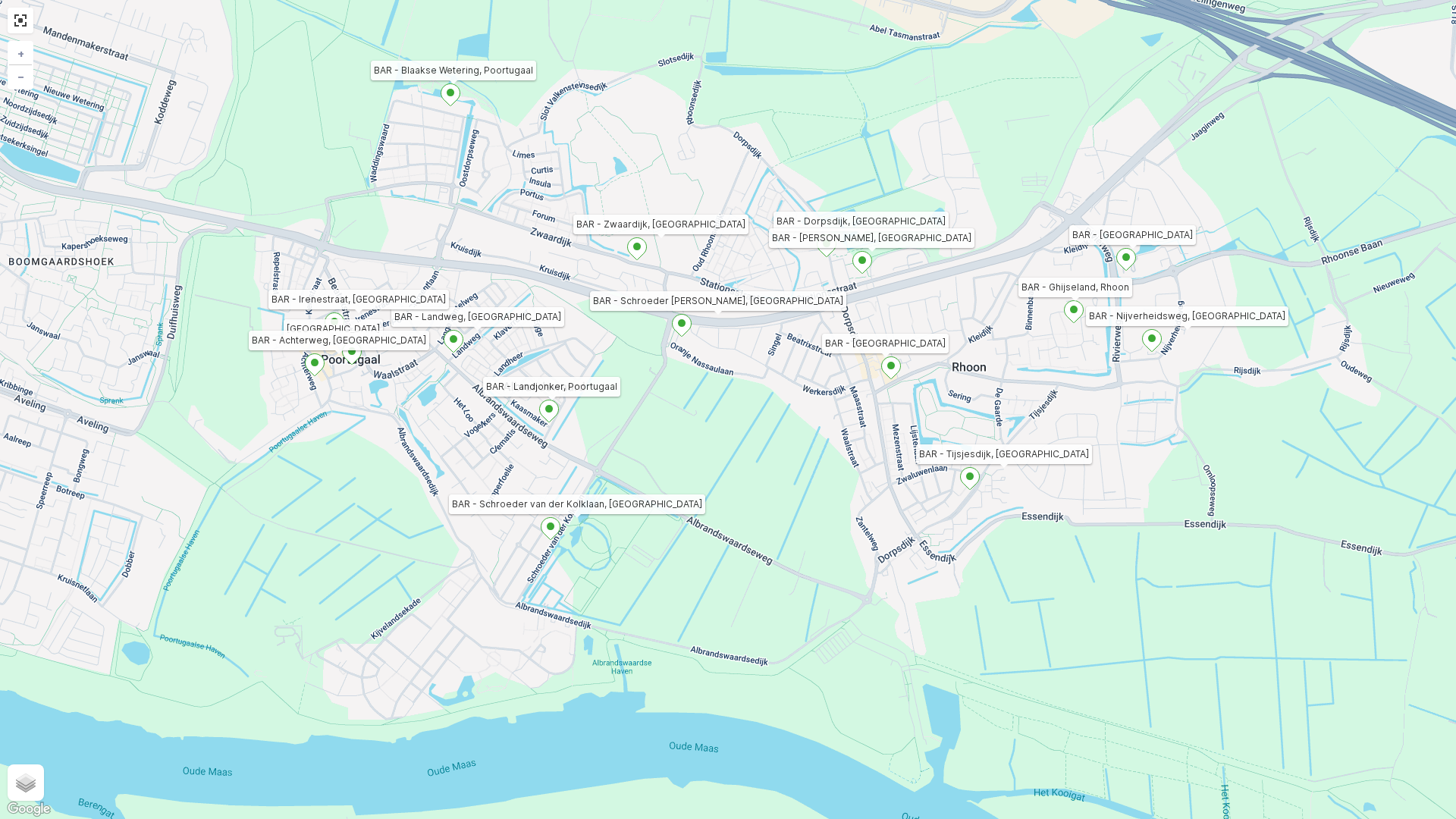
drag, startPoint x: 559, startPoint y: 454, endPoint x: 692, endPoint y: 517, distance: 147.2
click at [692, 517] on div "BAR - Riedermorgen, Barendrecht BAR - Van Ommerenhaven, Barendrecht BAR - Zuide…" at bounding box center [728, 410] width 1456 height 819
click at [19, 24] on link at bounding box center [21, 21] width 23 height 23
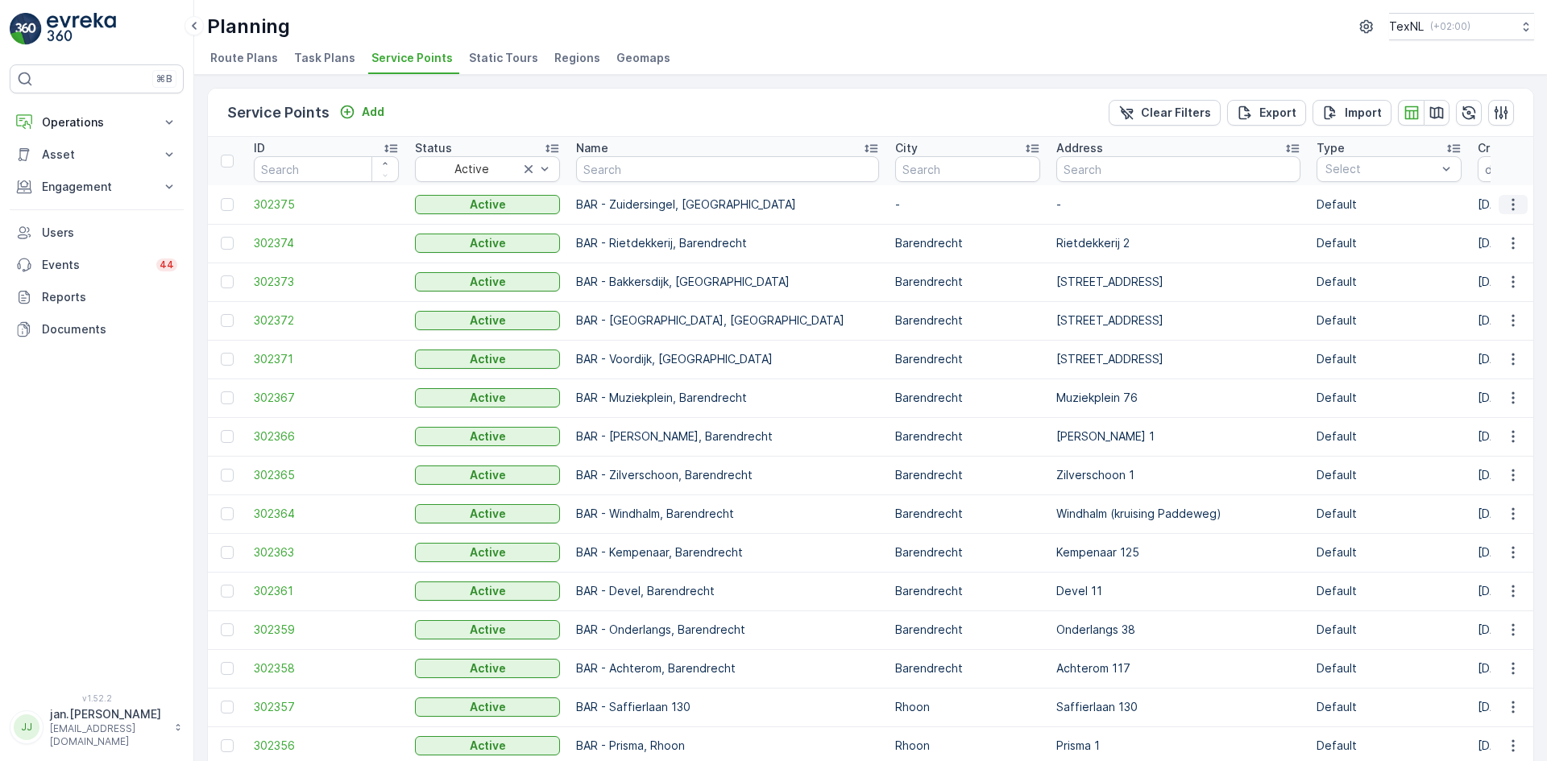
click at [1507, 209] on icon "button" at bounding box center [1513, 205] width 16 height 16
click at [1445, 251] on span "Edit Service Point" at bounding box center [1466, 251] width 97 height 16
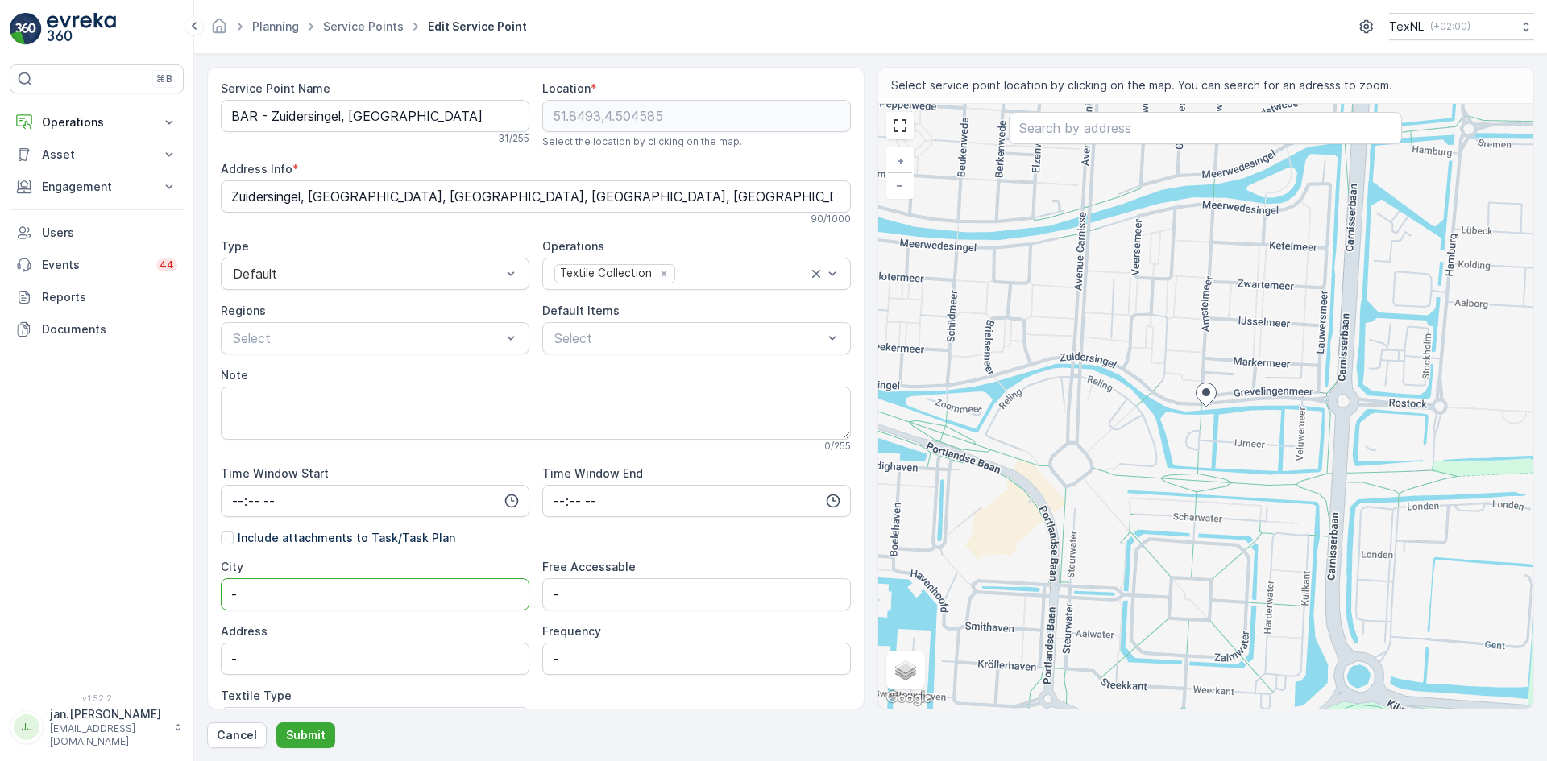
drag, startPoint x: 260, startPoint y: 603, endPoint x: 164, endPoint y: 614, distance: 96.5
click at [164, 614] on div "⌘B Operations Insights Planning Routes & Tasks Cockpit Settings Asset Assets En…" at bounding box center [773, 380] width 1547 height 761
type input "Barendrecht"
type input "Zuidersingel (splitsing Amstelmeer)"
click at [307, 729] on p "Submit" at bounding box center [305, 736] width 39 height 16
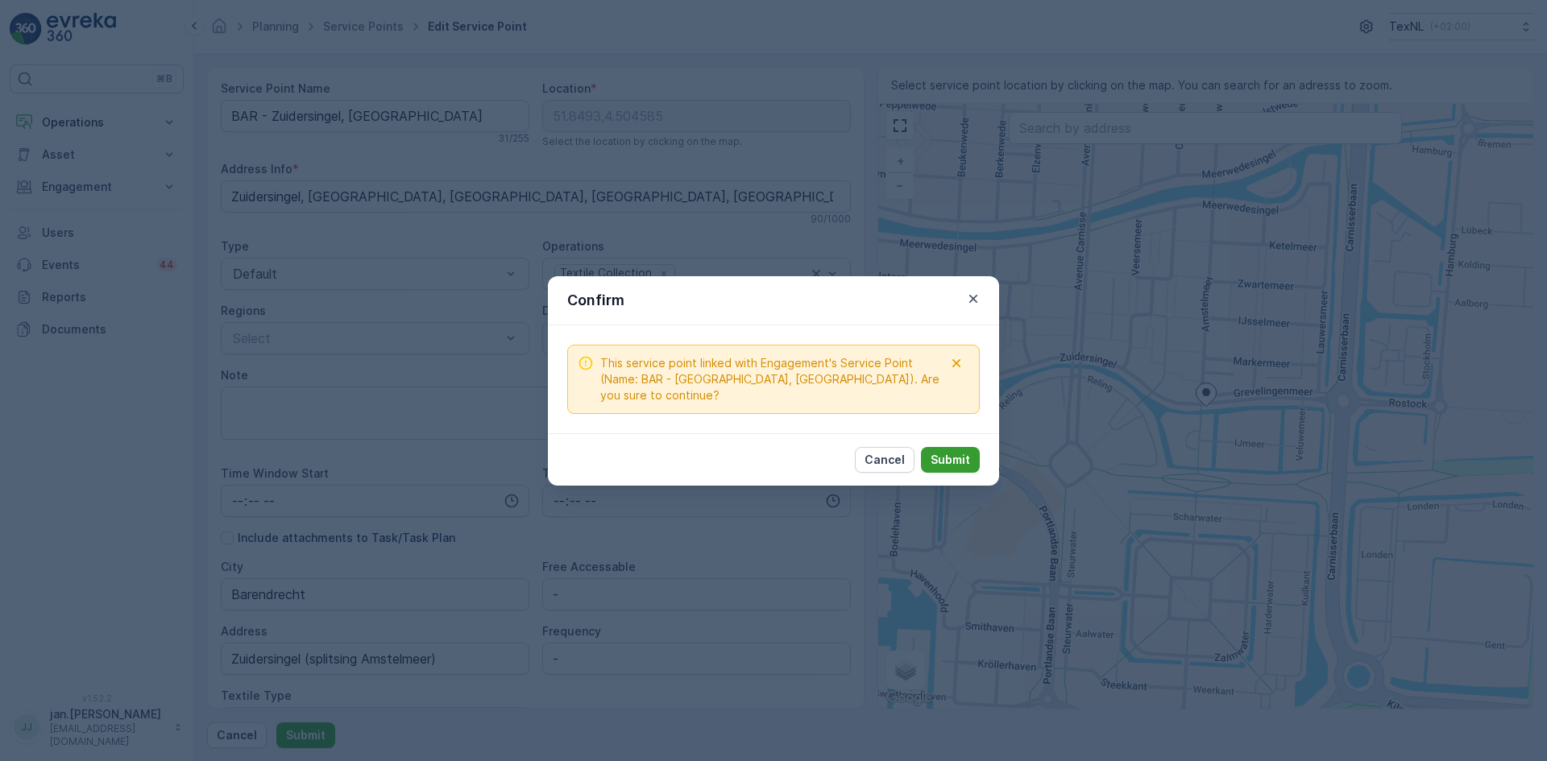
click at [945, 457] on p "Submit" at bounding box center [950, 460] width 39 height 16
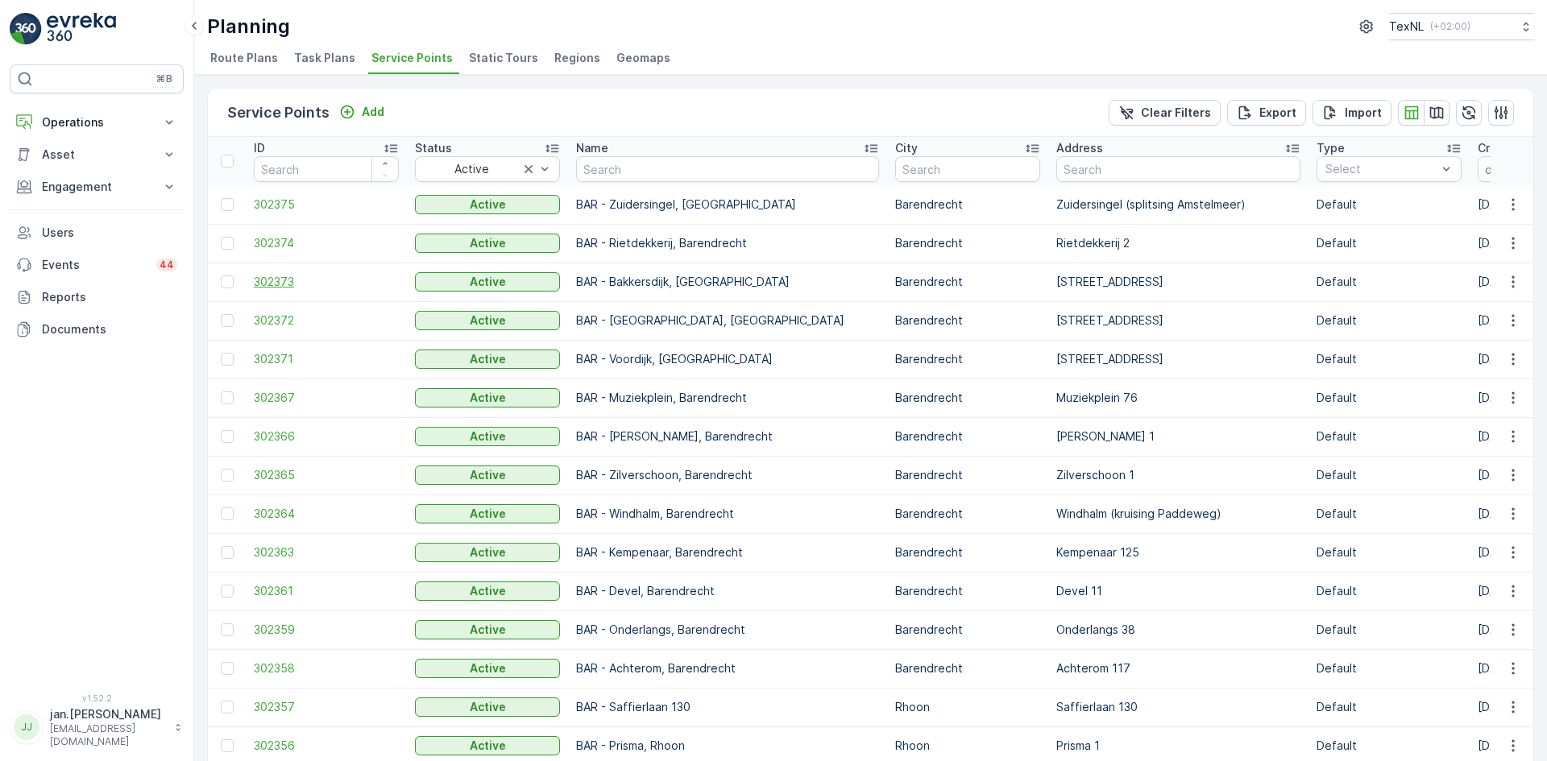
click at [291, 281] on span "302373" at bounding box center [326, 282] width 145 height 16
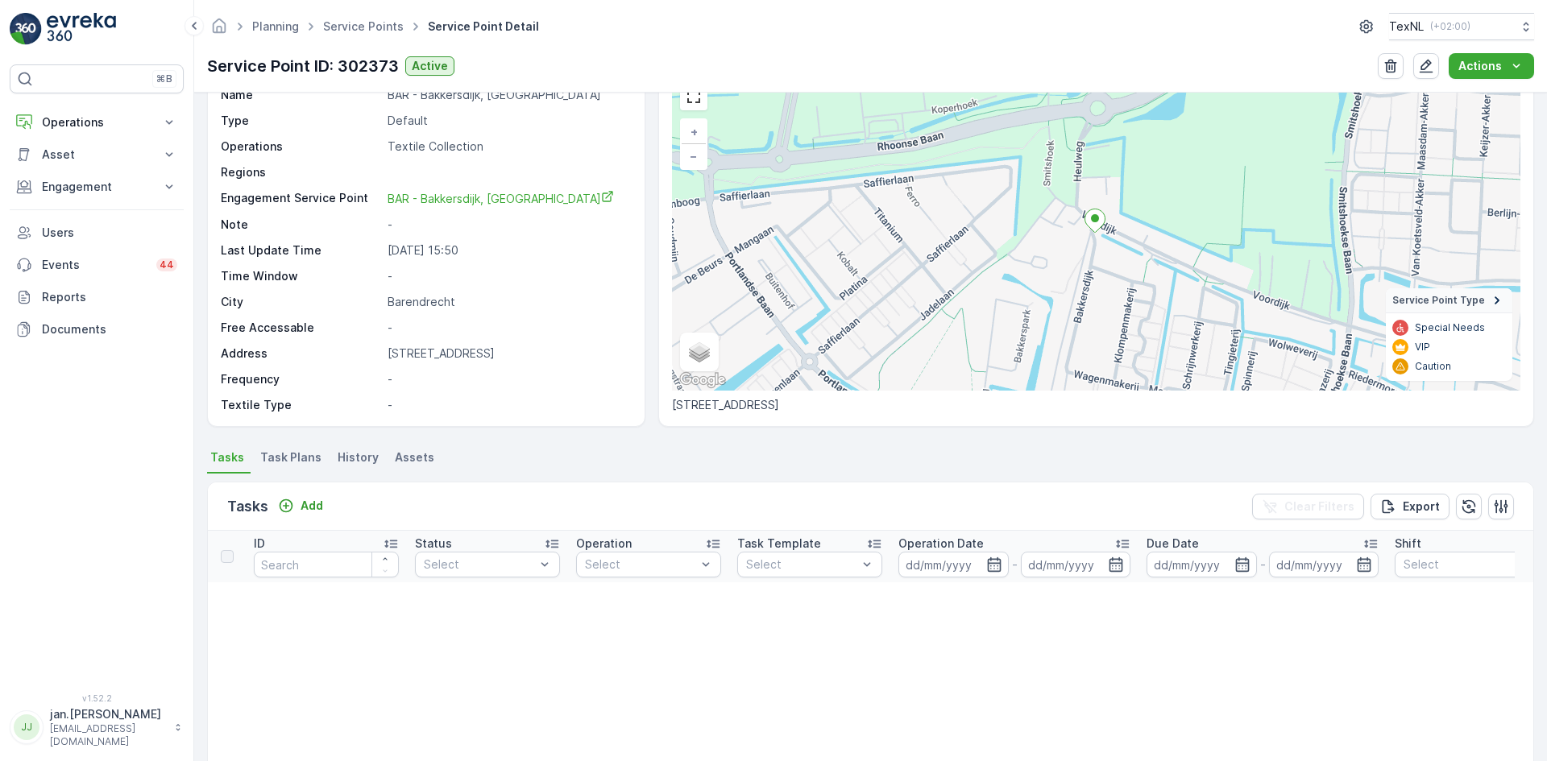
scroll to position [81, 0]
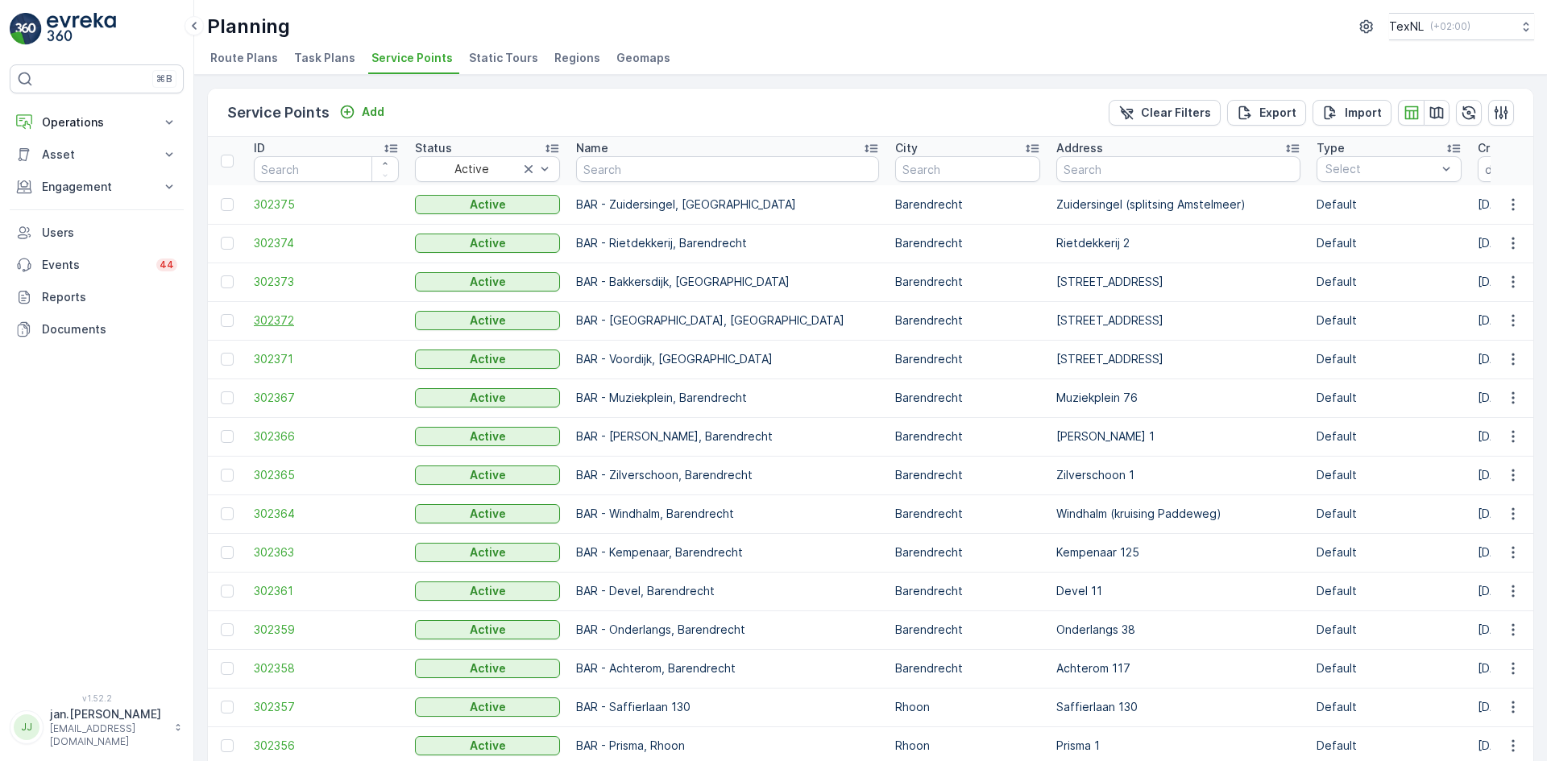
click at [280, 316] on span "302372" at bounding box center [326, 321] width 145 height 16
click at [276, 366] on span "302371" at bounding box center [326, 359] width 145 height 16
click at [280, 437] on span "302366" at bounding box center [326, 437] width 145 height 16
click at [280, 477] on span "302365" at bounding box center [326, 475] width 145 height 16
click at [281, 516] on span "302364" at bounding box center [326, 514] width 145 height 16
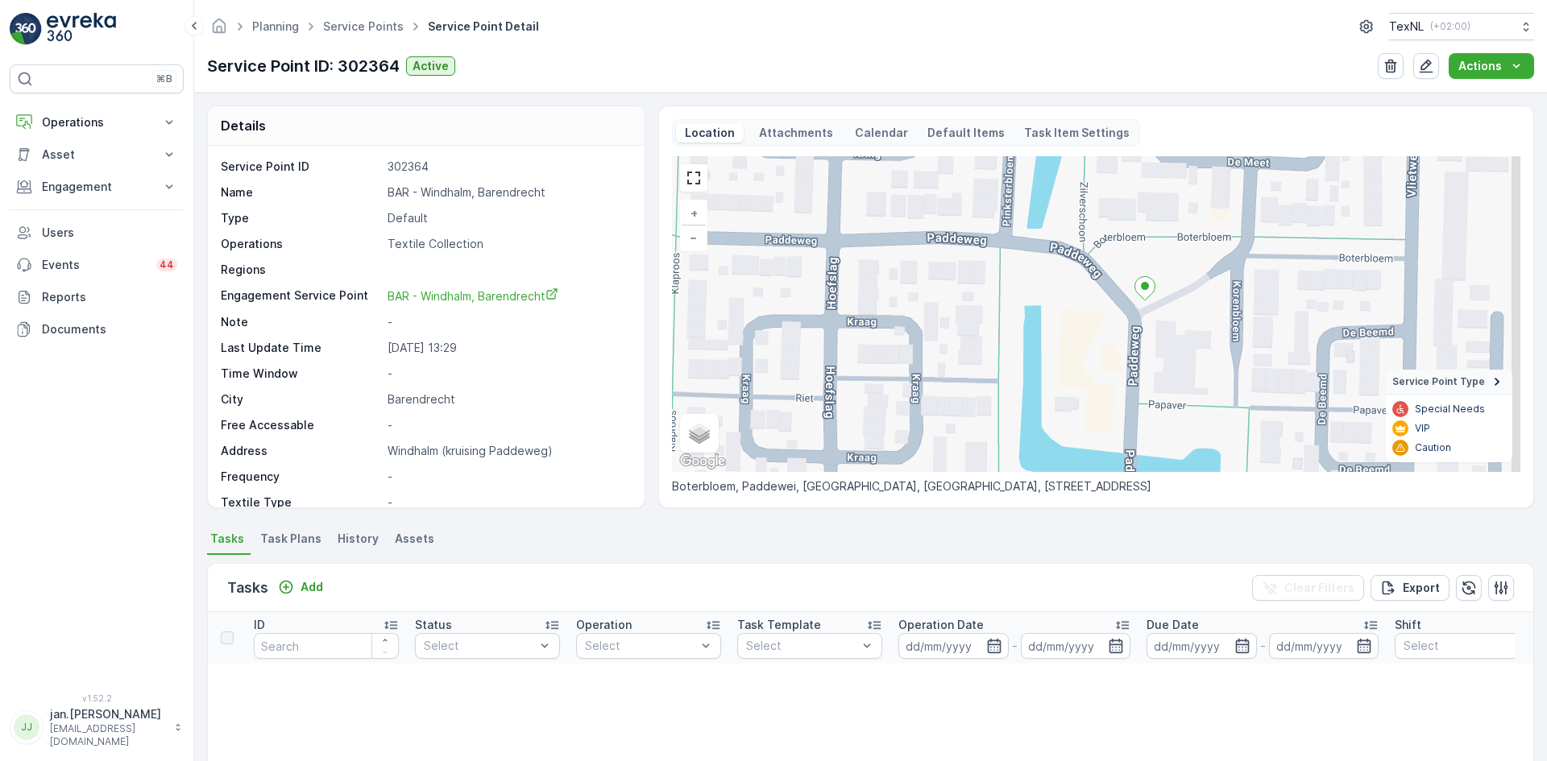
drag, startPoint x: 1159, startPoint y: 301, endPoint x: 1094, endPoint y: 337, distance: 74.7
click at [1094, 337] on div "+ − Satellite Roadmap Terrain Hybrid Leaflet Keyboard shortcuts Map Data Map da…" at bounding box center [1096, 314] width 848 height 316
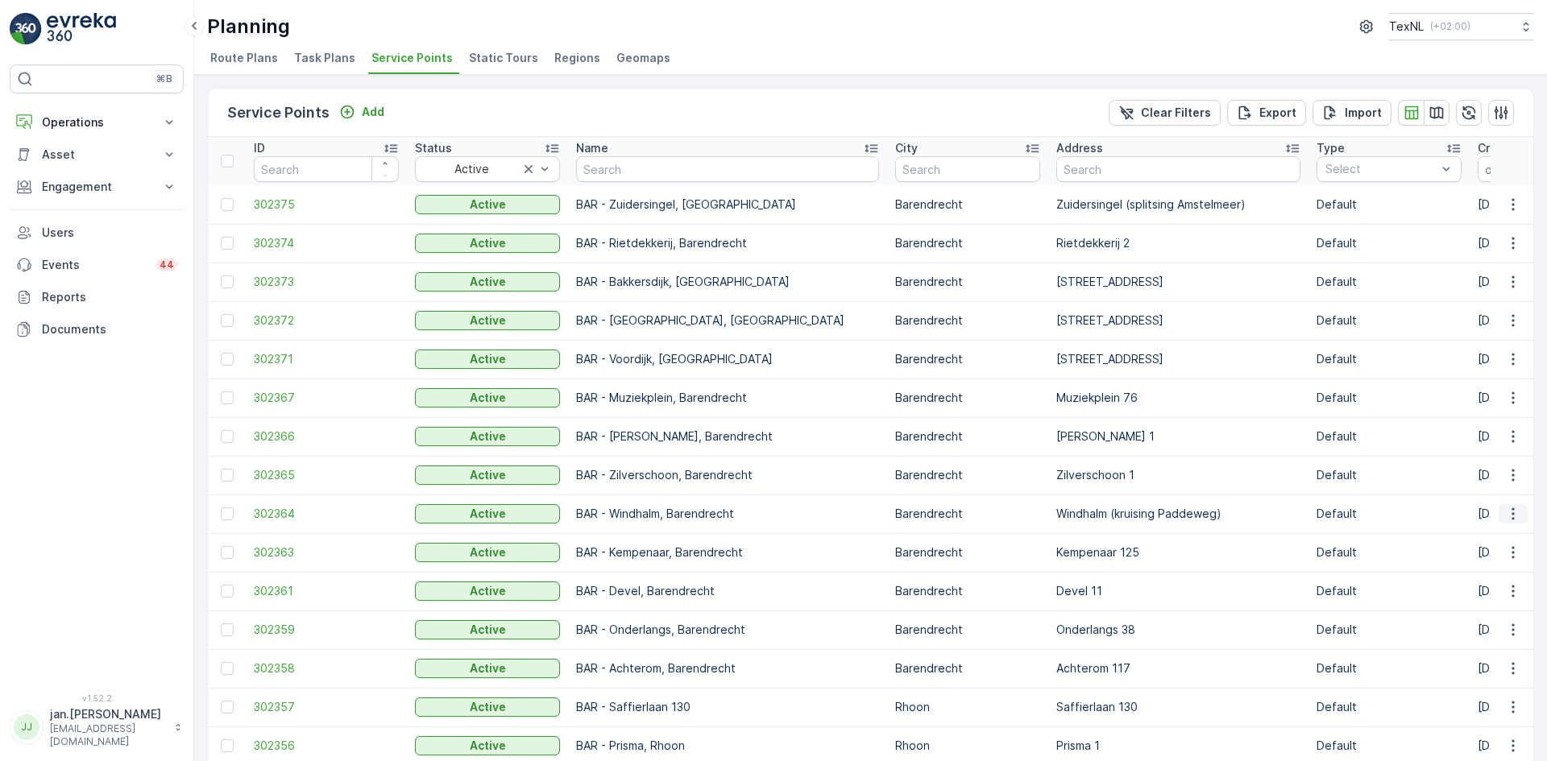
click at [1505, 513] on icon "button" at bounding box center [1513, 514] width 16 height 16
click at [1481, 554] on span "Edit Service Point" at bounding box center [1466, 561] width 97 height 16
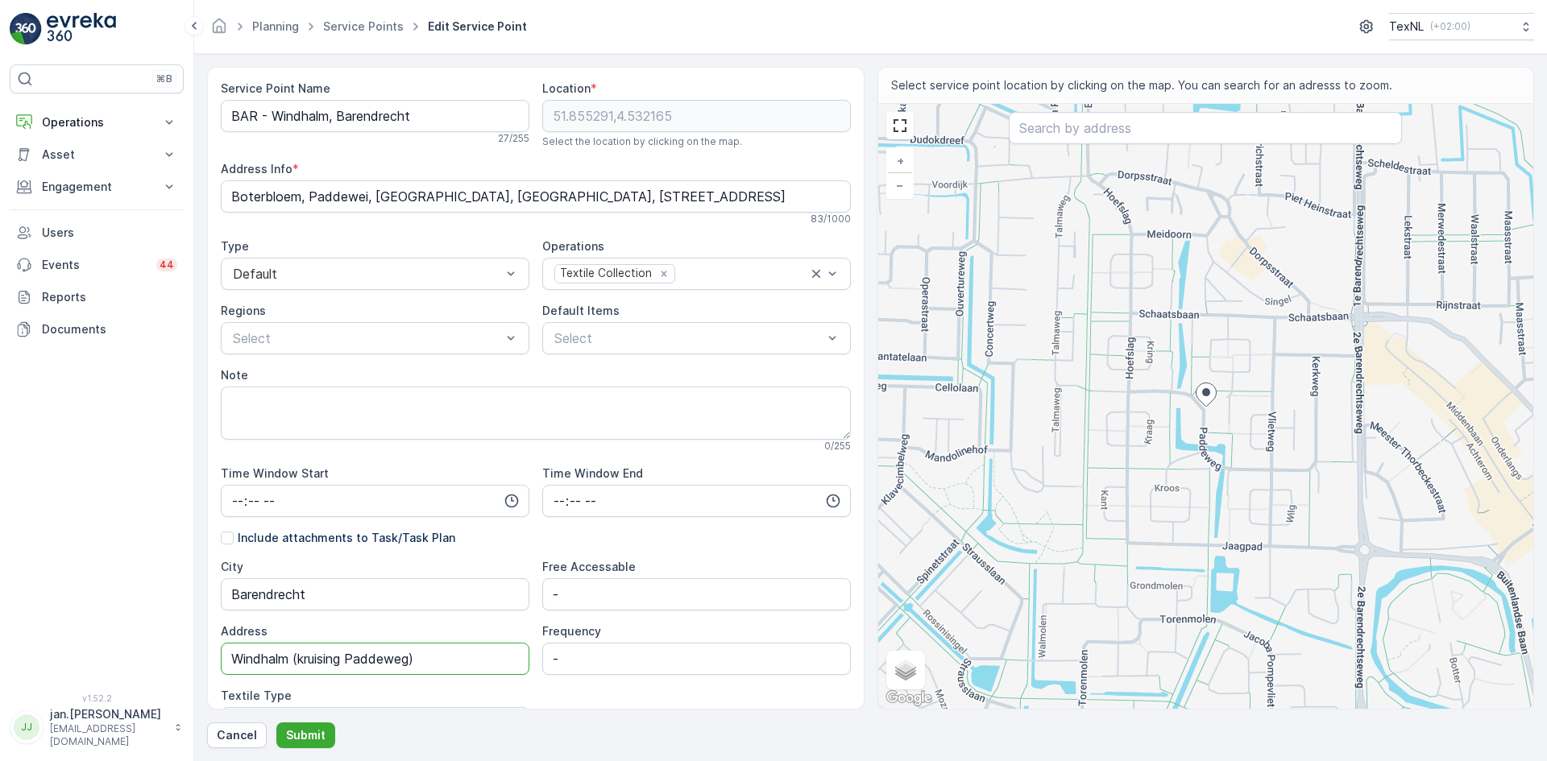
click at [348, 662] on input "Windhalm (kruising Paddeweg)" at bounding box center [375, 659] width 309 height 32
type input "Windhalm (splitsing Paddeweg)"
click at [306, 736] on p "Submit" at bounding box center [305, 736] width 39 height 16
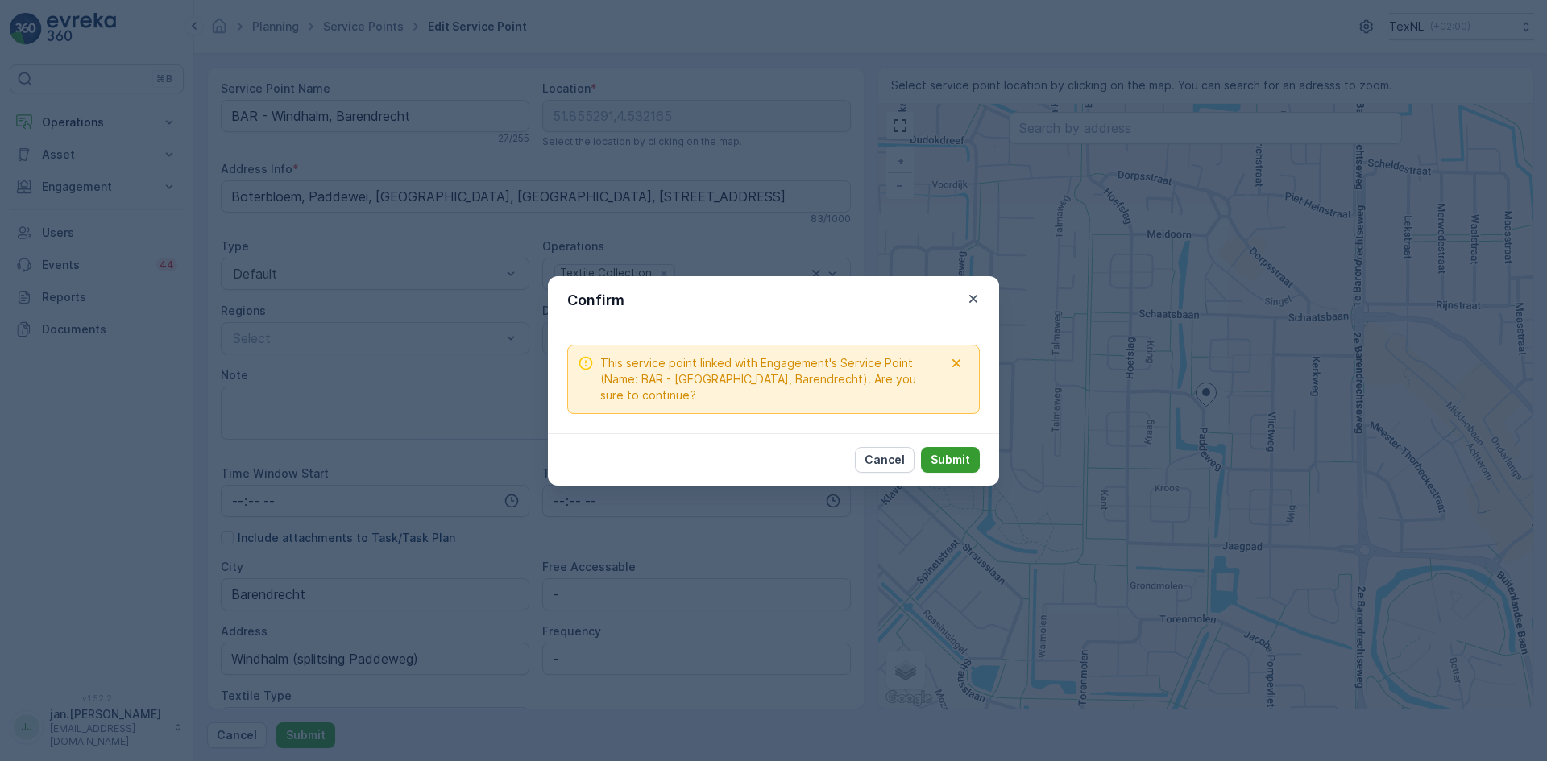
click at [956, 458] on p "Submit" at bounding box center [950, 460] width 39 height 16
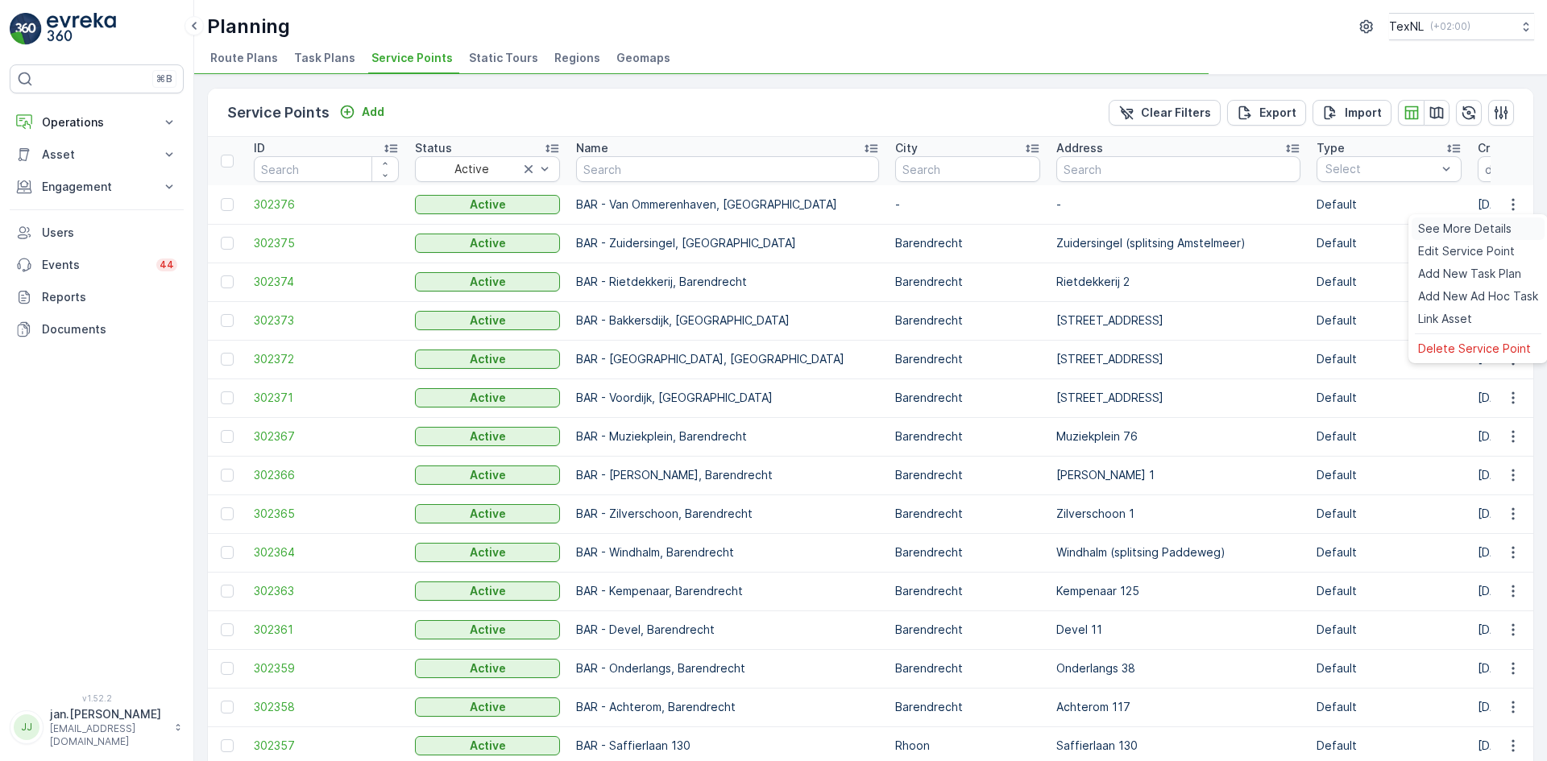
click at [1511, 209] on icon "button" at bounding box center [1512, 204] width 2 height 12
click at [1466, 253] on span "Edit Service Point" at bounding box center [1466, 251] width 97 height 16
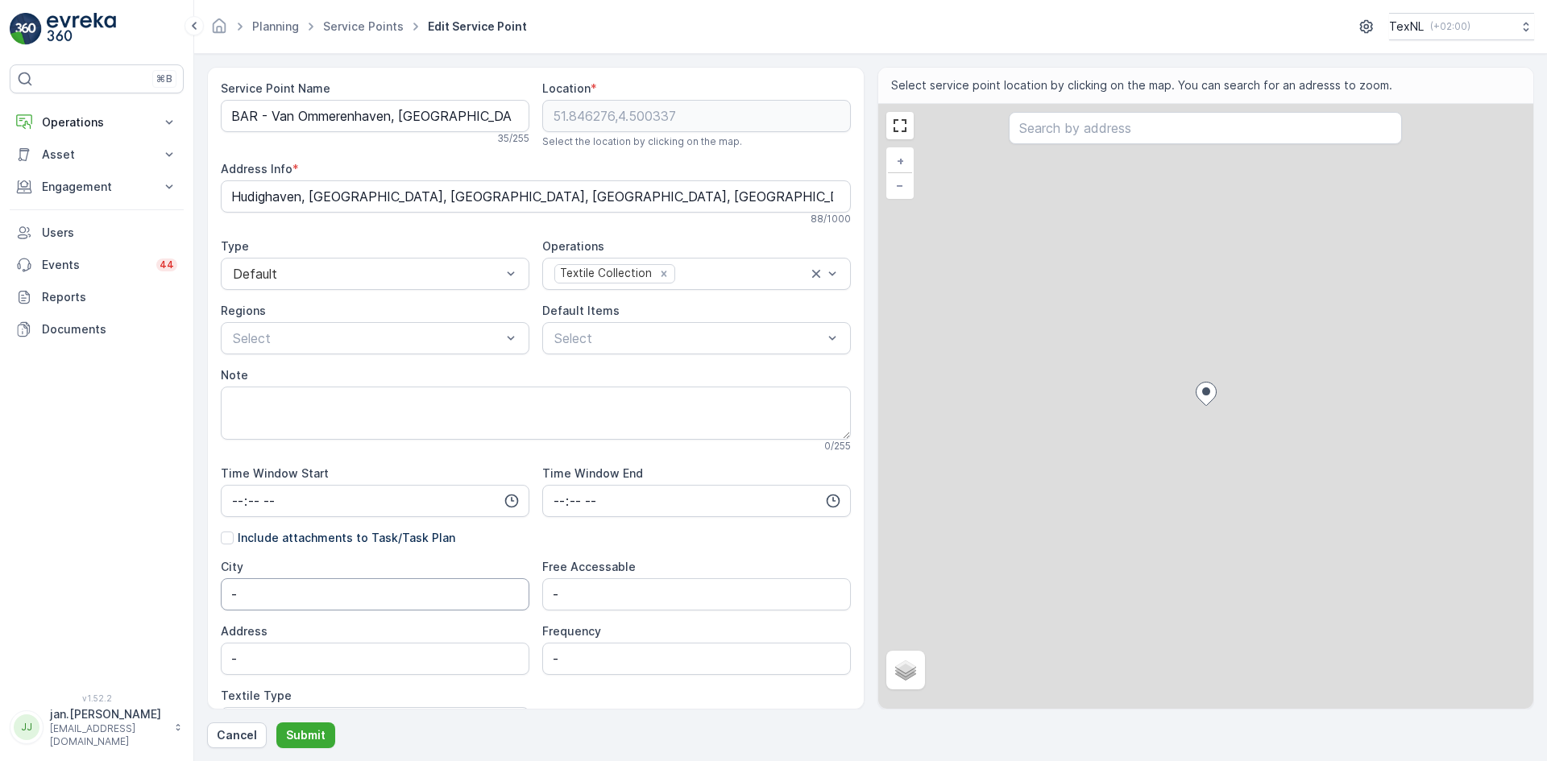
click at [151, 606] on div "⌘B Operations Insights Planning Routes & Tasks Cockpit Settings Asset Assets En…" at bounding box center [773, 380] width 1547 height 761
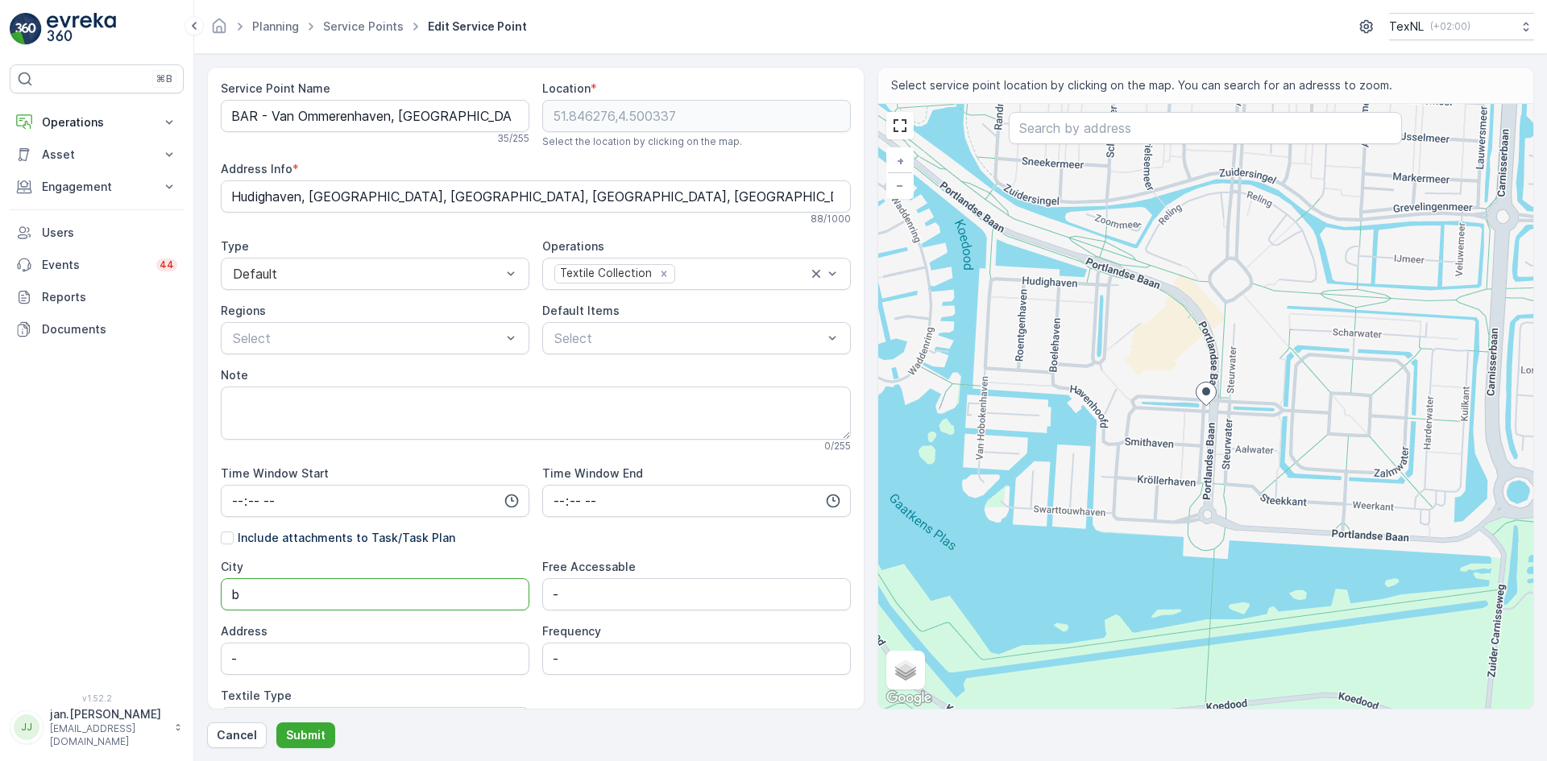
type input "Barendrecht"
drag, startPoint x: 259, startPoint y: 662, endPoint x: 173, endPoint y: 657, distance: 86.3
click at [173, 657] on div "⌘B Operations Insights Planning Routes & Tasks Cockpit Settings Asset Assets En…" at bounding box center [773, 380] width 1547 height 761
paste input "Van Ommerenhaven 1"
type input "Van Ommerenhaven 1"
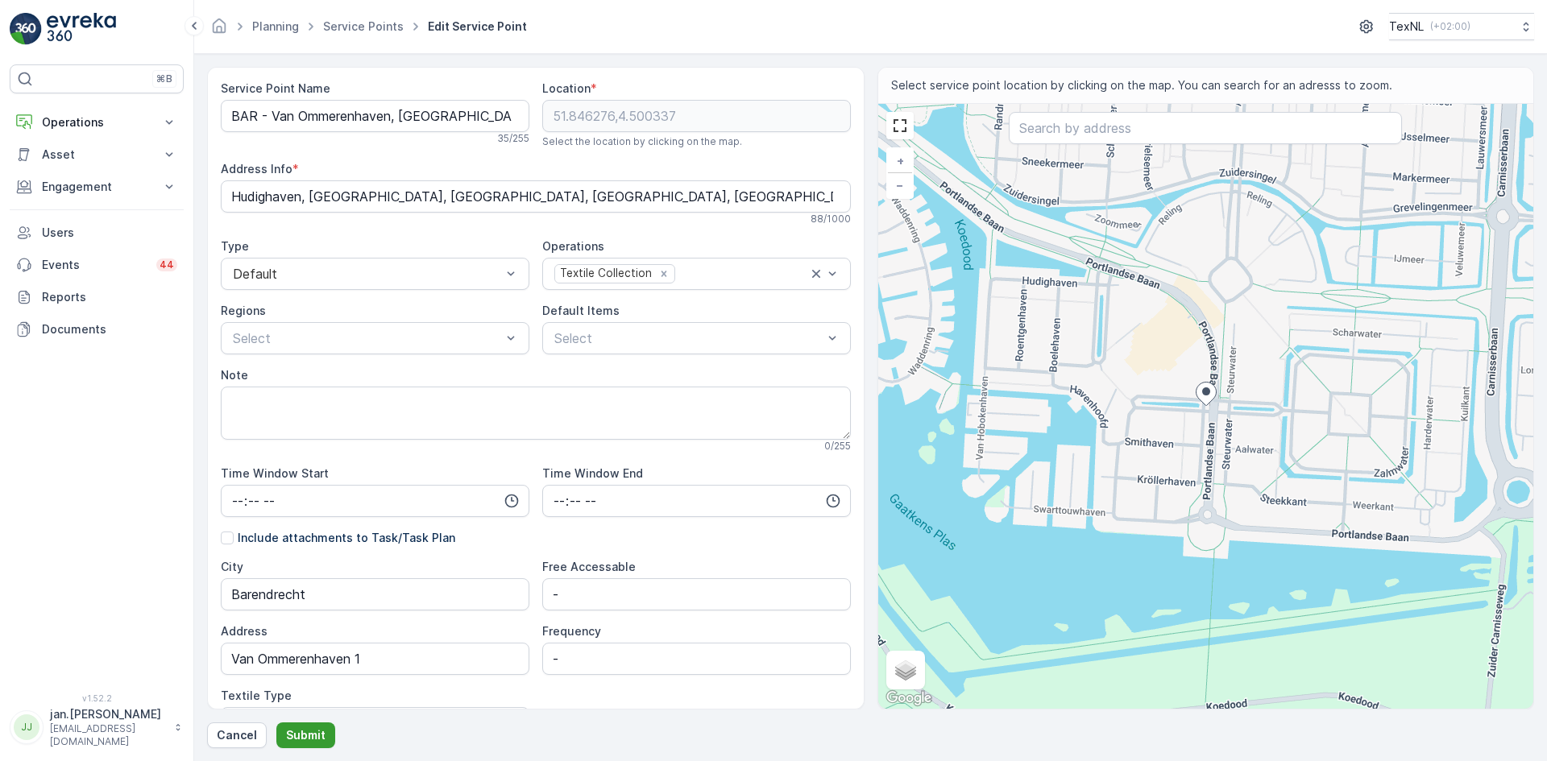
click at [305, 728] on p "Submit" at bounding box center [305, 736] width 39 height 16
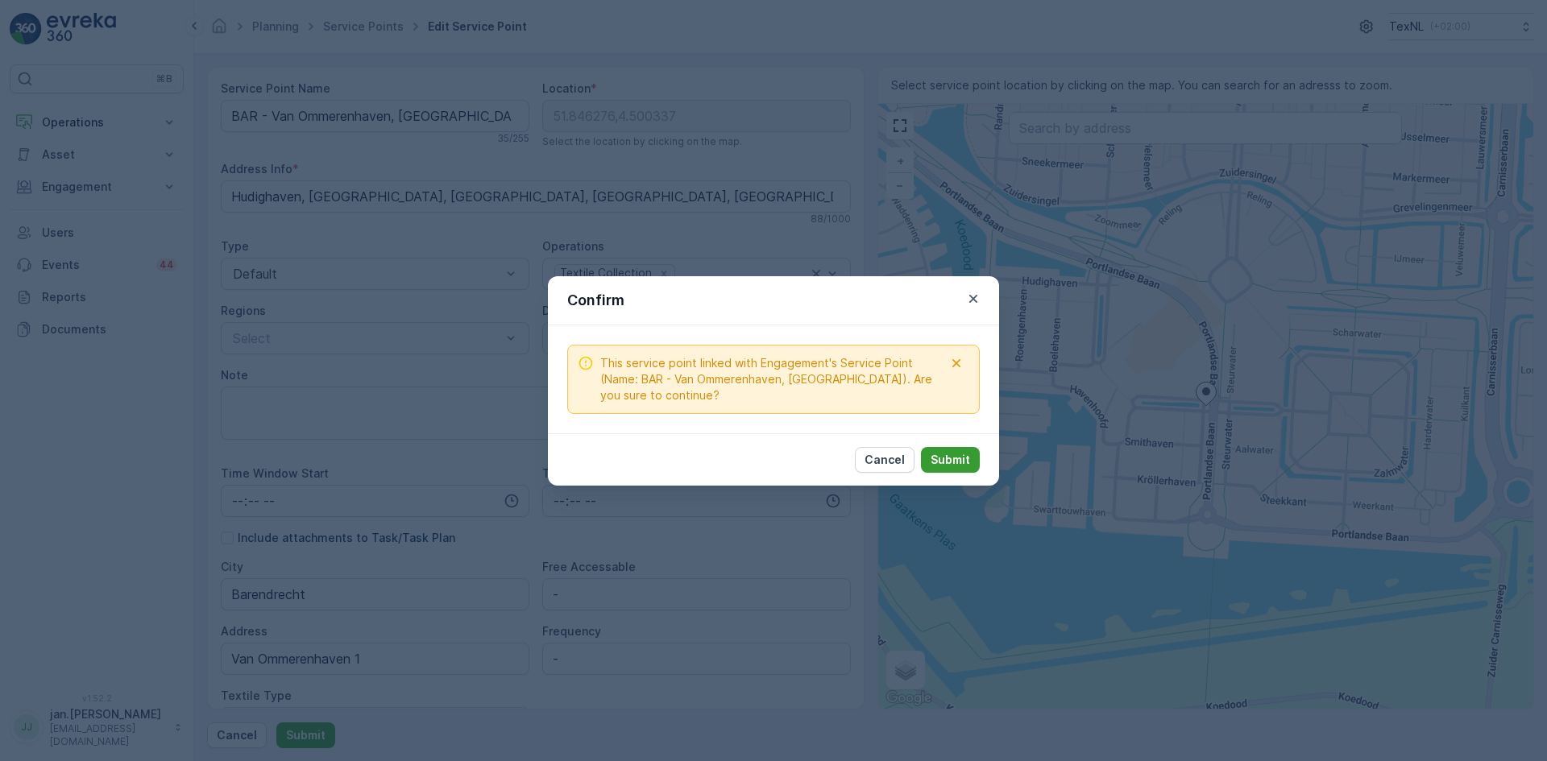
click at [936, 453] on p "Submit" at bounding box center [950, 460] width 39 height 16
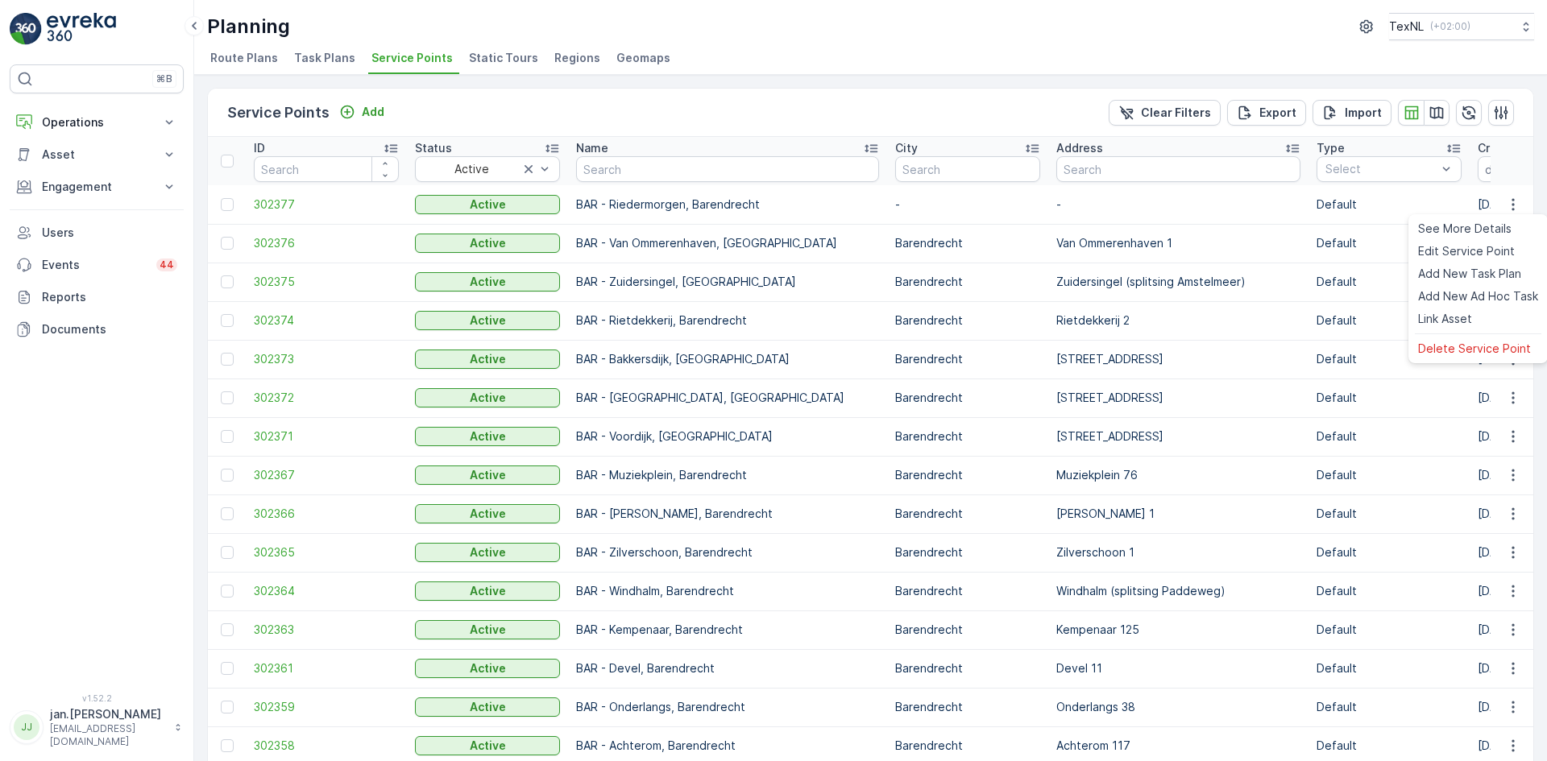
click at [1507, 202] on icon "button" at bounding box center [1513, 205] width 16 height 16
click at [1475, 242] on div "Edit Service Point" at bounding box center [1478, 251] width 133 height 23
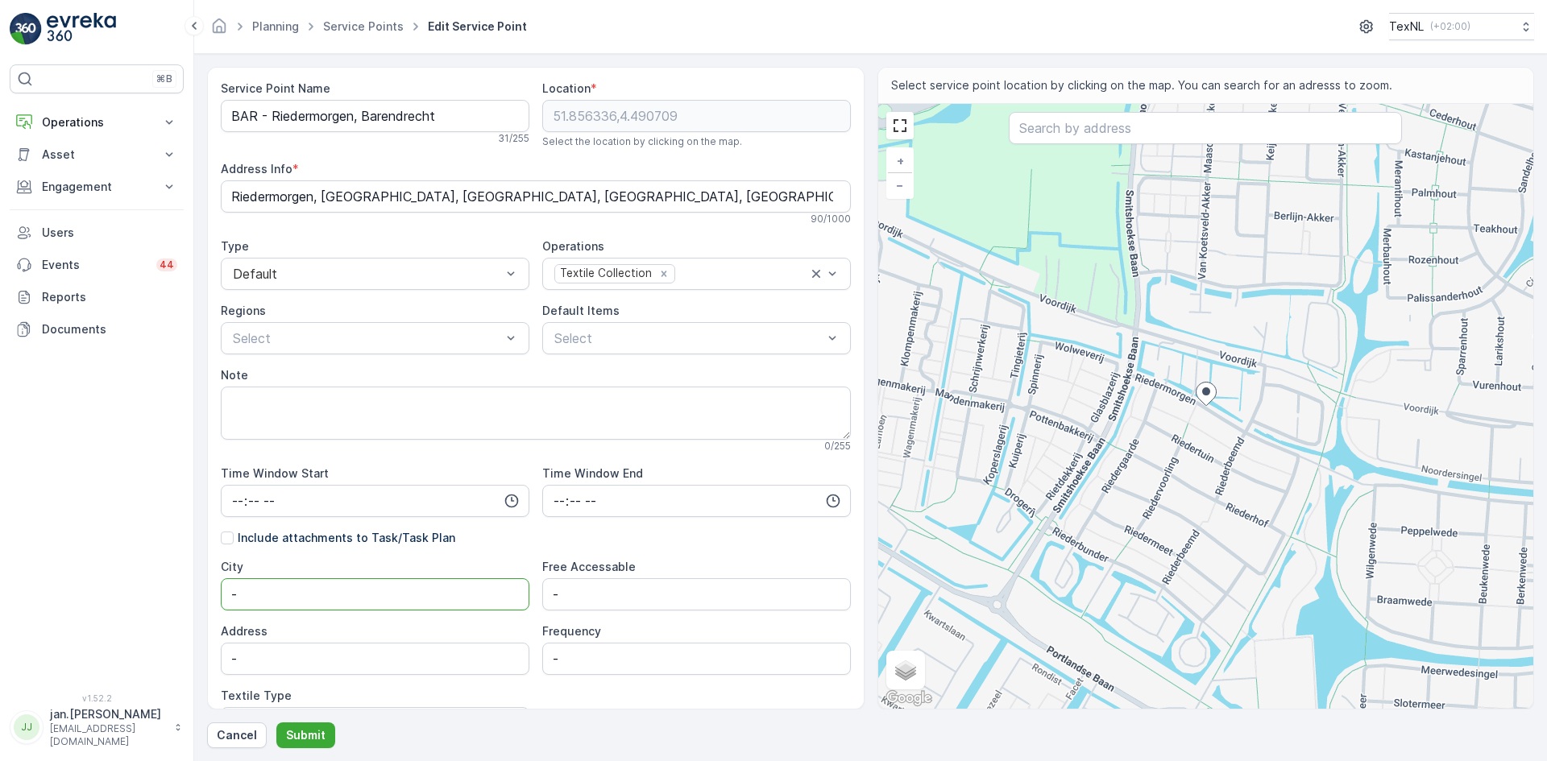
drag, startPoint x: 292, startPoint y: 600, endPoint x: 190, endPoint y: 594, distance: 101.7
click at [190, 594] on div "⌘B Operations Insights Planning Routes & Tasks Cockpit Settings Asset Assets En…" at bounding box center [773, 380] width 1547 height 761
type input "Barendrecht"
drag, startPoint x: 243, startPoint y: 667, endPoint x: 135, endPoint y: 674, distance: 109.0
click at [135, 674] on div "⌘B Operations Insights Planning Routes & Tasks Cockpit Settings Asset Assets En…" at bounding box center [773, 380] width 1547 height 761
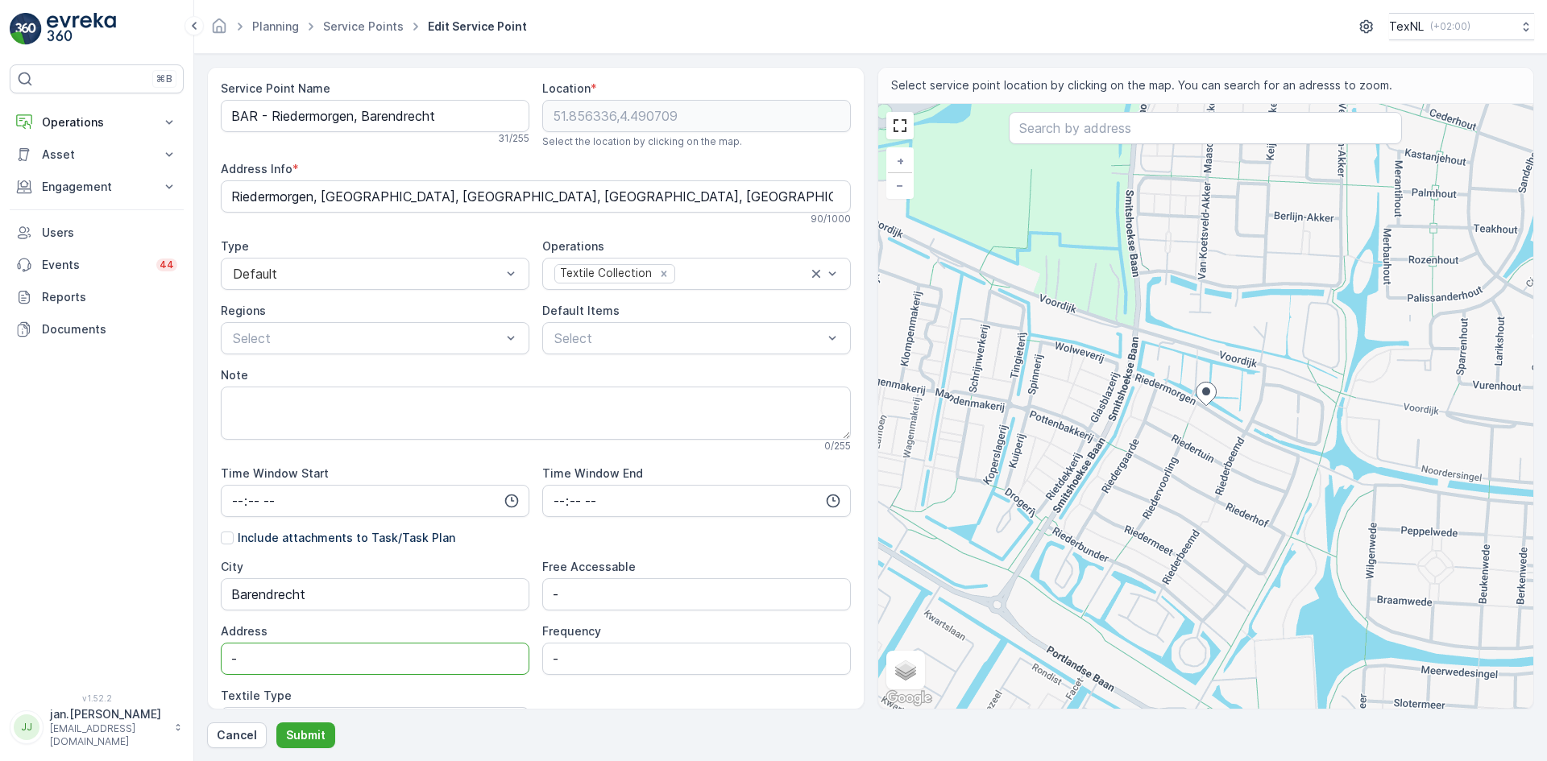
paste input "Riedermorgen 25"
type input "Riedermorgen 25"
click at [305, 732] on p "Submit" at bounding box center [305, 736] width 39 height 16
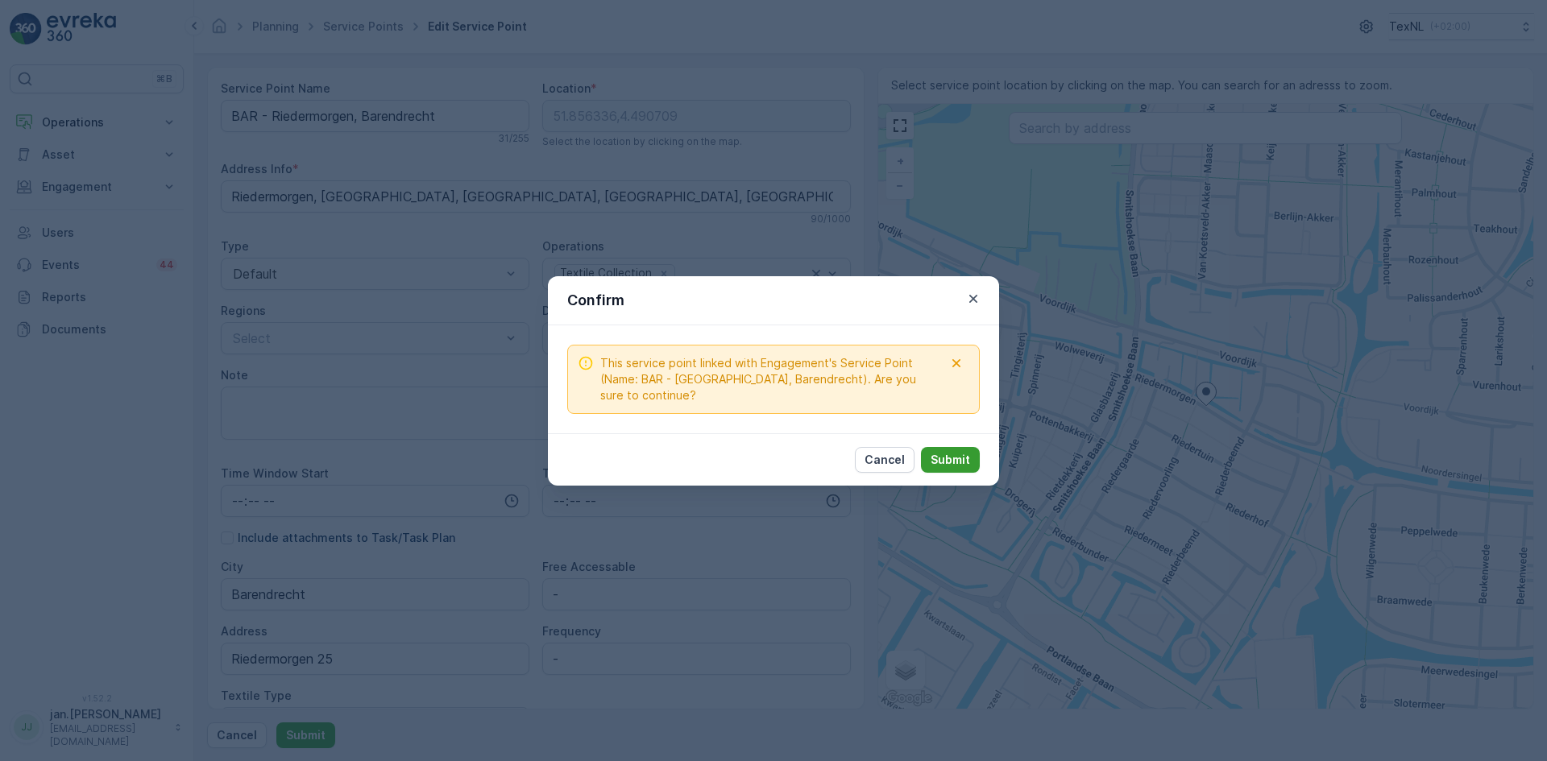
click at [952, 465] on p "Submit" at bounding box center [950, 460] width 39 height 16
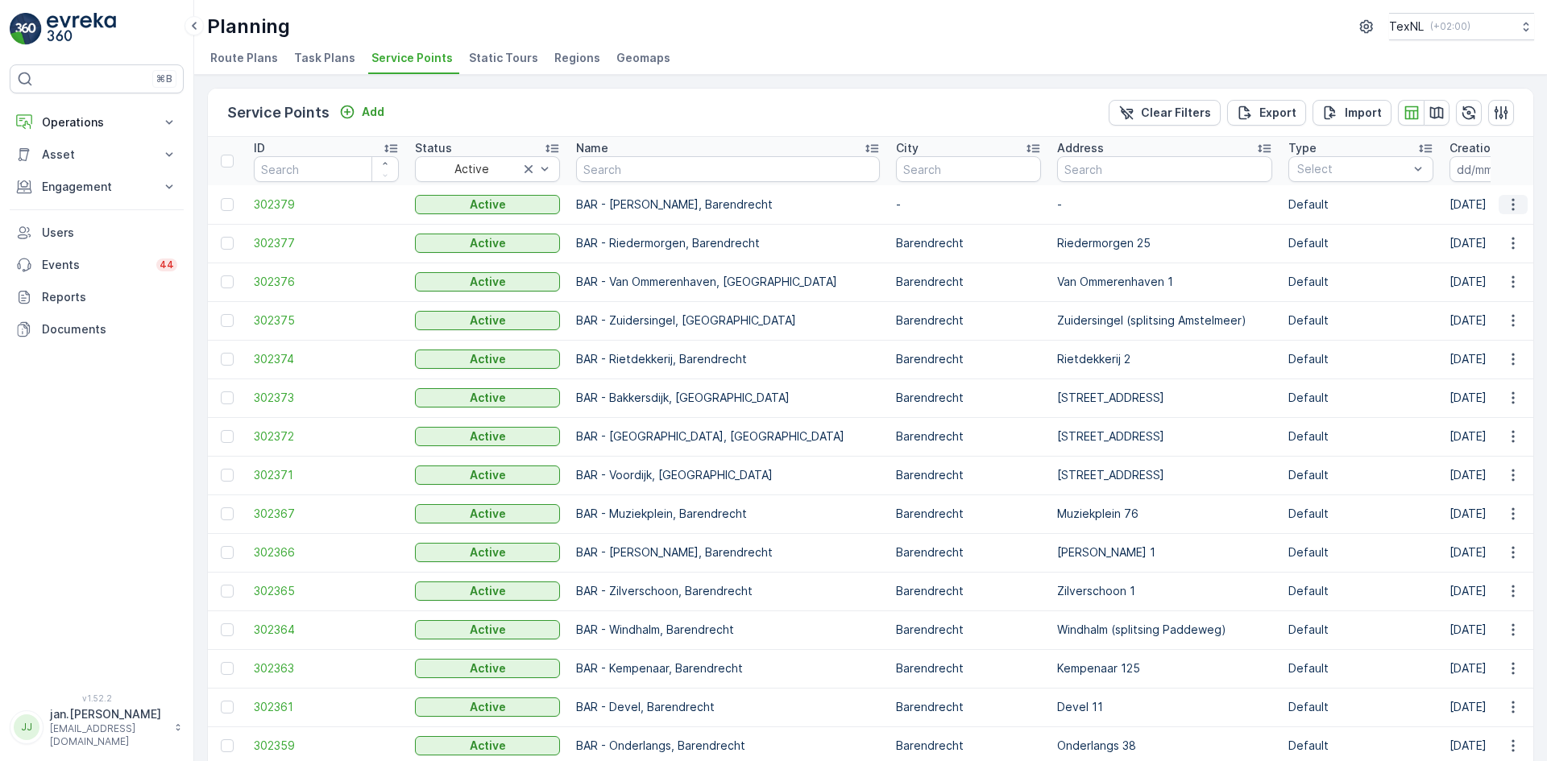
click at [1505, 205] on icon "button" at bounding box center [1513, 205] width 16 height 16
click at [1459, 246] on span "Edit Service Point" at bounding box center [1466, 251] width 97 height 16
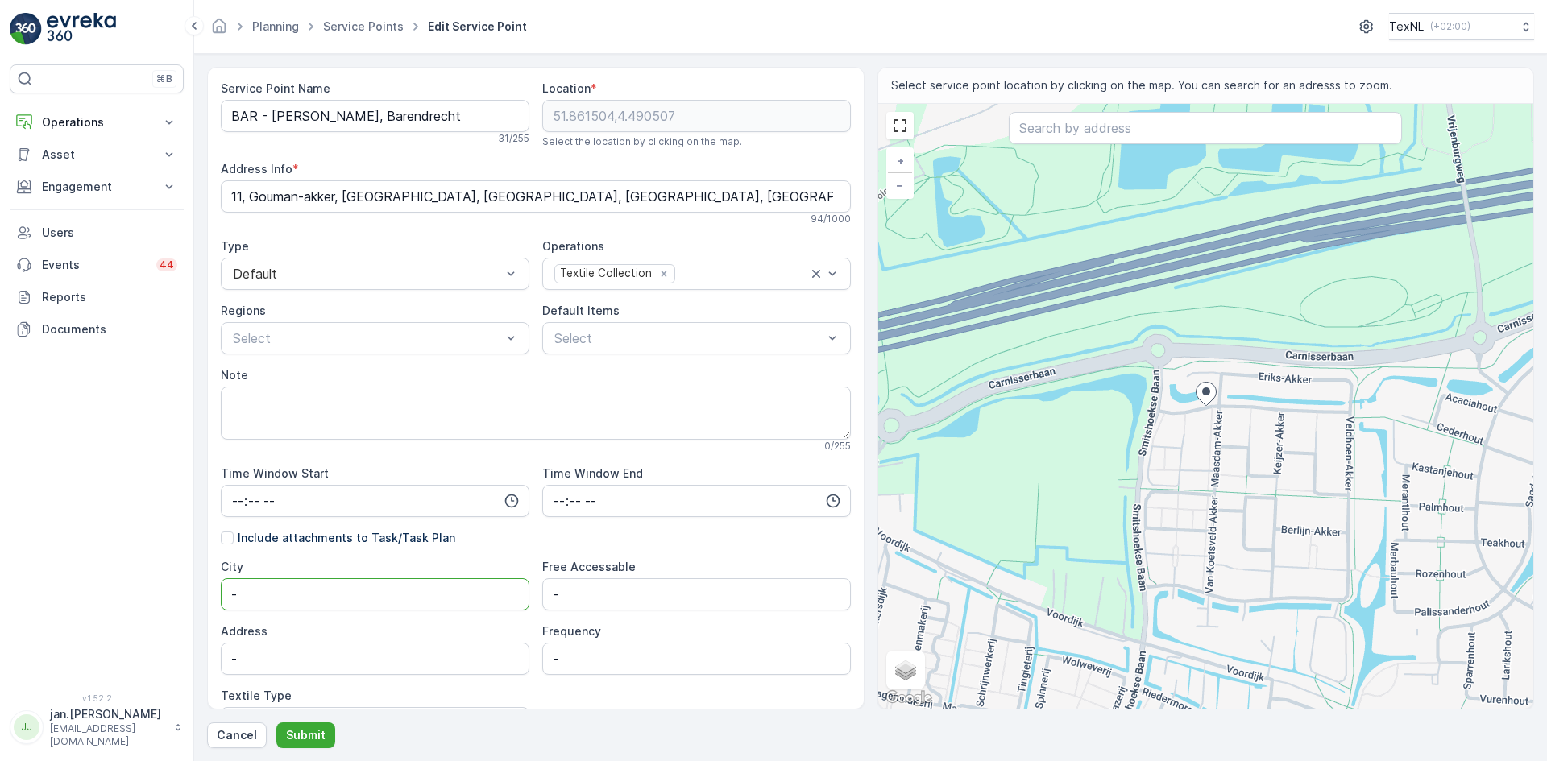
drag, startPoint x: 276, startPoint y: 589, endPoint x: 182, endPoint y: 591, distance: 93.5
click at [182, 591] on div "⌘B Operations Insights Planning Routes & Tasks Cockpit Settings Asset Assets En…" at bounding box center [773, 380] width 1547 height 761
type input "Barendrecht"
drag, startPoint x: 286, startPoint y: 656, endPoint x: 177, endPoint y: 657, distance: 108.8
click at [177, 657] on div "⌘B Operations Insights Planning Routes & Tasks Cockpit Settings Asset Assets En…" at bounding box center [773, 380] width 1547 height 761
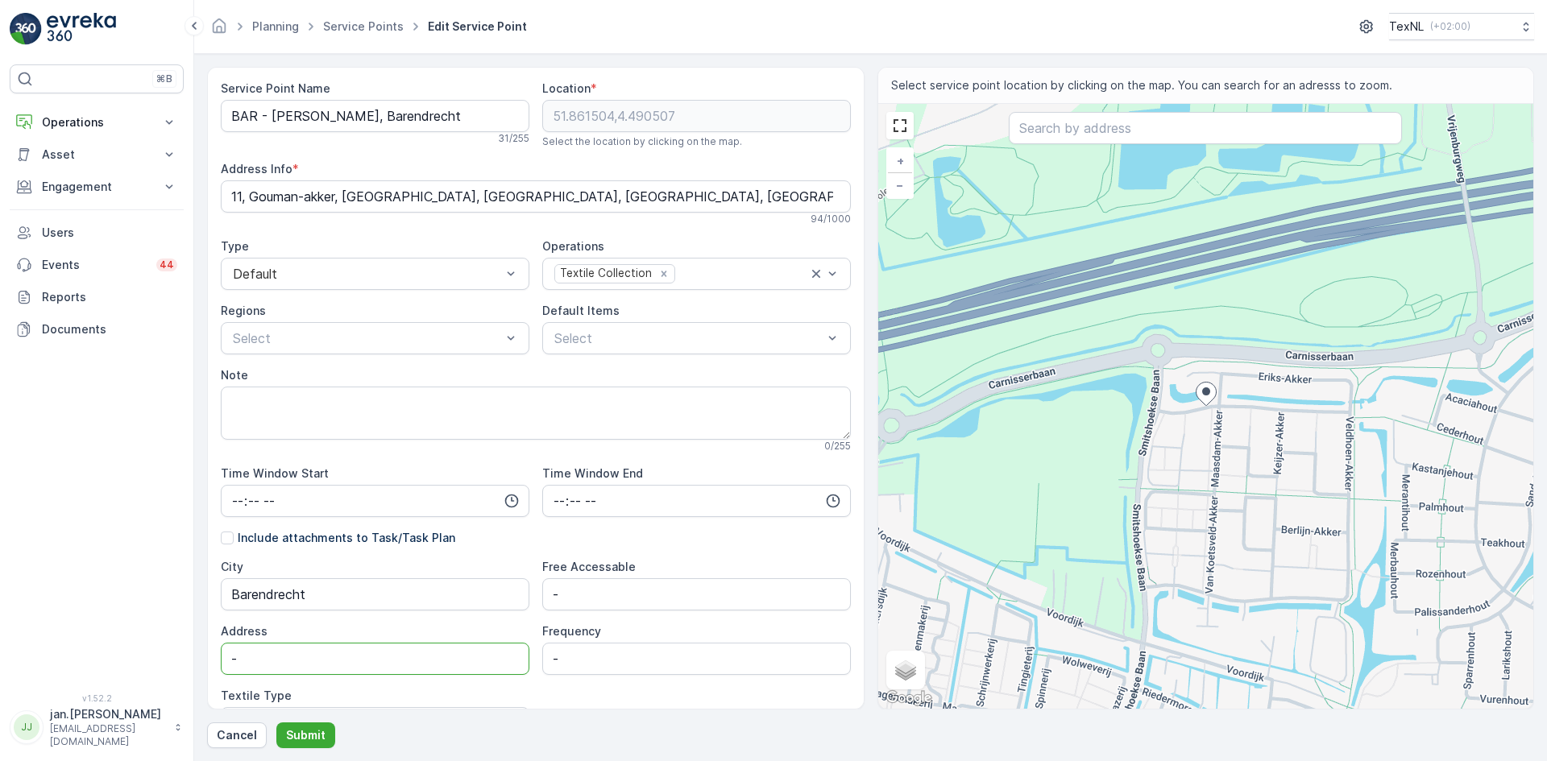
paste input "Gouman-akker 11"
type input "Gouman-akker 11"
click at [305, 728] on p "Submit" at bounding box center [305, 736] width 39 height 16
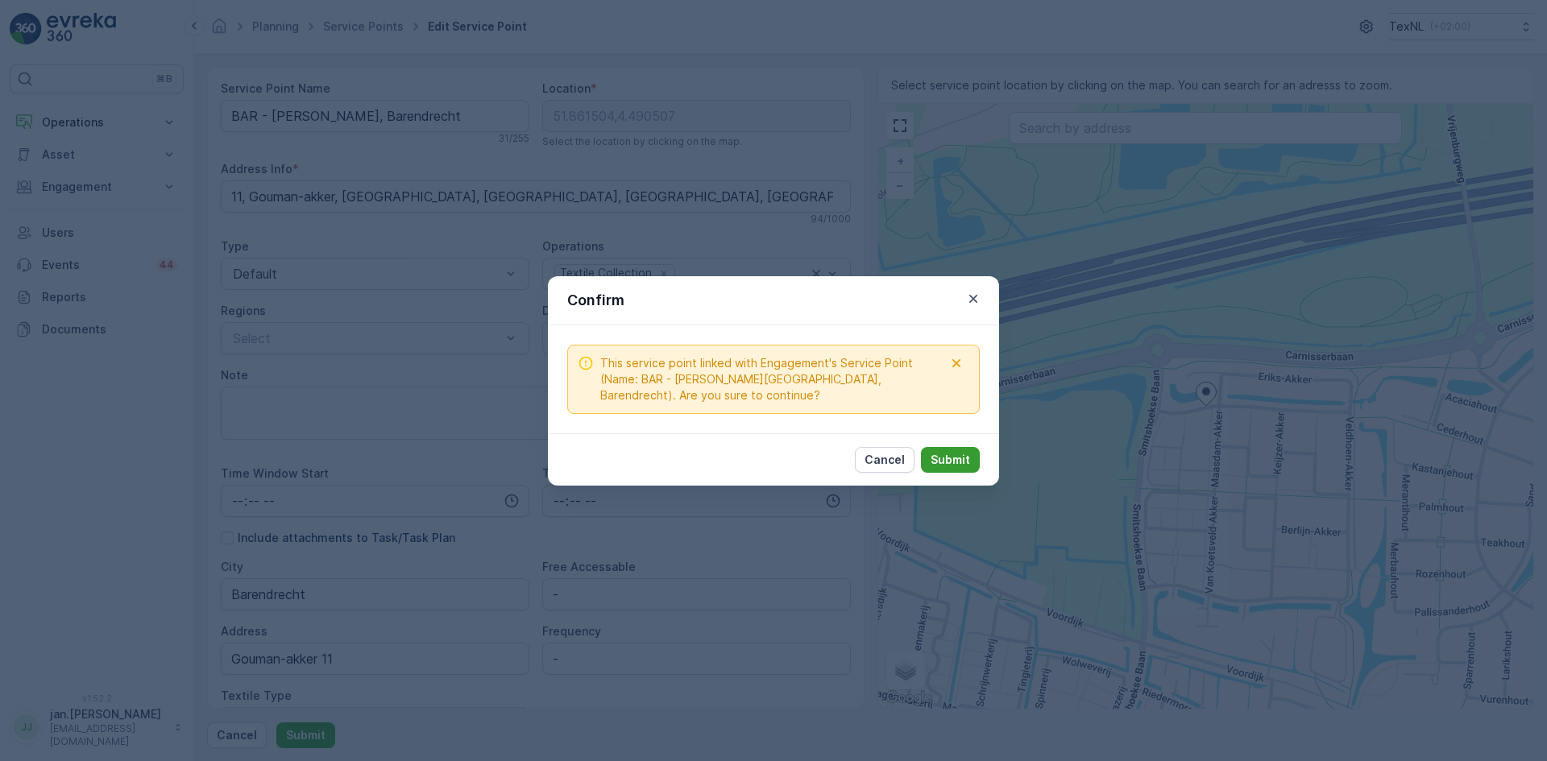
click at [963, 454] on p "Submit" at bounding box center [950, 460] width 39 height 16
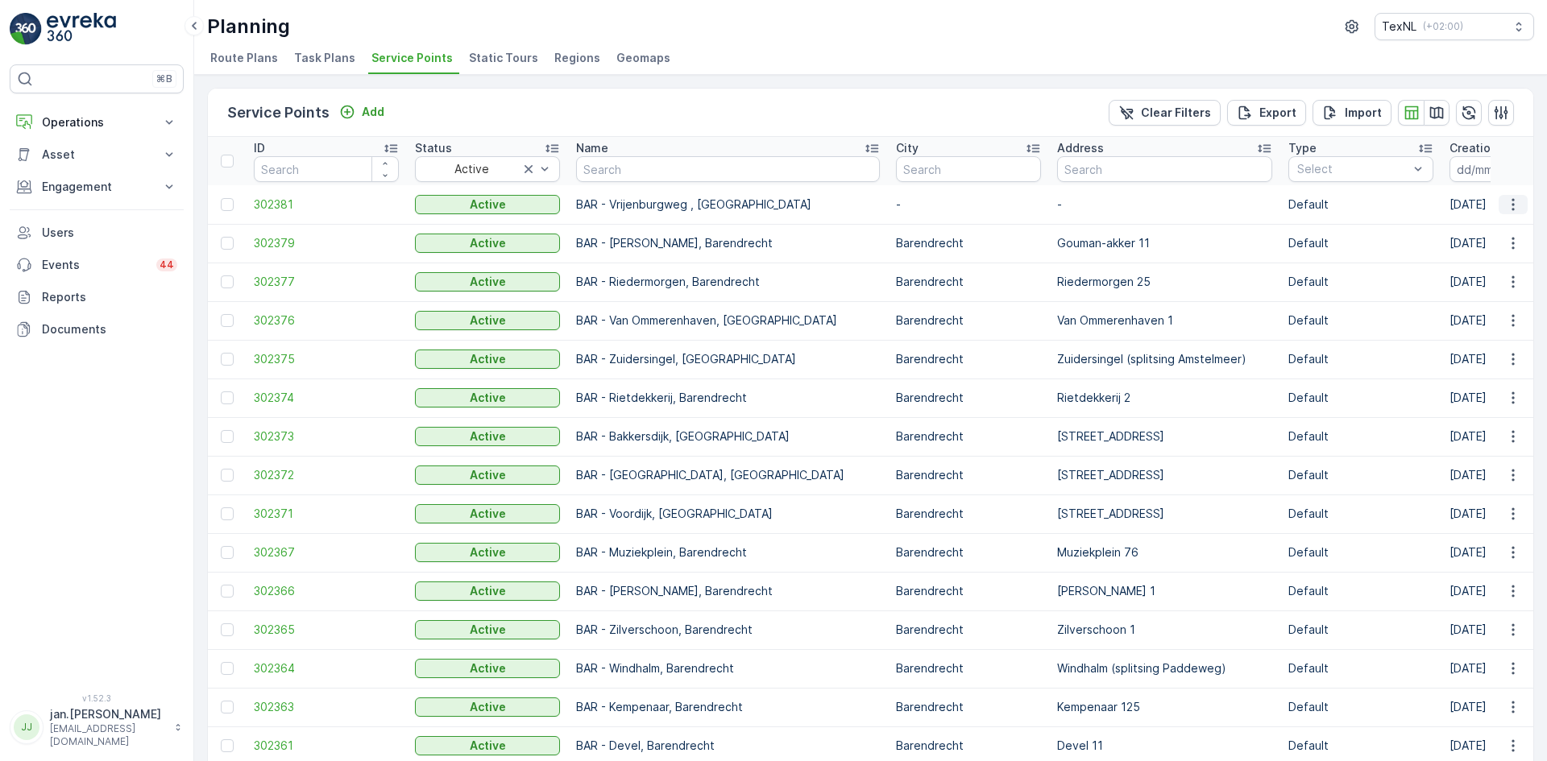
click at [1515, 206] on icon "button" at bounding box center [1513, 205] width 16 height 16
click at [1458, 253] on span "Edit Service Point" at bounding box center [1466, 251] width 97 height 16
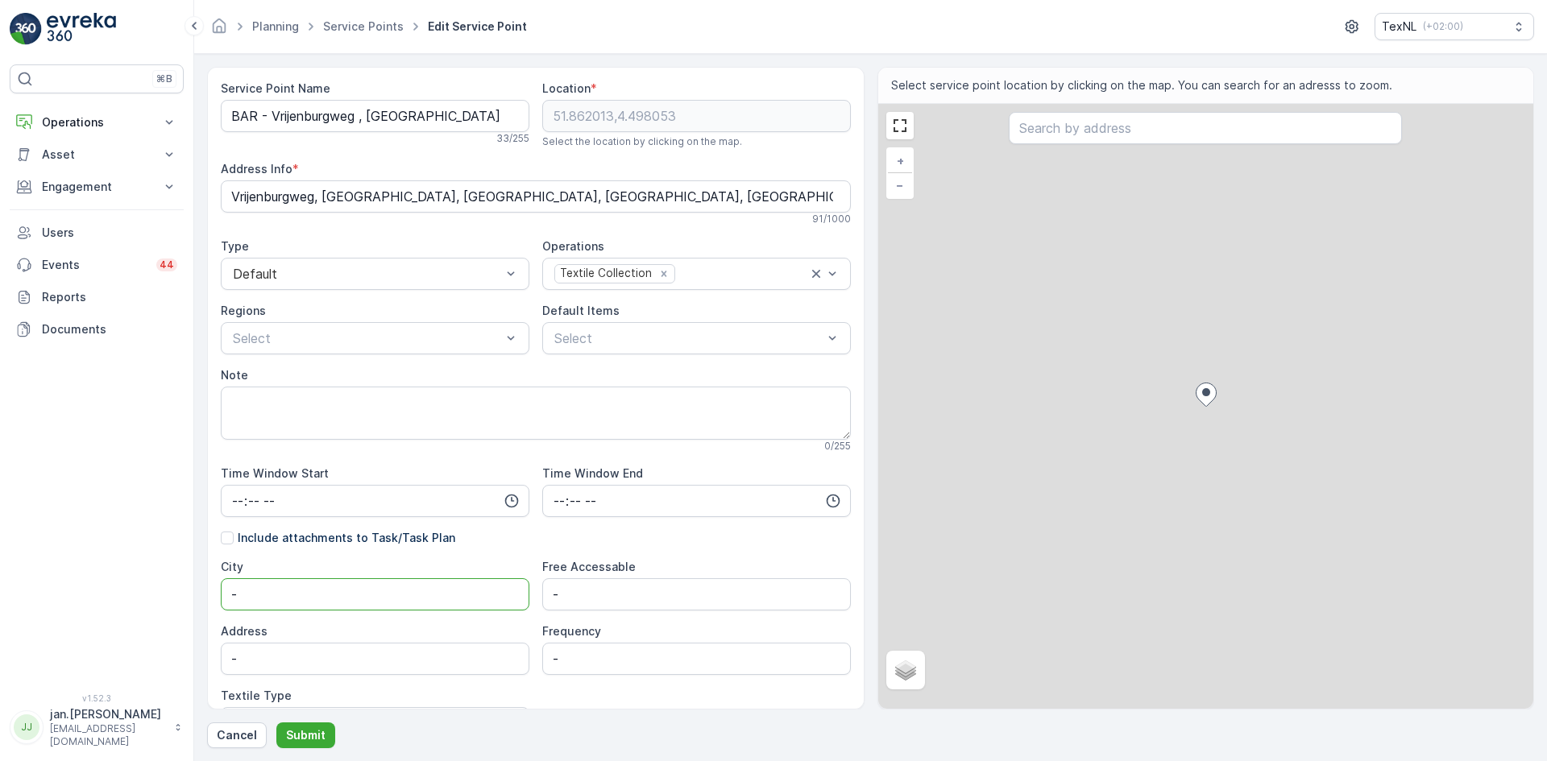
drag, startPoint x: 280, startPoint y: 605, endPoint x: 150, endPoint y: 620, distance: 131.3
click at [150, 620] on div "⌘B Operations Insights Planning Routes & Tasks Cockpit Settings Asset Assets En…" at bounding box center [773, 380] width 1547 height 761
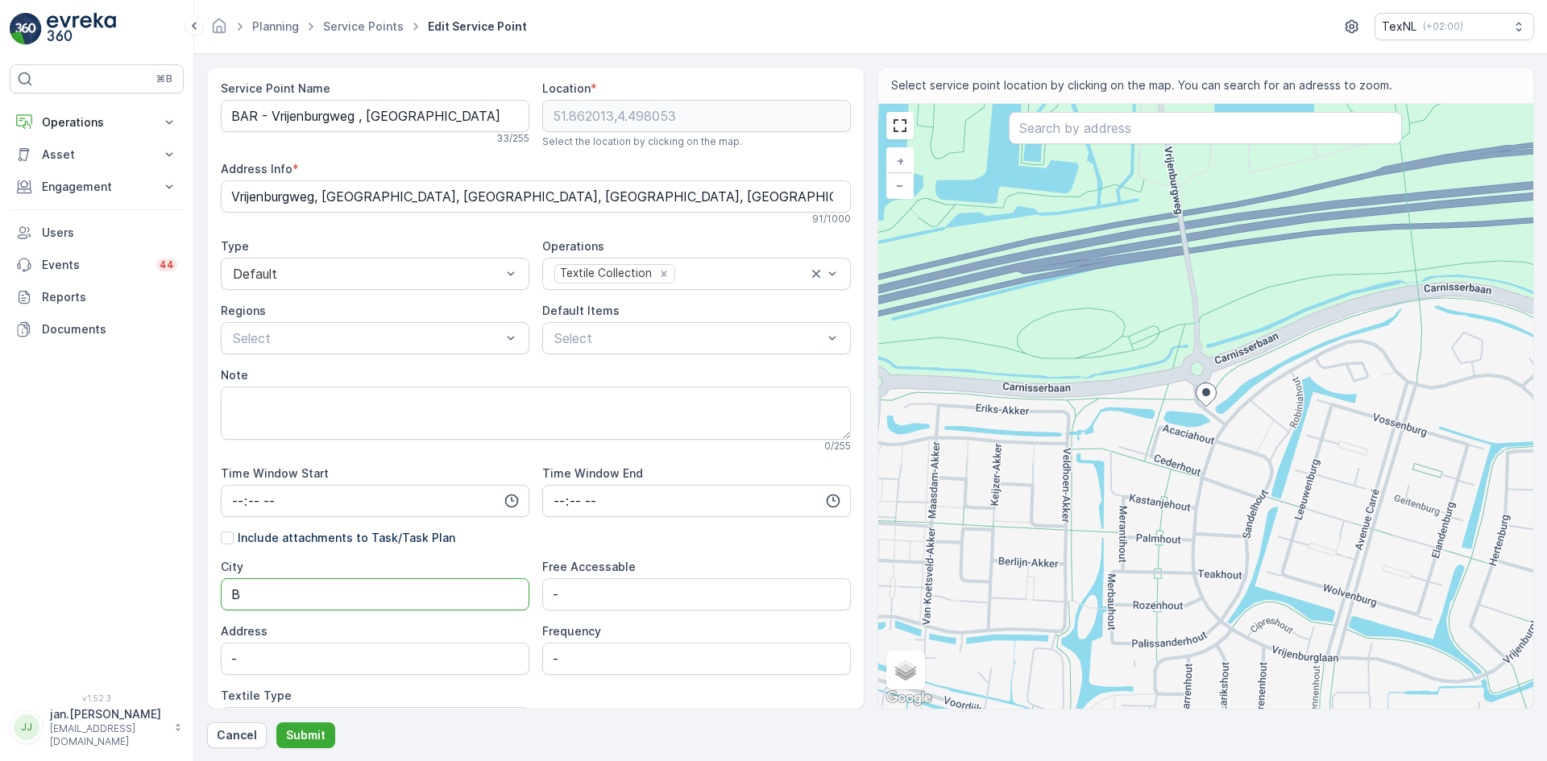
type input "Barendrecht"
drag, startPoint x: 245, startPoint y: 672, endPoint x: 176, endPoint y: 670, distance: 68.5
click at [176, 670] on div "⌘B Operations Insights Planning Routes & Tasks Cockpit Settings Asset Assets En…" at bounding box center [773, 380] width 1547 height 761
type input "Vrijenburgweg (splitsing Vrijenburglaan)"
click at [313, 735] on p "Submit" at bounding box center [305, 736] width 39 height 16
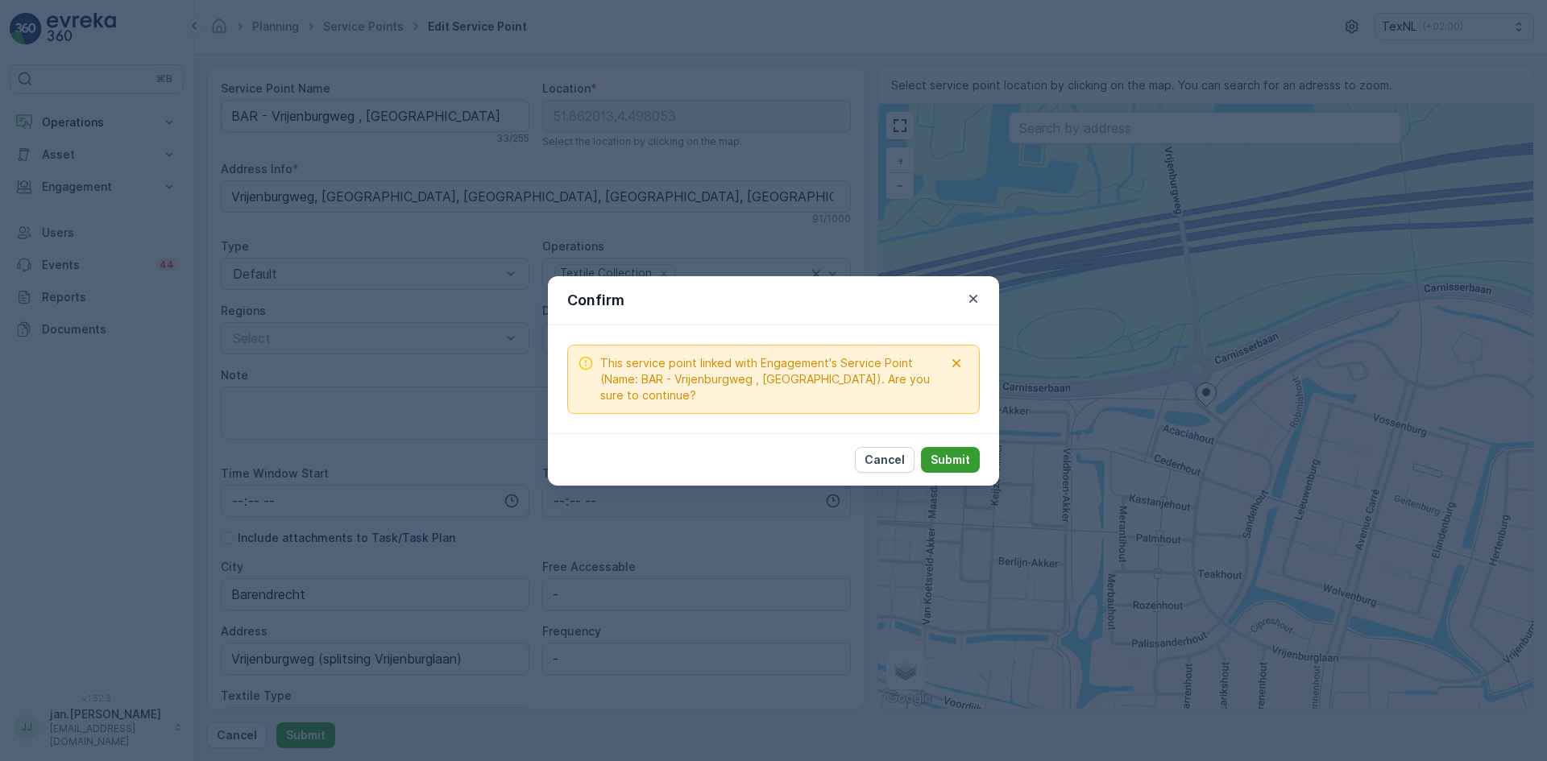
click at [942, 466] on p "Submit" at bounding box center [950, 460] width 39 height 16
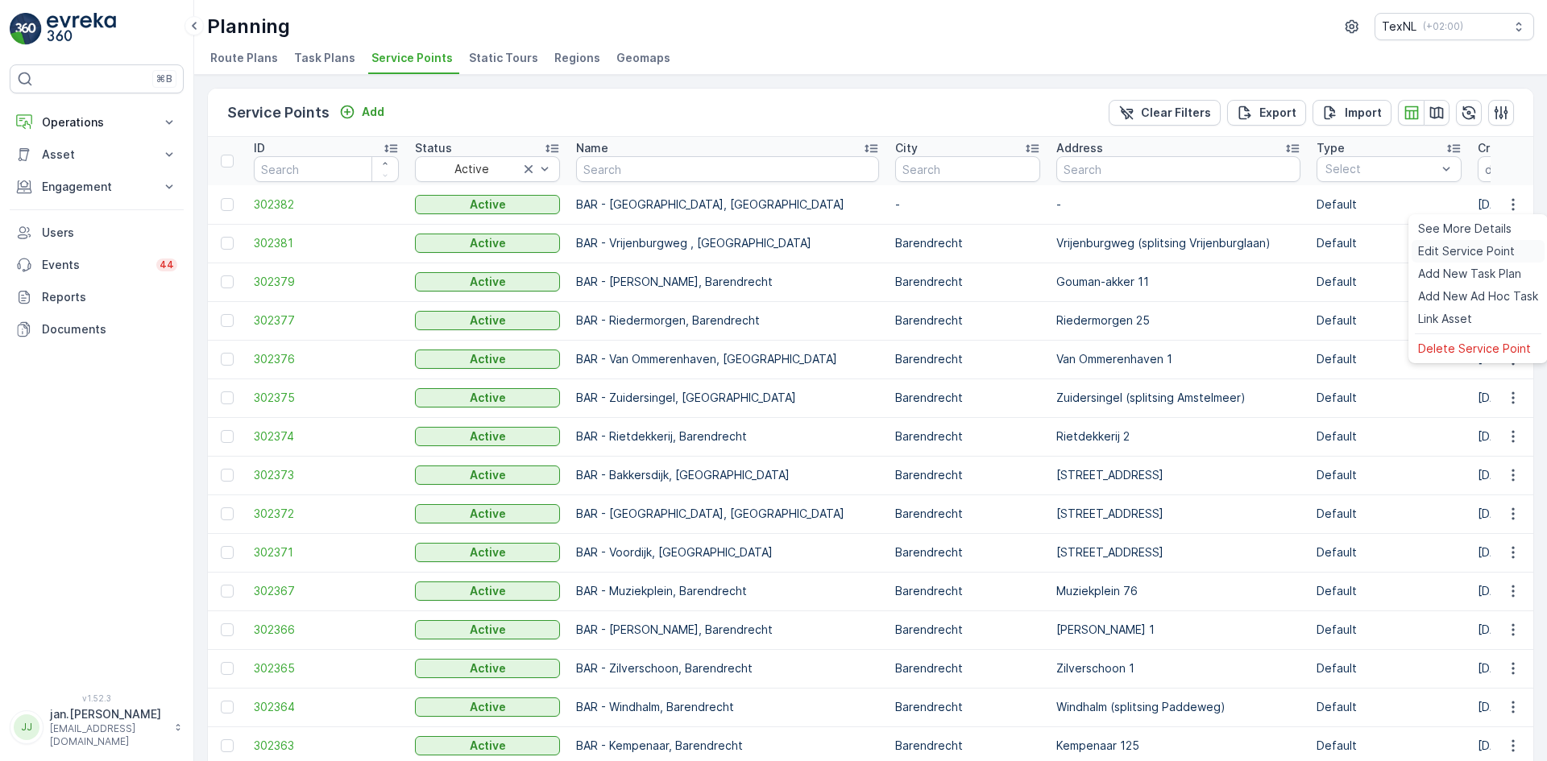
click at [1465, 251] on span "Edit Service Point" at bounding box center [1466, 251] width 97 height 16
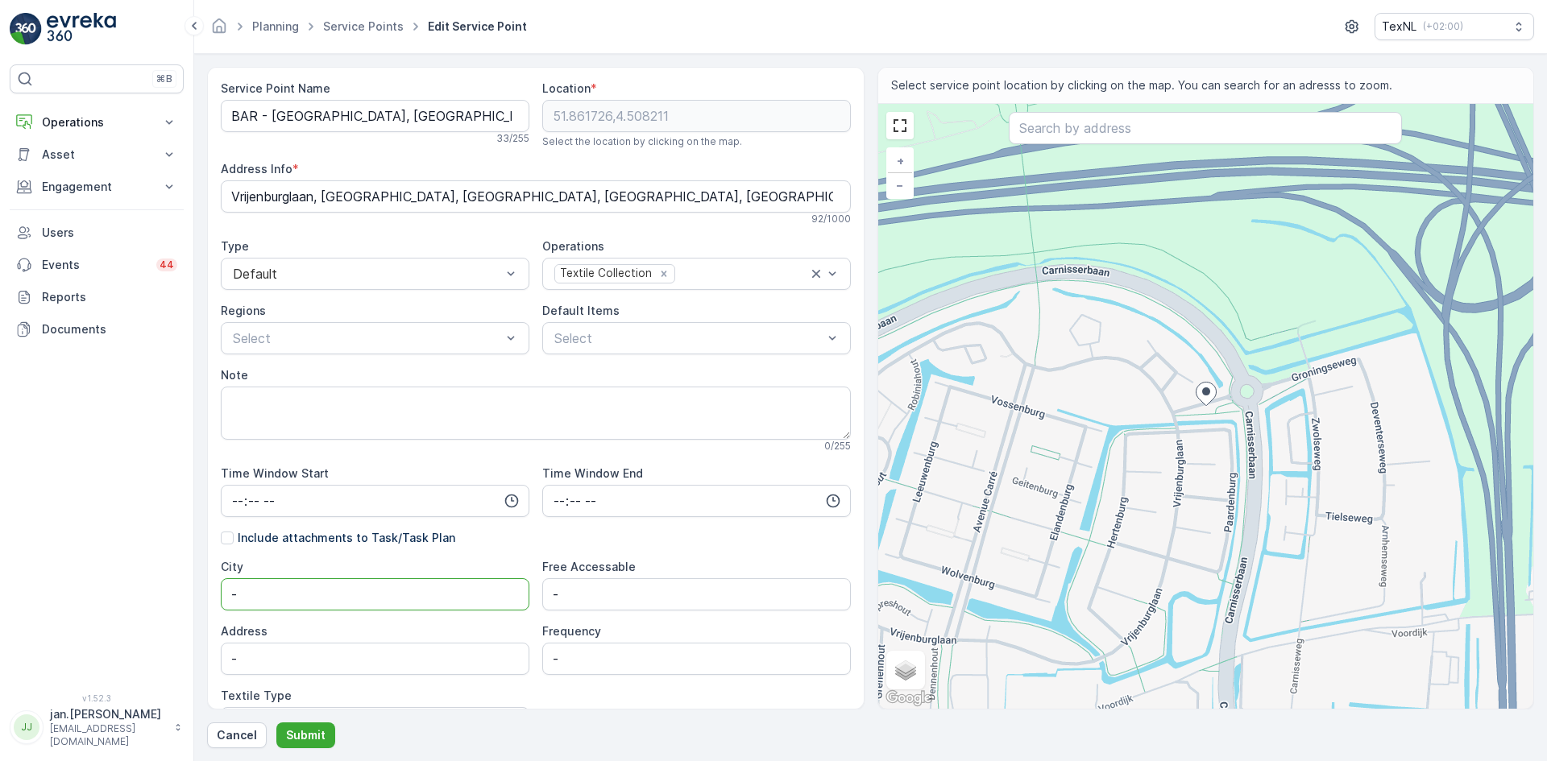
drag, startPoint x: 308, startPoint y: 593, endPoint x: 138, endPoint y: 597, distance: 170.0
click at [144, 599] on div "⌘B Operations Insights Planning Routes & Tasks Cockpit Settings Asset Assets En…" at bounding box center [773, 380] width 1547 height 761
type input "Barendrecht"
type input "Vrijenburglaan ([STREET_ADDRESS])"
click at [303, 730] on p "Submit" at bounding box center [305, 736] width 39 height 16
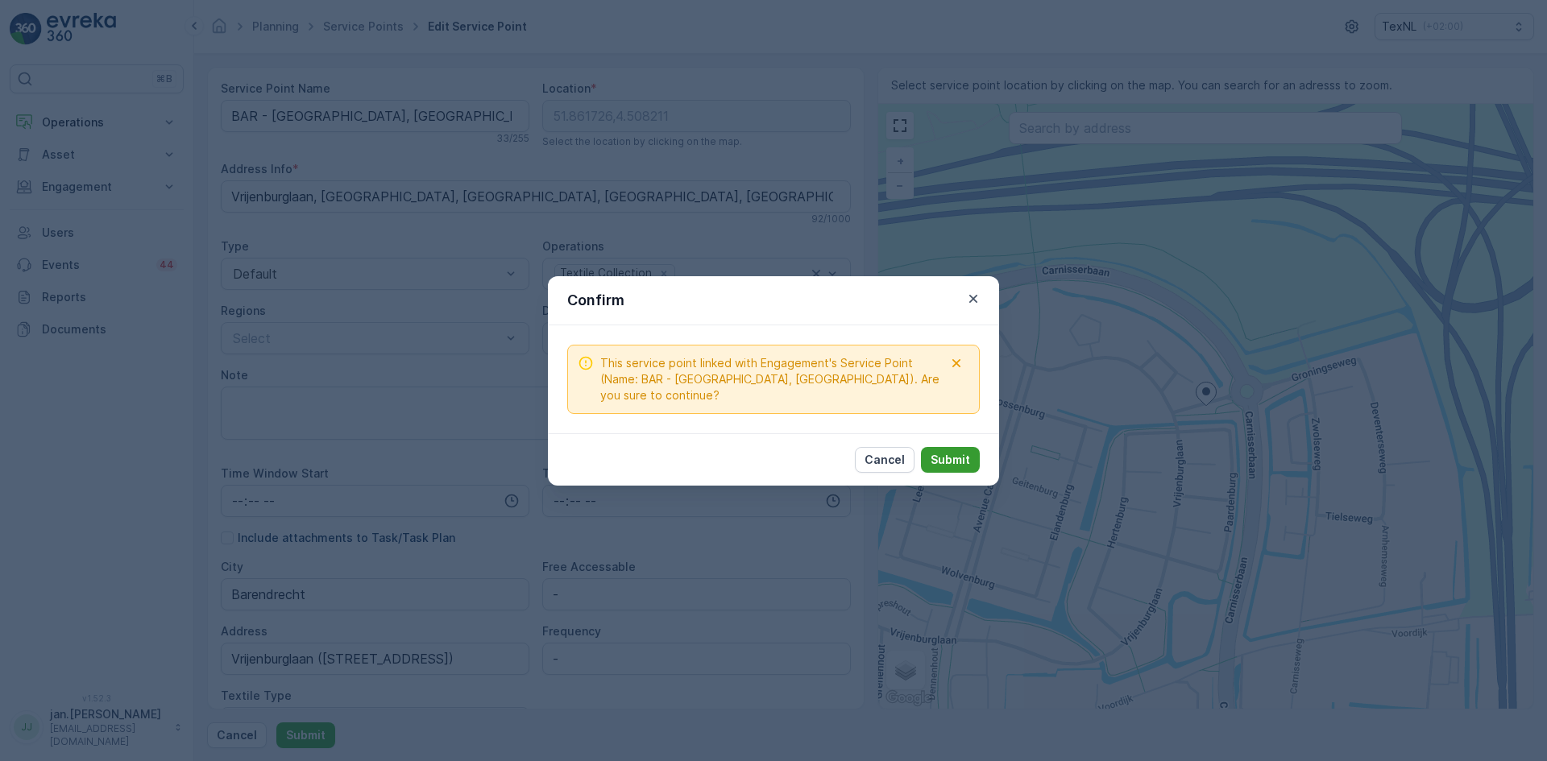
click at [960, 452] on p "Submit" at bounding box center [950, 460] width 39 height 16
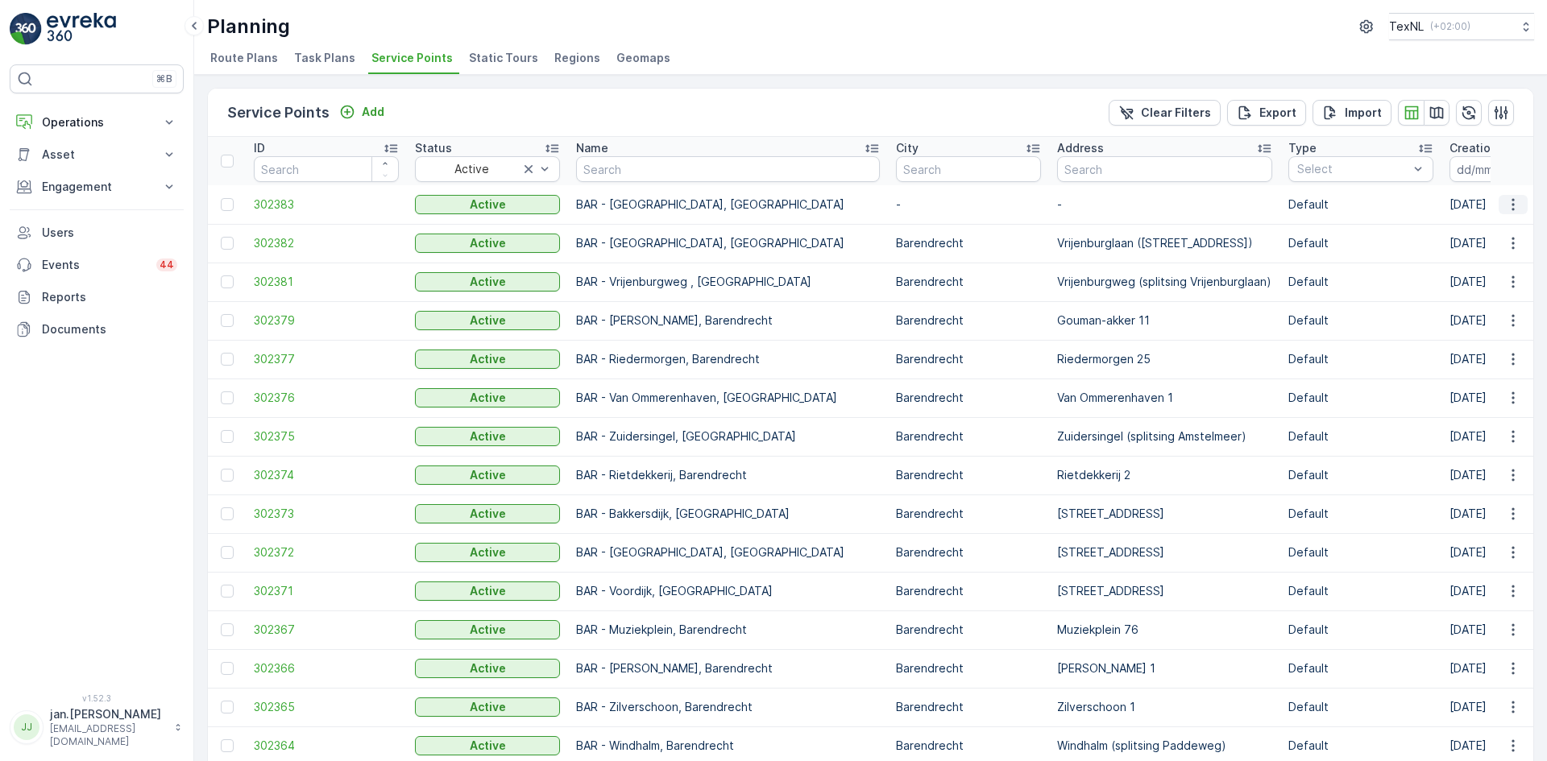
click at [1507, 203] on icon "button" at bounding box center [1513, 205] width 16 height 16
click at [1456, 249] on span "Edit Service Point" at bounding box center [1466, 251] width 97 height 16
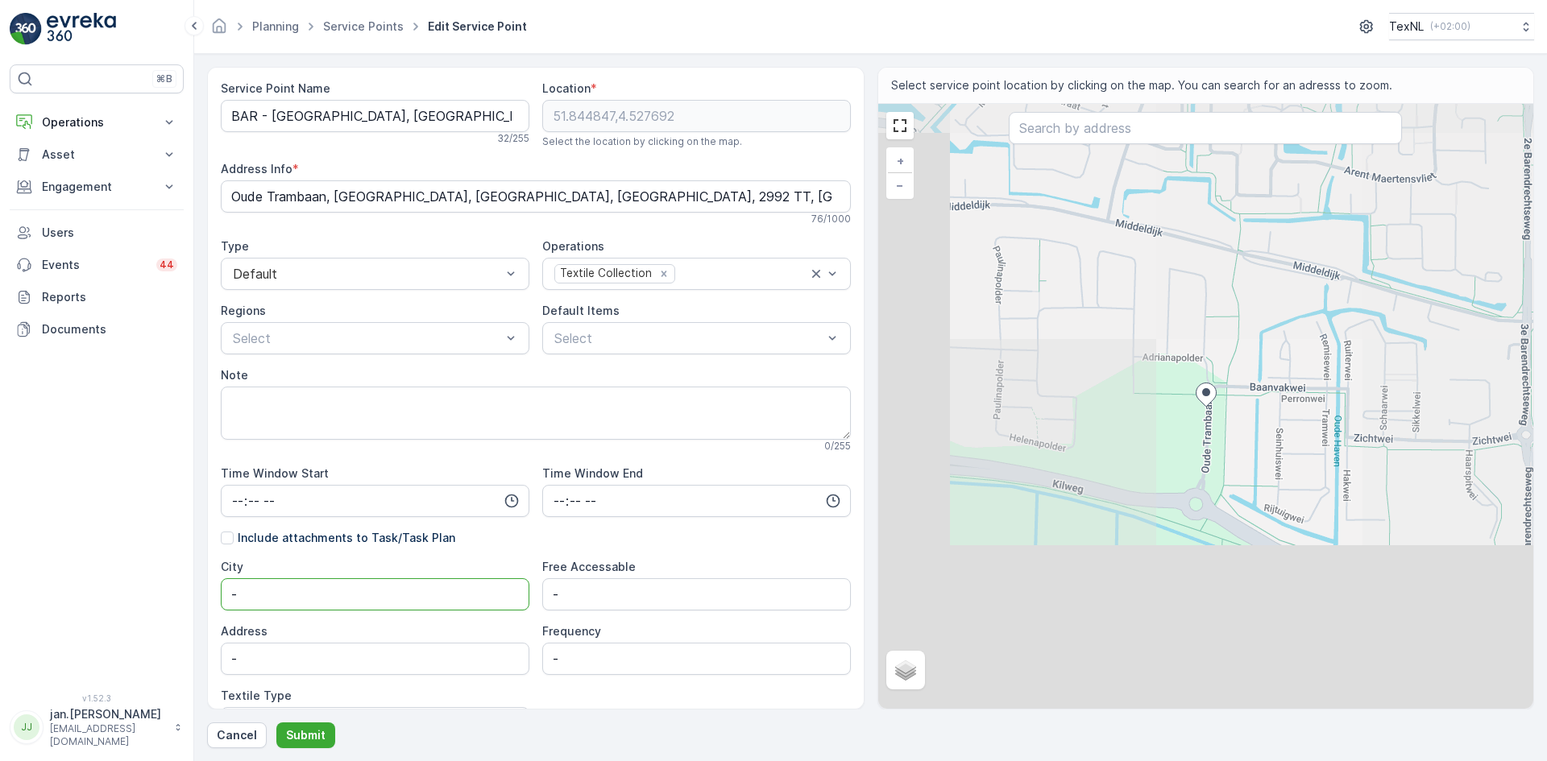
drag, startPoint x: 301, startPoint y: 580, endPoint x: 169, endPoint y: 595, distance: 132.1
click at [171, 595] on div "⌘B Operations Insights Planning Routes & Tasks Cockpit Settings Asset Assets En…" at bounding box center [773, 380] width 1547 height 761
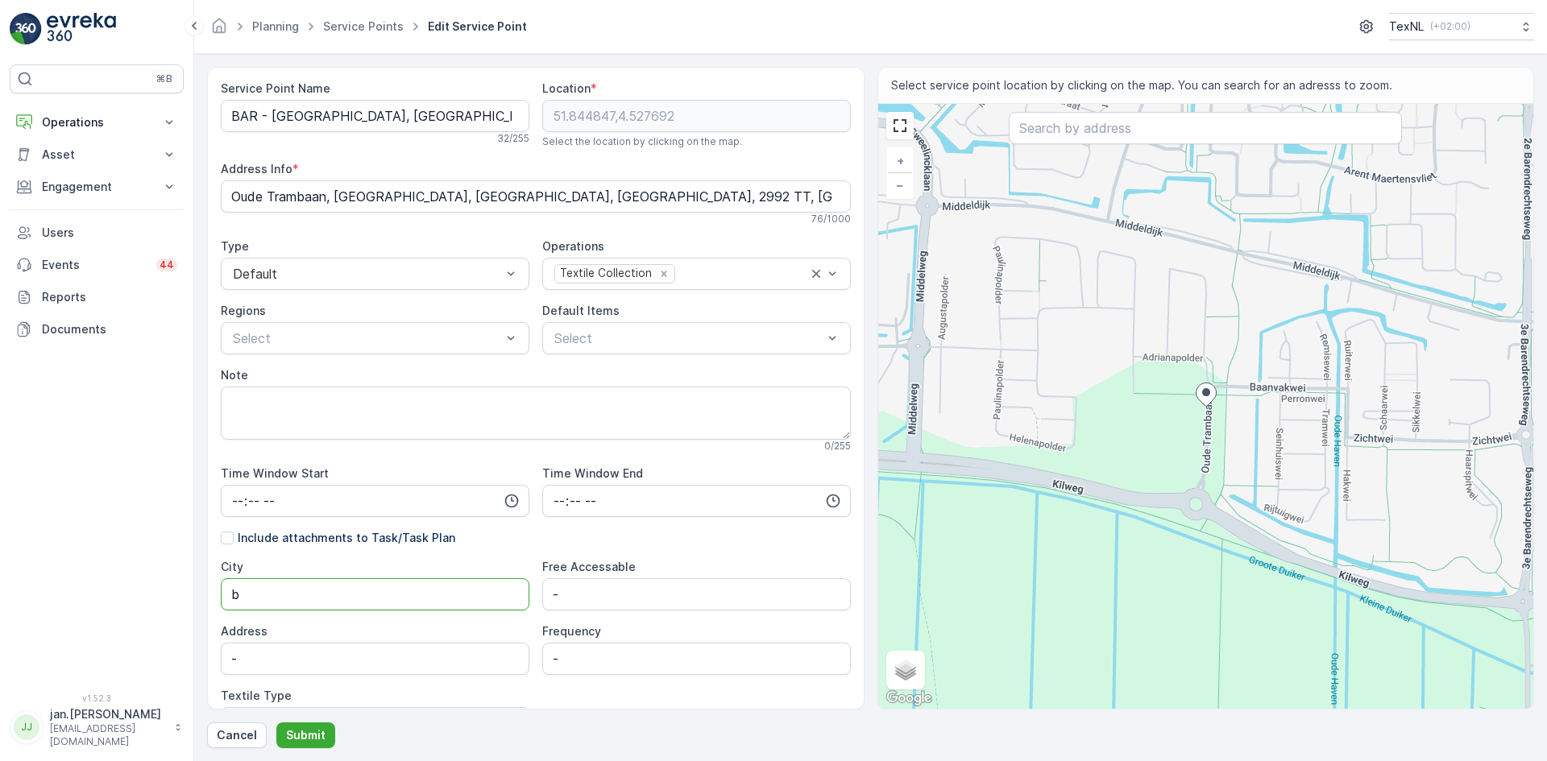
type input "Barendrecht"
drag, startPoint x: 275, startPoint y: 660, endPoint x: 139, endPoint y: 664, distance: 135.4
click at [139, 664] on div "⌘B Operations Insights Planning Routes & Tasks Cockpit Settings Asset Assets En…" at bounding box center [773, 380] width 1547 height 761
type input "Oude Trambaan"
click at [305, 734] on p "Submit" at bounding box center [305, 736] width 39 height 16
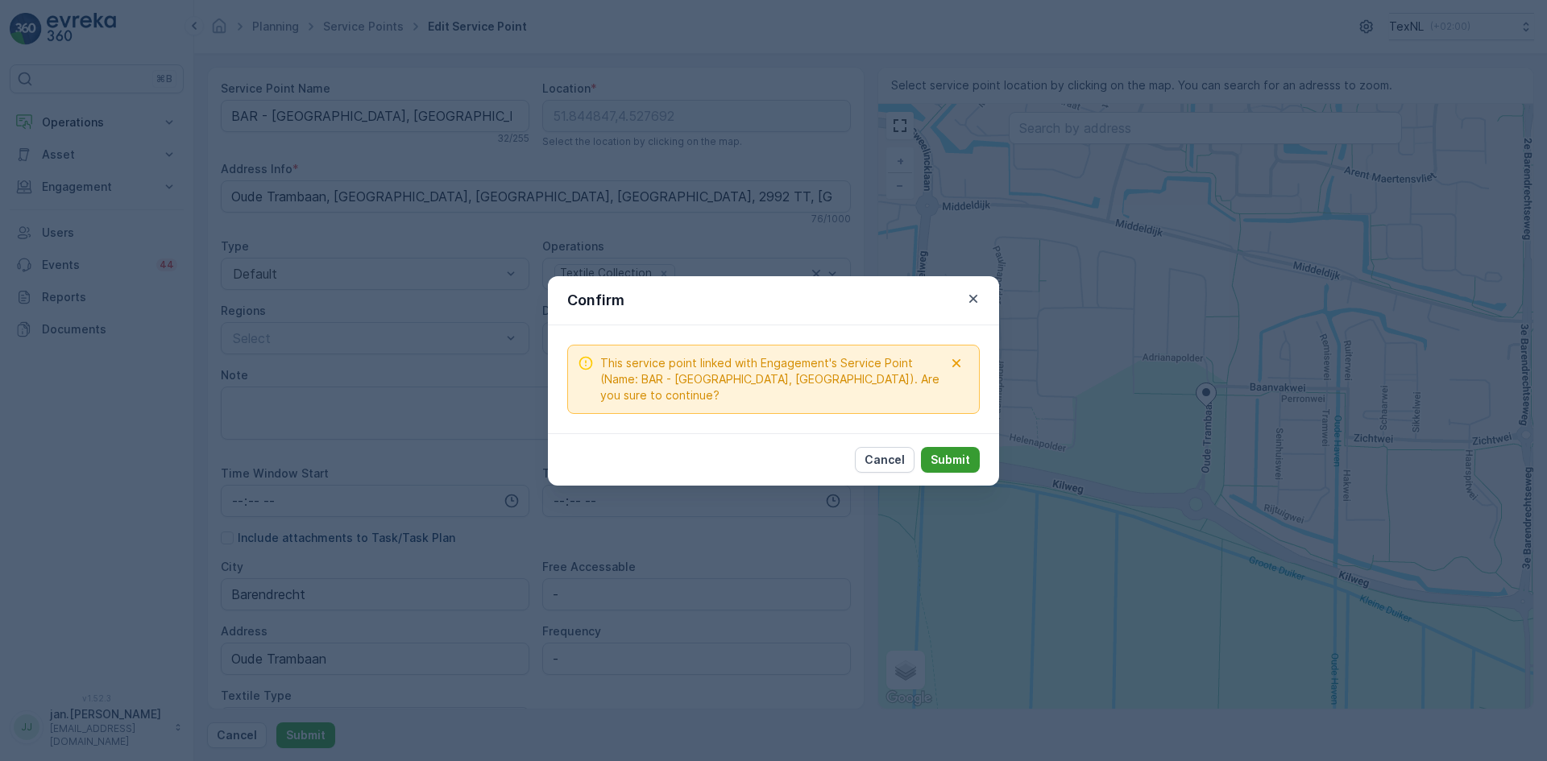
click at [946, 462] on p "Submit" at bounding box center [950, 460] width 39 height 16
